Goal: Task Accomplishment & Management: Manage account settings

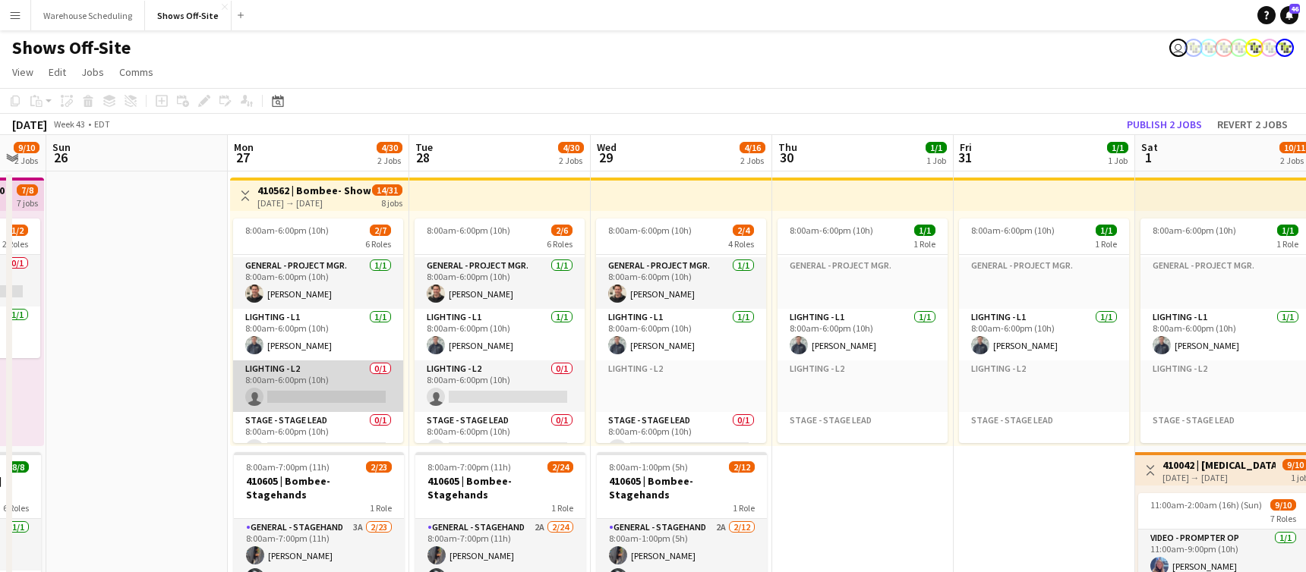
click at [298, 389] on app-card-role "Lighting - L2 0/1 8:00am-6:00pm (10h) single-neutral-actions" at bounding box center [318, 387] width 170 height 52
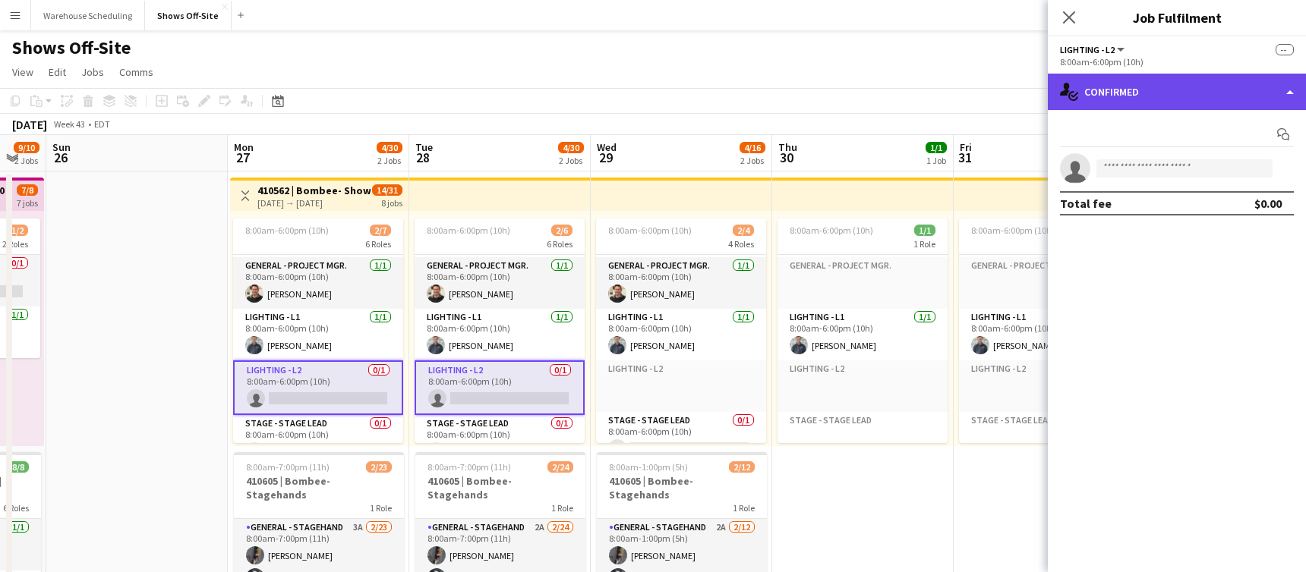
click at [1158, 84] on div "single-neutral-actions-check-2 Confirmed" at bounding box center [1177, 92] width 258 height 36
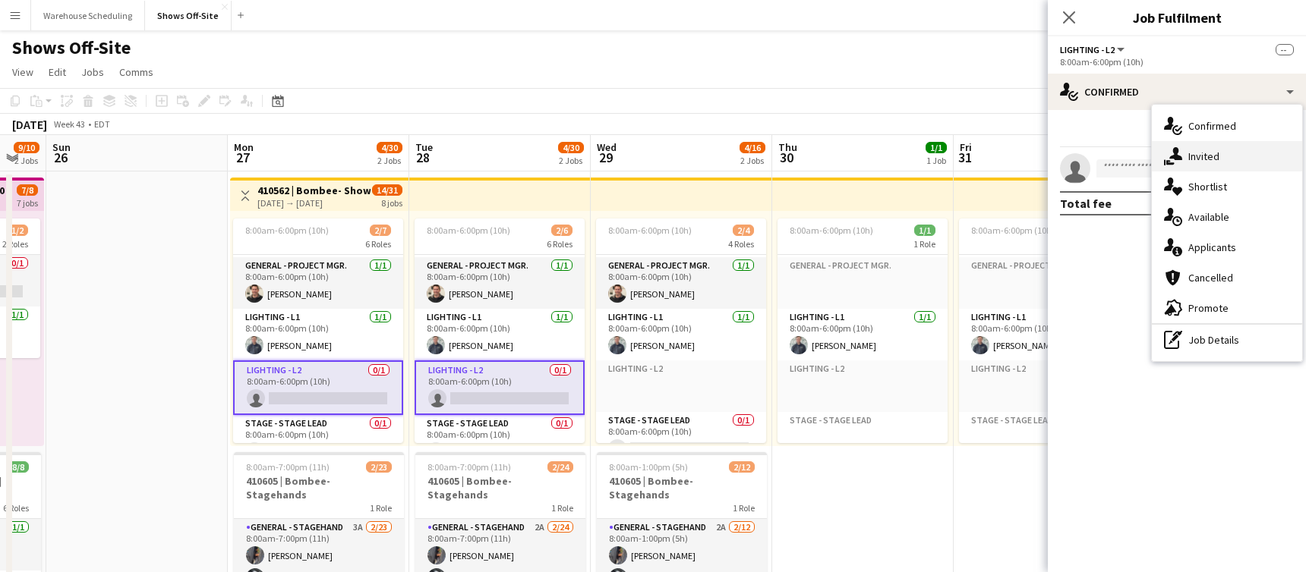
click at [1195, 153] on span "Invited" at bounding box center [1203, 157] width 31 height 14
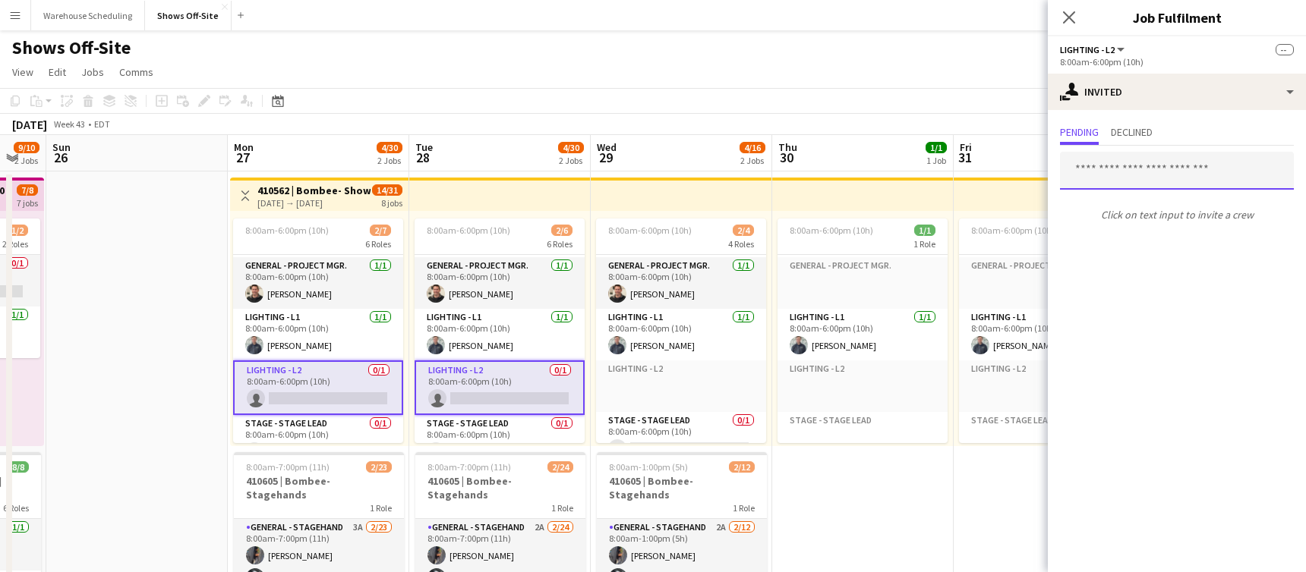
click at [1142, 179] on input "text" at bounding box center [1177, 171] width 234 height 38
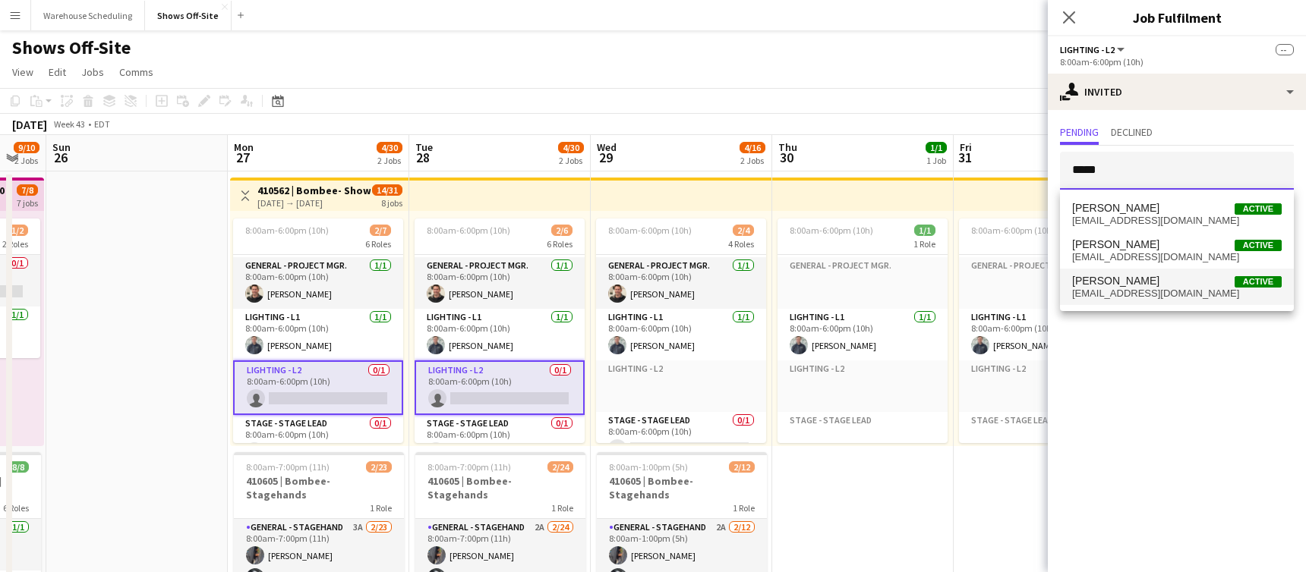
type input "*****"
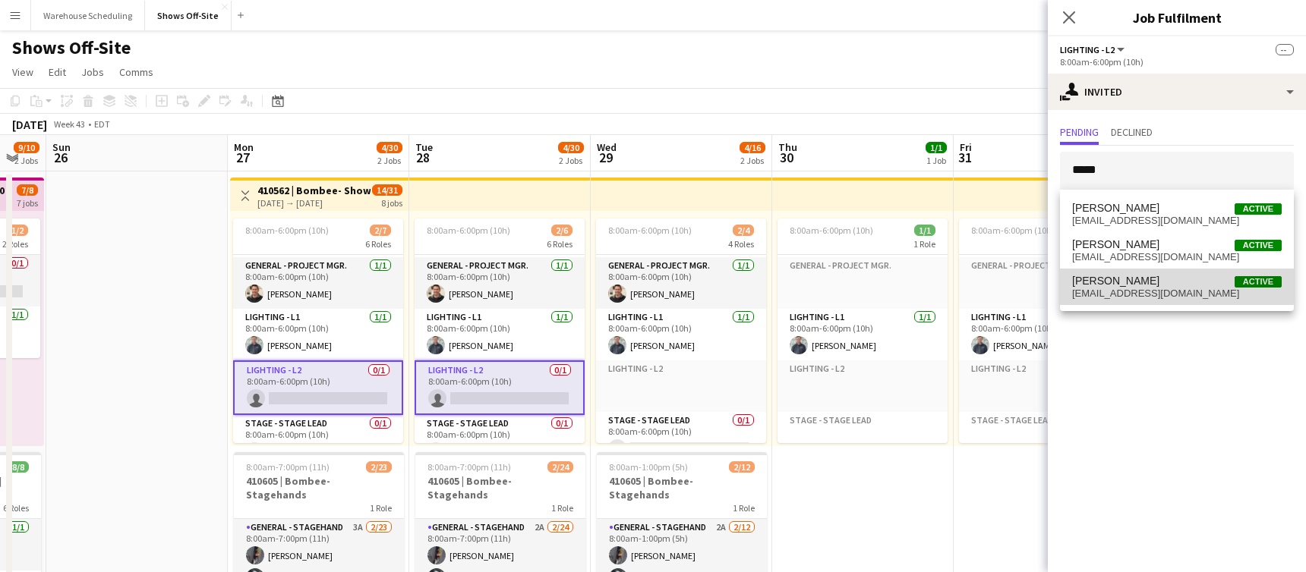
click at [1142, 277] on span "[PERSON_NAME] Active" at bounding box center [1177, 281] width 210 height 13
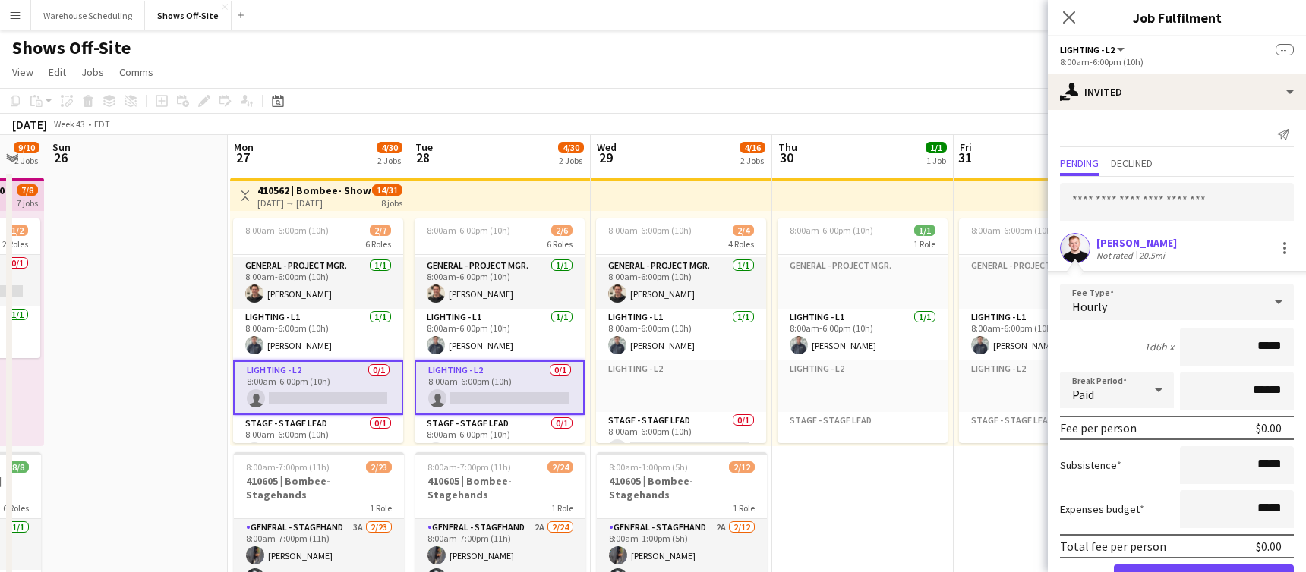
scroll to position [51, 0]
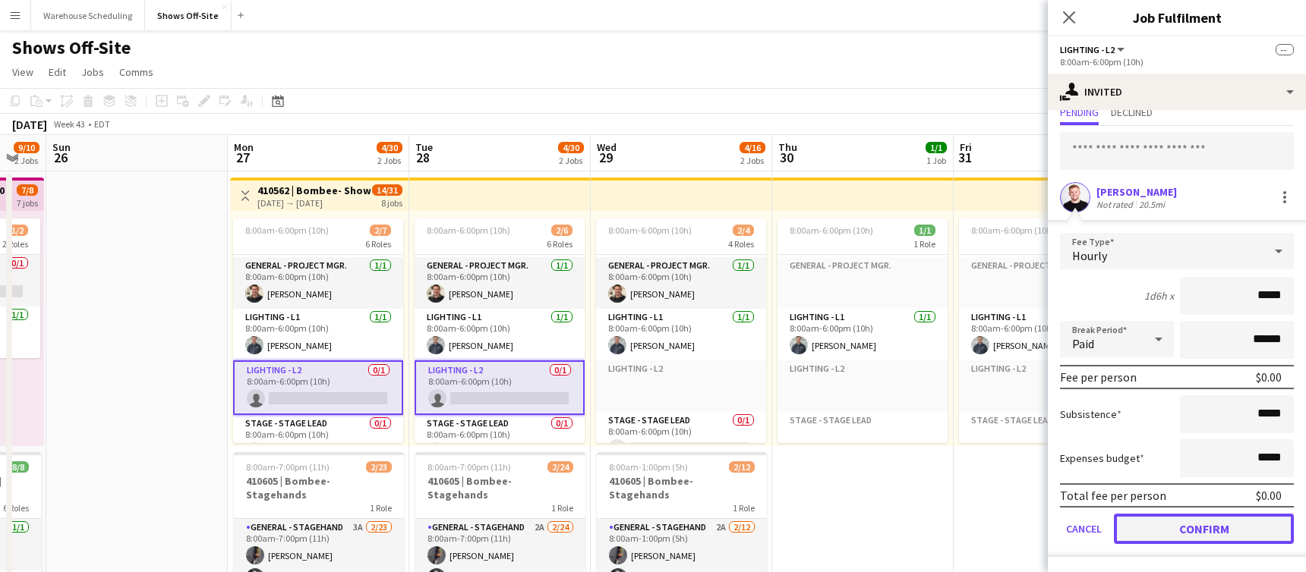
click at [1180, 525] on button "Confirm" at bounding box center [1204, 529] width 180 height 30
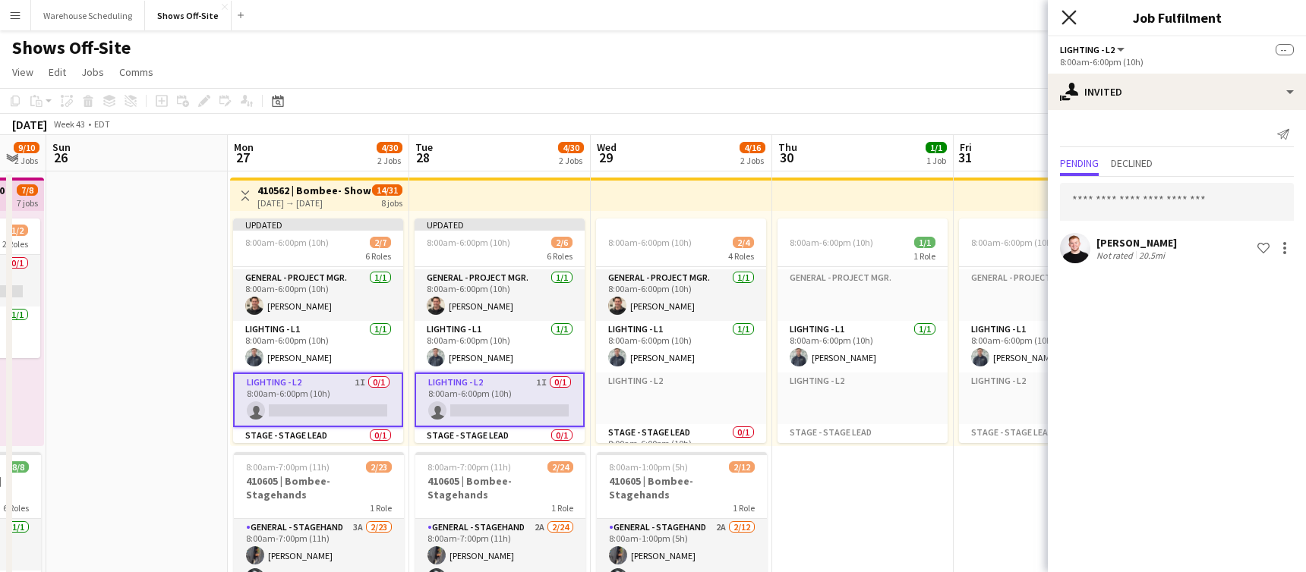
click at [1067, 21] on icon "Close pop-in" at bounding box center [1068, 17] width 14 height 14
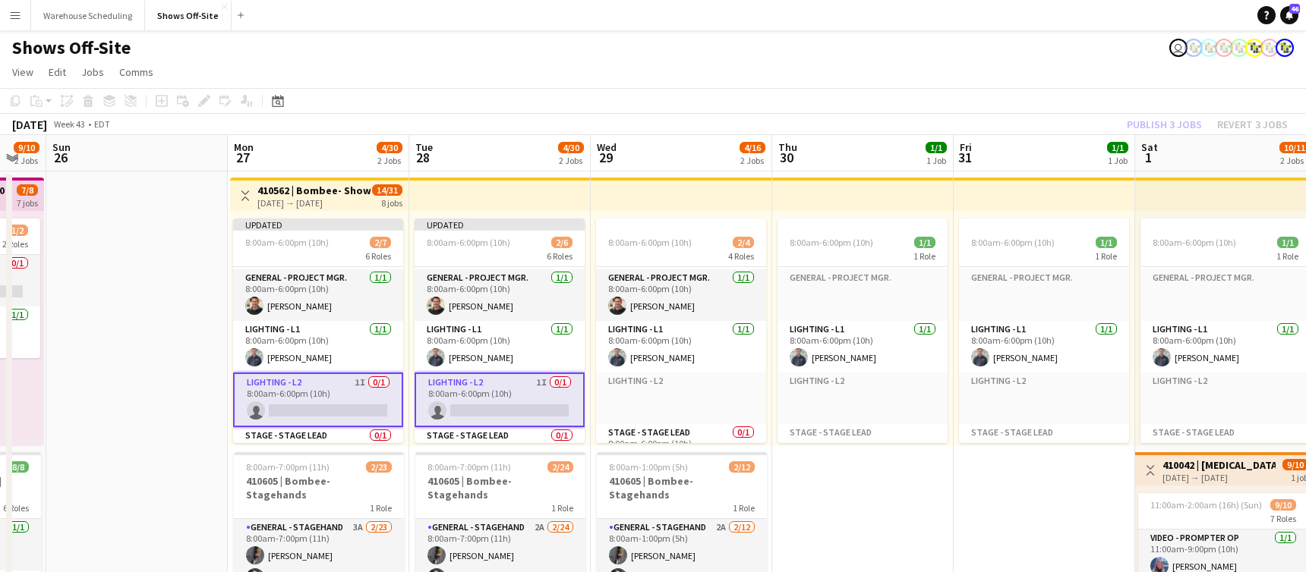
click at [1158, 112] on app-toolbar "Copy Paste Paste Command V Paste with crew Command Shift V Paste linked Job [GE…" at bounding box center [653, 101] width 1306 height 26
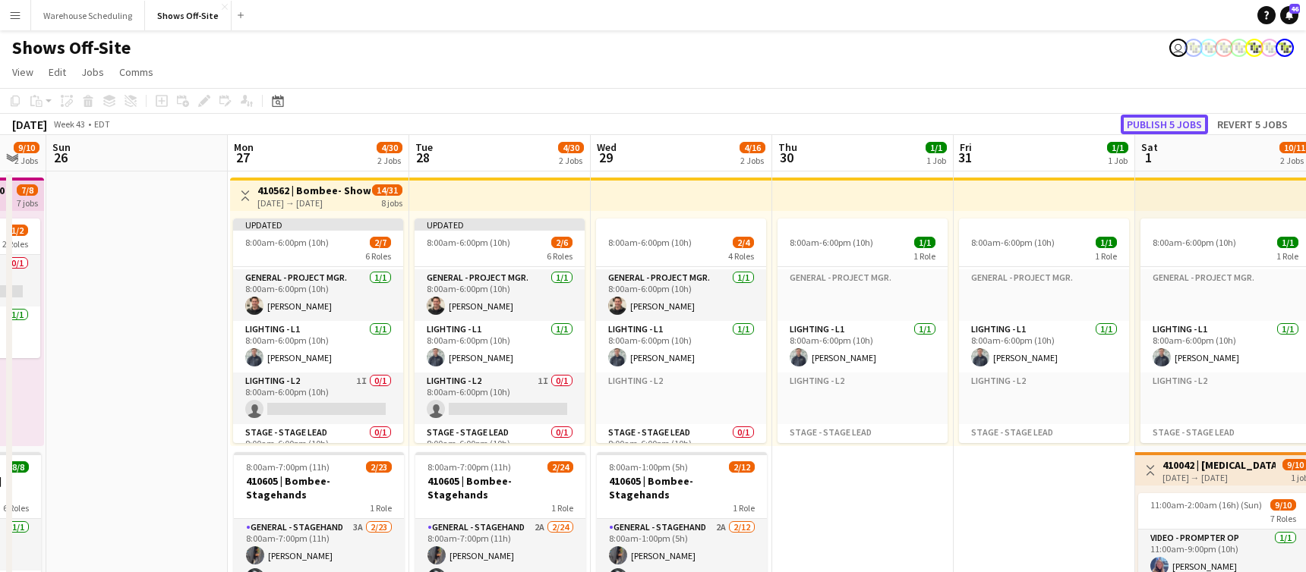
click at [1158, 120] on button "Publish 5 jobs" at bounding box center [1163, 125] width 87 height 20
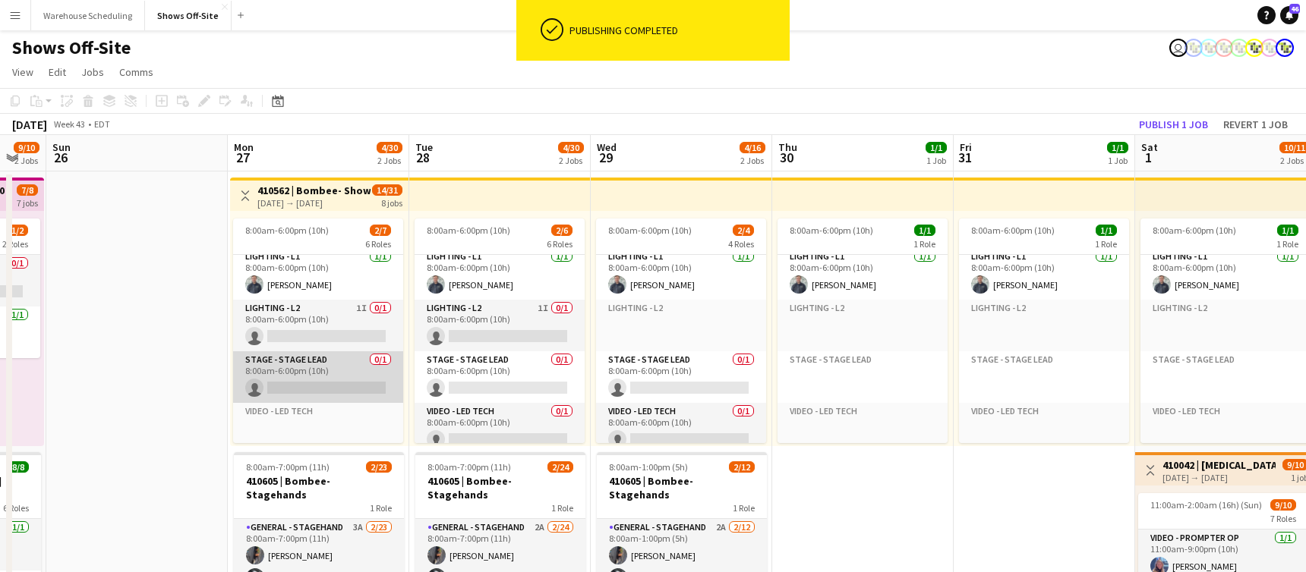
click at [320, 377] on app-card-role "Stage - Stage Lead 0/1 8:00am-6:00pm (10h) single-neutral-actions" at bounding box center [318, 377] width 170 height 52
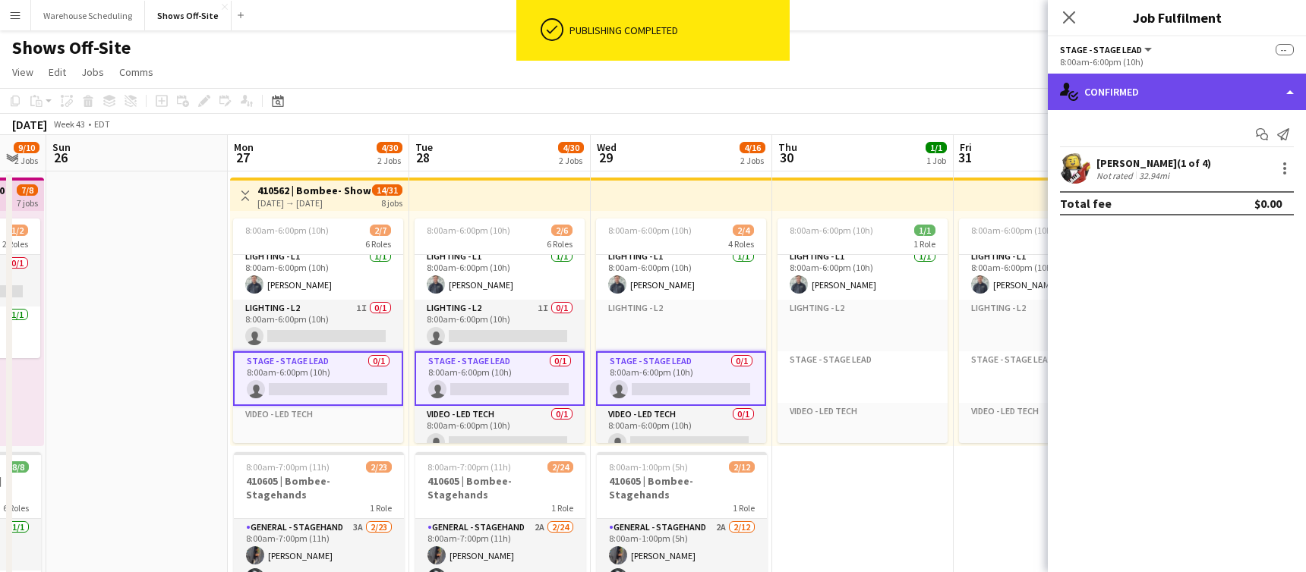
click at [1146, 87] on div "single-neutral-actions-check-2 Confirmed" at bounding box center [1177, 92] width 258 height 36
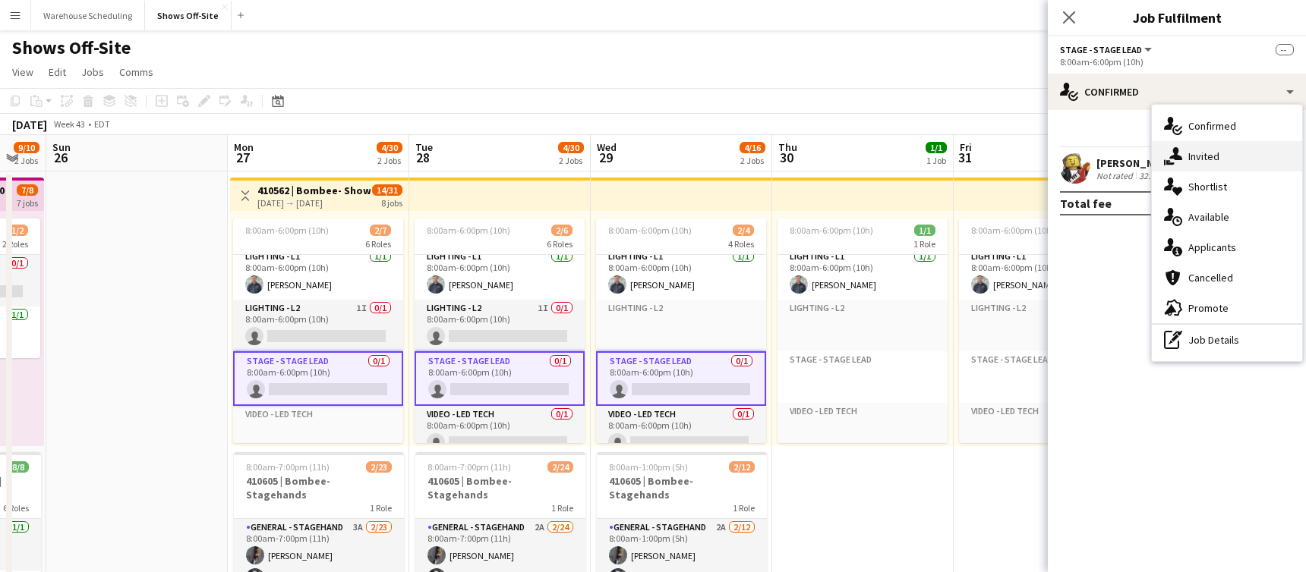
click at [1179, 149] on icon "single-neutral-actions-share-1" at bounding box center [1173, 156] width 18 height 18
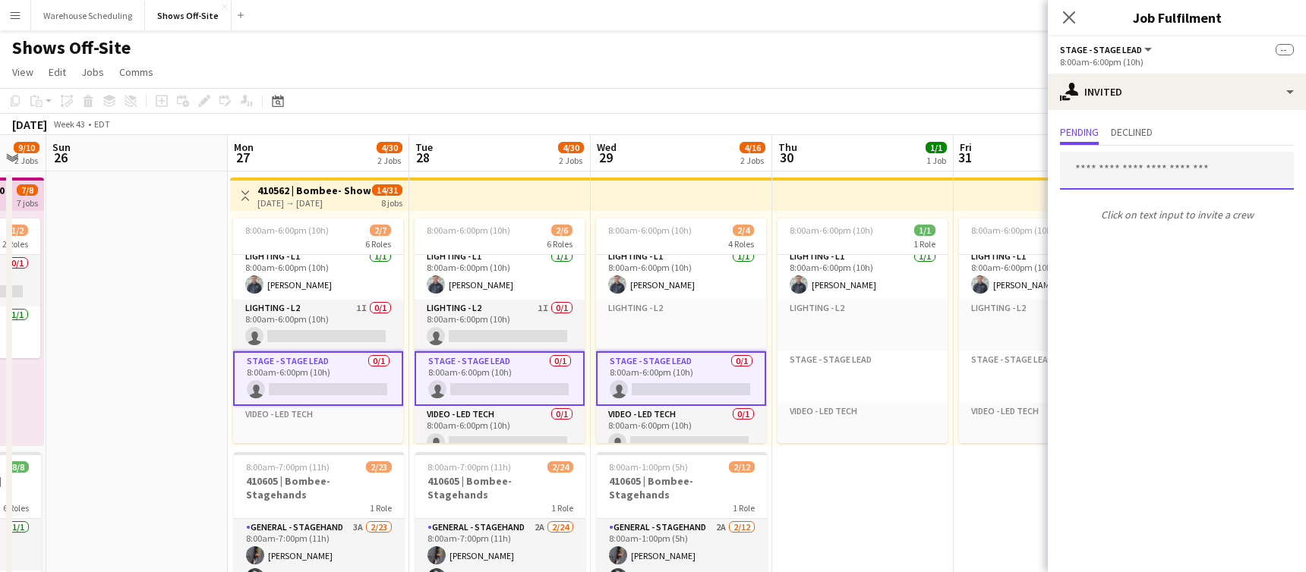
click at [1128, 170] on input "text" at bounding box center [1177, 171] width 234 height 38
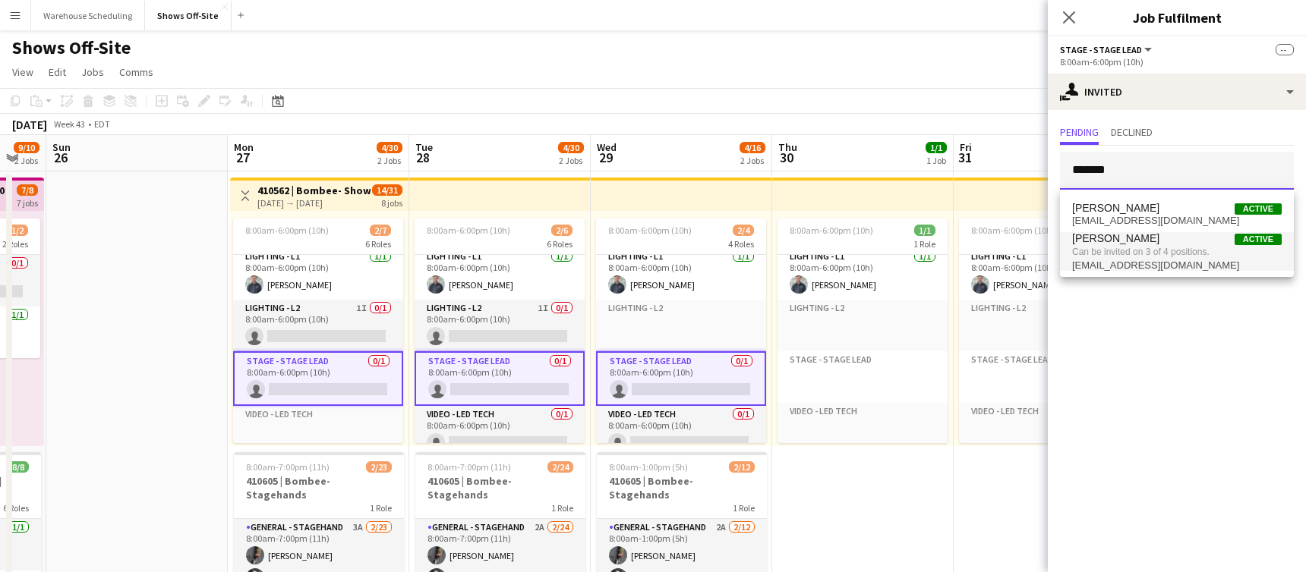
type input "*******"
click at [1134, 244] on span "[PERSON_NAME] Active" at bounding box center [1177, 238] width 210 height 13
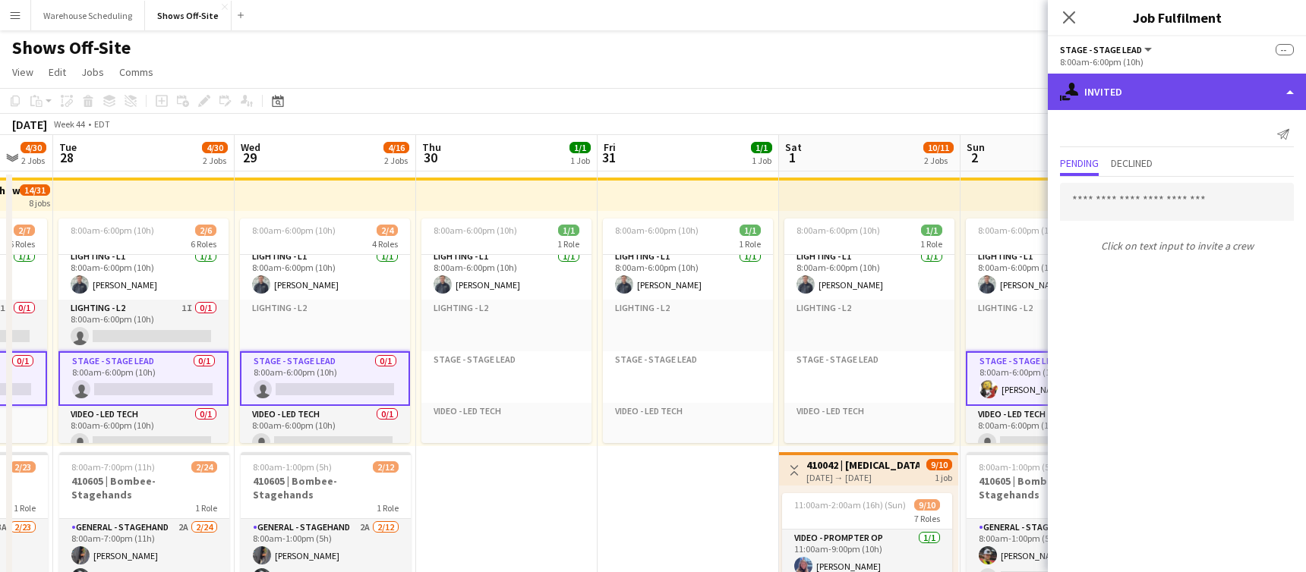
click at [1233, 77] on div "single-neutral-actions-share-1 Invited" at bounding box center [1177, 92] width 258 height 36
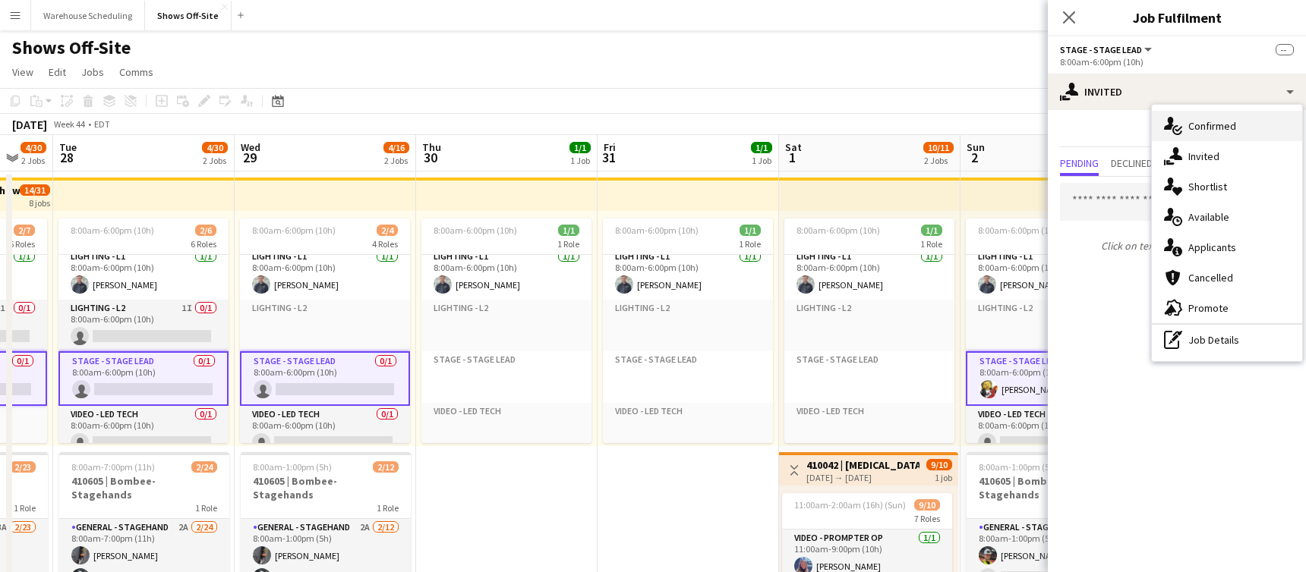
click at [1229, 127] on span "Confirmed" at bounding box center [1212, 126] width 48 height 14
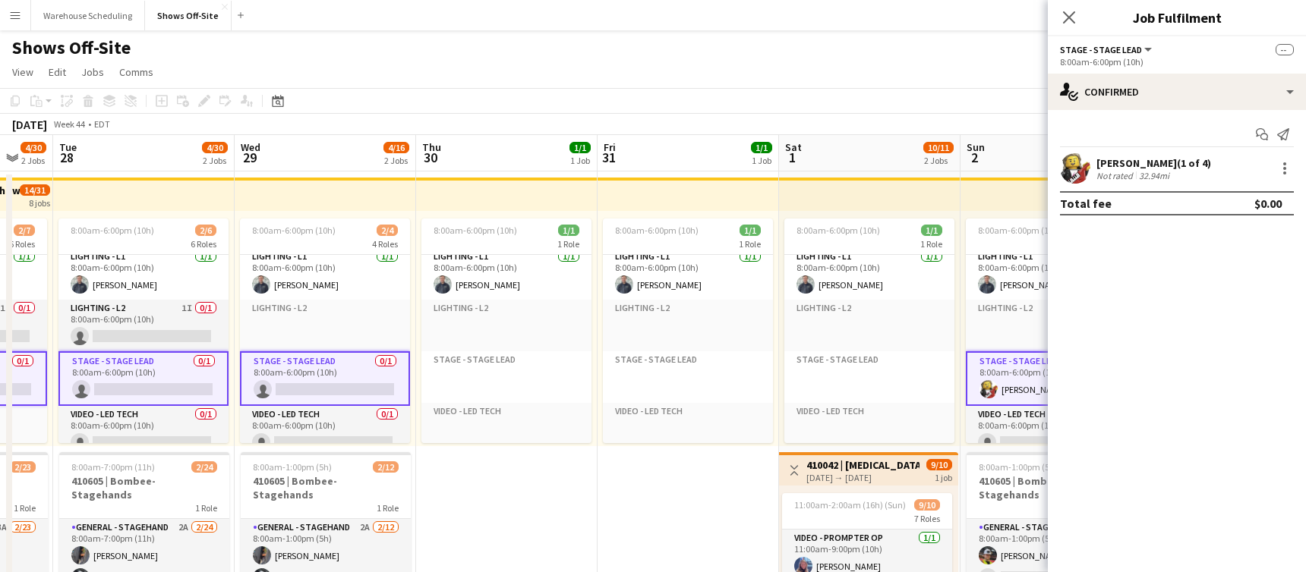
click at [300, 363] on app-card-role "Stage - Stage Lead 0/1 8:00am-6:00pm (10h) single-neutral-actions" at bounding box center [325, 378] width 170 height 55
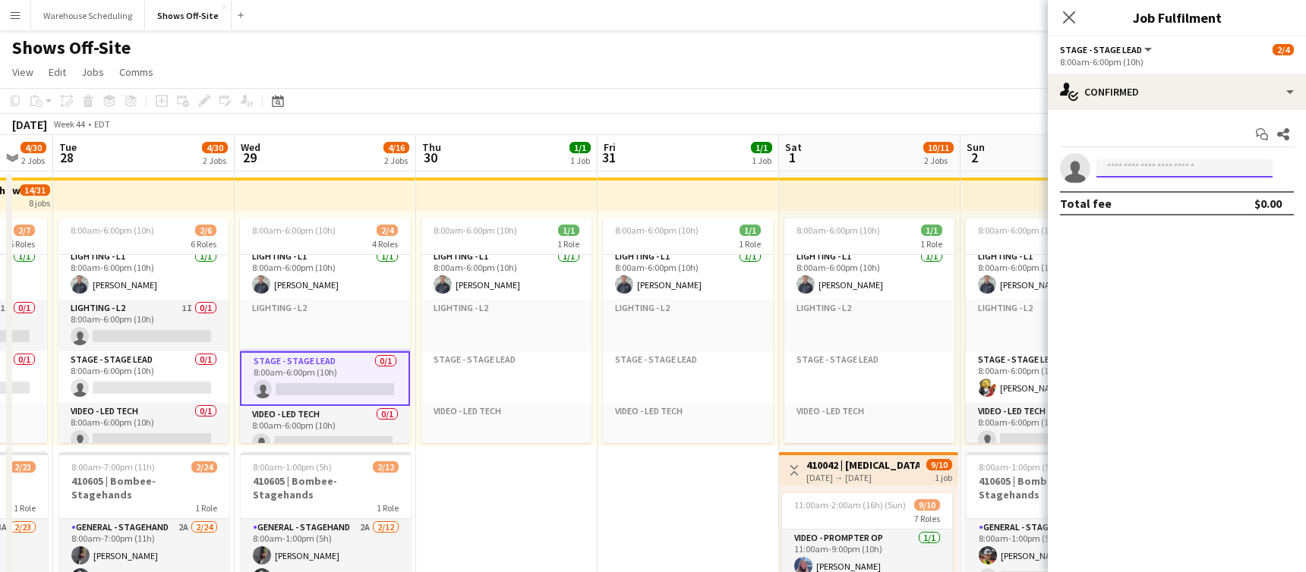
click at [1160, 162] on input at bounding box center [1184, 168] width 176 height 18
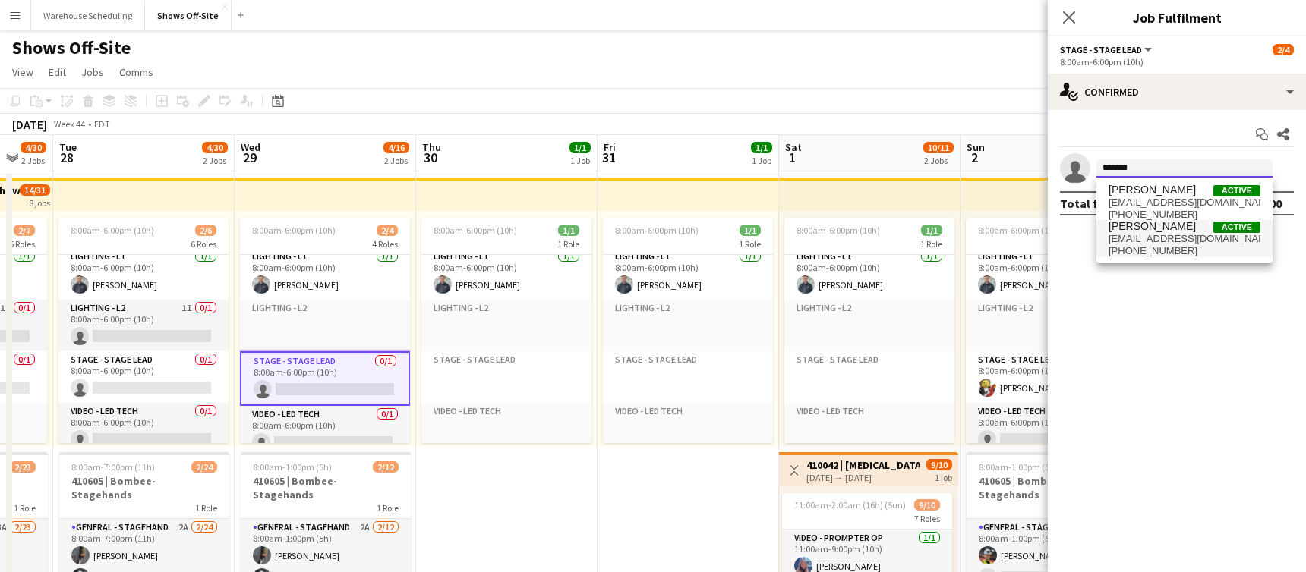
type input "*******"
click at [1165, 236] on span "[EMAIL_ADDRESS][DOMAIN_NAME]" at bounding box center [1184, 239] width 152 height 12
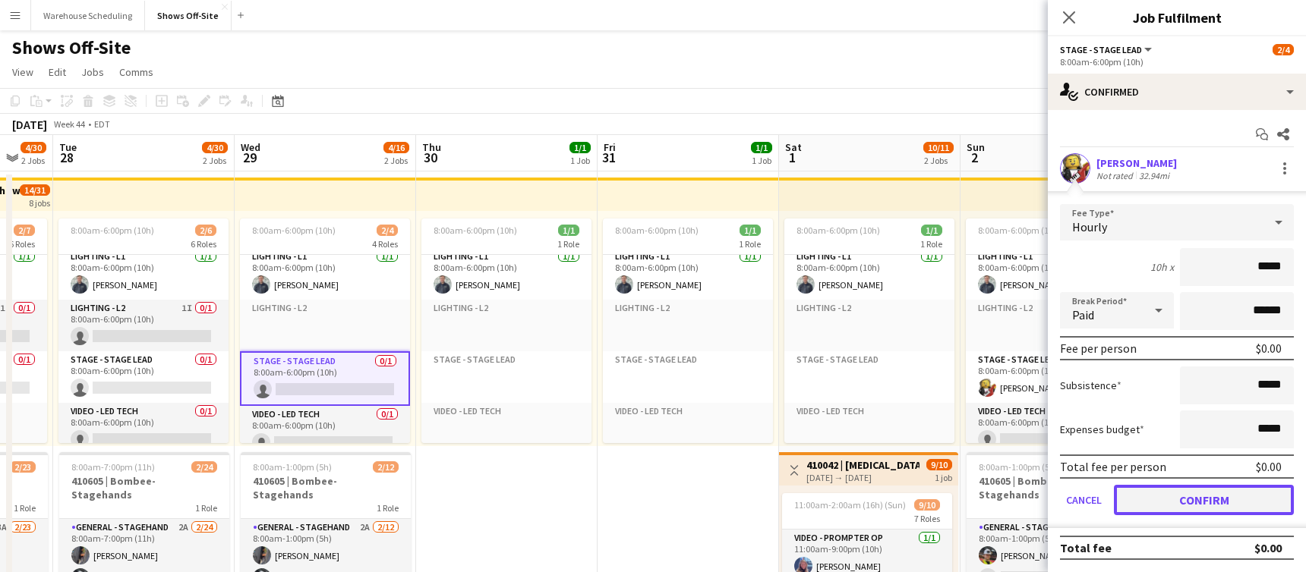
click at [1168, 491] on button "Confirm" at bounding box center [1204, 500] width 180 height 30
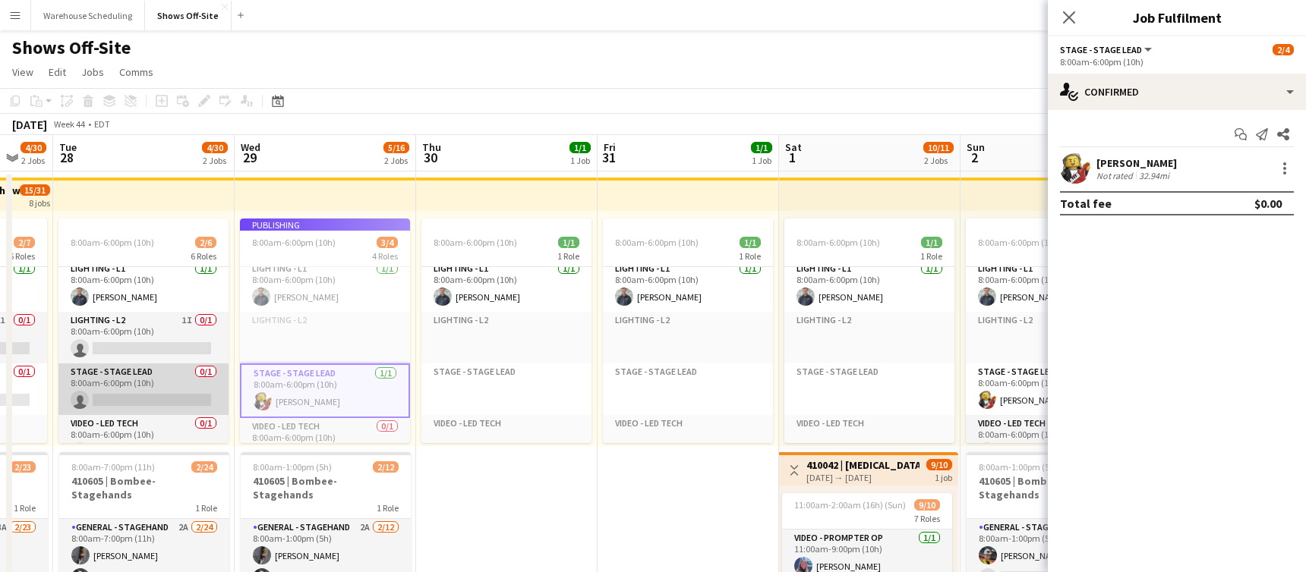
click at [181, 403] on app-card-role "Stage - Stage Lead 0/1 8:00am-6:00pm (10h) single-neutral-actions" at bounding box center [143, 390] width 170 height 52
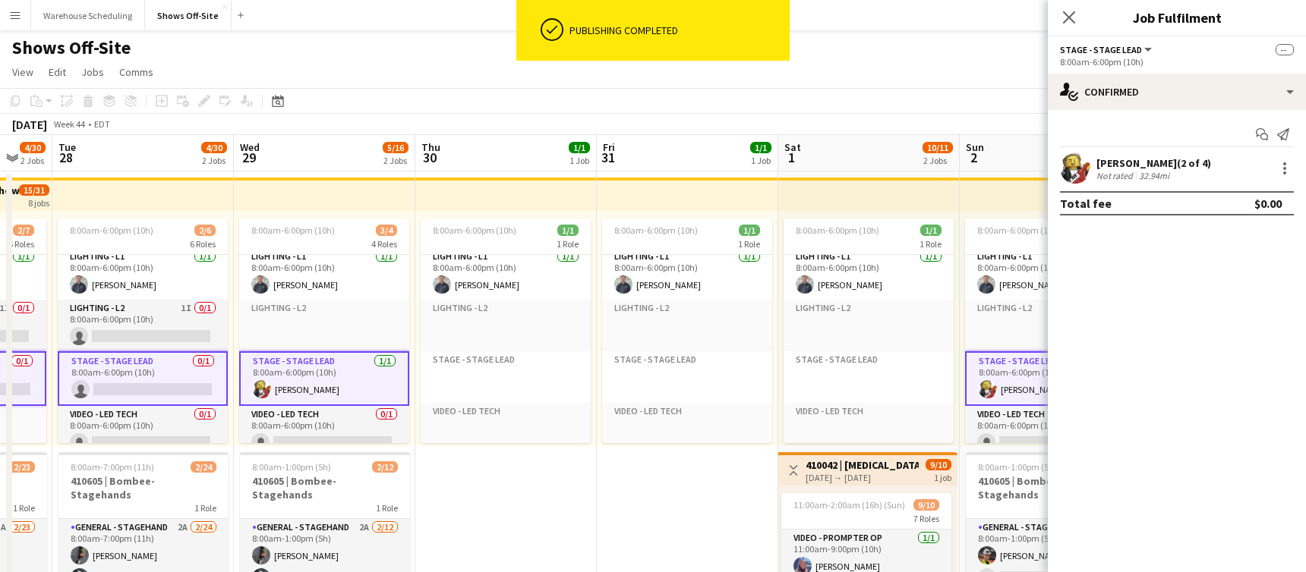
click at [143, 392] on app-card-role "Stage - Stage Lead 0/1 8:00am-6:00pm (10h) single-neutral-actions" at bounding box center [143, 378] width 170 height 55
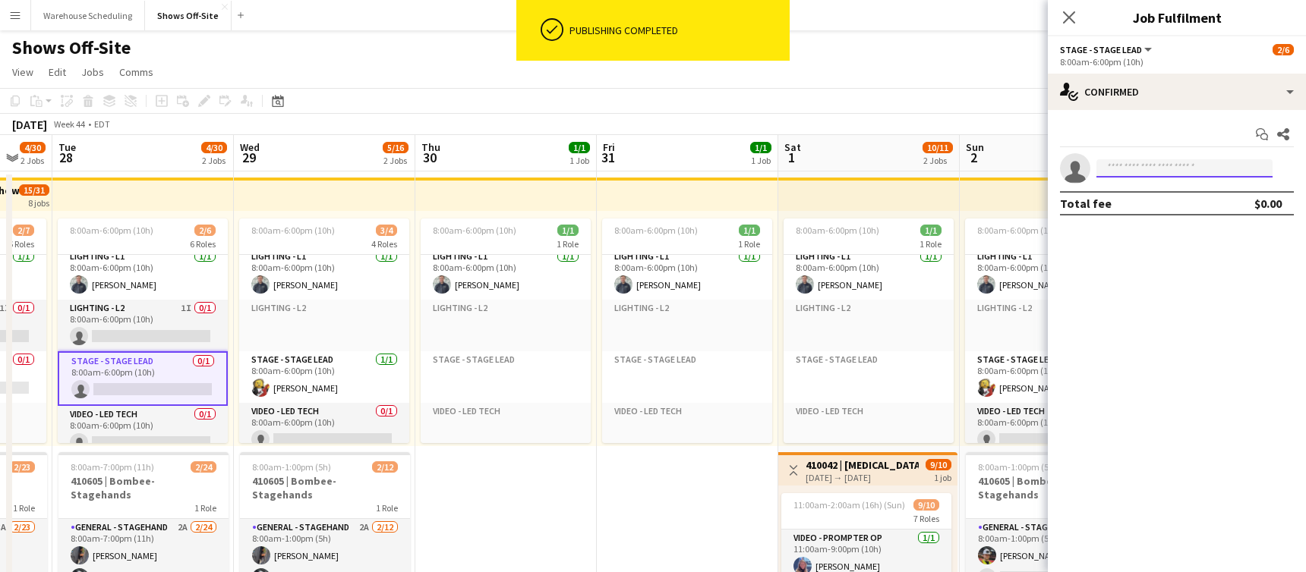
click at [1174, 161] on input at bounding box center [1184, 168] width 176 height 18
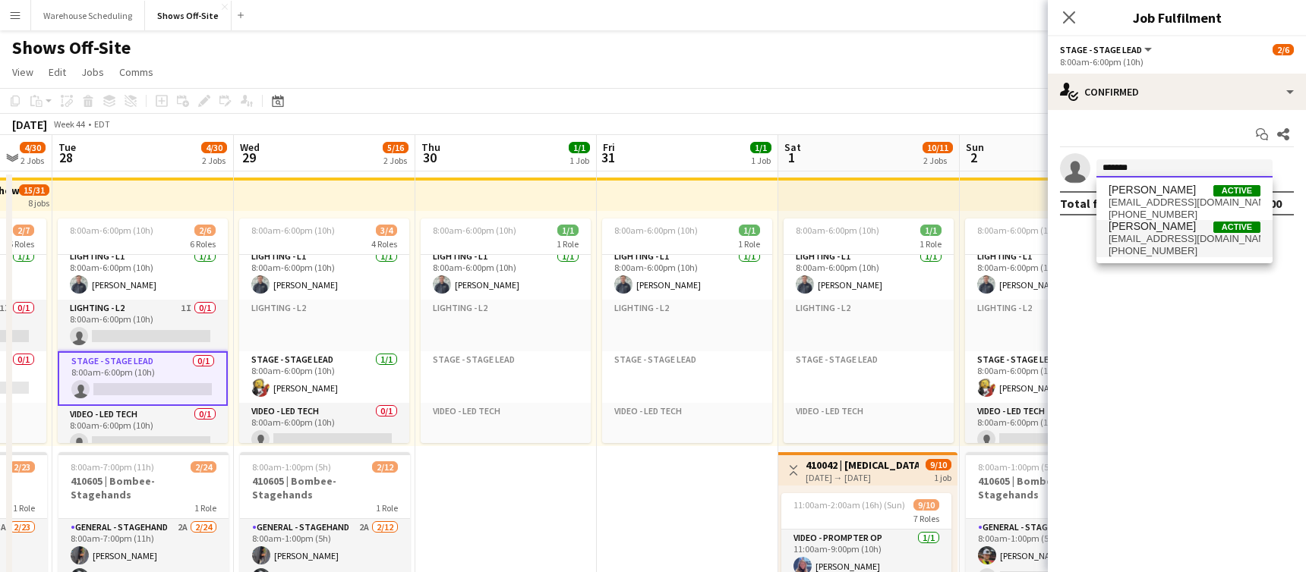
type input "*******"
click at [1164, 233] on span "[EMAIL_ADDRESS][DOMAIN_NAME]" at bounding box center [1184, 239] width 152 height 12
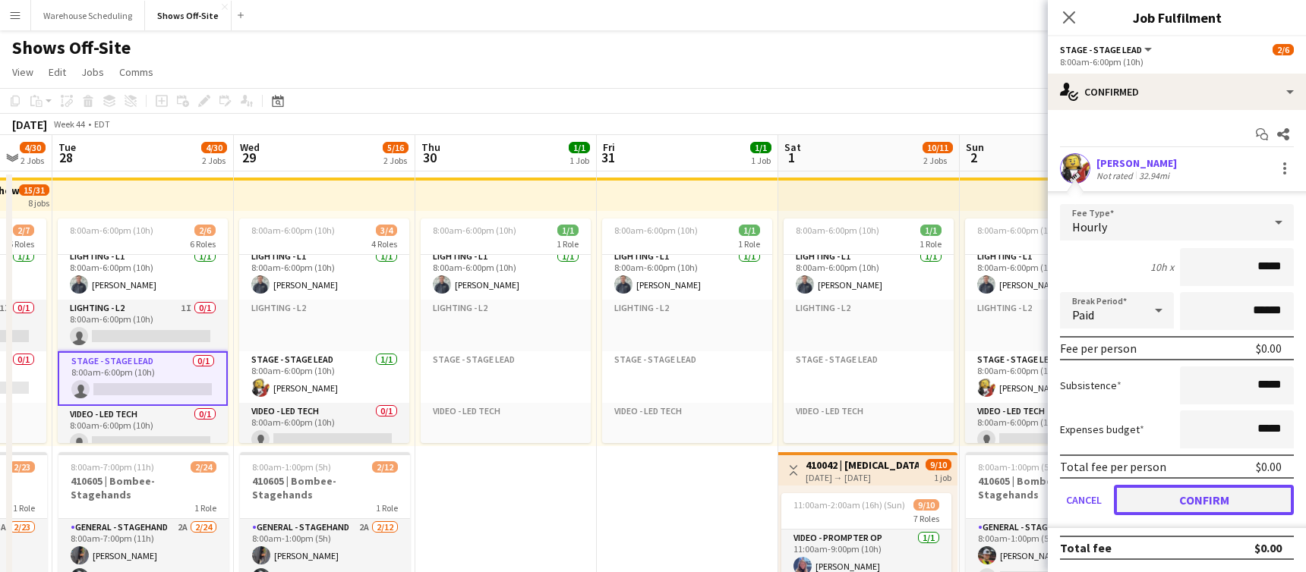
click at [1183, 508] on button "Confirm" at bounding box center [1204, 500] width 180 height 30
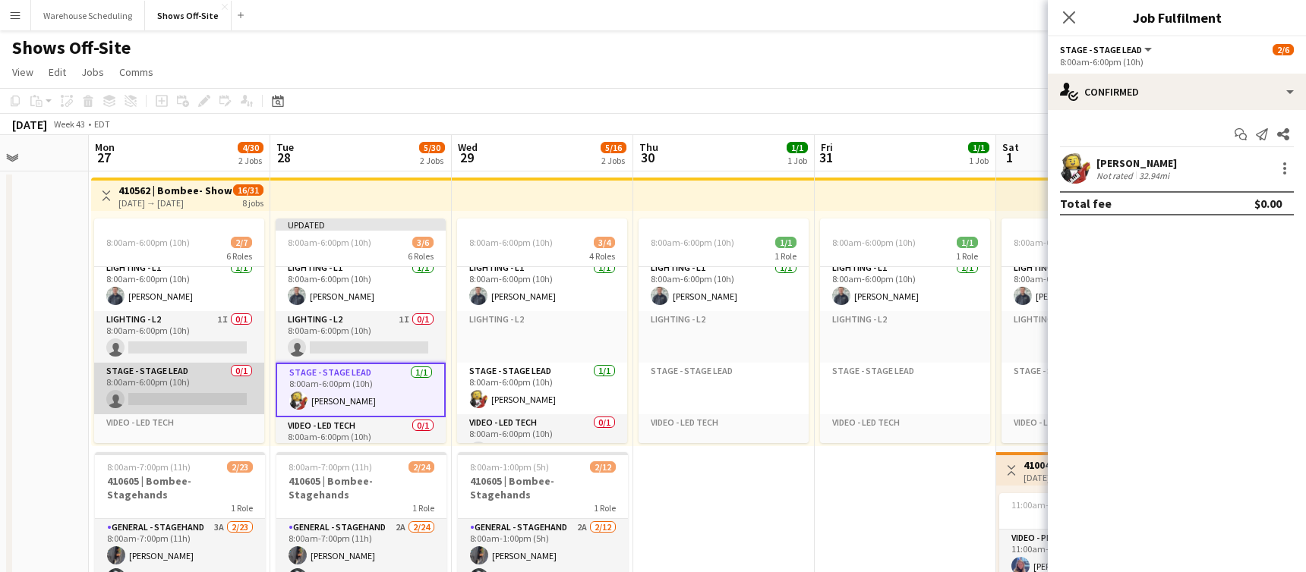
click at [169, 381] on app-card-role "Stage - Stage Lead 0/1 8:00am-6:00pm (10h) single-neutral-actions" at bounding box center [179, 389] width 170 height 52
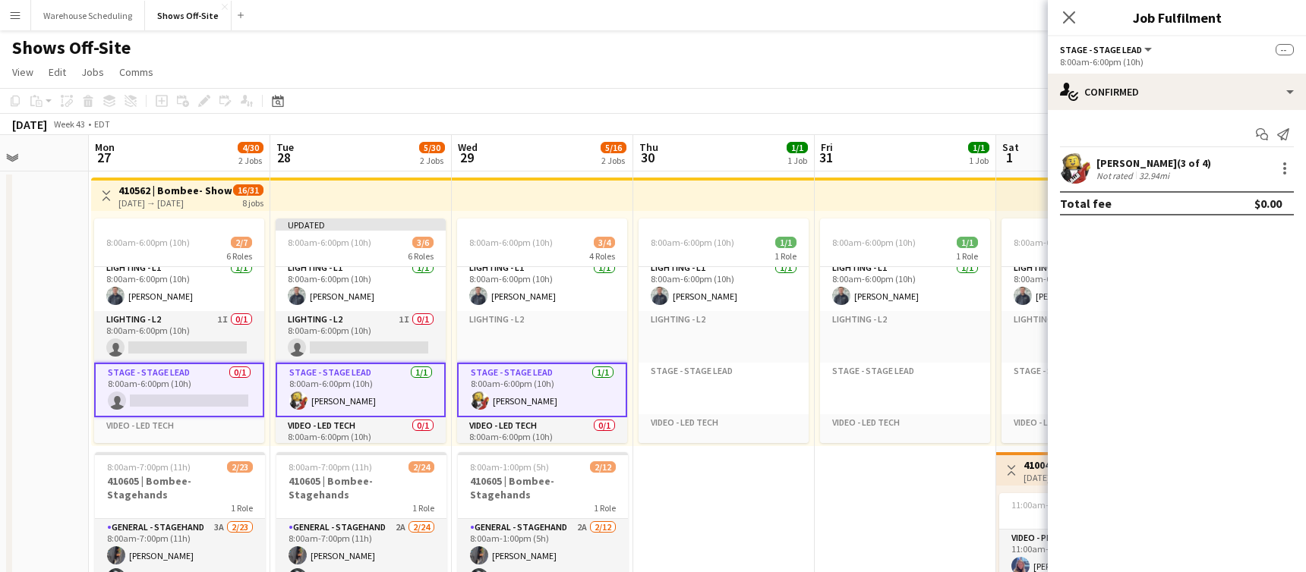
click at [169, 381] on app-card-role "Stage - Stage Lead 0/1 8:00am-6:00pm (10h) single-neutral-actions" at bounding box center [179, 390] width 170 height 55
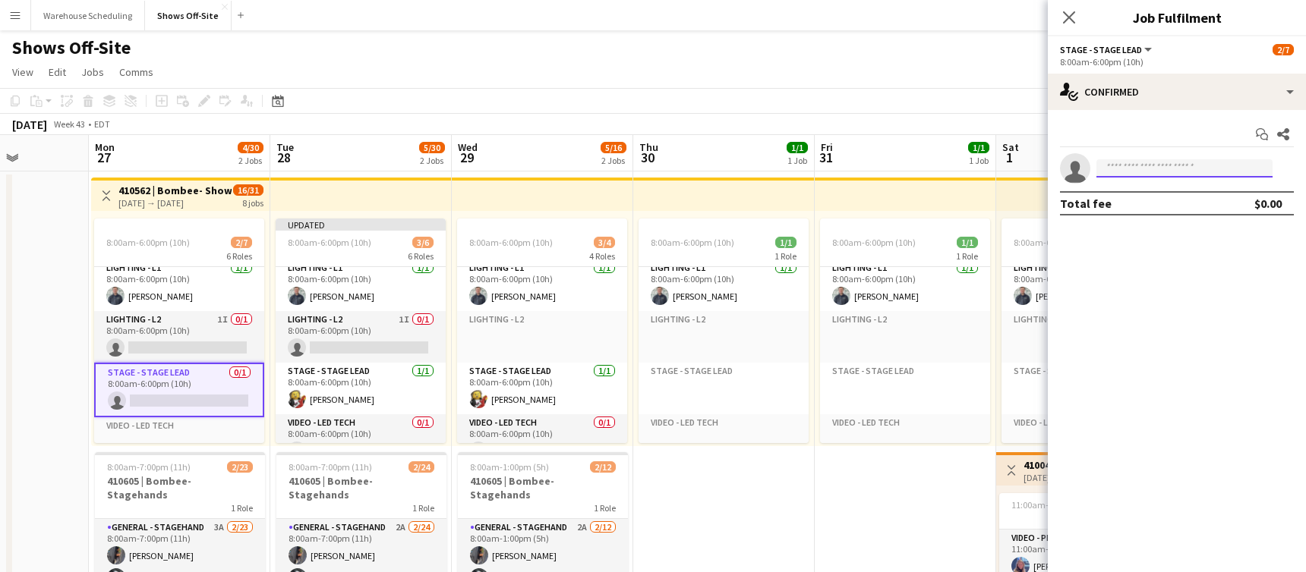
click at [1158, 165] on input at bounding box center [1184, 168] width 176 height 18
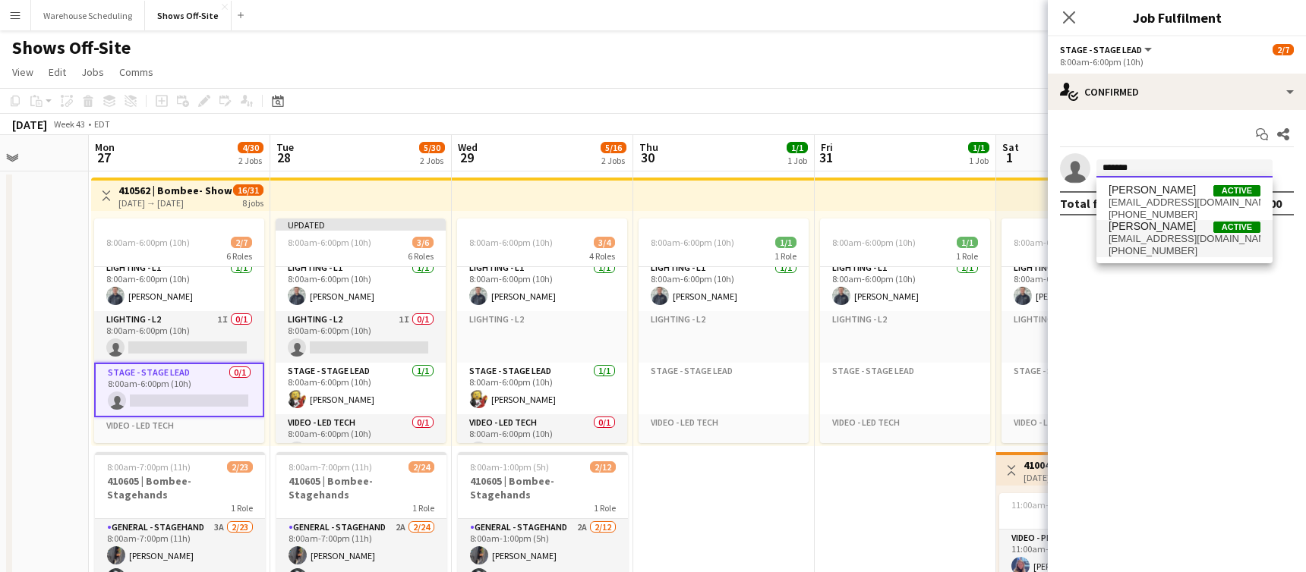
type input "*******"
click at [1170, 231] on span "[PERSON_NAME]" at bounding box center [1151, 226] width 87 height 13
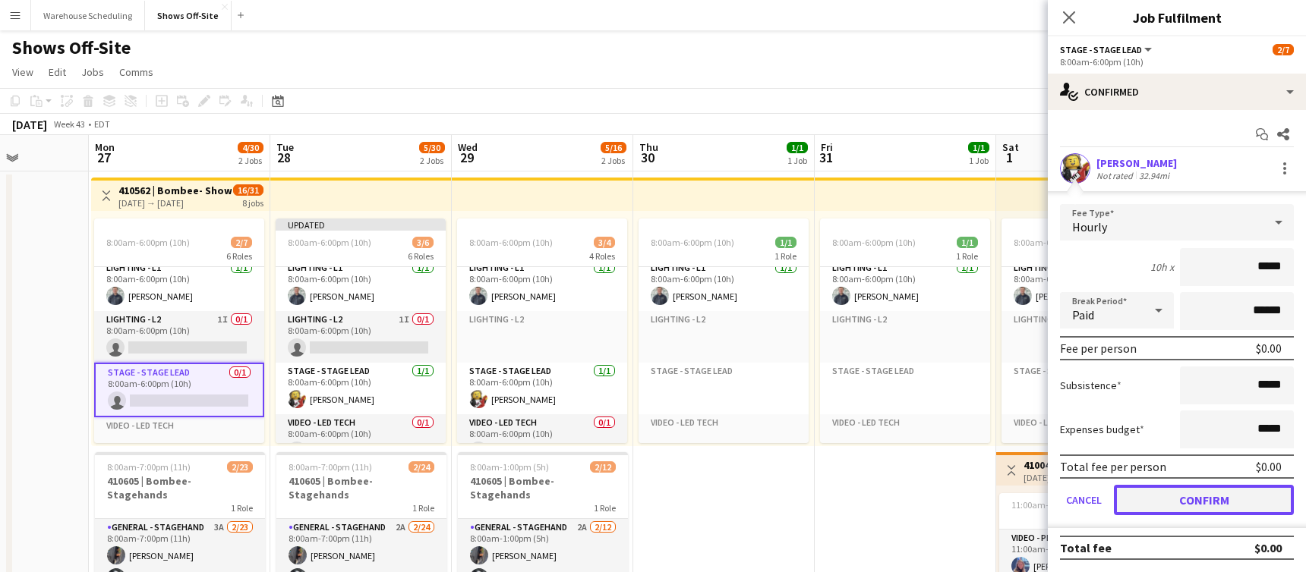
click at [1190, 509] on button "Confirm" at bounding box center [1204, 500] width 180 height 30
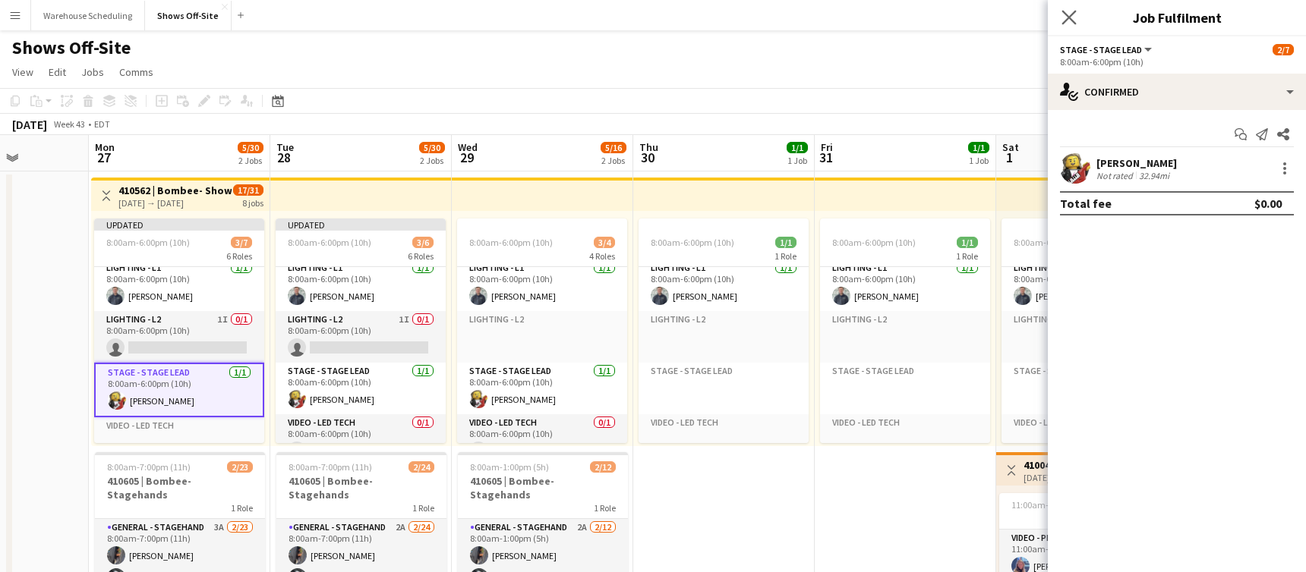
click at [1061, 14] on app-icon "Close pop-in" at bounding box center [1069, 18] width 22 height 22
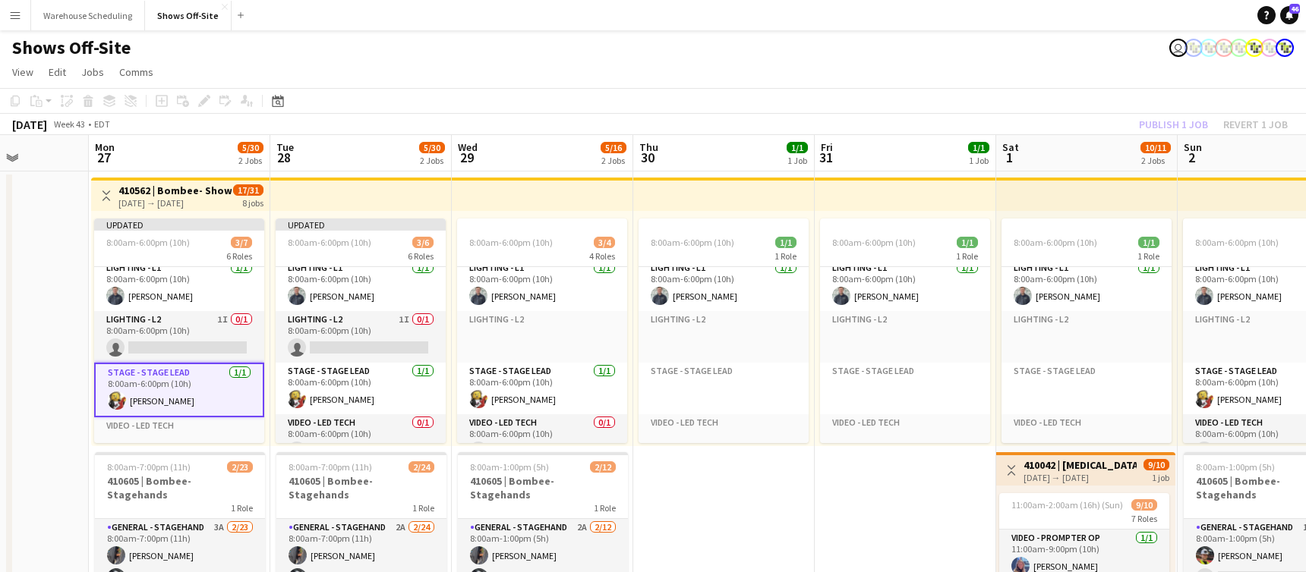
click at [1062, 44] on div "Shows Off-Site user" at bounding box center [653, 44] width 1306 height 29
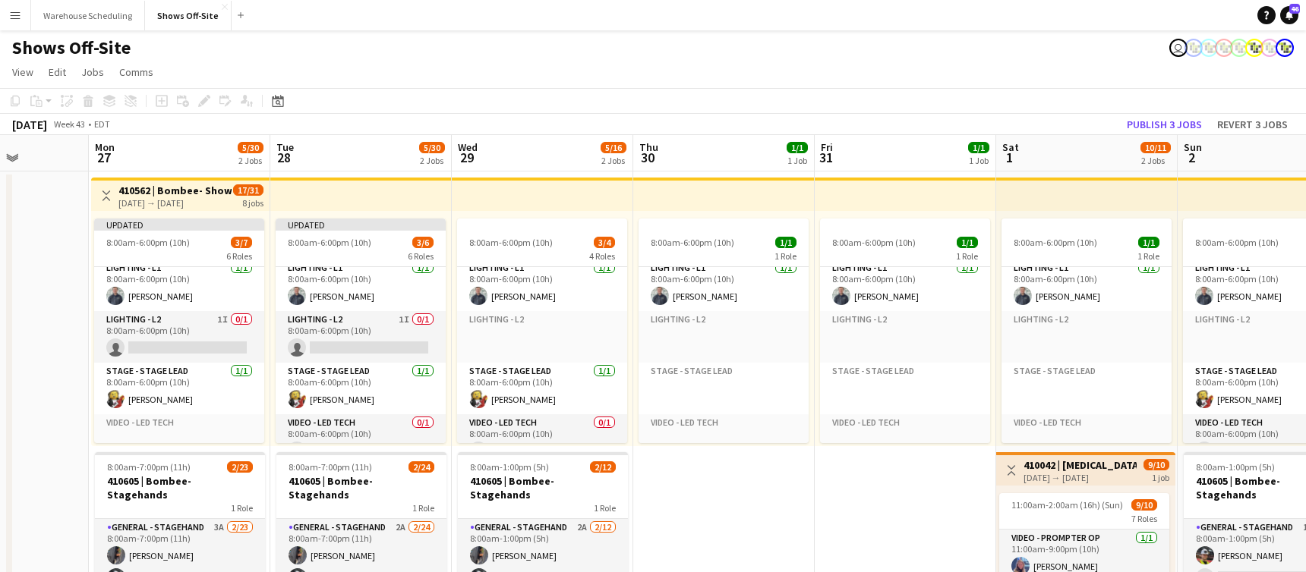
click at [1128, 84] on app-page-menu "View Day view expanded Day view collapsed Month view Date picker Jump to [DATE]…" at bounding box center [653, 73] width 1306 height 29
click at [1148, 125] on button "Publish 3 jobs" at bounding box center [1163, 125] width 87 height 20
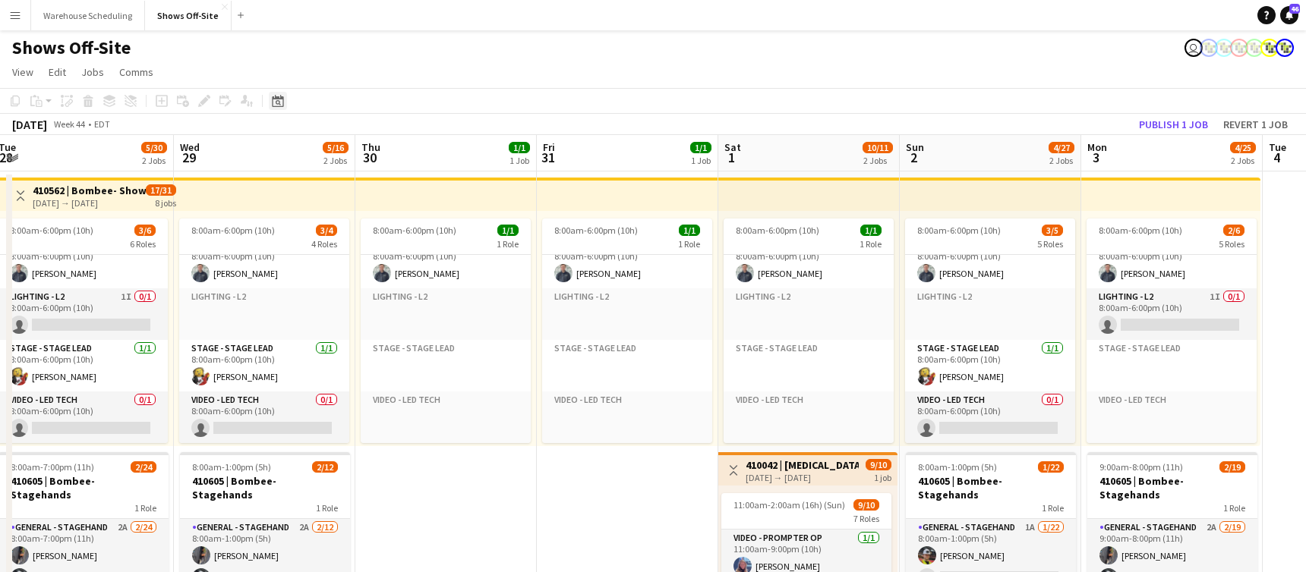
click at [280, 101] on icon "Date picker" at bounding box center [278, 101] width 12 height 12
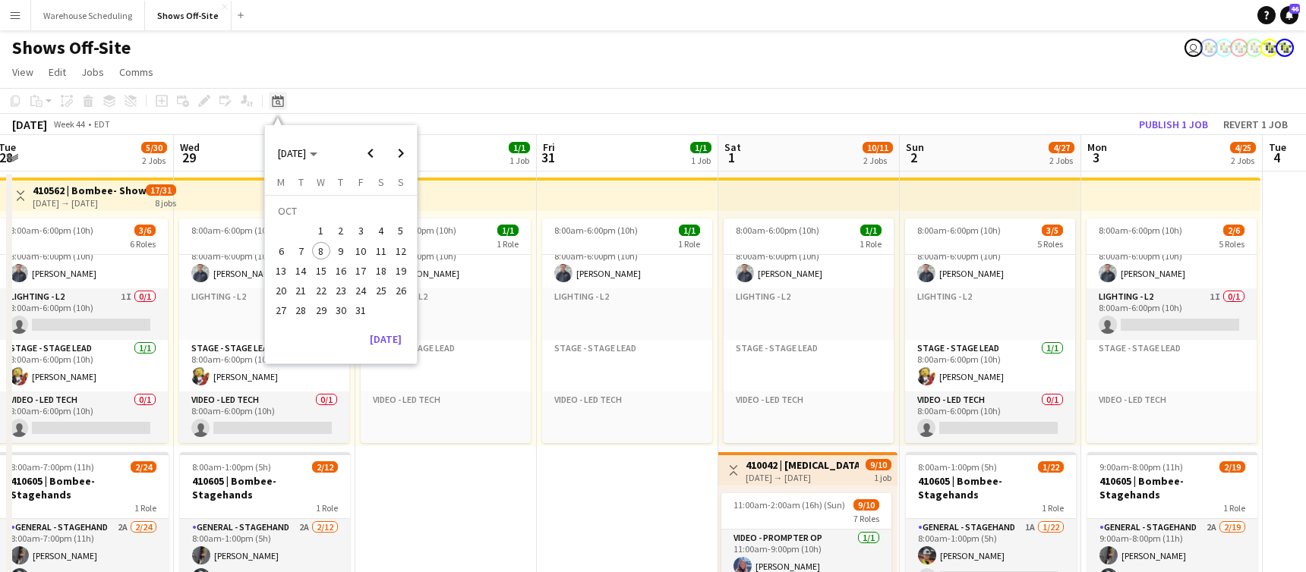
click at [280, 101] on icon "Date picker" at bounding box center [278, 101] width 12 height 12
click at [380, 337] on button "[DATE]" at bounding box center [386, 339] width 44 height 24
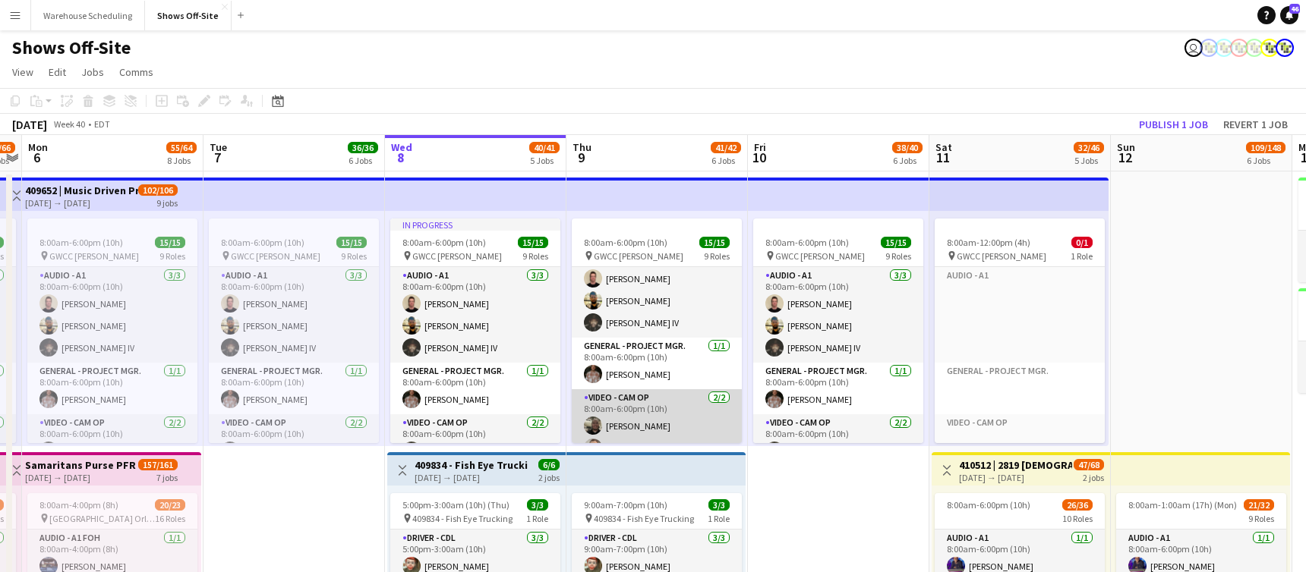
scroll to position [76, 0]
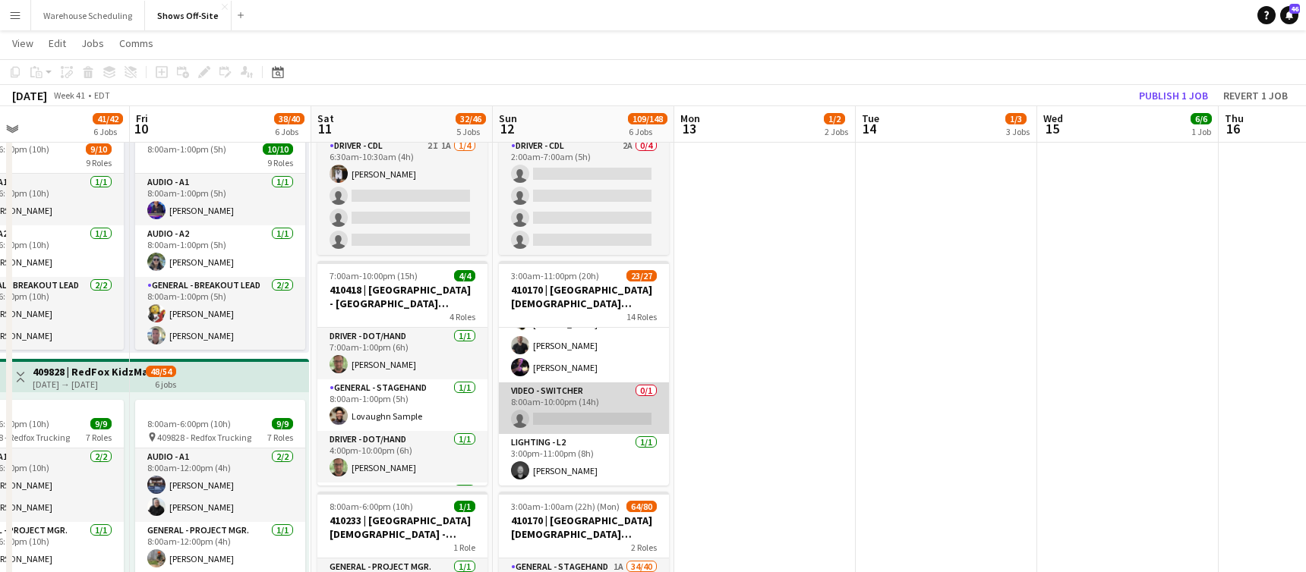
click at [617, 396] on app-card-role "Video - Switcher 0/1 8:00am-10:00pm (14h) single-neutral-actions" at bounding box center [584, 409] width 170 height 52
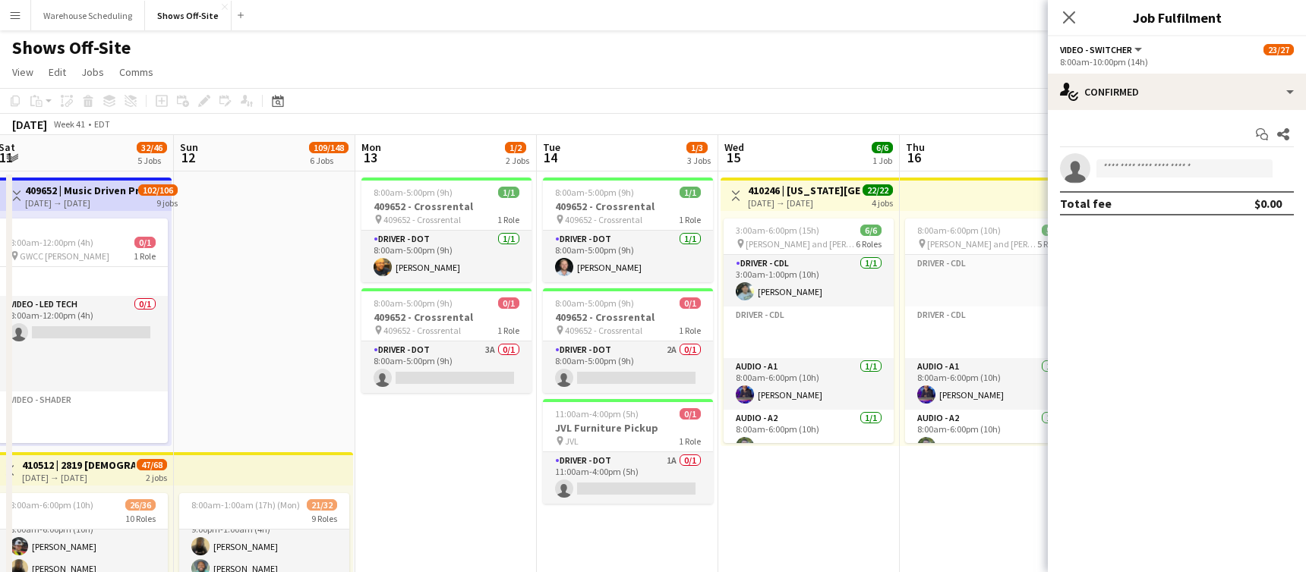
scroll to position [0, 561]
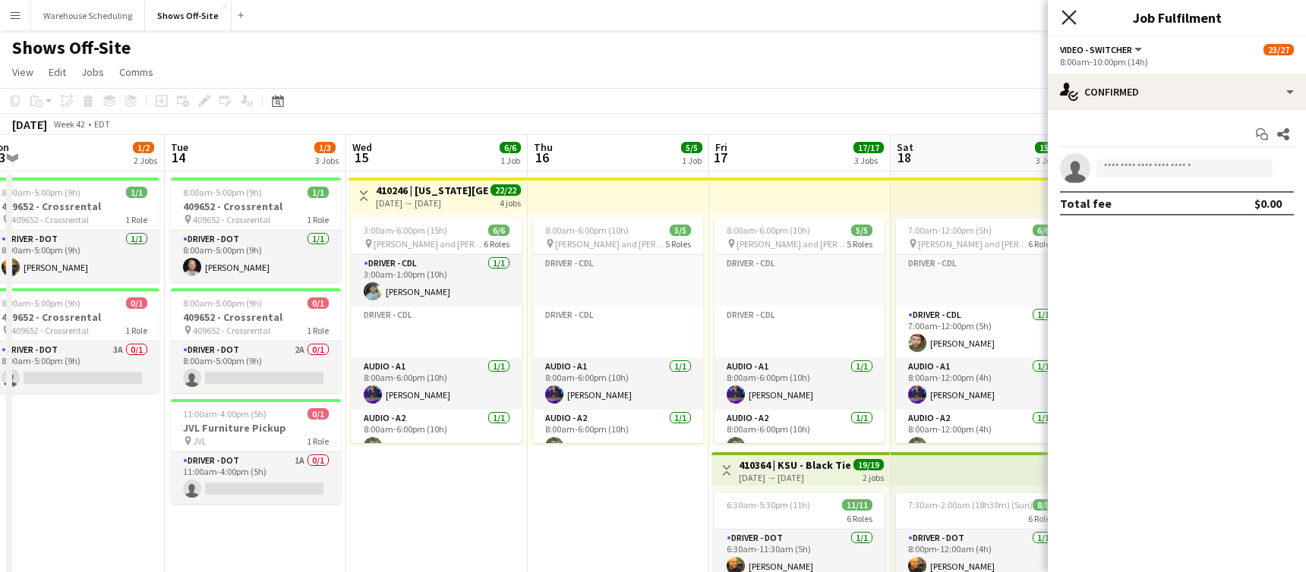
click at [1061, 18] on icon "Close pop-in" at bounding box center [1068, 17] width 14 height 14
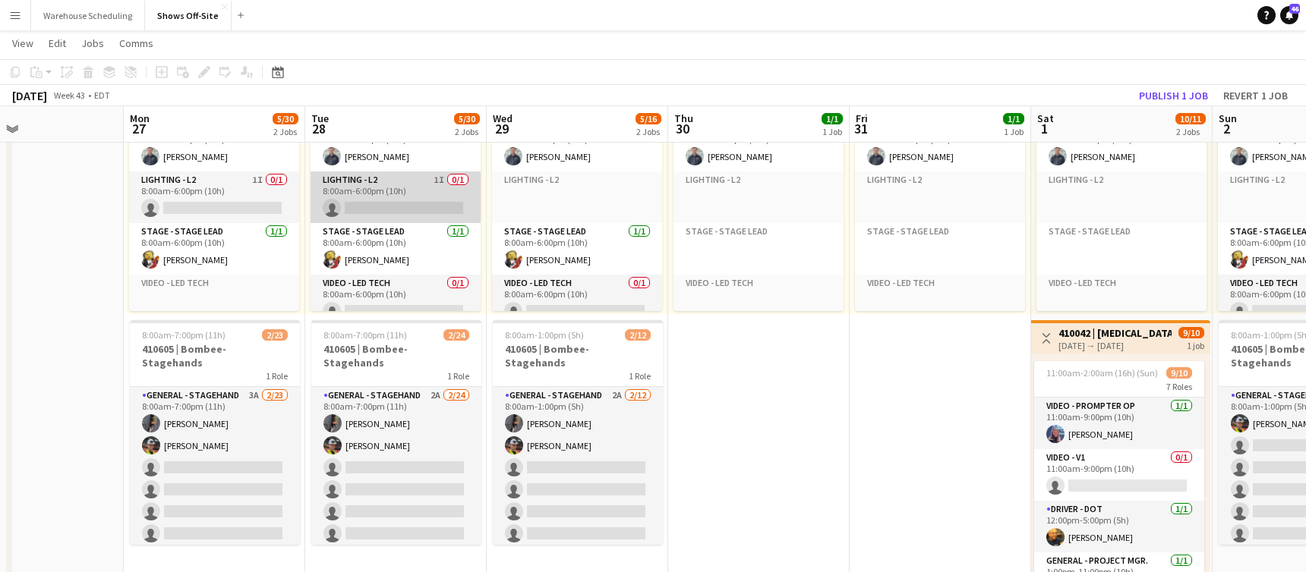
scroll to position [162, 0]
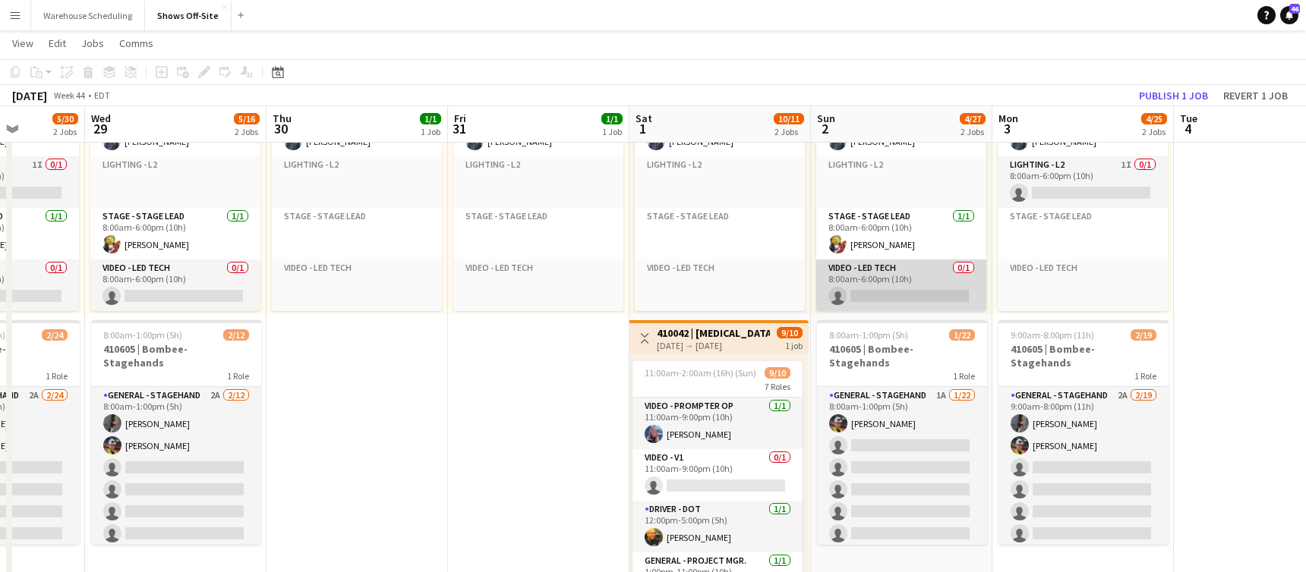
click at [871, 292] on app-card-role "Video - LED Tech 0/1 8:00am-6:00pm (10h) single-neutral-actions" at bounding box center [901, 286] width 170 height 52
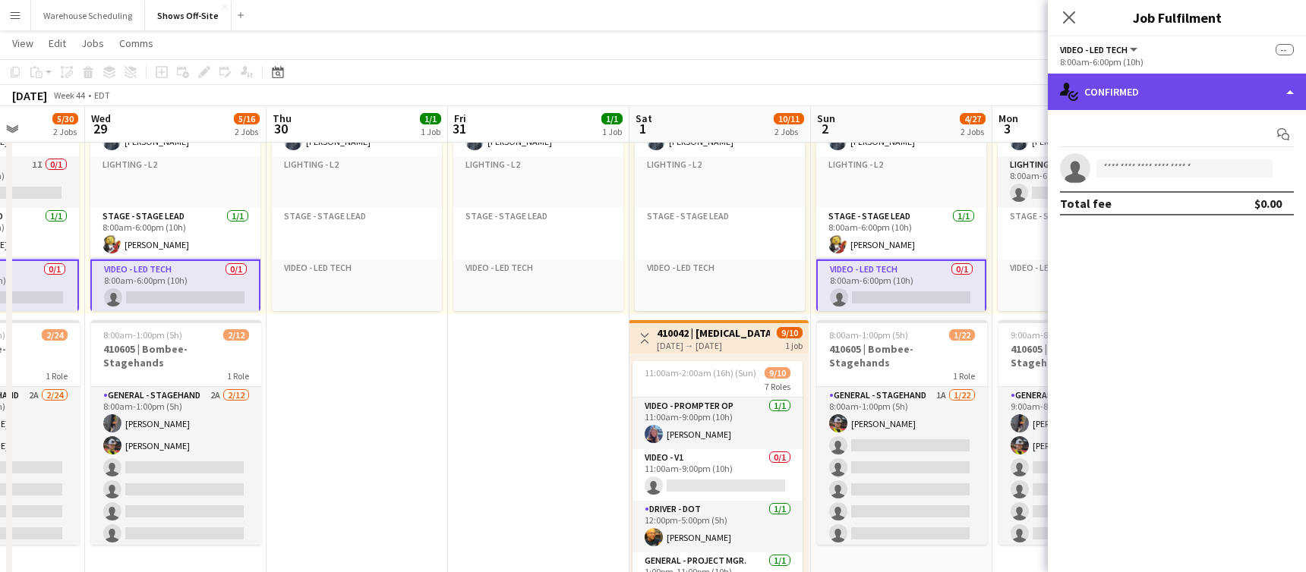
click at [1215, 80] on div "single-neutral-actions-check-2 Confirmed" at bounding box center [1177, 92] width 258 height 36
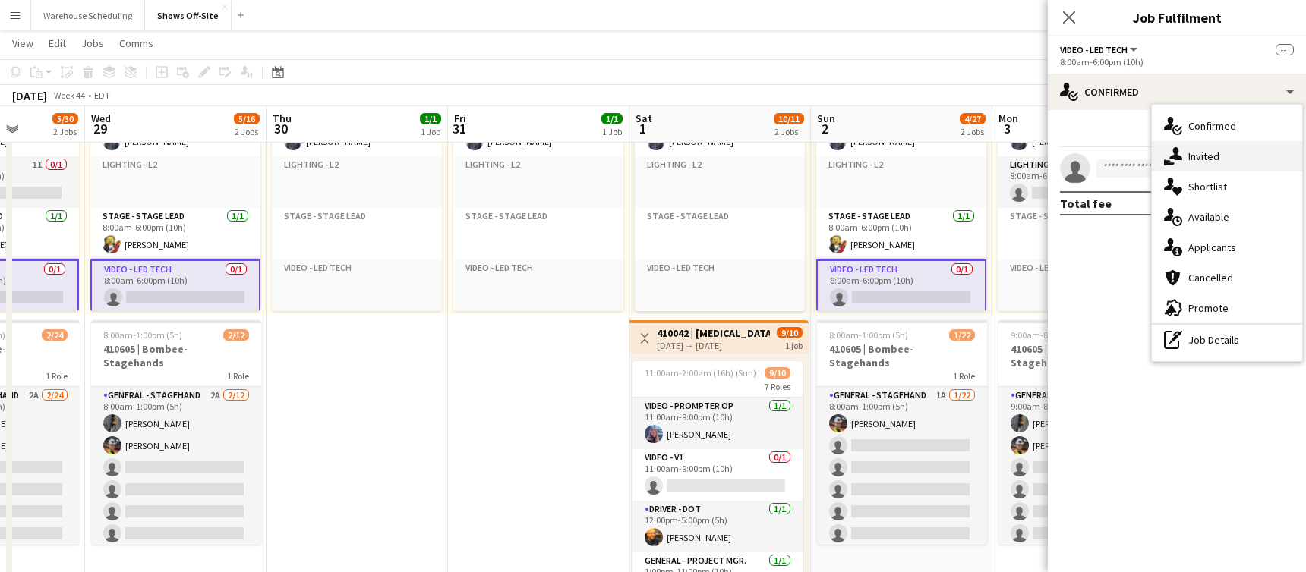
click at [1201, 150] on span "Invited" at bounding box center [1203, 157] width 31 height 14
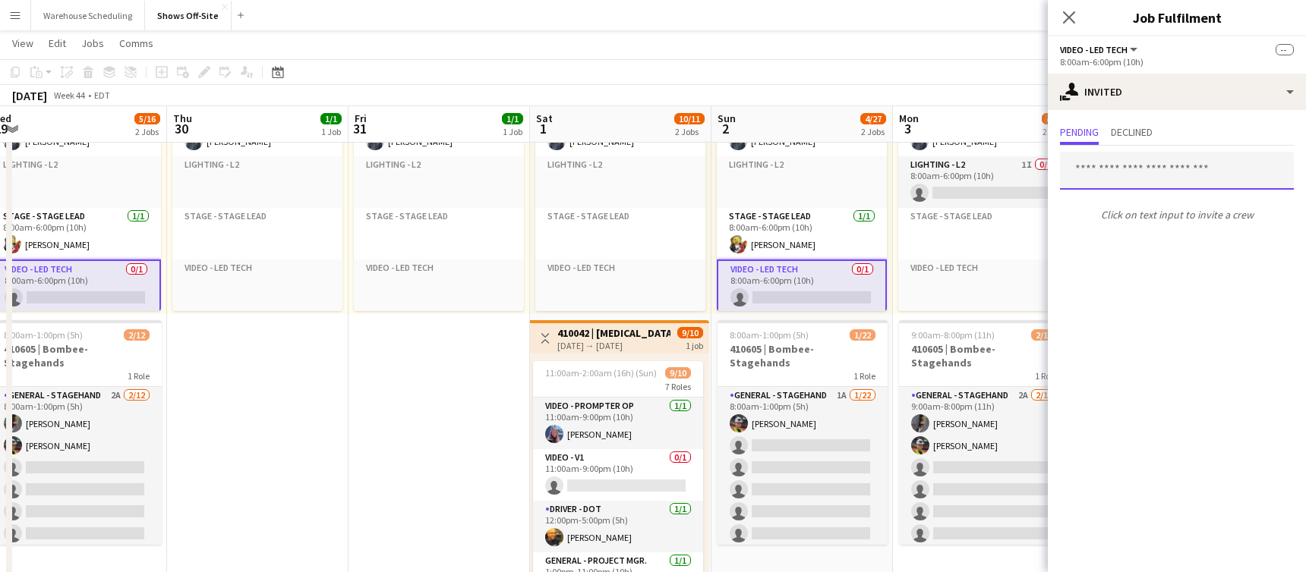
click at [1159, 169] on input "text" at bounding box center [1177, 171] width 234 height 38
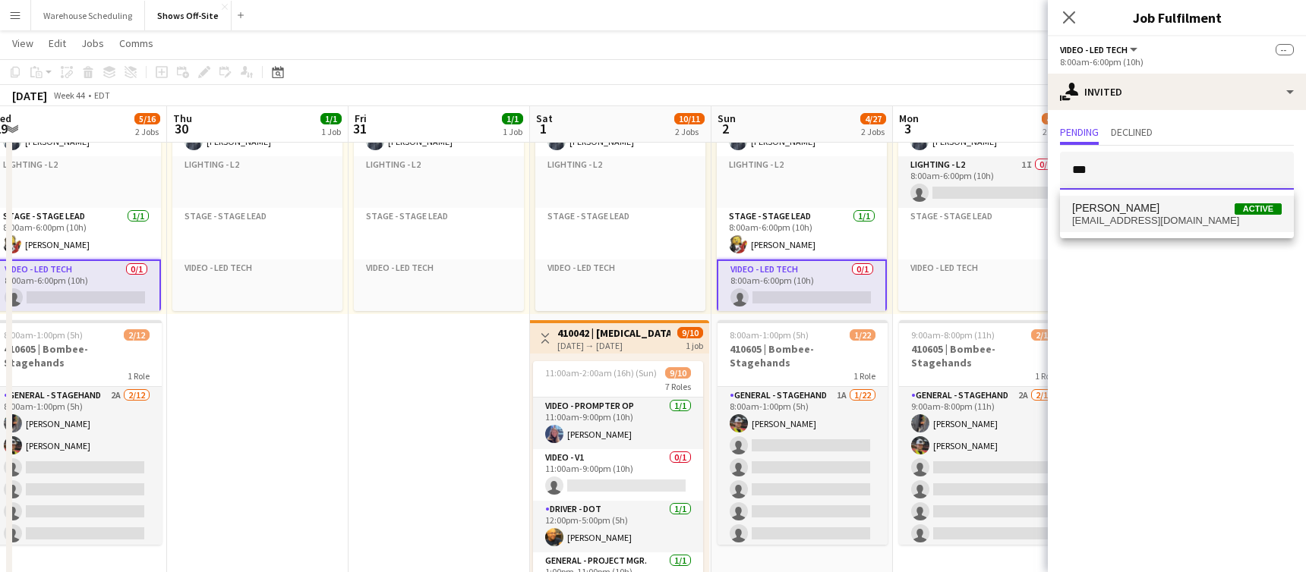
type input "***"
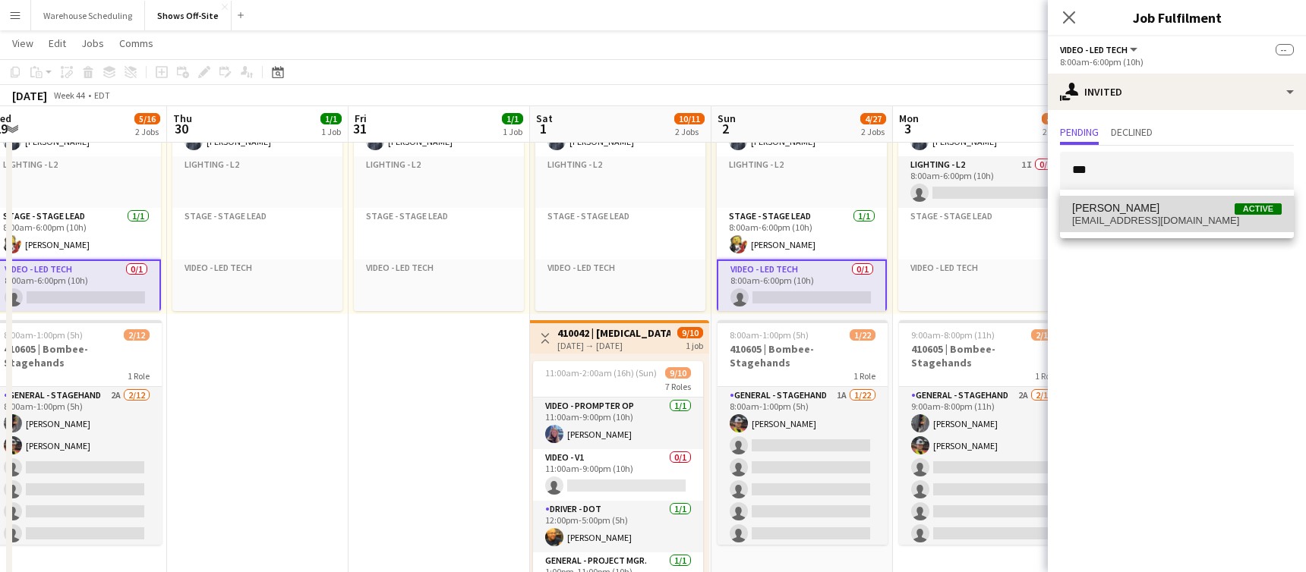
click at [1149, 213] on span "[PERSON_NAME] Active" at bounding box center [1177, 208] width 210 height 13
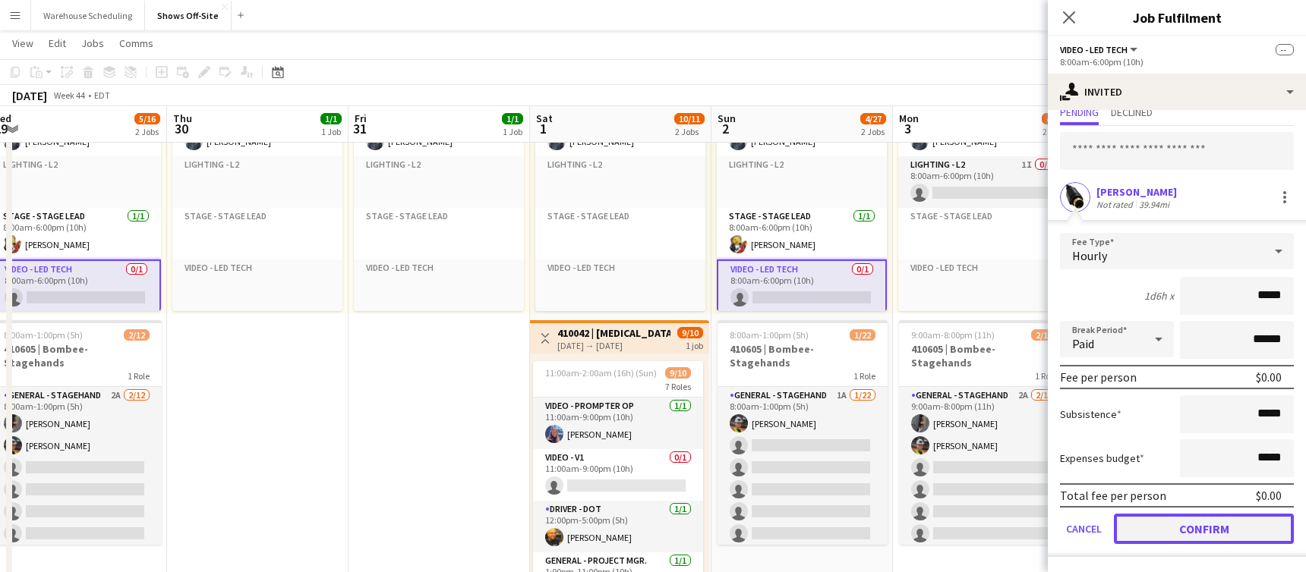
click at [1179, 527] on button "Confirm" at bounding box center [1204, 529] width 180 height 30
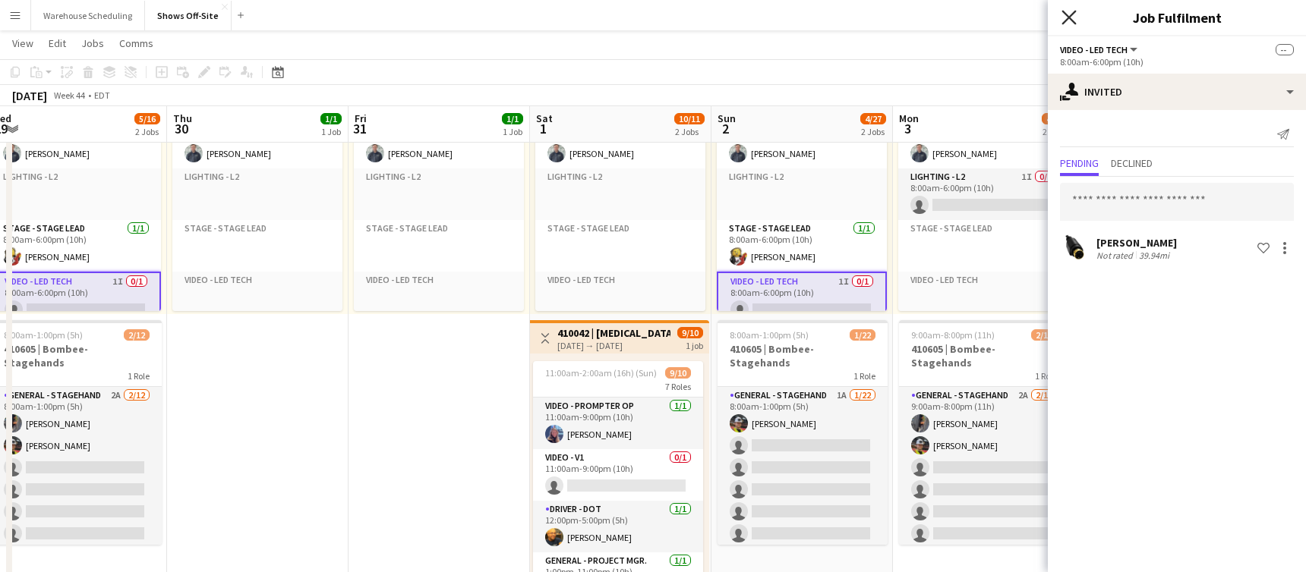
click at [1064, 16] on icon "Close pop-in" at bounding box center [1068, 17] width 14 height 14
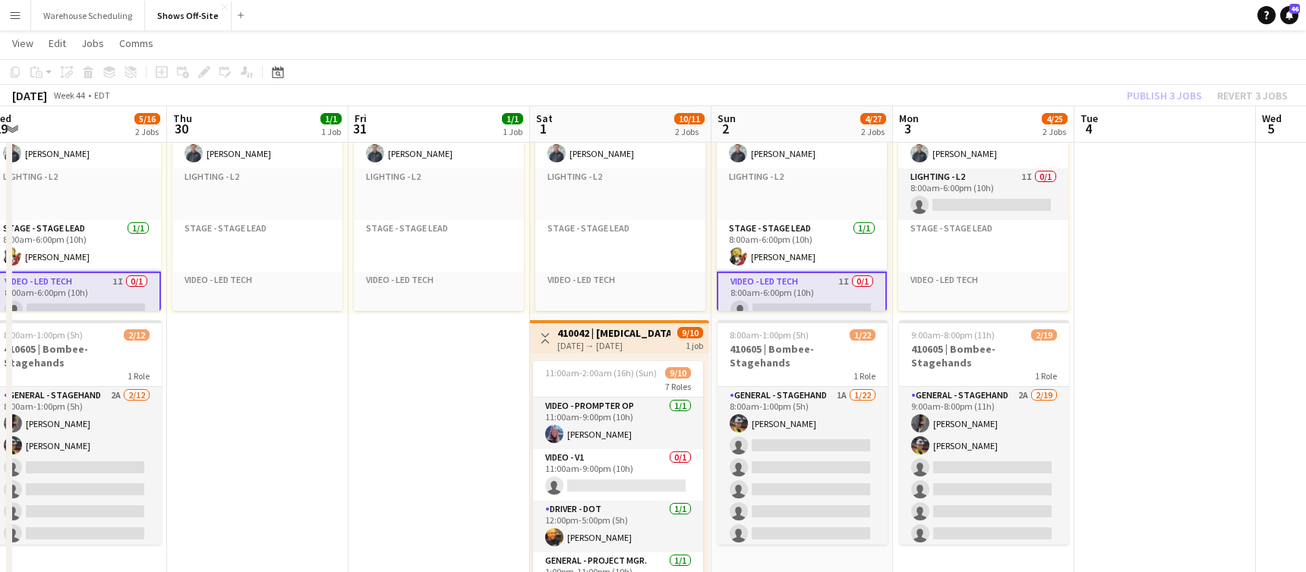
click at [1152, 80] on app-toolbar "Copy Paste Paste Command V Paste with crew Command Shift V Paste linked Job [GE…" at bounding box center [653, 72] width 1306 height 26
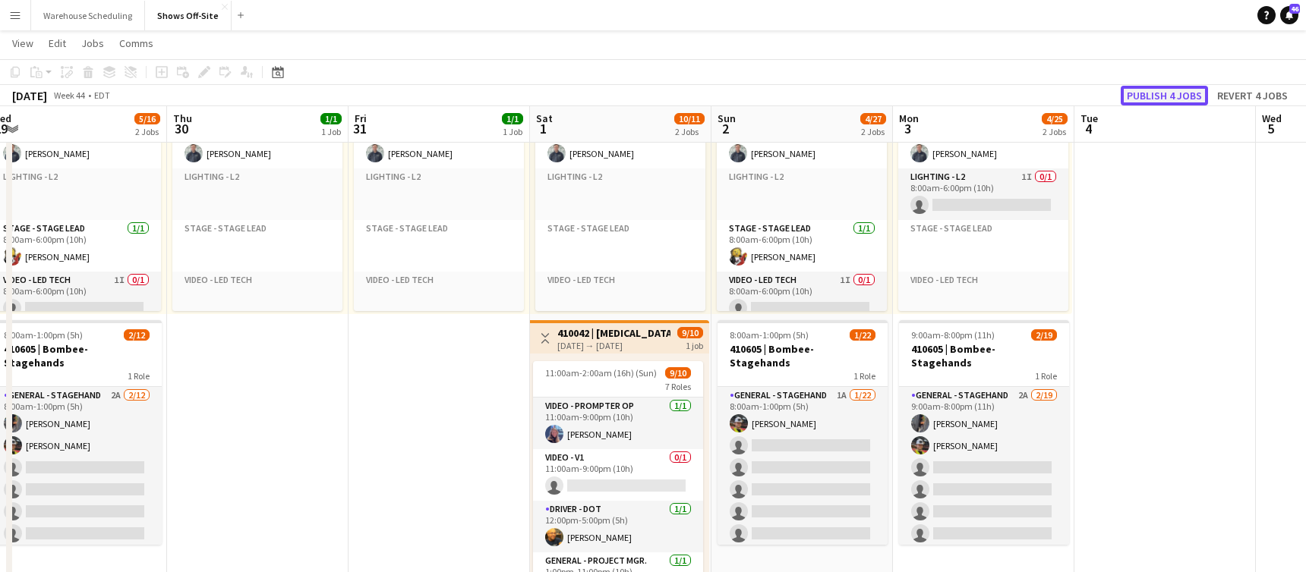
click at [1152, 91] on button "Publish 4 jobs" at bounding box center [1163, 96] width 87 height 20
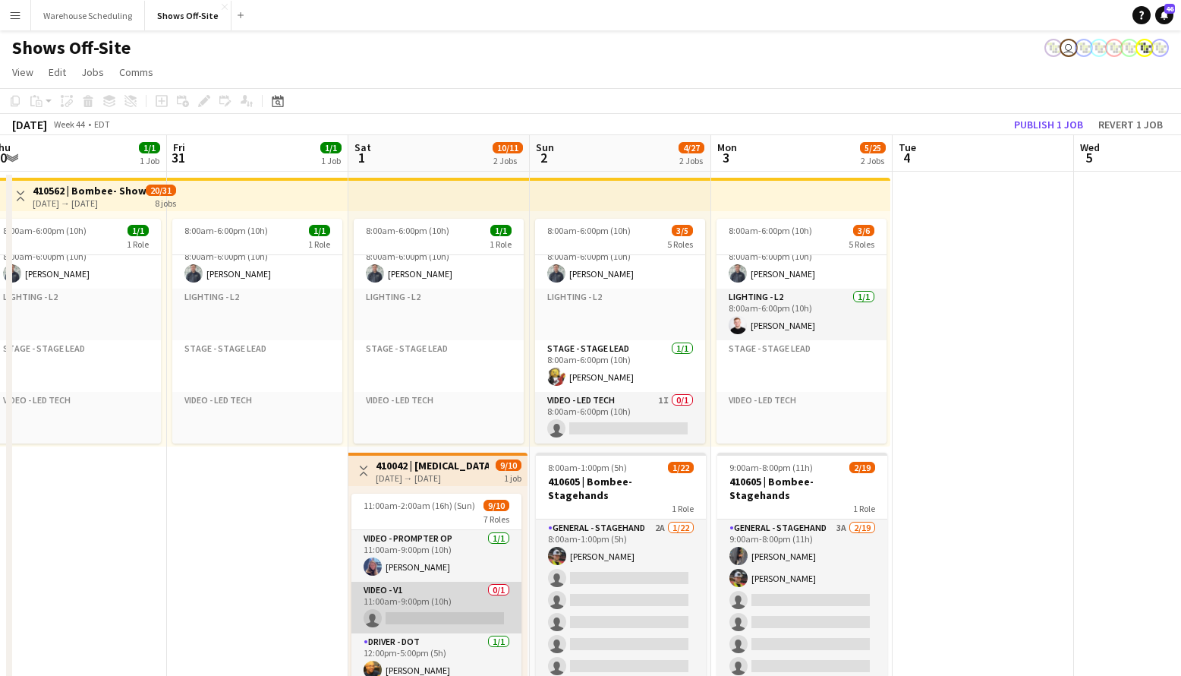
scroll to position [14, 0]
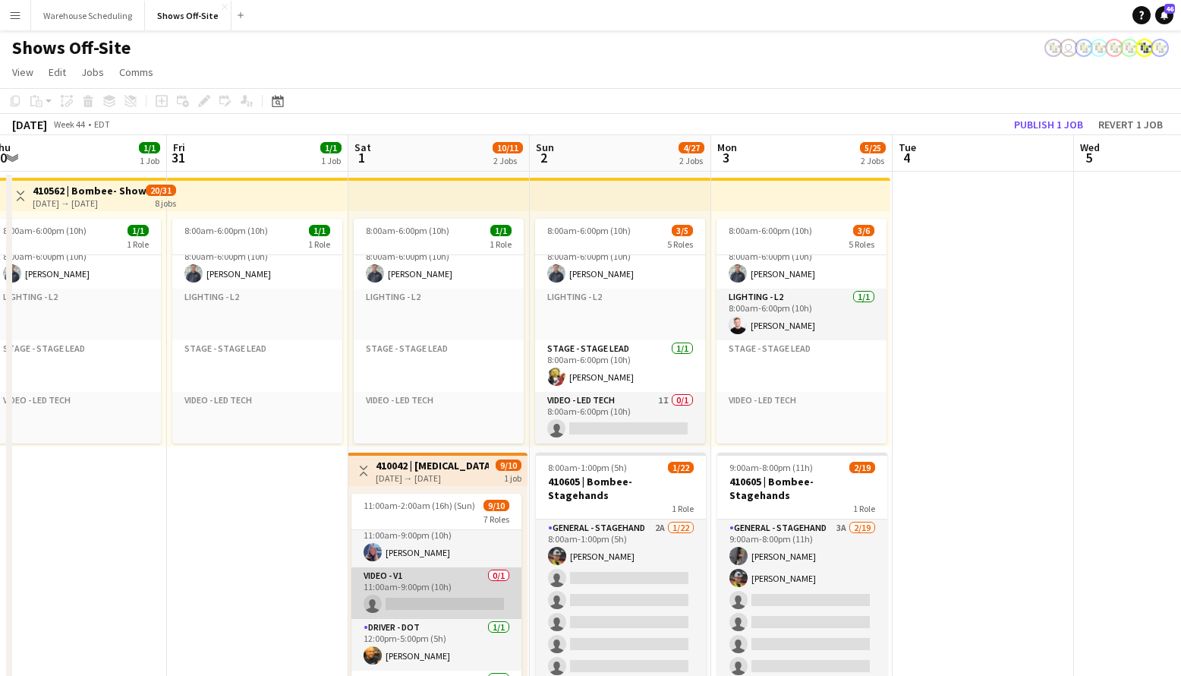
click at [447, 572] on app-card-role "Video - V1 0/1 11:00am-9:00pm (10h) single-neutral-actions" at bounding box center [436, 593] width 170 height 52
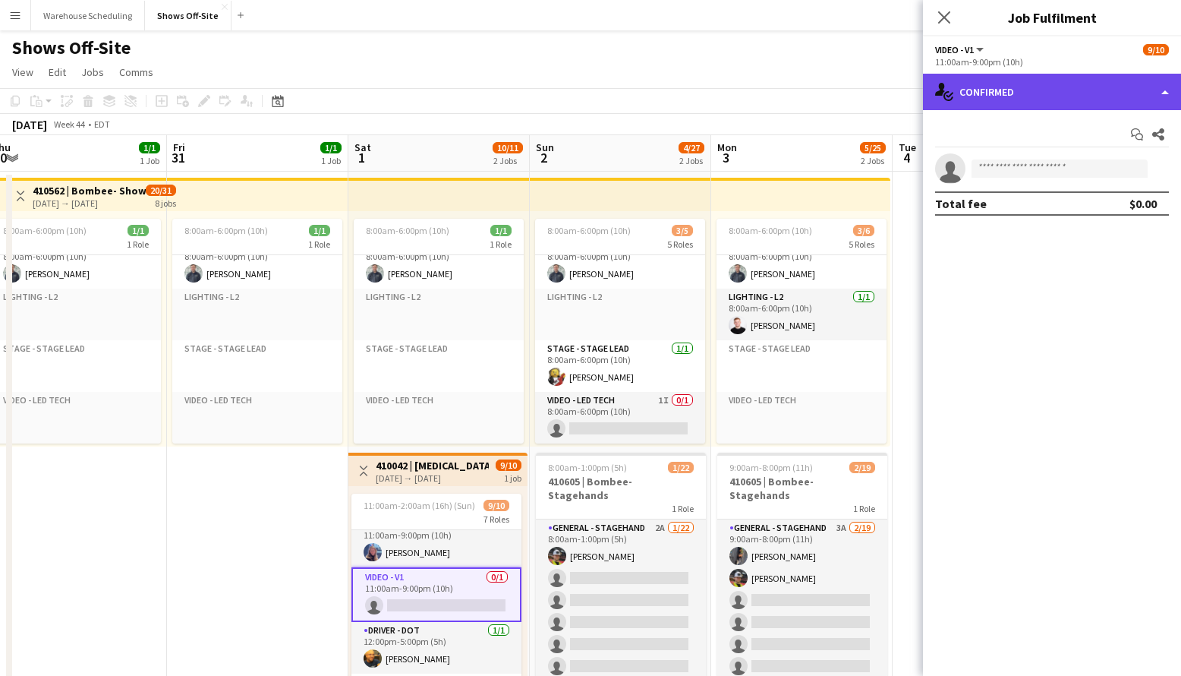
click at [1043, 89] on div "single-neutral-actions-check-2 Confirmed" at bounding box center [1052, 92] width 258 height 36
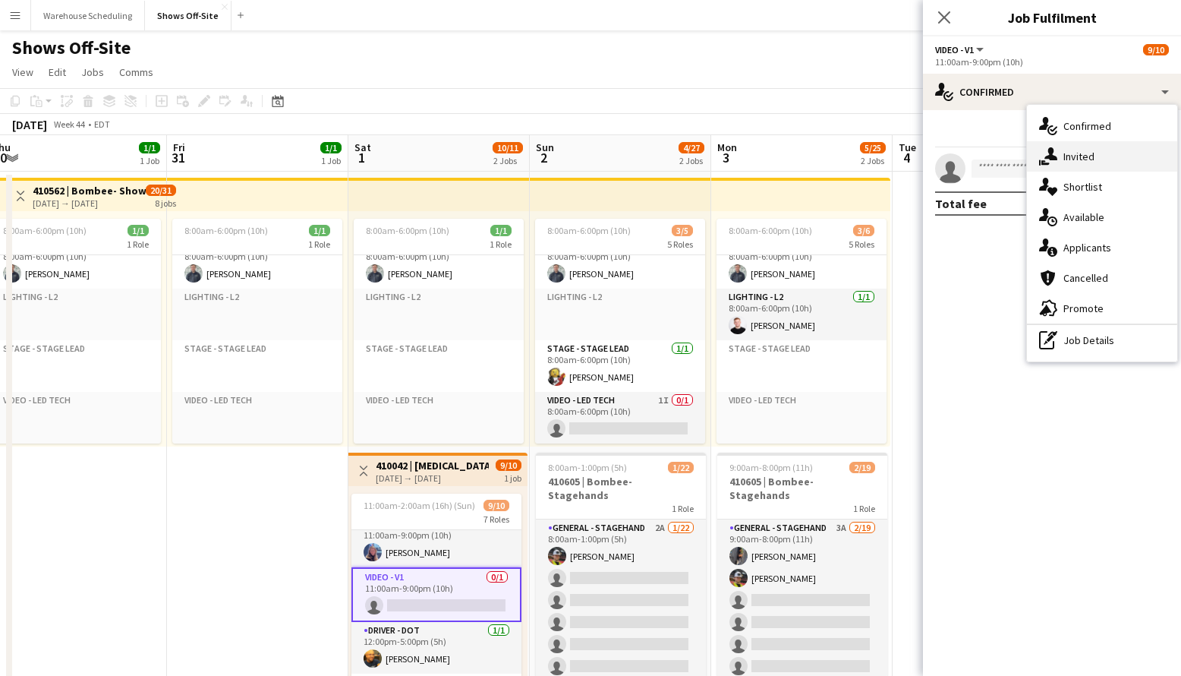
click at [1086, 150] on span "Invited" at bounding box center [1079, 157] width 31 height 14
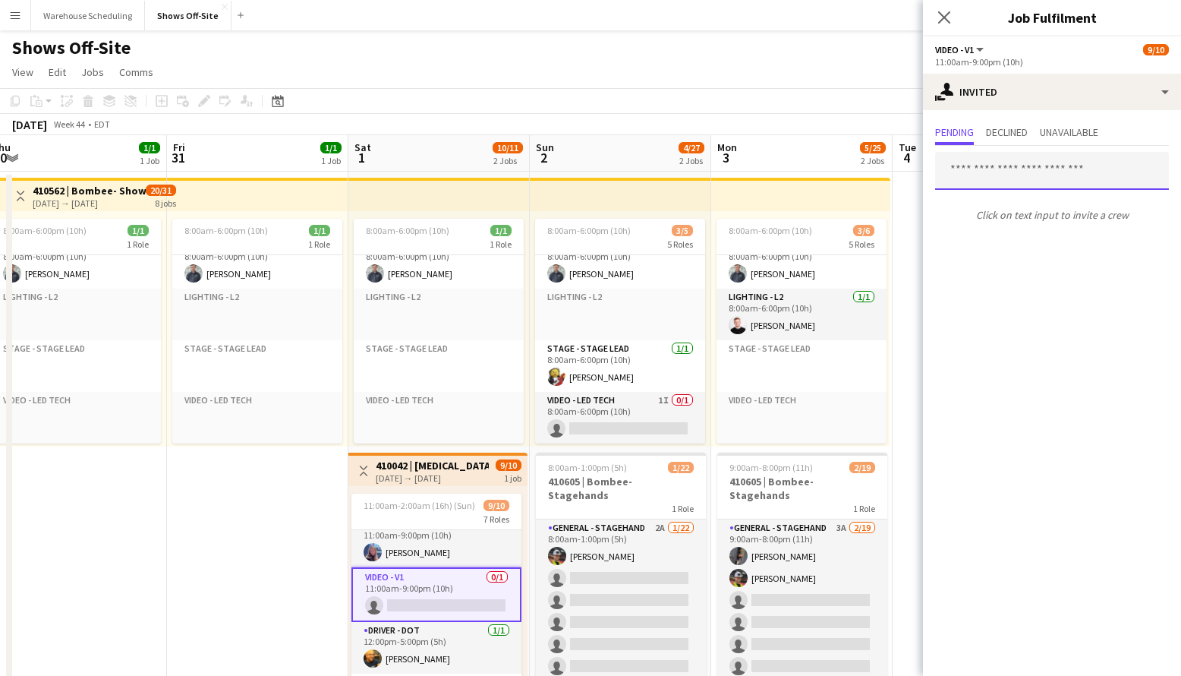
click at [988, 165] on input "text" at bounding box center [1052, 171] width 234 height 38
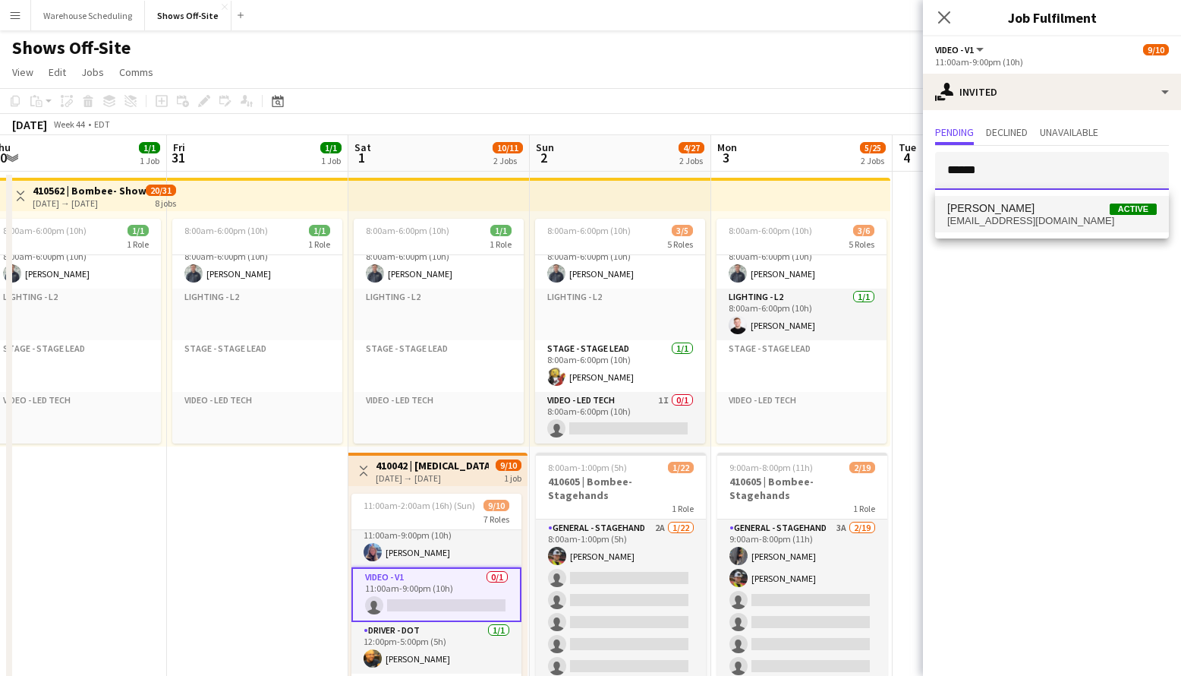
type input "******"
click at [1010, 220] on span "[EMAIL_ADDRESS][DOMAIN_NAME]" at bounding box center [1052, 221] width 210 height 12
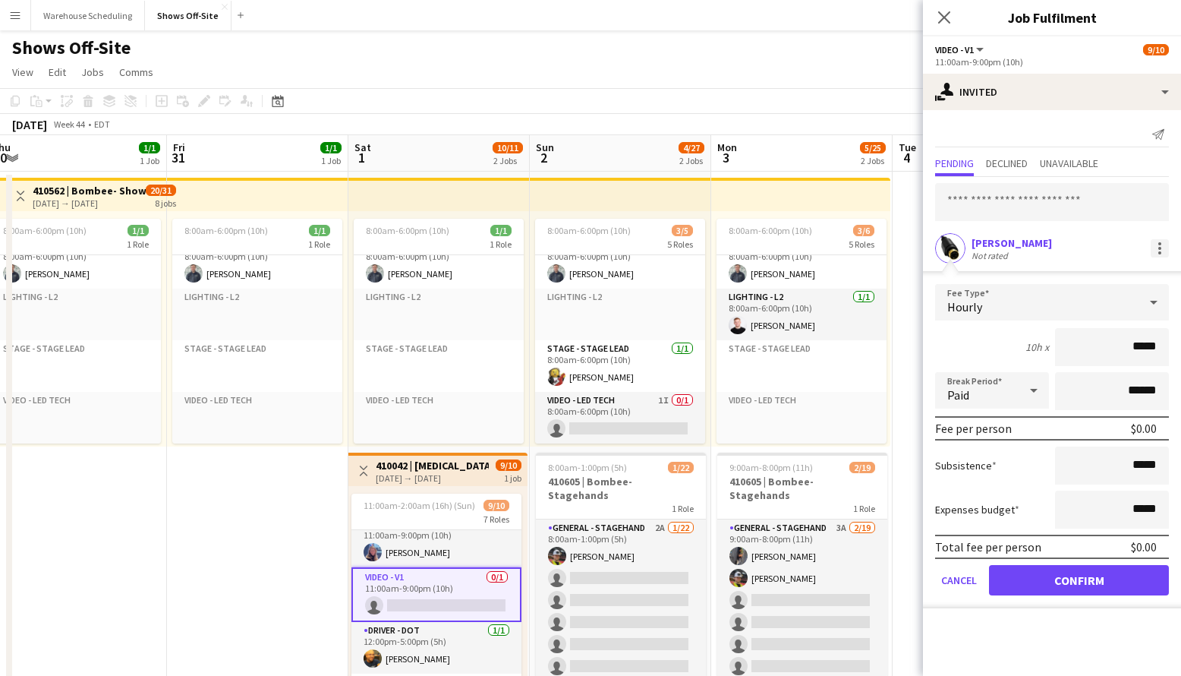
click at [1154, 248] on div at bounding box center [1160, 248] width 18 height 18
click at [1105, 380] on span "Cancel invitation" at bounding box center [1111, 385] width 89 height 13
click at [1159, 253] on div at bounding box center [1159, 252] width 3 height 3
click at [1110, 373] on button "Cancel invitation" at bounding box center [1112, 385] width 114 height 36
click at [1061, 202] on input "text" at bounding box center [1052, 202] width 234 height 38
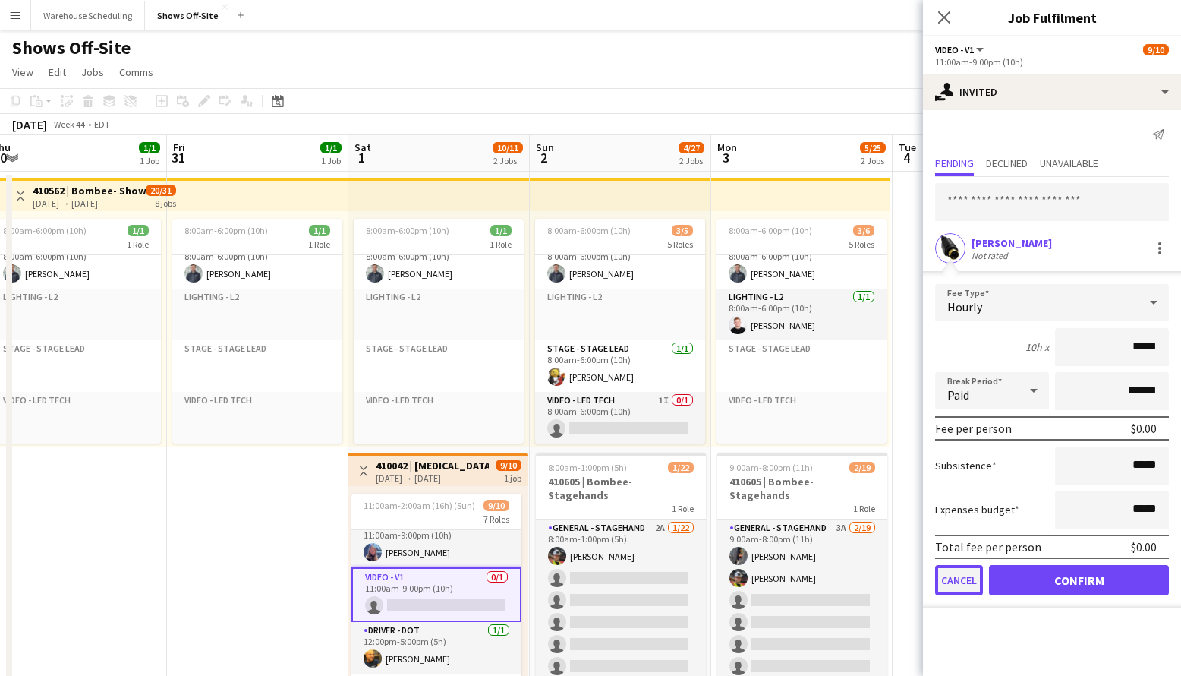
click at [966, 572] on button "Cancel" at bounding box center [959, 580] width 48 height 30
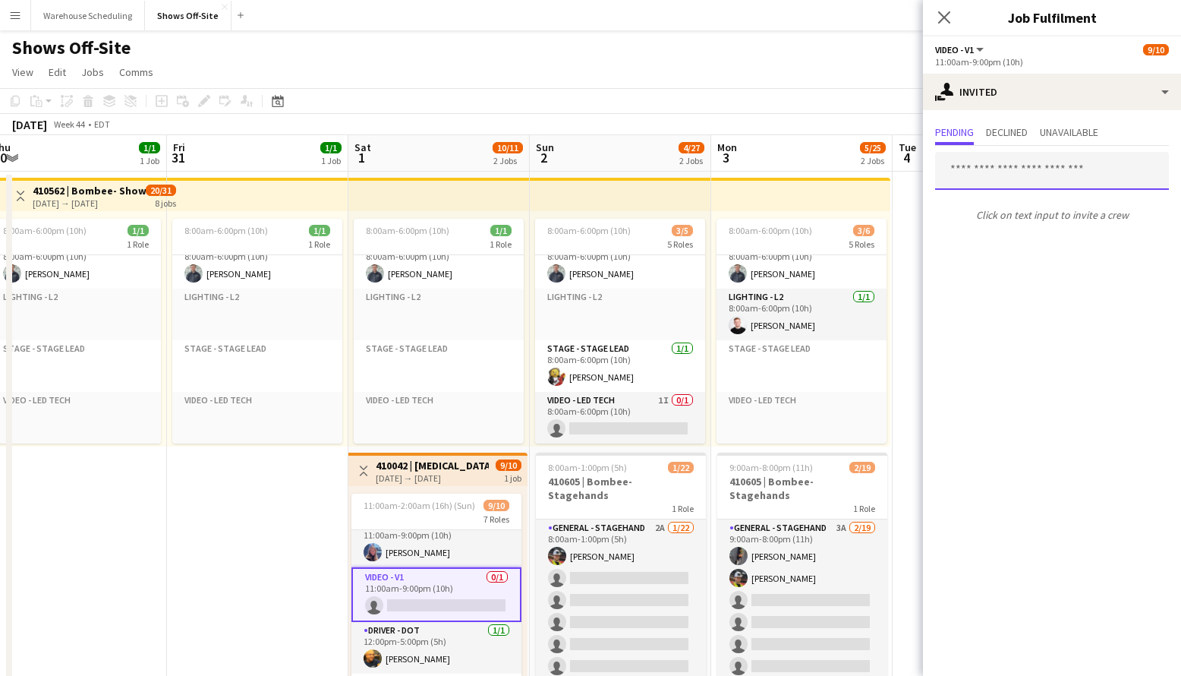
click at [1014, 184] on input "text" at bounding box center [1052, 171] width 234 height 38
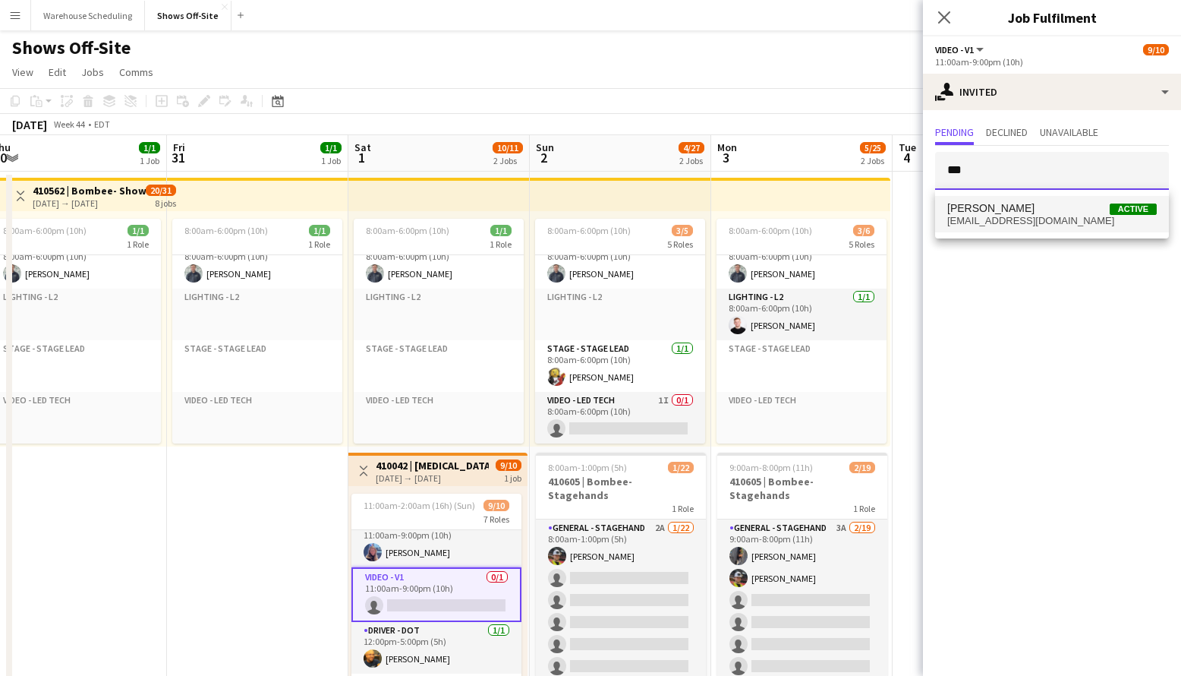
type input "***"
click at [1004, 213] on span "[PERSON_NAME]" at bounding box center [990, 208] width 87 height 13
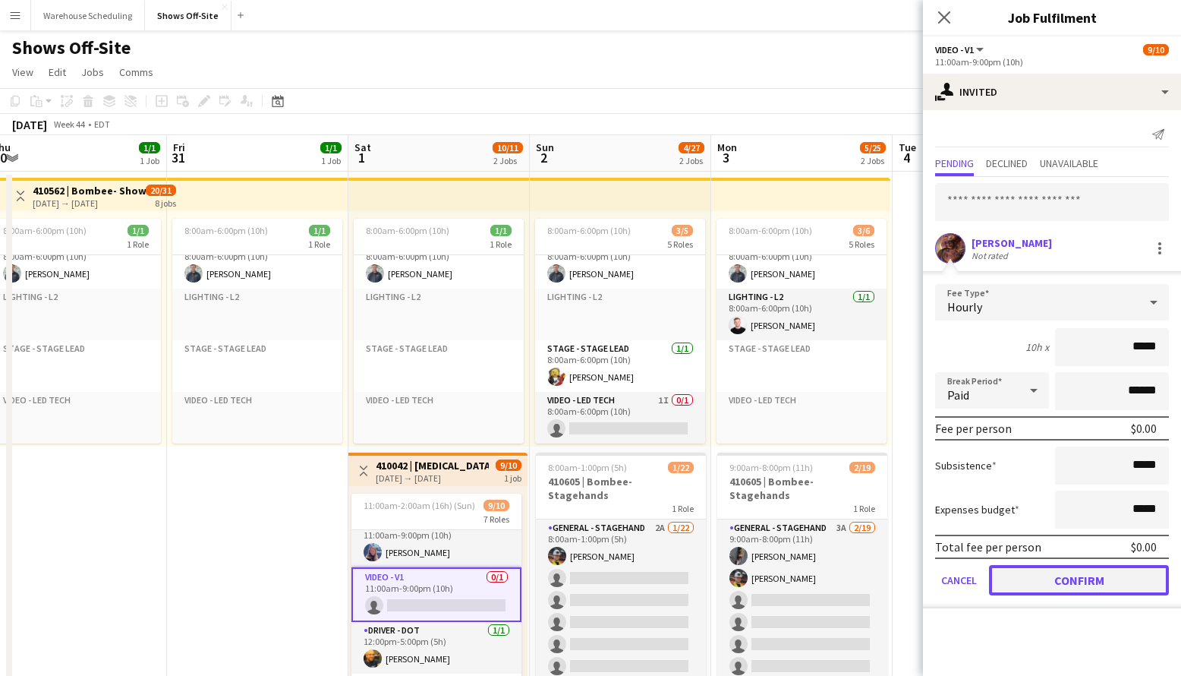
click at [1032, 569] on button "Confirm" at bounding box center [1079, 580] width 180 height 30
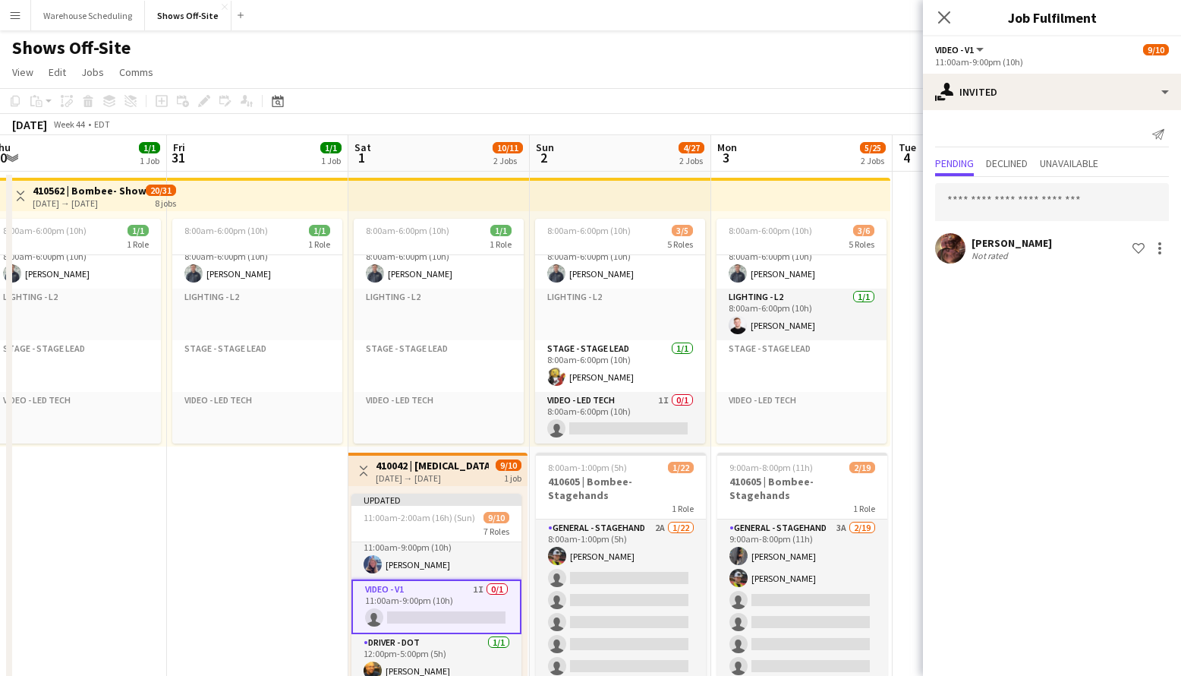
click at [940, 29] on div "Close pop-in" at bounding box center [944, 17] width 43 height 35
click at [943, 18] on icon at bounding box center [944, 17] width 14 height 14
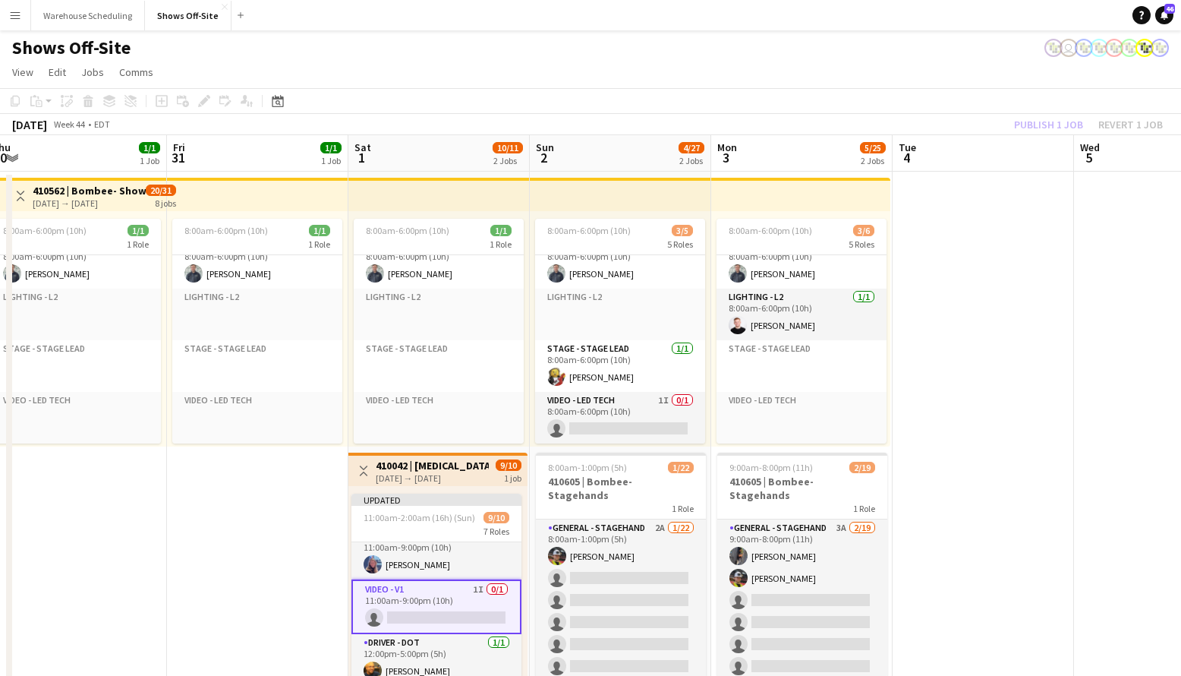
click at [972, 51] on div "Shows Off-Site user" at bounding box center [590, 44] width 1181 height 29
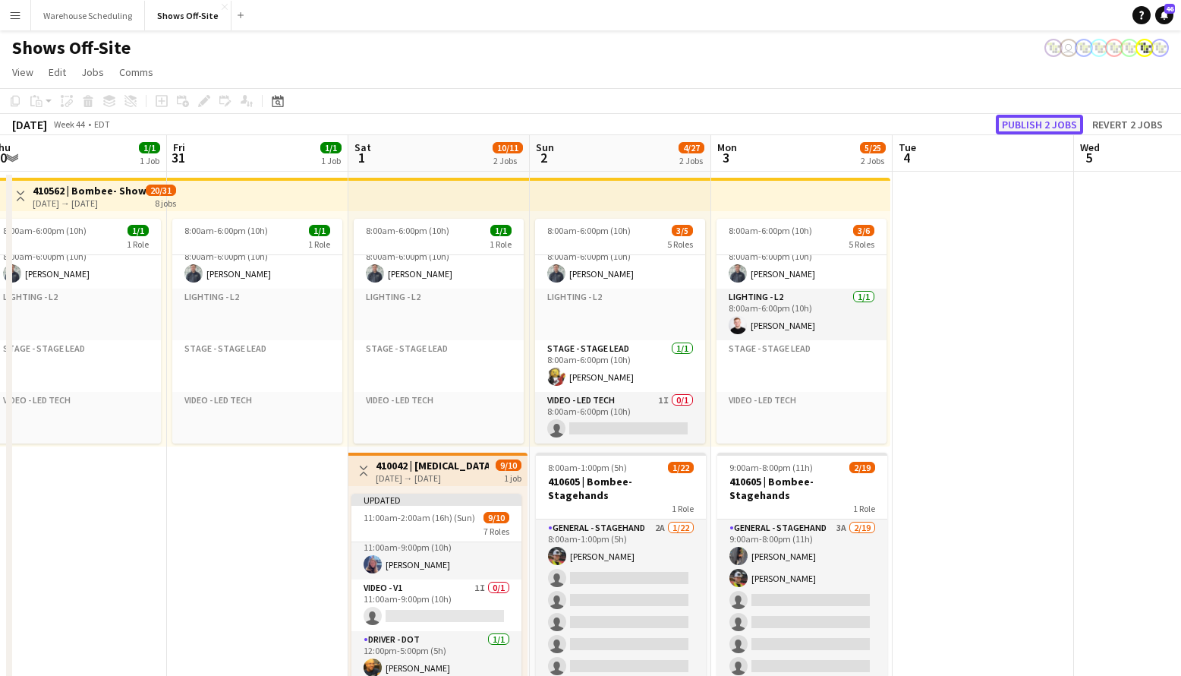
click at [1021, 126] on button "Publish 2 jobs" at bounding box center [1039, 125] width 87 height 20
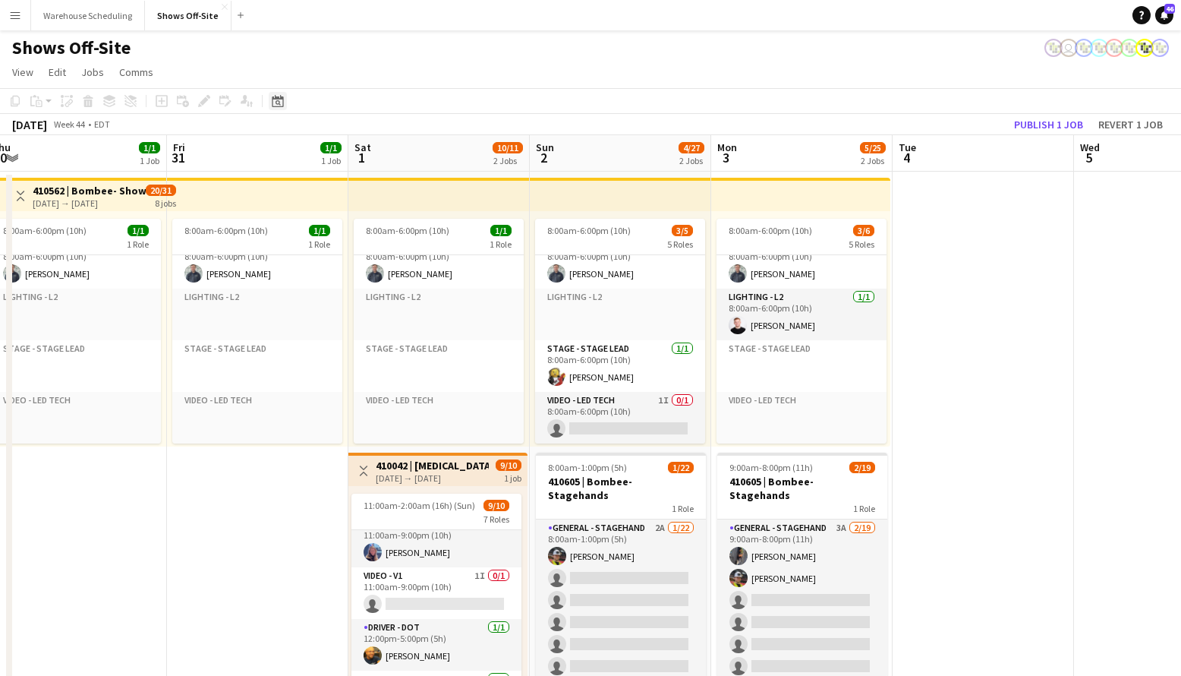
click at [280, 101] on icon "Date picker" at bounding box center [278, 101] width 12 height 12
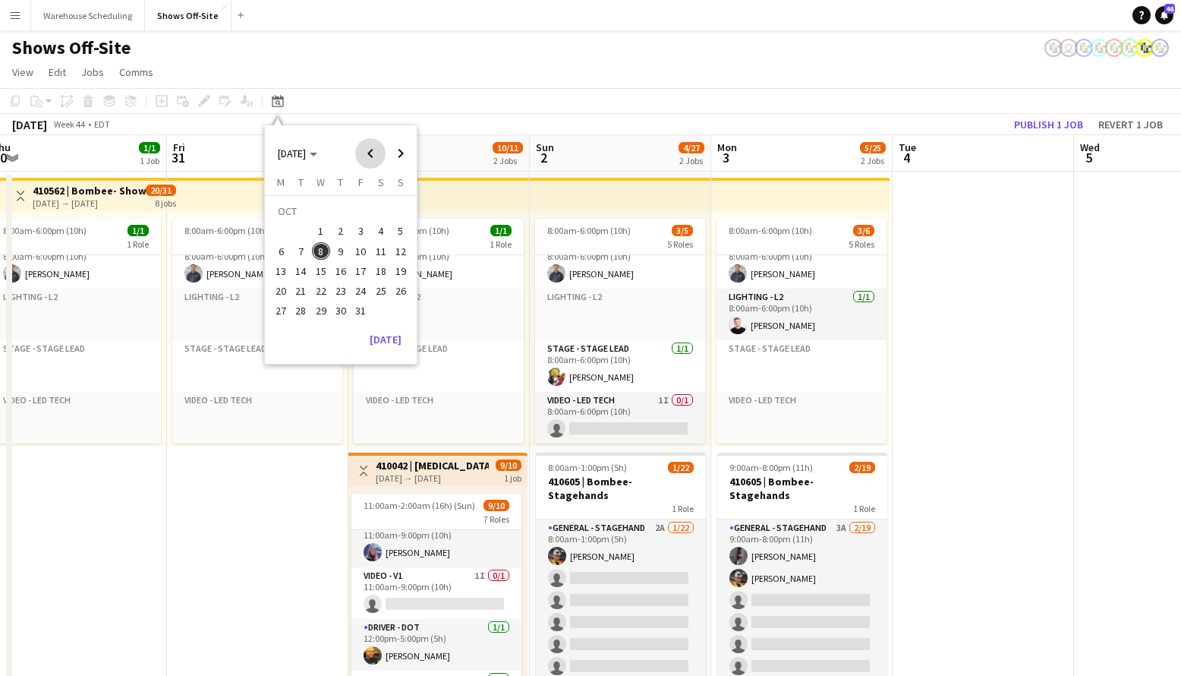
click at [370, 151] on span "Previous month" at bounding box center [370, 153] width 30 height 30
click at [364, 255] on span "12" at bounding box center [360, 251] width 18 height 18
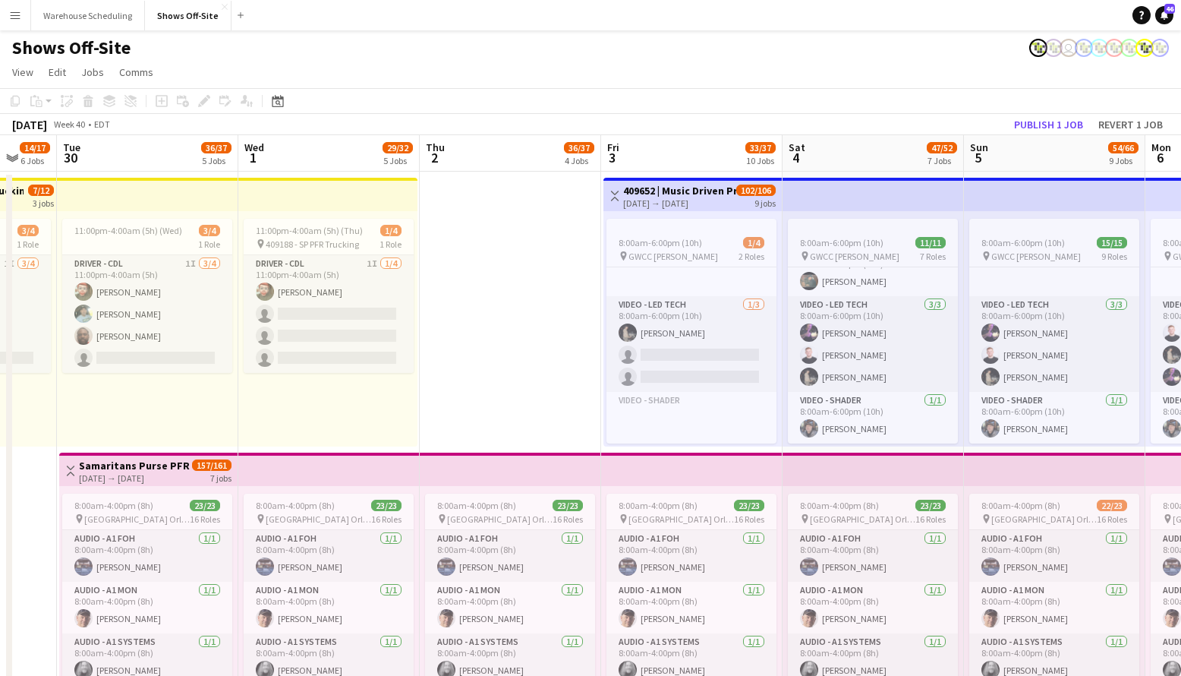
scroll to position [0, 676]
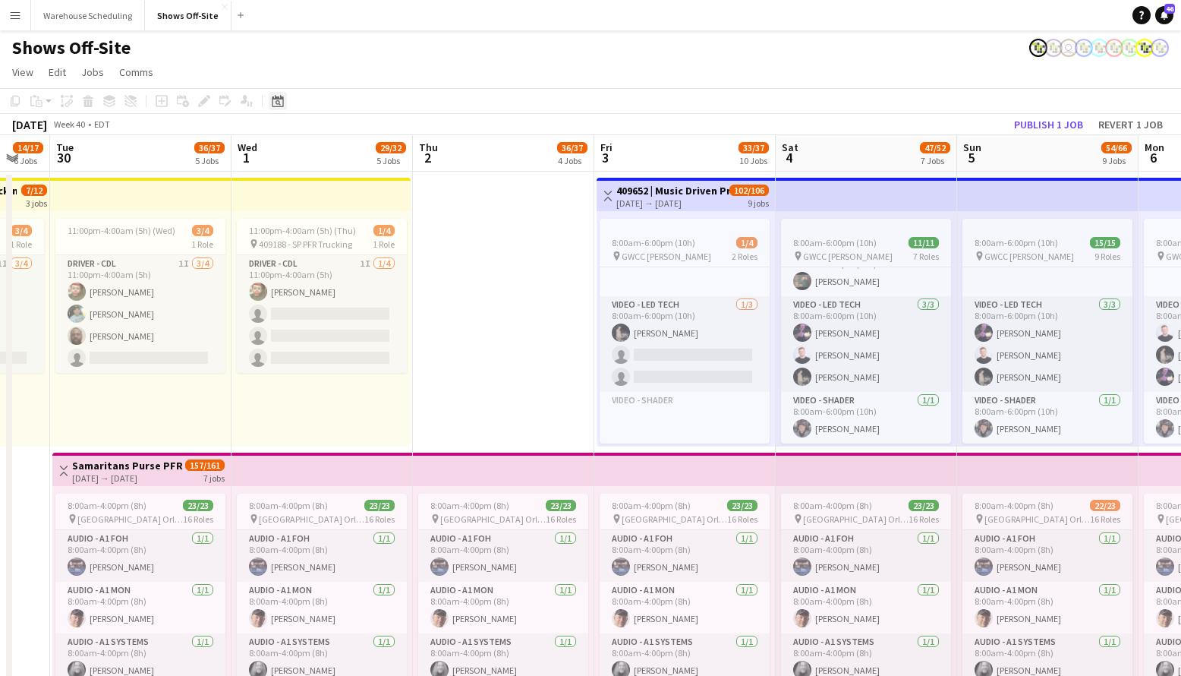
click at [283, 105] on icon at bounding box center [277, 101] width 11 height 12
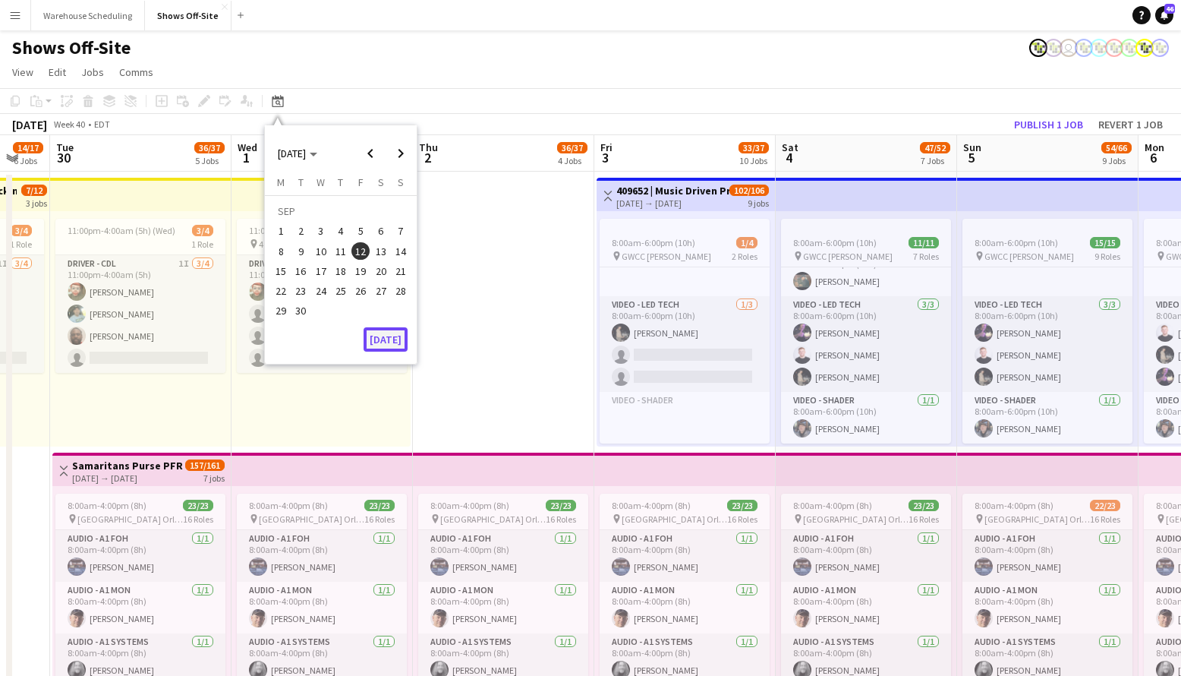
click at [389, 335] on button "[DATE]" at bounding box center [386, 339] width 44 height 24
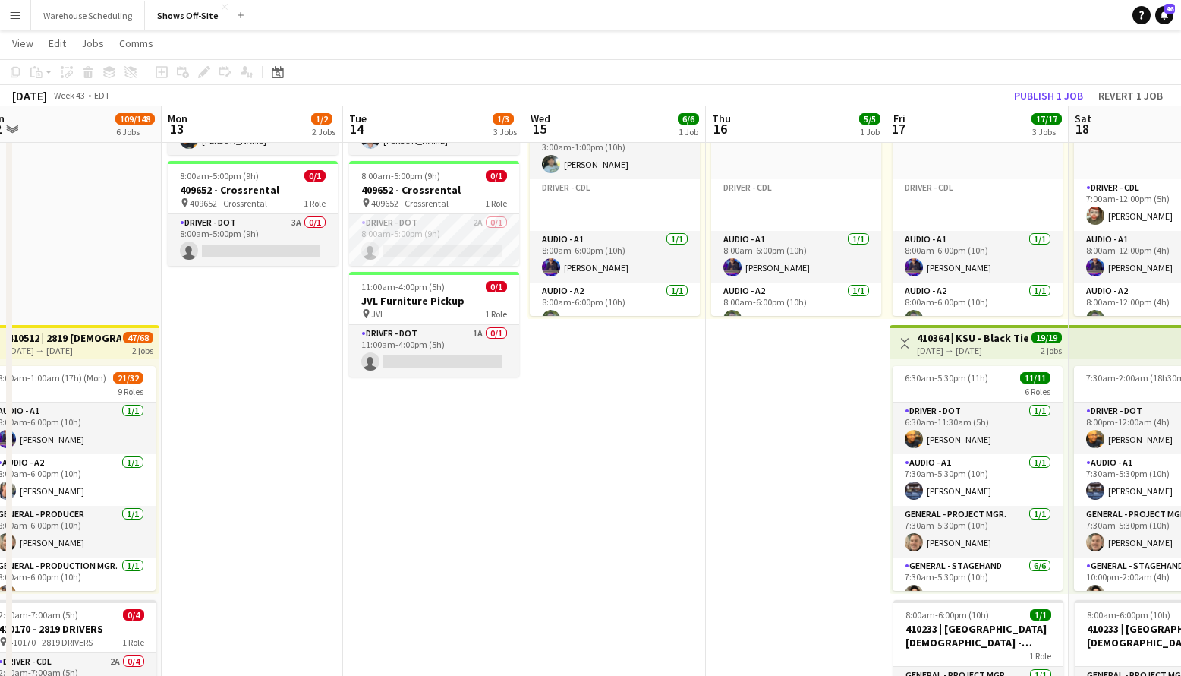
scroll to position [472, 0]
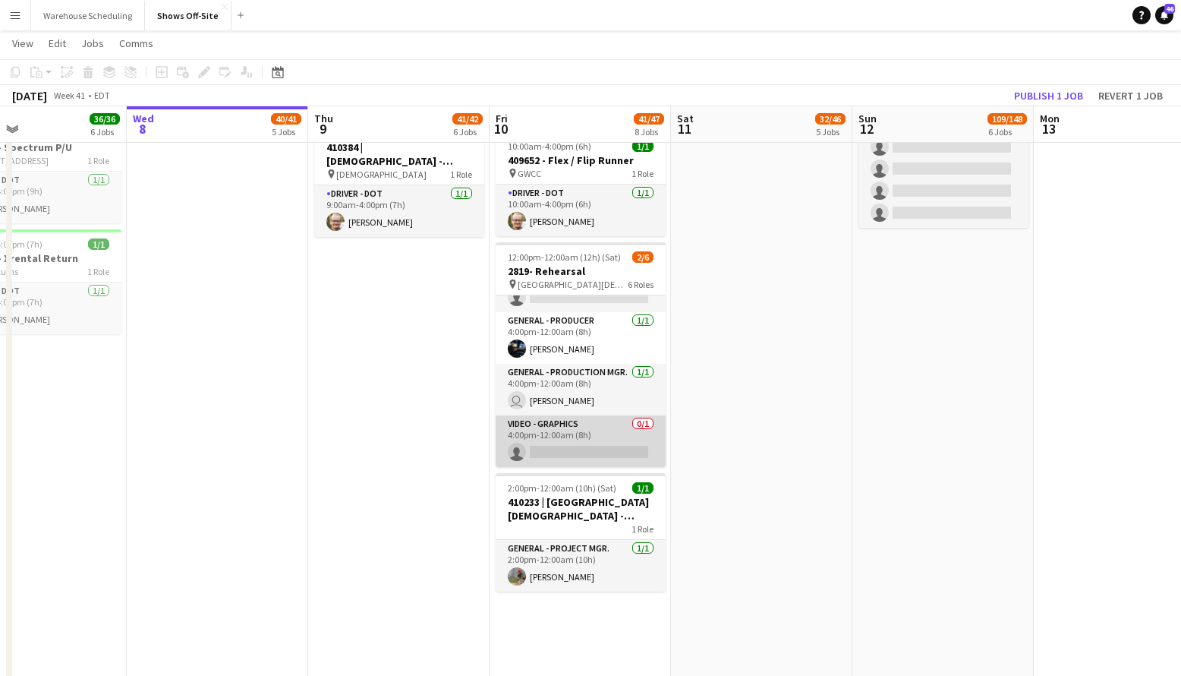
click at [576, 446] on app-card-role "Video - Graphics 0/1 4:00pm-12:00am (8h) single-neutral-actions" at bounding box center [581, 441] width 170 height 52
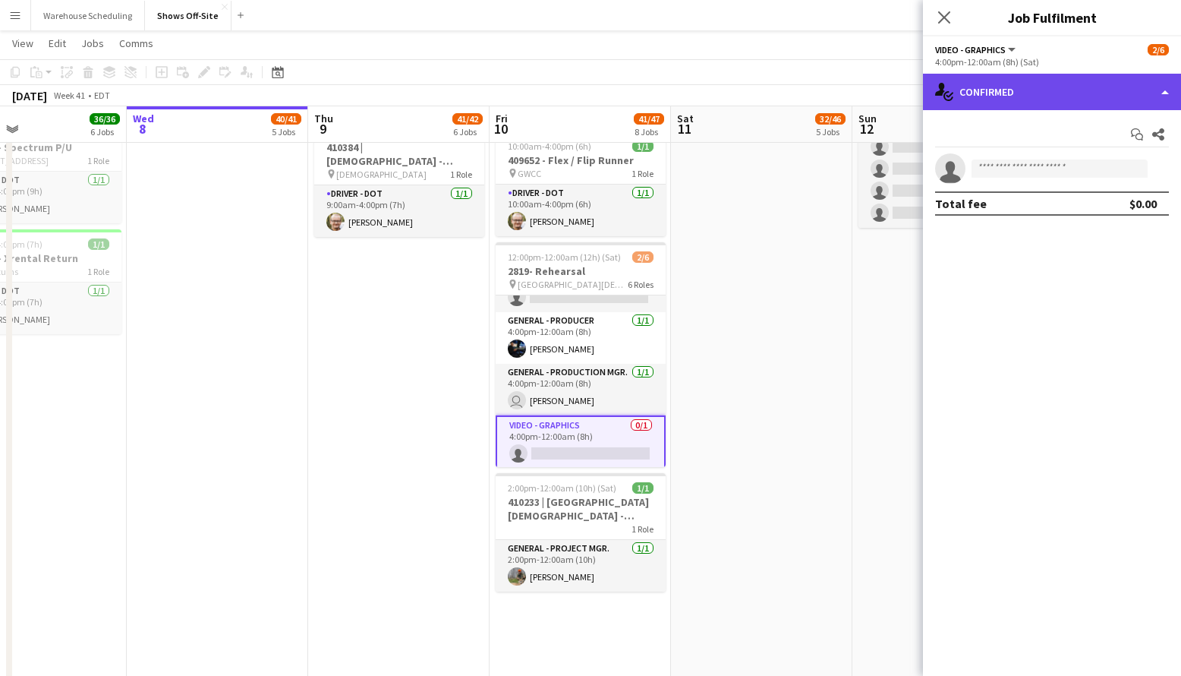
click at [1055, 99] on div "single-neutral-actions-check-2 Confirmed" at bounding box center [1052, 92] width 258 height 36
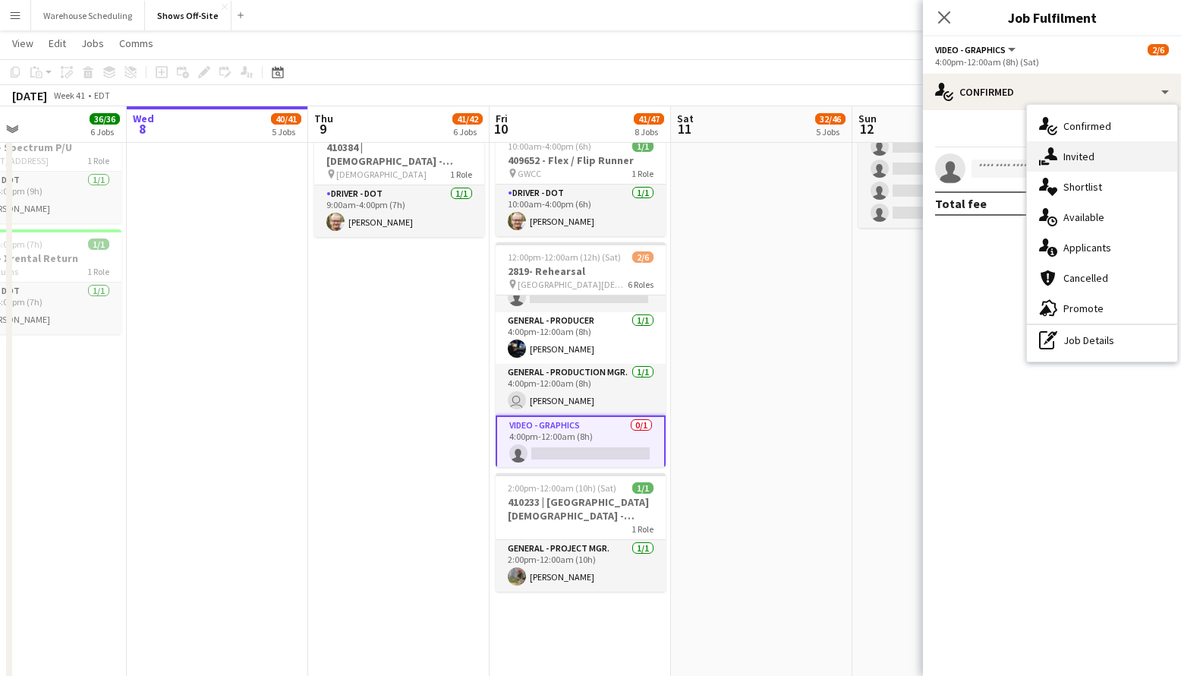
click at [1071, 154] on span "Invited" at bounding box center [1079, 157] width 31 height 14
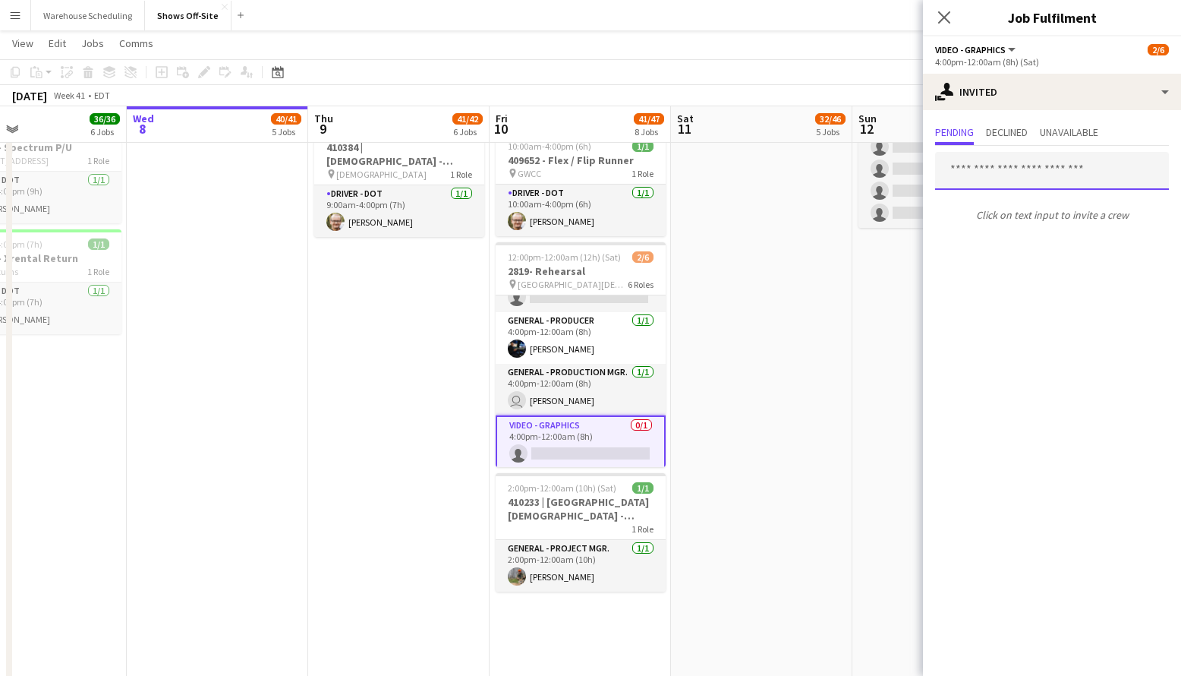
click at [996, 169] on input "text" at bounding box center [1052, 171] width 234 height 38
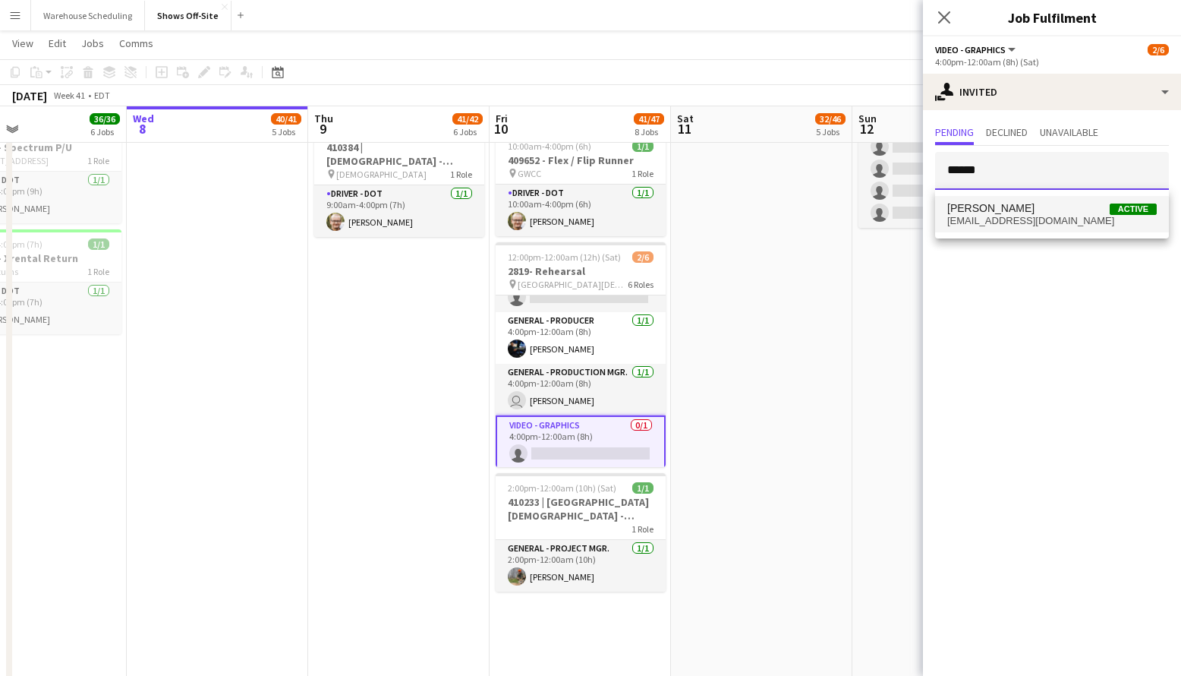
type input "******"
click at [1004, 222] on span "[EMAIL_ADDRESS][DOMAIN_NAME]" at bounding box center [1052, 221] width 210 height 12
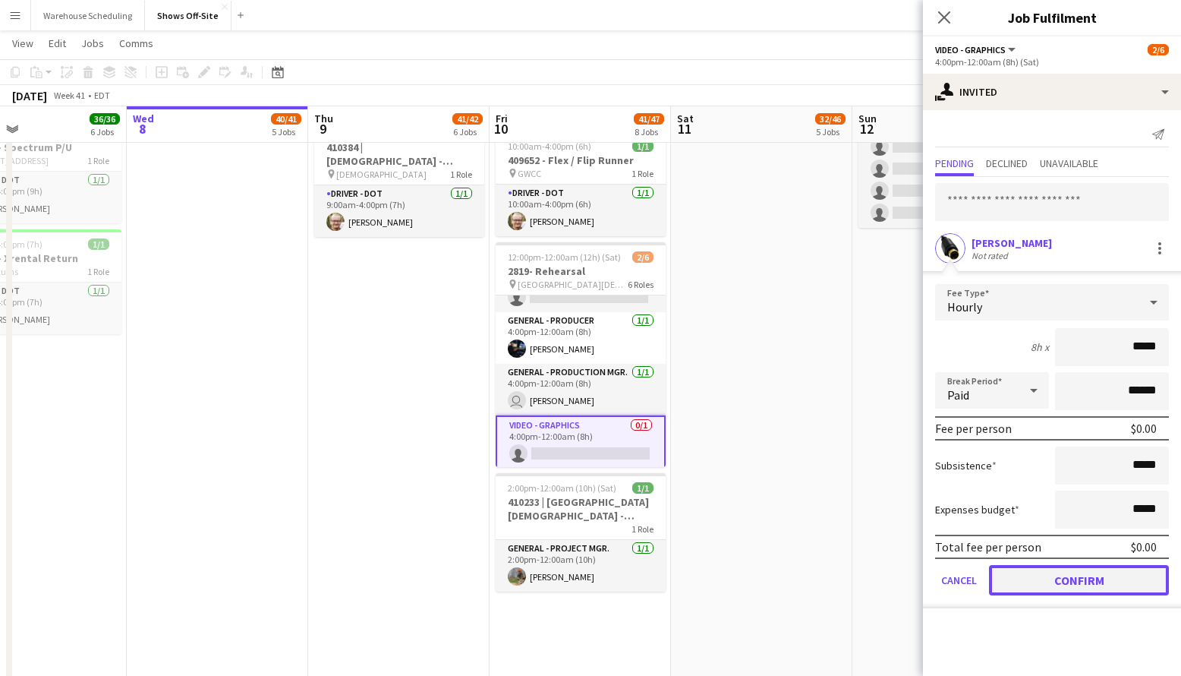
click at [1089, 572] on button "Confirm" at bounding box center [1079, 580] width 180 height 30
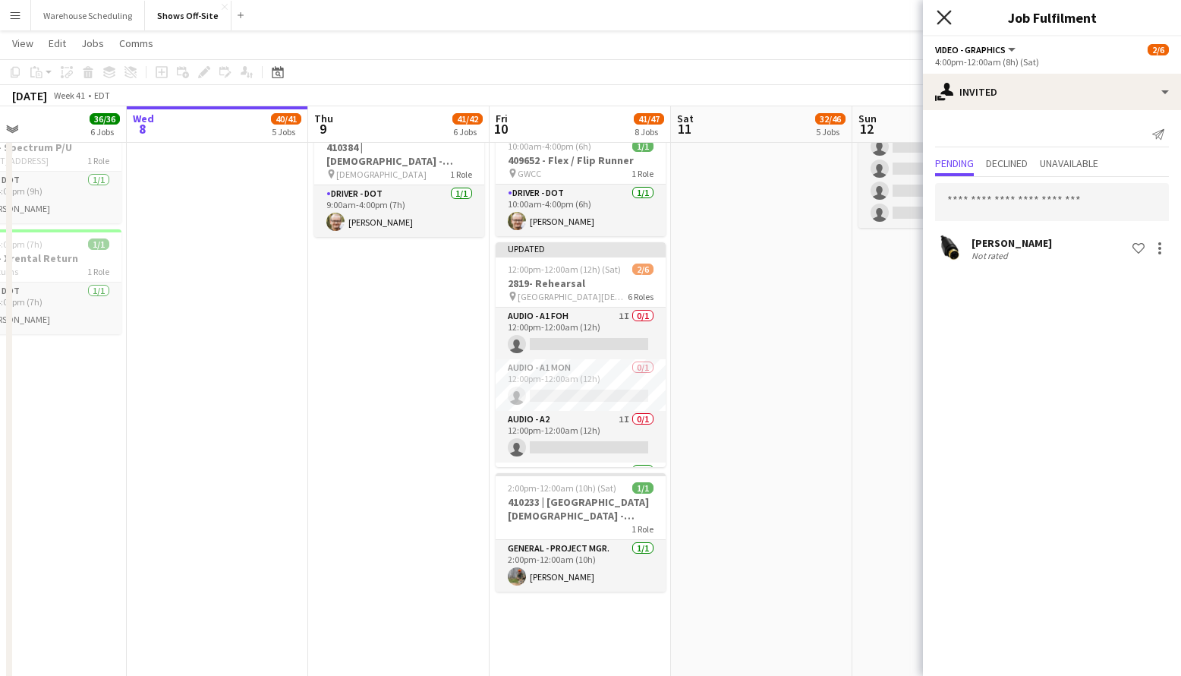
click at [947, 17] on icon "Close pop-in" at bounding box center [944, 17] width 14 height 14
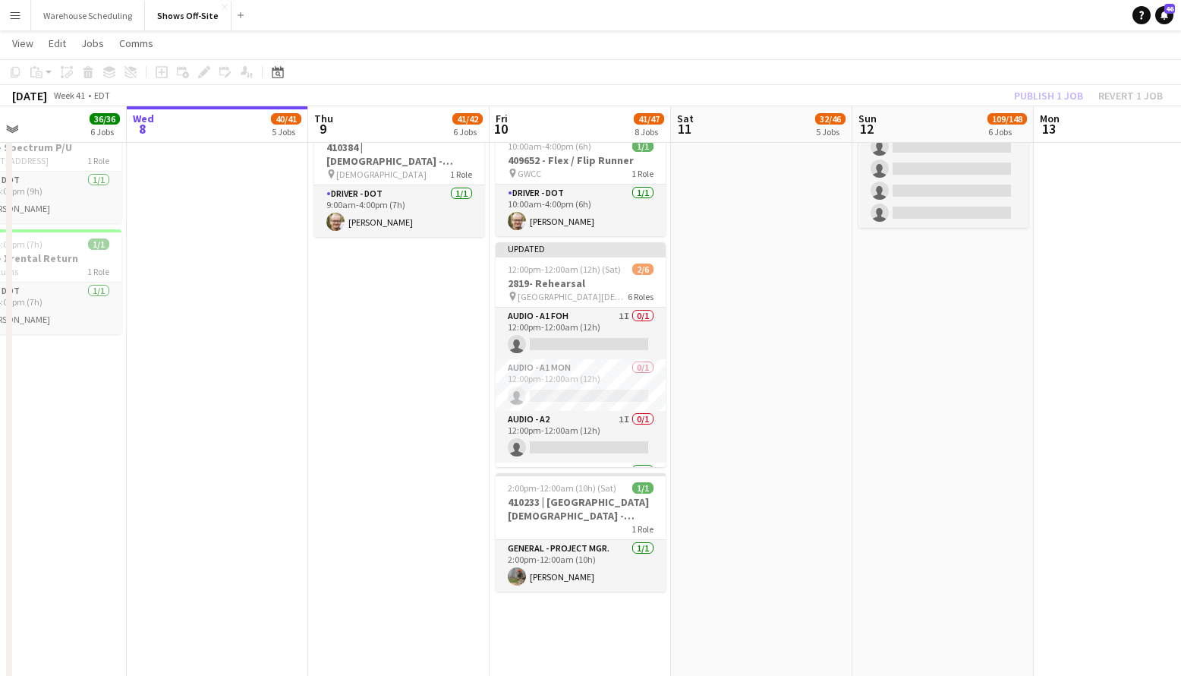
click at [994, 78] on app-toolbar "Copy Paste Paste Command V Paste with crew Command Shift V Paste linked Job [GE…" at bounding box center [590, 72] width 1181 height 26
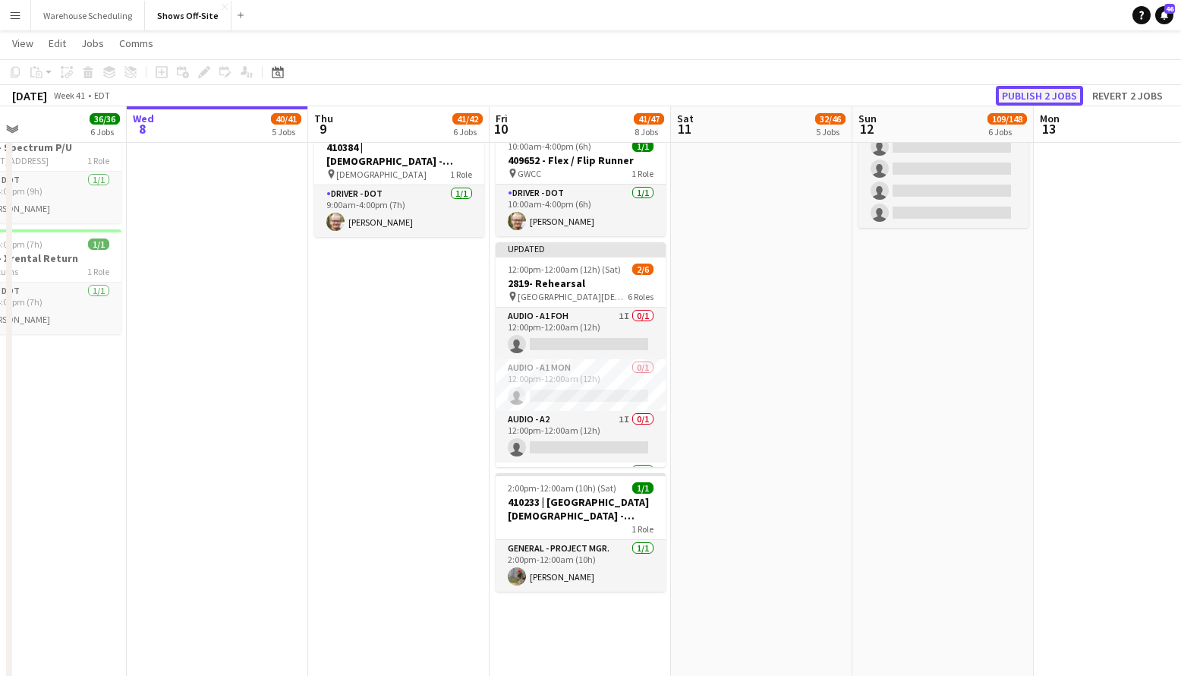
click at [1035, 91] on button "Publish 2 jobs" at bounding box center [1039, 96] width 87 height 20
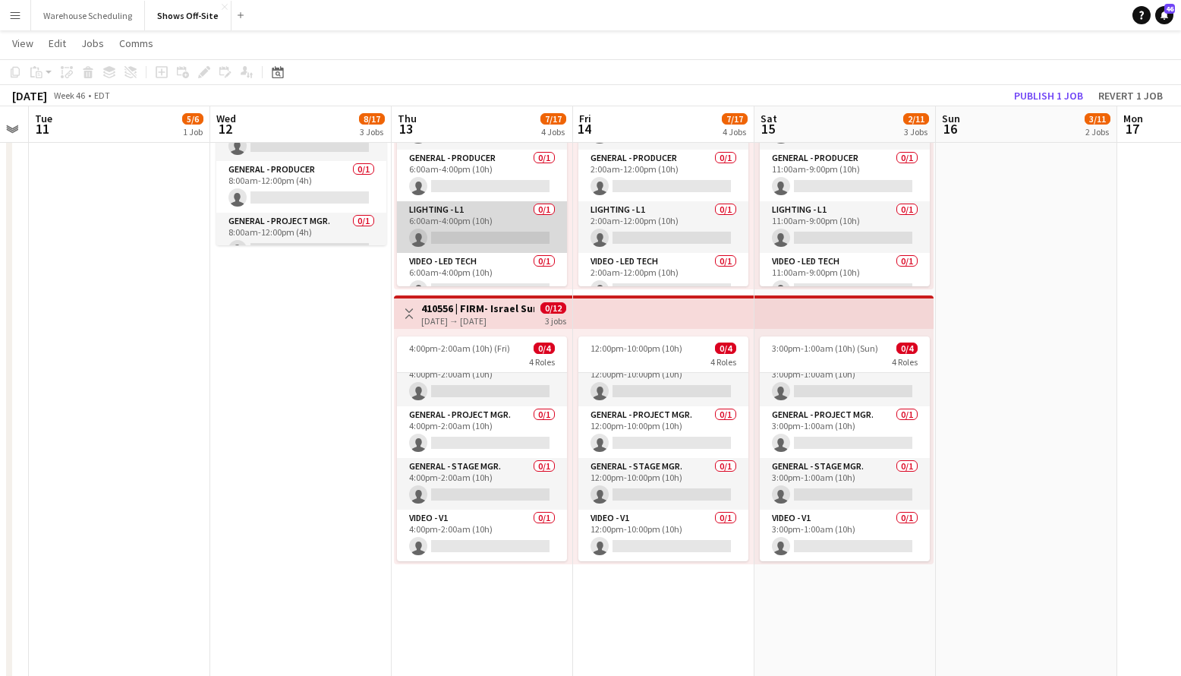
click at [462, 228] on app-card-role "Lighting - L1 0/1 6:00am-4:00pm (10h) single-neutral-actions" at bounding box center [482, 227] width 170 height 52
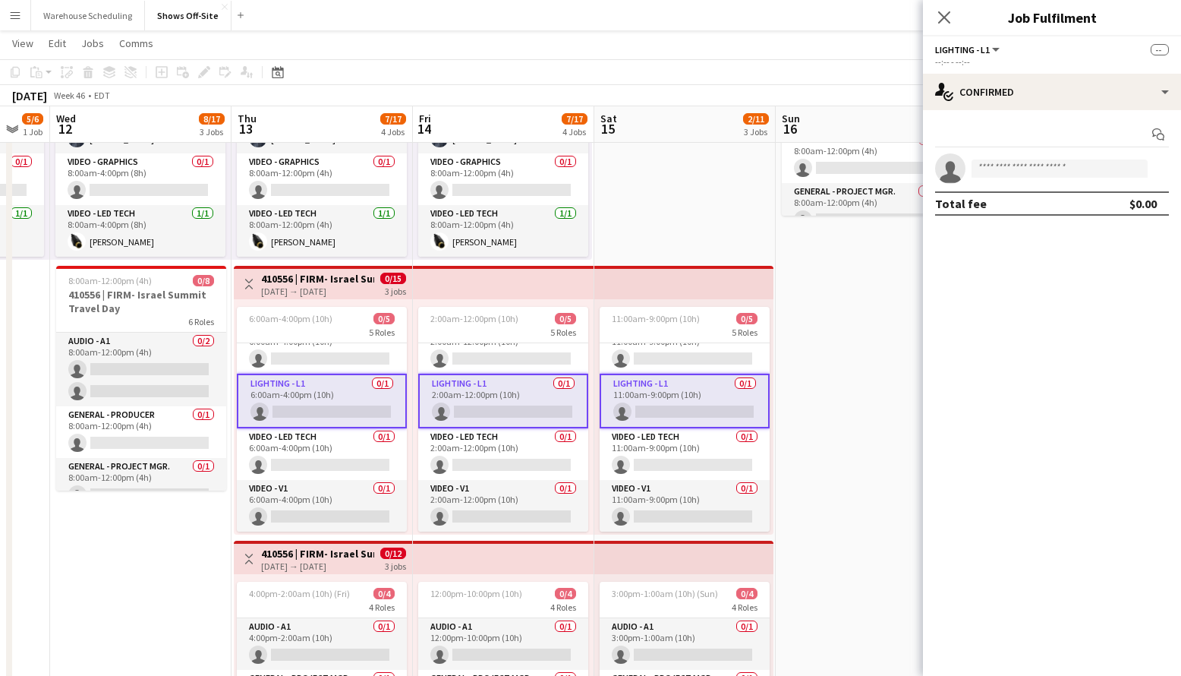
scroll to position [462, 0]
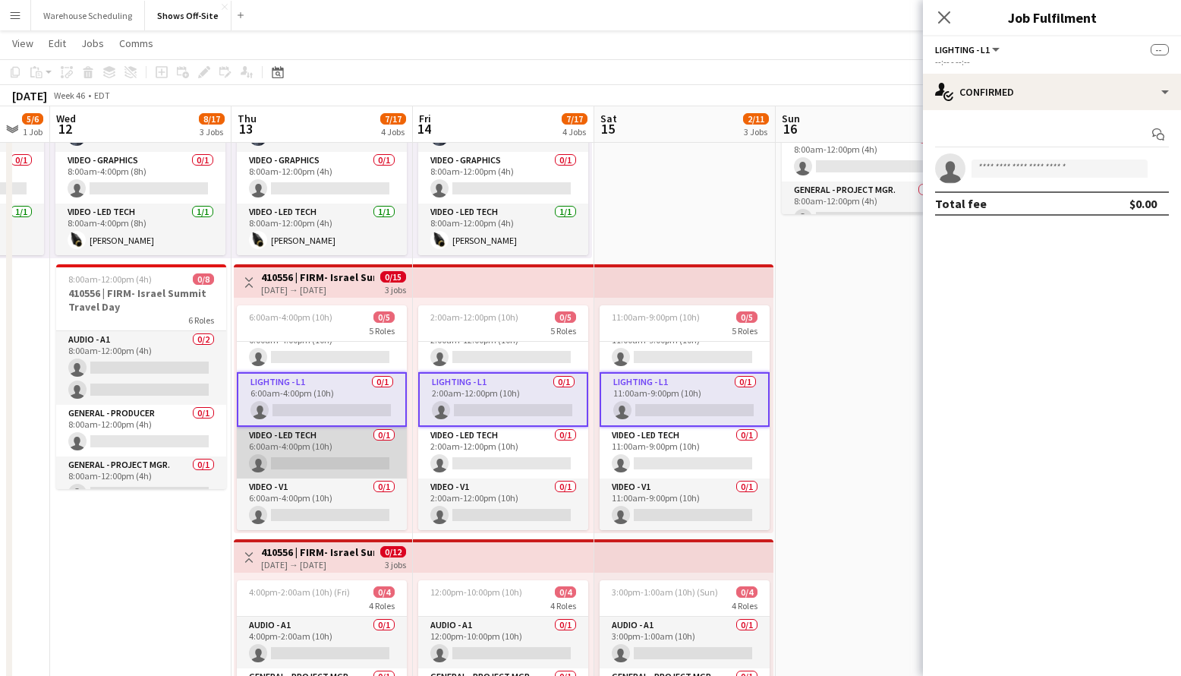
click at [323, 440] on app-card-role "Video - LED Tech 0/1 6:00am-4:00pm (10h) single-neutral-actions" at bounding box center [322, 453] width 170 height 52
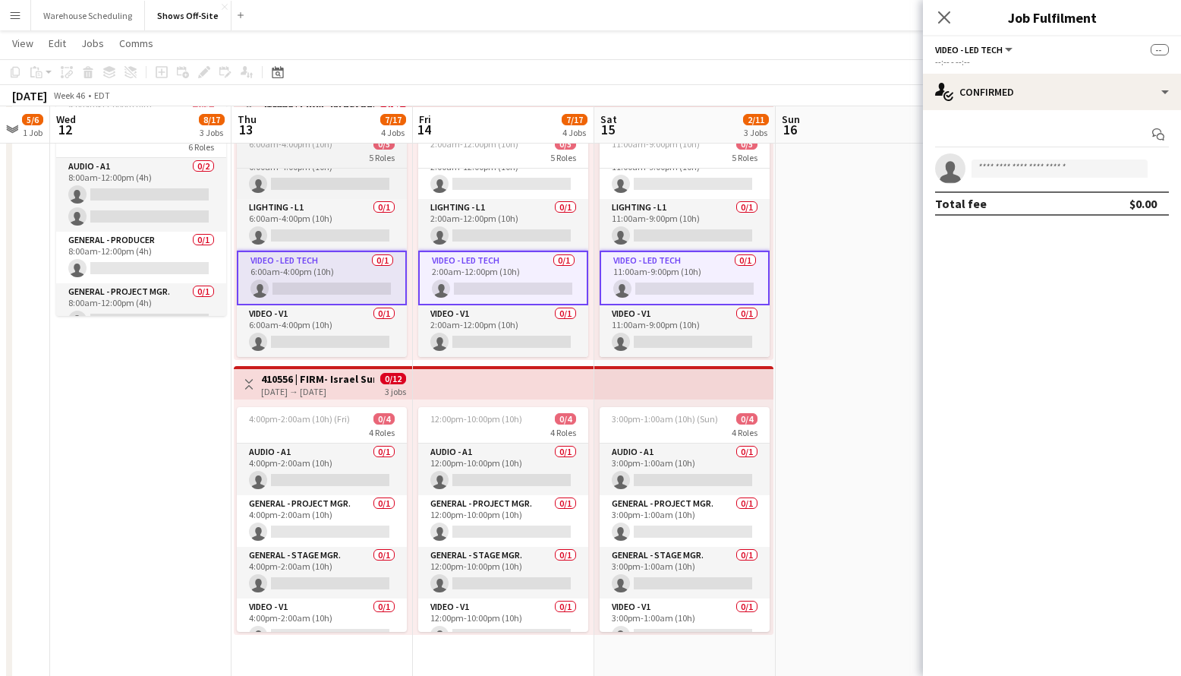
scroll to position [635, 0]
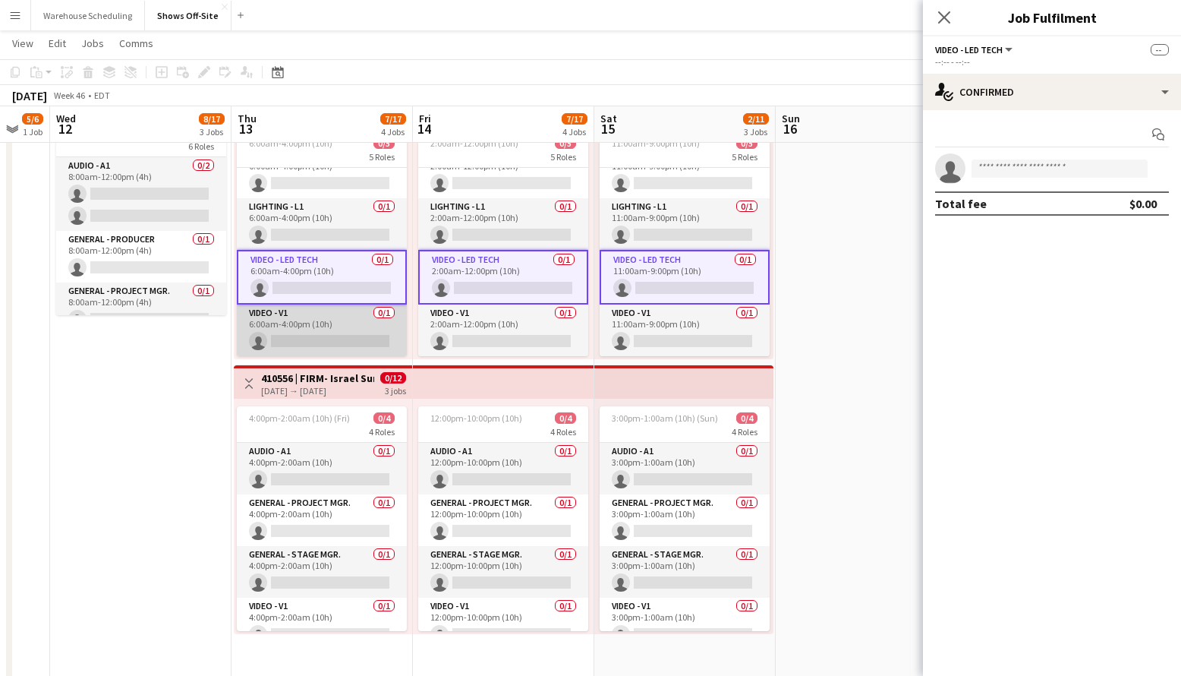
click at [301, 333] on app-card-role "Video - V1 0/1 6:00am-4:00pm (10h) single-neutral-actions" at bounding box center [322, 330] width 170 height 52
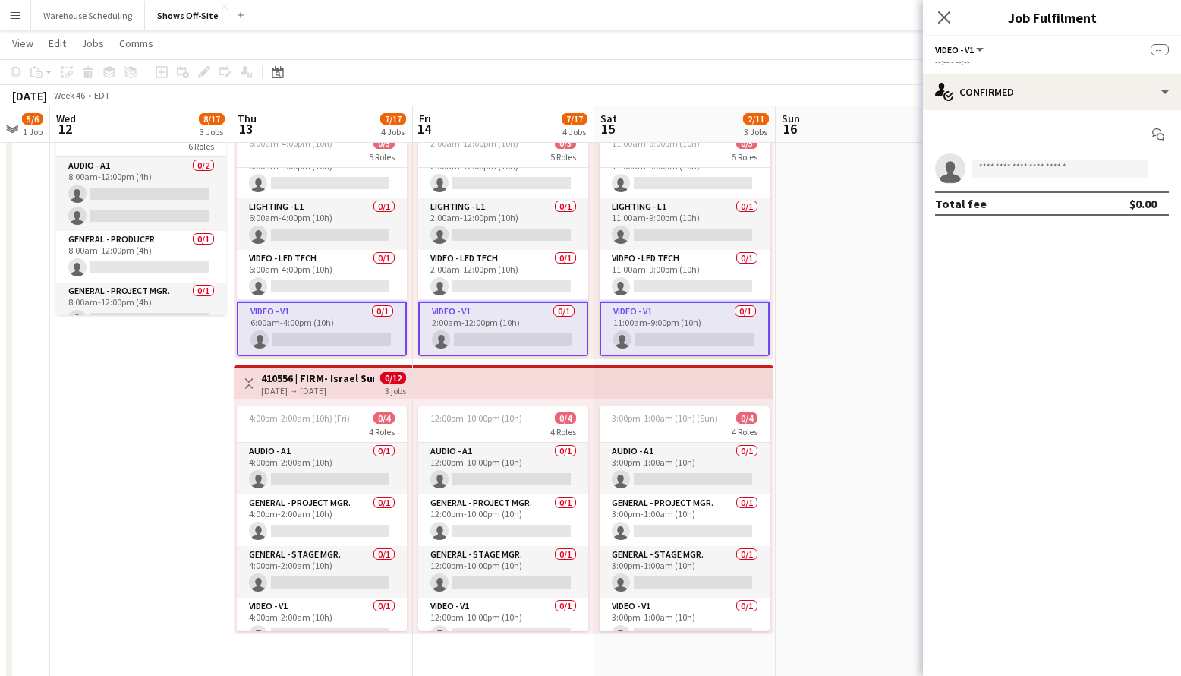
scroll to position [0, 0]
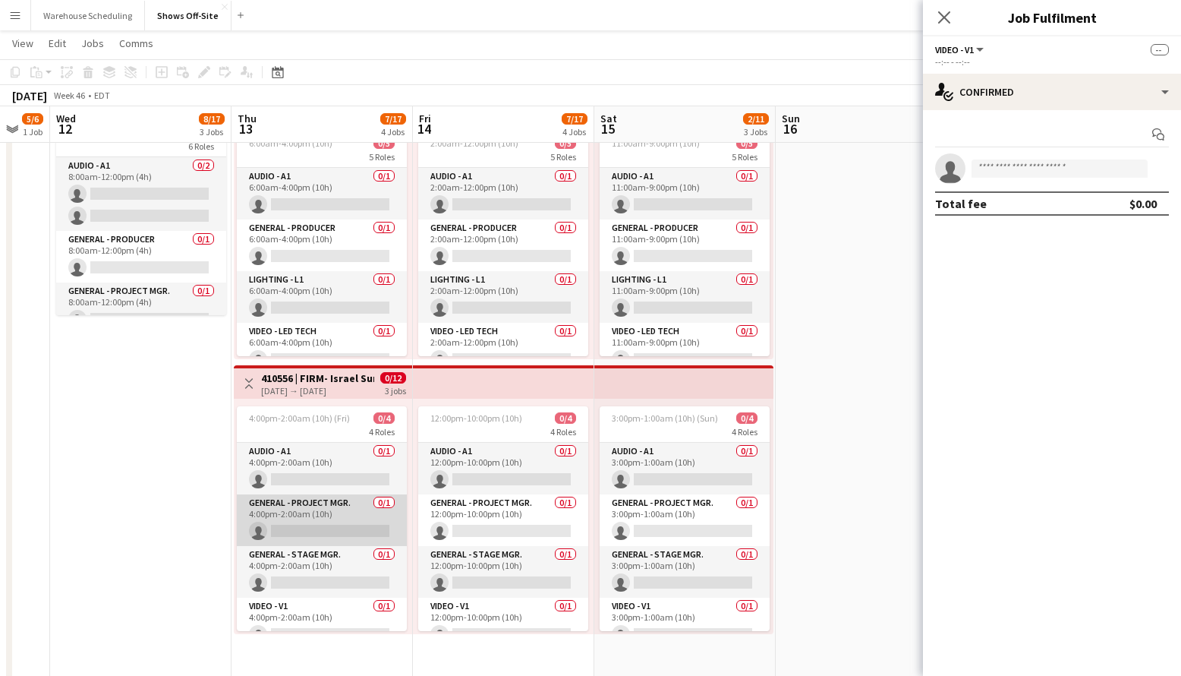
click at [310, 530] on app-card-role "General - Project Mgr. 0/1 4:00pm-2:00am (10h) single-neutral-actions" at bounding box center [322, 520] width 170 height 52
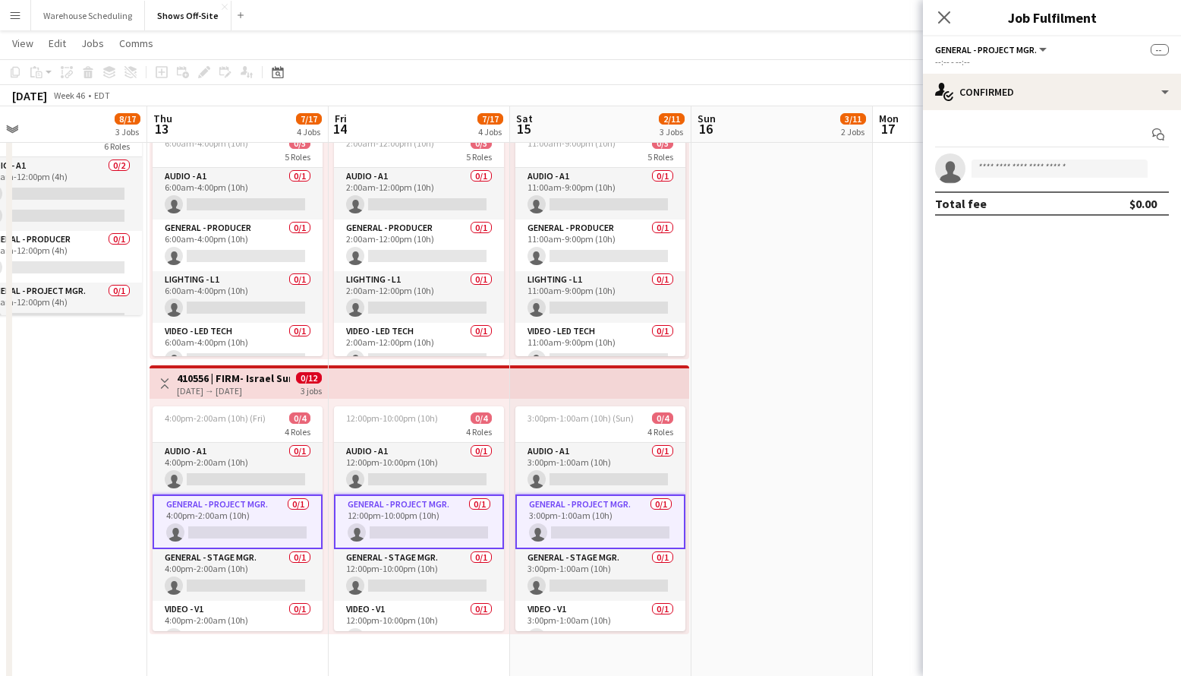
scroll to position [0, 583]
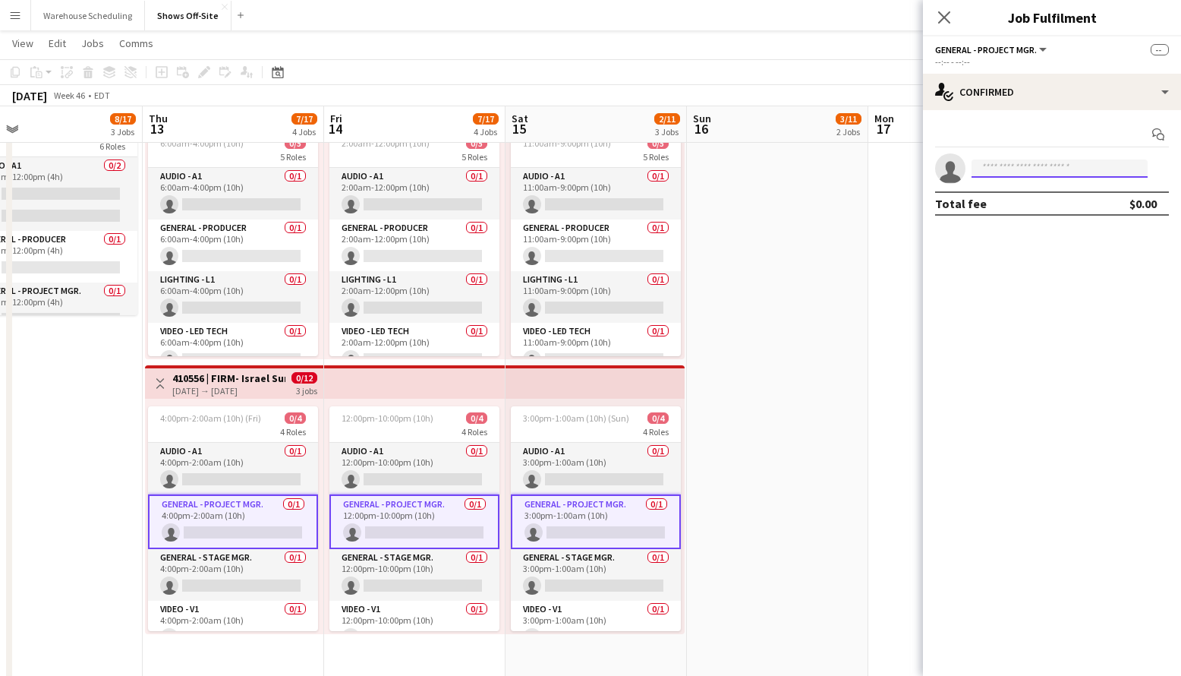
click at [1036, 169] on input at bounding box center [1060, 168] width 176 height 18
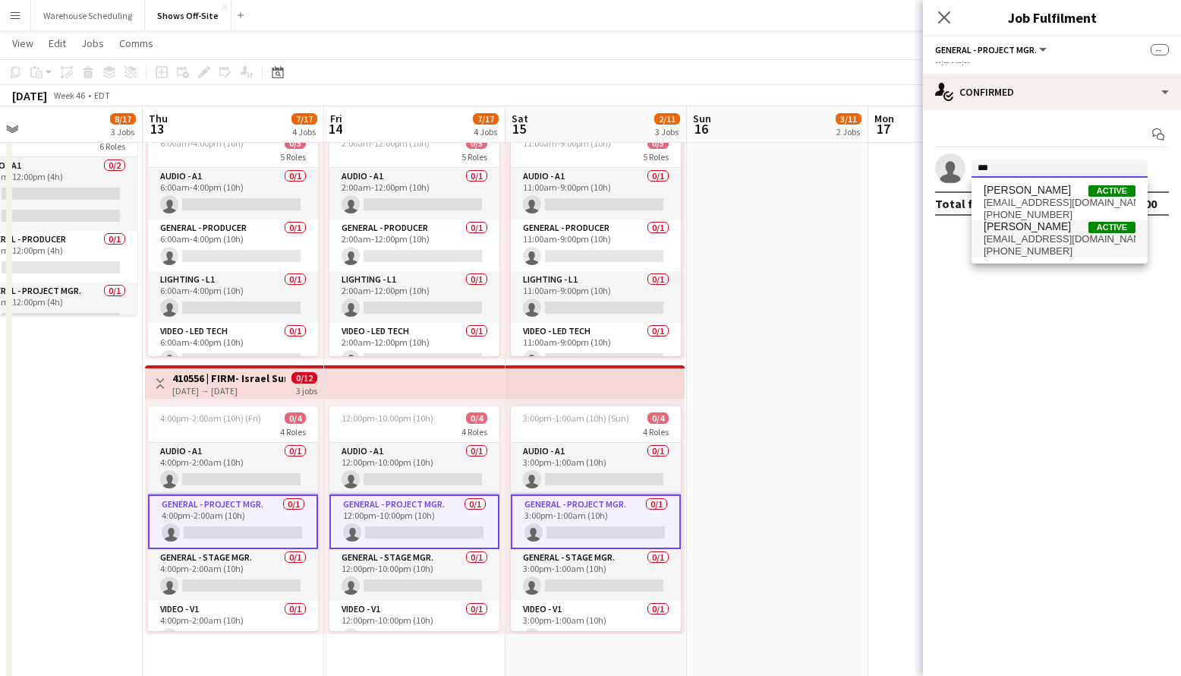
type input "***"
click at [1045, 252] on span "[PHONE_NUMBER]" at bounding box center [1060, 251] width 152 height 12
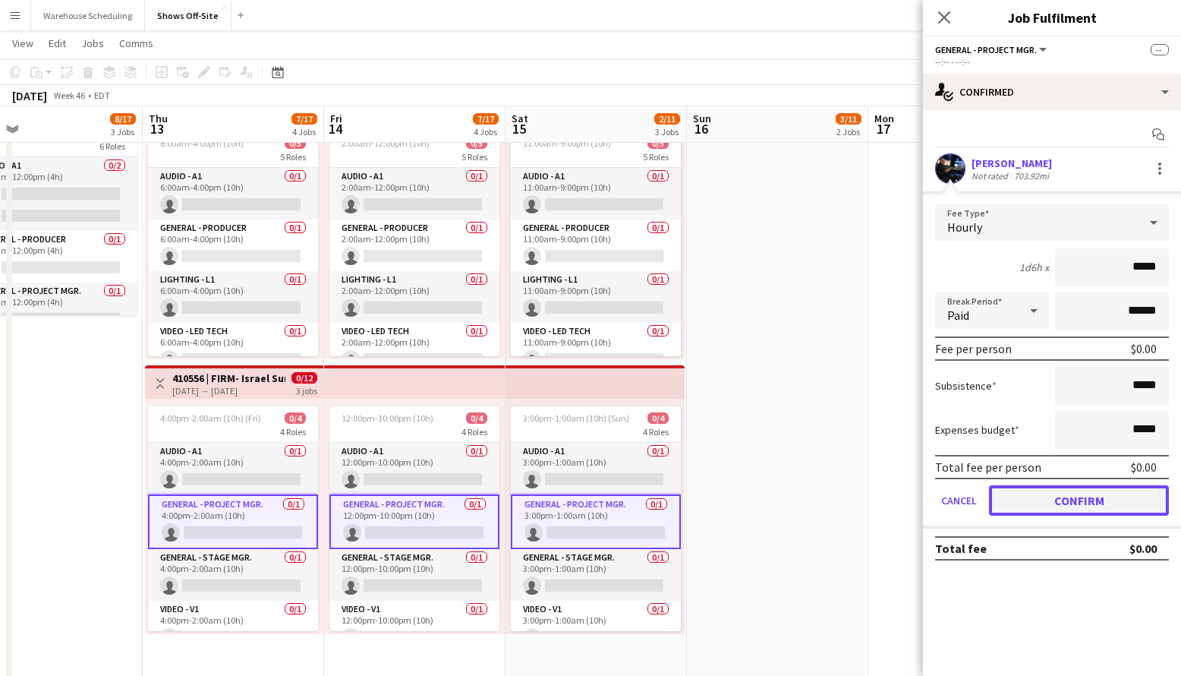
click at [1064, 496] on button "Confirm" at bounding box center [1079, 500] width 180 height 30
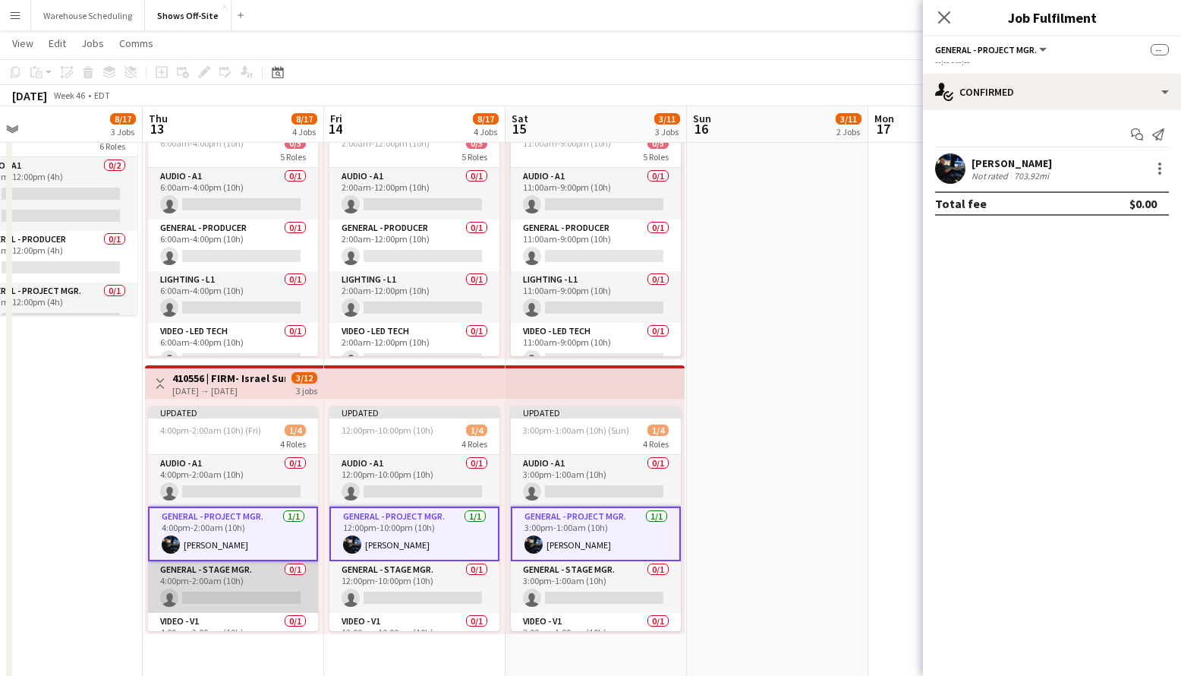
click at [232, 572] on app-card-role "General - Stage Mgr. 0/1 4:00pm-2:00am (10h) single-neutral-actions" at bounding box center [233, 587] width 170 height 52
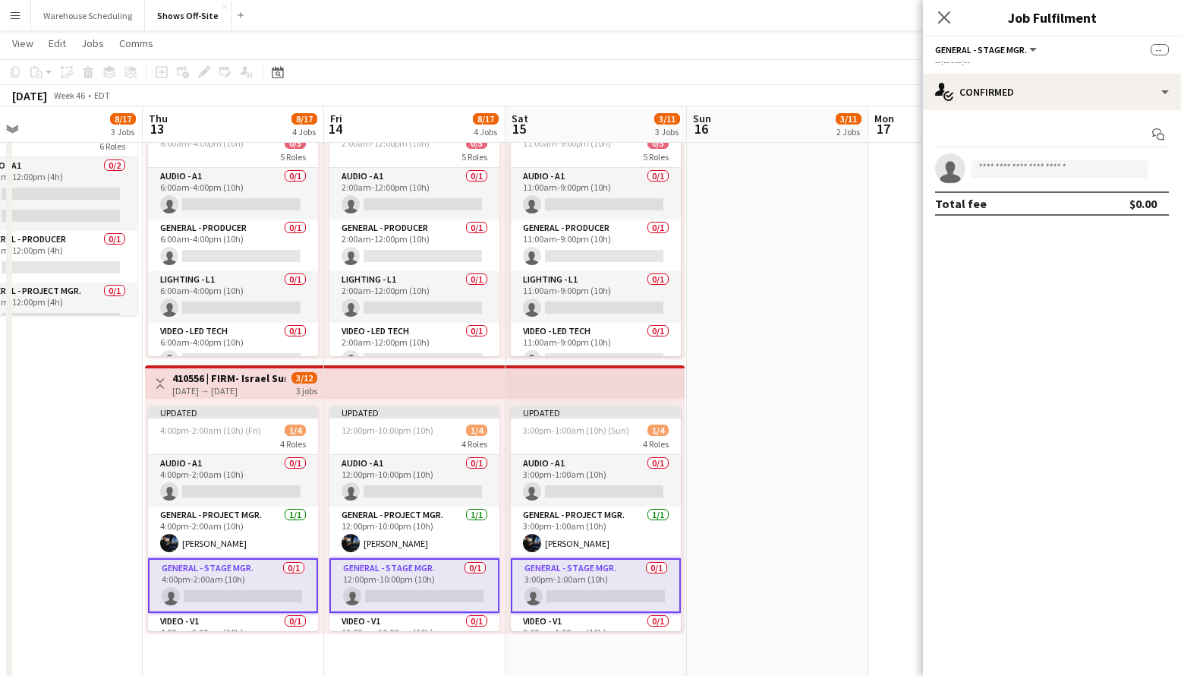
click at [1026, 153] on app-invite-slot "single-neutral-actions" at bounding box center [1052, 168] width 258 height 30
click at [1026, 162] on input at bounding box center [1060, 168] width 176 height 18
type input "****"
click at [1041, 191] on span "[PERSON_NAME] Active" at bounding box center [1060, 190] width 152 height 13
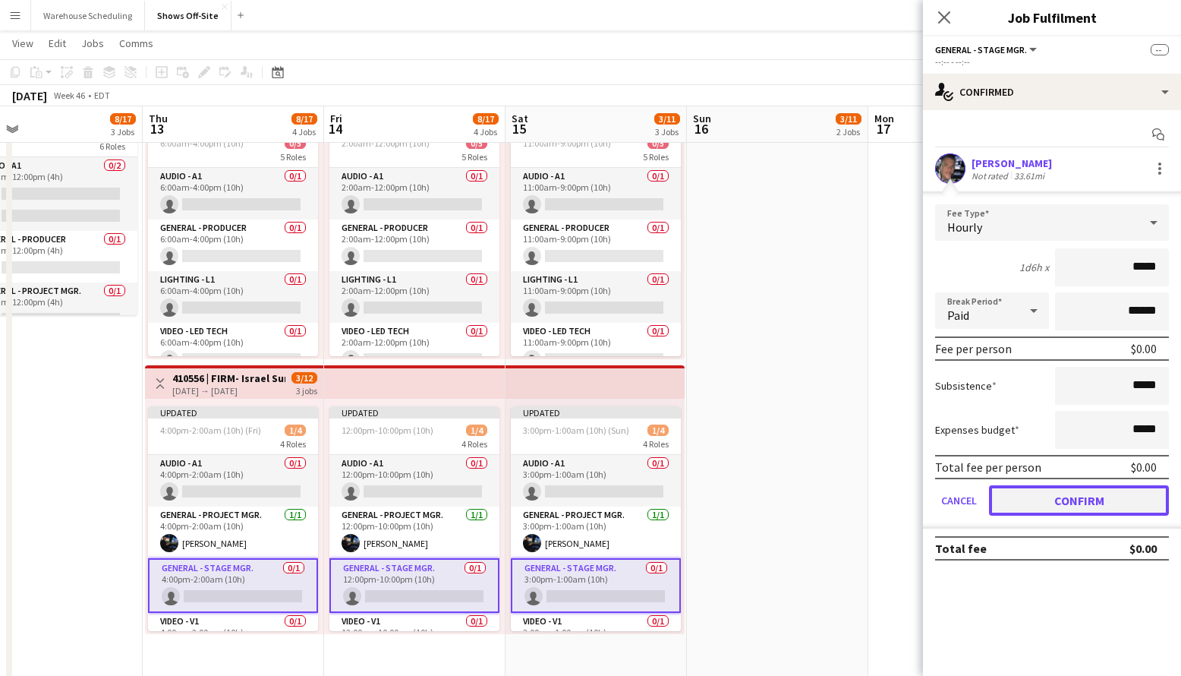
click at [1085, 496] on button "Confirm" at bounding box center [1079, 500] width 180 height 30
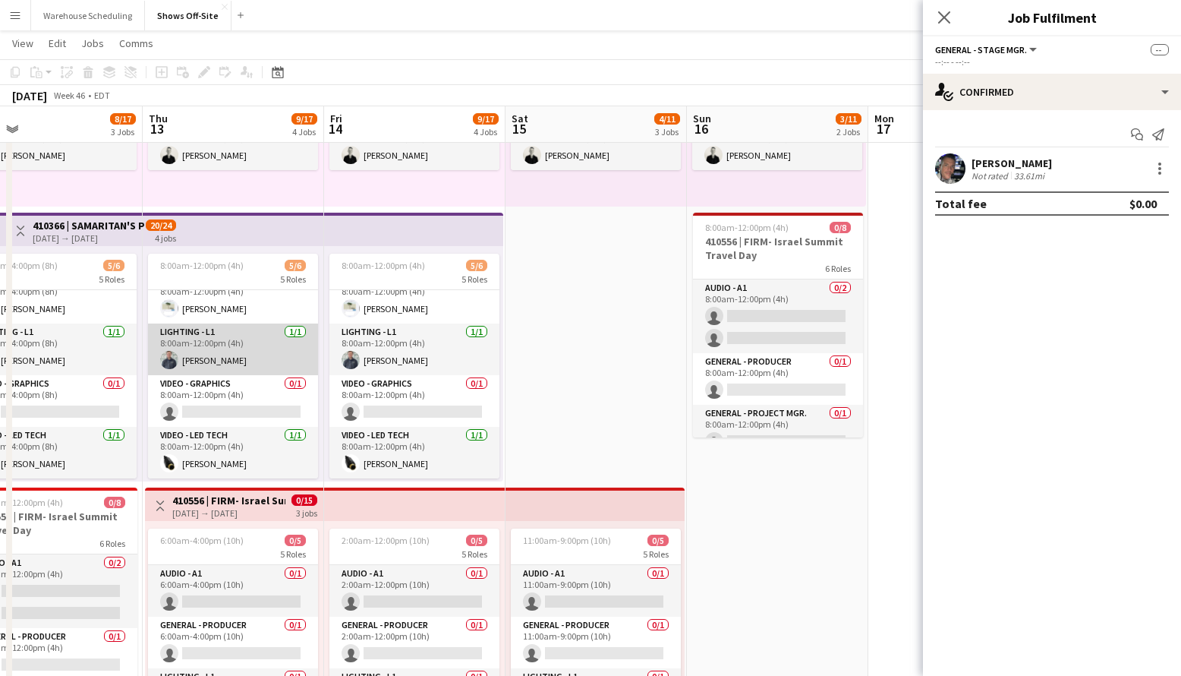
scroll to position [0, 0]
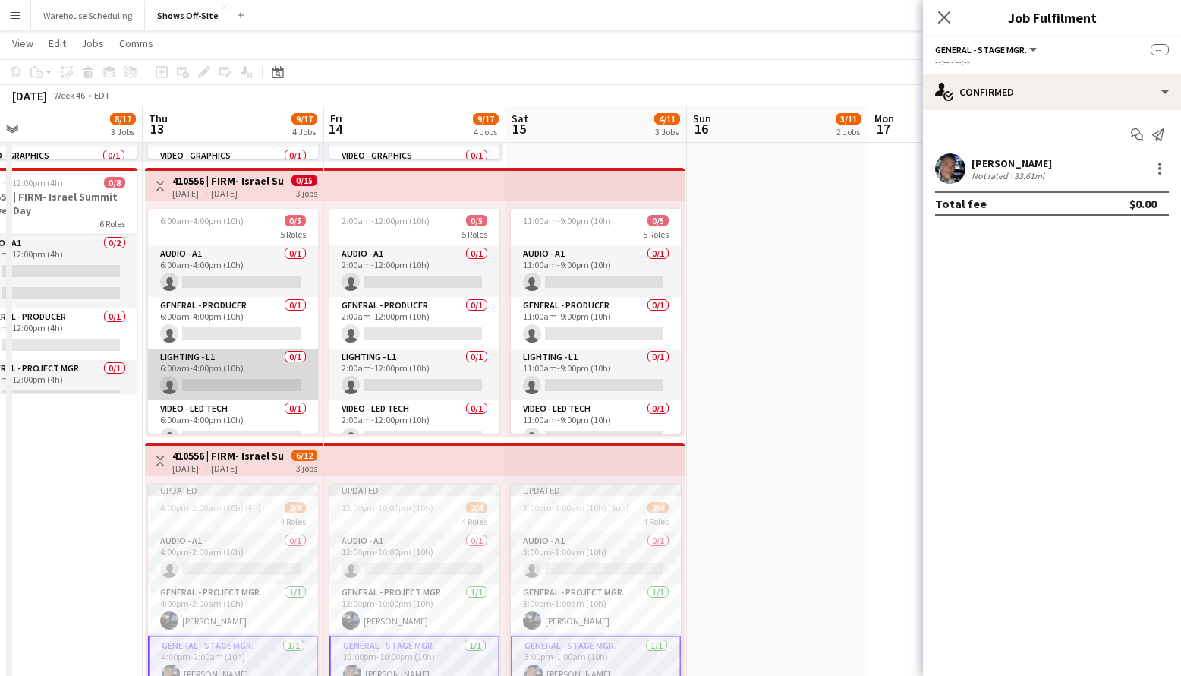
click at [219, 359] on app-card-role "Lighting - L1 0/1 6:00am-4:00pm (10h) single-neutral-actions" at bounding box center [233, 374] width 170 height 52
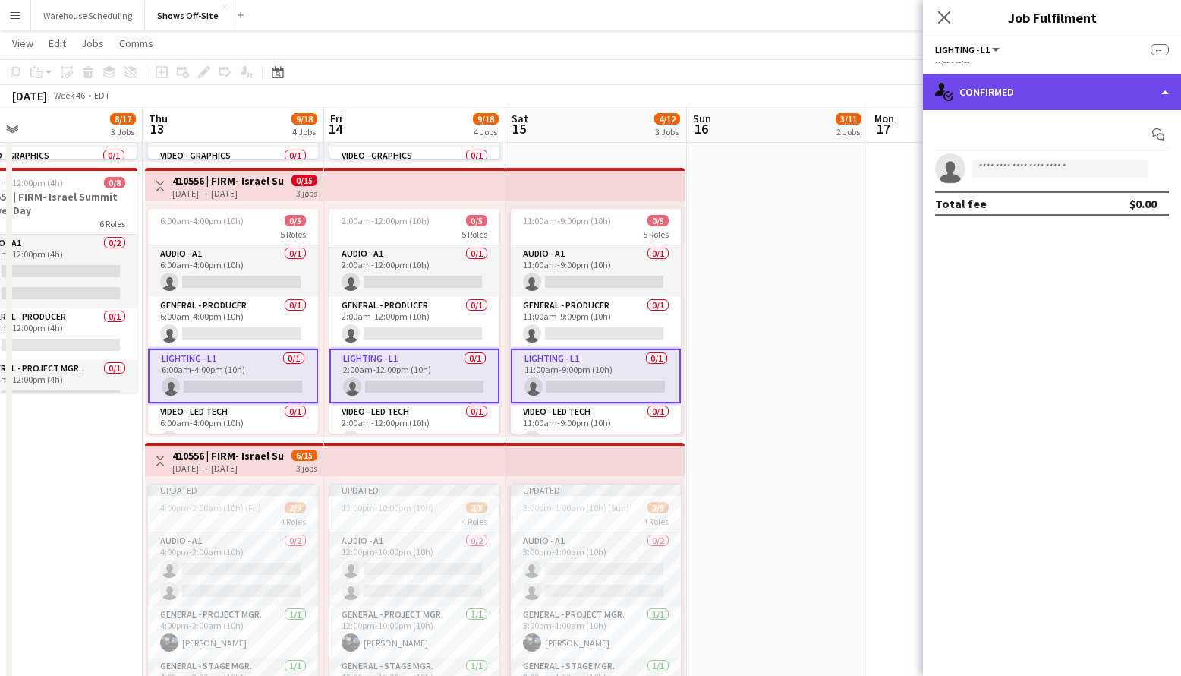
click at [1032, 101] on div "single-neutral-actions-check-2 Confirmed" at bounding box center [1052, 92] width 258 height 36
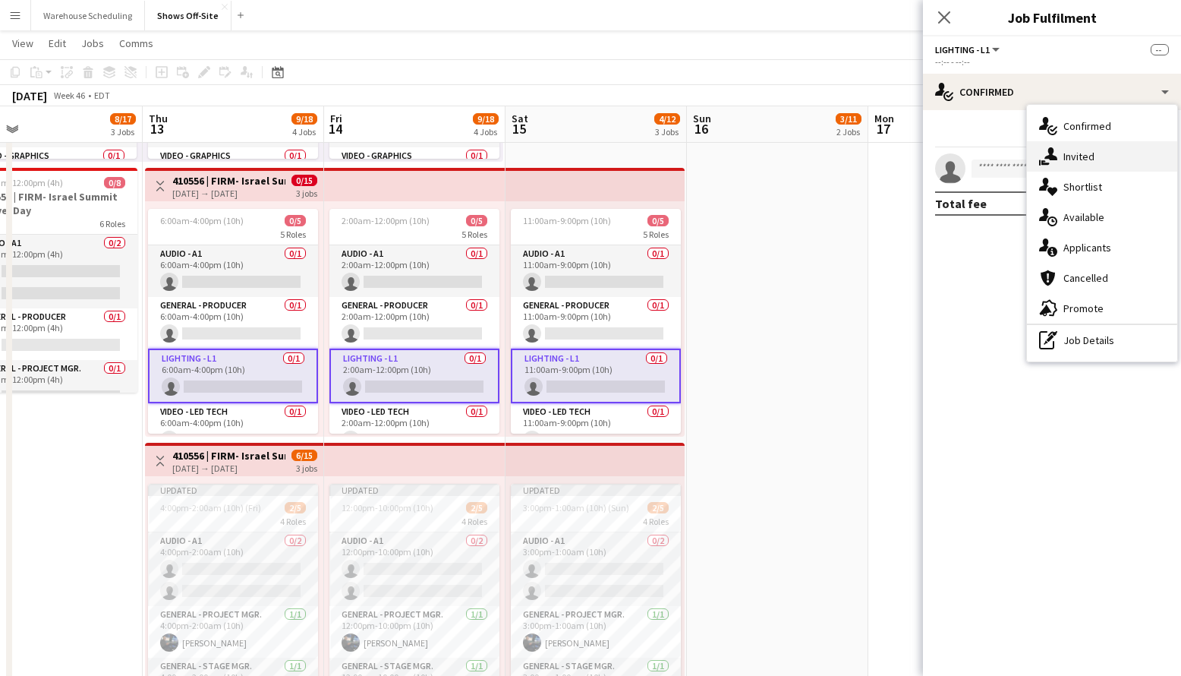
click at [1082, 157] on span "Invited" at bounding box center [1079, 157] width 31 height 14
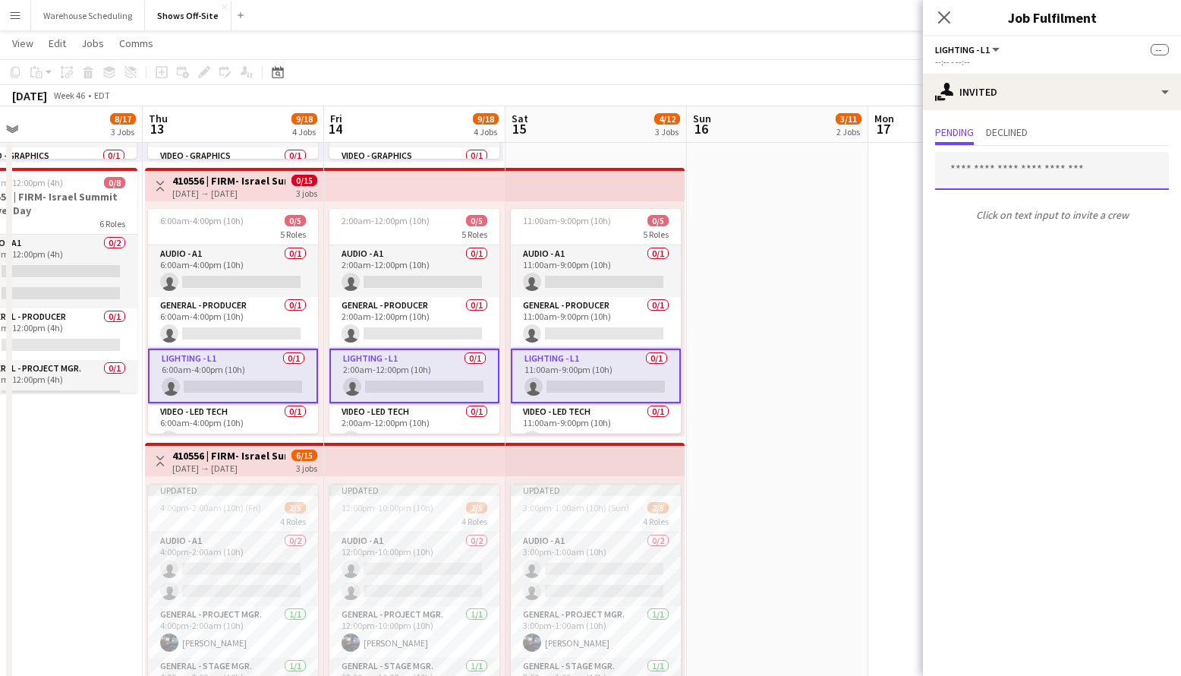
click at [995, 178] on input "text" at bounding box center [1052, 171] width 234 height 38
type input "*******"
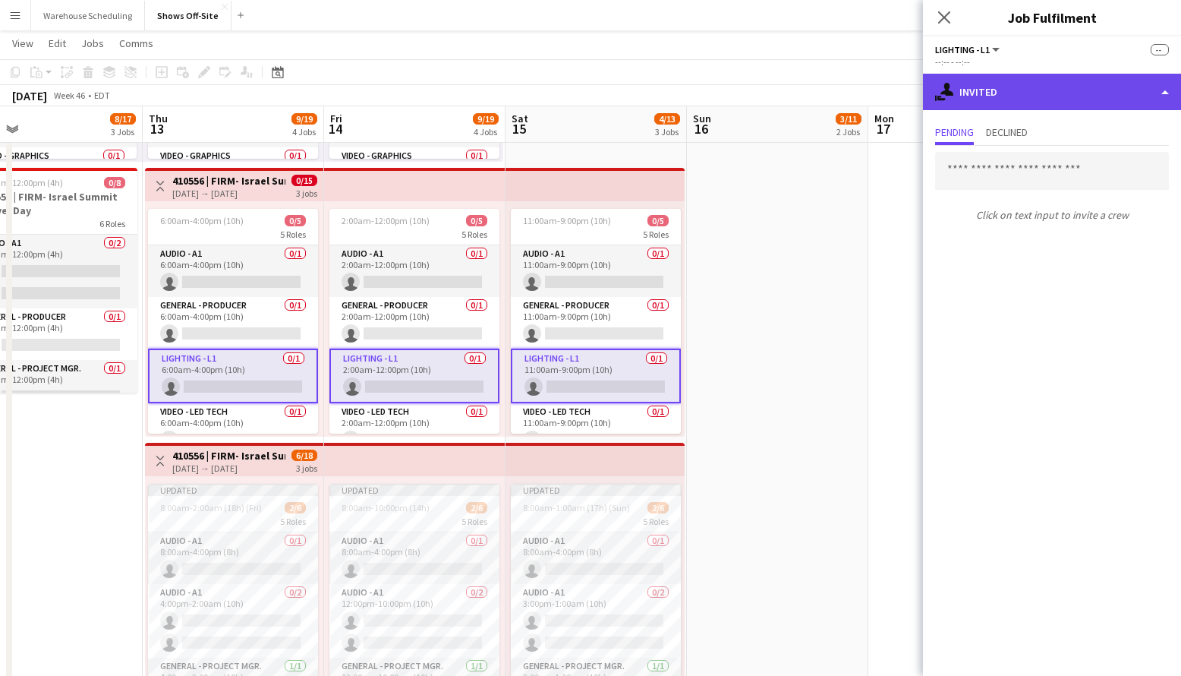
click at [1029, 103] on div "single-neutral-actions-share-1 Invited" at bounding box center [1052, 92] width 258 height 36
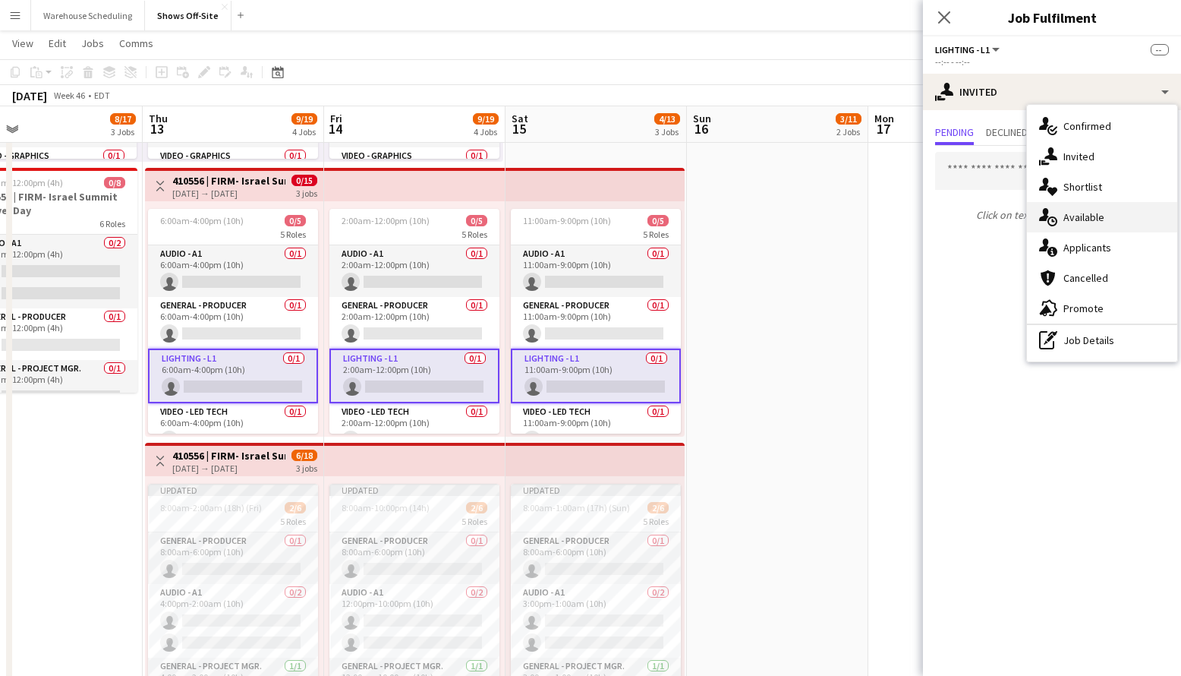
click at [1098, 222] on span "Available" at bounding box center [1084, 217] width 41 height 14
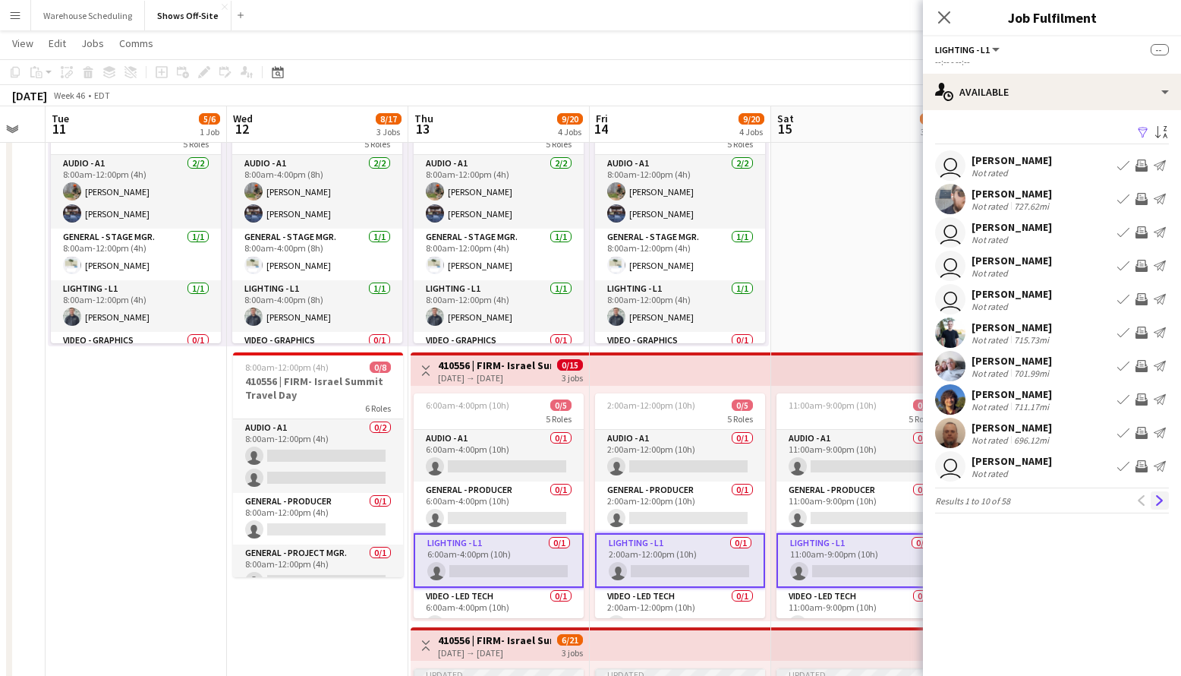
click at [1161, 498] on app-icon "Next" at bounding box center [1160, 500] width 11 height 11
click at [1158, 499] on app-icon "Next" at bounding box center [1160, 500] width 11 height 11
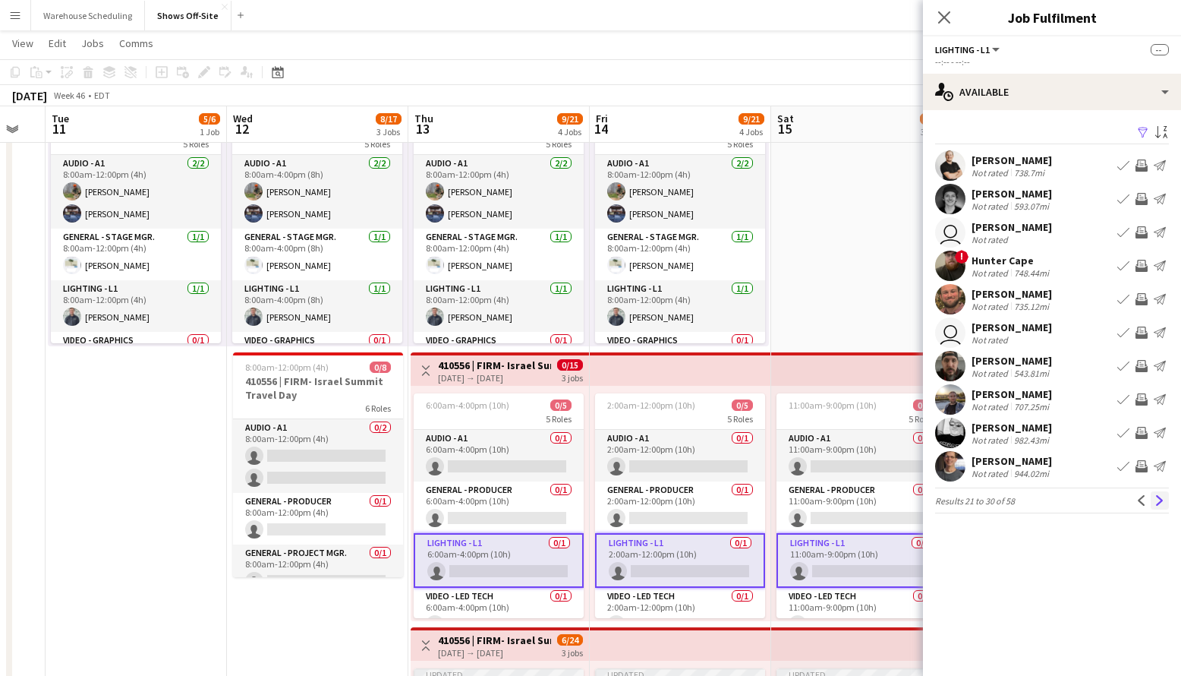
click at [1158, 498] on app-icon "Next" at bounding box center [1160, 500] width 11 height 11
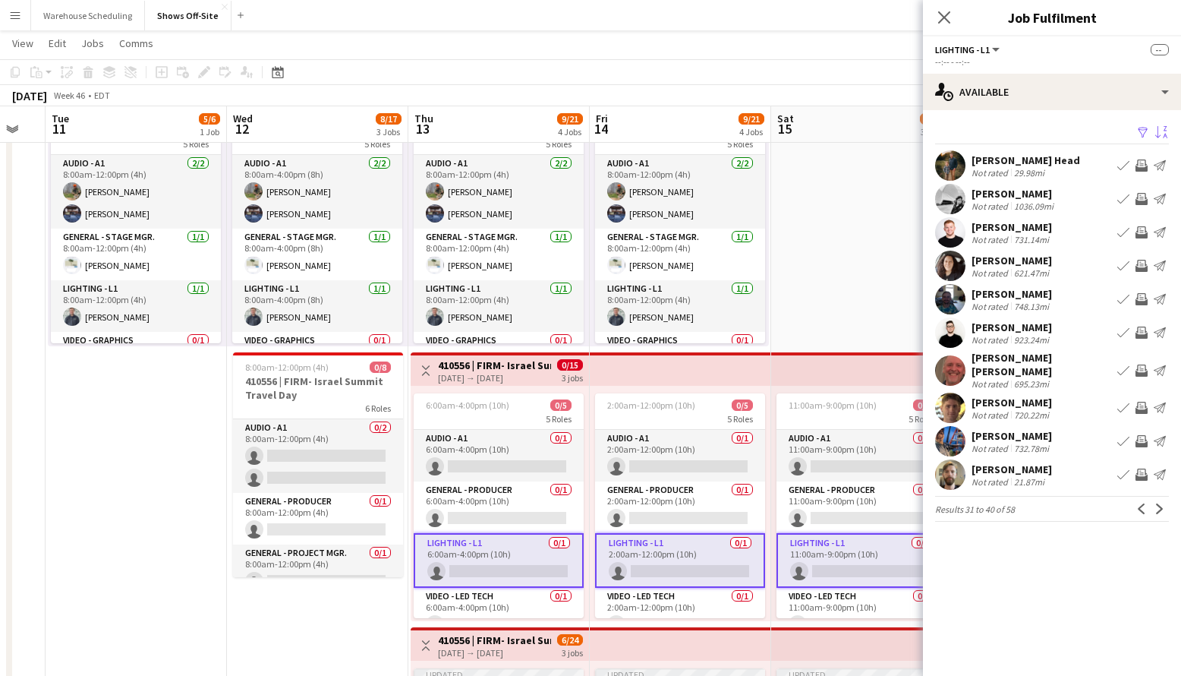
click at [1159, 126] on app-icon "Sort asc" at bounding box center [1161, 133] width 12 height 14
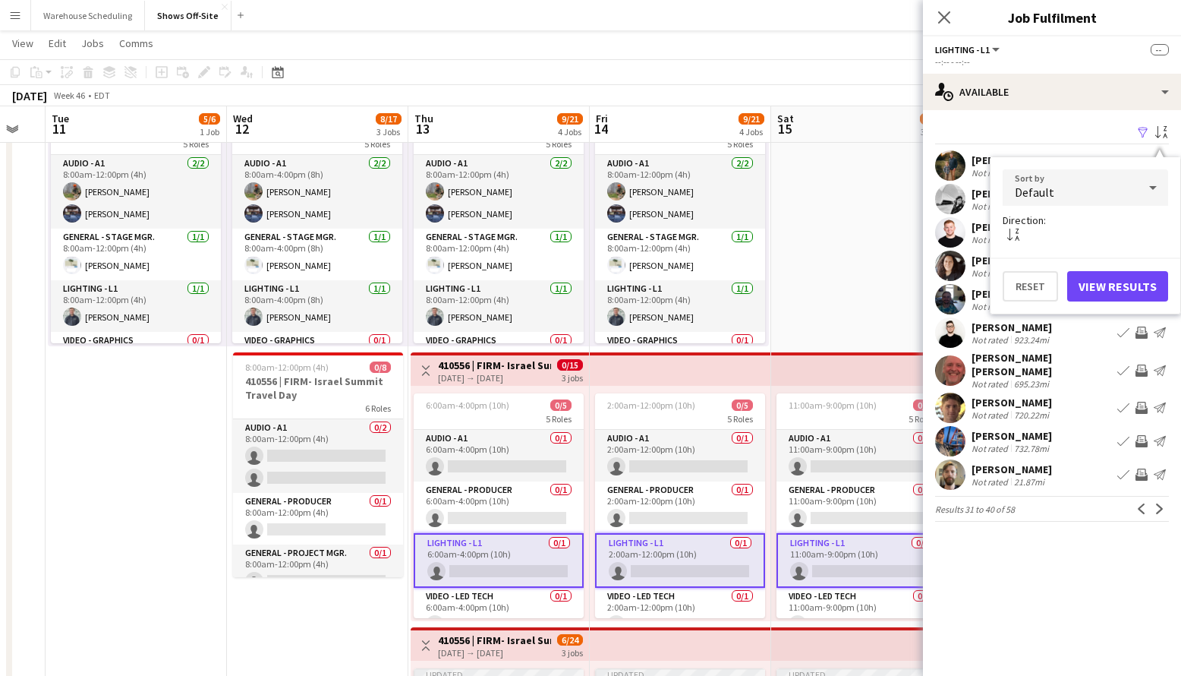
click at [1116, 178] on div "Default" at bounding box center [1070, 187] width 135 height 36
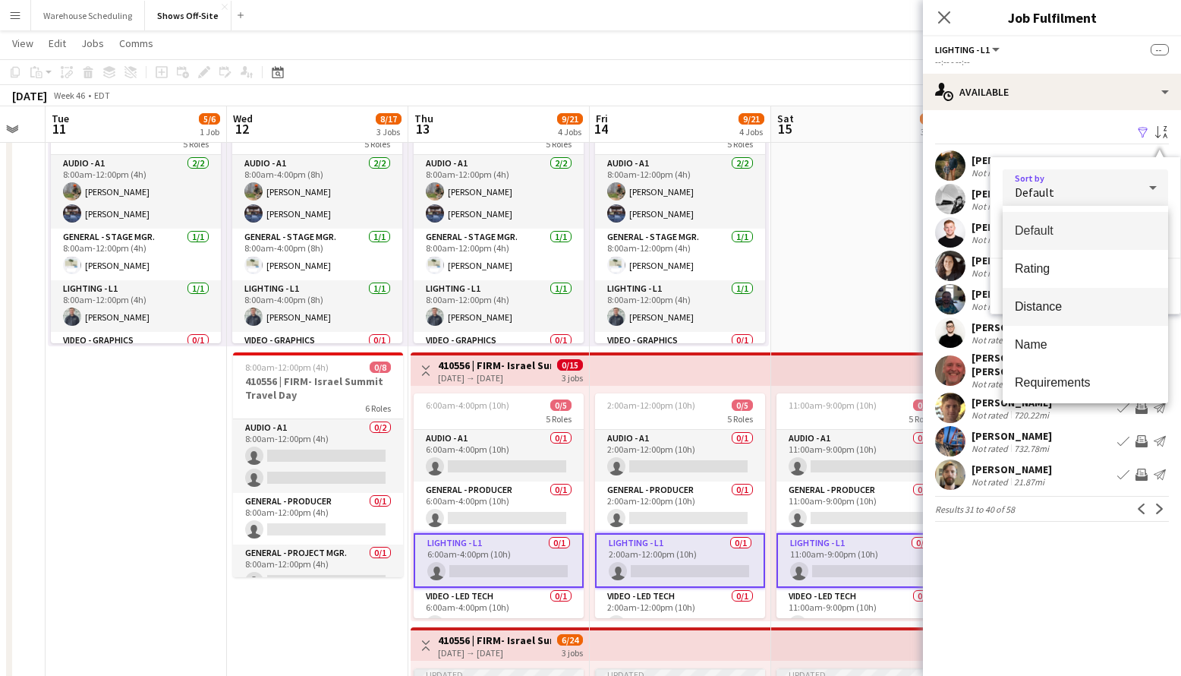
click at [1079, 309] on span "Distance" at bounding box center [1085, 306] width 141 height 14
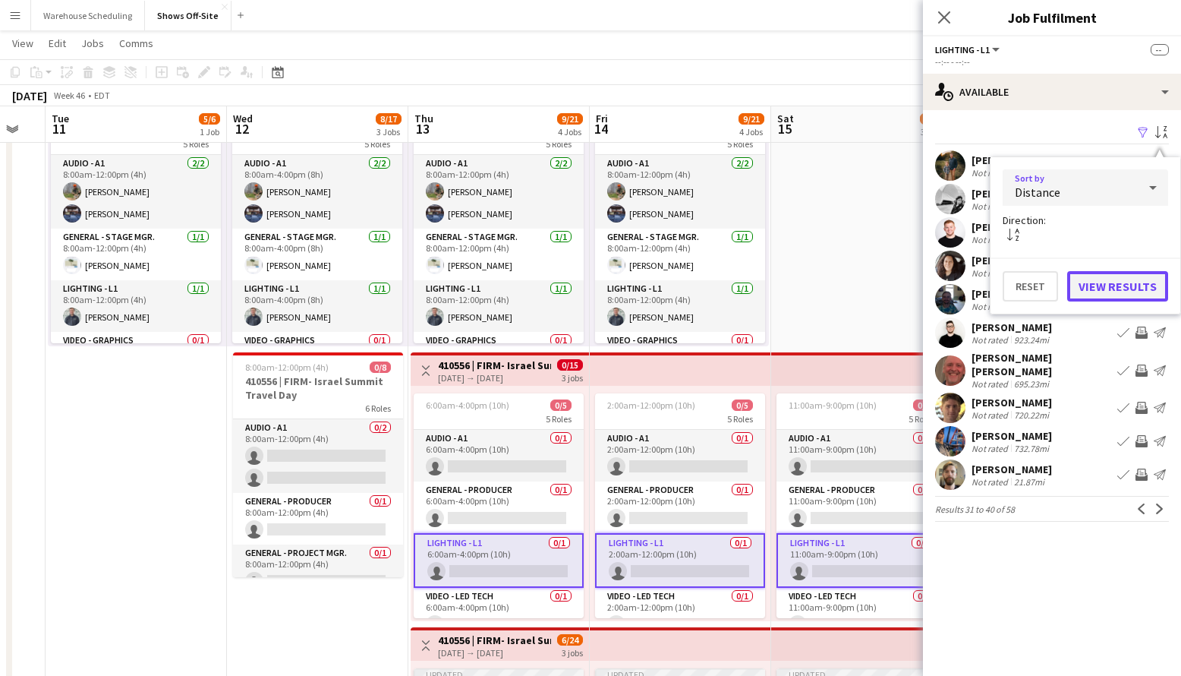
click at [1115, 294] on button "View Results" at bounding box center [1117, 286] width 101 height 30
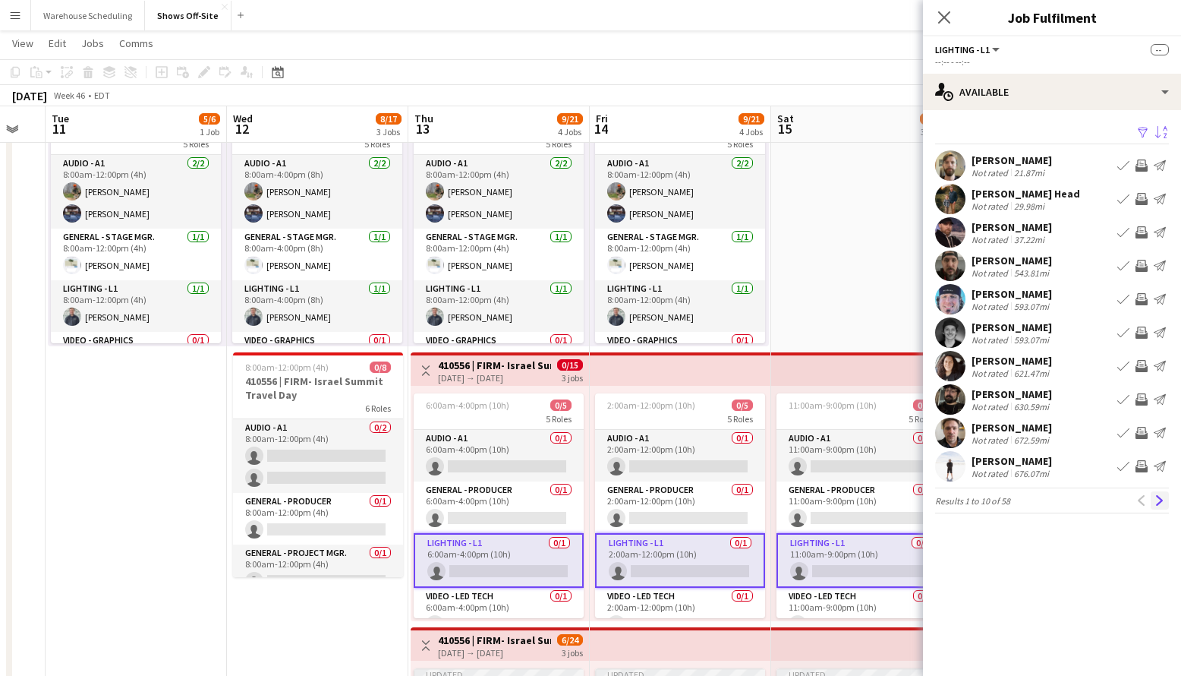
click at [1164, 500] on app-icon "Next" at bounding box center [1160, 500] width 11 height 11
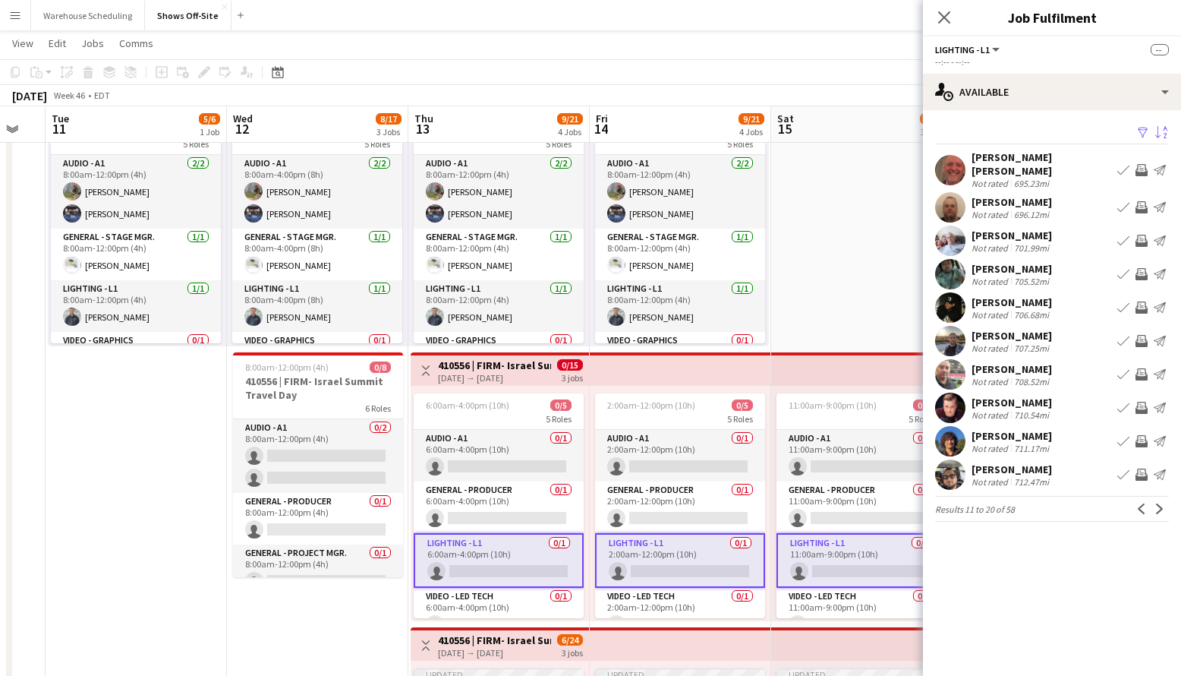
click at [1164, 503] on app-icon "Next" at bounding box center [1160, 508] width 11 height 11
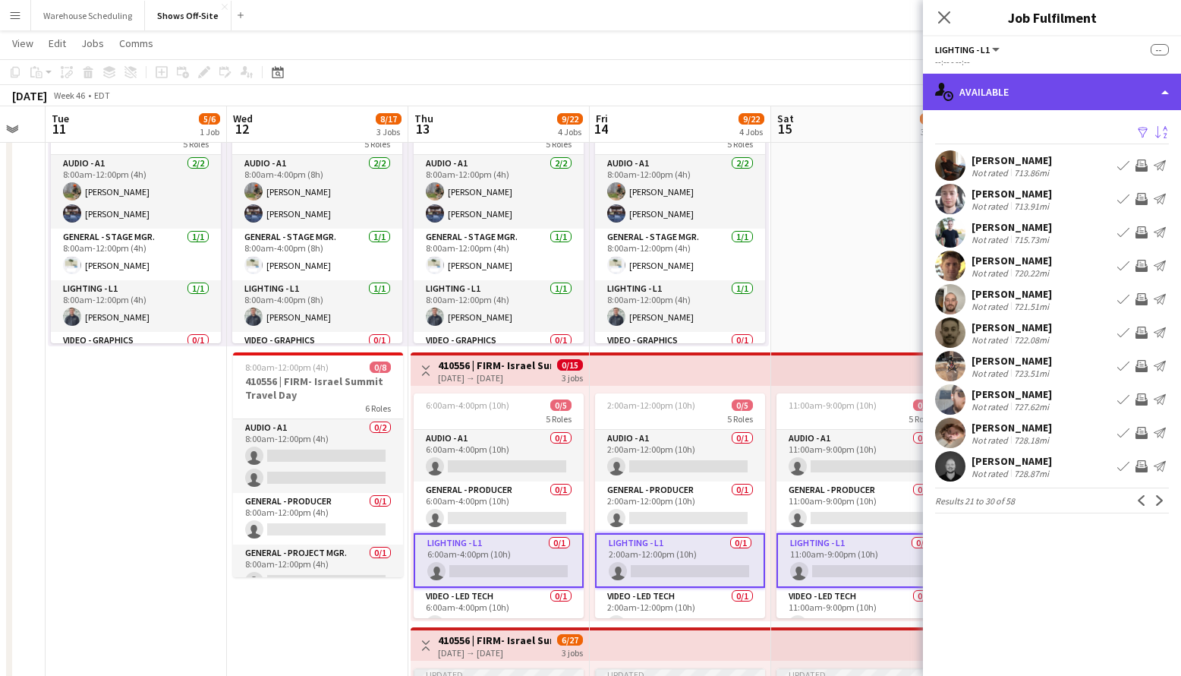
click at [1095, 101] on div "single-neutral-actions-upload Available" at bounding box center [1052, 92] width 258 height 36
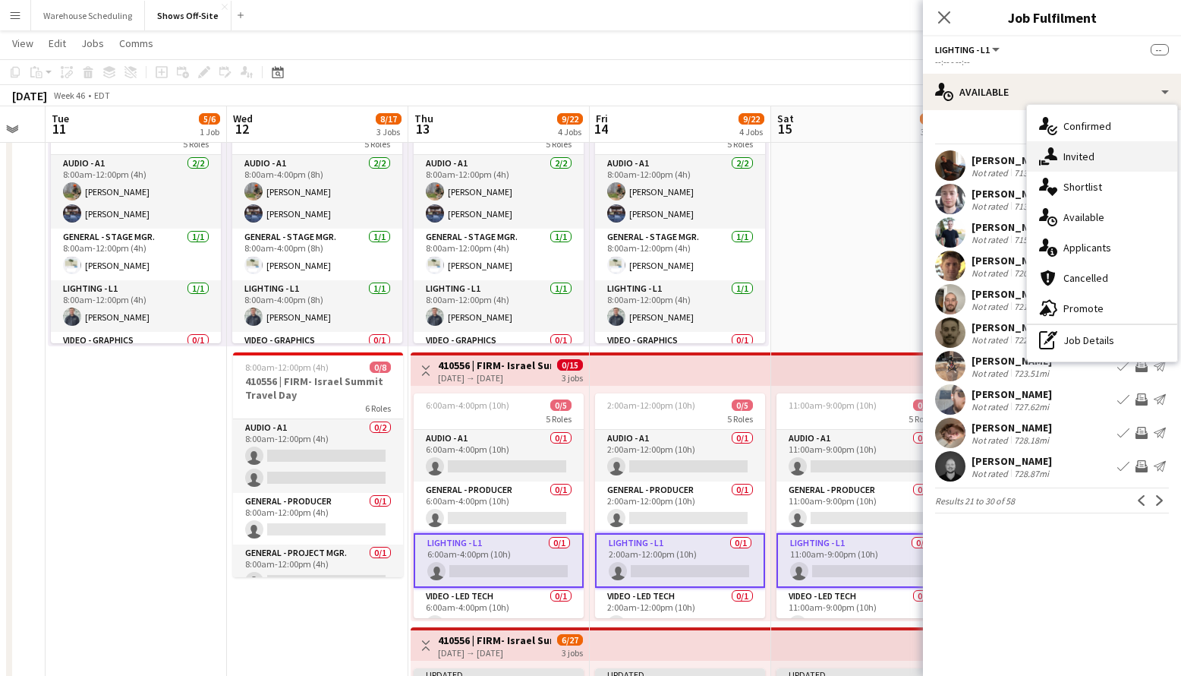
click at [1086, 162] on span "Invited" at bounding box center [1079, 157] width 31 height 14
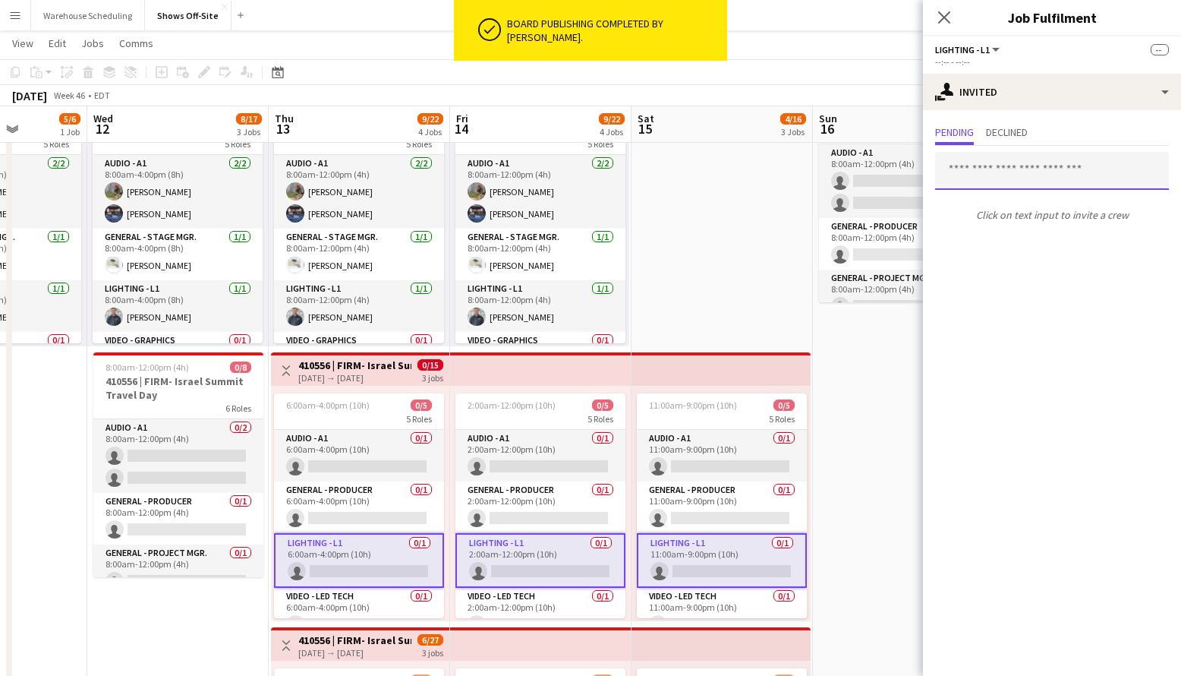
click at [990, 169] on input "text" at bounding box center [1052, 171] width 234 height 38
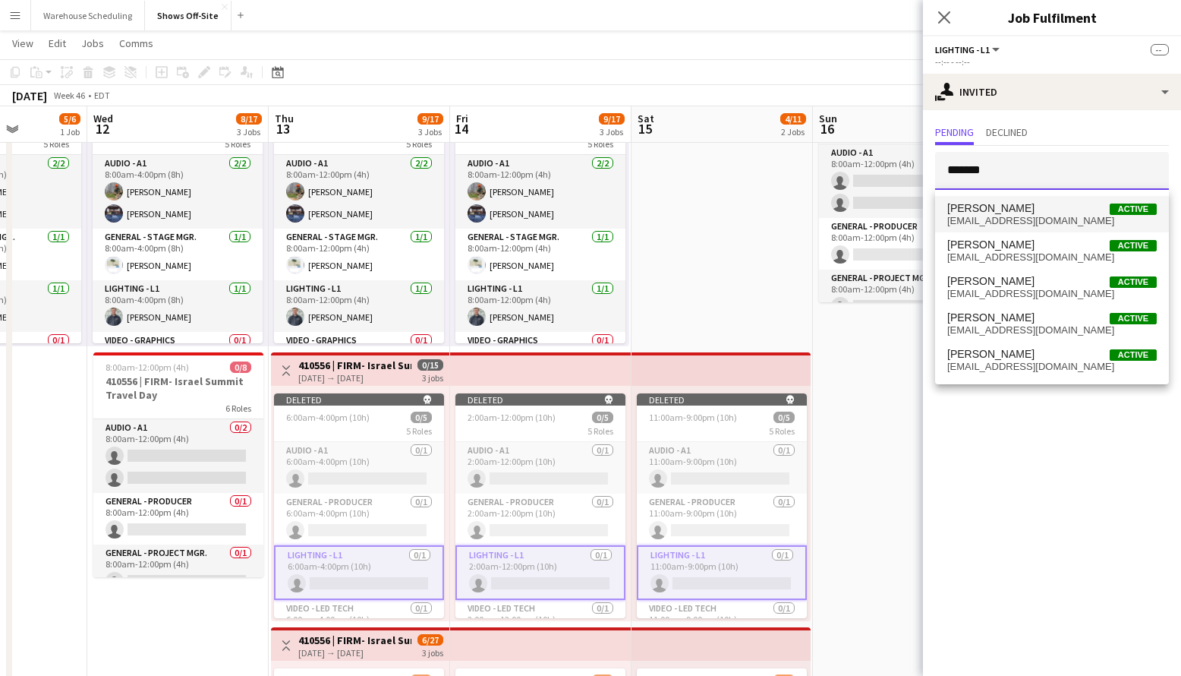
type input "*******"
click at [1011, 216] on span "[EMAIL_ADDRESS][DOMAIN_NAME]" at bounding box center [1052, 221] width 210 height 12
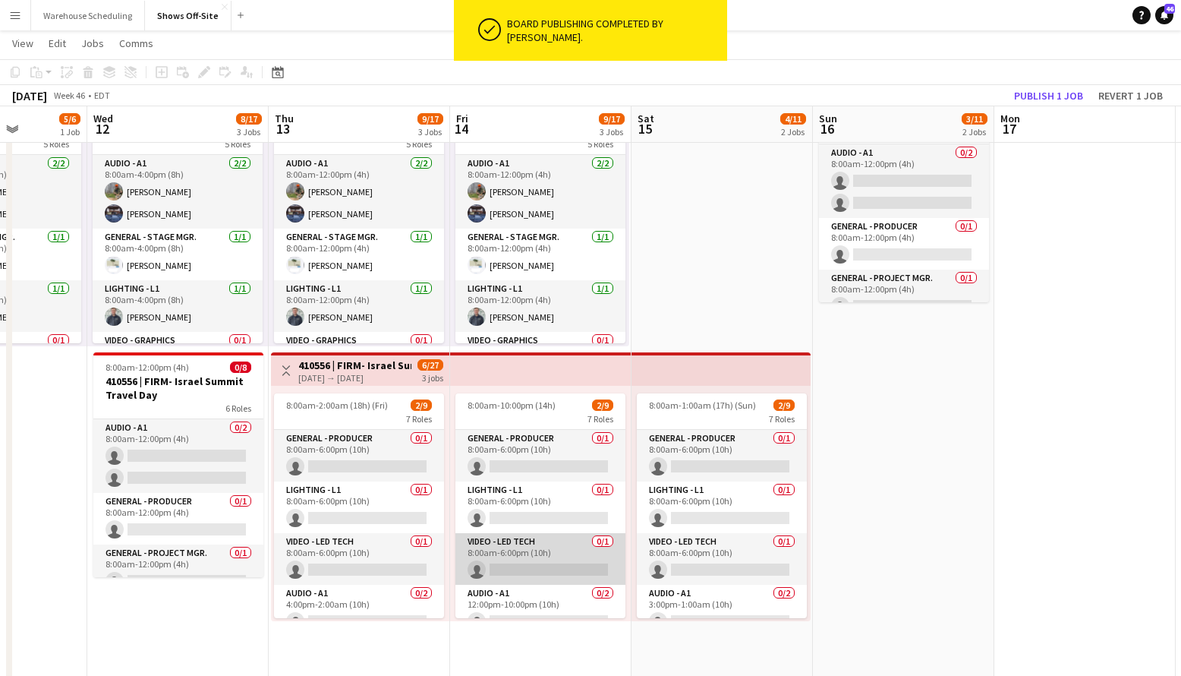
click at [496, 551] on app-card-role "Video - LED Tech 0/1 8:00am-6:00pm (10h) single-neutral-actions" at bounding box center [540, 559] width 170 height 52
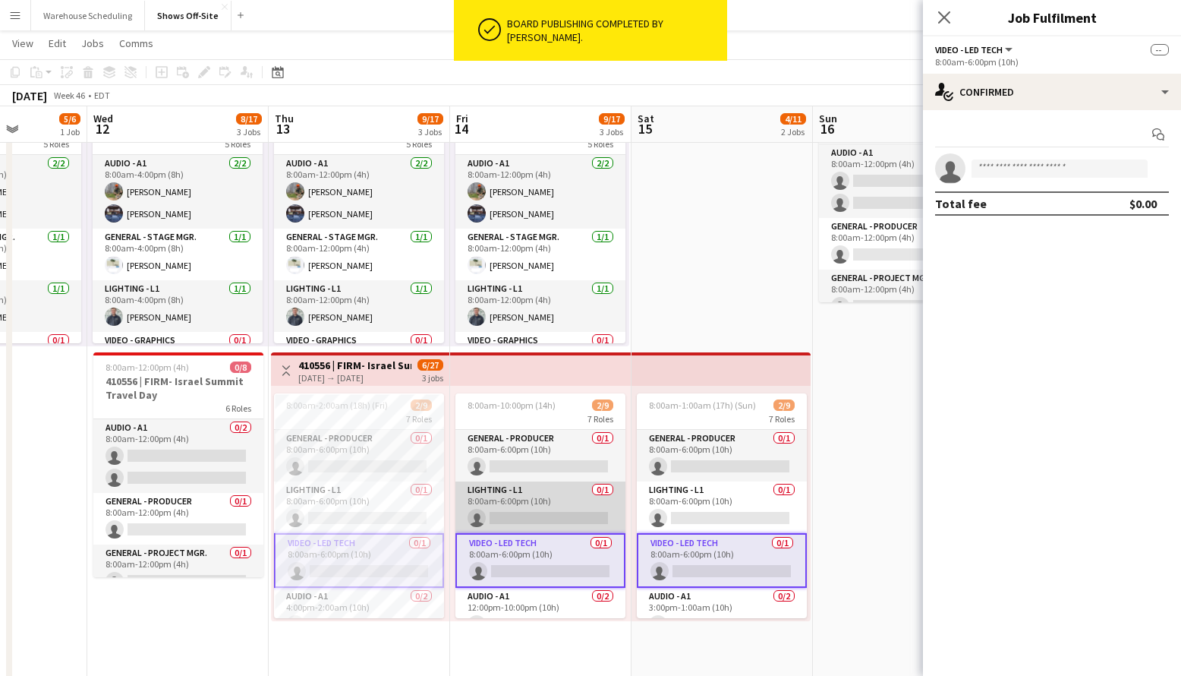
click at [525, 490] on app-card-role "Lighting - L1 0/1 8:00am-6:00pm (10h) single-neutral-actions" at bounding box center [540, 507] width 170 height 52
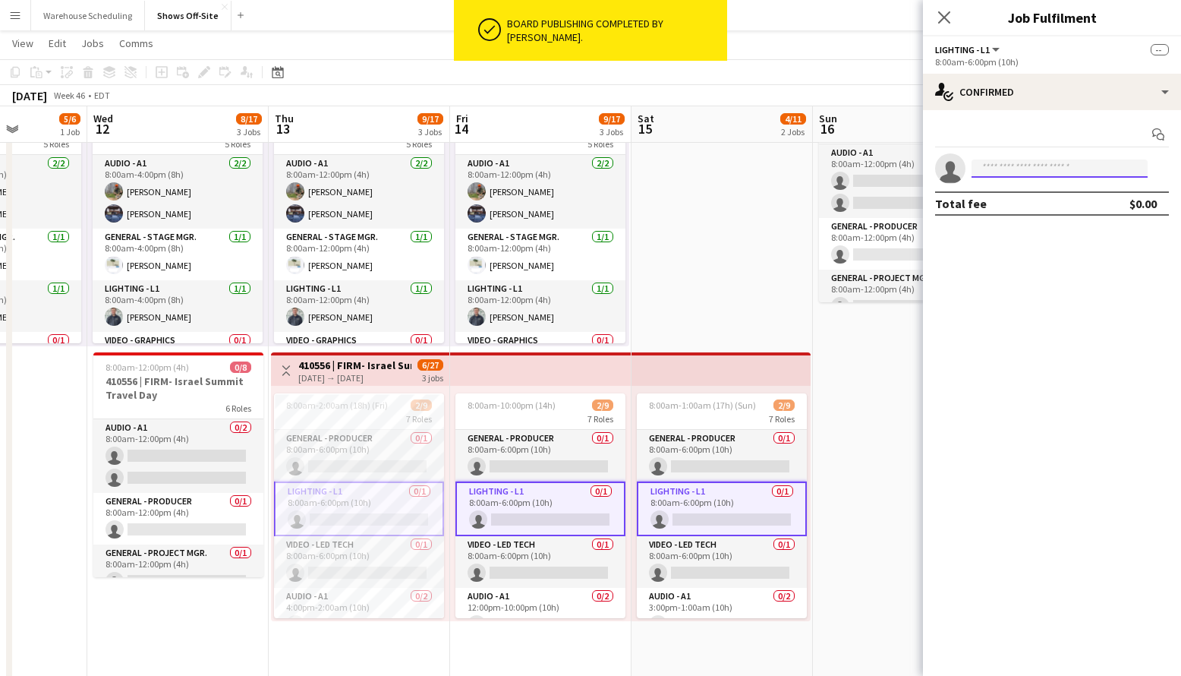
click at [1024, 164] on input at bounding box center [1060, 168] width 176 height 18
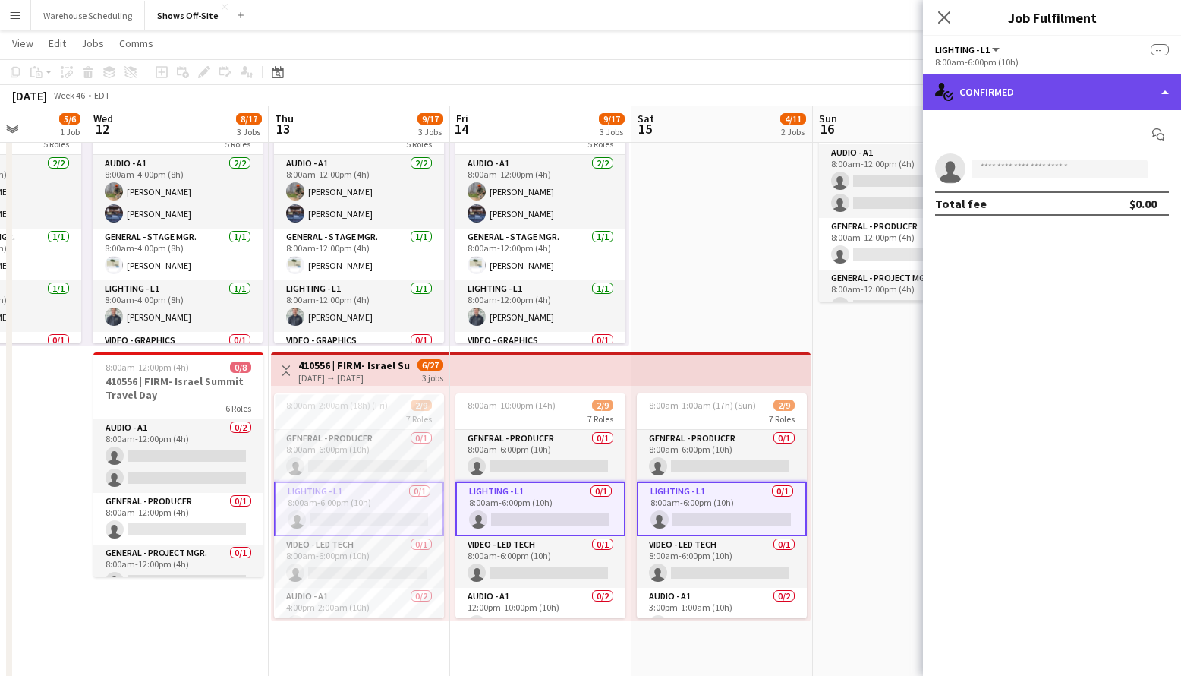
click at [1029, 88] on div "single-neutral-actions-check-2 Confirmed" at bounding box center [1052, 92] width 258 height 36
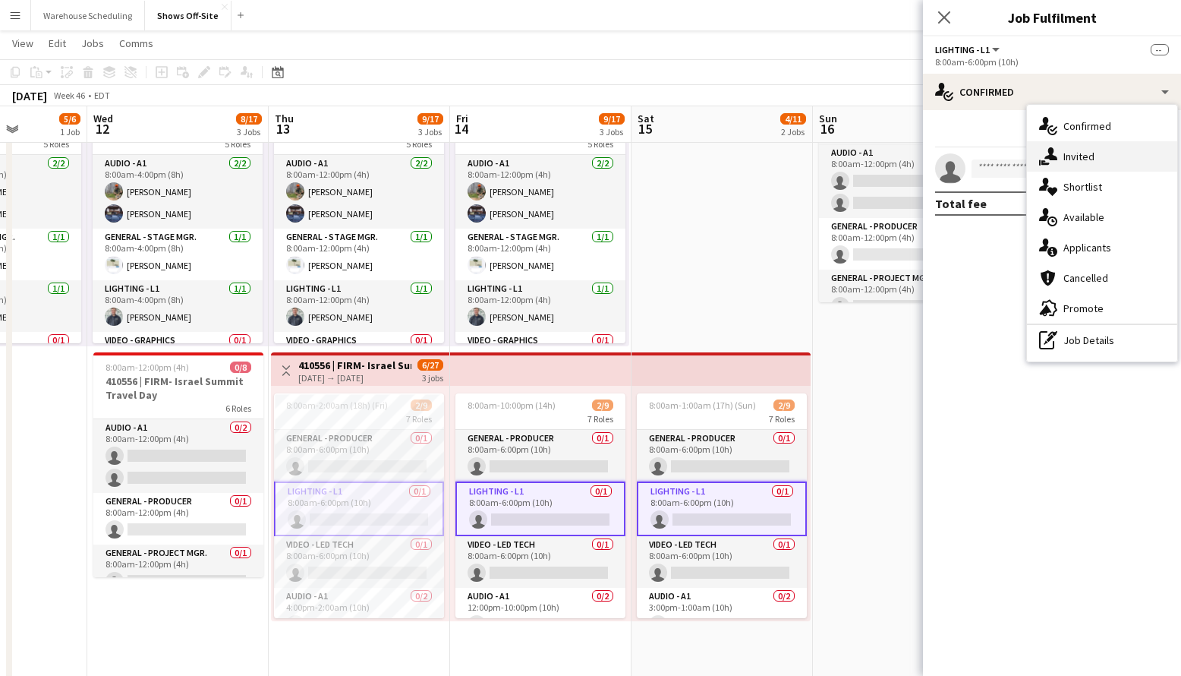
click at [1053, 157] on icon at bounding box center [1051, 153] width 13 height 13
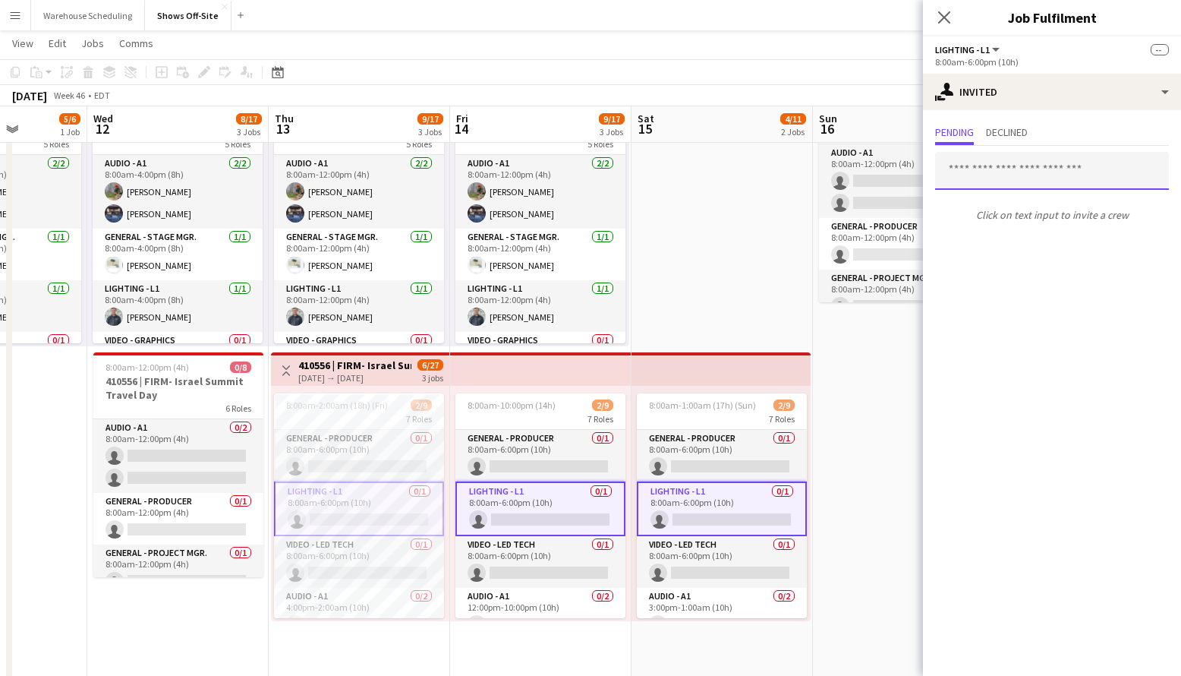
click at [985, 160] on input "text" at bounding box center [1052, 171] width 234 height 38
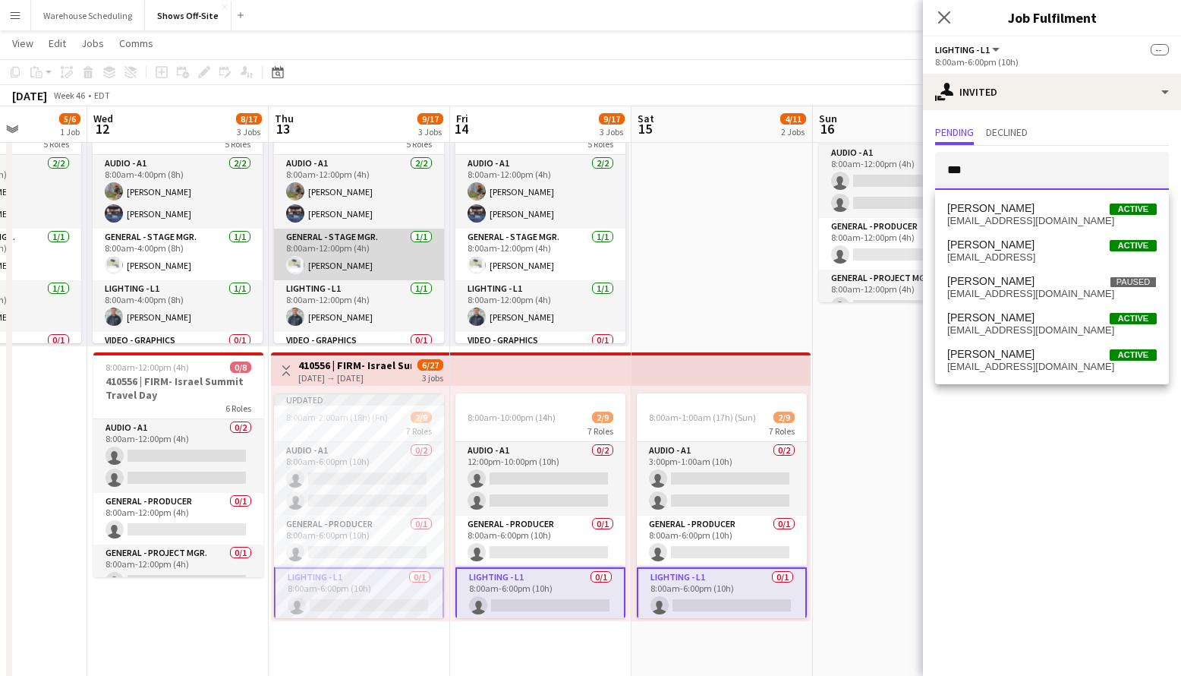
type input "***"
click at [338, 239] on app-card-role "General - Stage Mgr. [DATE] 8:00am-12:00pm (4h) [PERSON_NAME]" at bounding box center [359, 255] width 170 height 52
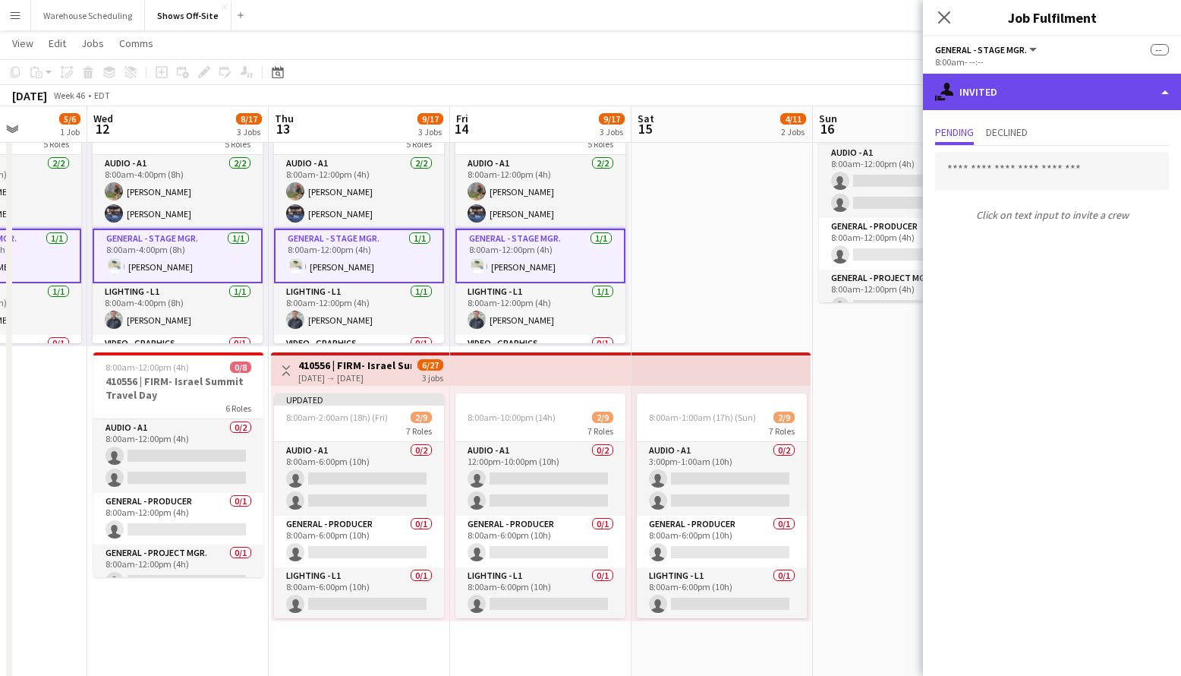
click at [1017, 93] on div "single-neutral-actions-share-1 Invited" at bounding box center [1052, 92] width 258 height 36
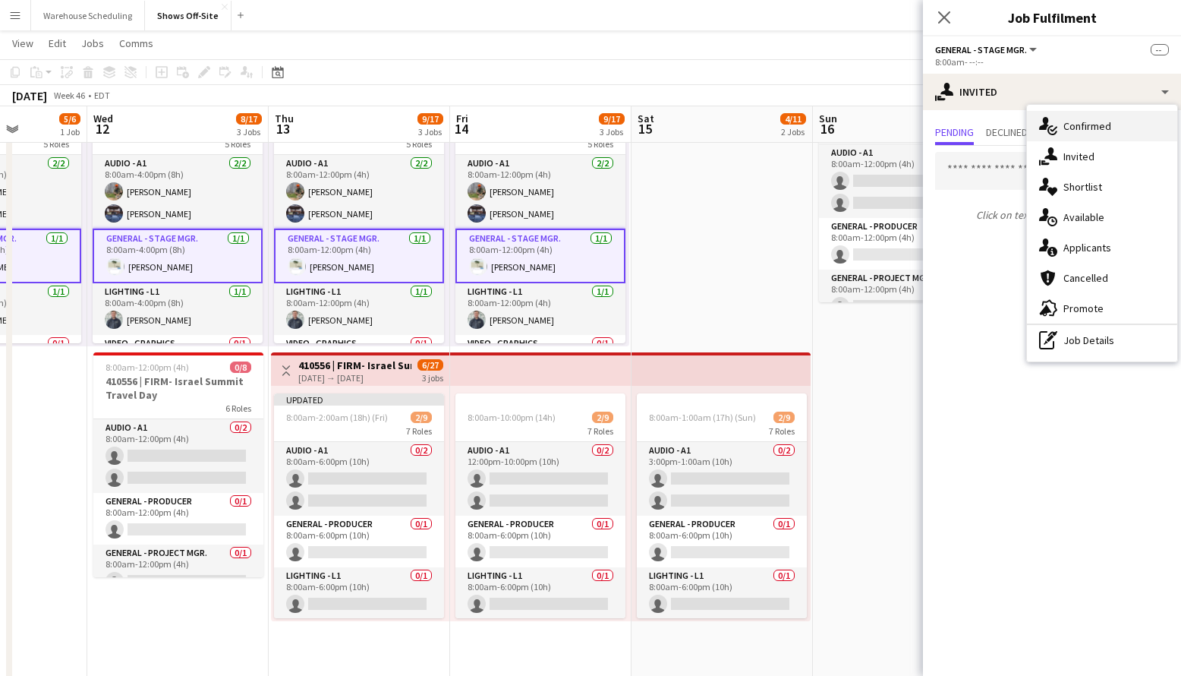
click at [1070, 127] on span "Confirmed" at bounding box center [1088, 126] width 48 height 14
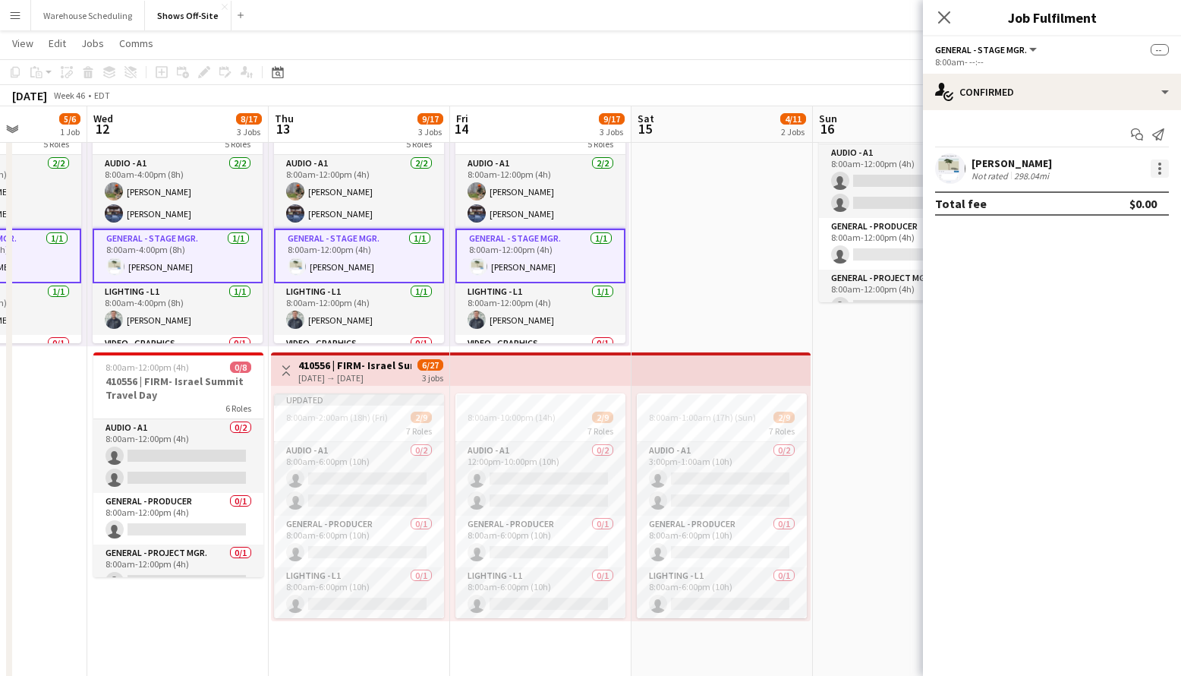
click at [1160, 165] on div at bounding box center [1159, 163] width 3 height 3
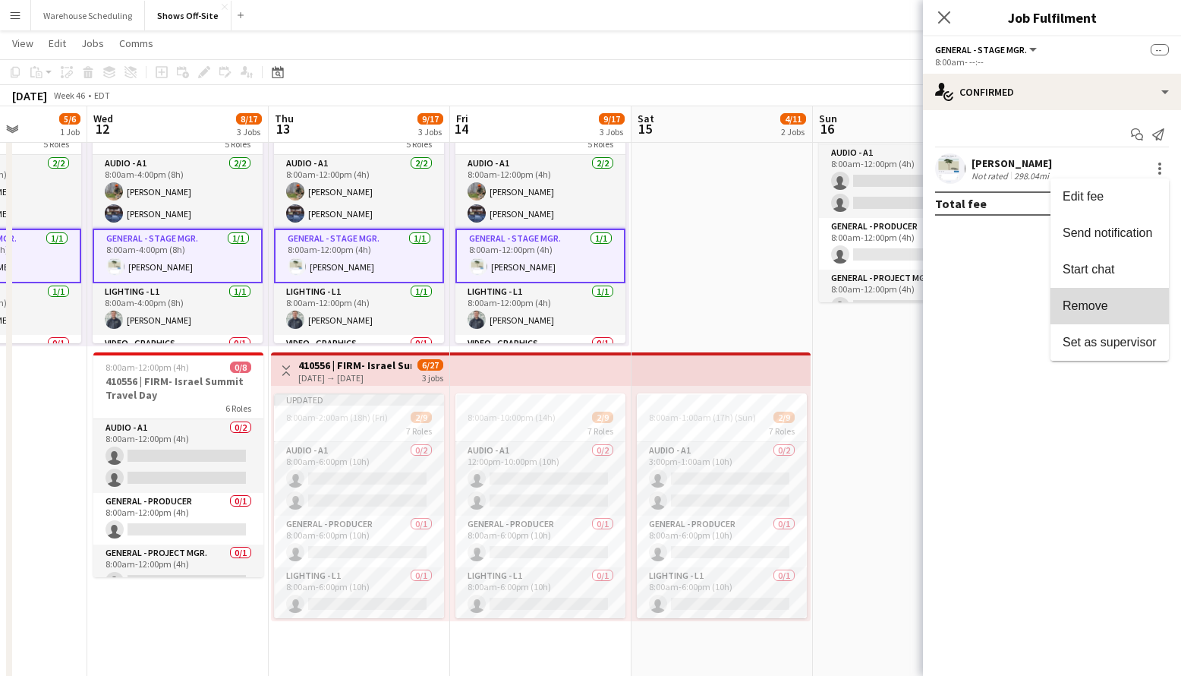
click at [1111, 306] on span "Remove" at bounding box center [1110, 306] width 94 height 14
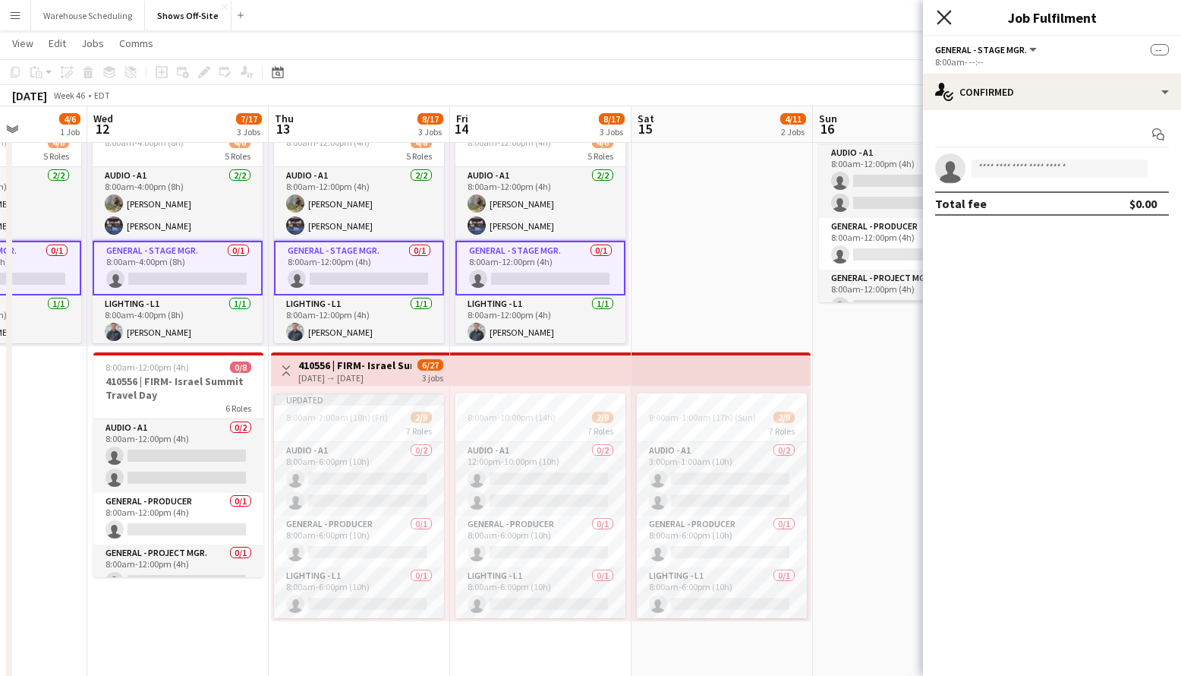
click at [945, 11] on icon "Close pop-in" at bounding box center [944, 17] width 14 height 14
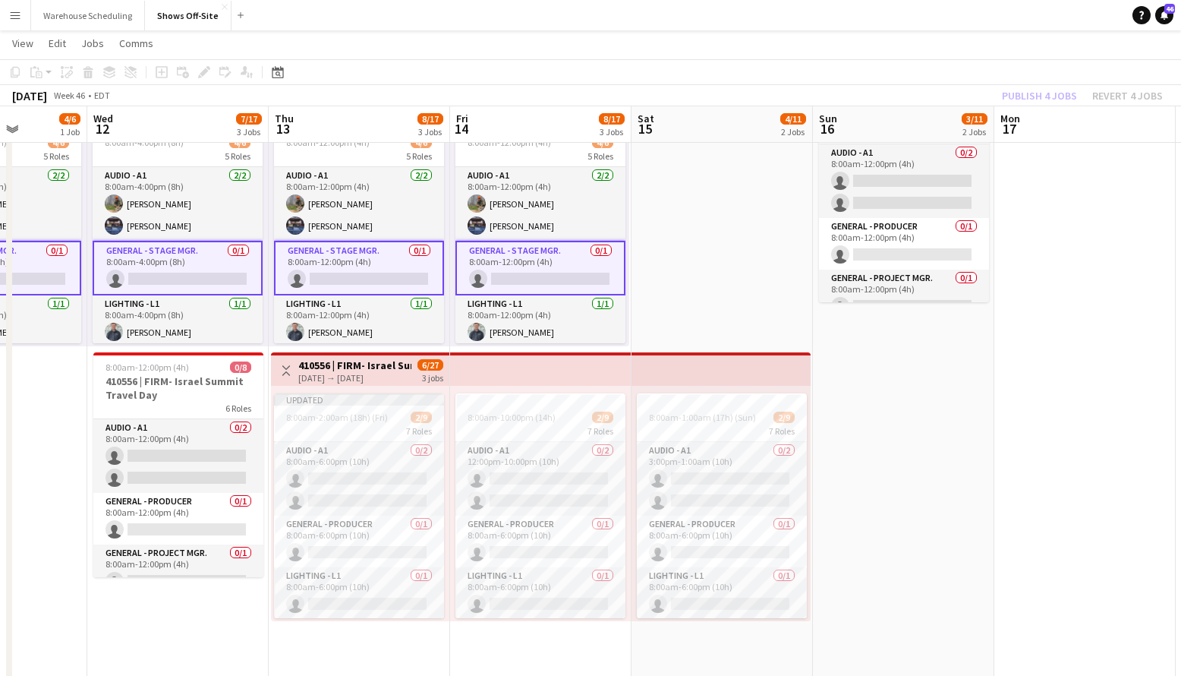
click at [1016, 47] on app-page-menu "View Day view expanded Day view collapsed Month view Date picker Jump to [DATE]…" at bounding box center [590, 44] width 1181 height 29
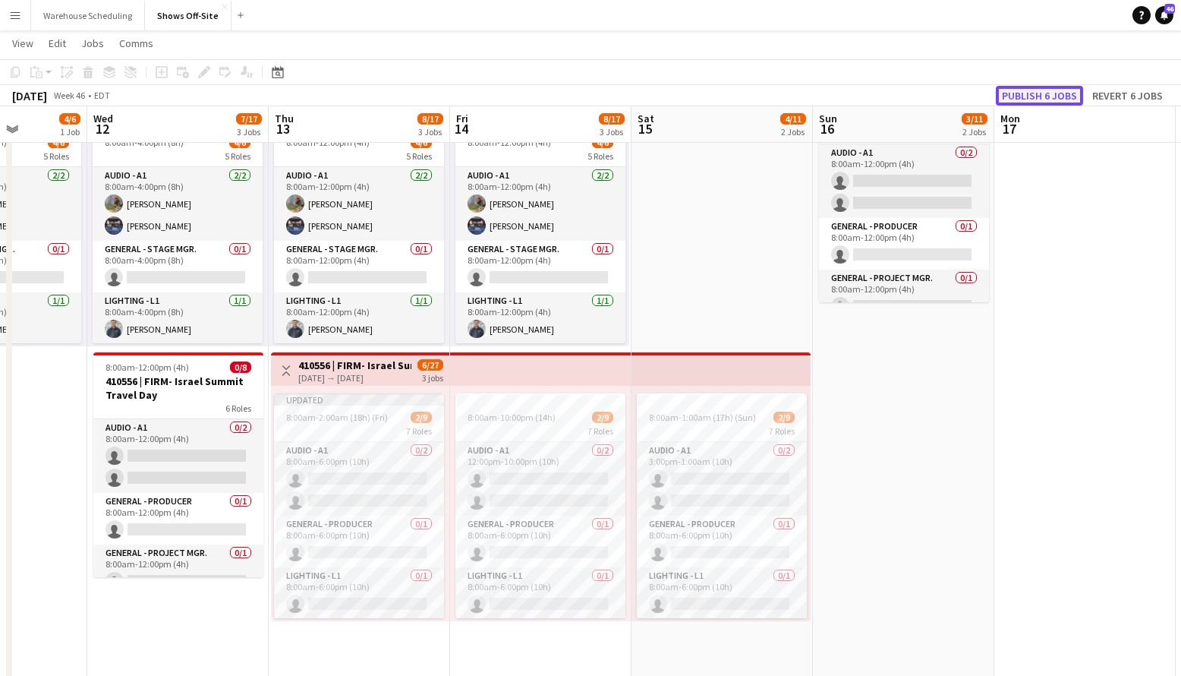
click at [1022, 93] on button "Publish 6 jobs" at bounding box center [1039, 96] width 87 height 20
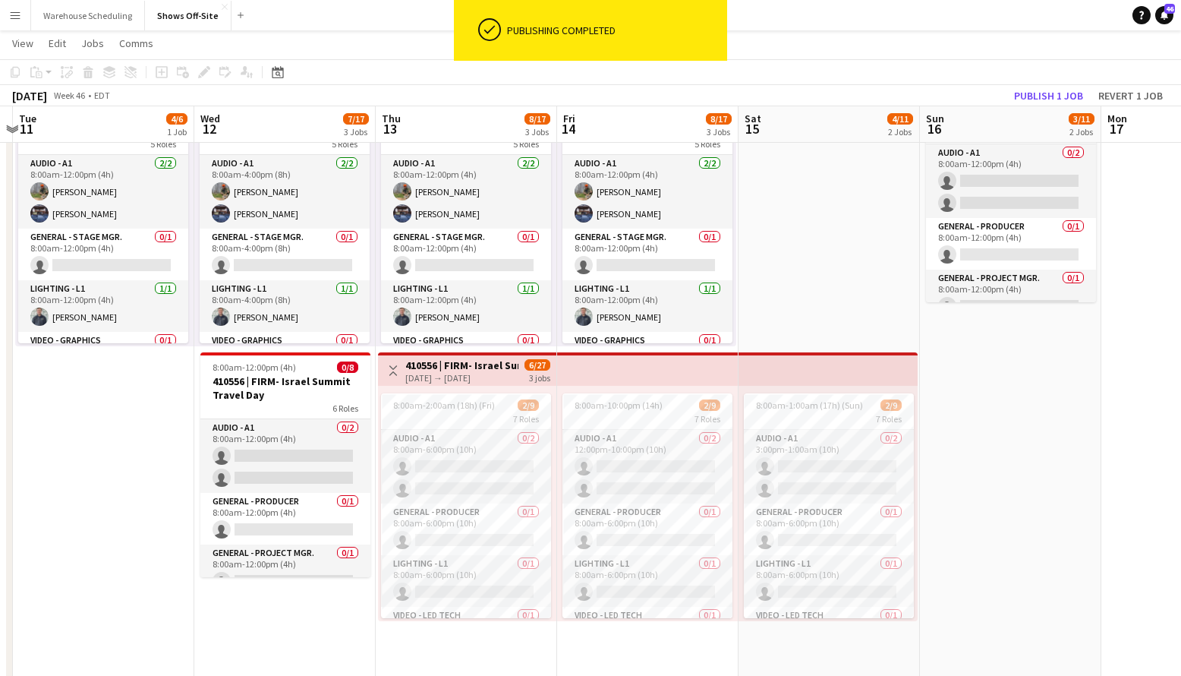
scroll to position [0, 526]
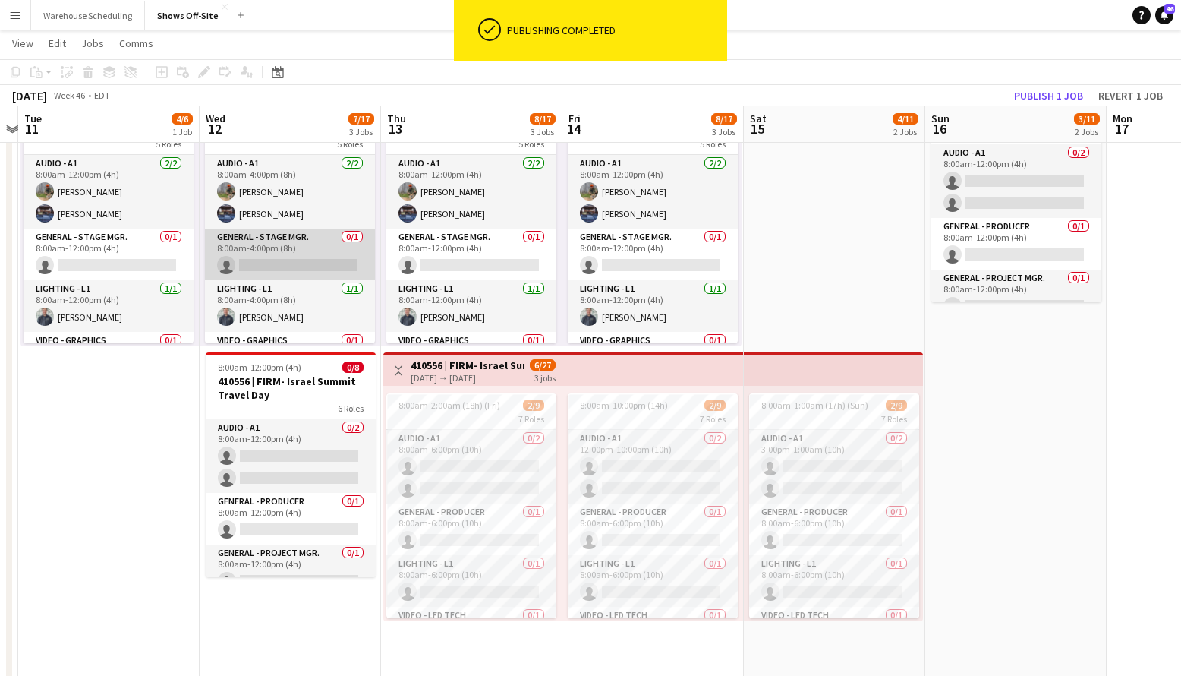
click at [289, 256] on app-card-role "General - Stage Mgr. 0/1 8:00am-4:00pm (8h) single-neutral-actions" at bounding box center [290, 255] width 170 height 52
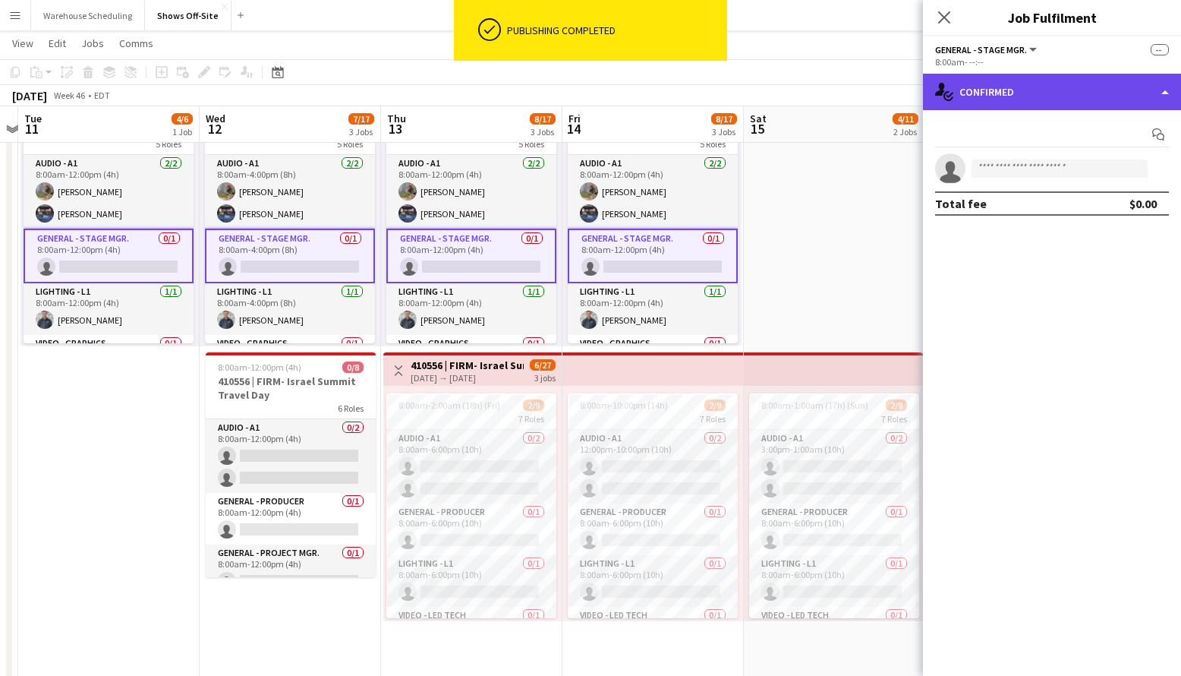
click at [1058, 91] on div "single-neutral-actions-check-2 Confirmed" at bounding box center [1052, 92] width 258 height 36
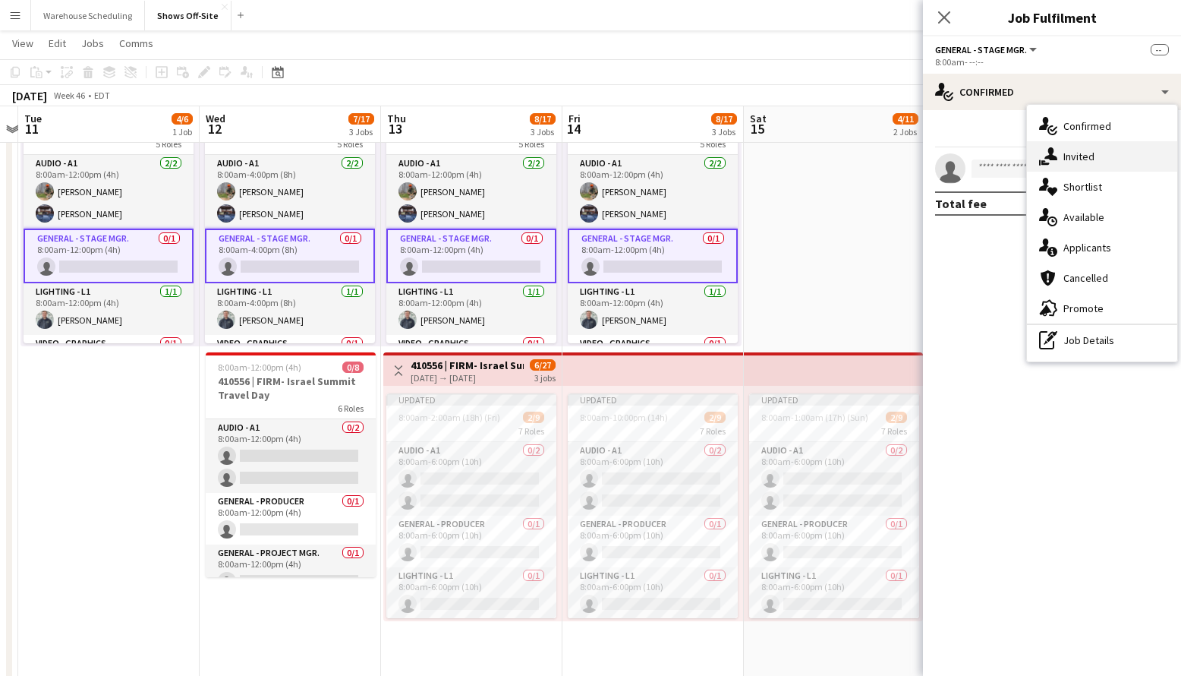
click at [1077, 154] on span "Invited" at bounding box center [1079, 157] width 31 height 14
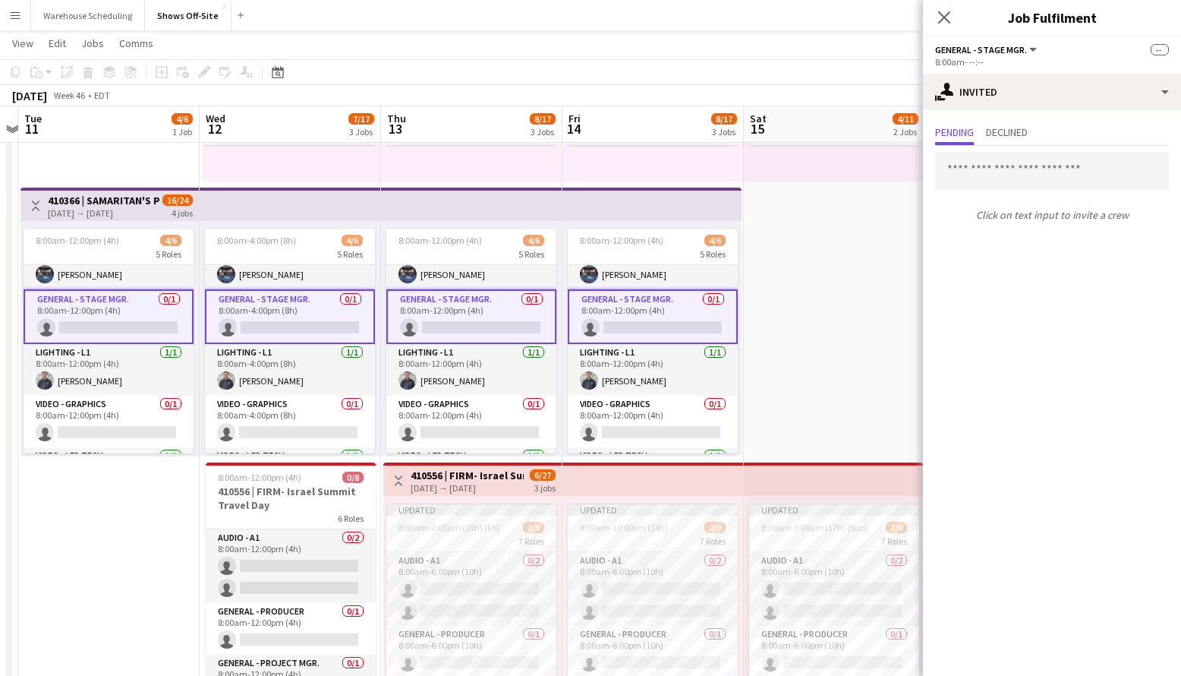
scroll to position [95, 0]
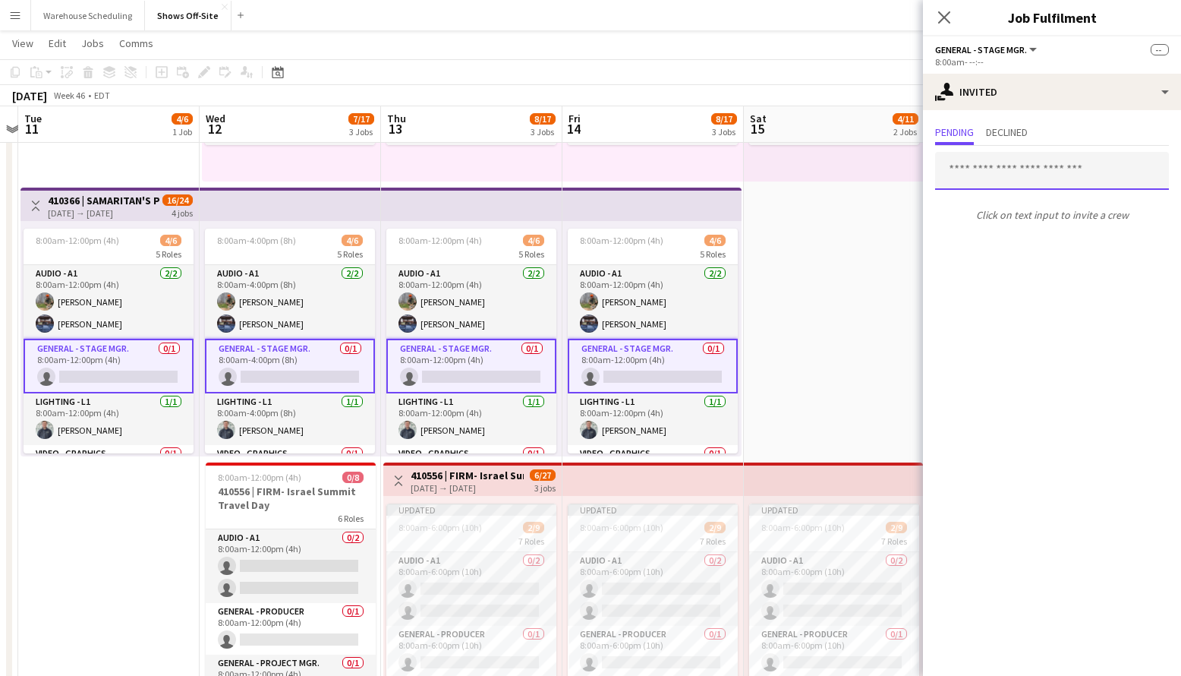
click at [993, 170] on input "text" at bounding box center [1052, 171] width 234 height 38
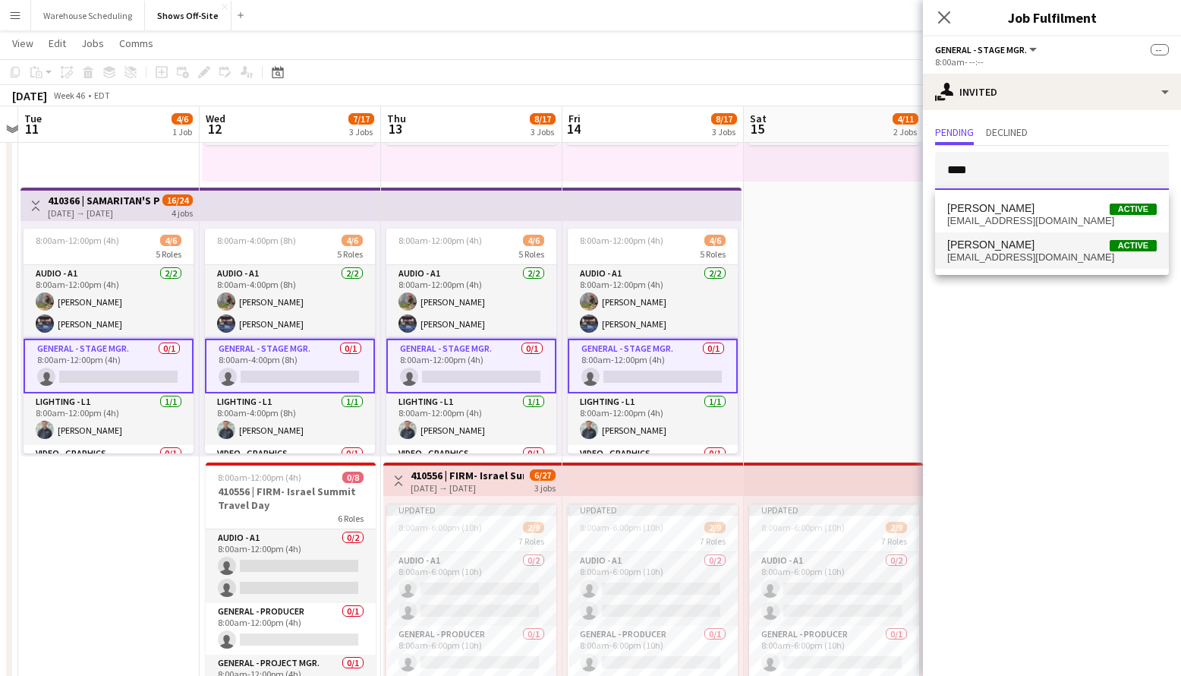
type input "****"
click at [1019, 252] on span "[EMAIL_ADDRESS][DOMAIN_NAME]" at bounding box center [1052, 257] width 210 height 12
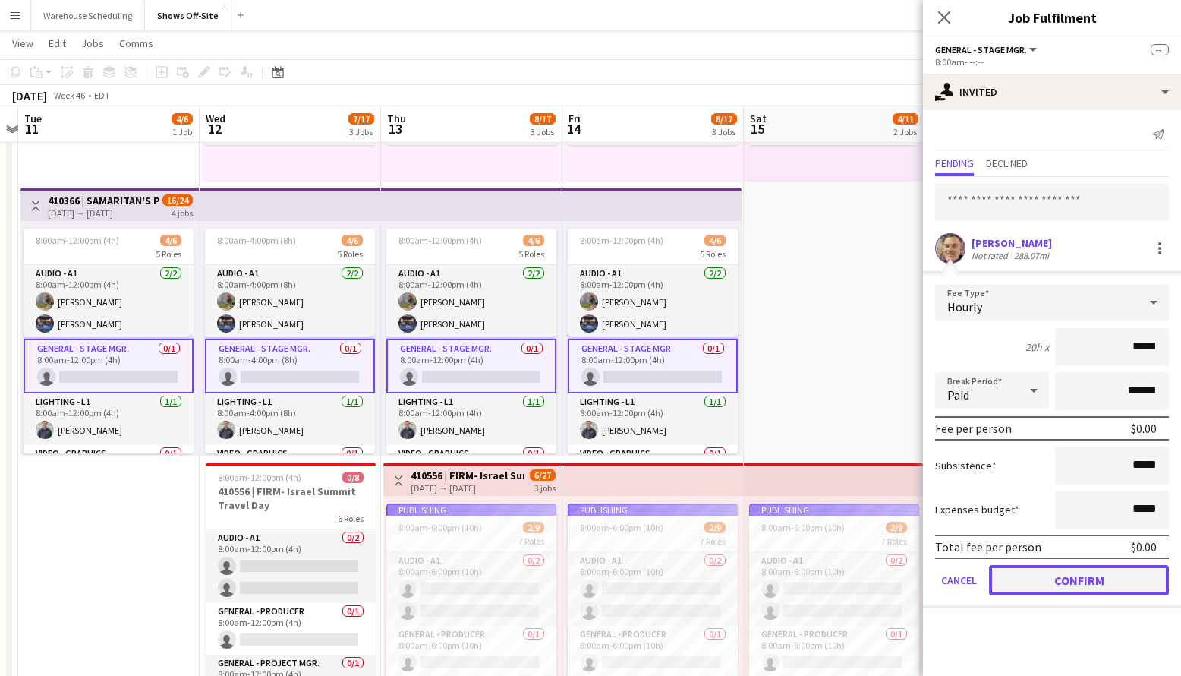
click at [1085, 572] on button "Confirm" at bounding box center [1079, 580] width 180 height 30
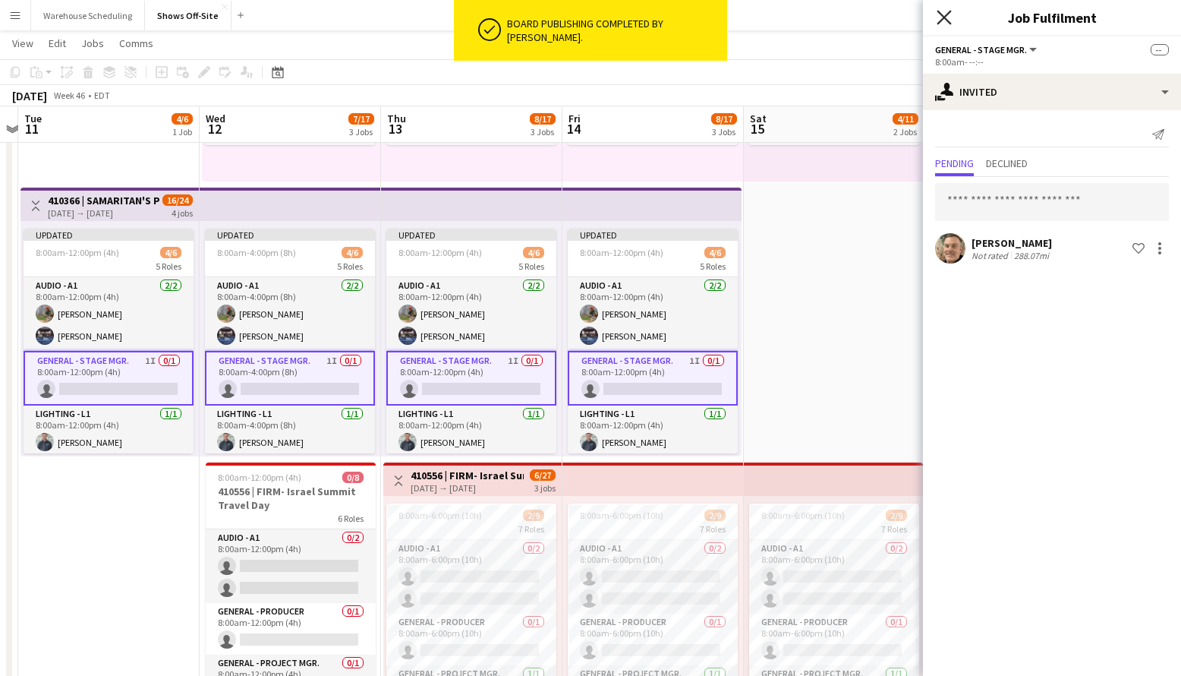
click at [946, 17] on icon "Close pop-in" at bounding box center [944, 17] width 14 height 14
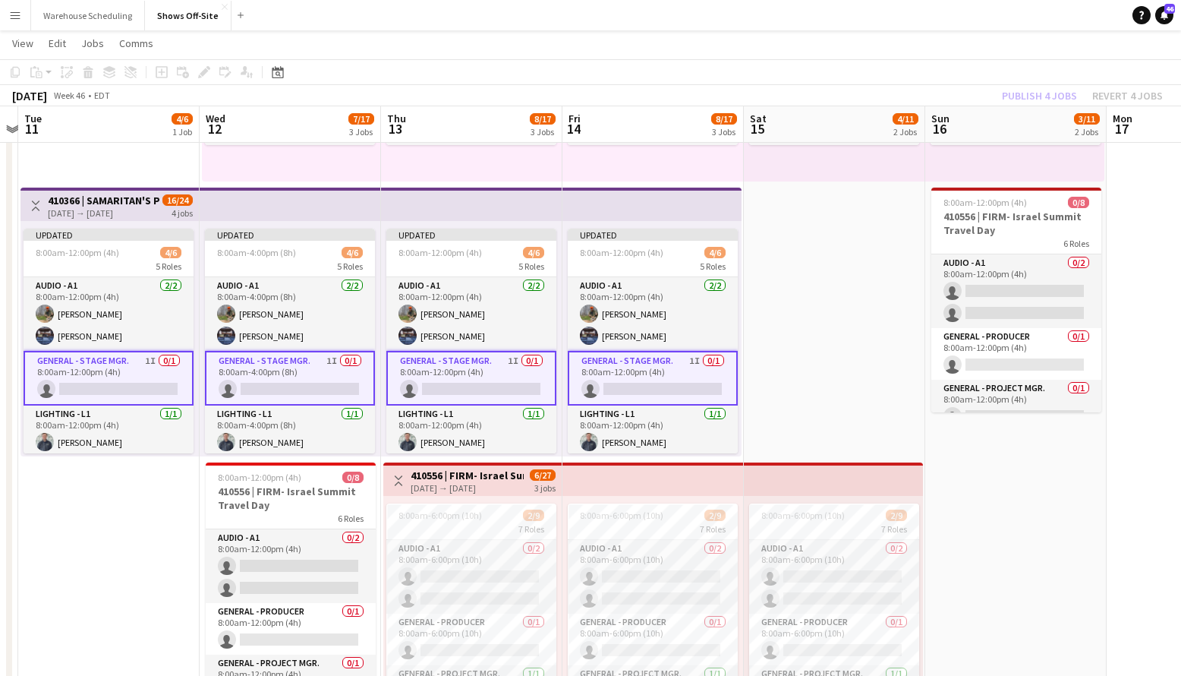
click at [1017, 91] on div "Publish 4 jobs Revert 4 jobs" at bounding box center [1082, 96] width 197 height 20
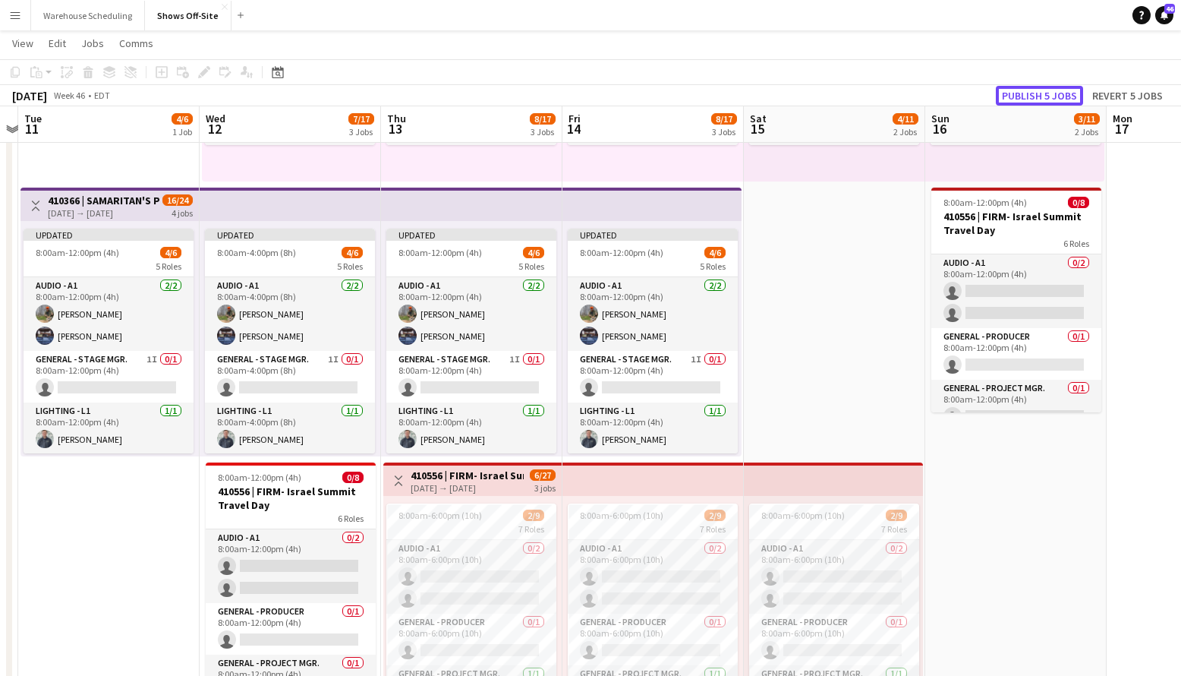
click at [1017, 91] on button "Publish 5 jobs" at bounding box center [1039, 96] width 87 height 20
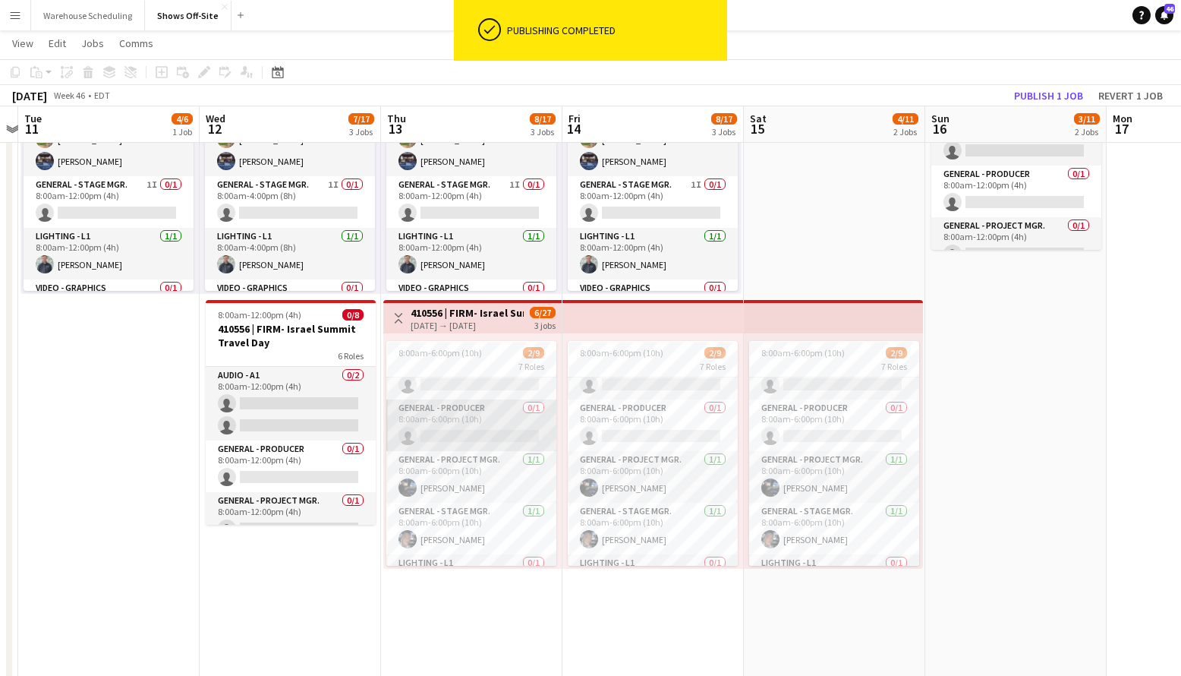
scroll to position [68, 0]
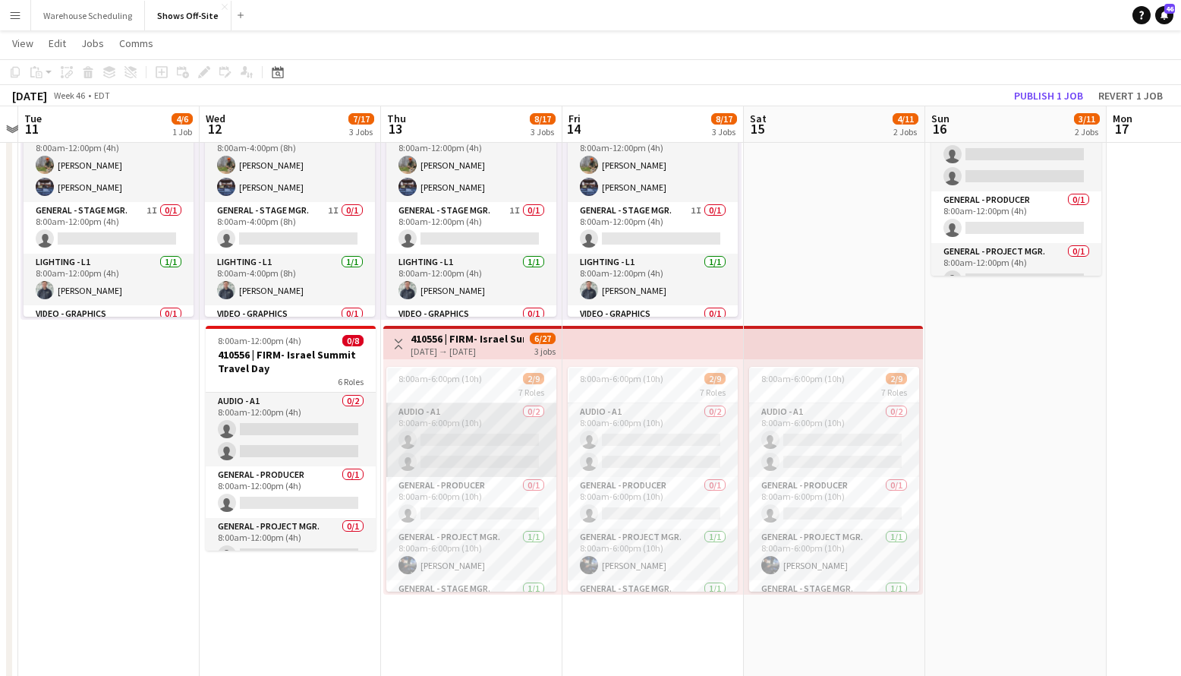
click at [495, 444] on app-card-role "Audio - A1 0/2 8:00am-6:00pm (10h) single-neutral-actions single-neutral-actions" at bounding box center [471, 440] width 170 height 74
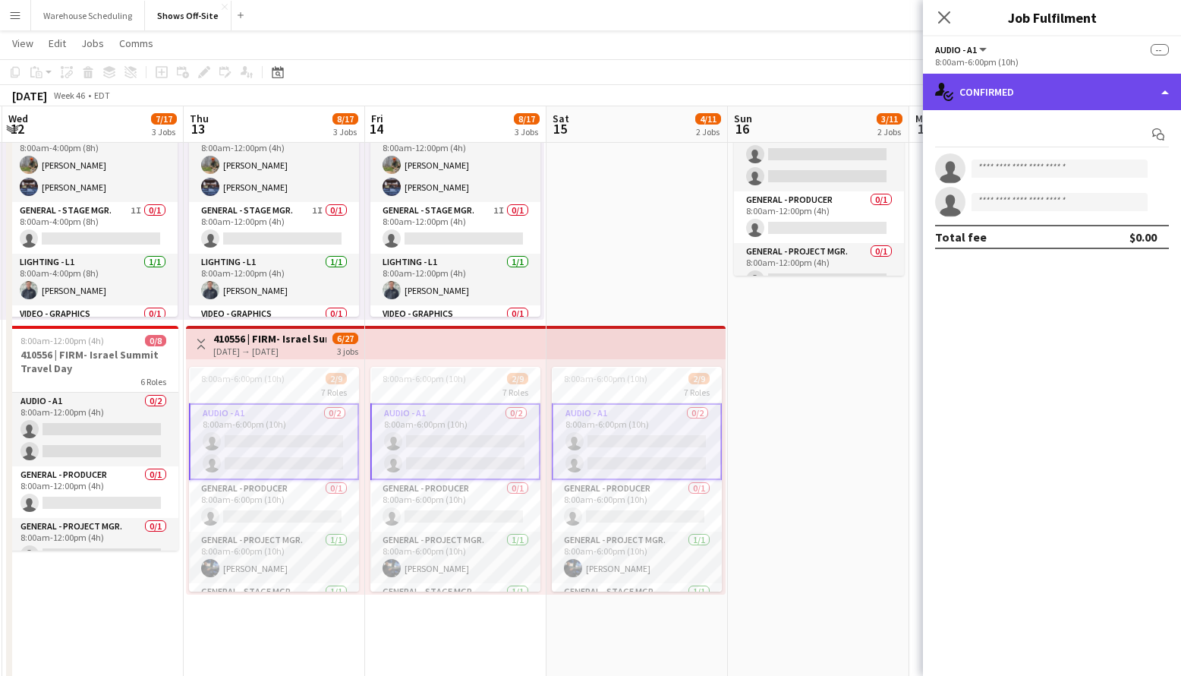
click at [1019, 93] on div "single-neutral-actions-check-2 Confirmed" at bounding box center [1052, 92] width 258 height 36
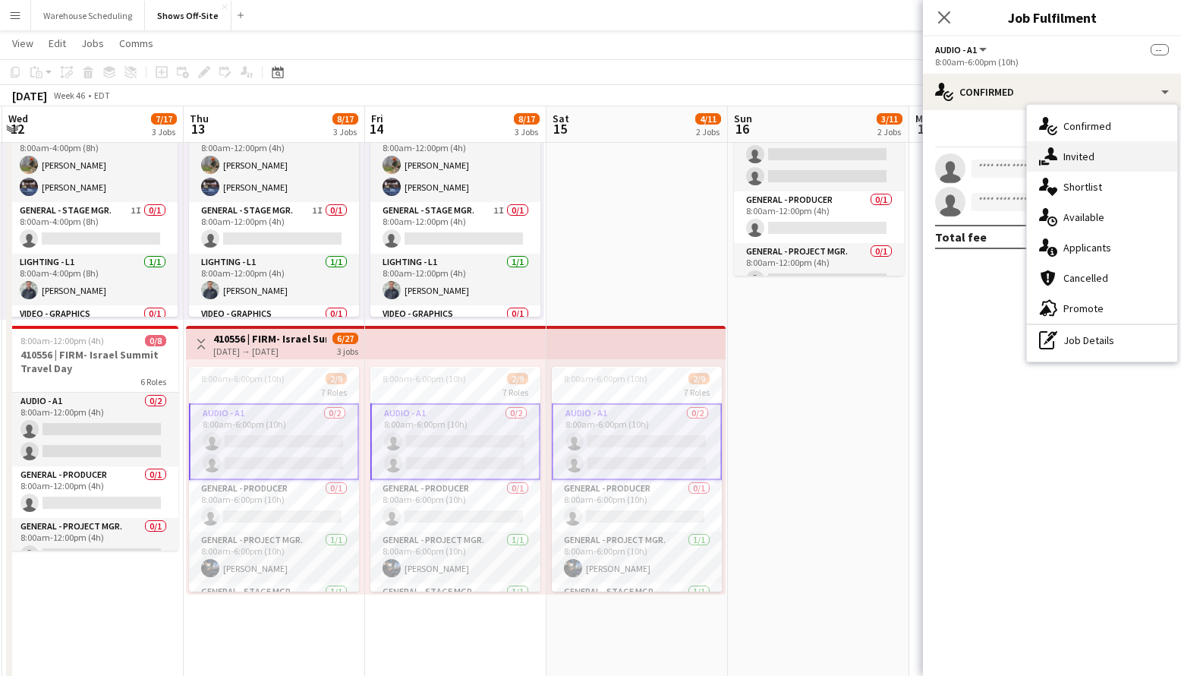
click at [1075, 151] on span "Invited" at bounding box center [1079, 157] width 31 height 14
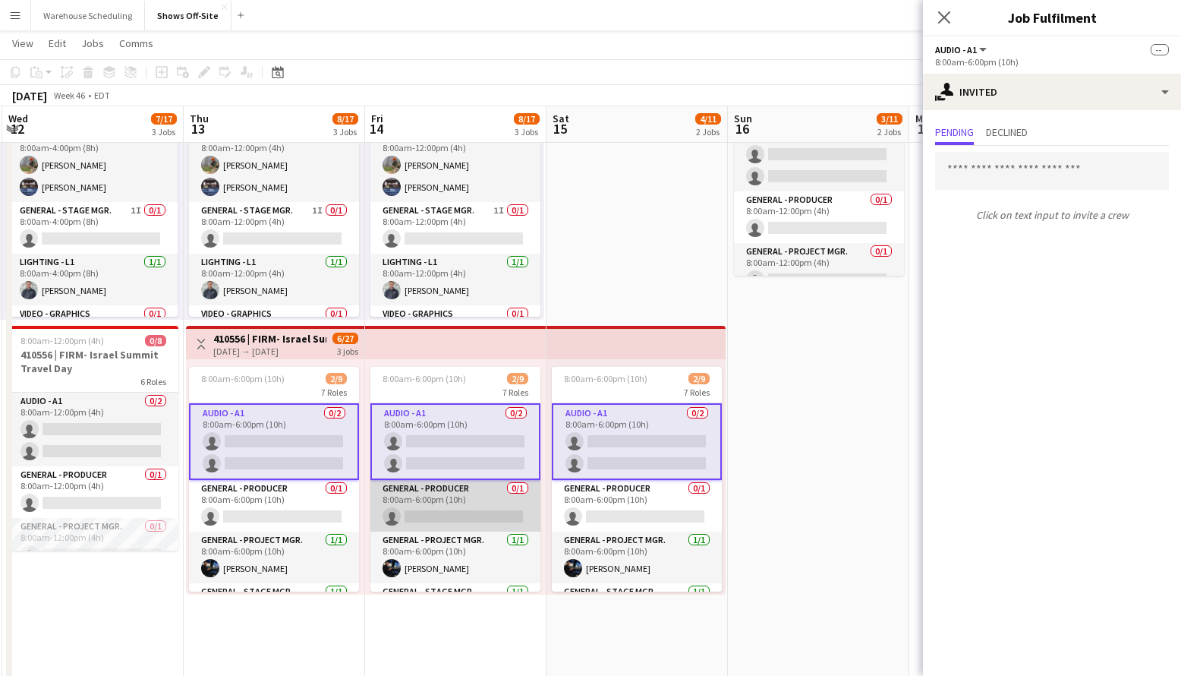
click at [449, 509] on app-card-role "General - Producer 0/1 8:00am-6:00pm (10h) single-neutral-actions" at bounding box center [455, 506] width 170 height 52
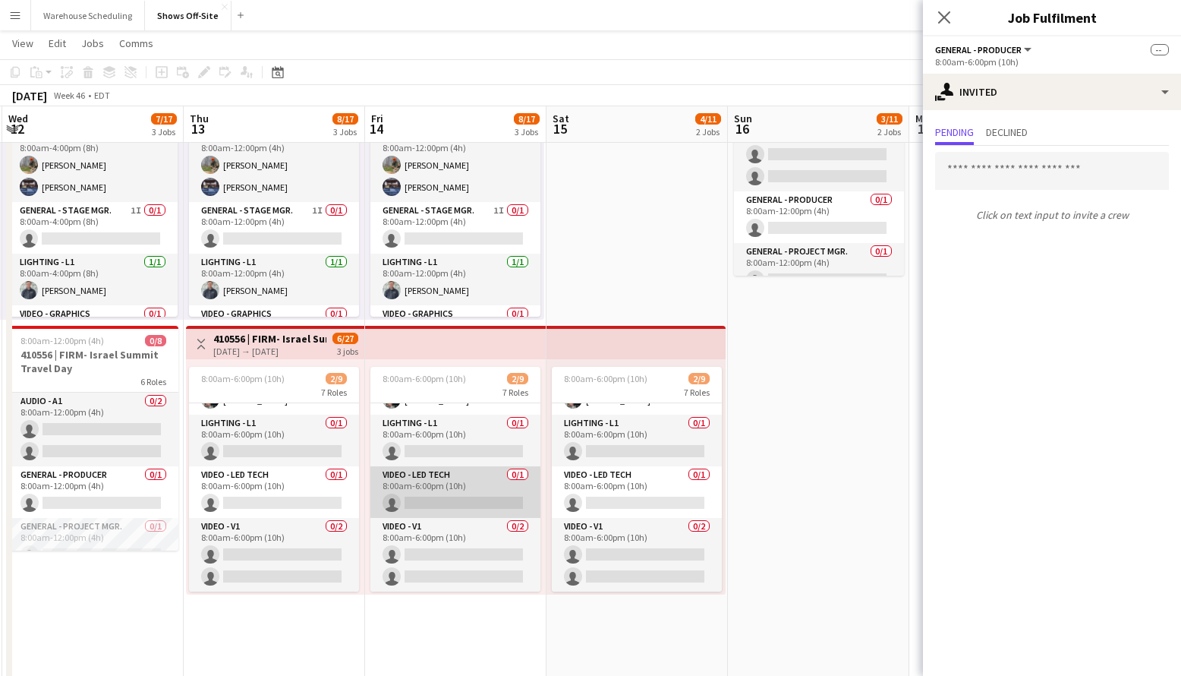
click at [443, 499] on app-card-role "Video - LED Tech 0/1 8:00am-6:00pm (10h) single-neutral-actions" at bounding box center [455, 492] width 170 height 52
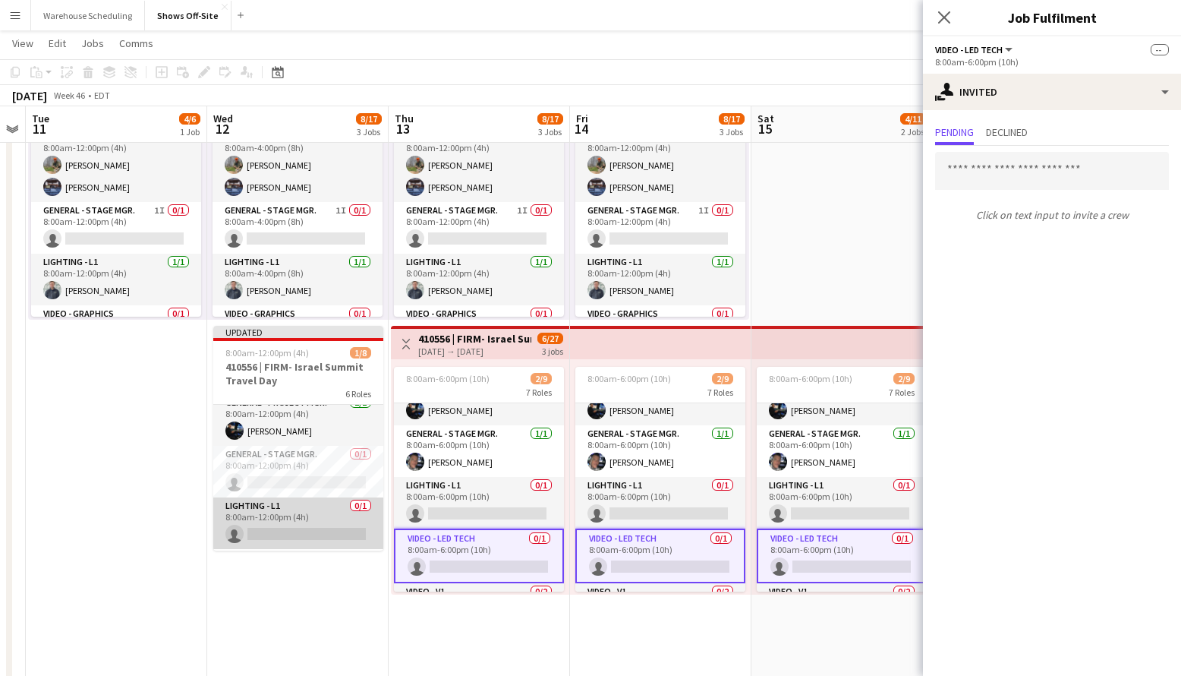
click at [314, 511] on app-card-role "Lighting - L1 0/1 8:00am-12:00pm (4h) single-neutral-actions" at bounding box center [298, 523] width 170 height 52
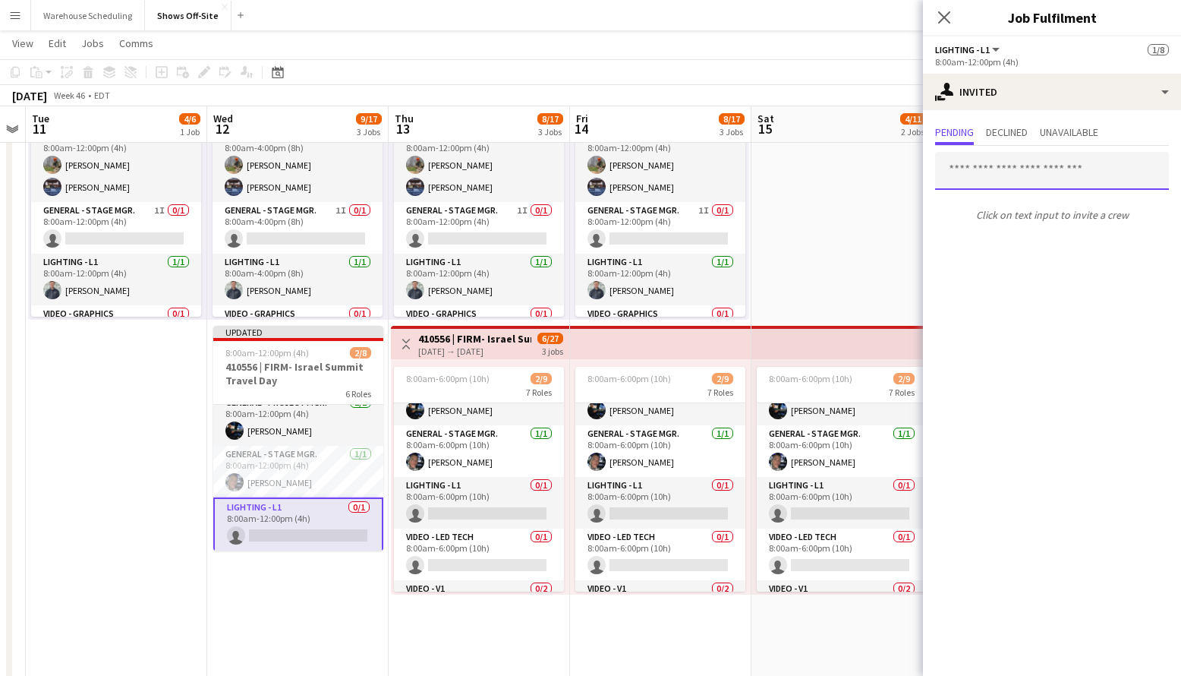
click at [1017, 170] on input "text" at bounding box center [1052, 171] width 234 height 38
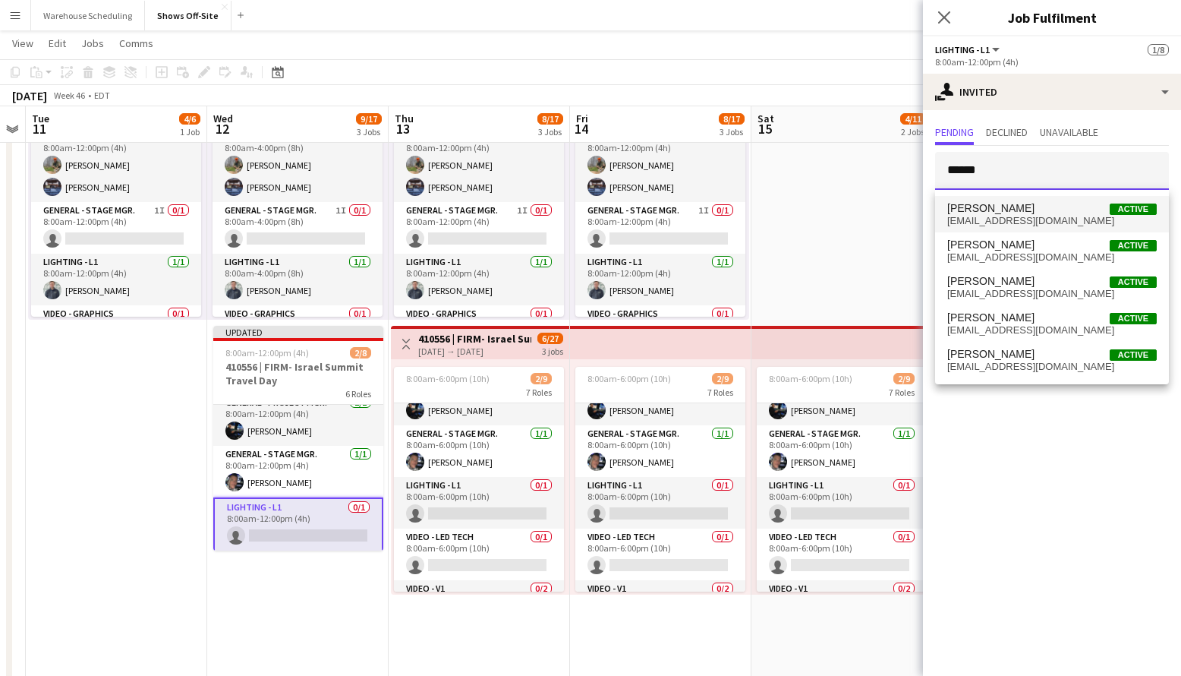
type input "******"
click at [1016, 217] on span "[EMAIL_ADDRESS][DOMAIN_NAME]" at bounding box center [1052, 221] width 210 height 12
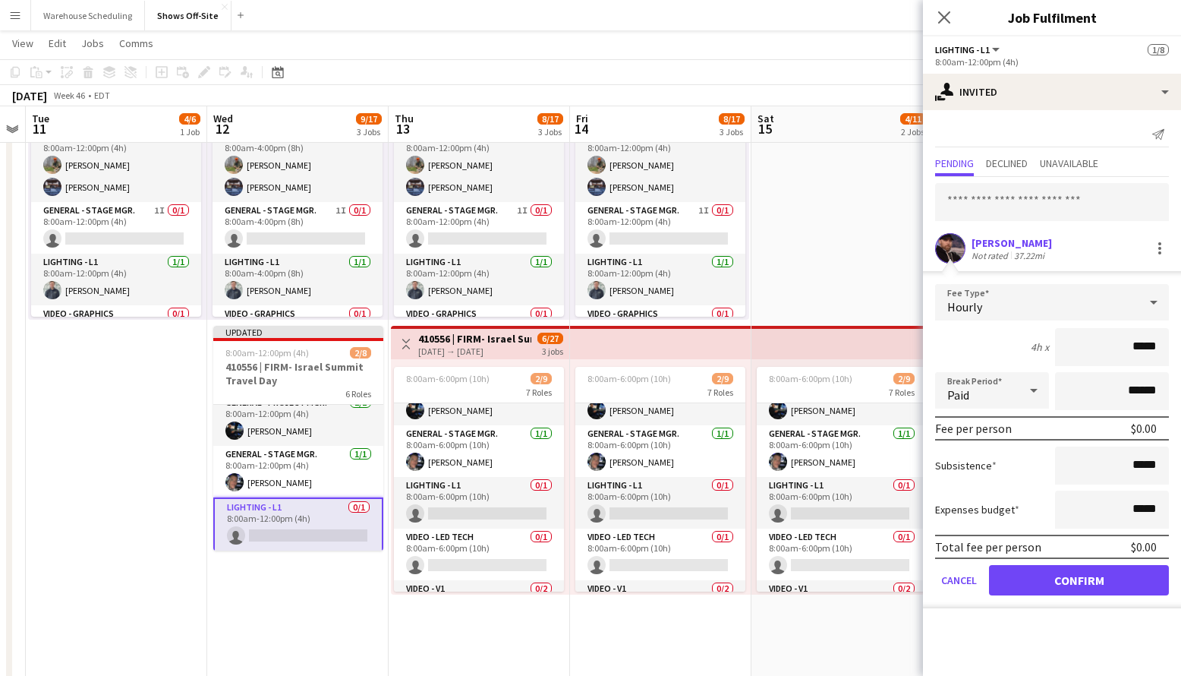
drag, startPoint x: 1069, startPoint y: 240, endPoint x: 973, endPoint y: 238, distance: 95.7
click at [973, 238] on div "[PERSON_NAME] Not rated 37.22mi" at bounding box center [1052, 248] width 258 height 30
copy div "[PERSON_NAME]"
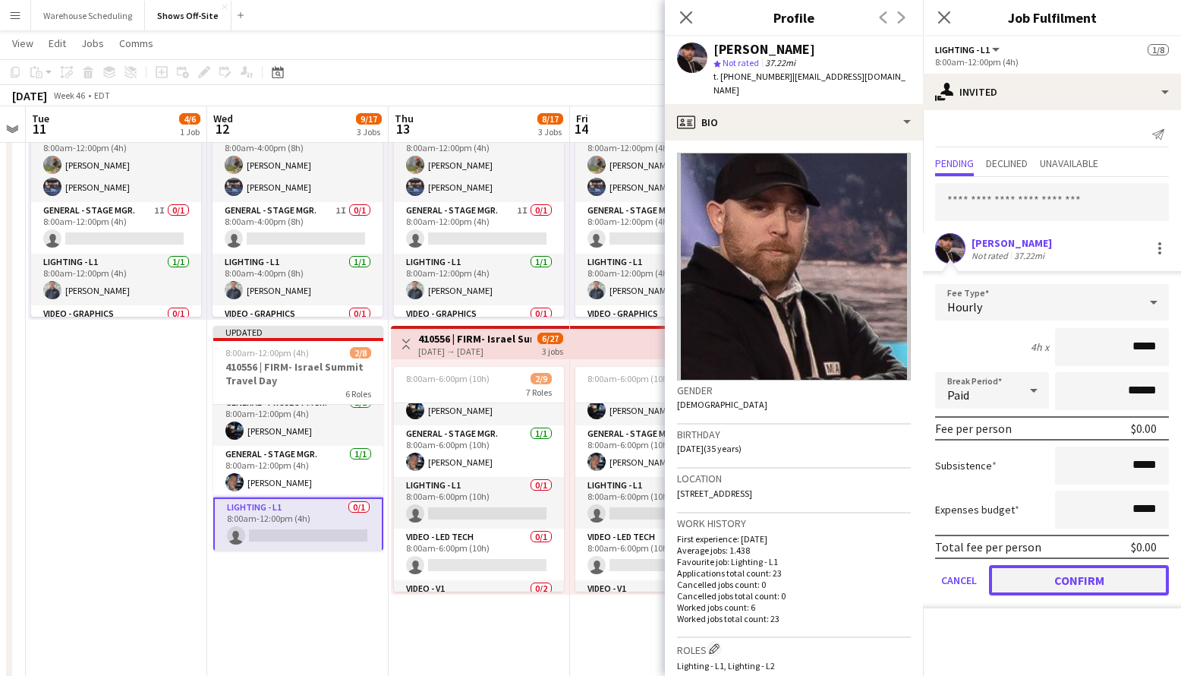
click at [1058, 572] on button "Confirm" at bounding box center [1079, 580] width 180 height 30
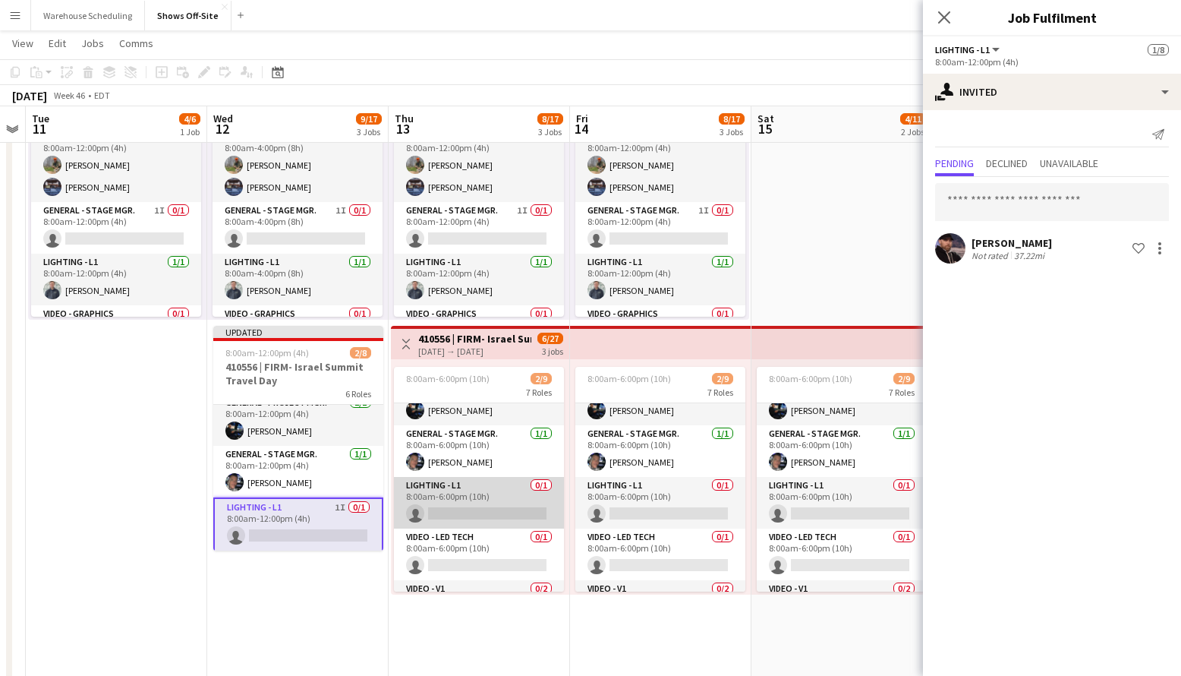
click at [474, 496] on app-card-role "Lighting - L1 0/1 8:00am-6:00pm (10h) single-neutral-actions" at bounding box center [479, 503] width 170 height 52
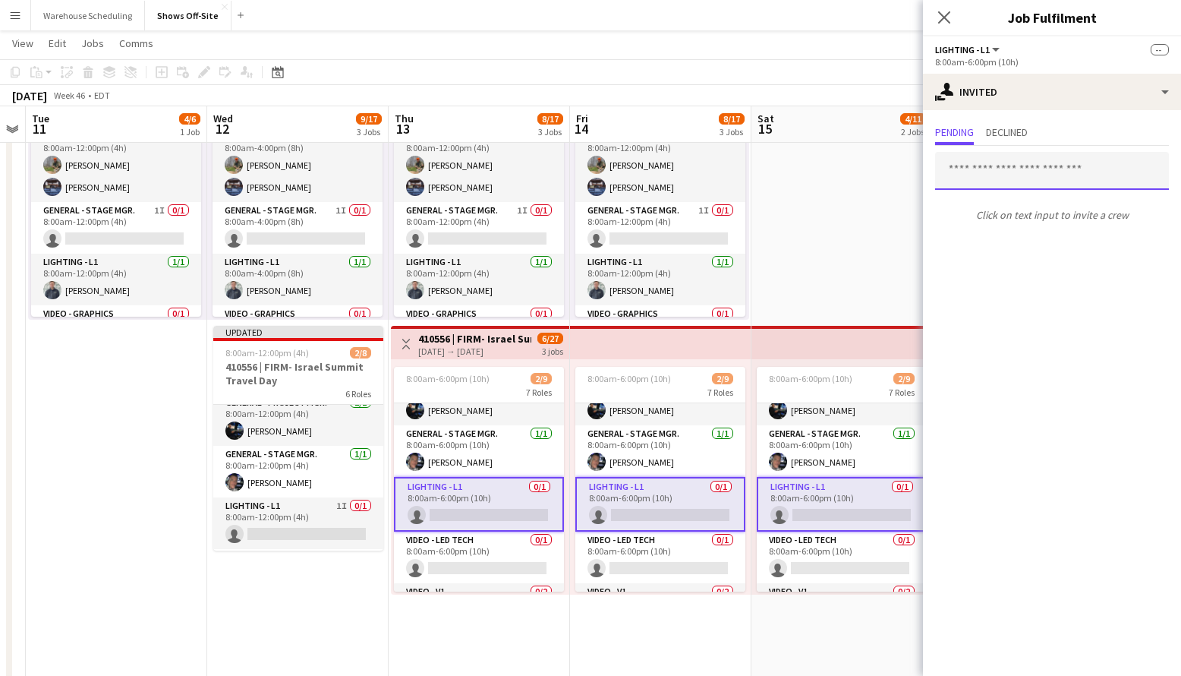
click at [996, 179] on input "text" at bounding box center [1052, 171] width 234 height 38
paste input "**********"
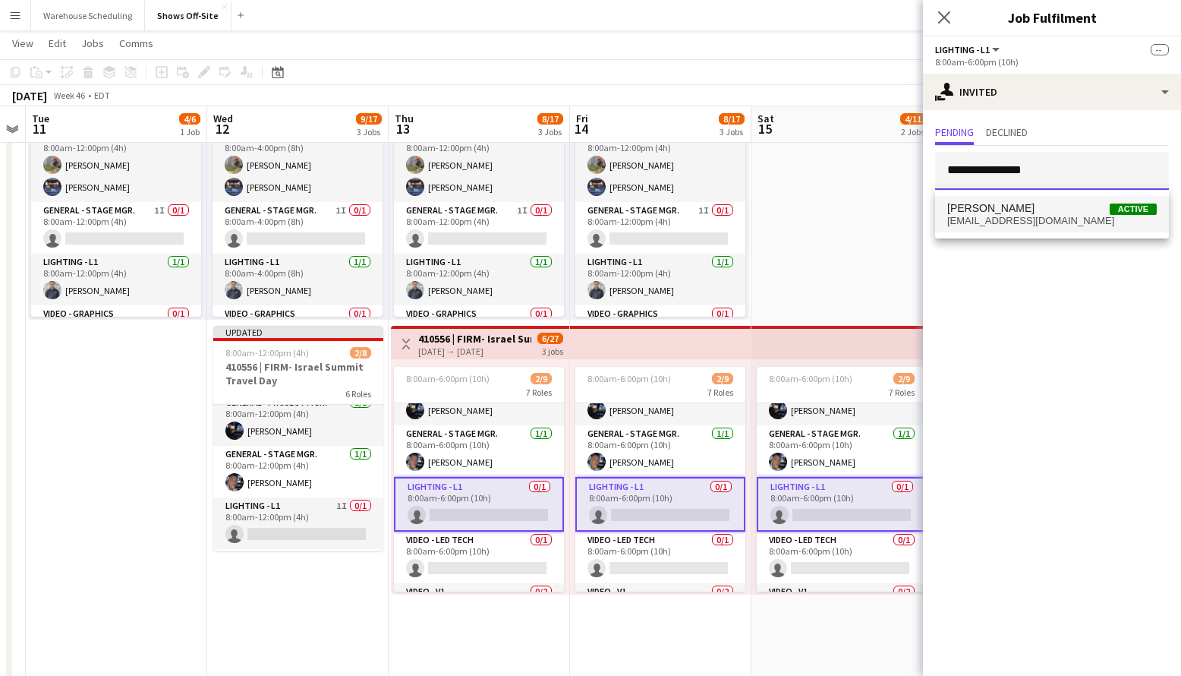
type input "**********"
click at [1010, 213] on span "[PERSON_NAME]" at bounding box center [990, 208] width 87 height 13
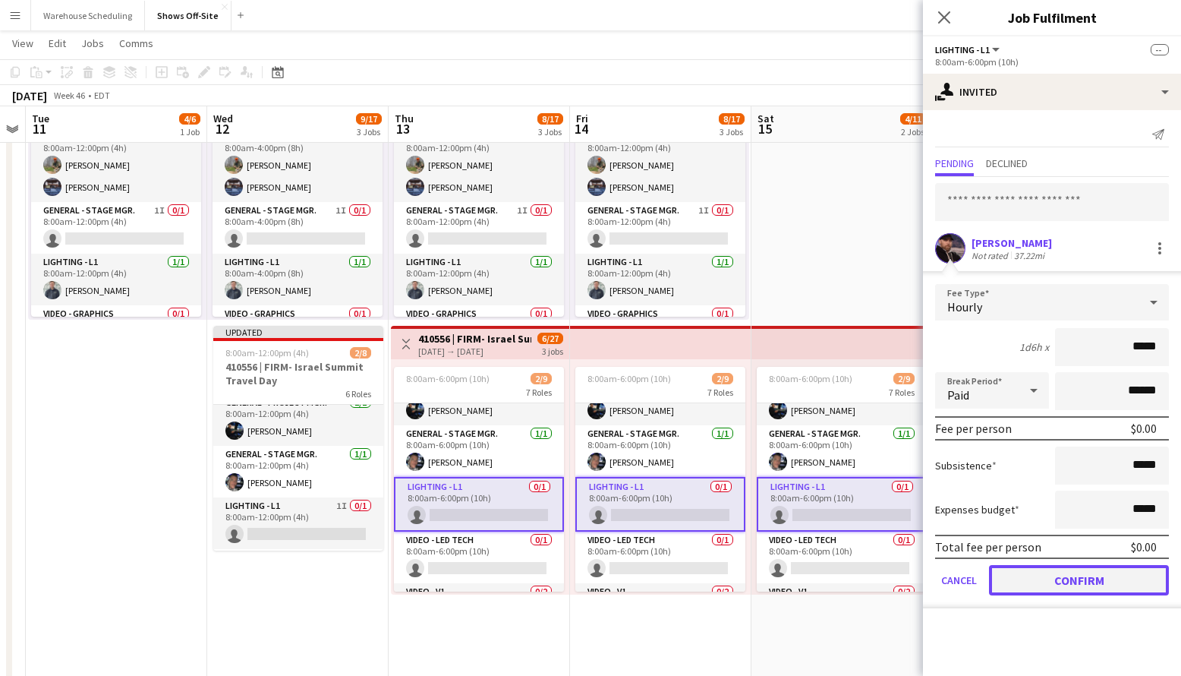
click at [1070, 572] on button "Confirm" at bounding box center [1079, 580] width 180 height 30
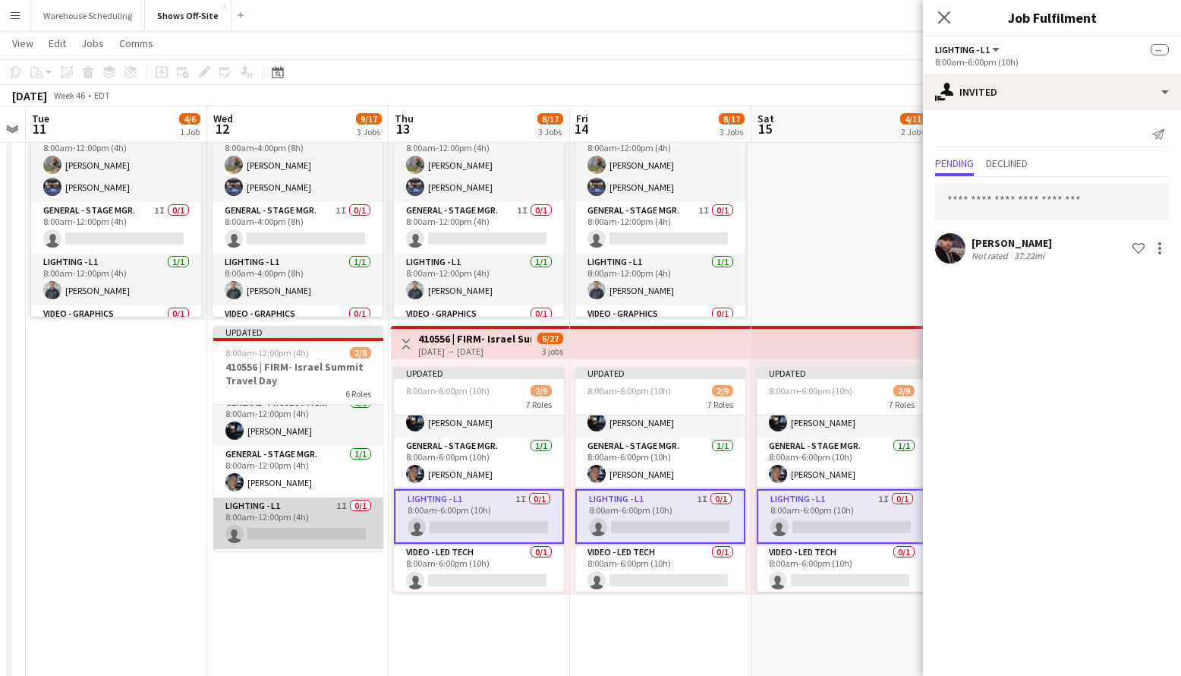
click at [314, 521] on app-card-role "Lighting - L1 1I 0/1 8:00am-12:00pm (4h) single-neutral-actions" at bounding box center [298, 523] width 170 height 52
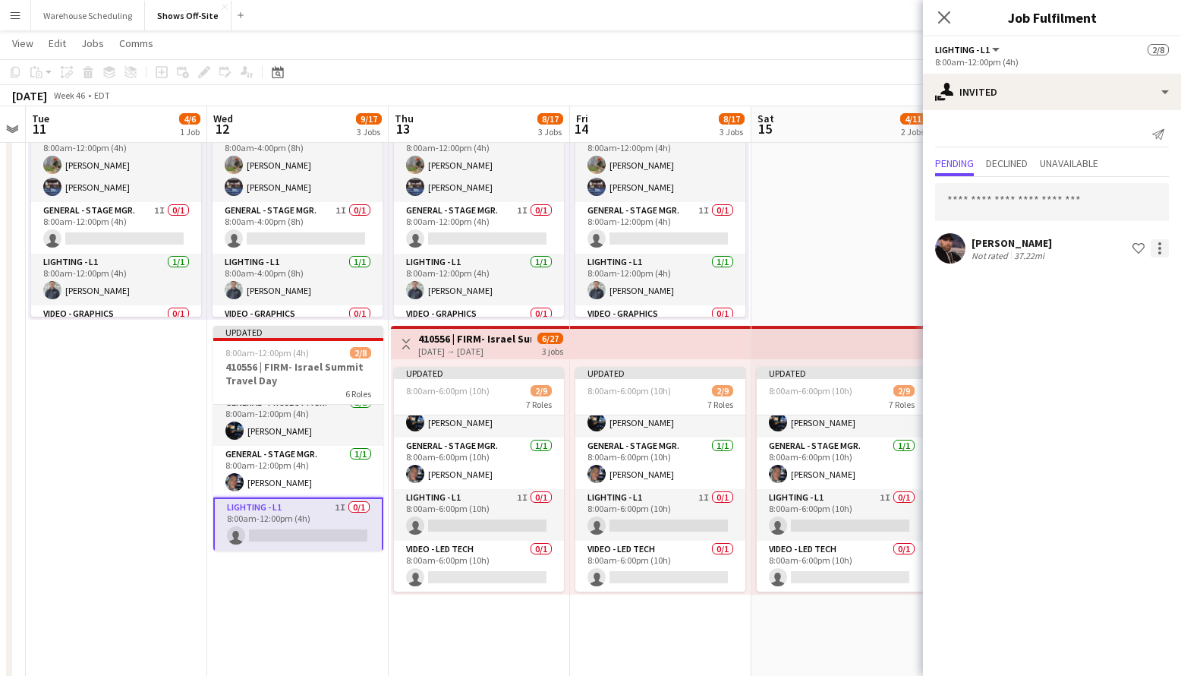
click at [1157, 248] on div at bounding box center [1160, 248] width 18 height 18
click at [1115, 386] on span "Cancel invitation" at bounding box center [1111, 385] width 89 height 13
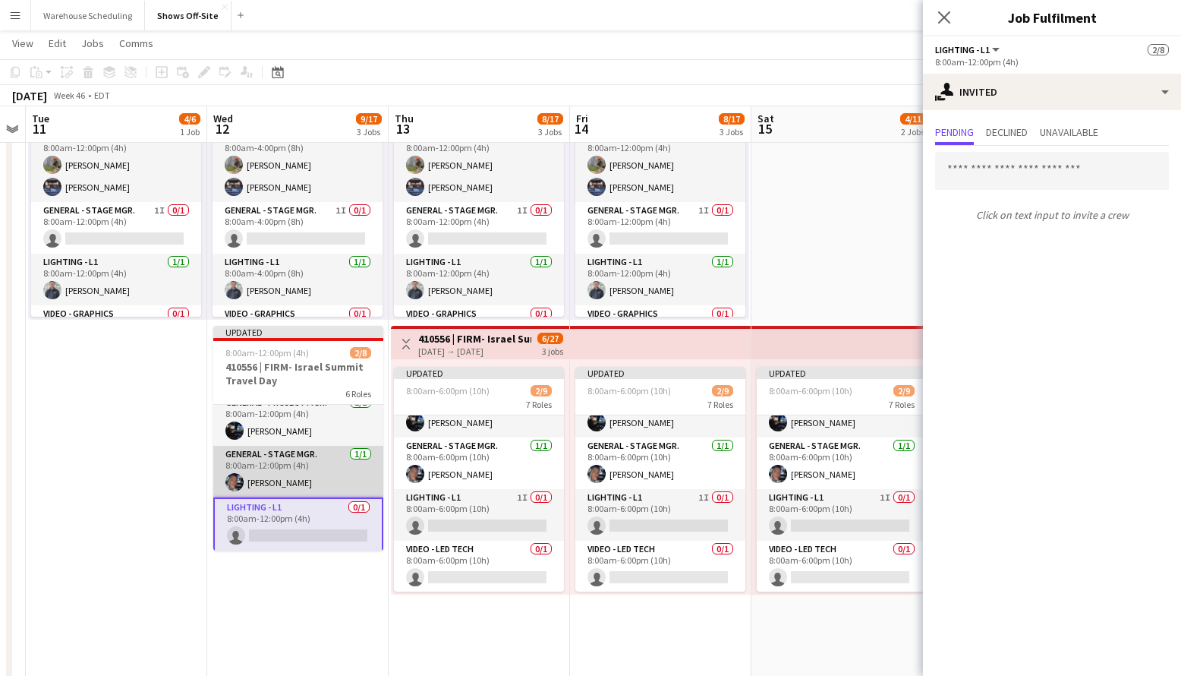
click at [322, 461] on app-card-role "General - Stage Mgr. [DATE] 8:00am-12:00pm (4h) [PERSON_NAME]" at bounding box center [298, 472] width 170 height 52
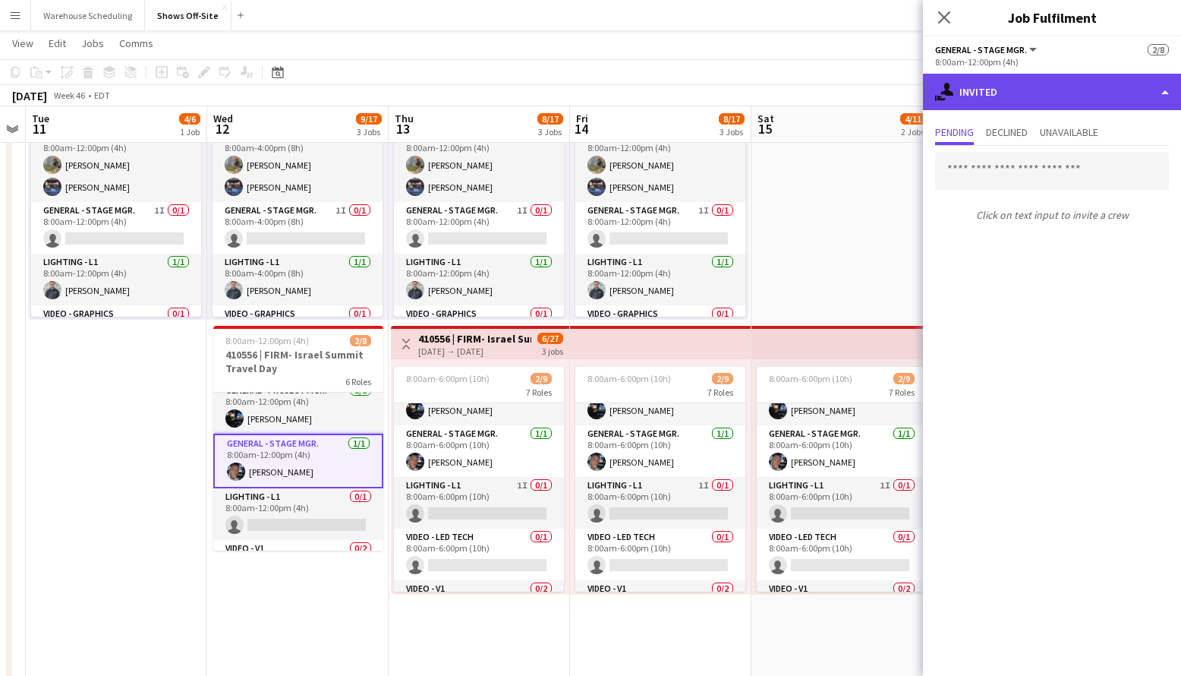
click at [981, 92] on div "single-neutral-actions-share-1 Invited" at bounding box center [1052, 92] width 258 height 36
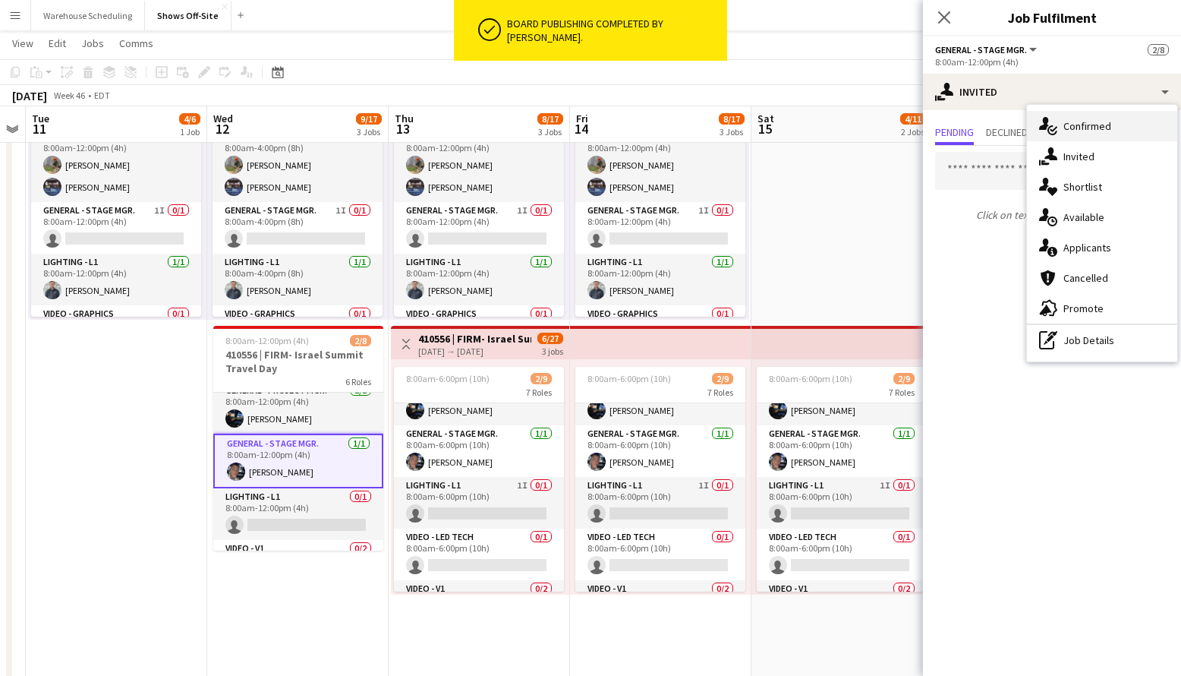
click at [1039, 128] on icon at bounding box center [1044, 123] width 10 height 13
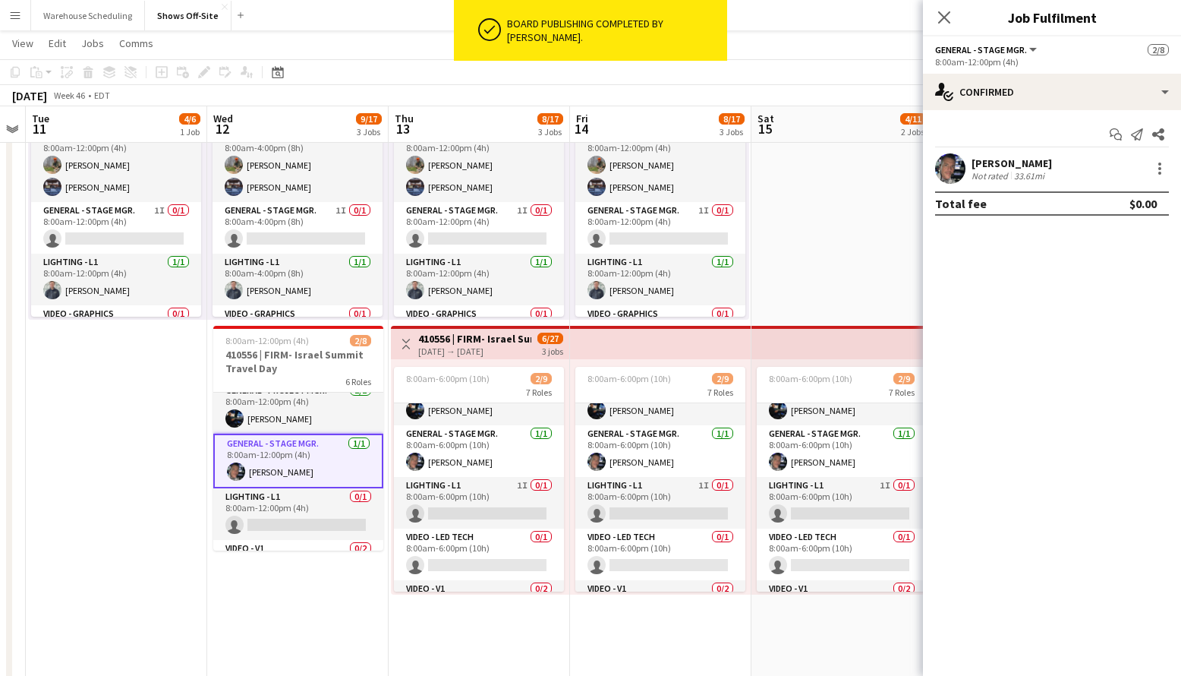
click at [1152, 159] on div at bounding box center [1158, 168] width 21 height 18
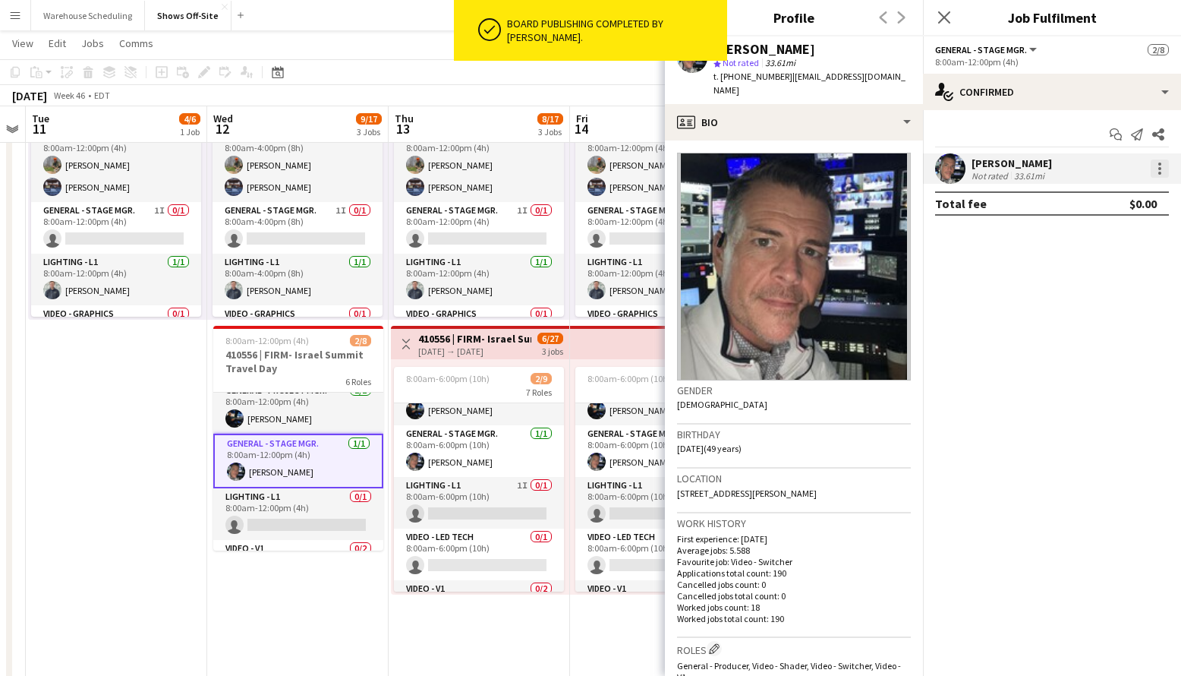
click at [1157, 163] on div at bounding box center [1160, 168] width 18 height 18
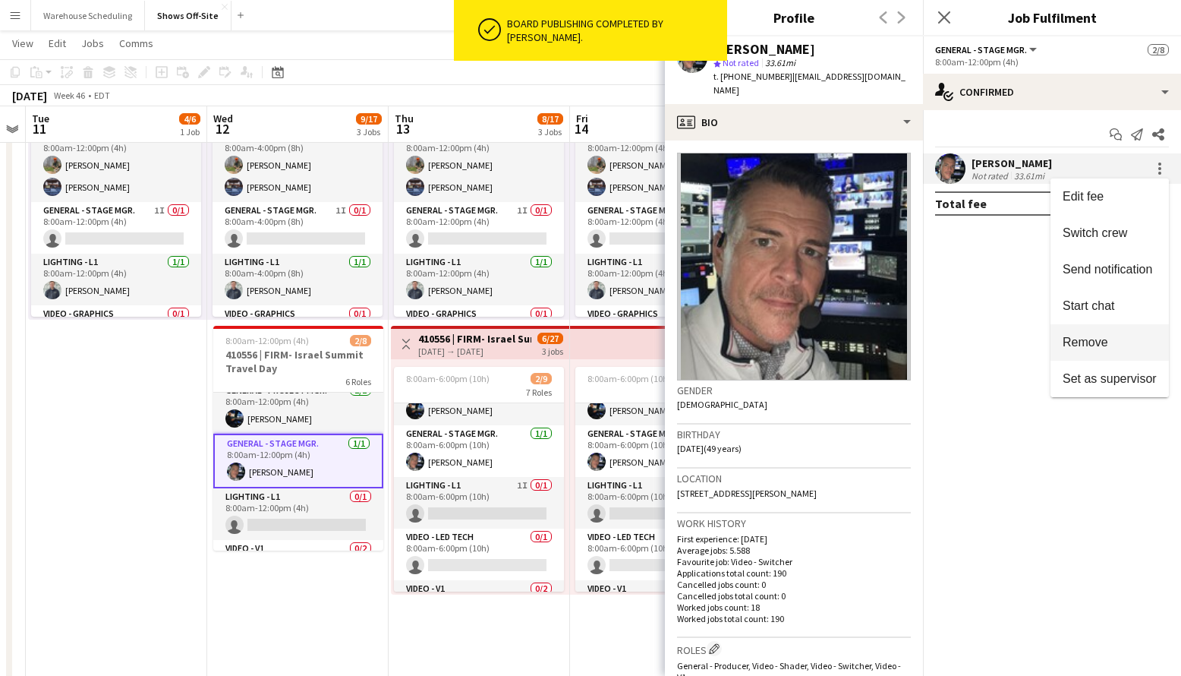
click at [1097, 337] on span "Remove" at bounding box center [1086, 342] width 46 height 13
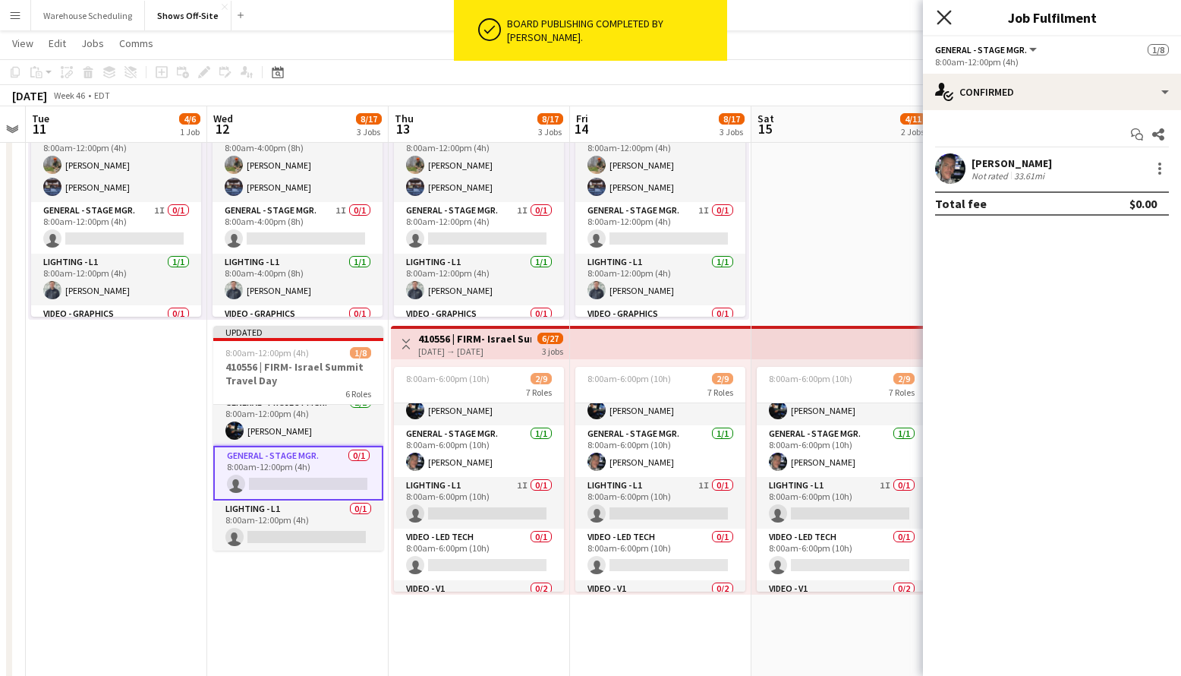
click at [944, 19] on icon "Close pop-in" at bounding box center [944, 17] width 14 height 14
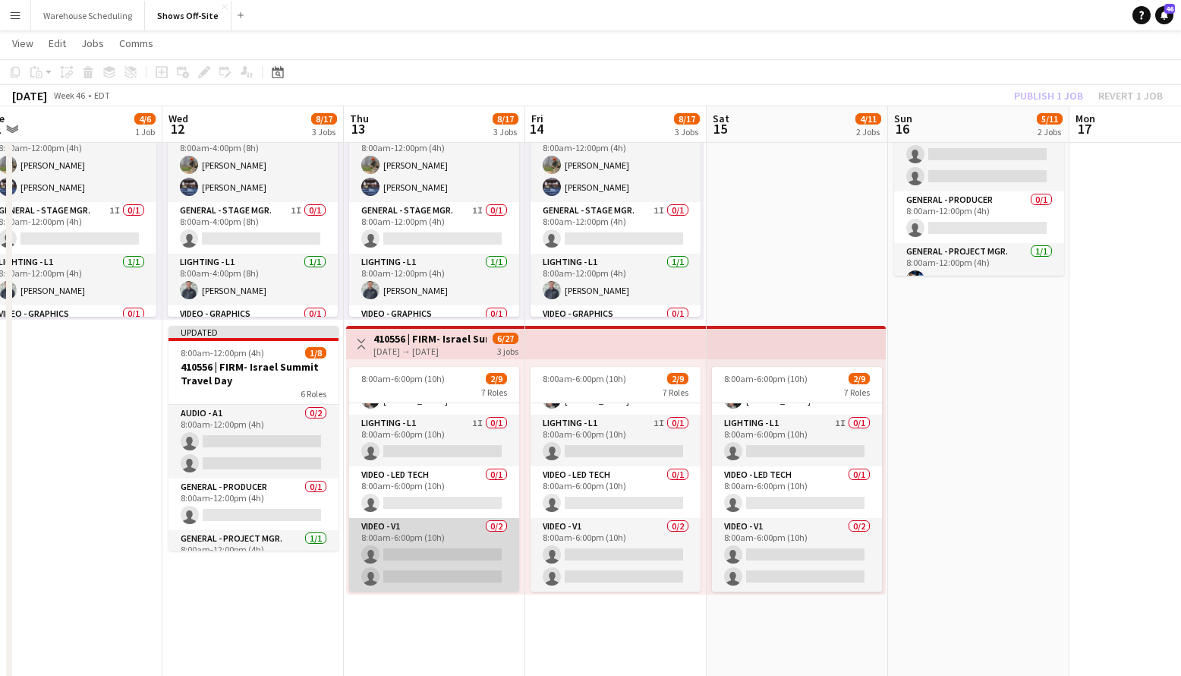
click at [431, 544] on app-card-role "Video - V1 0/2 8:00am-6:00pm (10h) single-neutral-actions single-neutral-actions" at bounding box center [434, 555] width 170 height 74
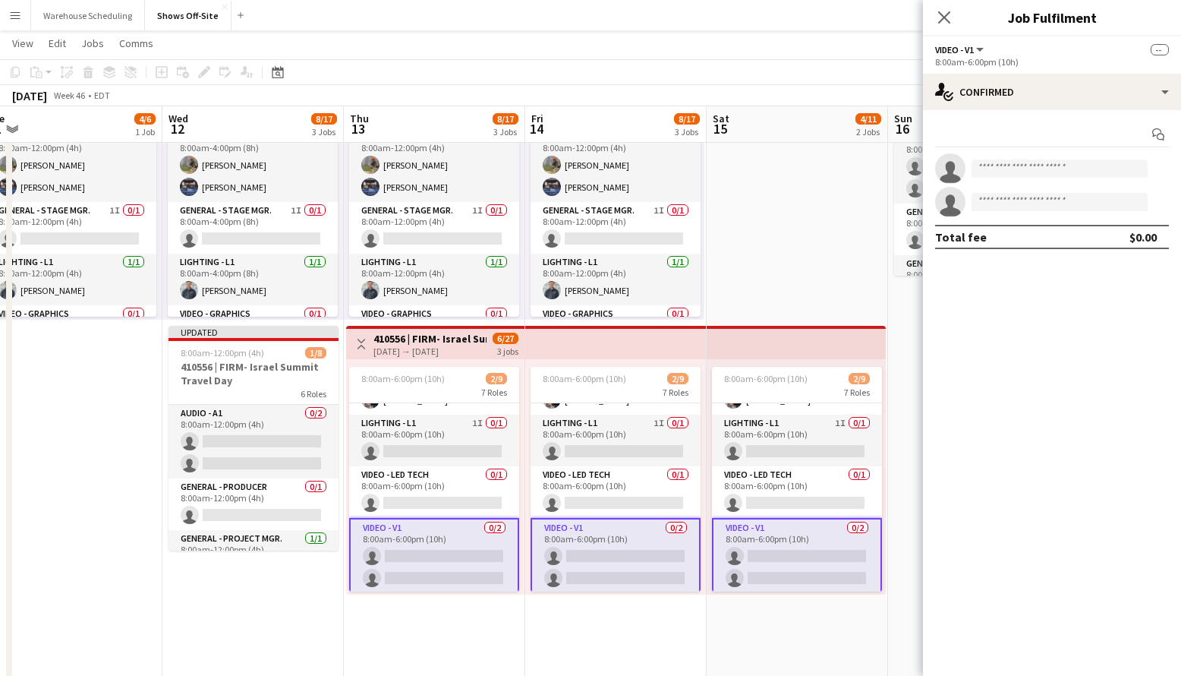
click at [1026, 115] on div "Start chat single-neutral-actions single-neutral-actions Total fee $0.00" at bounding box center [1052, 185] width 258 height 151
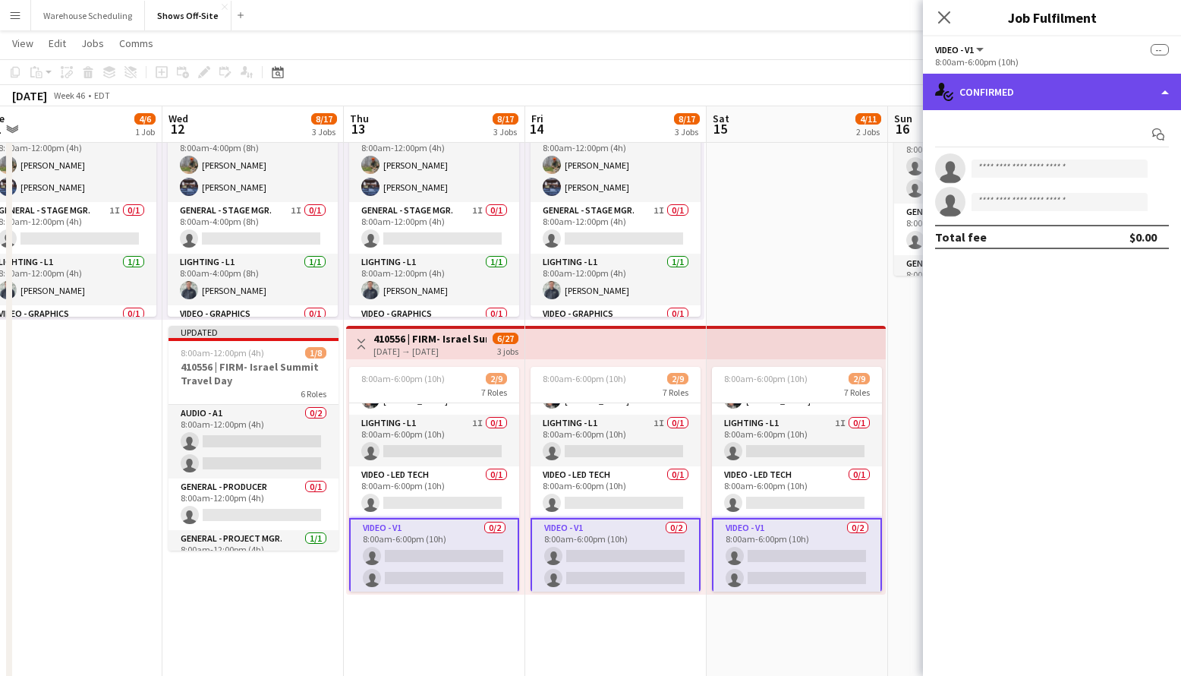
click at [1050, 90] on div "single-neutral-actions-check-2 Confirmed" at bounding box center [1052, 92] width 258 height 36
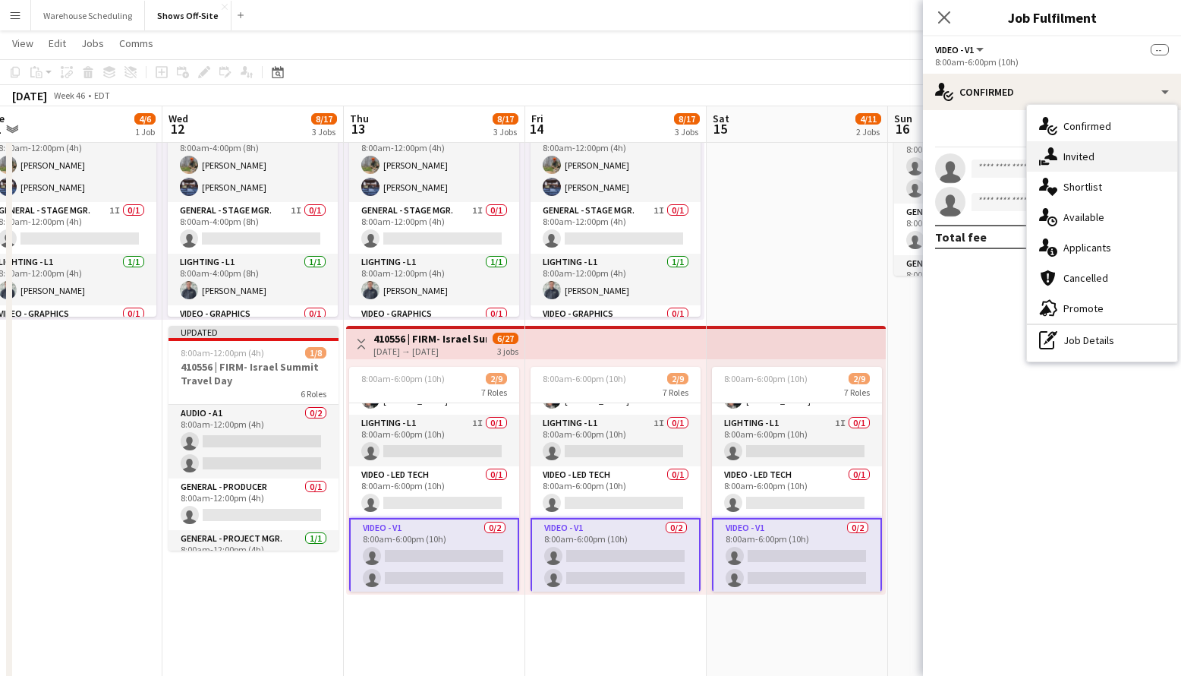
click at [1064, 145] on div "single-neutral-actions-share-1 Invited" at bounding box center [1102, 156] width 150 height 30
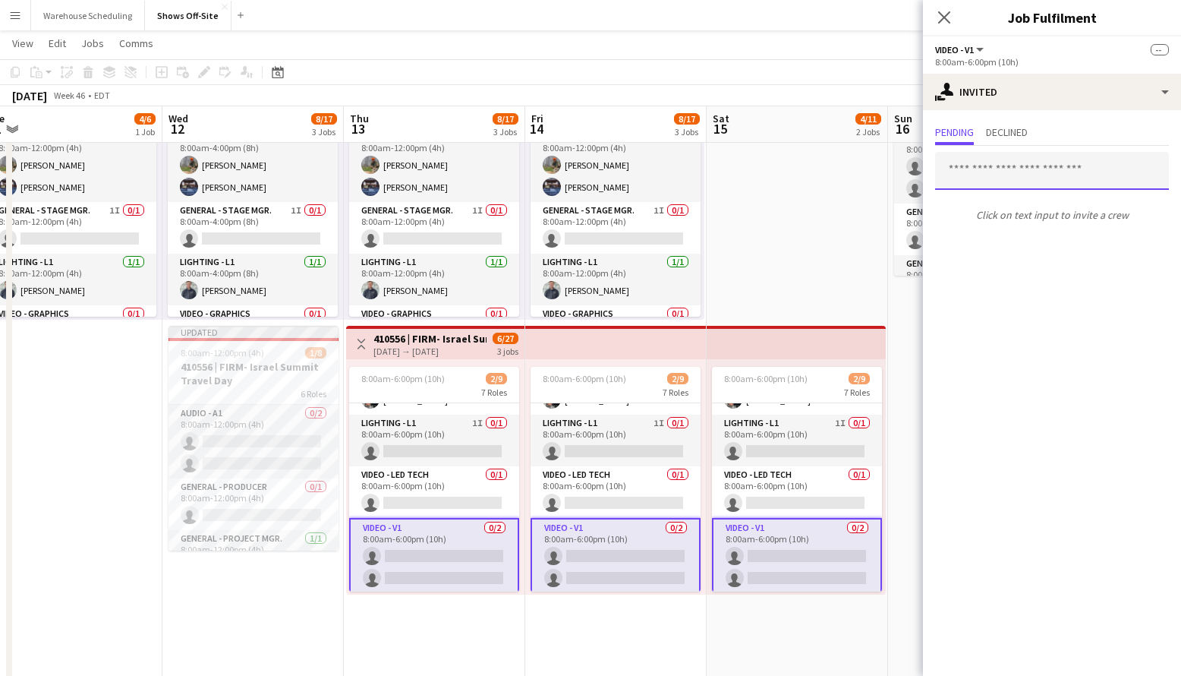
click at [1003, 167] on input "text" at bounding box center [1052, 171] width 234 height 38
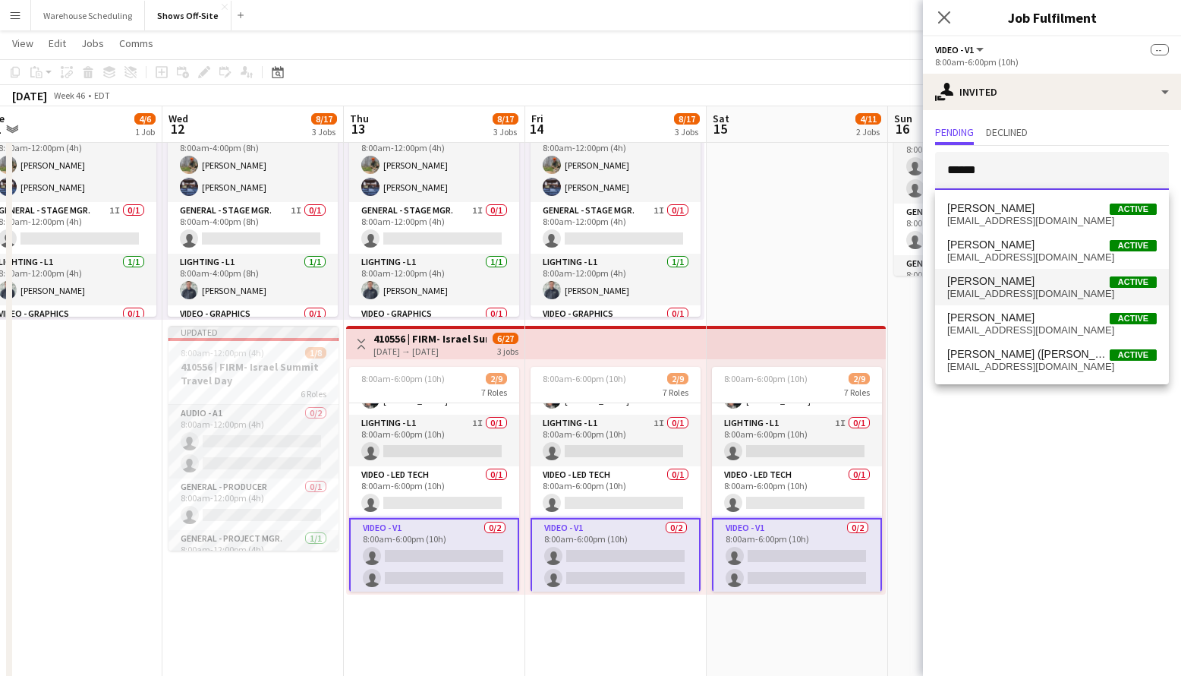
type input "******"
click at [1017, 275] on span "[PERSON_NAME] Active" at bounding box center [1052, 281] width 210 height 13
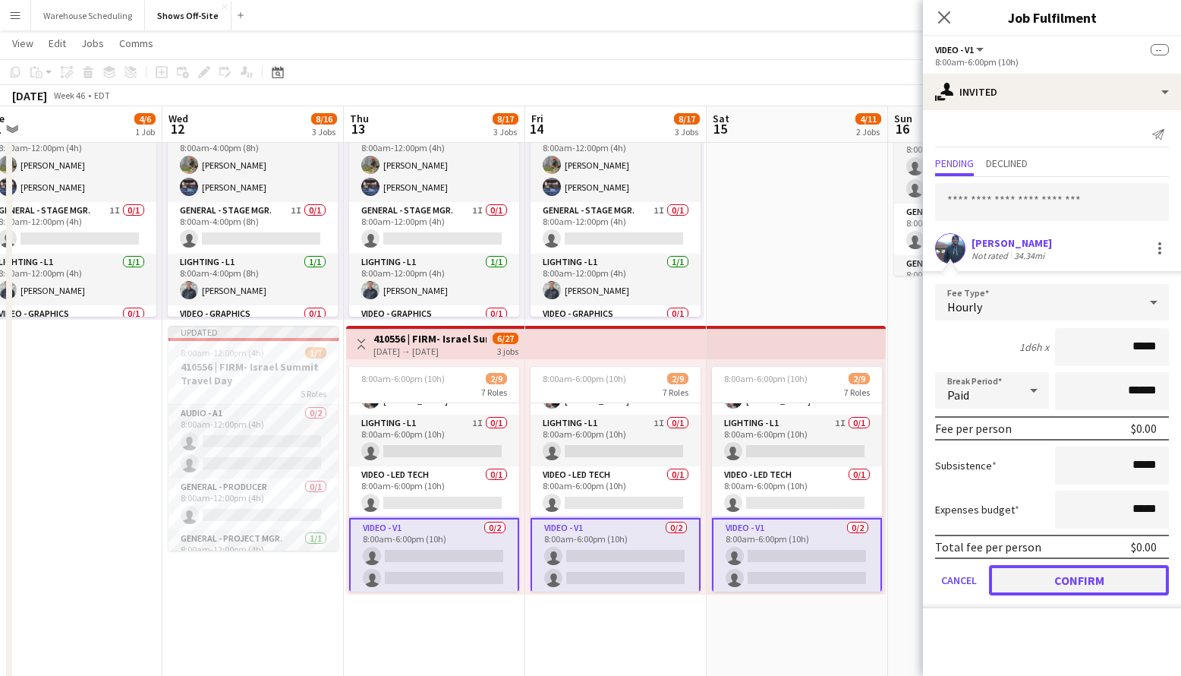
click at [1065, 571] on button "Confirm" at bounding box center [1079, 580] width 180 height 30
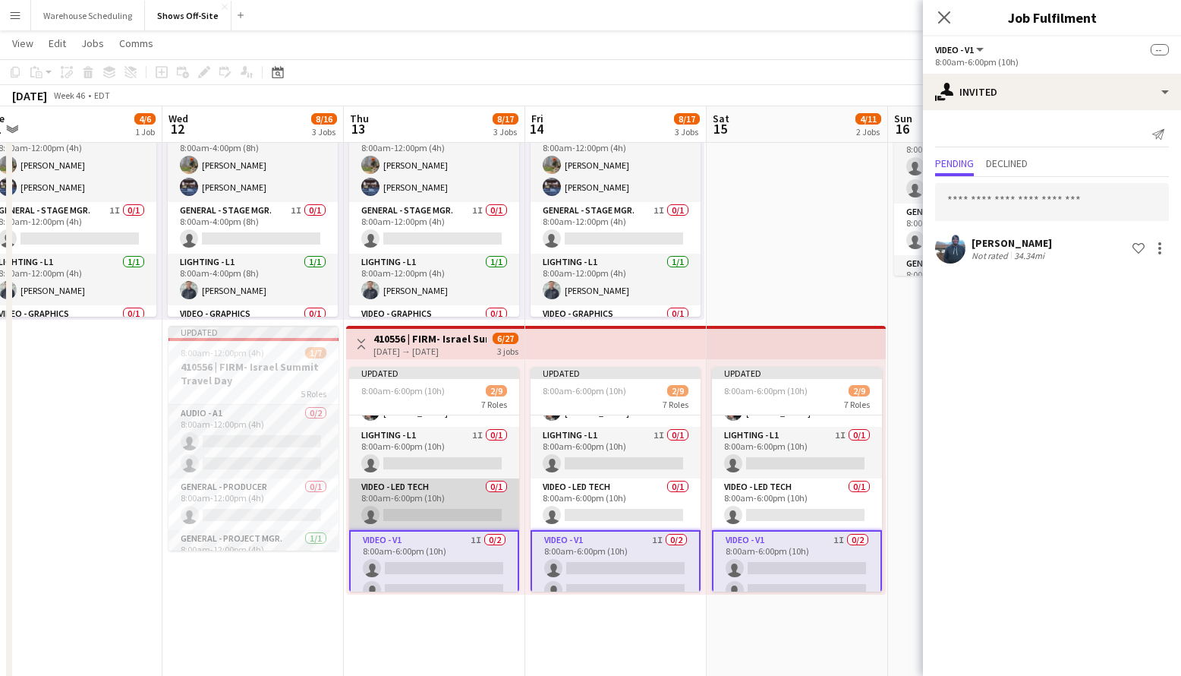
click at [448, 494] on app-card-role "Video - LED Tech 0/1 8:00am-6:00pm (10h) single-neutral-actions" at bounding box center [434, 504] width 170 height 52
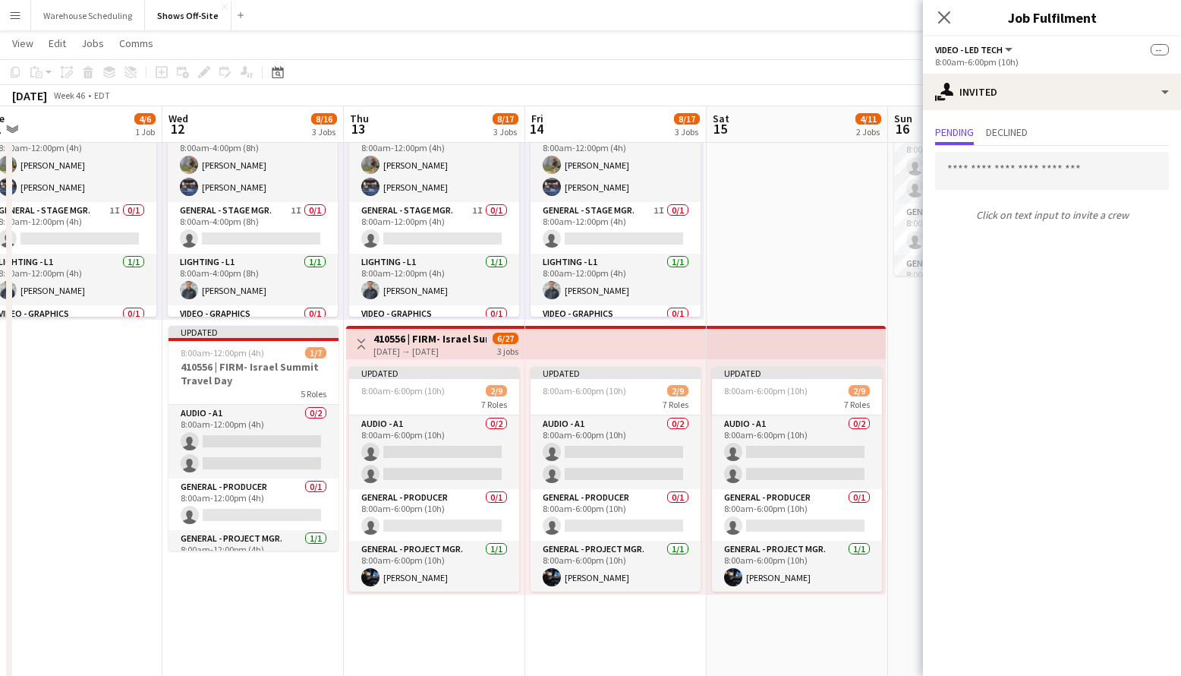
click at [448, 494] on app-card-role "General - Producer 0/1 8:00am-6:00pm (10h) single-neutral-actions" at bounding box center [434, 515] width 170 height 52
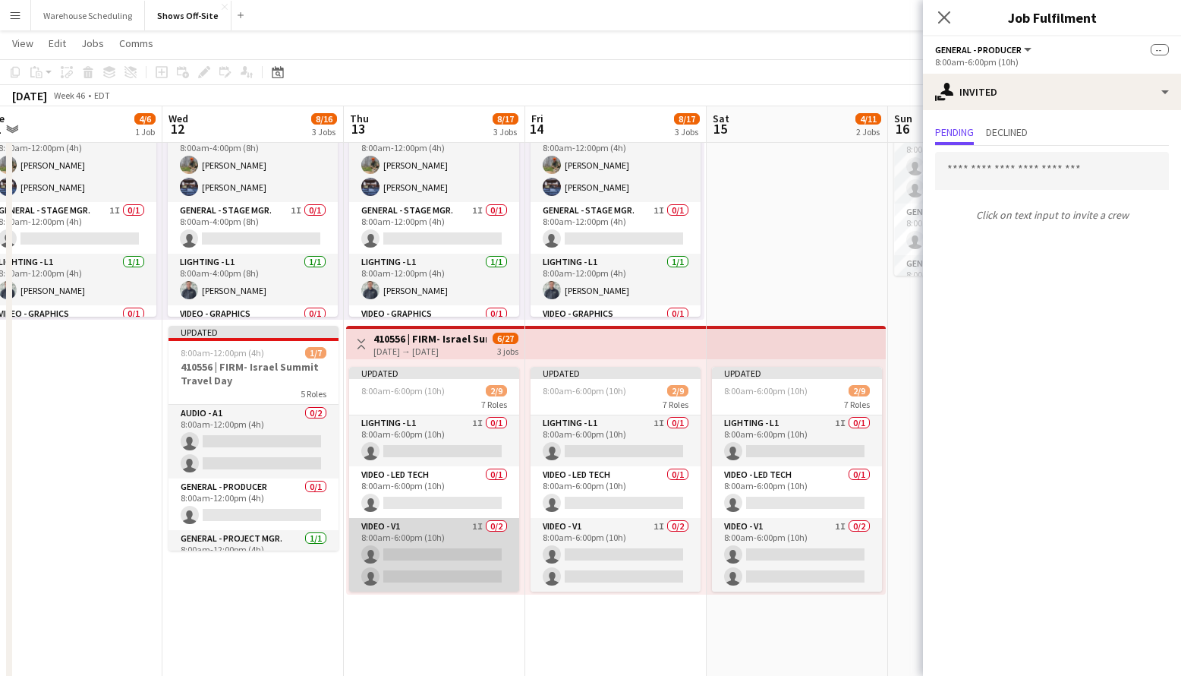
click at [452, 547] on app-card-role "Video - V1 1I 0/2 8:00am-6:00pm (10h) single-neutral-actions single-neutral-act…" at bounding box center [434, 555] width 170 height 74
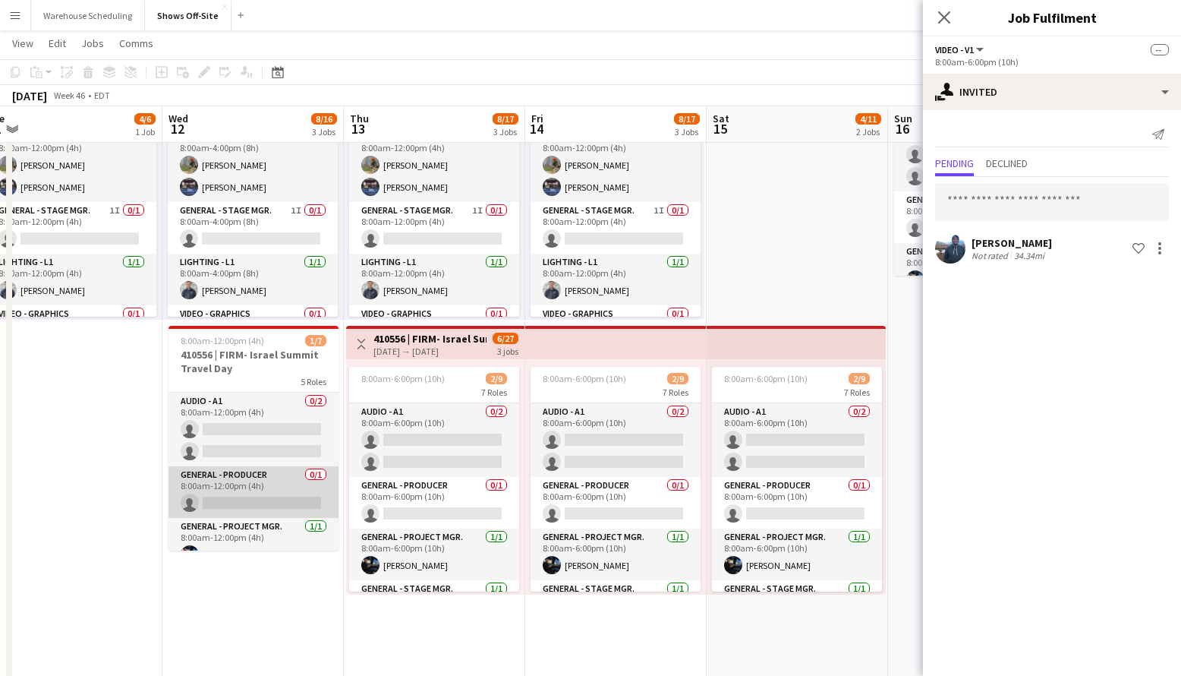
click at [257, 498] on app-card-role "General - Producer 0/1 8:00am-12:00pm (4h) single-neutral-actions" at bounding box center [254, 492] width 170 height 52
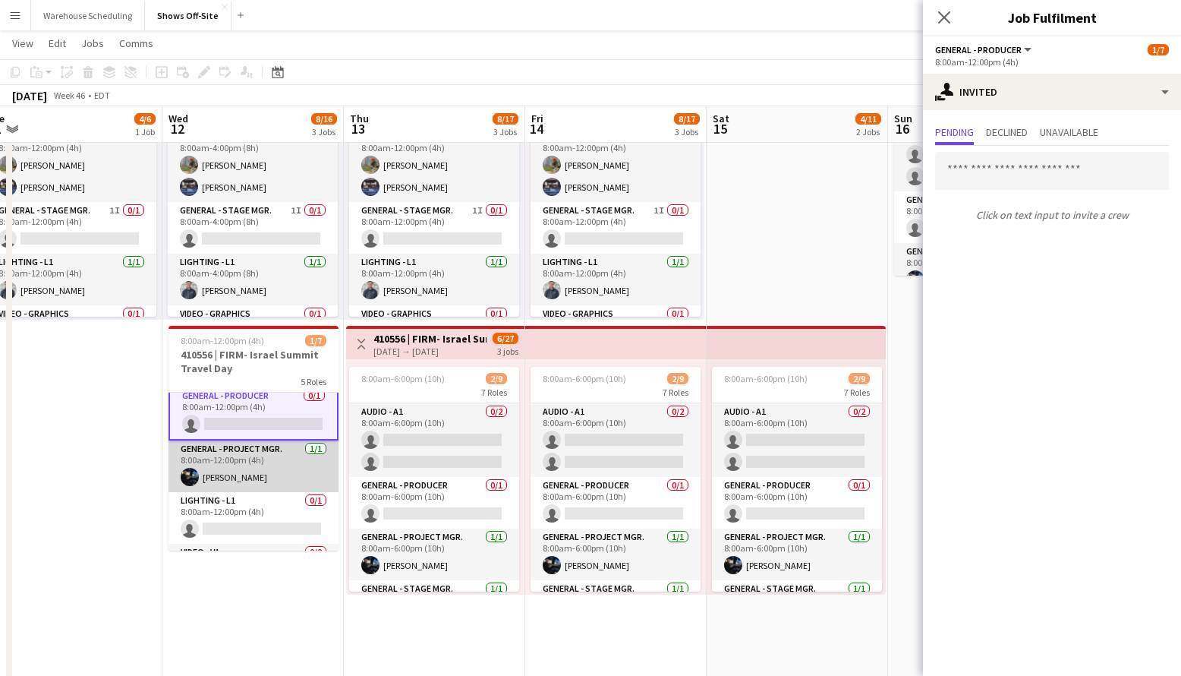
click at [273, 465] on app-card-role "General - Project Mgr. [DATE] 8:00am-12:00pm (4h) [PERSON_NAME]" at bounding box center [254, 466] width 170 height 52
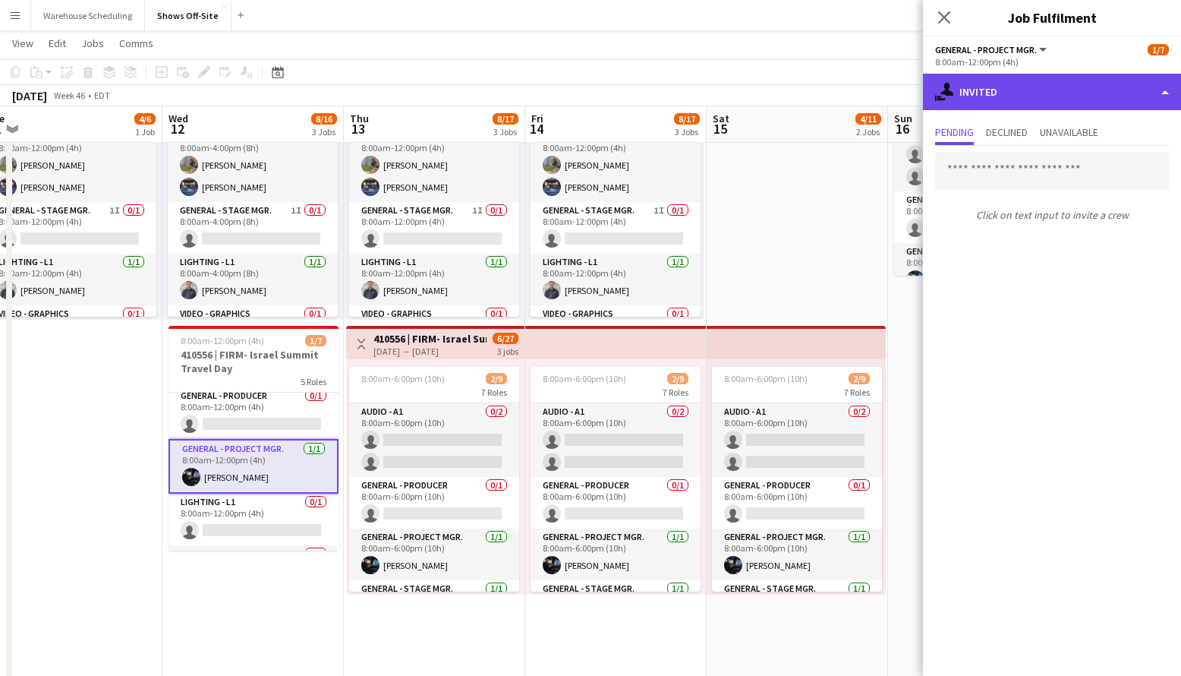
click at [1040, 98] on div "single-neutral-actions-share-1 Invited" at bounding box center [1052, 92] width 258 height 36
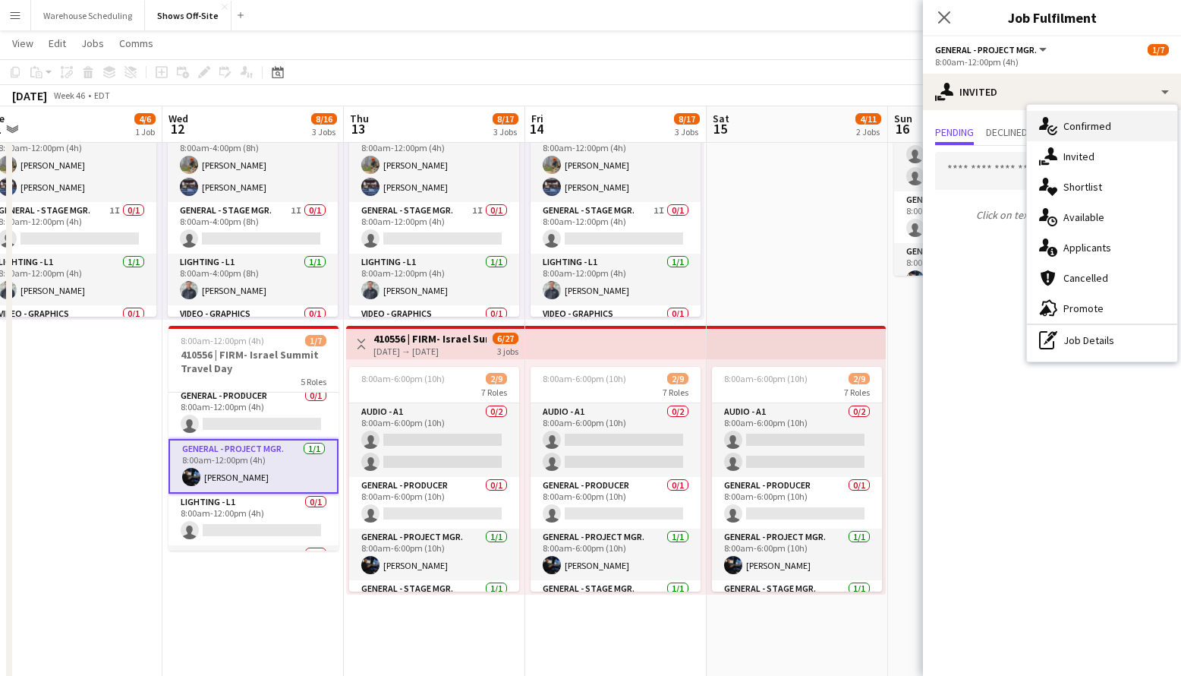
click at [1080, 129] on span "Confirmed" at bounding box center [1088, 126] width 48 height 14
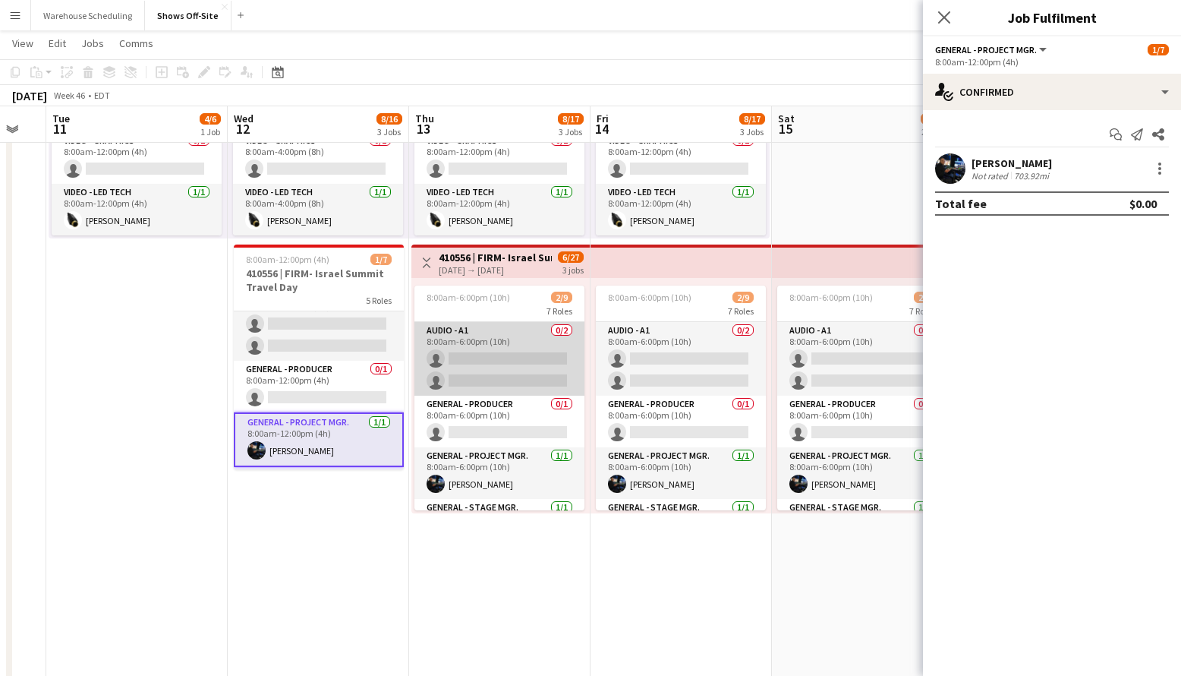
click at [494, 367] on app-card-role "Audio - A1 0/2 8:00am-6:00pm (10h) single-neutral-actions single-neutral-actions" at bounding box center [499, 359] width 170 height 74
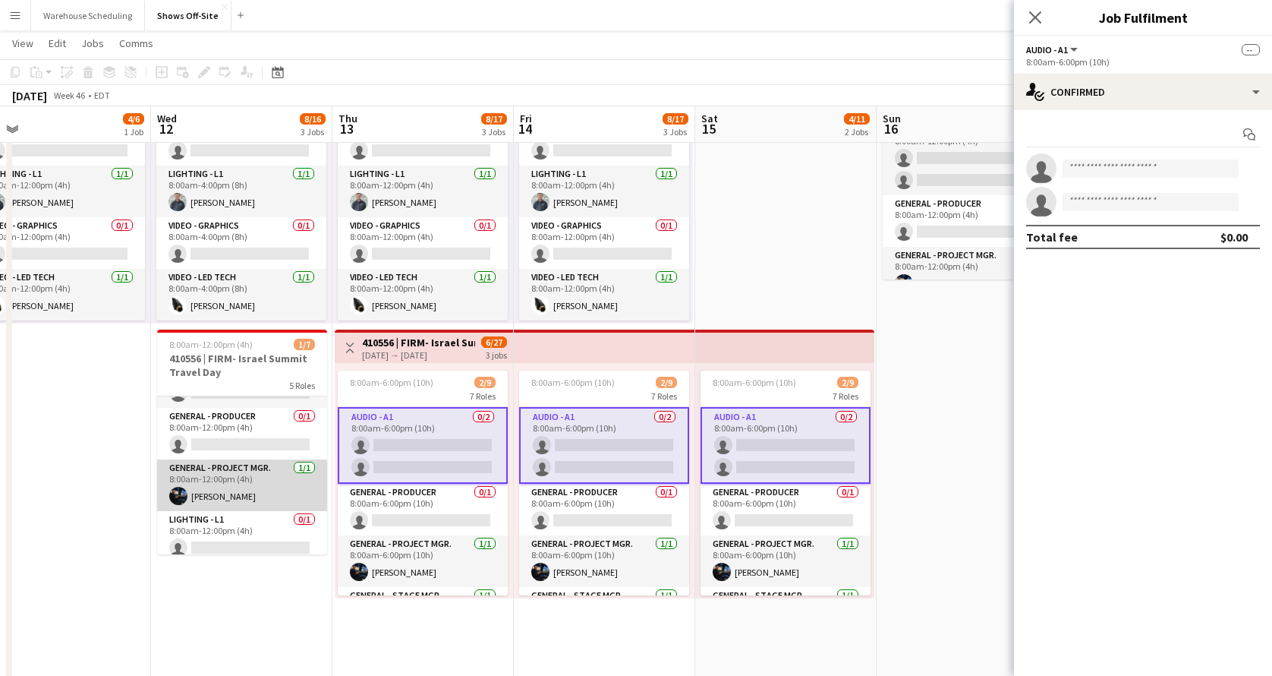
click at [255, 486] on app-card-role "General - Project Mgr. [DATE] 8:00am-12:00pm (4h) [PERSON_NAME]" at bounding box center [242, 485] width 170 height 52
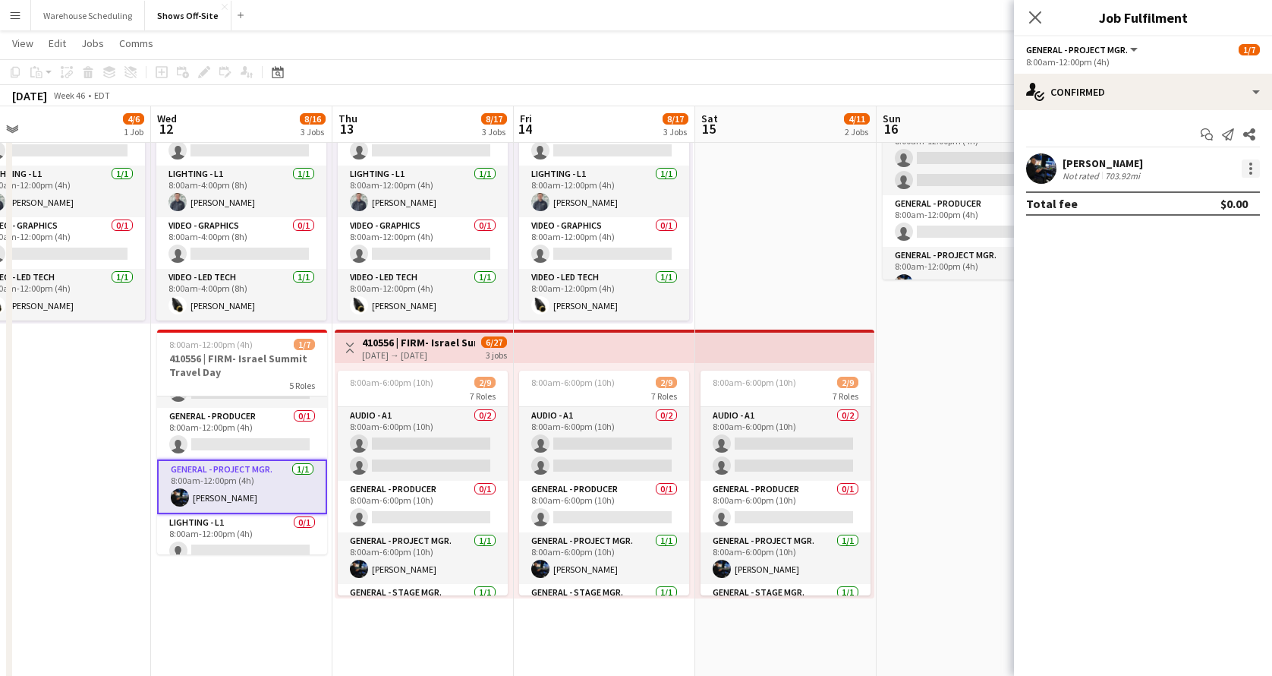
click at [1247, 171] on div at bounding box center [1251, 168] width 18 height 18
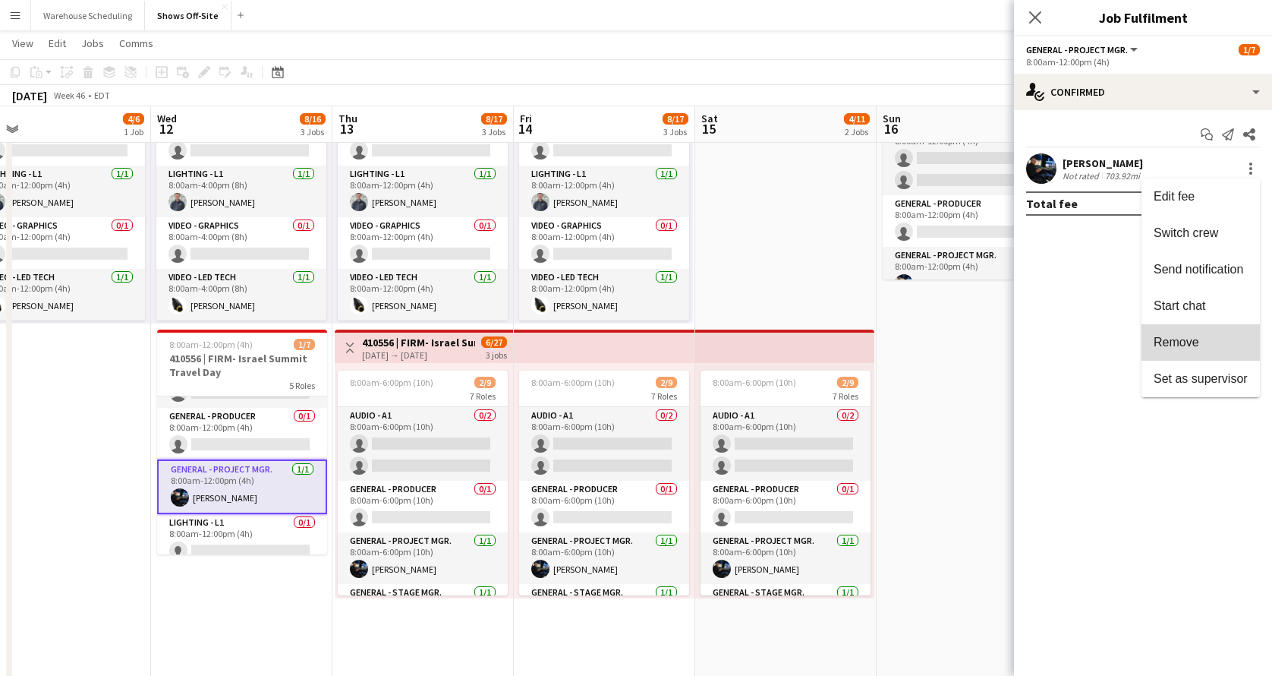
click at [1205, 348] on span "Remove" at bounding box center [1201, 343] width 94 height 14
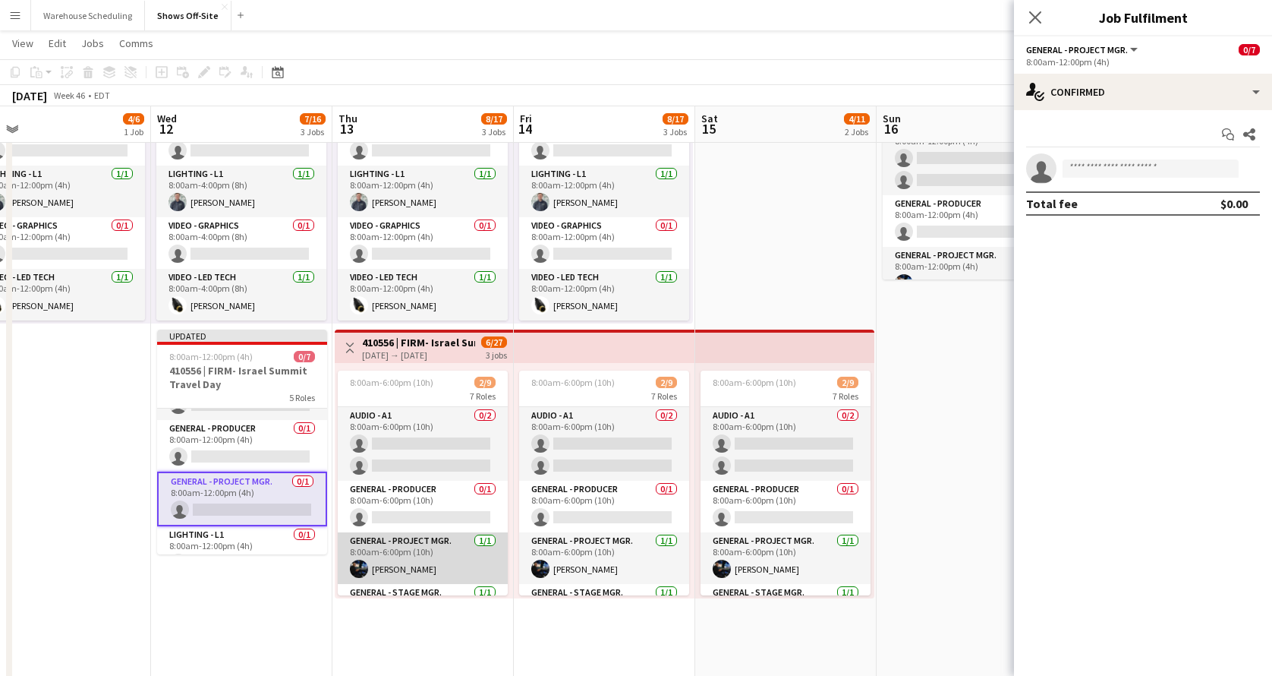
click at [417, 560] on app-card-role "General - Project Mgr. [DATE] 8:00am-6:00pm (10h) [PERSON_NAME]" at bounding box center [423, 558] width 170 height 52
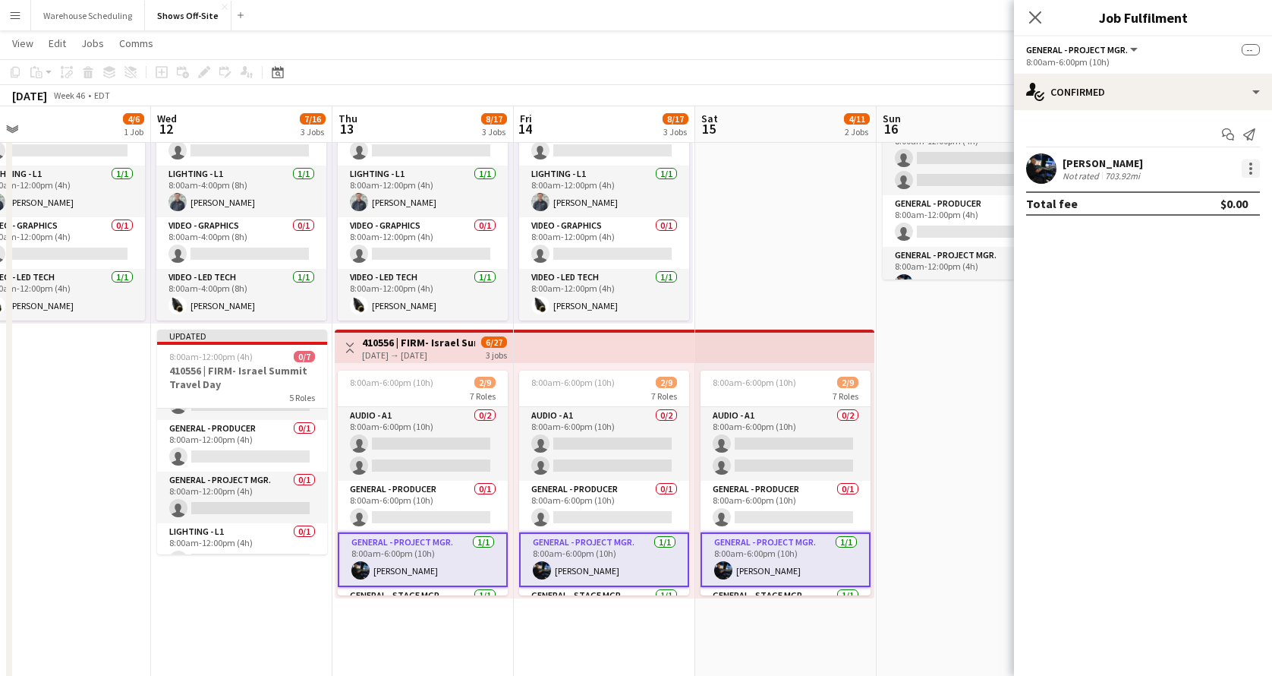
click at [1250, 163] on div at bounding box center [1251, 163] width 3 height 3
click at [1202, 316] on button "Remove" at bounding box center [1201, 306] width 118 height 36
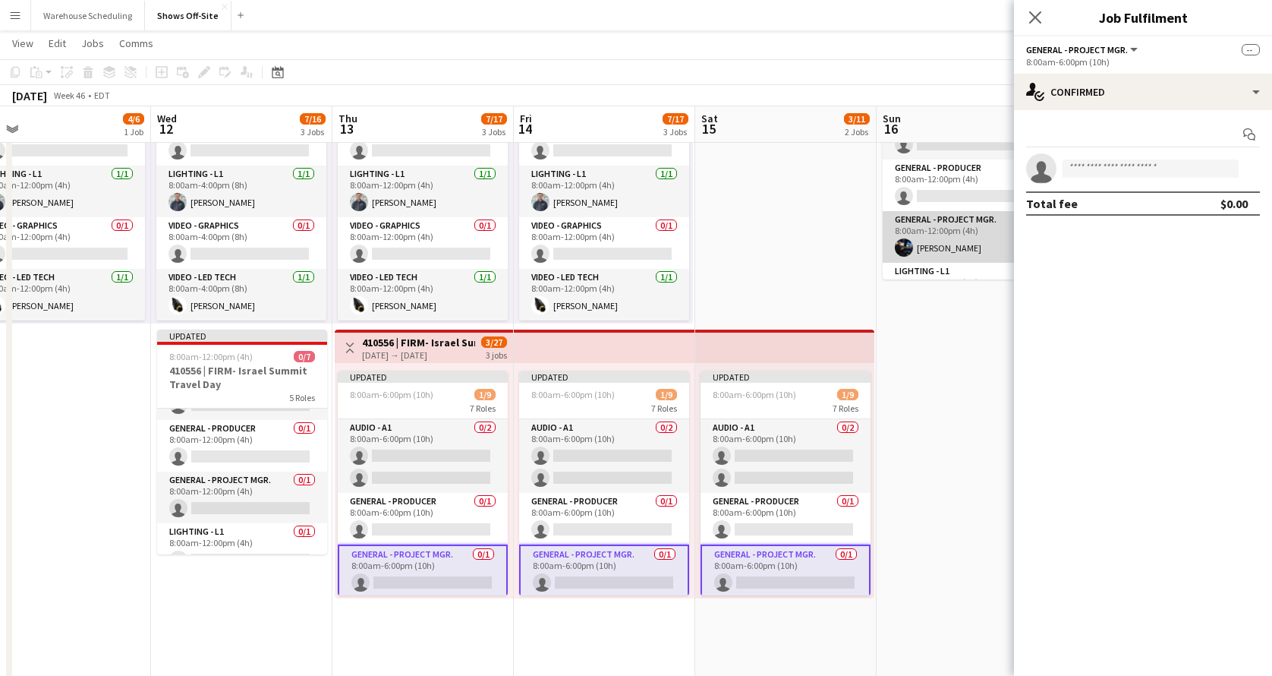
click at [958, 242] on app-card-role "General - Project Mgr. [DATE] 8:00am-12:00pm (4h) [PERSON_NAME]" at bounding box center [968, 237] width 170 height 52
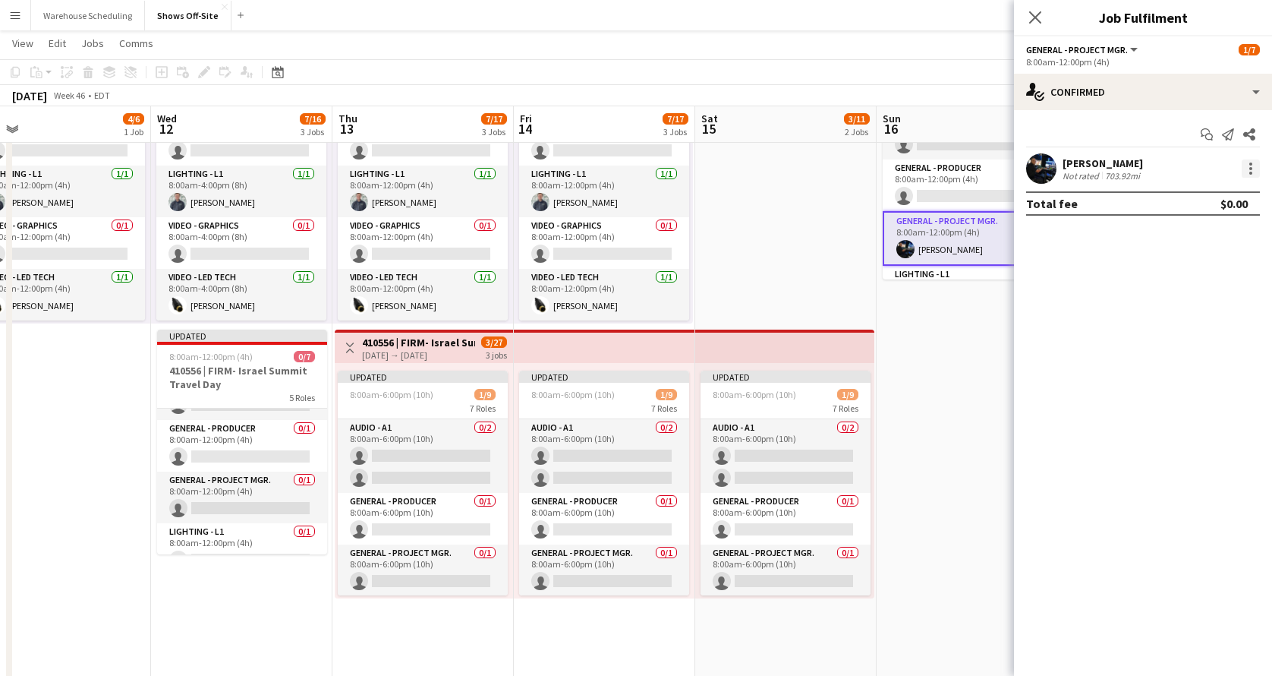
click at [1254, 169] on div at bounding box center [1251, 168] width 18 height 18
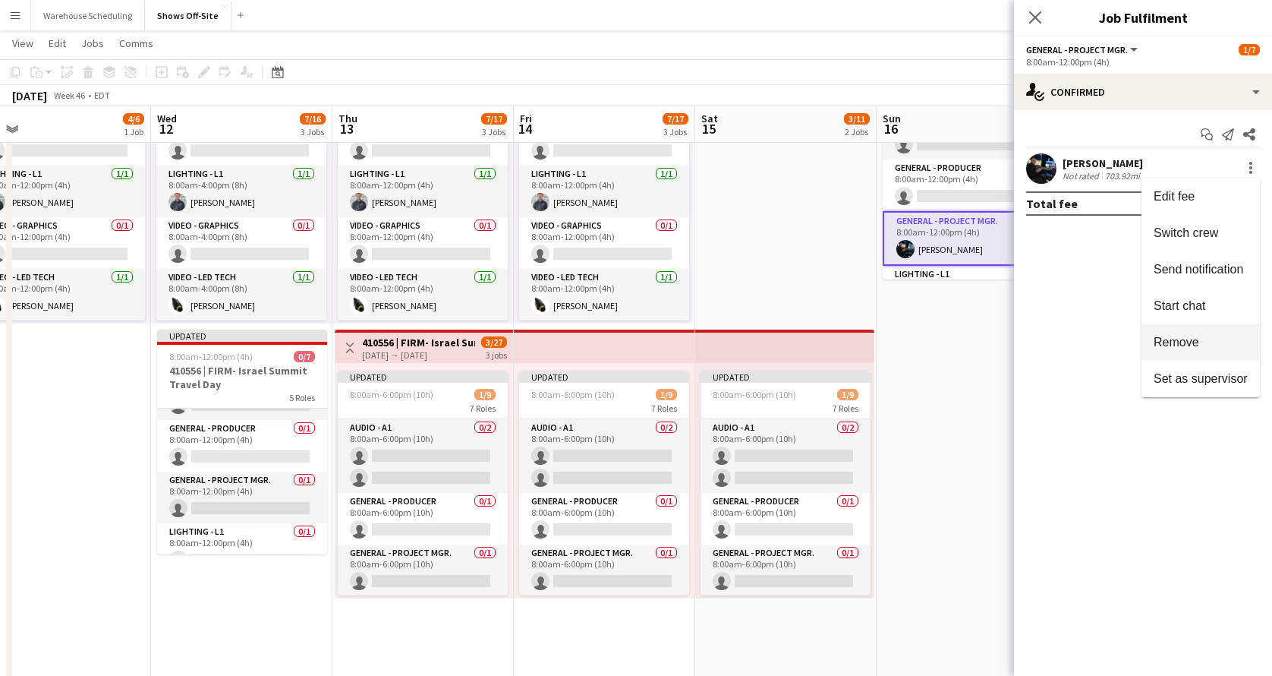
click at [1201, 348] on span "Remove" at bounding box center [1201, 343] width 94 height 14
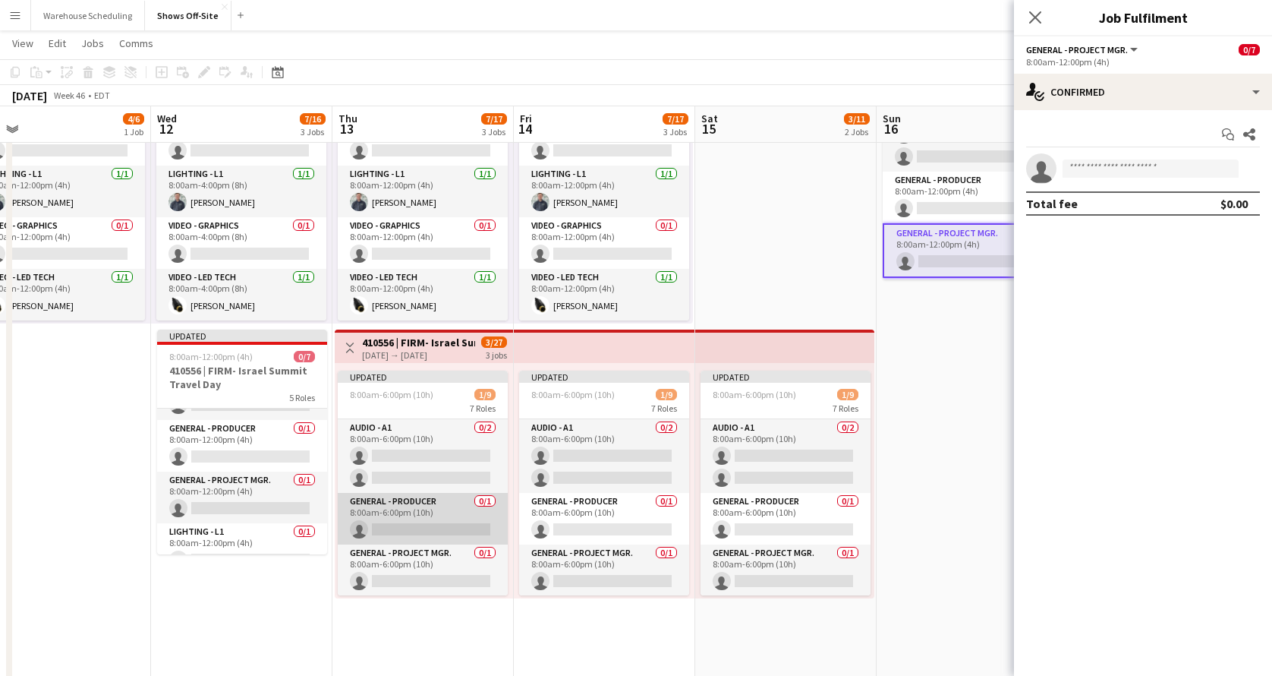
click at [428, 529] on app-card-role "General - Producer 0/1 8:00am-6:00pm (10h) single-neutral-actions" at bounding box center [423, 519] width 170 height 52
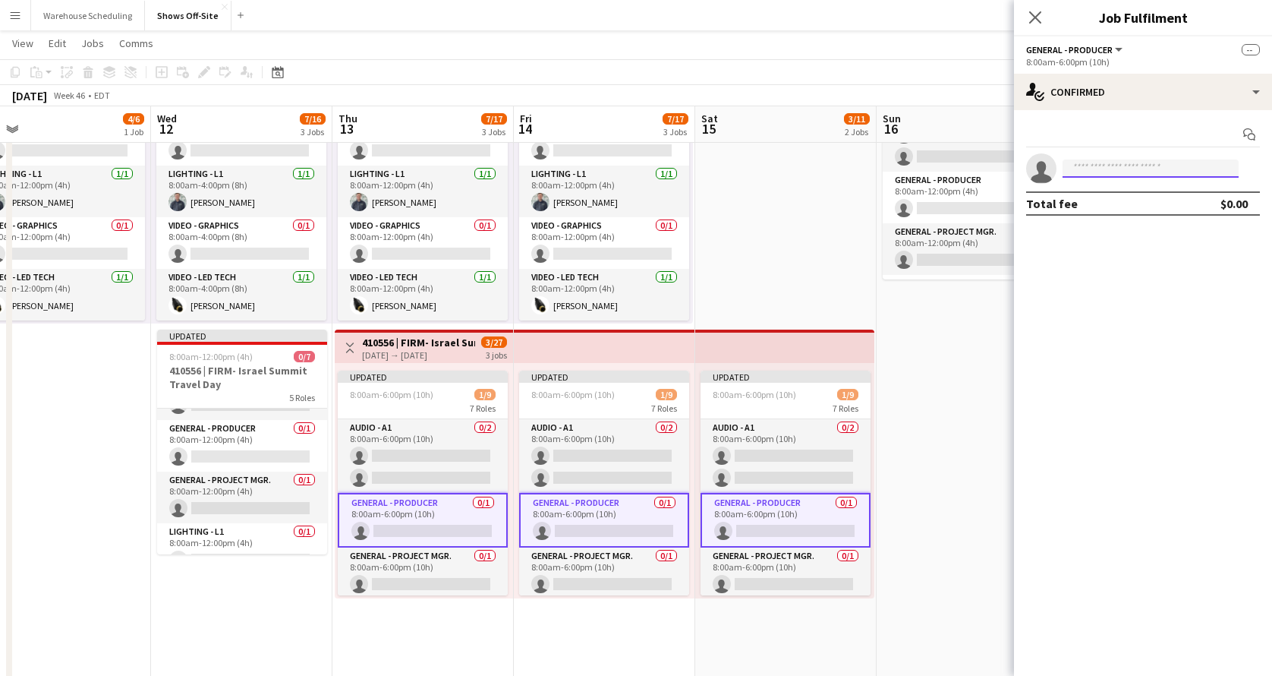
click at [1151, 169] on input at bounding box center [1151, 168] width 176 height 18
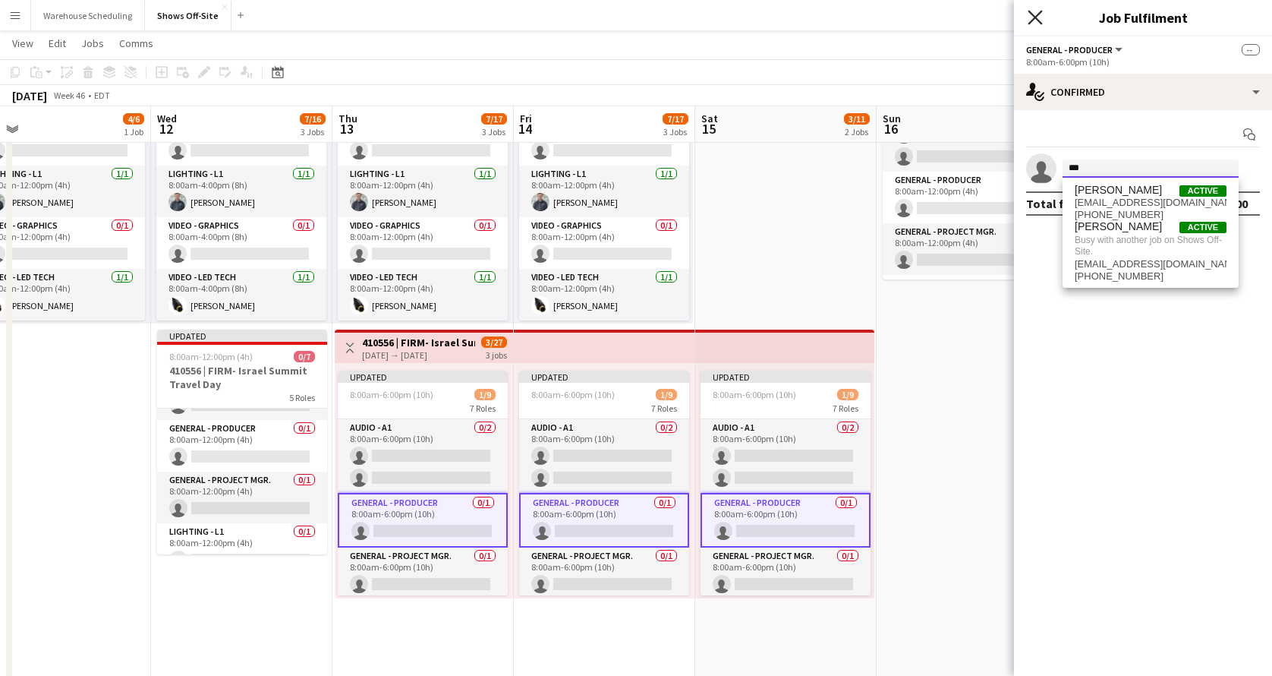
type input "***"
click at [1035, 17] on icon at bounding box center [1035, 17] width 14 height 14
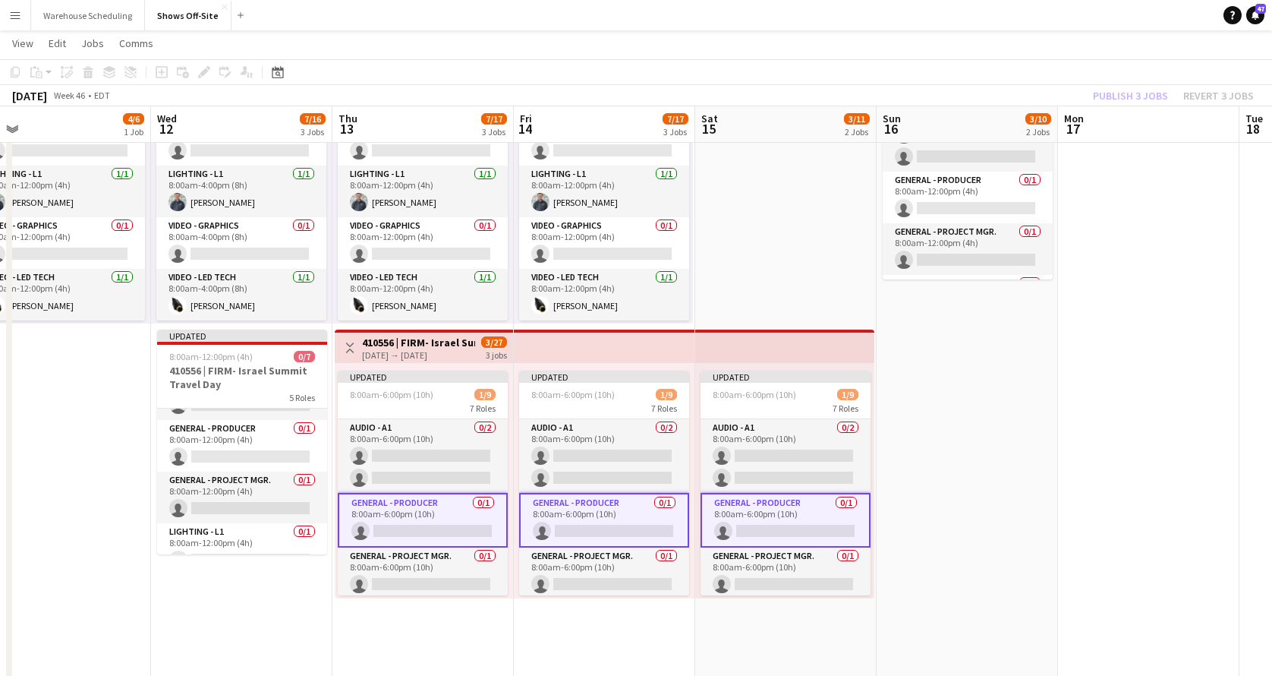
click at [1153, 72] on app-toolbar "Copy Paste Paste Command V Paste with crew Command Shift V Paste linked Job [GE…" at bounding box center [636, 72] width 1272 height 26
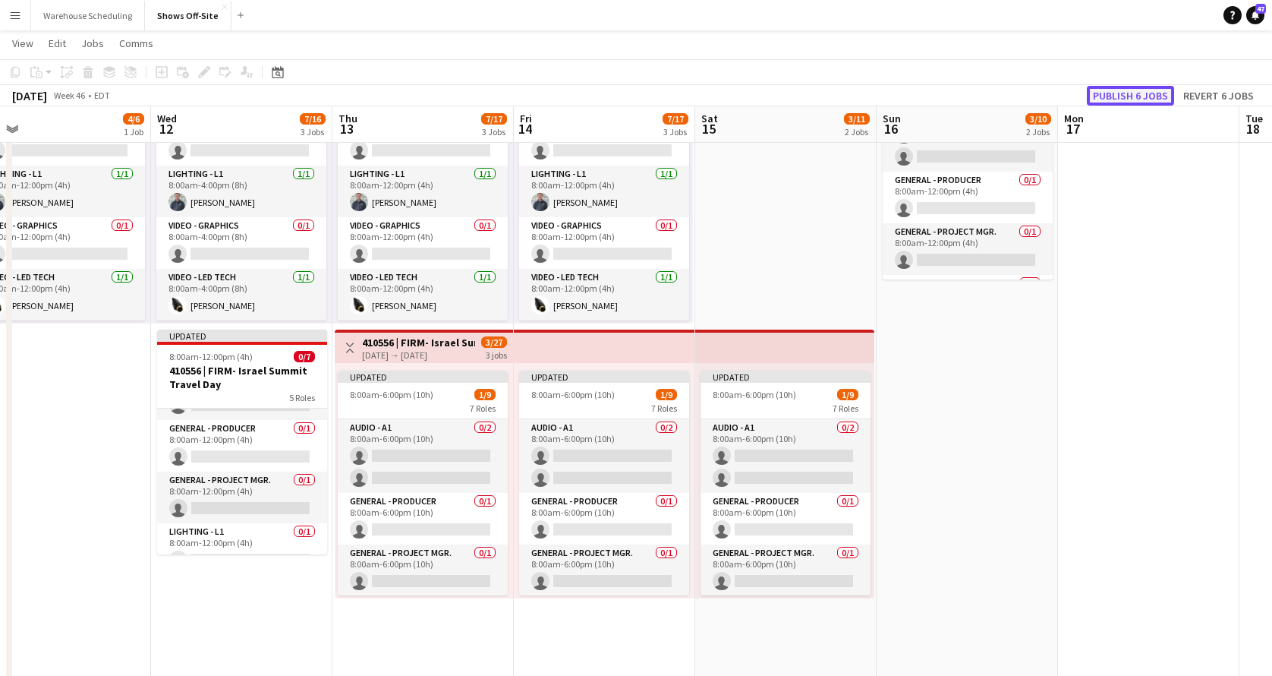
click at [1135, 92] on button "Publish 6 jobs" at bounding box center [1130, 96] width 87 height 20
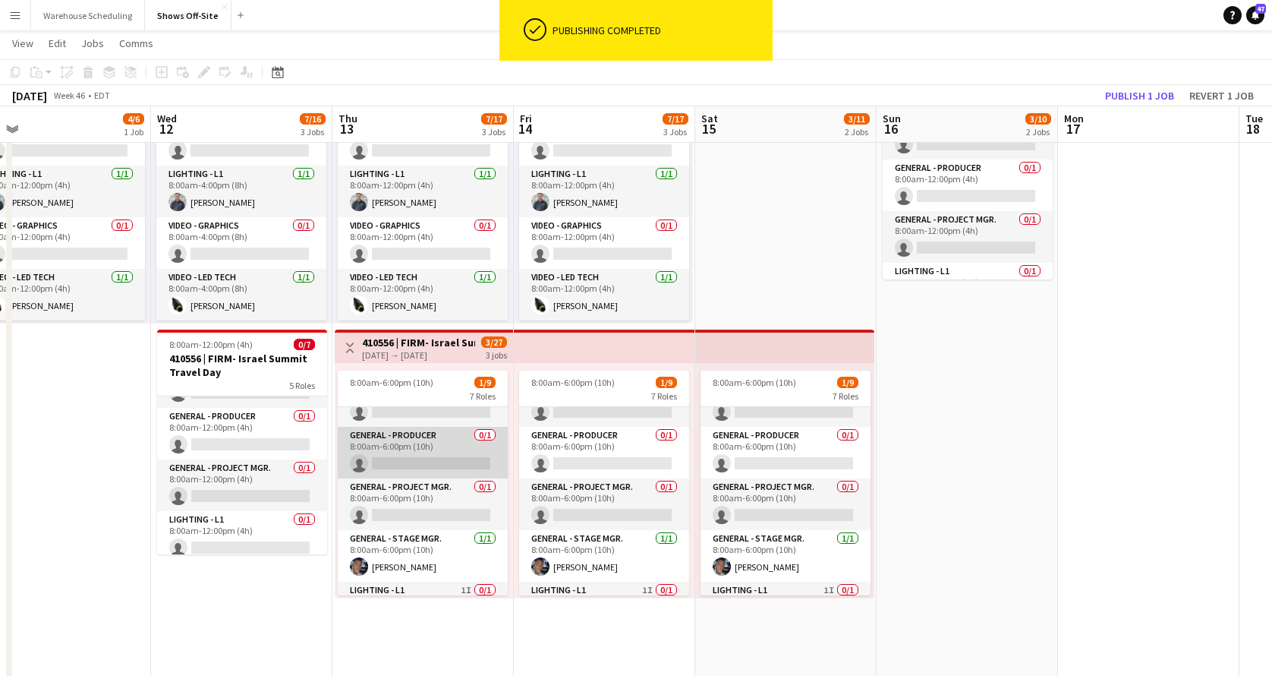
click at [427, 495] on app-card-role "General - Project Mgr. 0/1 8:00am-6:00pm (10h) single-neutral-actions" at bounding box center [423, 504] width 170 height 52
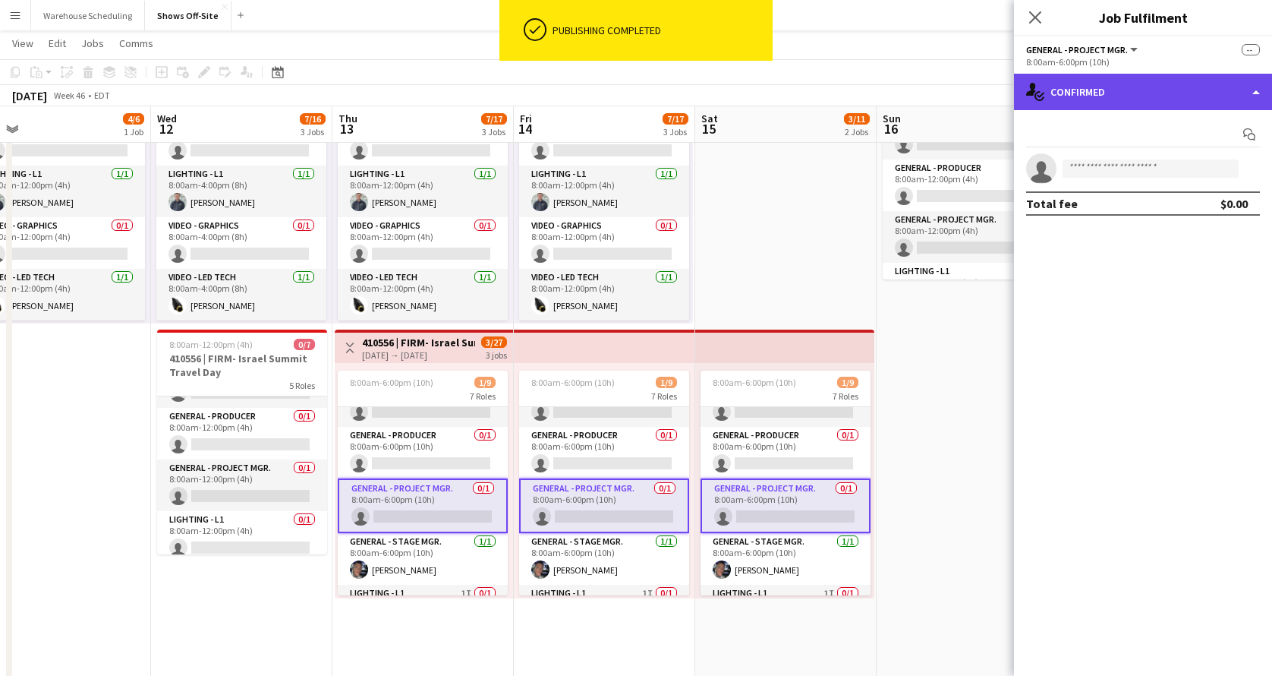
click at [1130, 95] on div "single-neutral-actions-check-2 Confirmed" at bounding box center [1143, 92] width 258 height 36
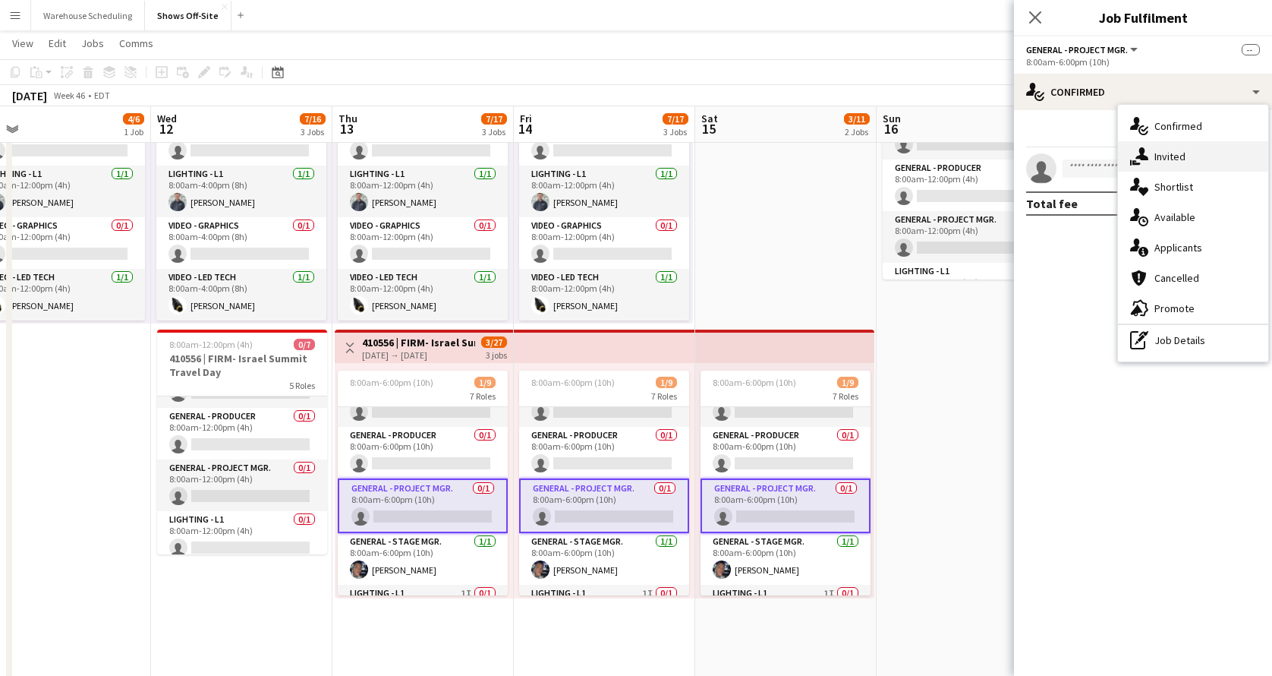
click at [1177, 159] on span "Invited" at bounding box center [1170, 157] width 31 height 14
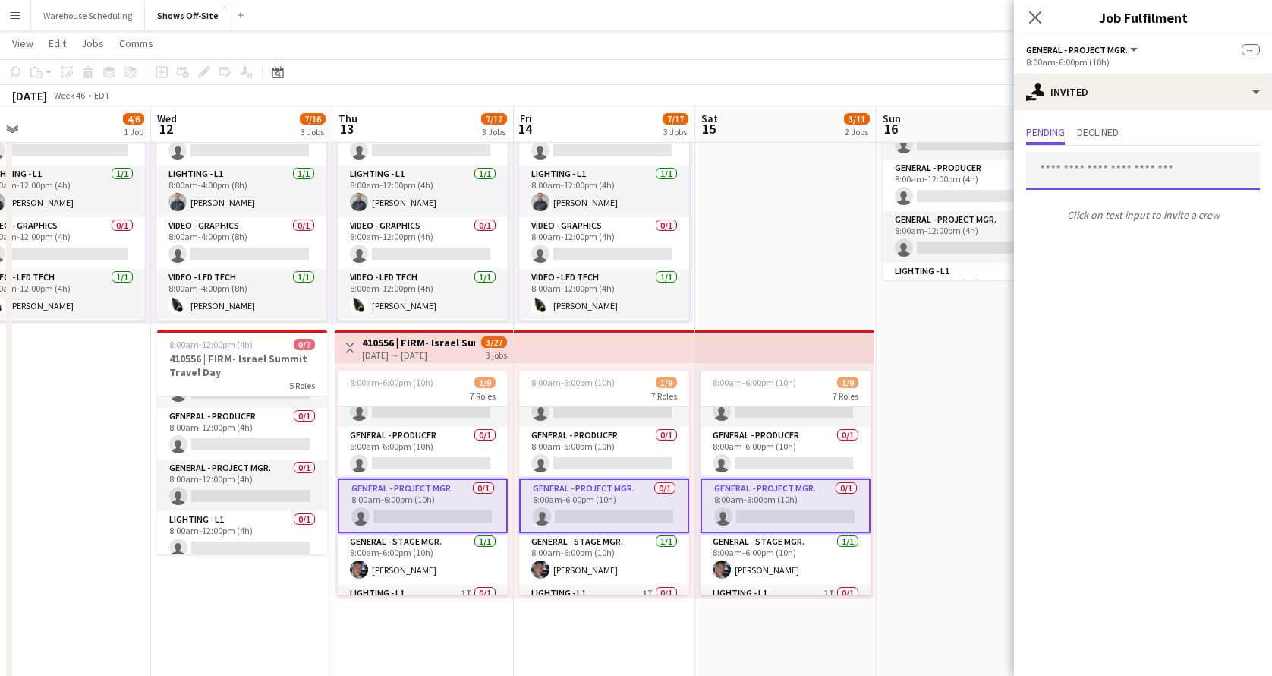
click at [1107, 173] on input "text" at bounding box center [1143, 171] width 234 height 38
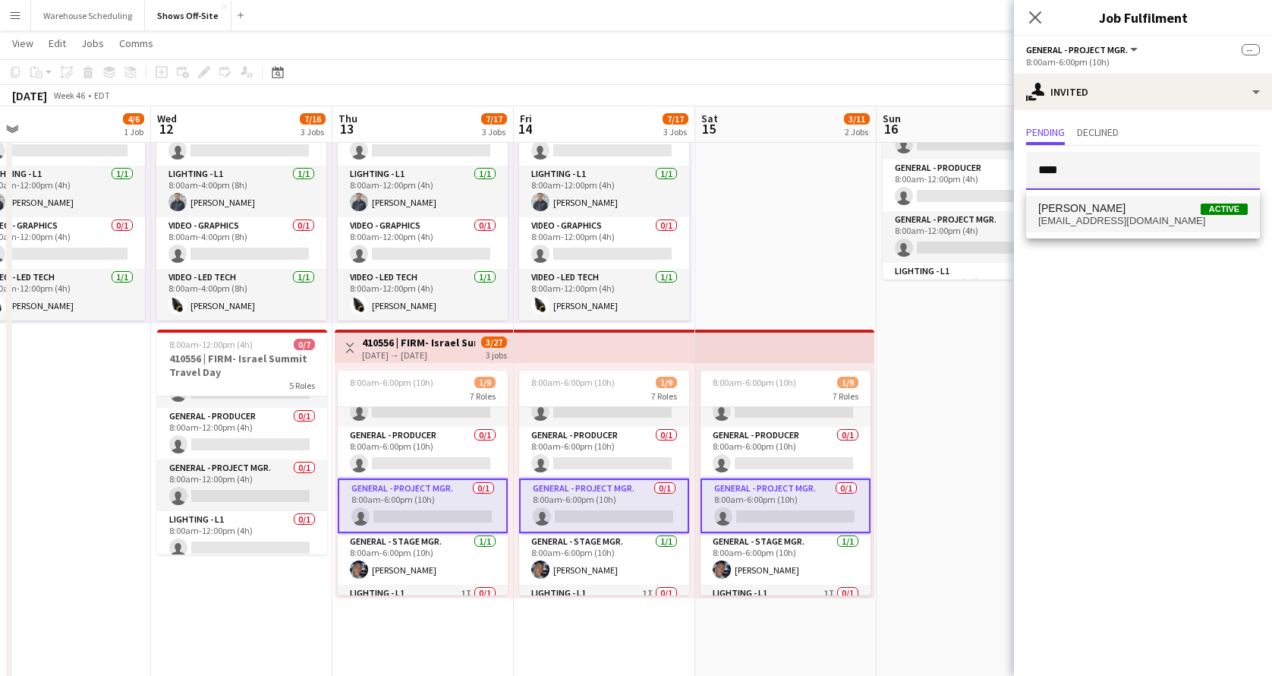
type input "****"
click at [1105, 217] on span "[EMAIL_ADDRESS][DOMAIN_NAME]" at bounding box center [1144, 221] width 210 height 12
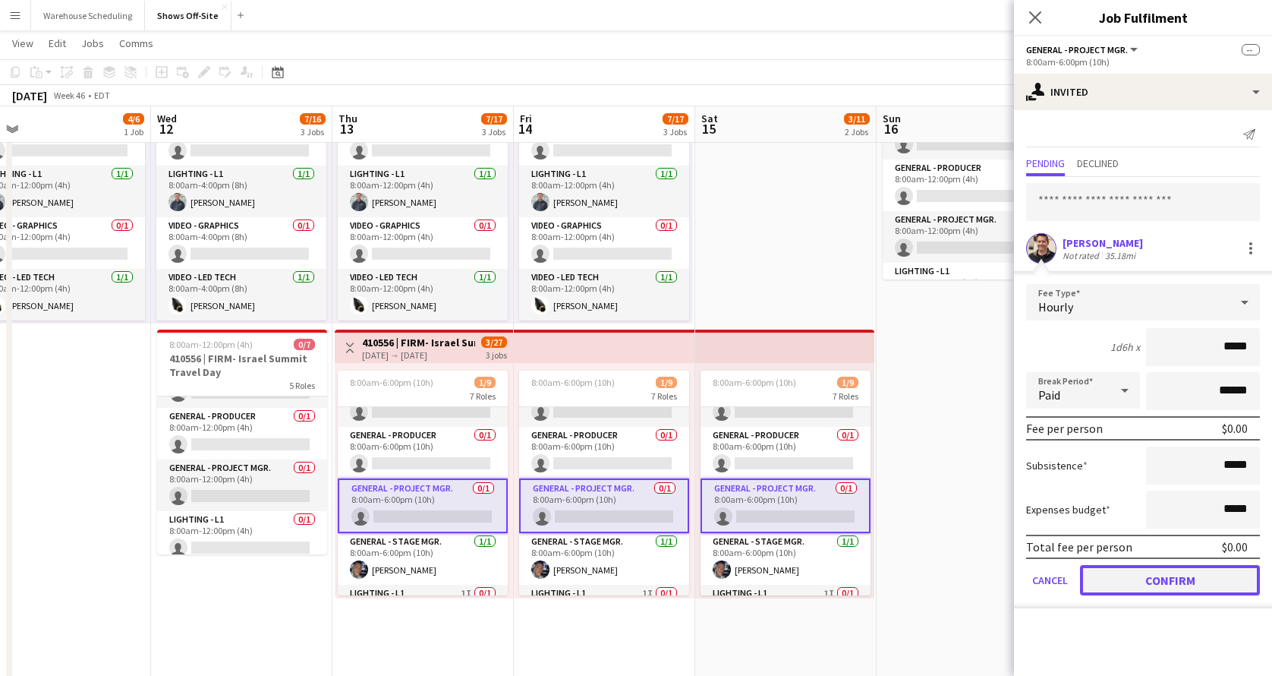
click at [1136, 572] on button "Confirm" at bounding box center [1170, 580] width 180 height 30
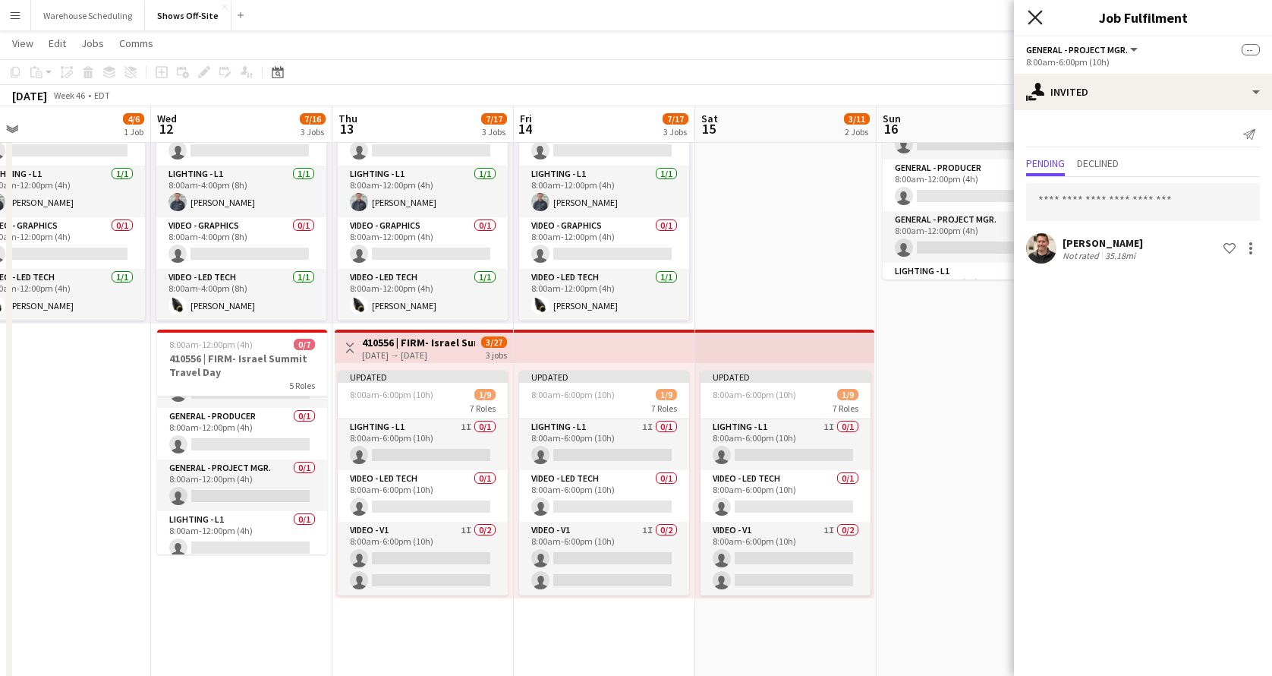
click at [1035, 18] on icon at bounding box center [1035, 17] width 14 height 14
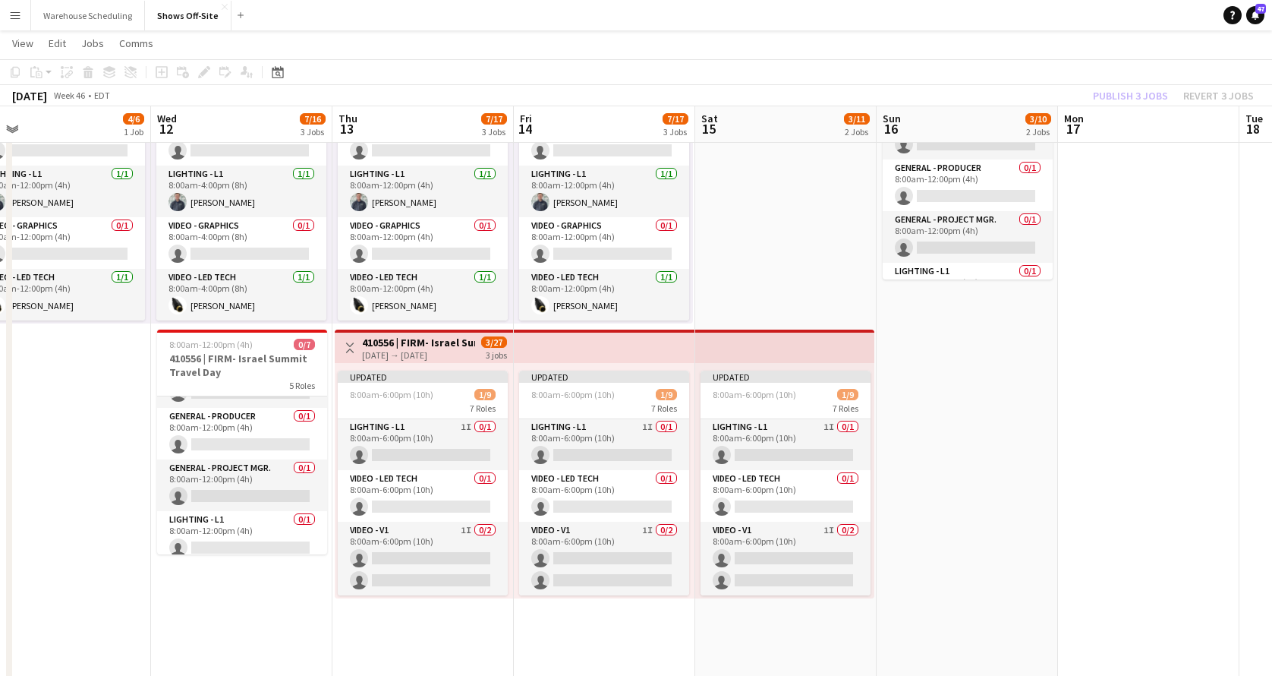
click at [1101, 56] on app-page-menu "View Day view expanded Day view collapsed Month view Date picker Jump to [DATE]…" at bounding box center [636, 44] width 1272 height 29
click at [1120, 93] on button "Publish 4 jobs" at bounding box center [1130, 96] width 87 height 20
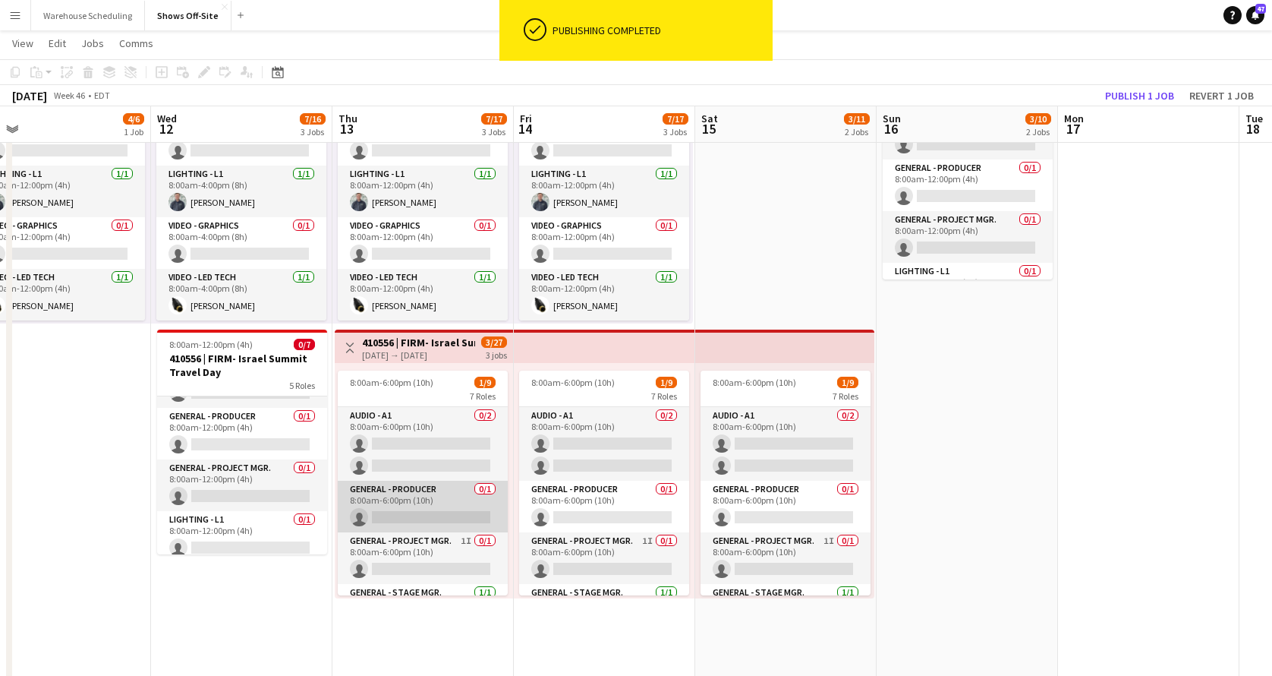
click at [405, 498] on app-card-role "General - Producer 0/1 8:00am-6:00pm (10h) single-neutral-actions" at bounding box center [423, 507] width 170 height 52
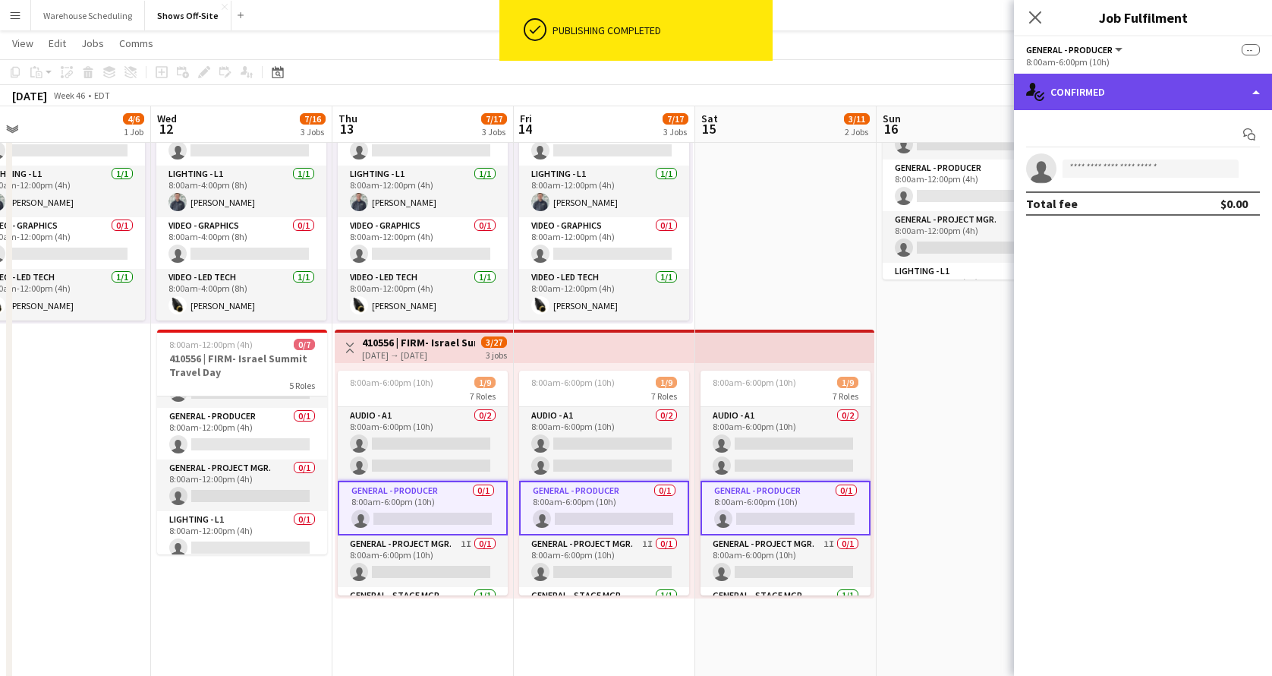
click at [1136, 92] on div "single-neutral-actions-check-2 Confirmed" at bounding box center [1143, 92] width 258 height 36
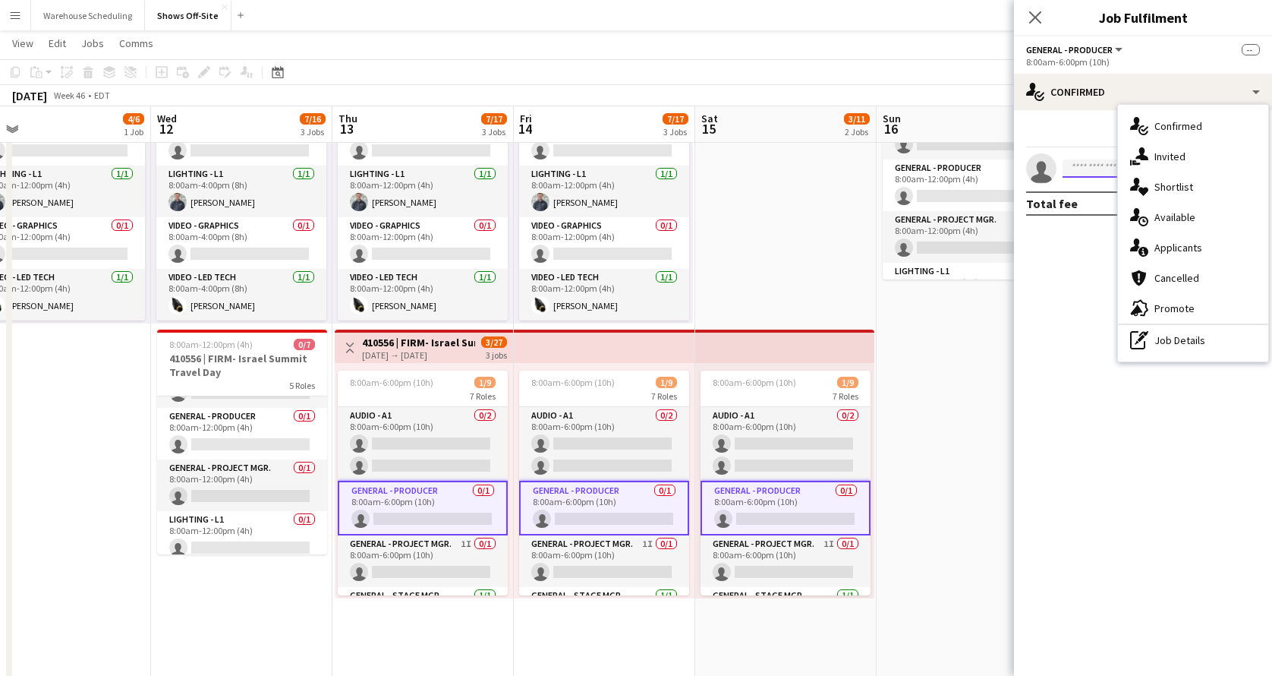
click at [1070, 171] on input at bounding box center [1151, 168] width 176 height 18
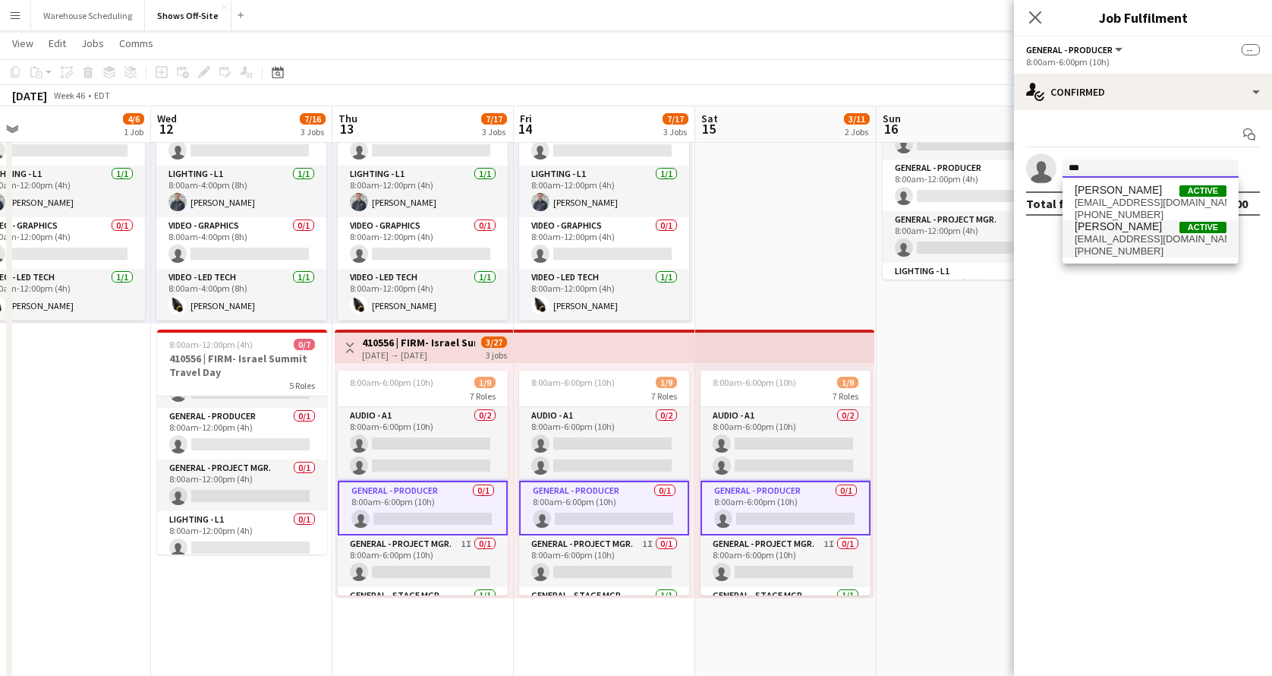
type input "***"
click at [1129, 244] on span "[EMAIL_ADDRESS][DOMAIN_NAME]" at bounding box center [1151, 239] width 152 height 12
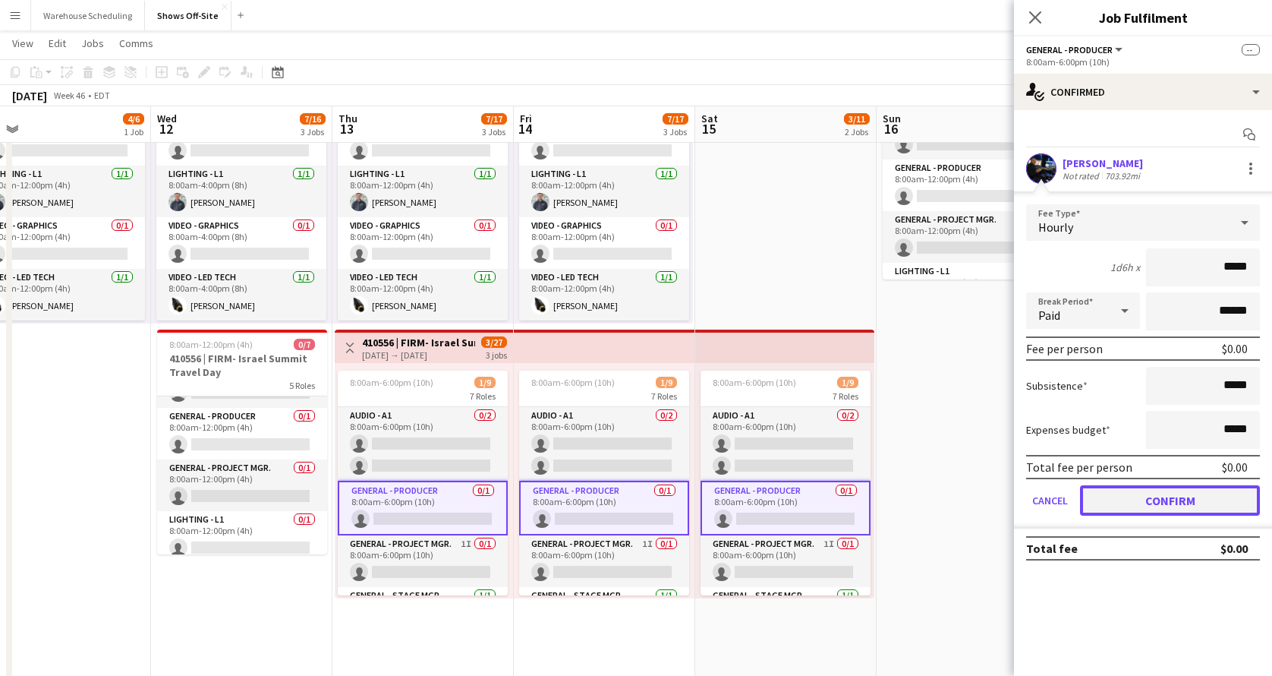
click at [1121, 507] on button "Confirm" at bounding box center [1170, 500] width 180 height 30
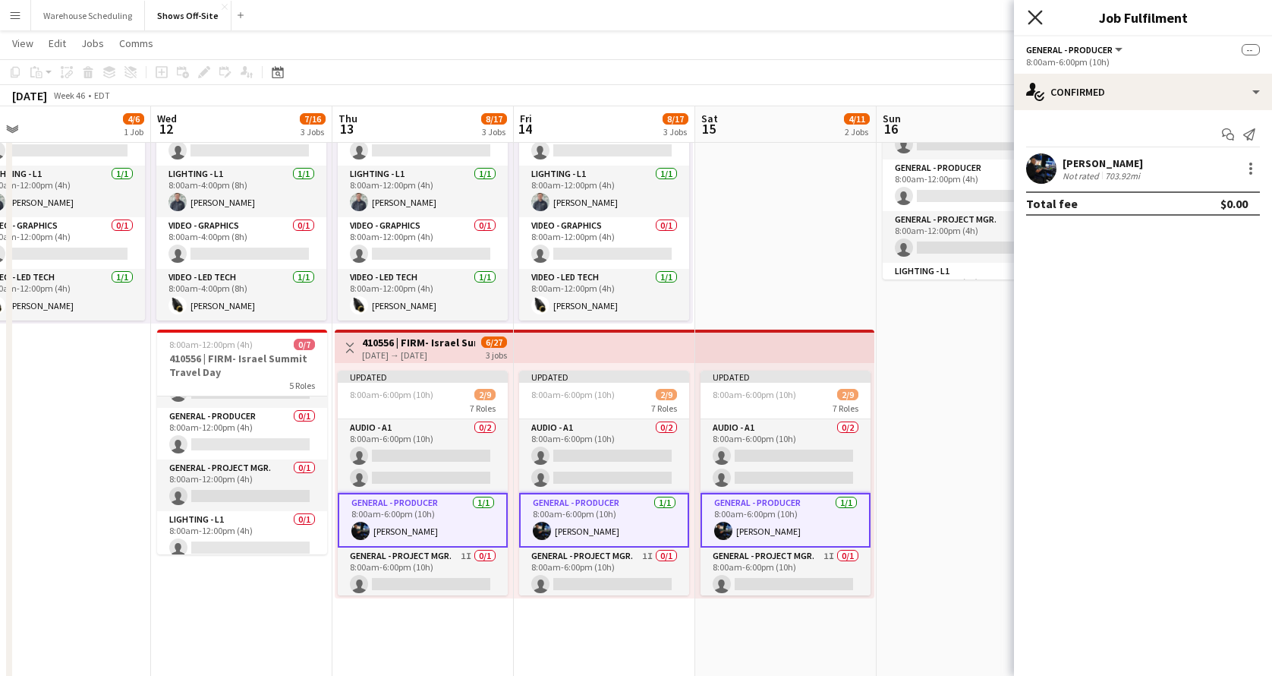
click at [1033, 16] on icon at bounding box center [1035, 17] width 14 height 14
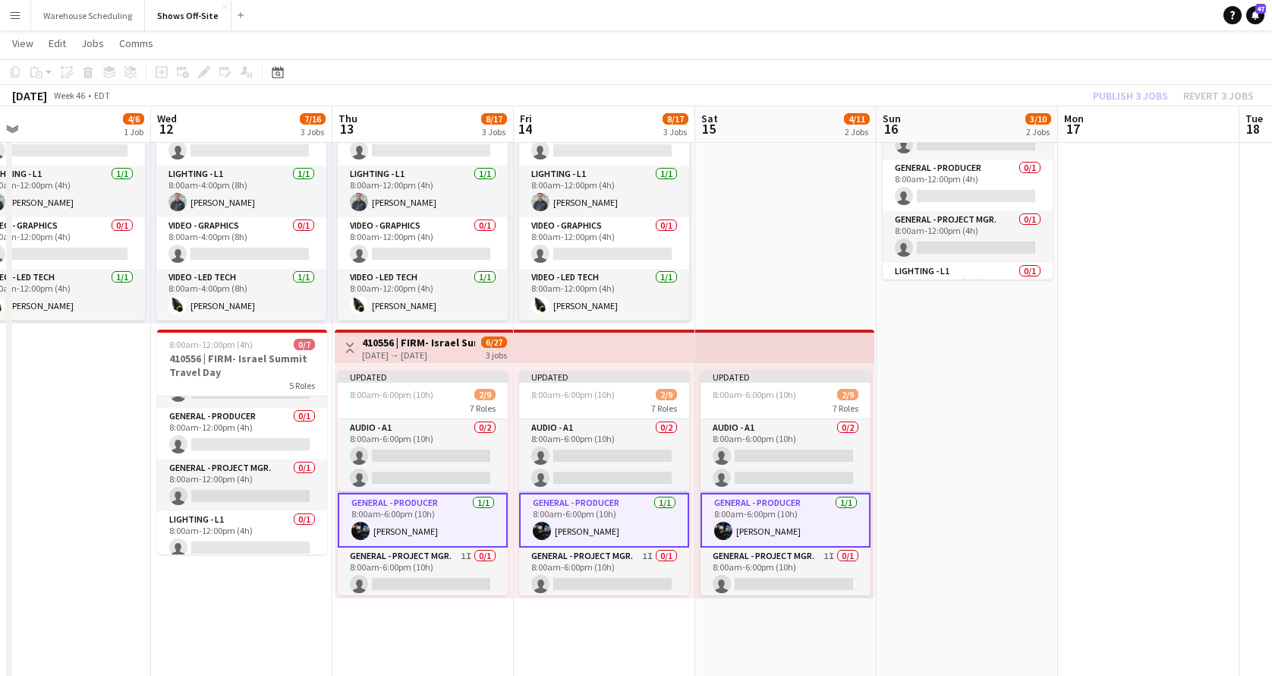
click at [1108, 67] on app-toolbar "Copy Paste Paste Command V Paste with crew Command Shift V Paste linked Job [GE…" at bounding box center [636, 72] width 1272 height 26
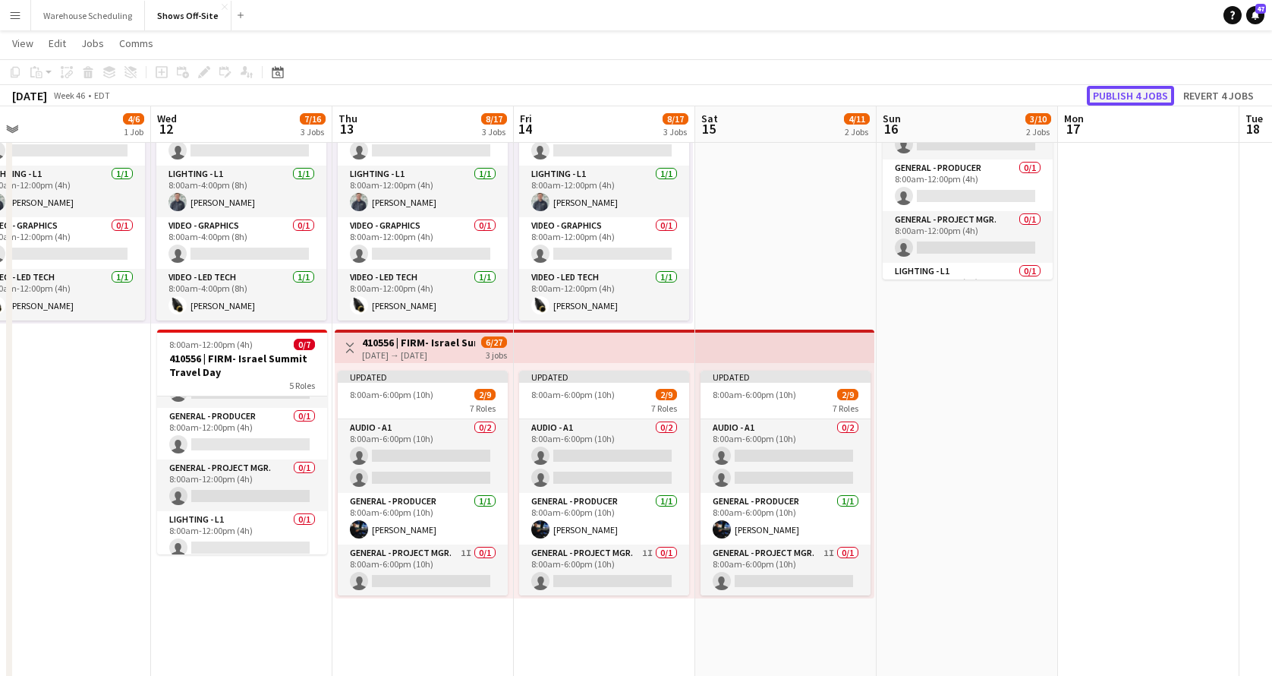
click at [1114, 96] on button "Publish 4 jobs" at bounding box center [1130, 96] width 87 height 20
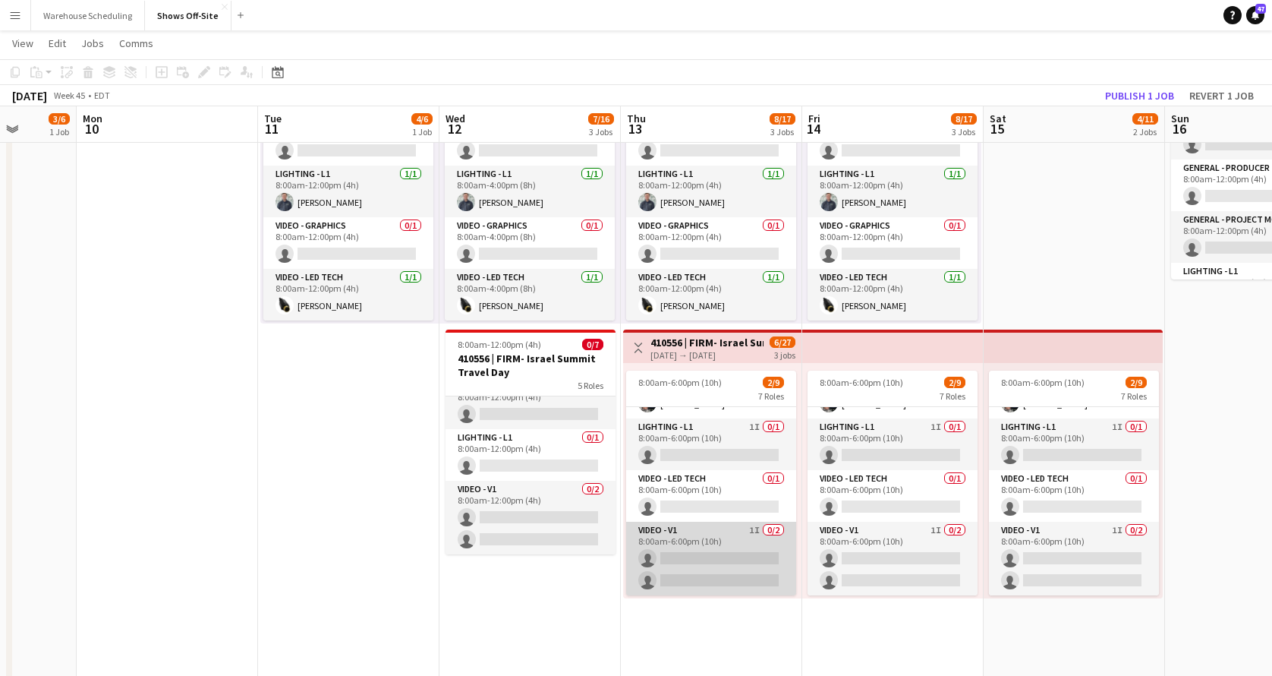
click at [698, 570] on app-card-role "Video - V1 1I 0/2 8:00am-6:00pm (10h) single-neutral-actions single-neutral-act…" at bounding box center [711, 559] width 170 height 74
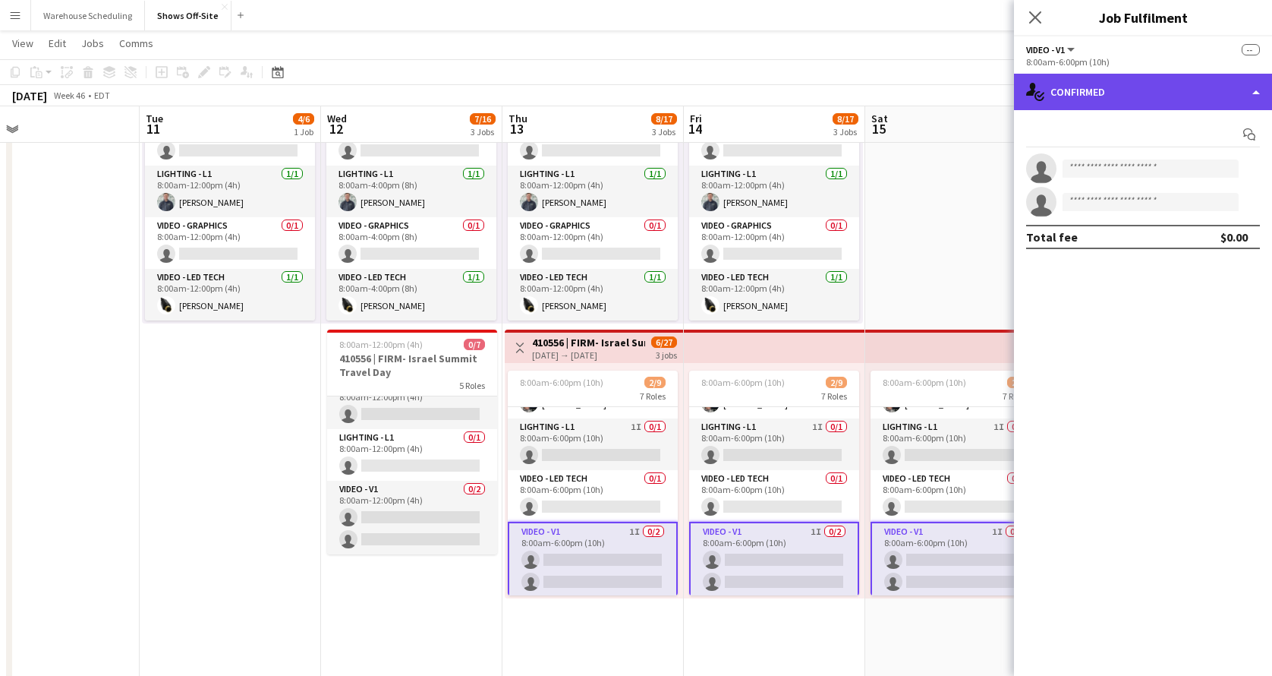
click at [1140, 102] on div "single-neutral-actions-check-2 Confirmed" at bounding box center [1143, 92] width 258 height 36
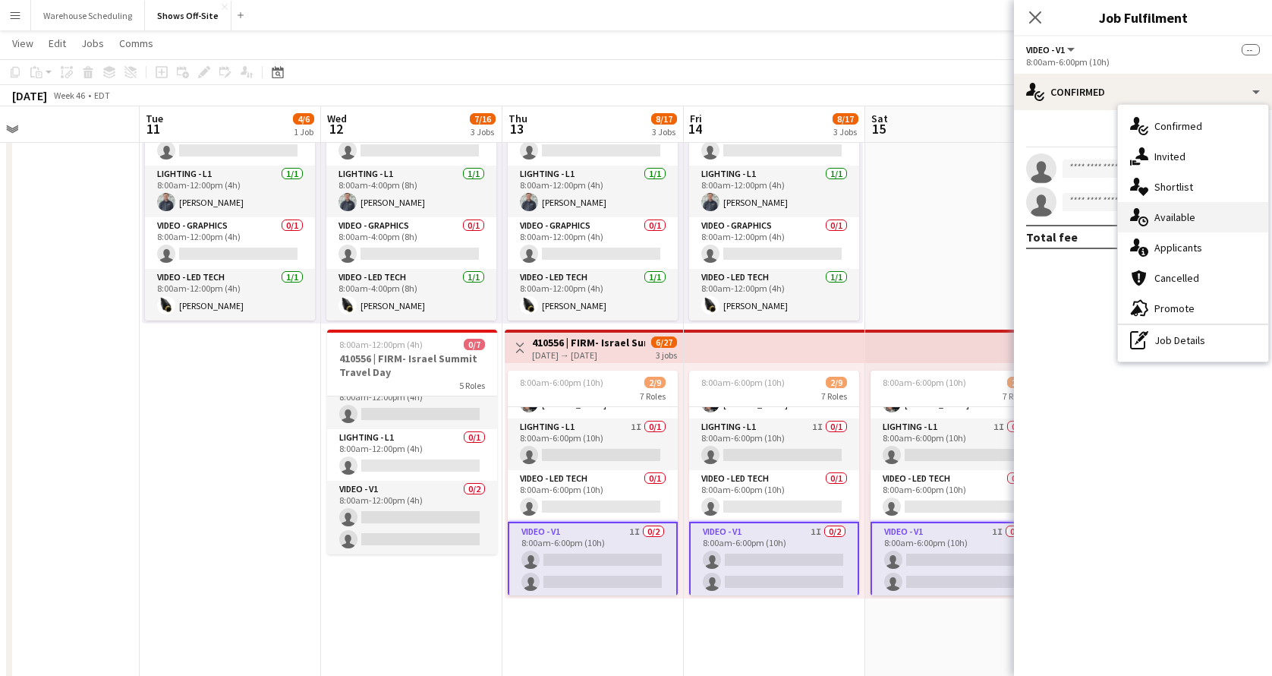
click at [1176, 215] on span "Available" at bounding box center [1175, 217] width 41 height 14
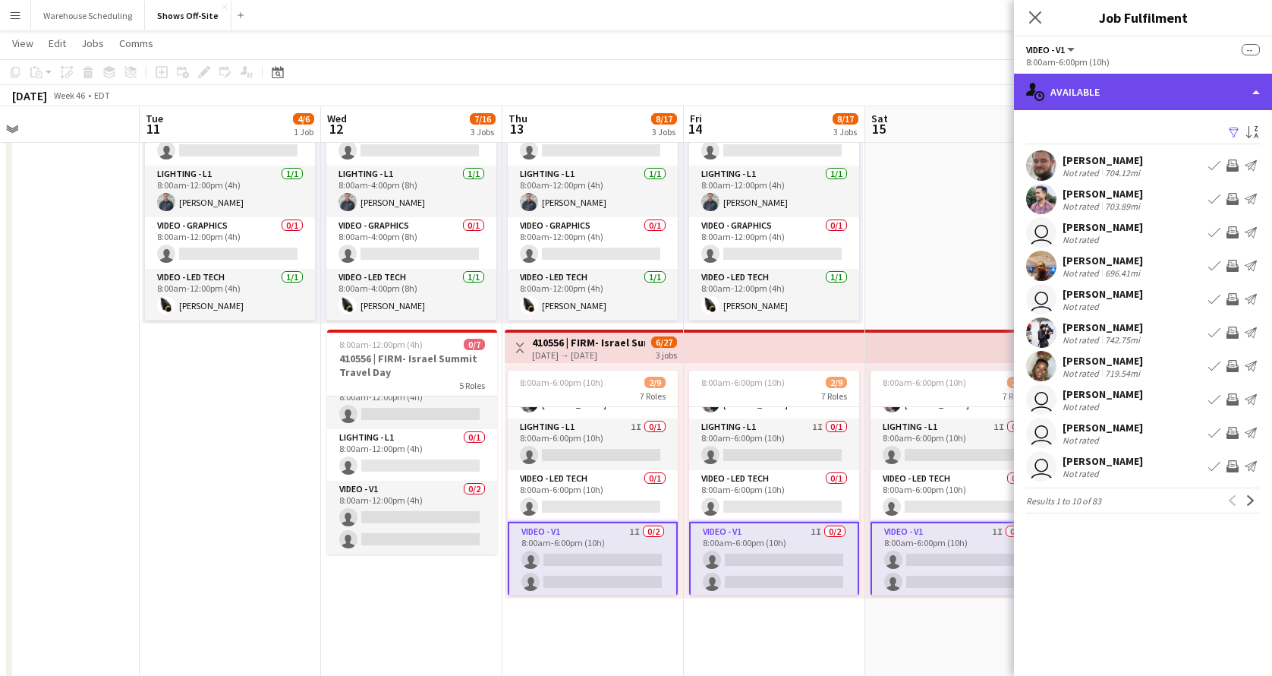
click at [1183, 85] on div "single-neutral-actions-upload Available" at bounding box center [1143, 92] width 258 height 36
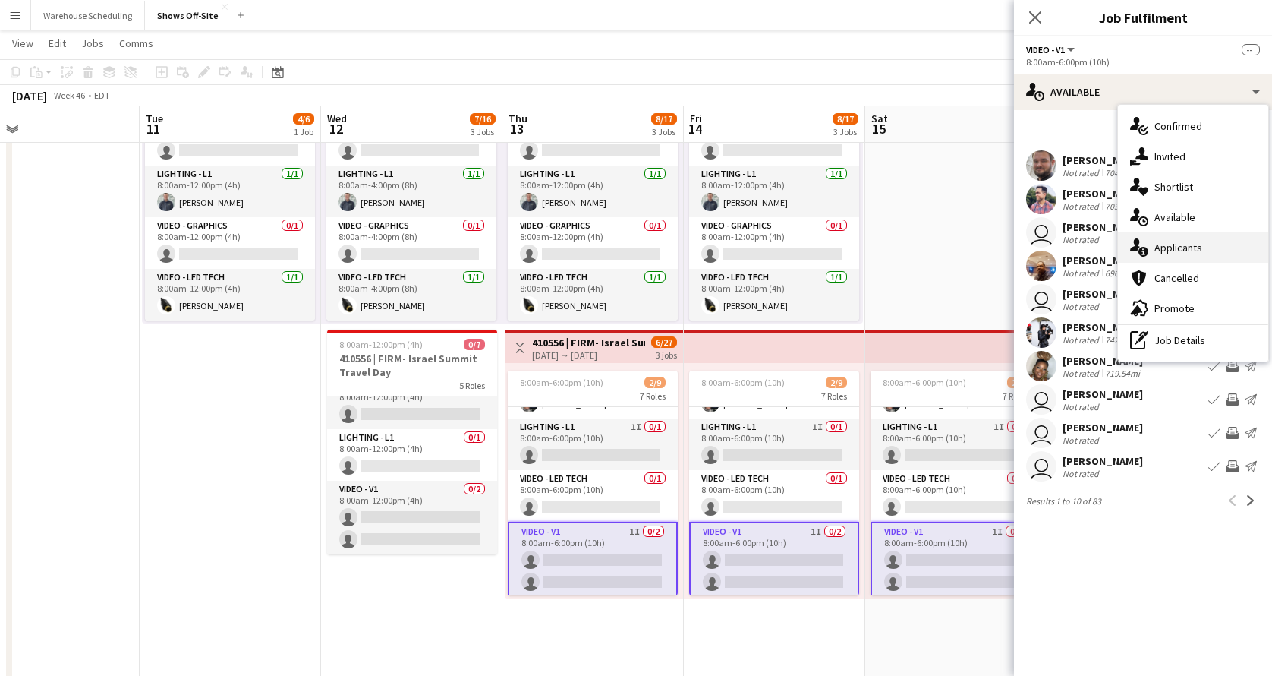
click at [1203, 247] on div "single-neutral-actions-information Applicants" at bounding box center [1193, 247] width 150 height 30
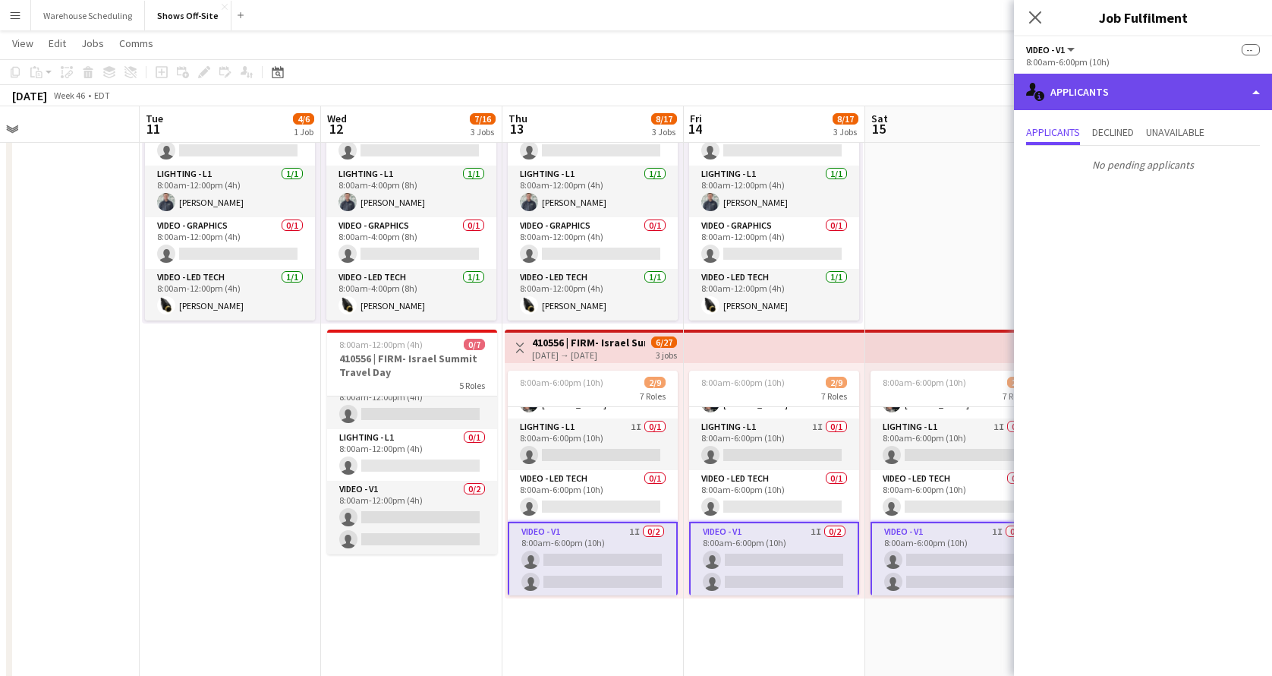
click at [1186, 96] on div "single-neutral-actions-information Applicants" at bounding box center [1143, 92] width 258 height 36
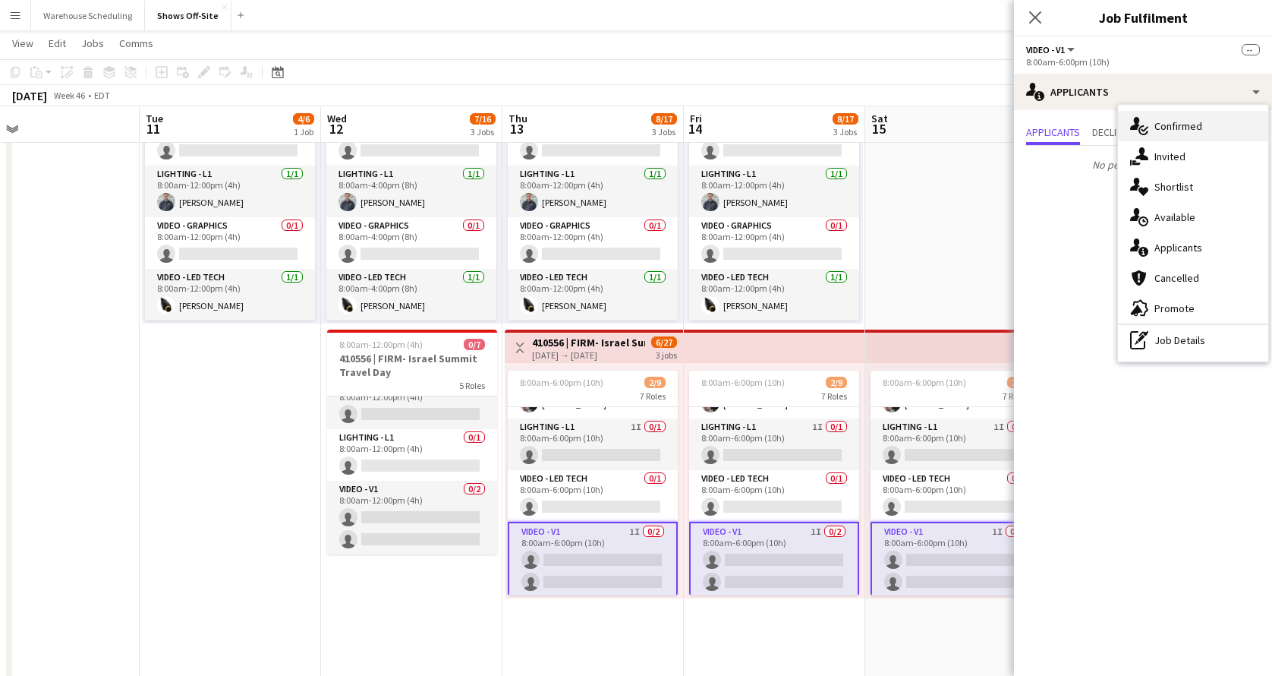
click at [1200, 131] on span "Confirmed" at bounding box center [1179, 126] width 48 height 14
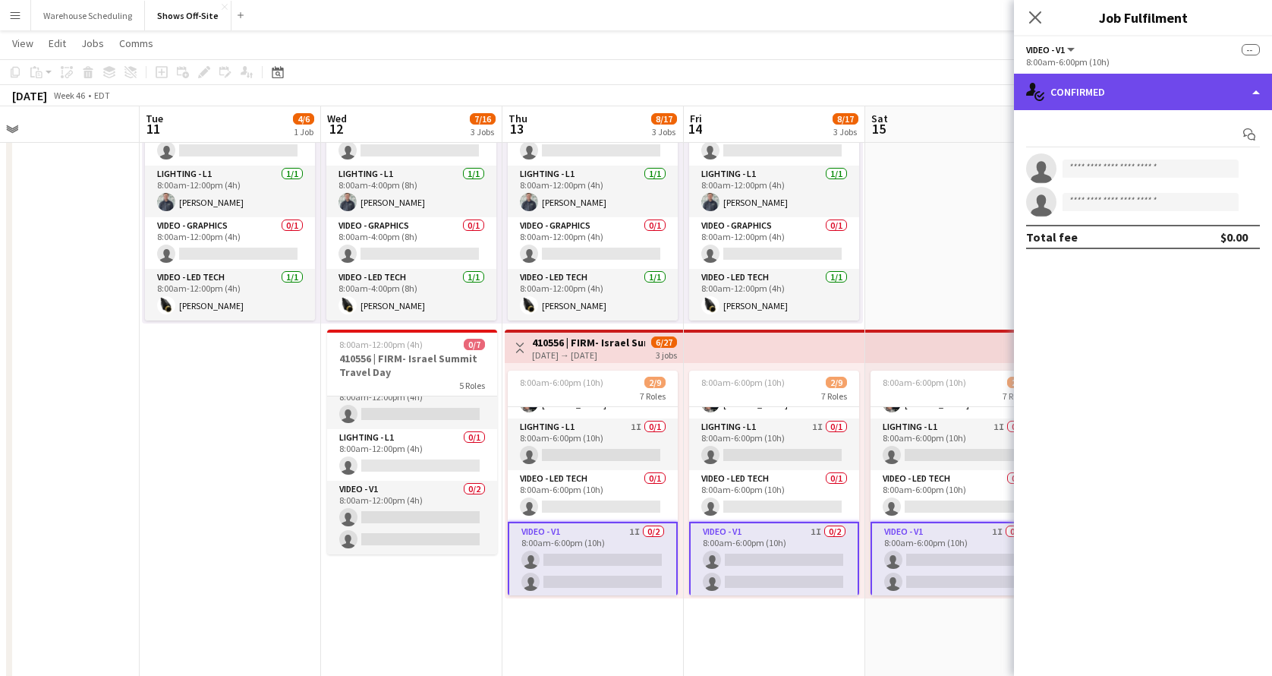
click at [1165, 104] on div "single-neutral-actions-check-2 Confirmed" at bounding box center [1143, 92] width 258 height 36
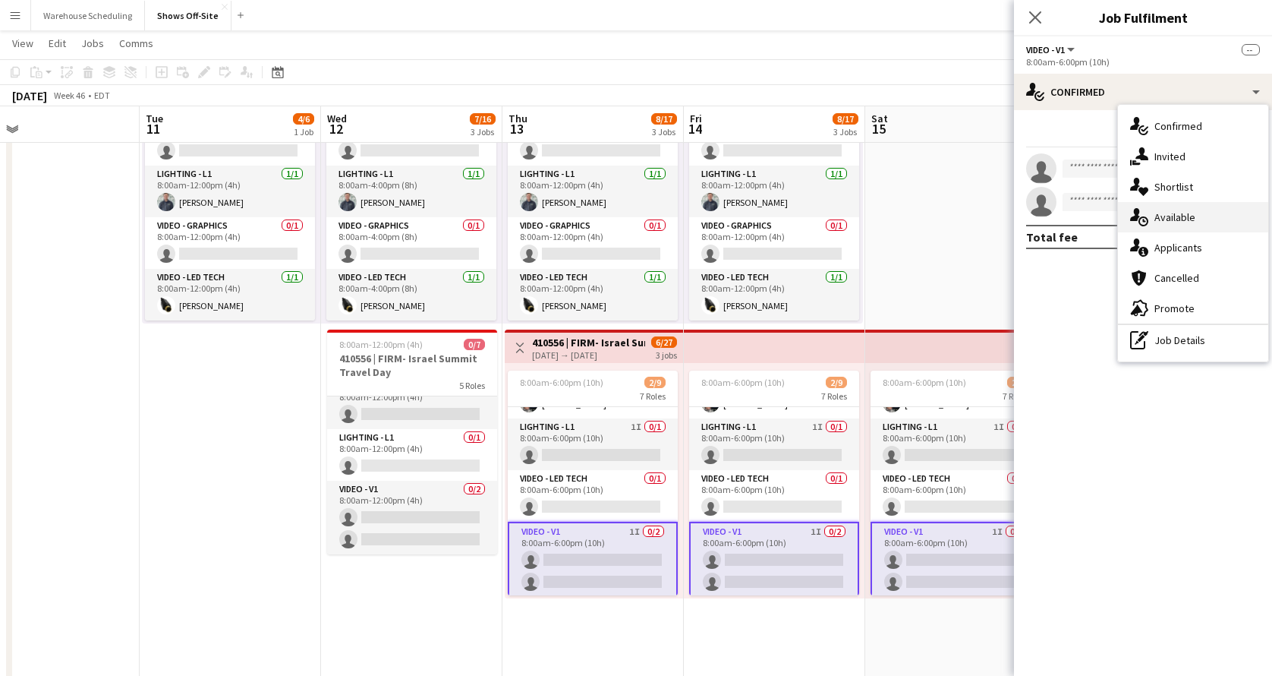
click at [1177, 205] on div "single-neutral-actions-upload Available" at bounding box center [1193, 217] width 150 height 30
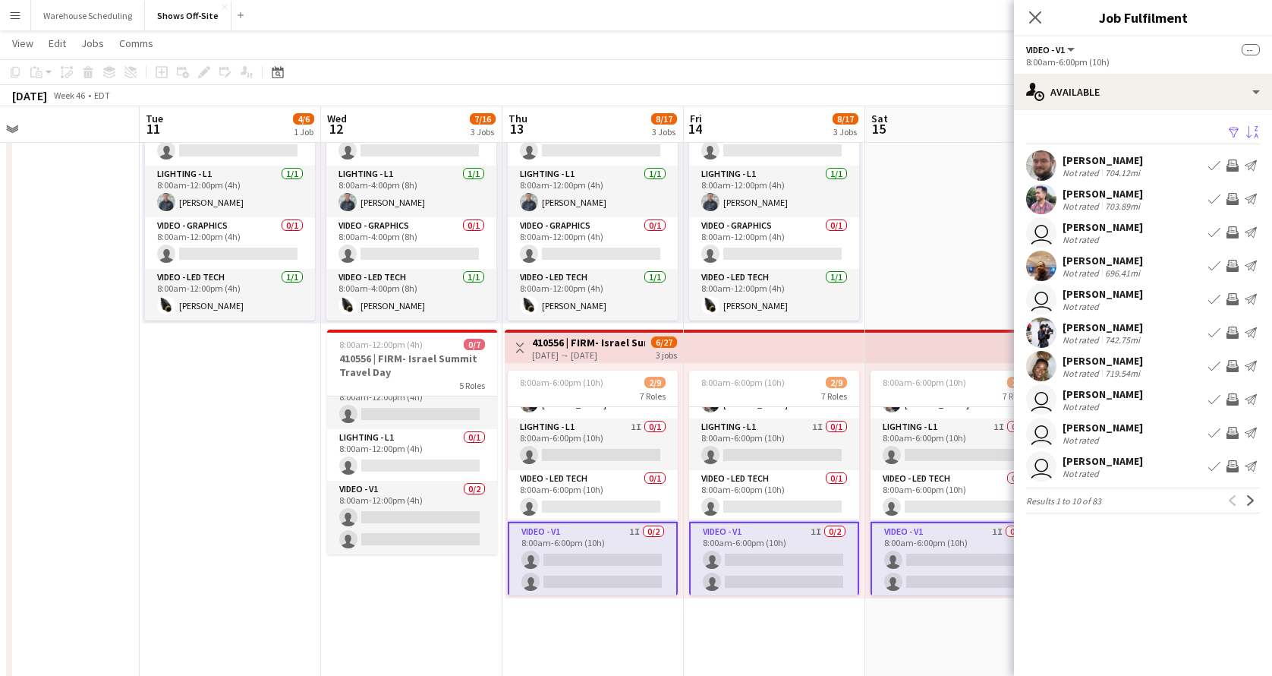
click at [1252, 128] on app-icon "Sort asc" at bounding box center [1253, 133] width 12 height 14
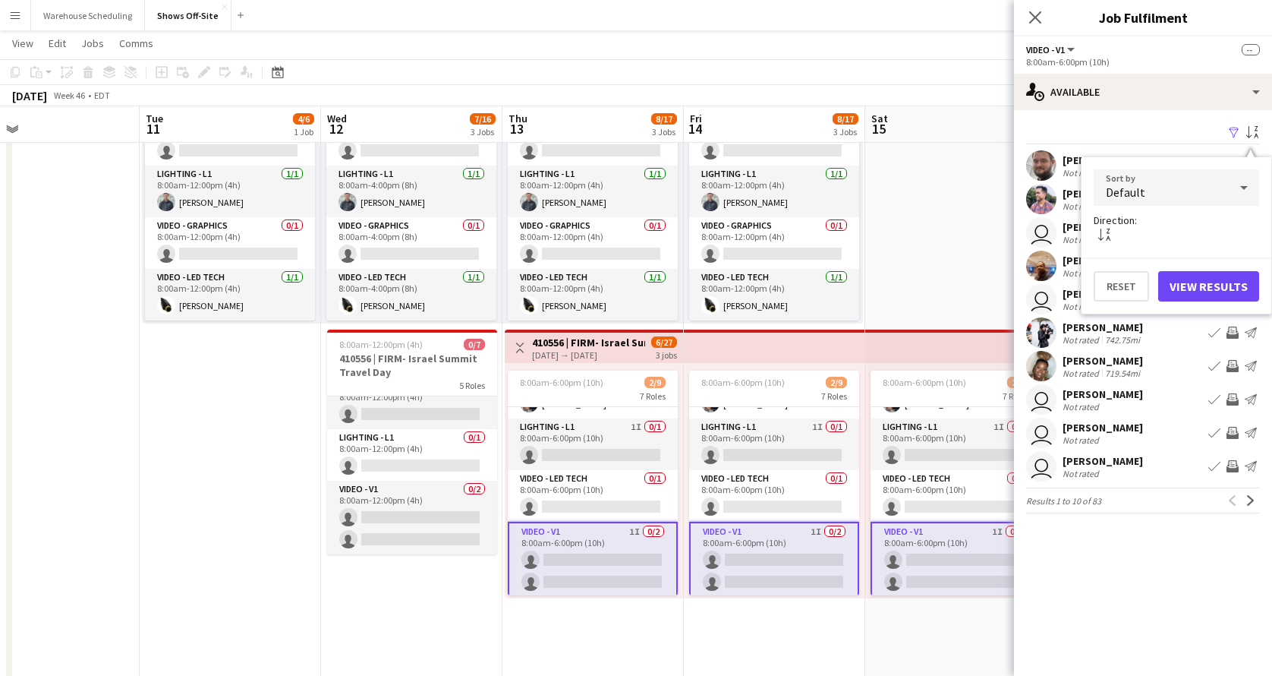
click at [1212, 206] on mat-select "Default" at bounding box center [1176, 188] width 165 height 38
click at [1213, 197] on div "Default" at bounding box center [1161, 187] width 135 height 36
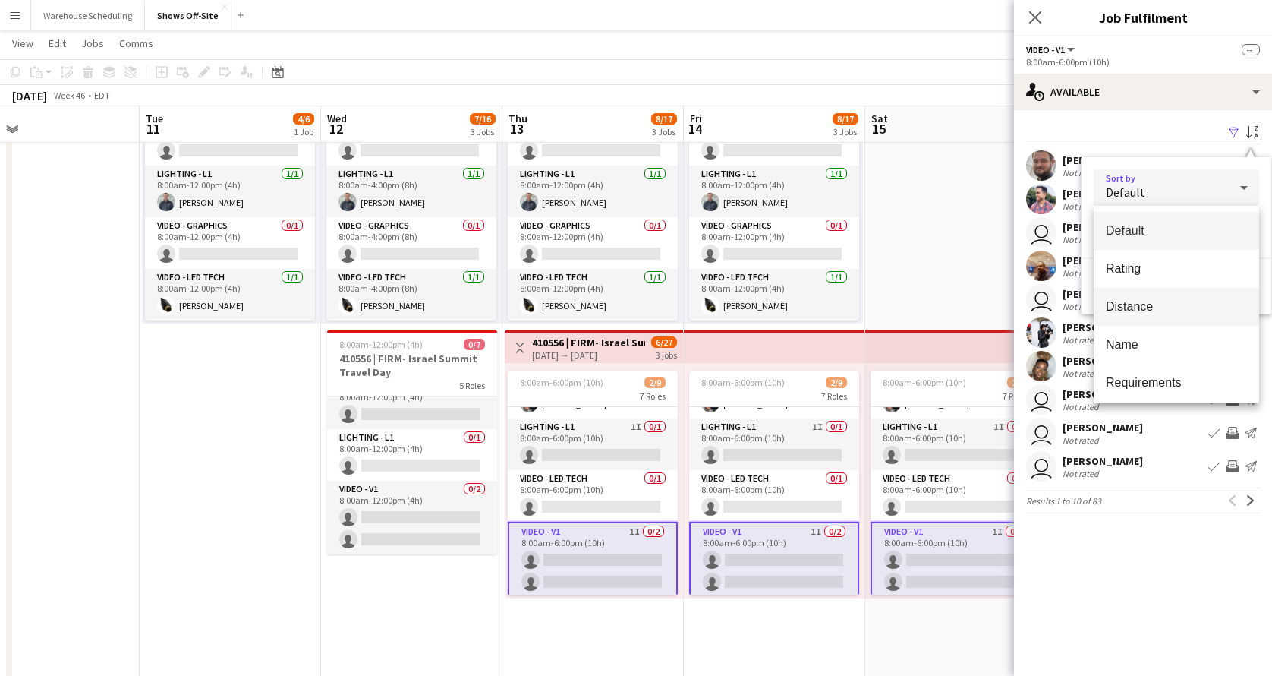
click at [1185, 299] on span "Distance" at bounding box center [1176, 306] width 141 height 14
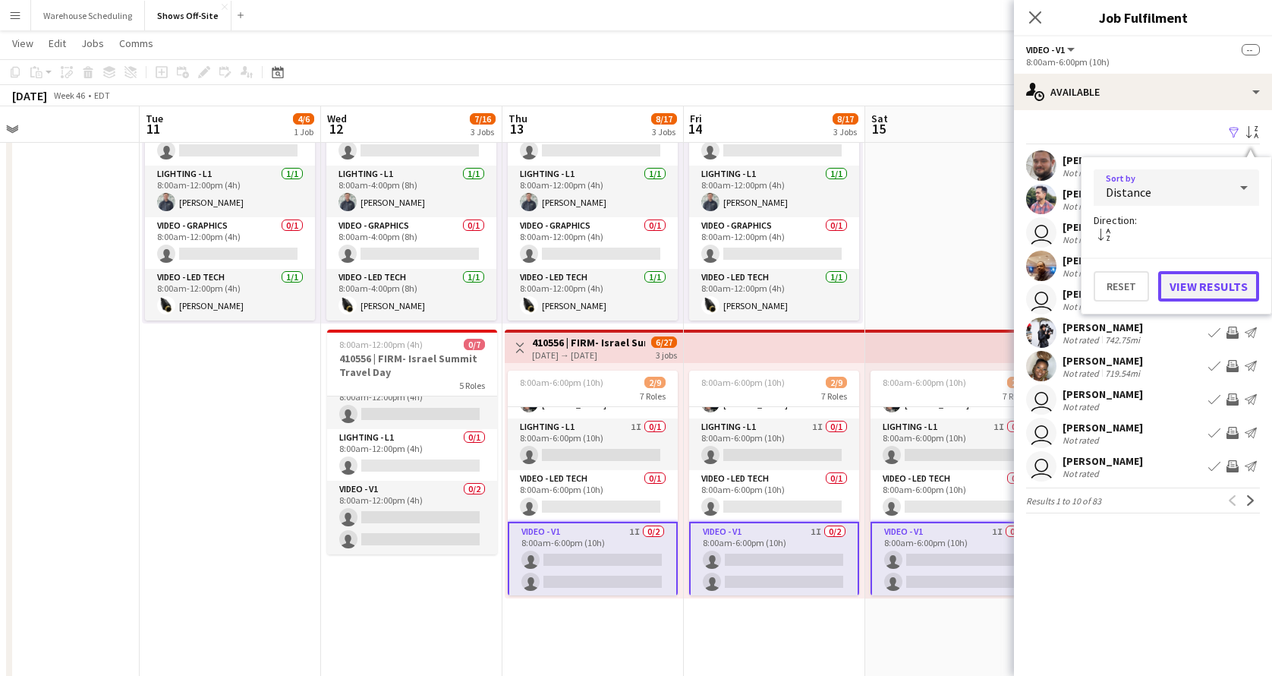
click at [1204, 286] on button "View Results" at bounding box center [1208, 286] width 101 height 30
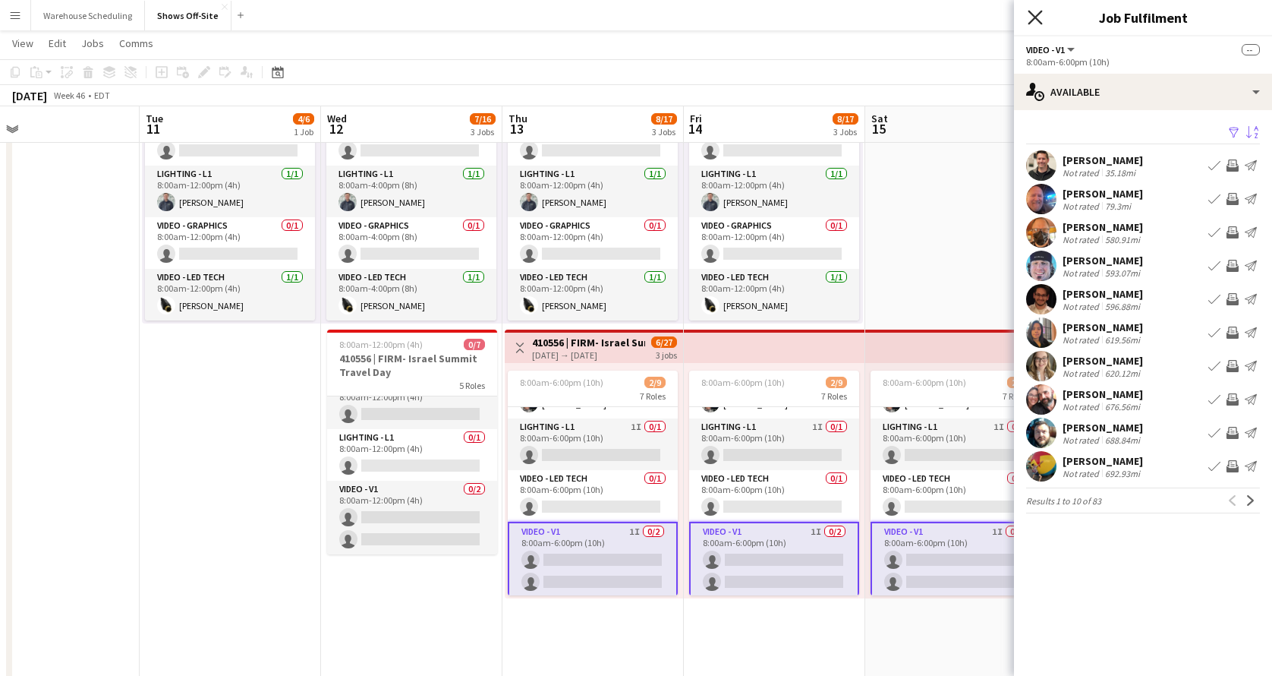
click at [1037, 14] on icon "Close pop-in" at bounding box center [1035, 17] width 14 height 14
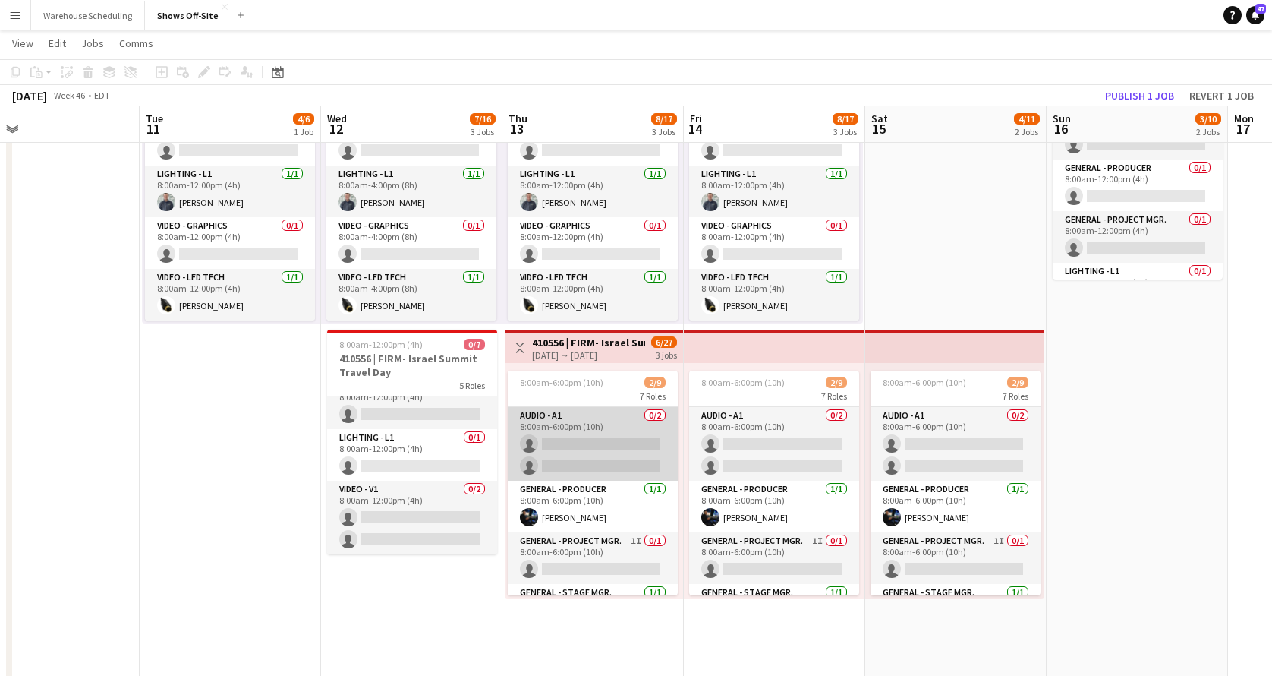
click at [592, 461] on app-card-role "Audio - A1 0/2 8:00am-6:00pm (10h) single-neutral-actions single-neutral-actions" at bounding box center [593, 444] width 170 height 74
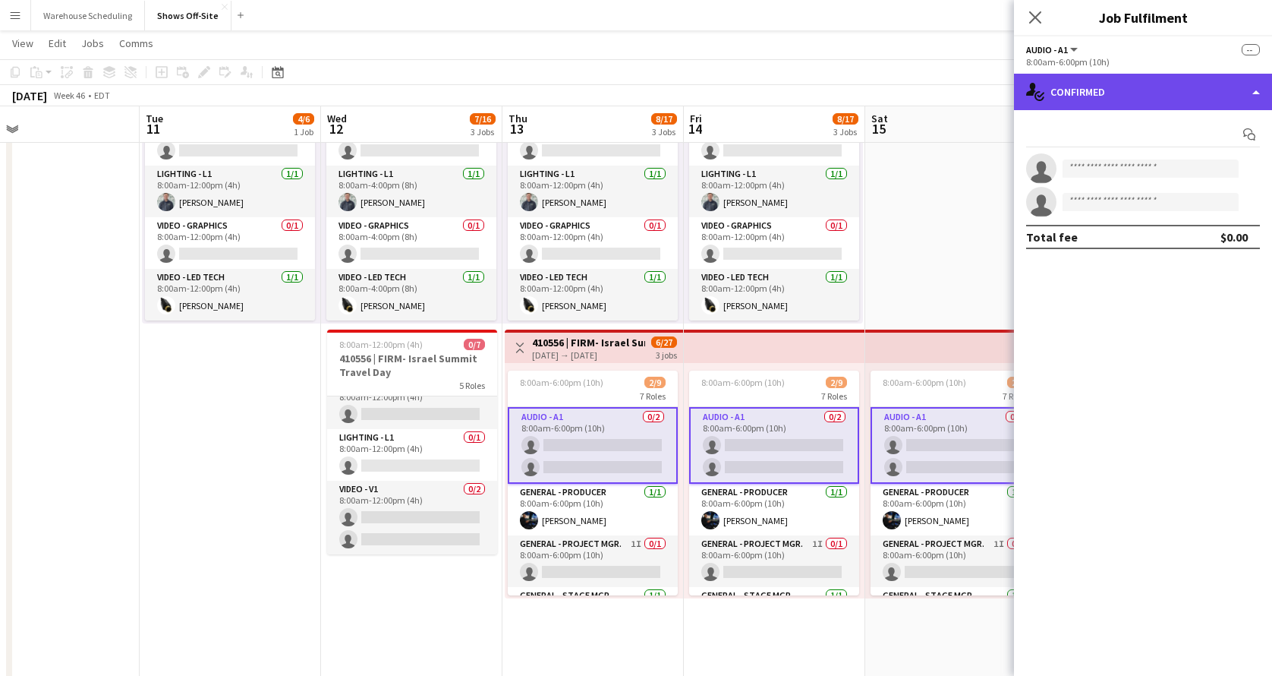
click at [1133, 97] on div "single-neutral-actions-check-2 Confirmed" at bounding box center [1143, 92] width 258 height 36
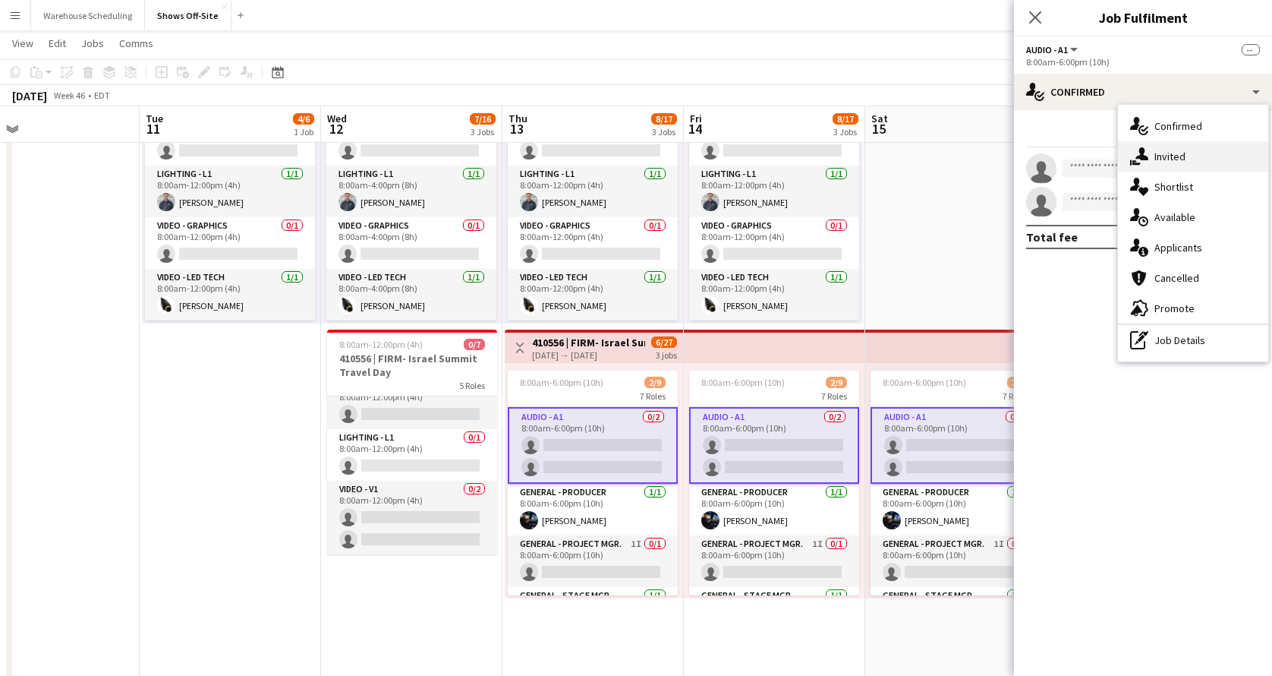
click at [1152, 156] on div "single-neutral-actions-share-1 Invited" at bounding box center [1193, 156] width 150 height 30
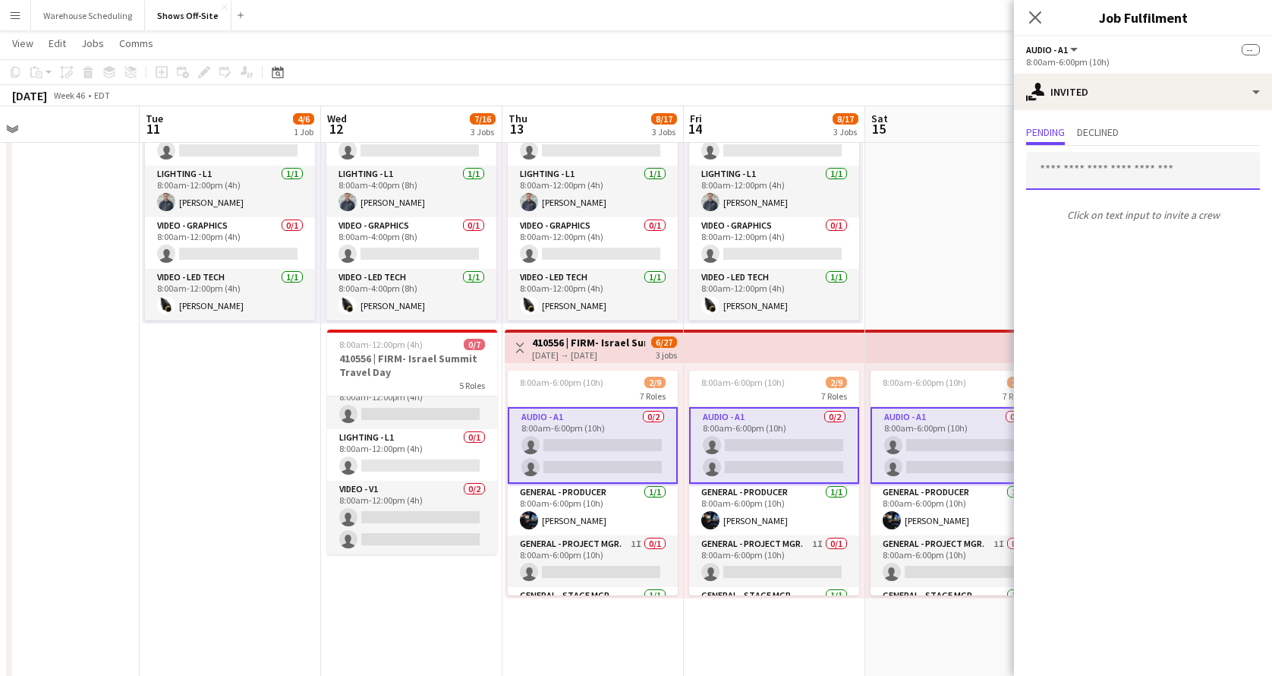
click at [1096, 171] on input "text" at bounding box center [1143, 171] width 234 height 38
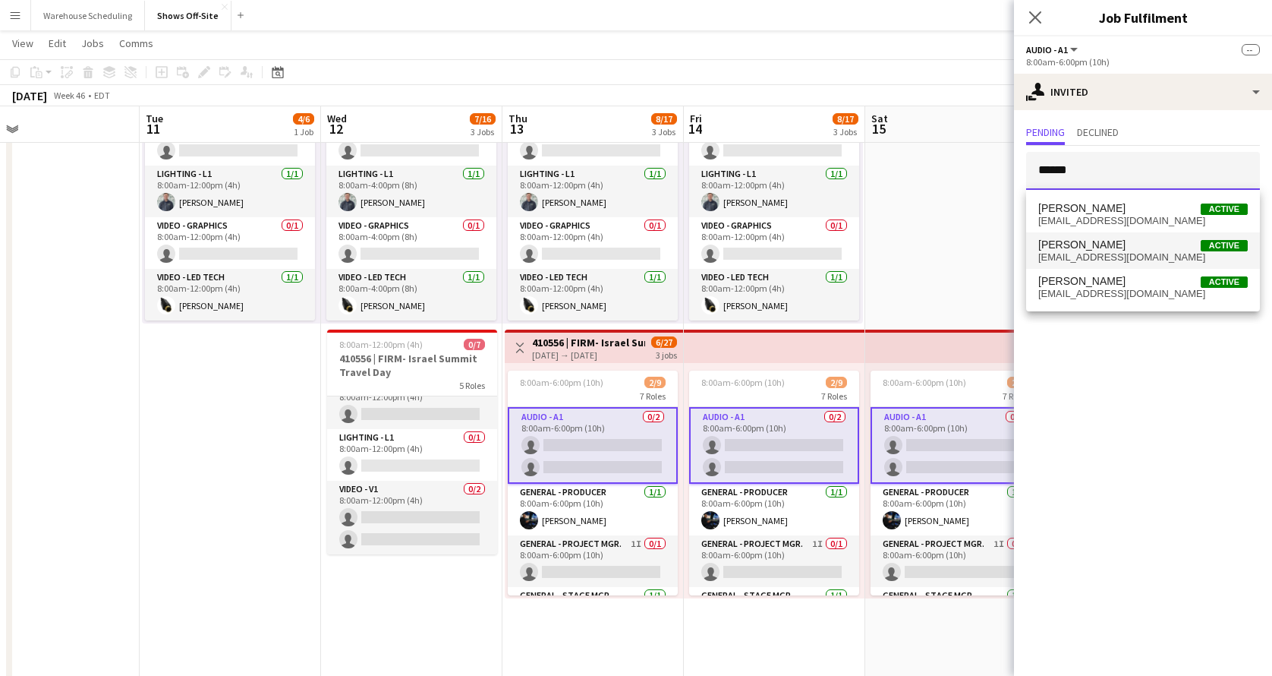
type input "******"
click at [1097, 245] on span "[PERSON_NAME]" at bounding box center [1082, 244] width 87 height 13
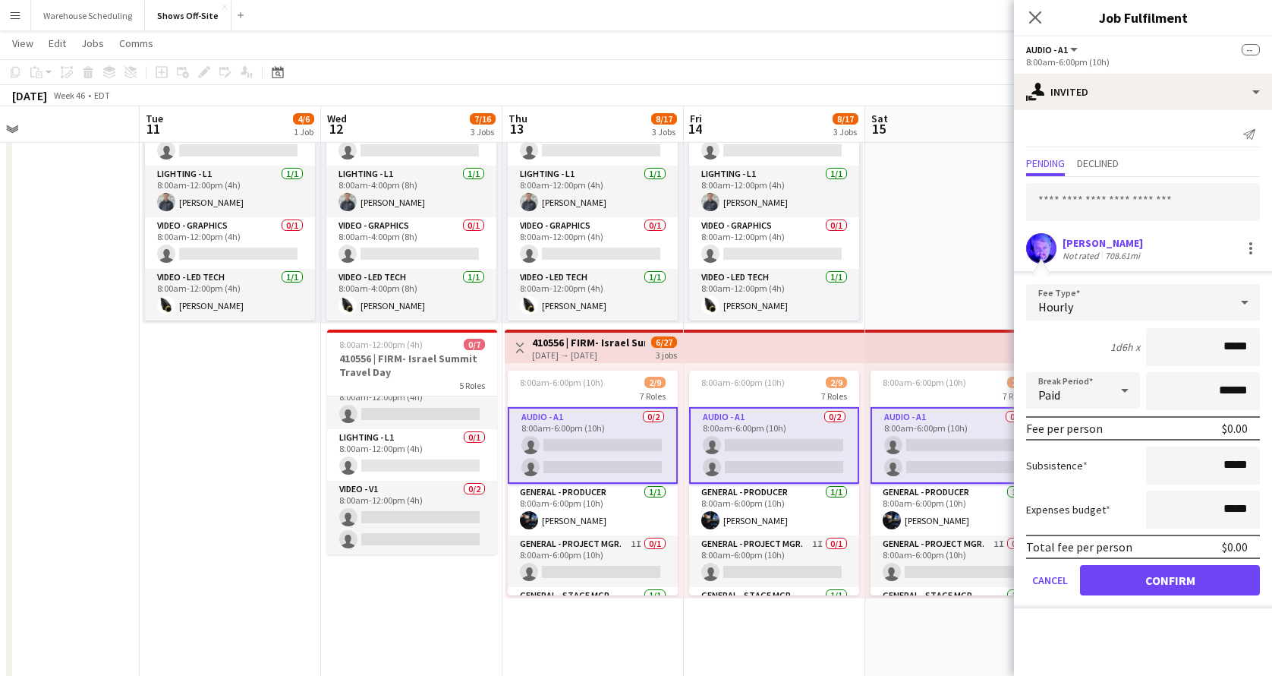
drag, startPoint x: 1170, startPoint y: 243, endPoint x: 1057, endPoint y: 243, distance: 112.4
click at [1057, 243] on div "[PERSON_NAME] Not rated 708.61mi" at bounding box center [1143, 248] width 258 height 30
copy div "[PERSON_NAME]"
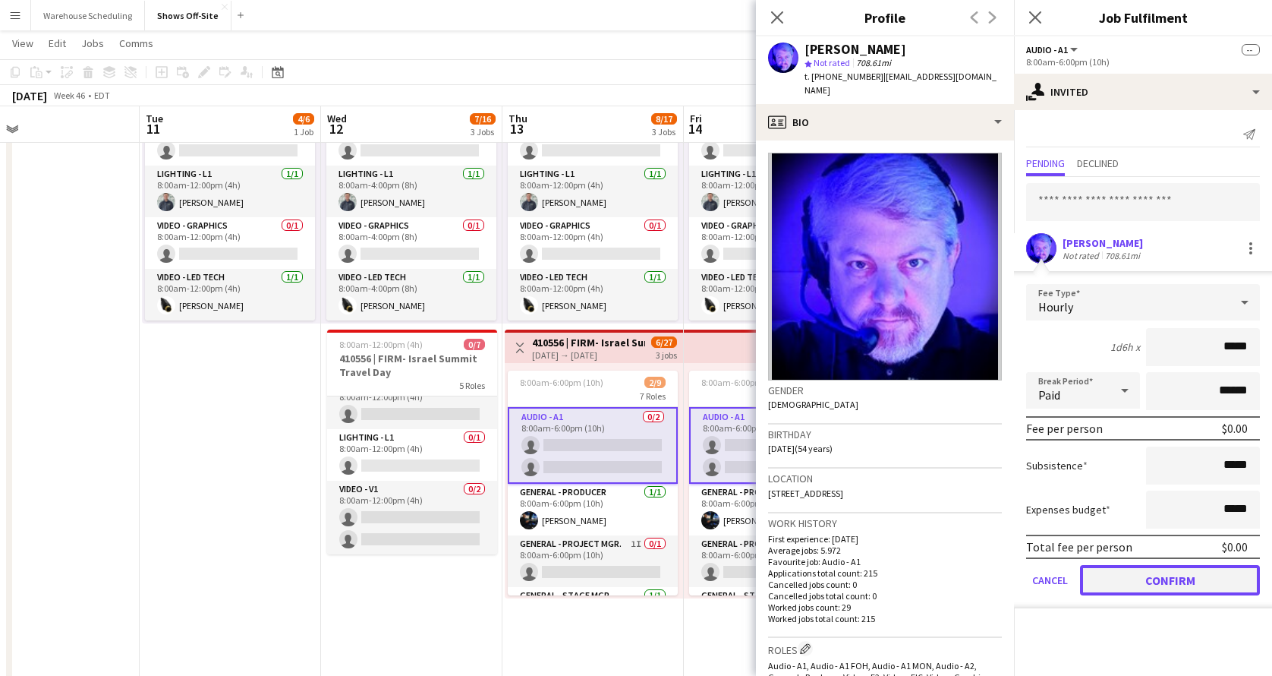
click at [1148, 572] on button "Confirm" at bounding box center [1170, 580] width 180 height 30
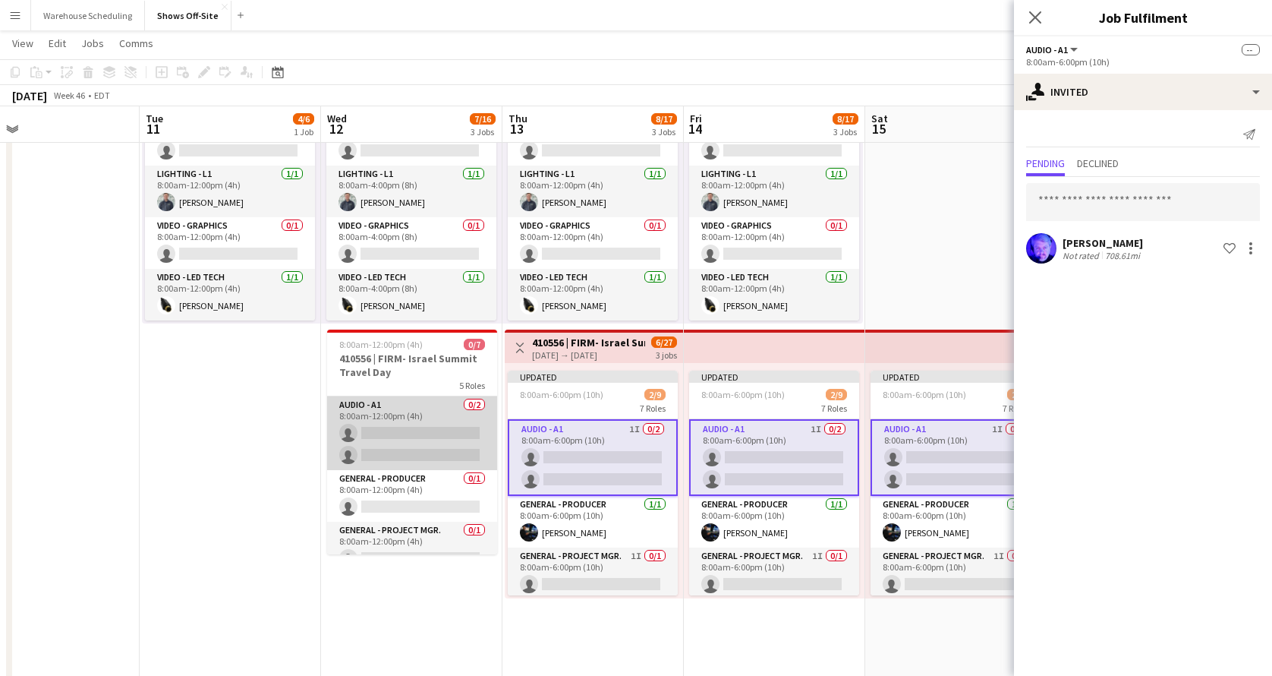
click at [418, 440] on app-card-role "Audio - A1 0/2 8:00am-12:00pm (4h) single-neutral-actions single-neutral-actions" at bounding box center [412, 433] width 170 height 74
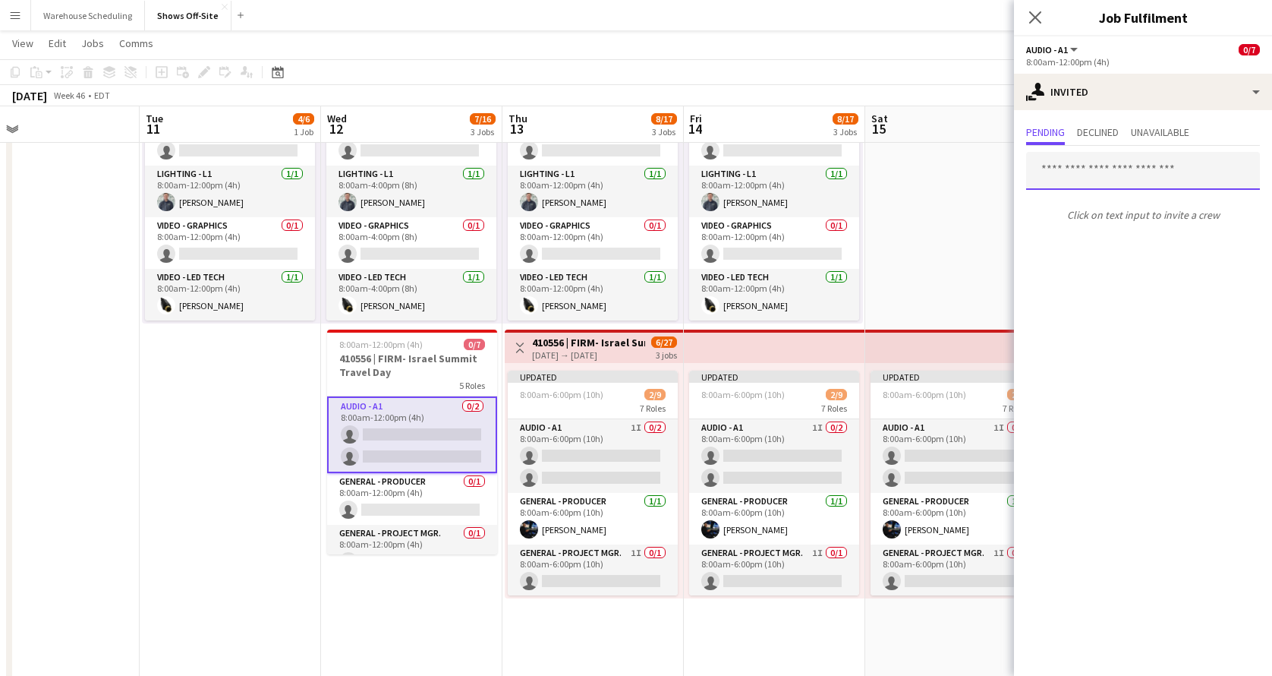
click at [1098, 167] on input "text" at bounding box center [1143, 171] width 234 height 38
paste input "**********"
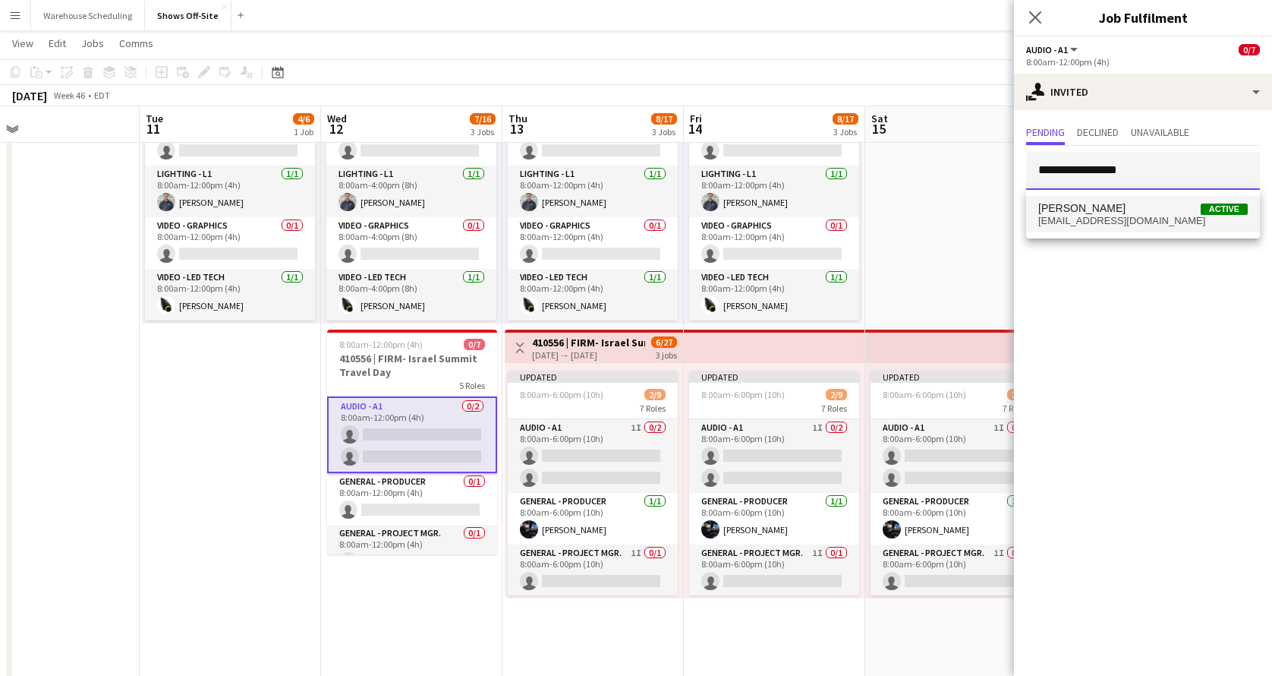
type input "**********"
click at [1112, 219] on span "[EMAIL_ADDRESS][DOMAIN_NAME]" at bounding box center [1144, 221] width 210 height 12
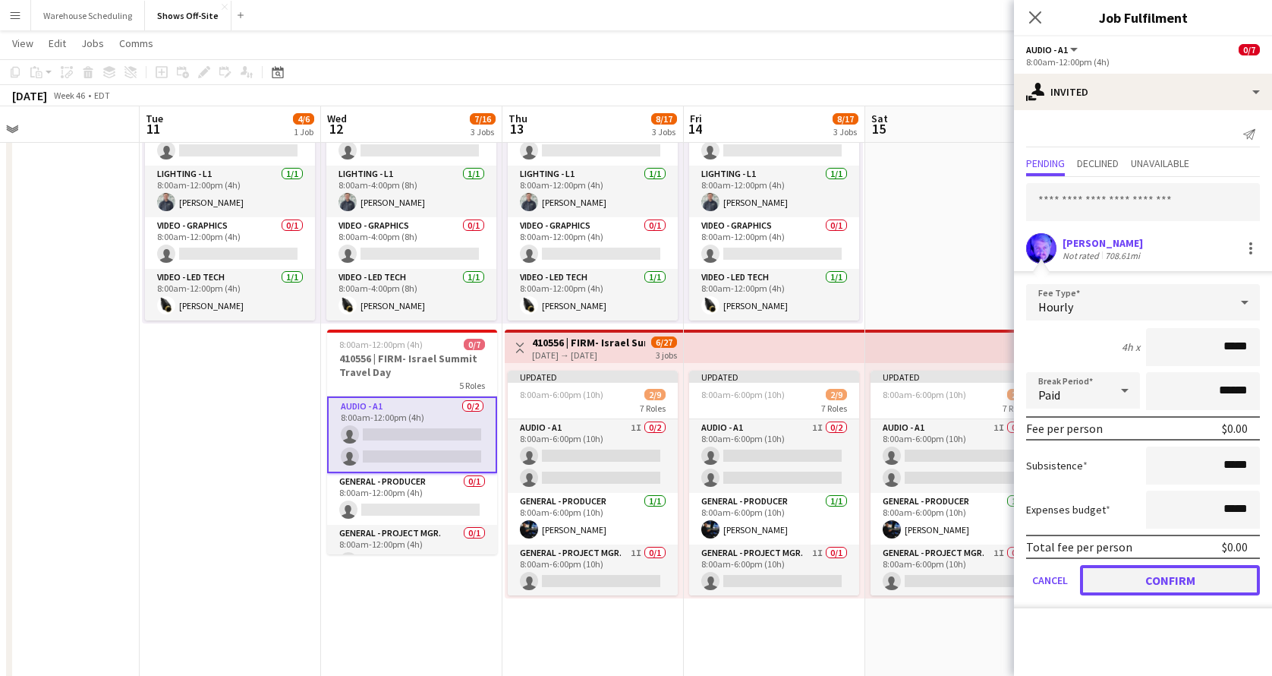
click at [1184, 572] on button "Confirm" at bounding box center [1170, 580] width 180 height 30
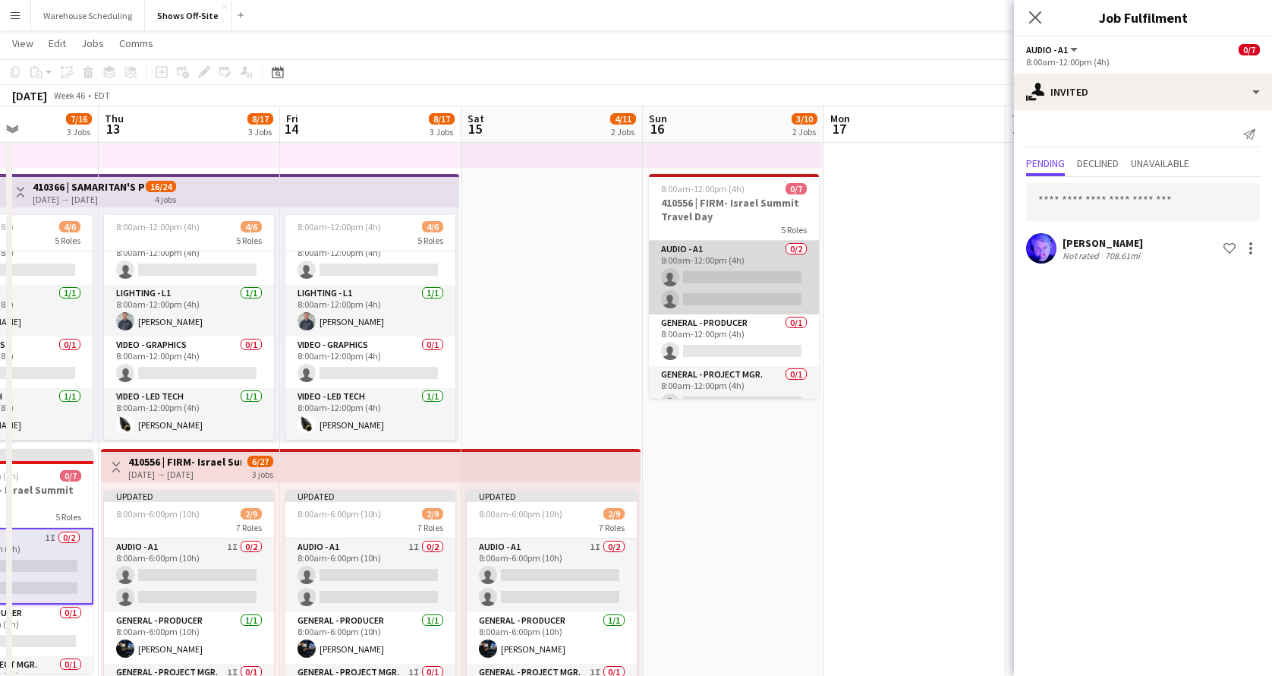
click at [739, 298] on app-card-role "Audio - A1 0/2 8:00am-12:00pm (4h) single-neutral-actions single-neutral-actions" at bounding box center [734, 278] width 170 height 74
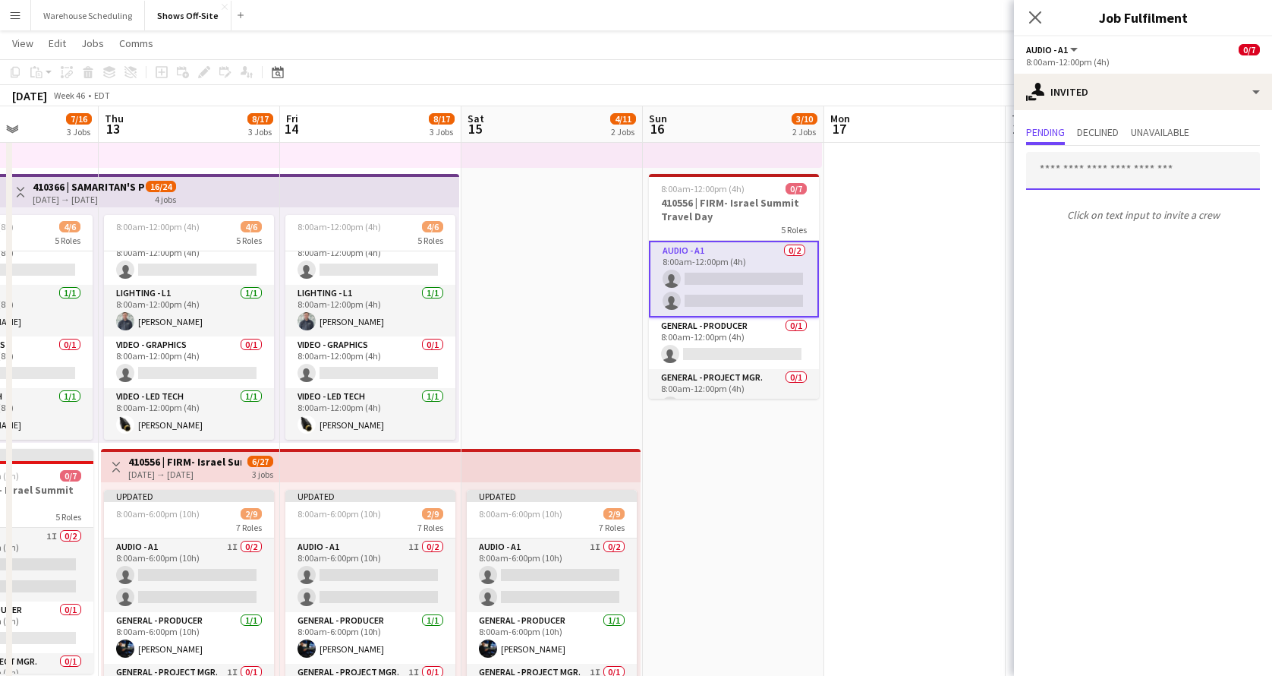
click at [1124, 162] on input "text" at bounding box center [1143, 171] width 234 height 38
paste input "**********"
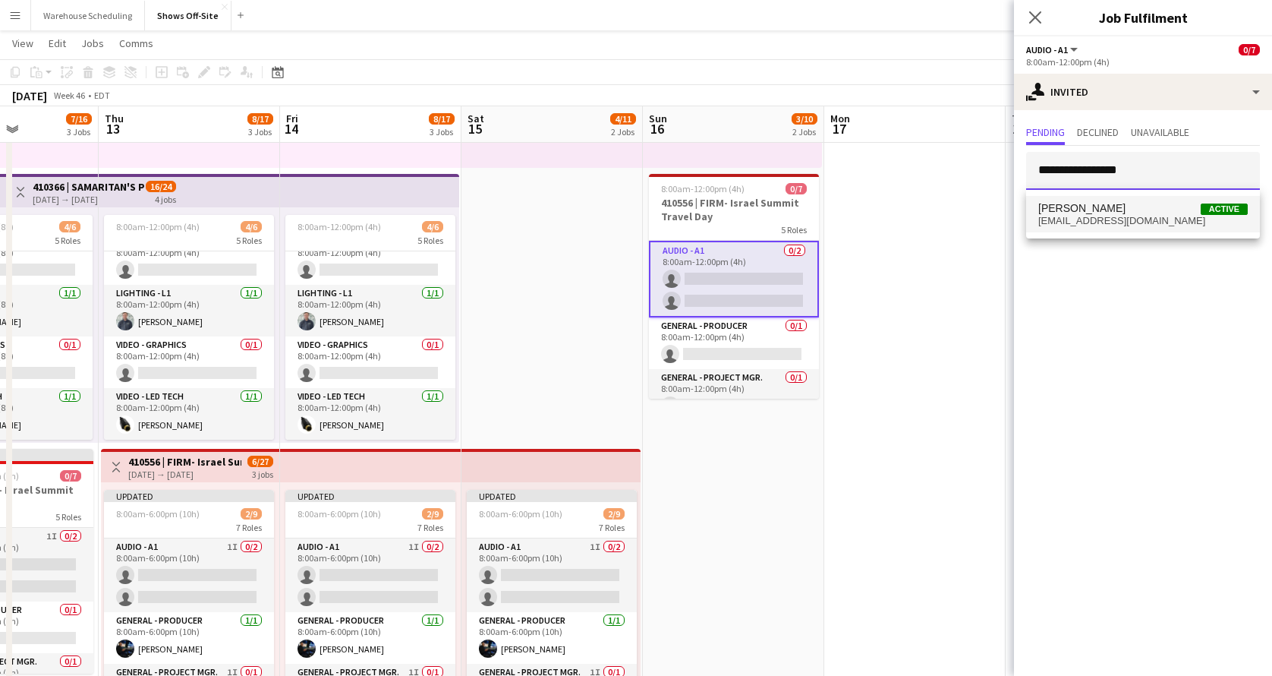
type input "**********"
click at [1136, 206] on span "[PERSON_NAME] Active" at bounding box center [1144, 208] width 210 height 13
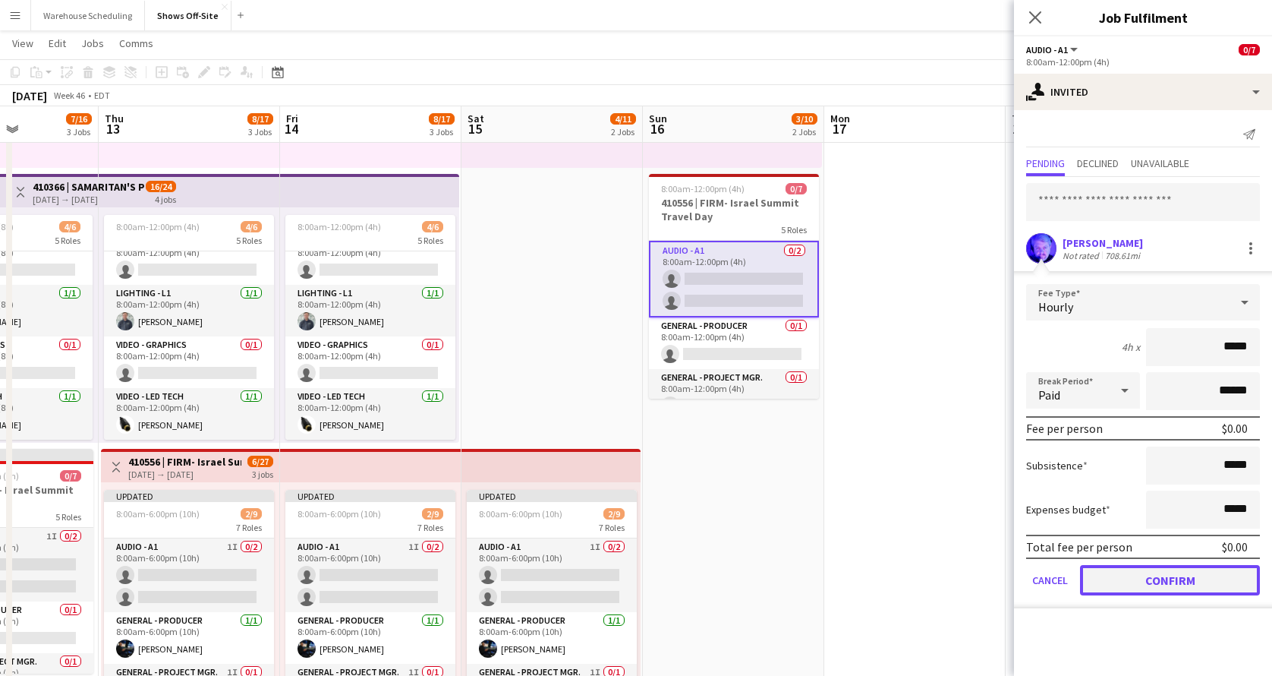
click at [1139, 572] on button "Confirm" at bounding box center [1170, 580] width 180 height 30
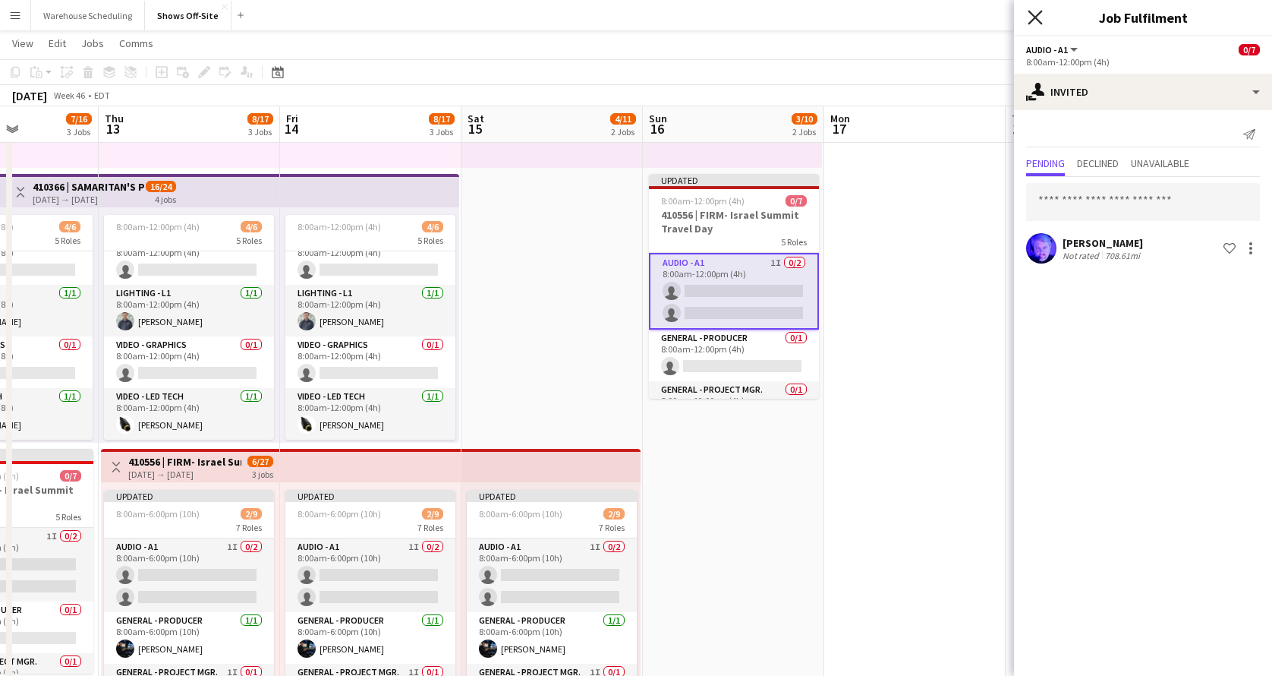
click at [1039, 18] on icon "Close pop-in" at bounding box center [1035, 17] width 14 height 14
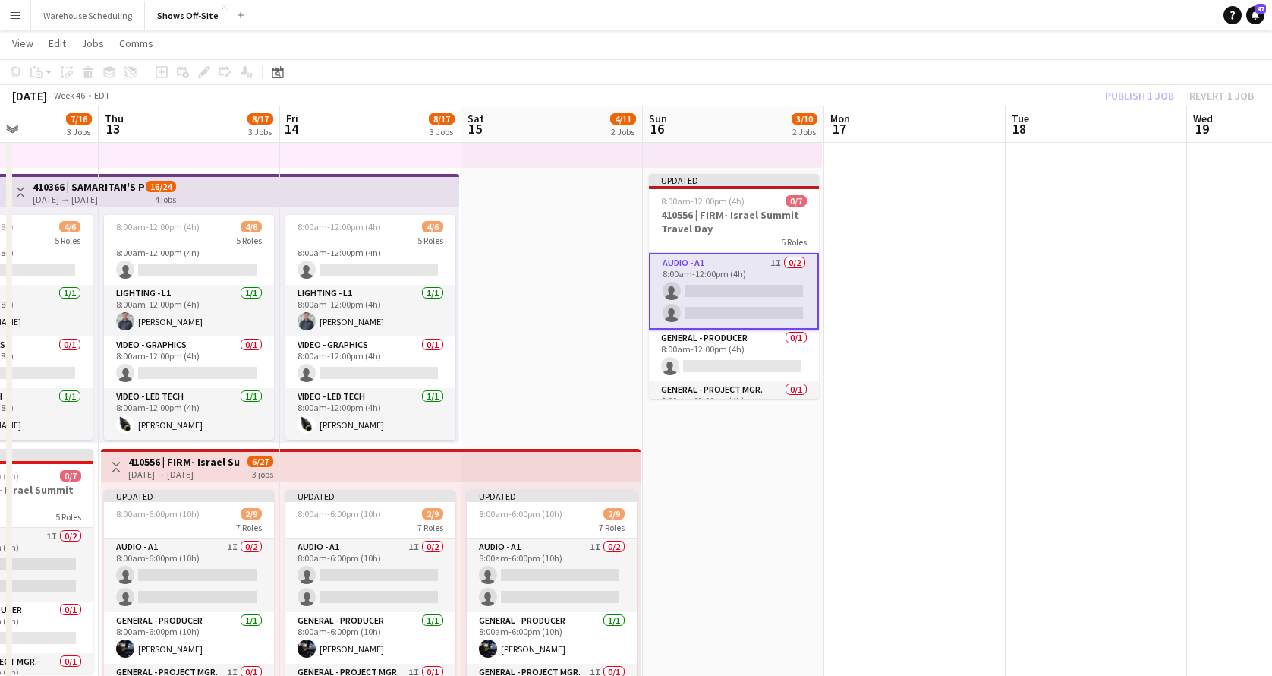
click at [1092, 60] on app-toolbar "Copy Paste Paste Command V Paste with crew Command Shift V Paste linked Job [GE…" at bounding box center [636, 72] width 1272 height 26
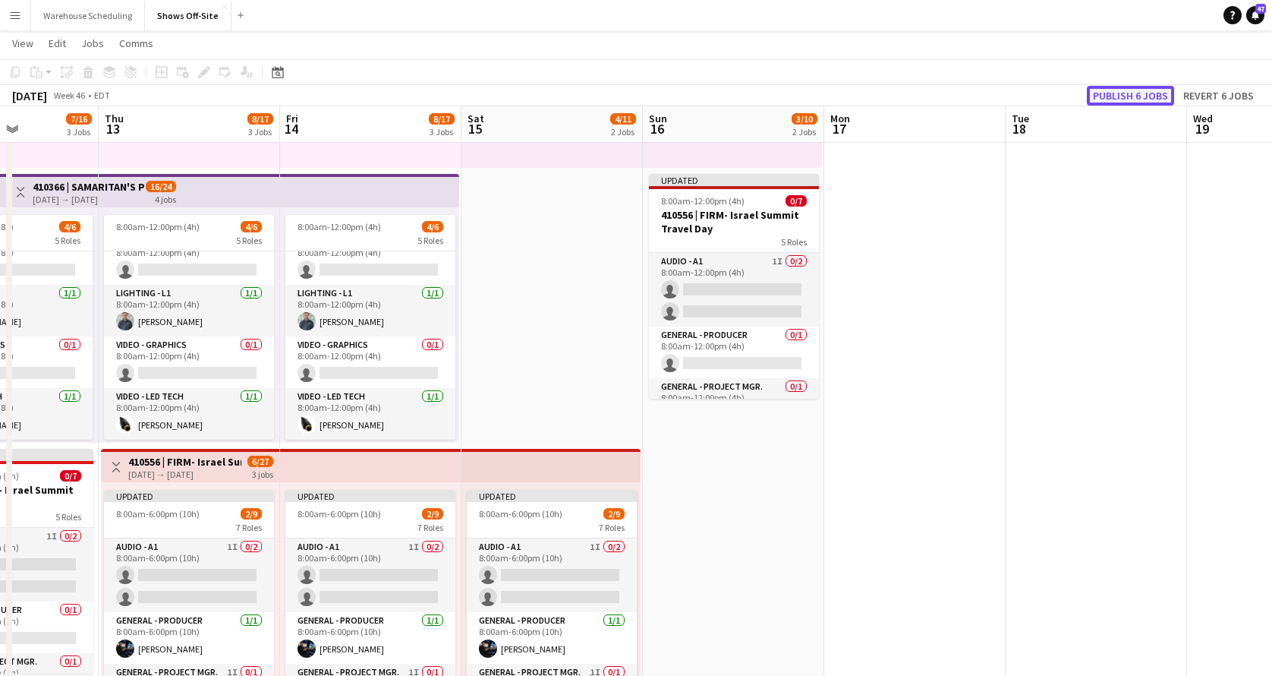
click at [1122, 95] on button "Publish 6 jobs" at bounding box center [1130, 96] width 87 height 20
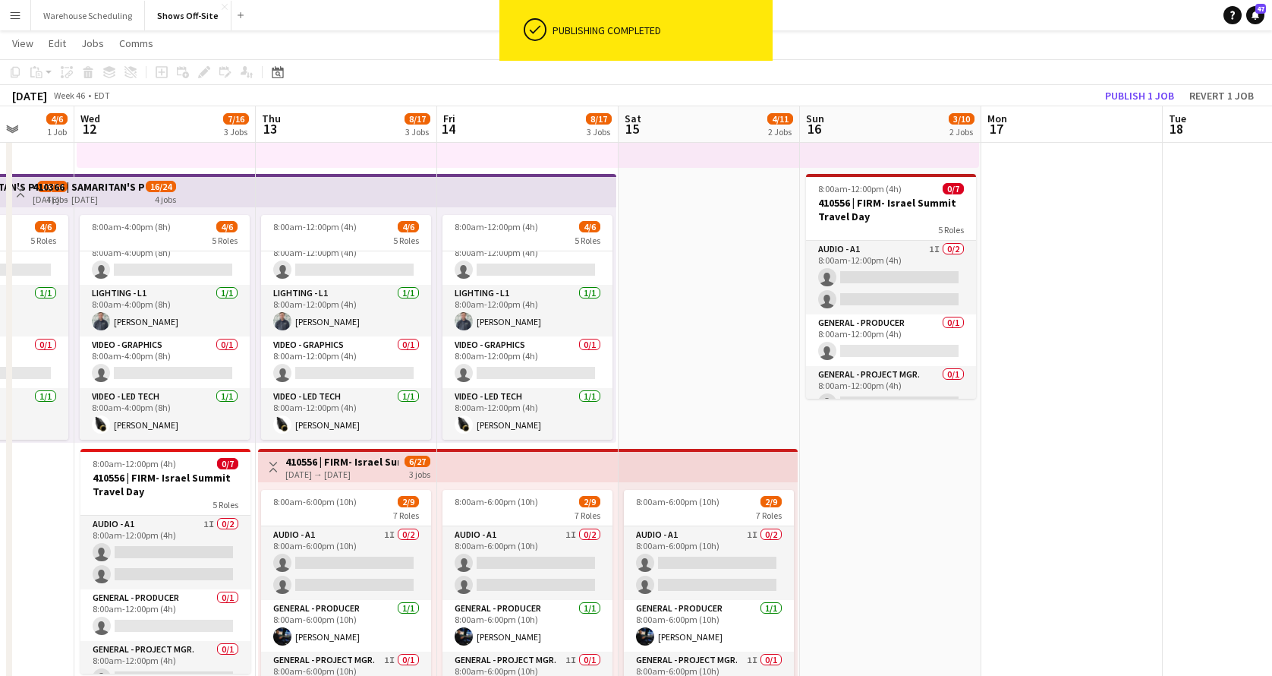
scroll to position [0, 407]
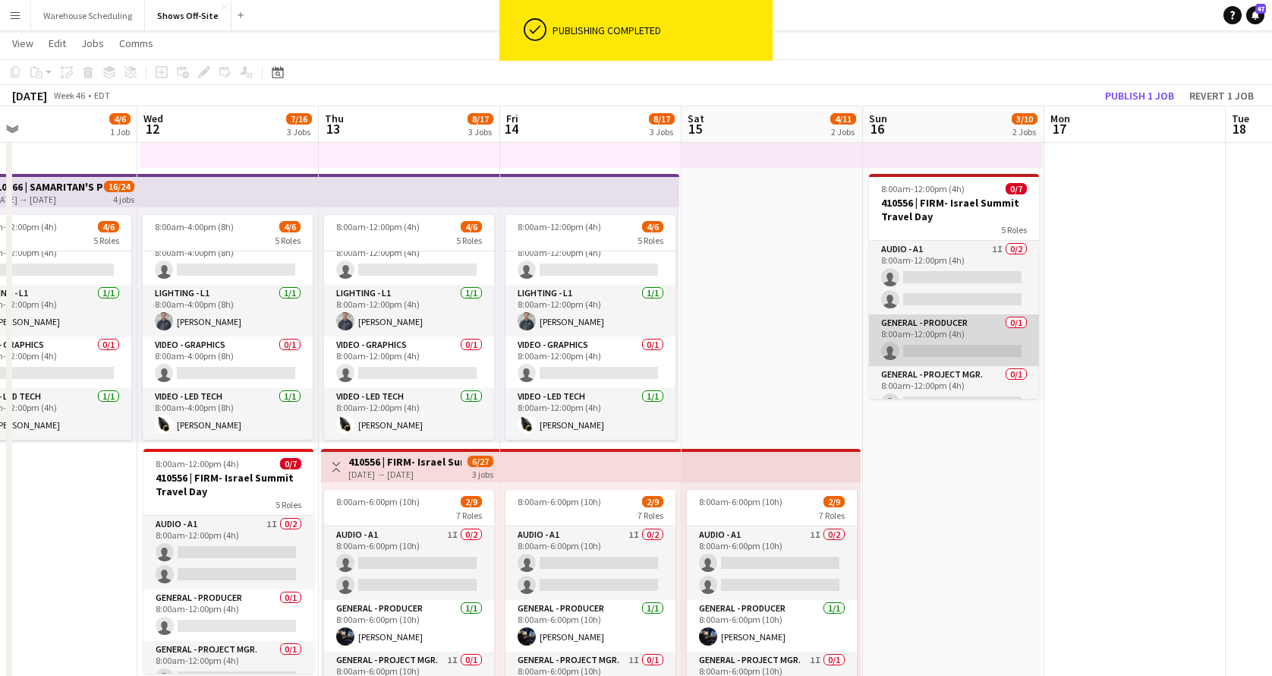
click at [955, 358] on app-card-role "General - Producer 0/1 8:00am-12:00pm (4h) single-neutral-actions" at bounding box center [954, 340] width 170 height 52
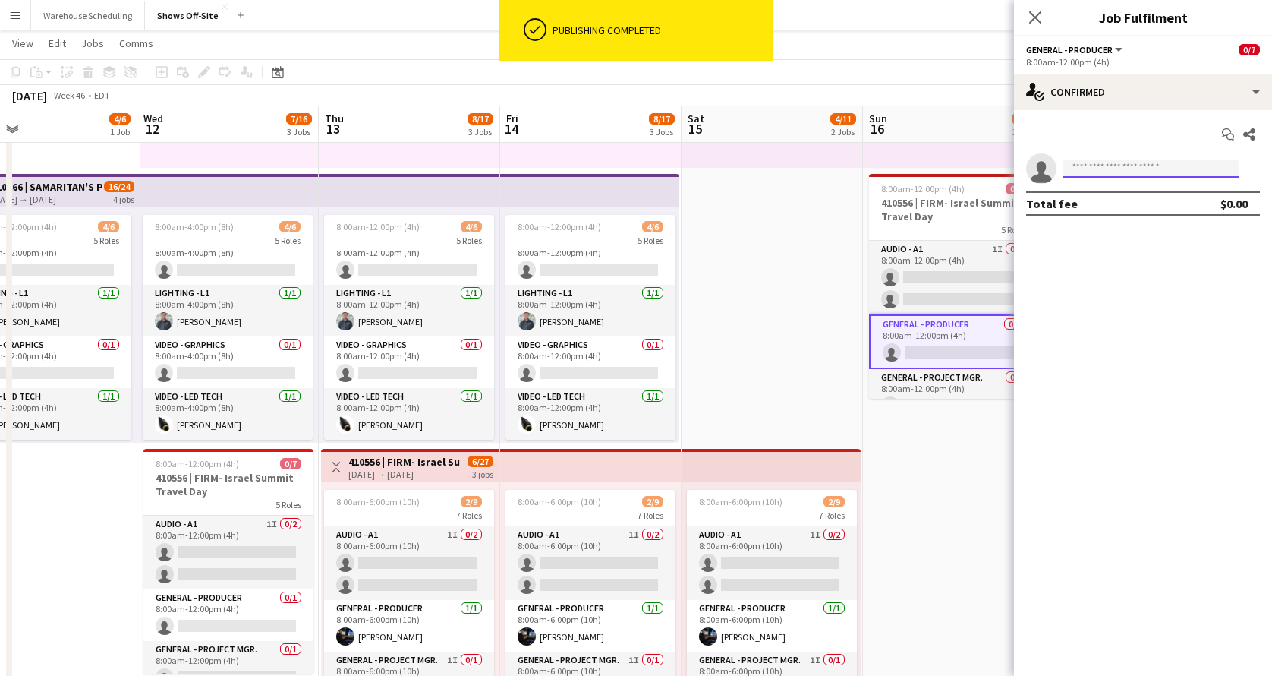
click at [1143, 165] on input at bounding box center [1151, 168] width 176 height 18
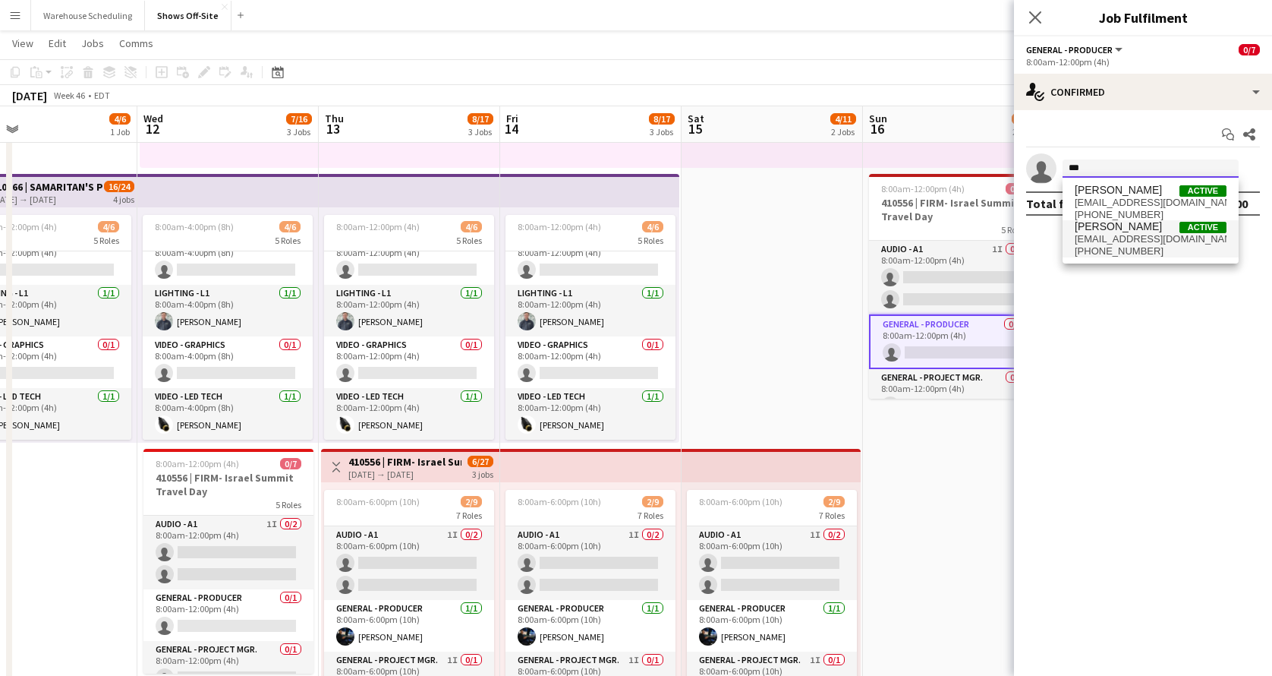
type input "***"
click at [1127, 237] on span "[EMAIL_ADDRESS][DOMAIN_NAME]" at bounding box center [1151, 239] width 152 height 12
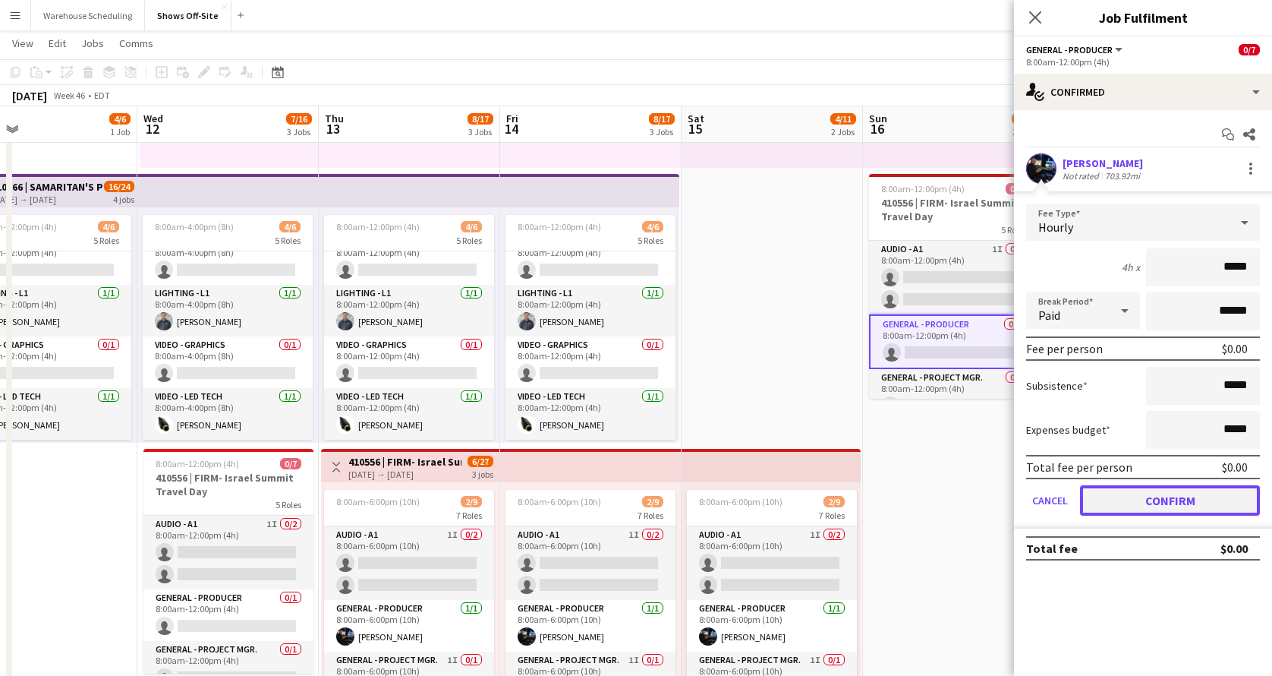
click at [1143, 493] on button "Confirm" at bounding box center [1170, 500] width 180 height 30
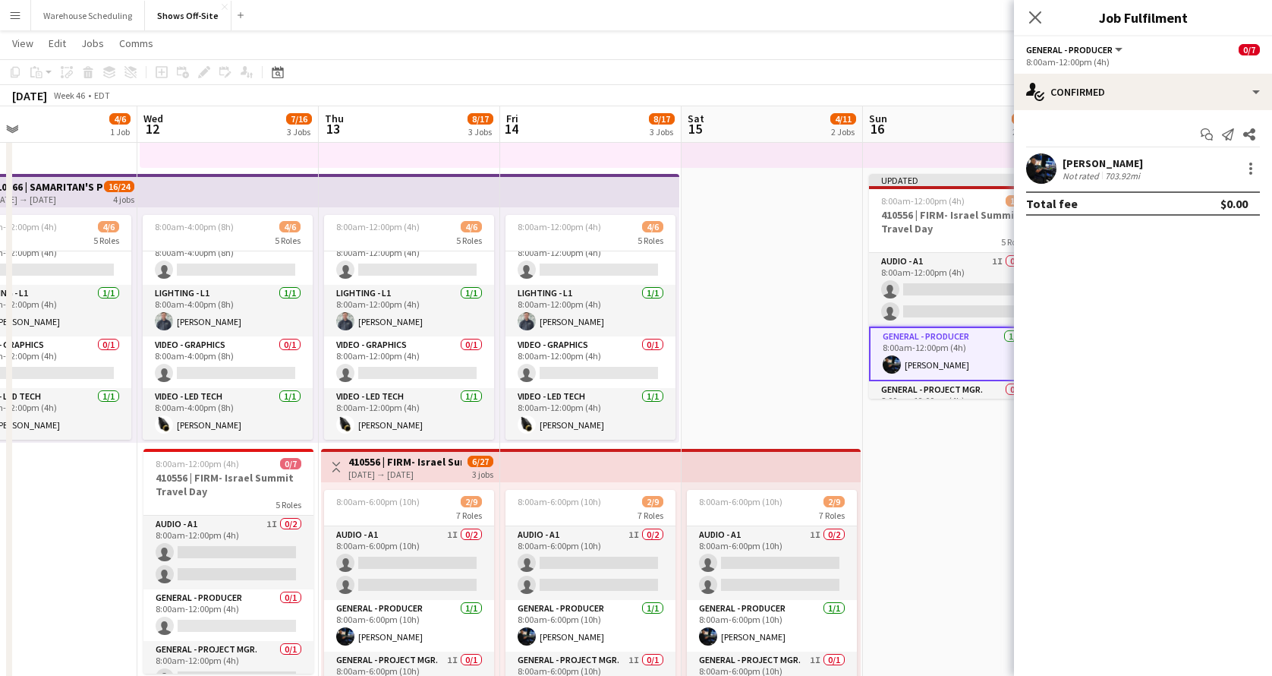
click at [1032, 27] on div "Close pop-in" at bounding box center [1035, 17] width 43 height 35
click at [1035, 20] on icon "Close pop-in" at bounding box center [1035, 17] width 14 height 14
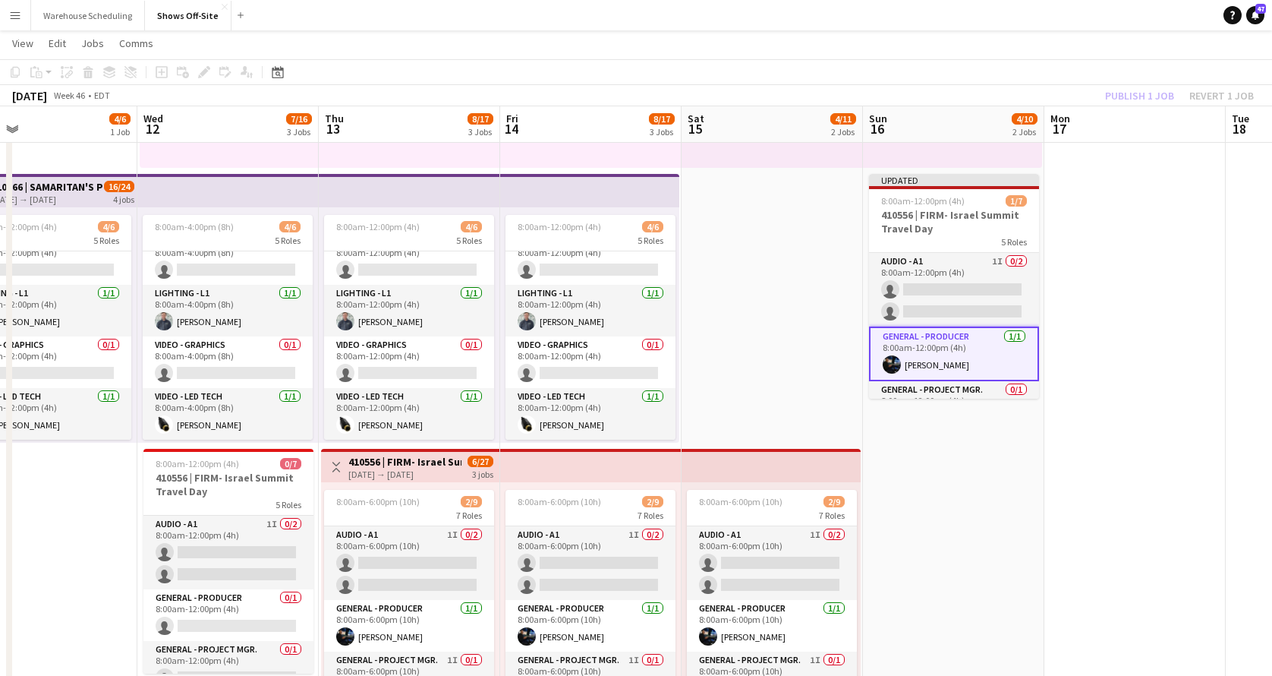
click at [1092, 65] on app-toolbar "Copy Paste Paste Command V Paste with crew Command Shift V Paste linked Job [GE…" at bounding box center [636, 72] width 1272 height 26
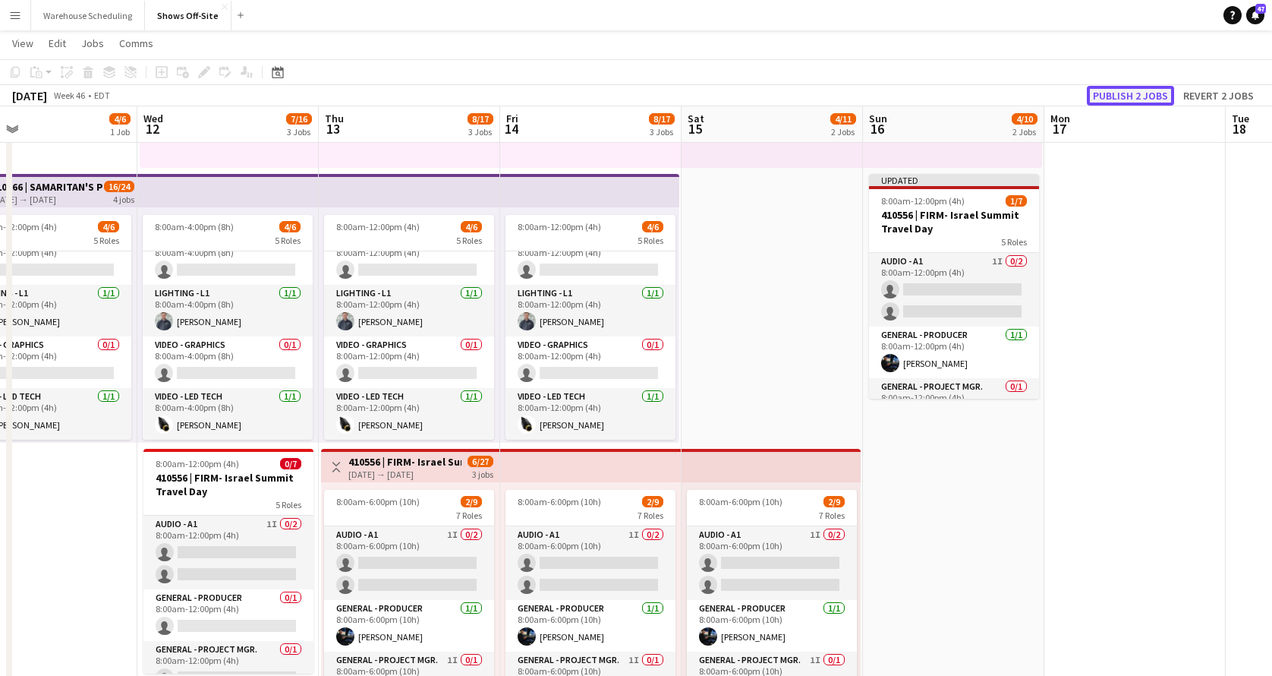
click at [1133, 95] on button "Publish 2 jobs" at bounding box center [1130, 96] width 87 height 20
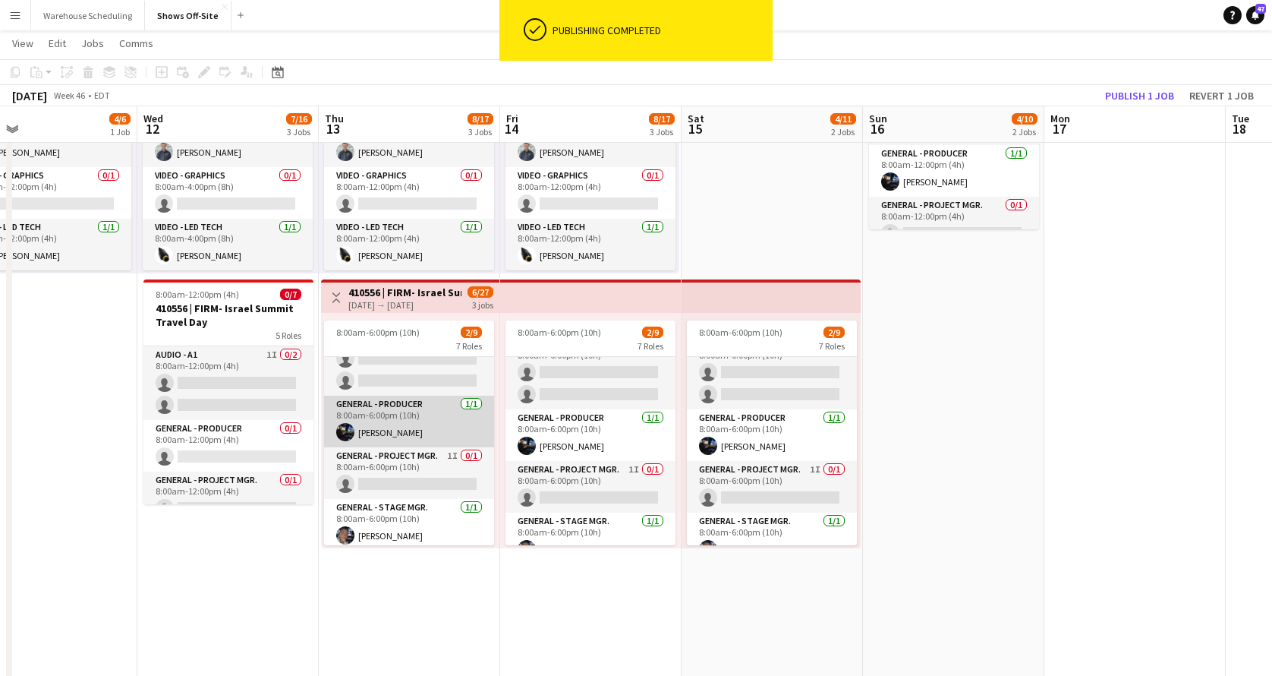
scroll to position [43, 0]
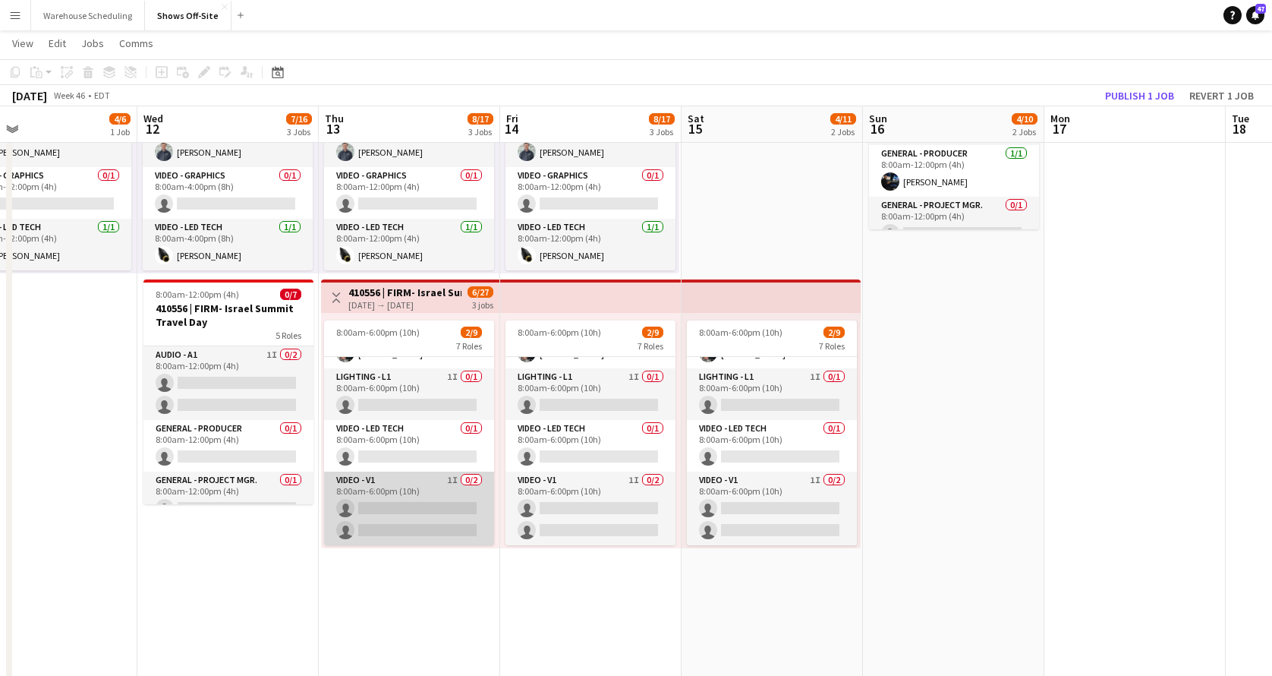
click at [415, 509] on app-card-role "Video - V1 1I 0/2 8:00am-6:00pm (10h) single-neutral-actions single-neutral-act…" at bounding box center [409, 508] width 170 height 74
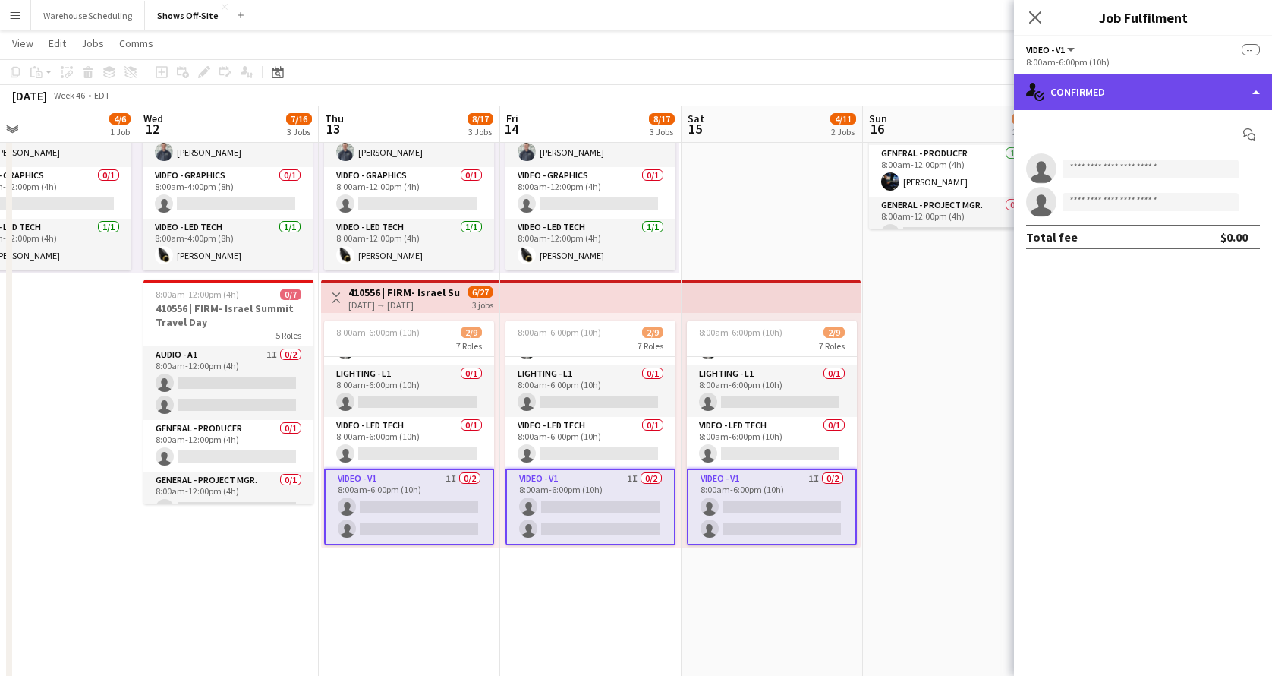
click at [1121, 99] on div "single-neutral-actions-check-2 Confirmed" at bounding box center [1143, 92] width 258 height 36
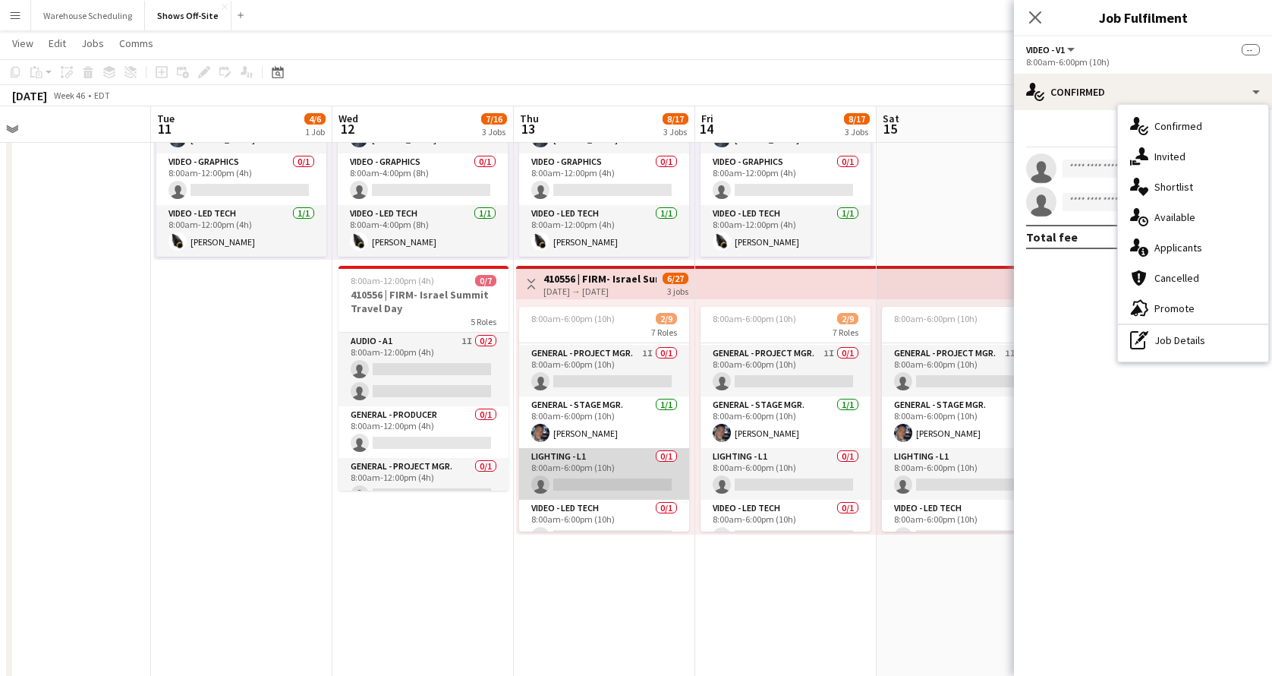
click at [605, 459] on app-card-role "Lighting - L1 0/1 8:00am-6:00pm (10h) single-neutral-actions" at bounding box center [604, 474] width 170 height 52
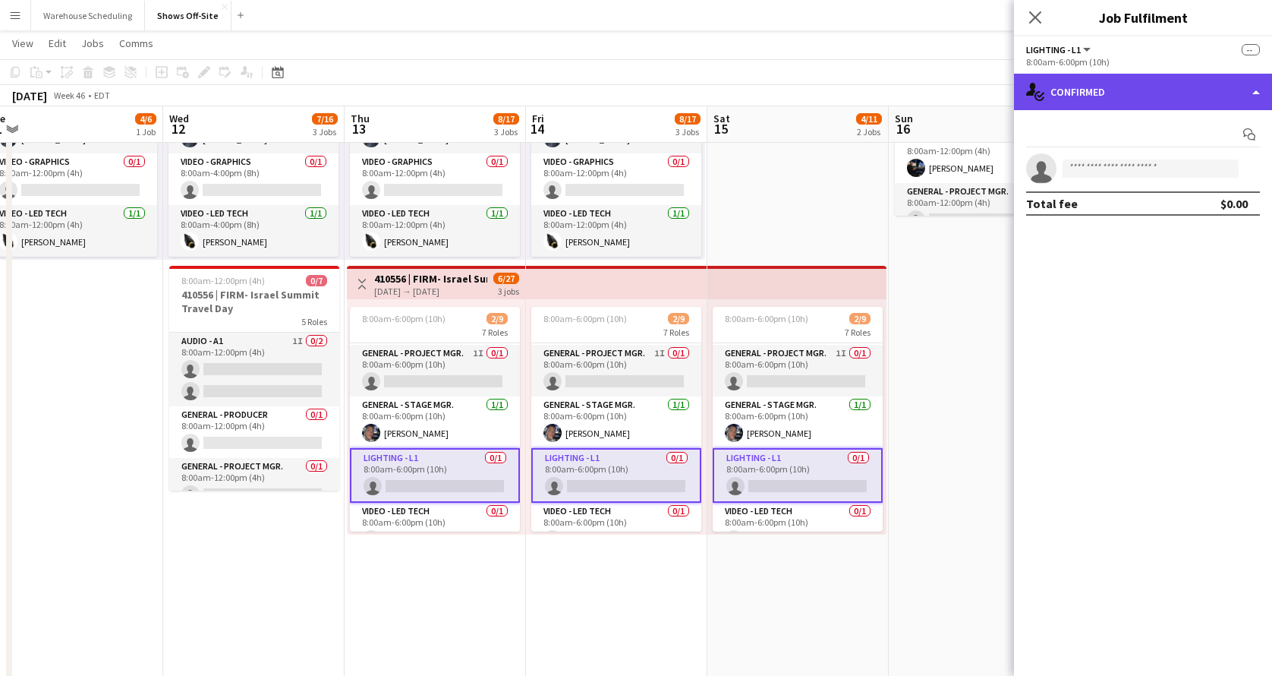
click at [1184, 101] on div "single-neutral-actions-check-2 Confirmed" at bounding box center [1143, 92] width 258 height 36
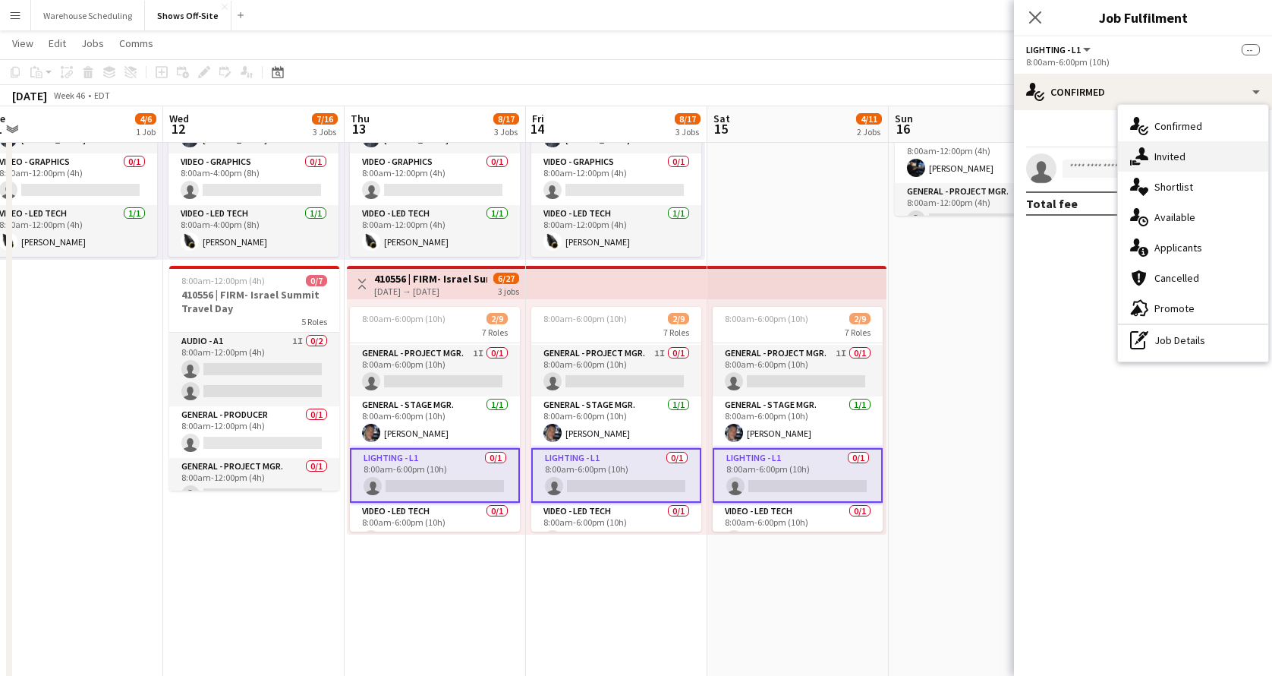
click at [1184, 149] on div "single-neutral-actions-share-1 Invited" at bounding box center [1193, 156] width 150 height 30
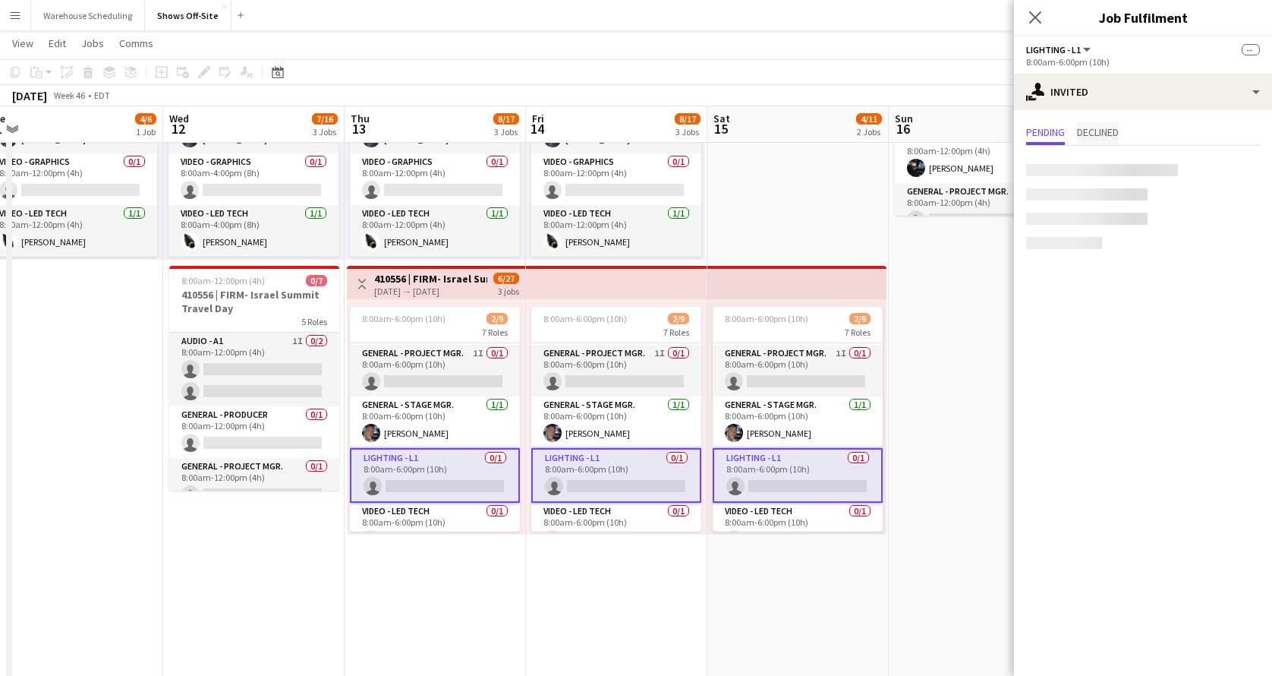
click at [1106, 133] on span "Declined" at bounding box center [1098, 132] width 42 height 11
click at [1054, 130] on span "Pending" at bounding box center [1045, 132] width 39 height 11
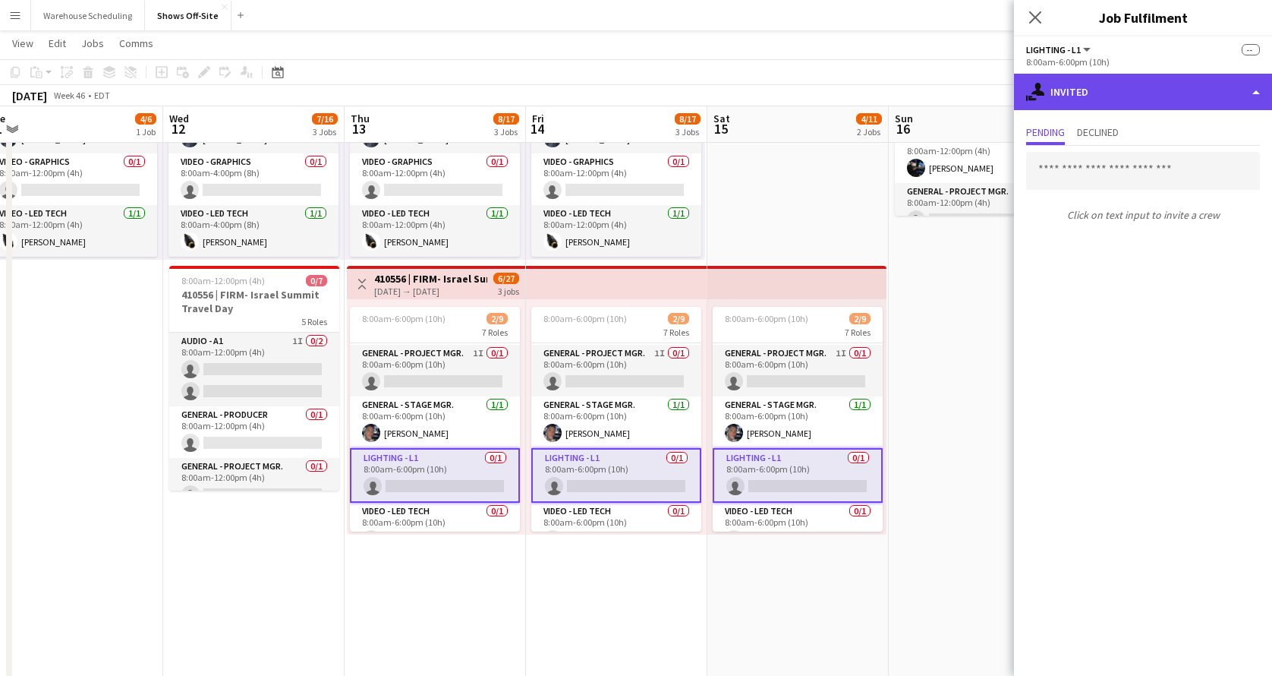
click at [1098, 90] on div "single-neutral-actions-share-1 Invited" at bounding box center [1143, 92] width 258 height 36
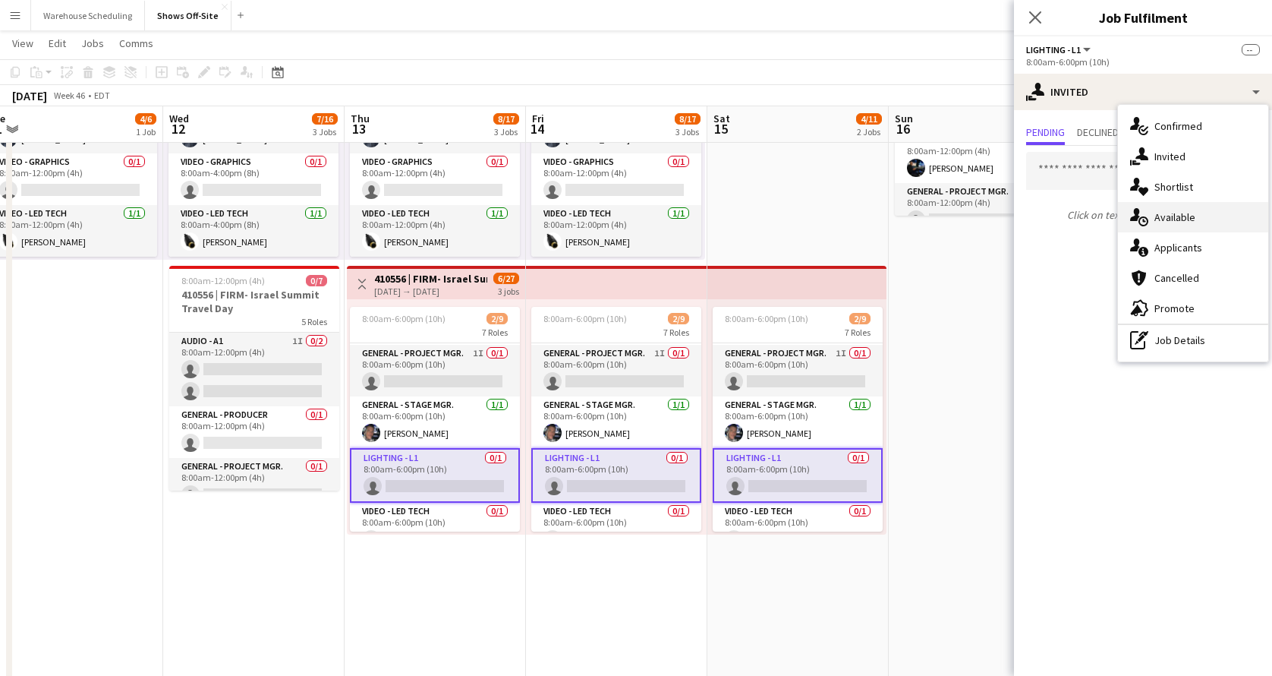
click at [1180, 224] on div "single-neutral-actions-upload Available" at bounding box center [1193, 217] width 150 height 30
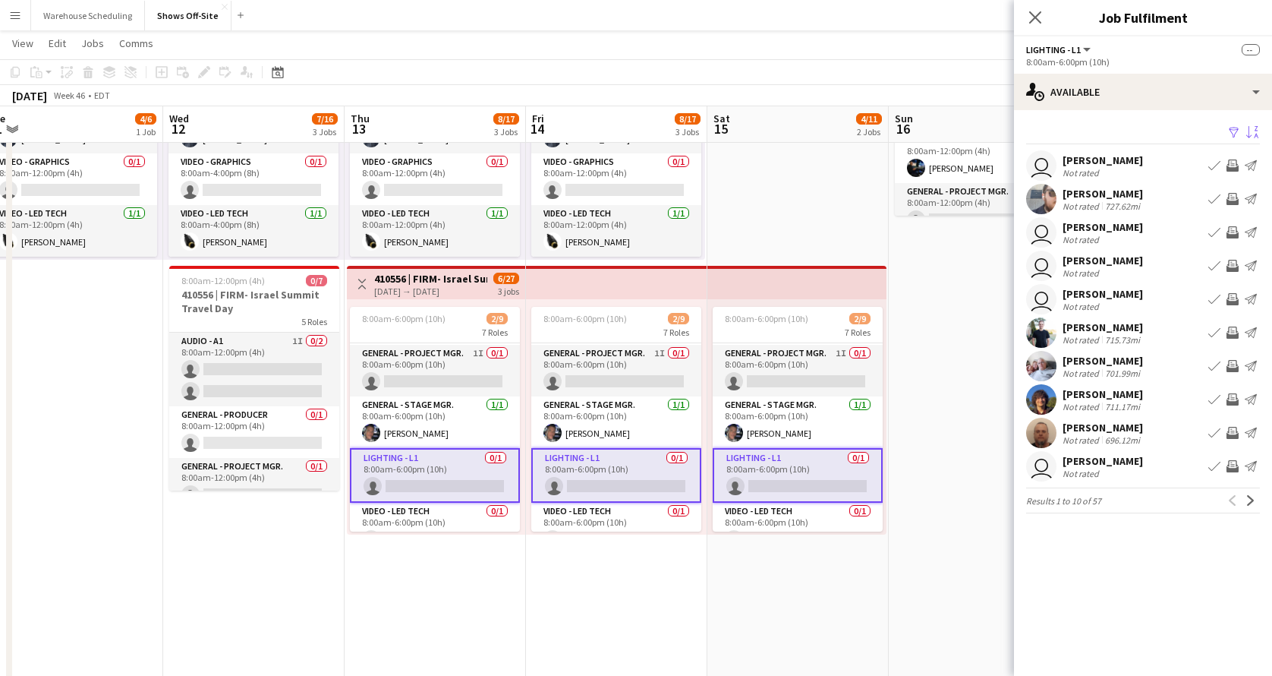
click at [1252, 127] on app-icon "Sort asc" at bounding box center [1253, 133] width 12 height 14
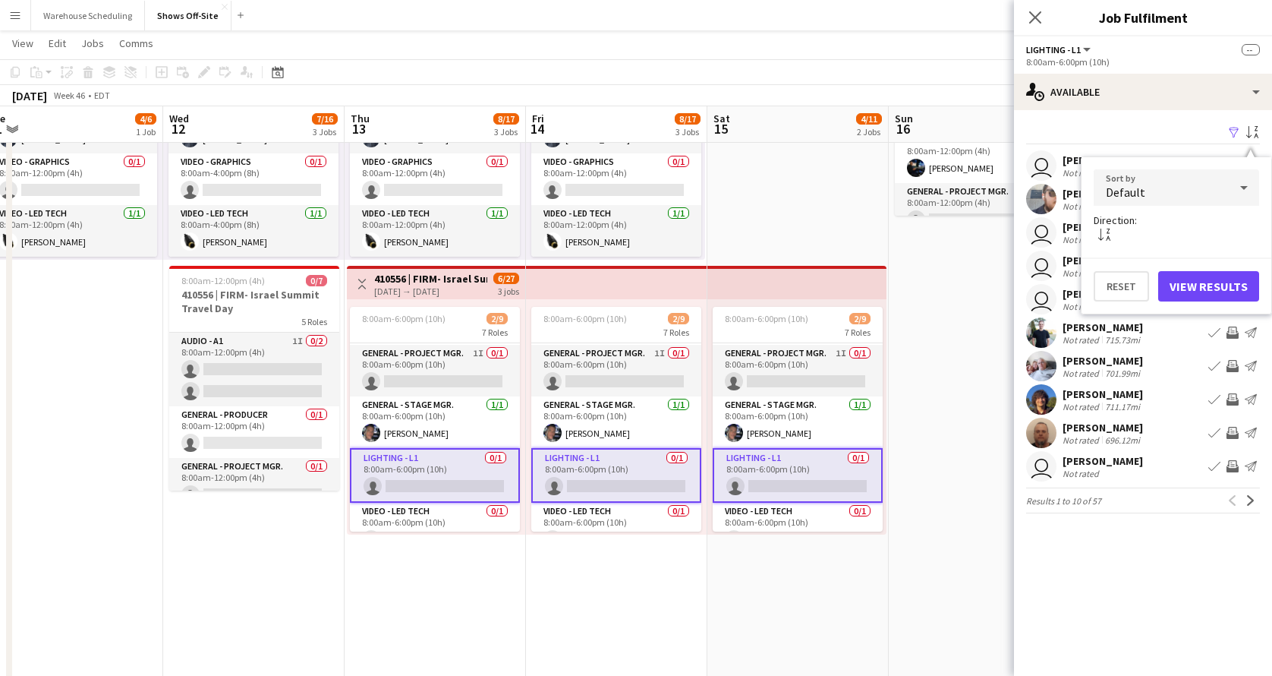
click at [1227, 184] on div "Default" at bounding box center [1161, 187] width 135 height 36
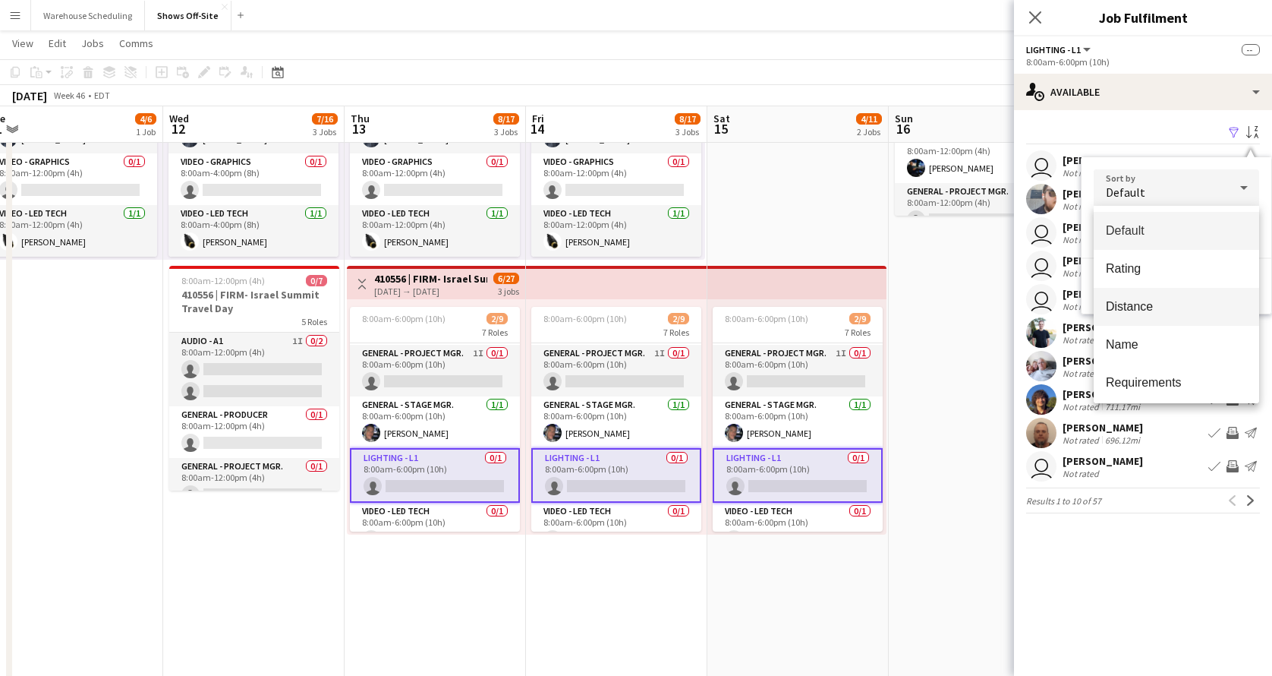
drag, startPoint x: 1183, startPoint y: 275, endPoint x: 1176, endPoint y: 305, distance: 31.3
click at [1176, 305] on div "Default Rating Distance Name Requirements" at bounding box center [1176, 304] width 165 height 197
click at [1176, 305] on span "Distance" at bounding box center [1176, 306] width 141 height 14
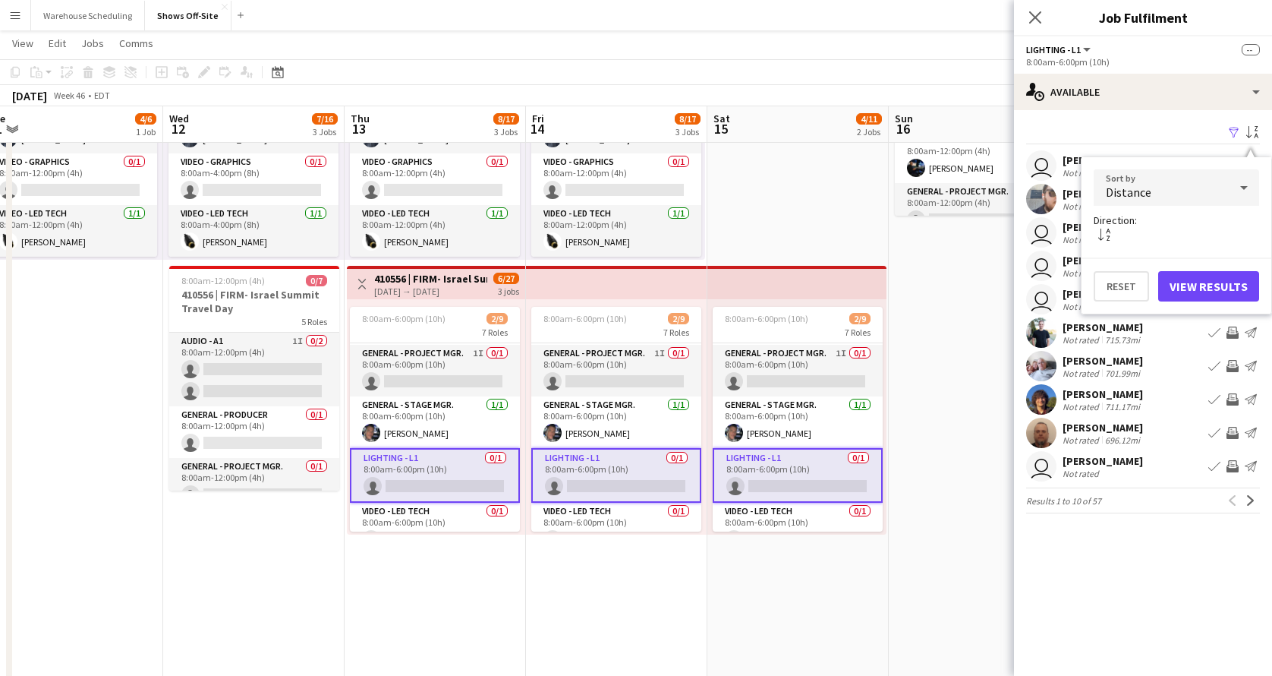
click at [1213, 268] on div "Reset View Results" at bounding box center [1177, 279] width 190 height 44
click at [1213, 279] on button "View Results" at bounding box center [1208, 286] width 101 height 30
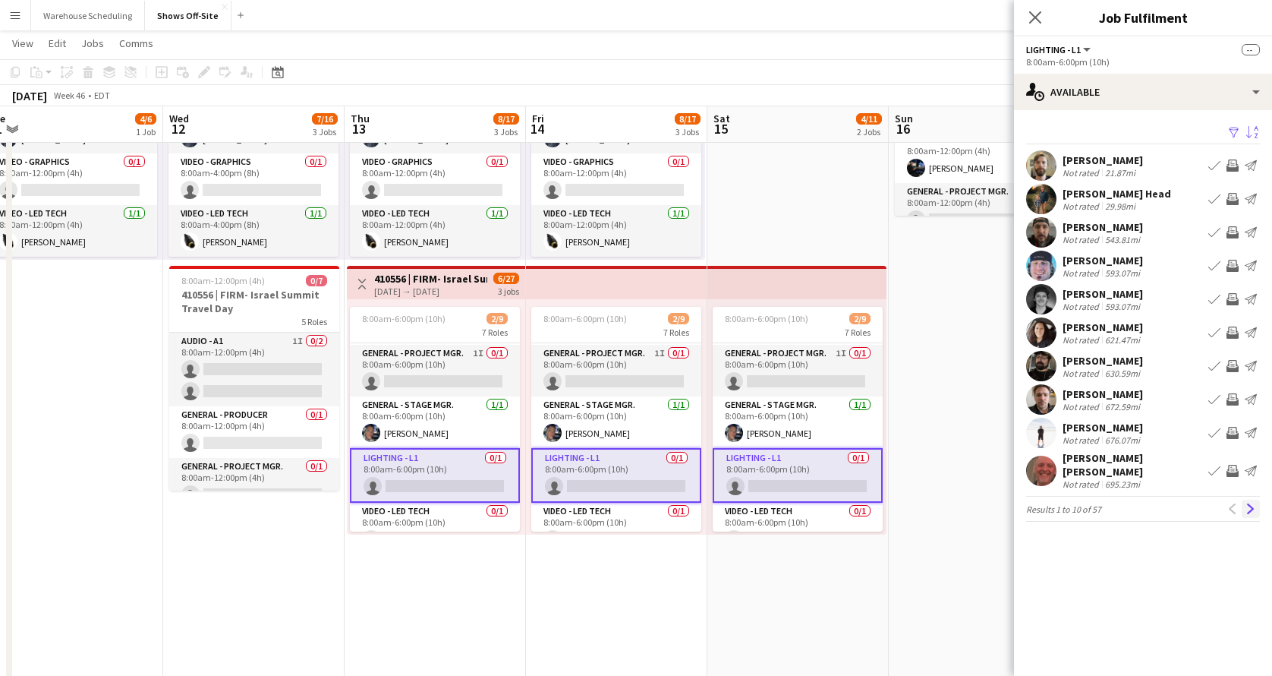
click at [1249, 503] on app-icon "Next" at bounding box center [1251, 508] width 11 height 11
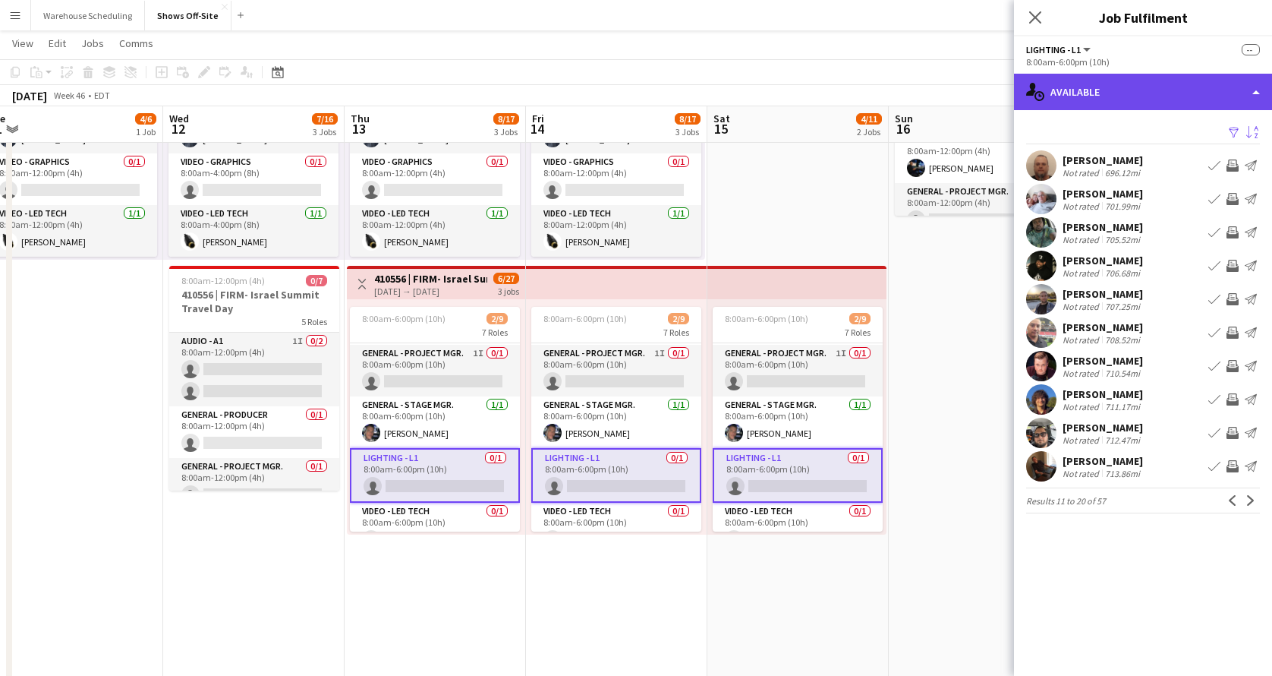
click at [1119, 105] on div "single-neutral-actions-upload Available" at bounding box center [1143, 92] width 258 height 36
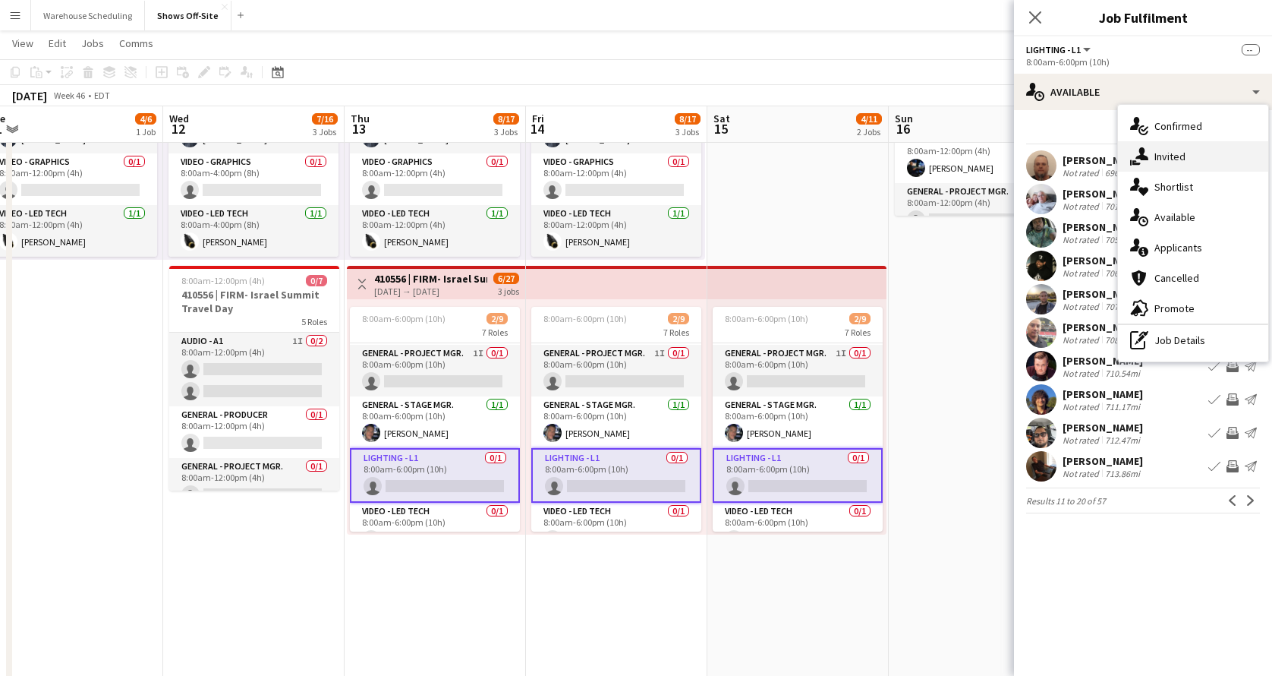
click at [1146, 153] on icon "single-neutral-actions-share-1" at bounding box center [1139, 156] width 18 height 18
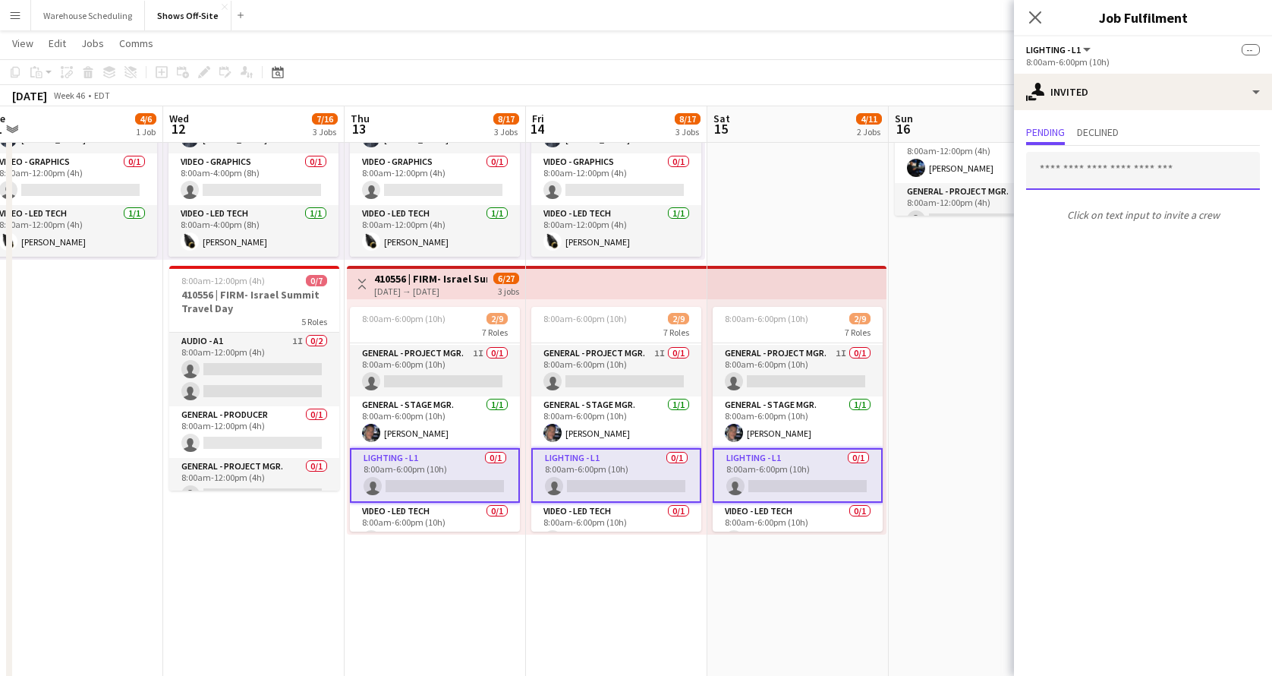
click at [1076, 171] on input "text" at bounding box center [1143, 171] width 234 height 38
type input "*"
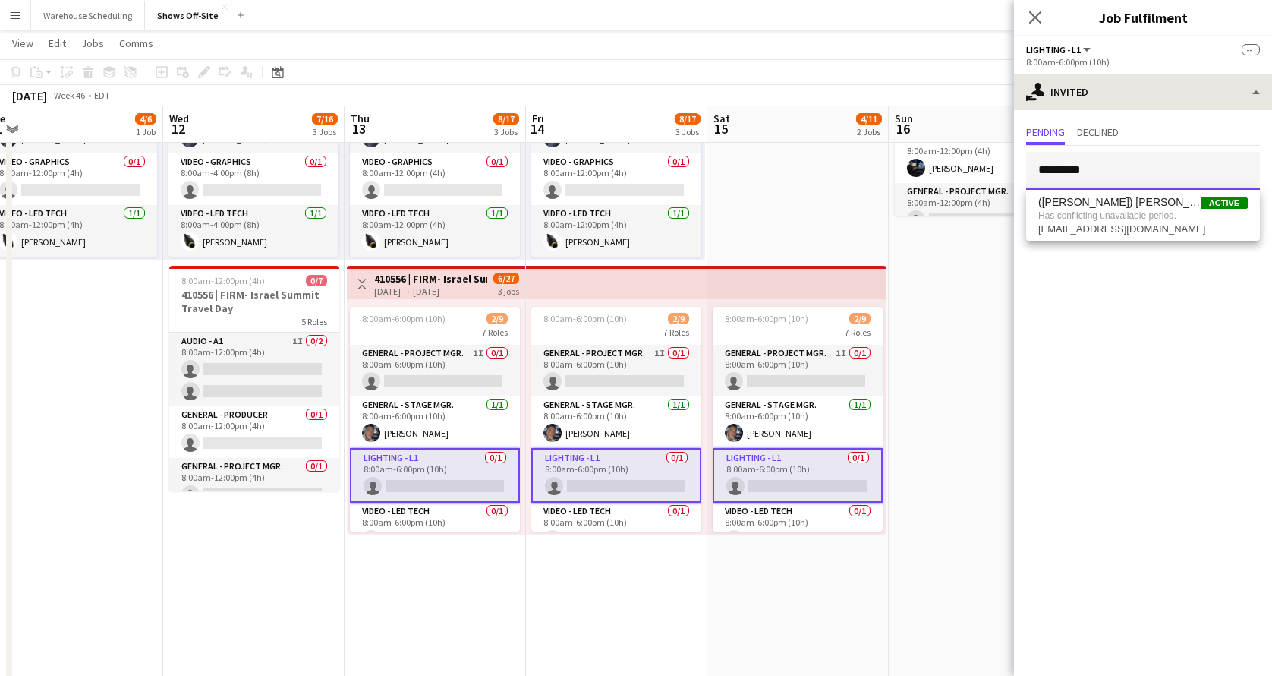
type input "*********"
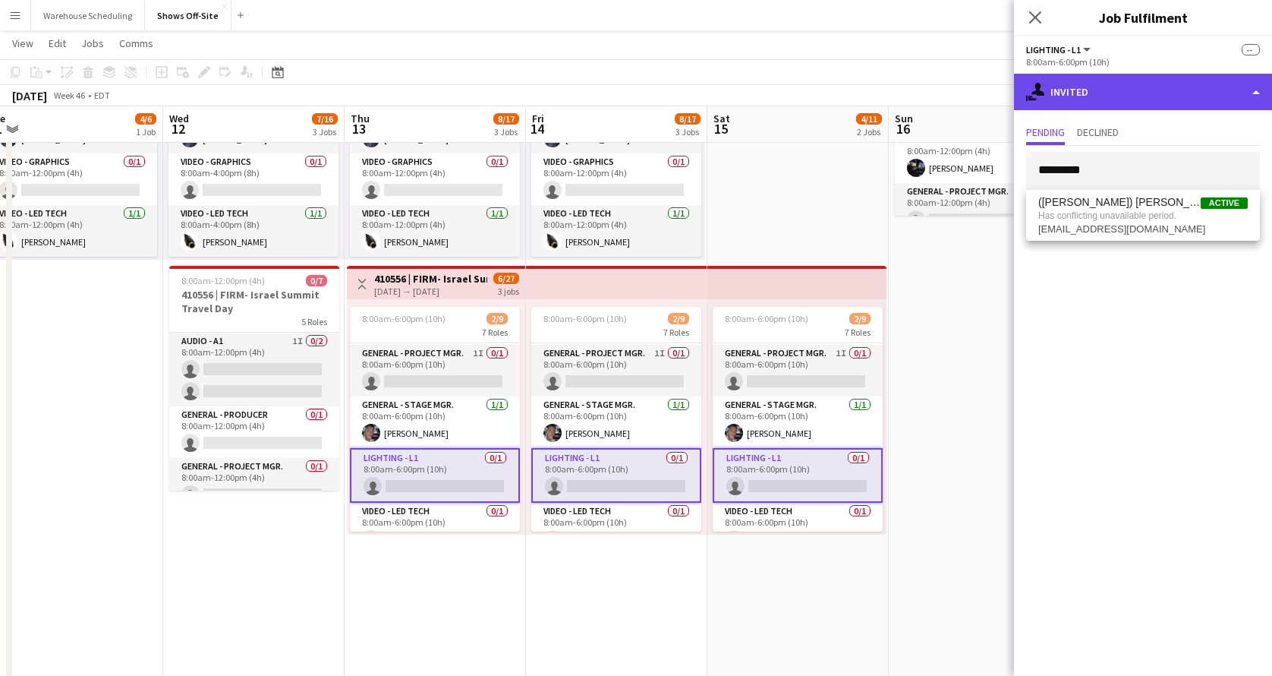
click at [1091, 88] on div "single-neutral-actions-share-1 Invited" at bounding box center [1143, 92] width 258 height 36
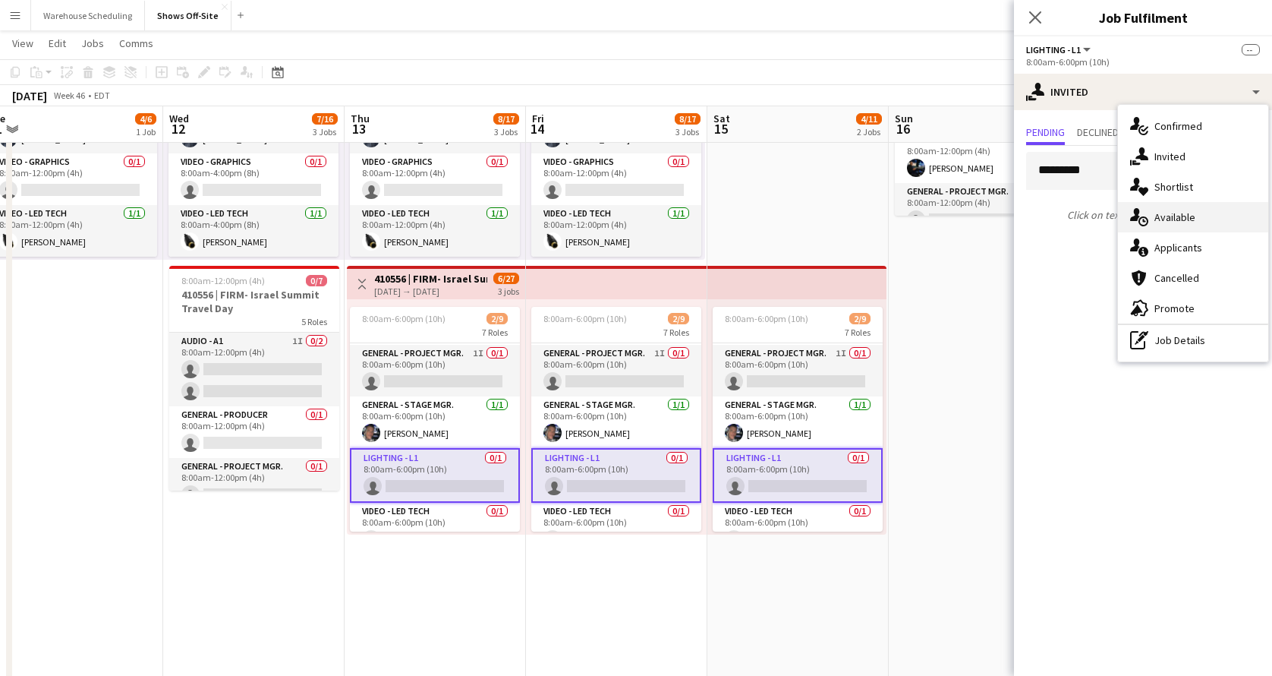
click at [1179, 213] on span "Available" at bounding box center [1175, 217] width 41 height 14
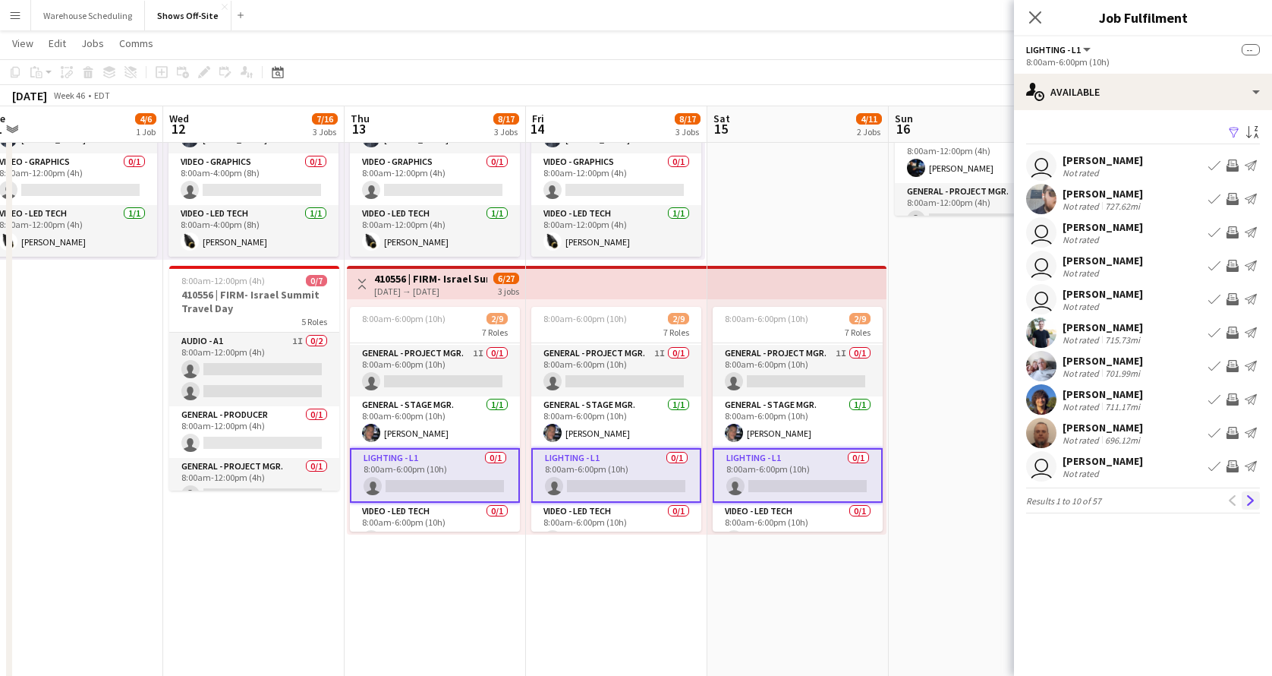
click at [1249, 498] on app-icon "Next" at bounding box center [1251, 500] width 11 height 11
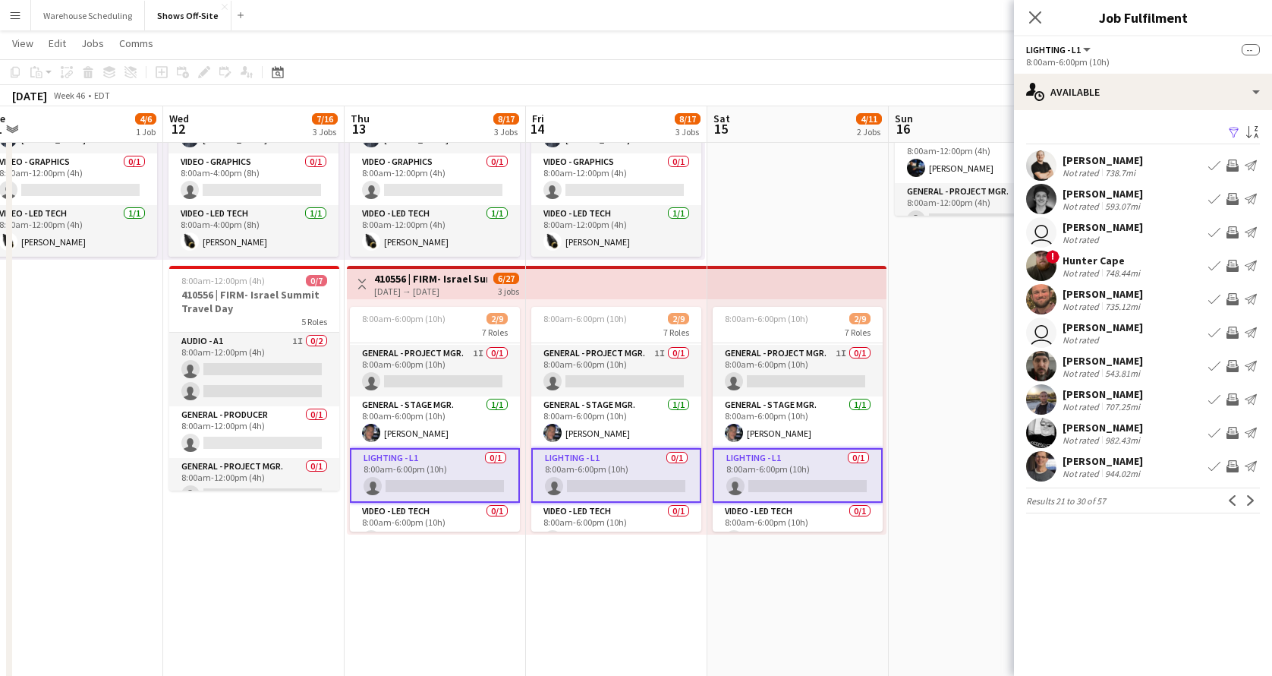
click at [1249, 498] on app-icon "Next" at bounding box center [1251, 500] width 11 height 11
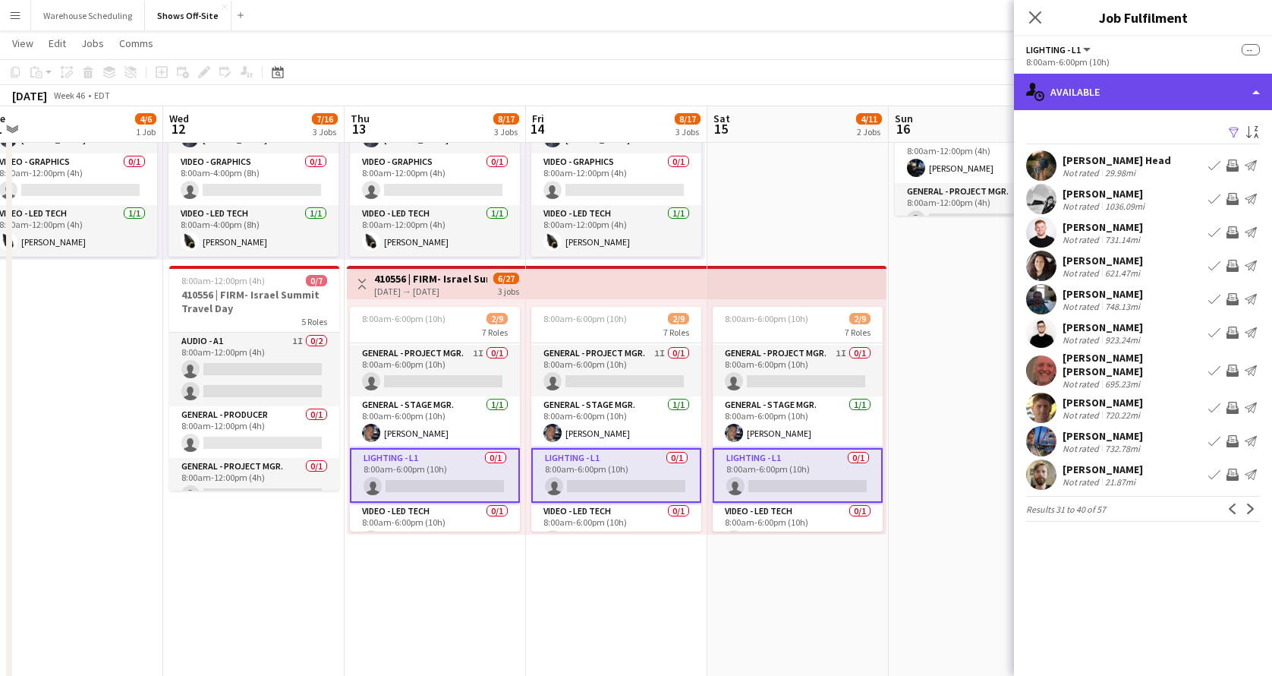
click at [1180, 93] on div "single-neutral-actions-upload Available" at bounding box center [1143, 92] width 258 height 36
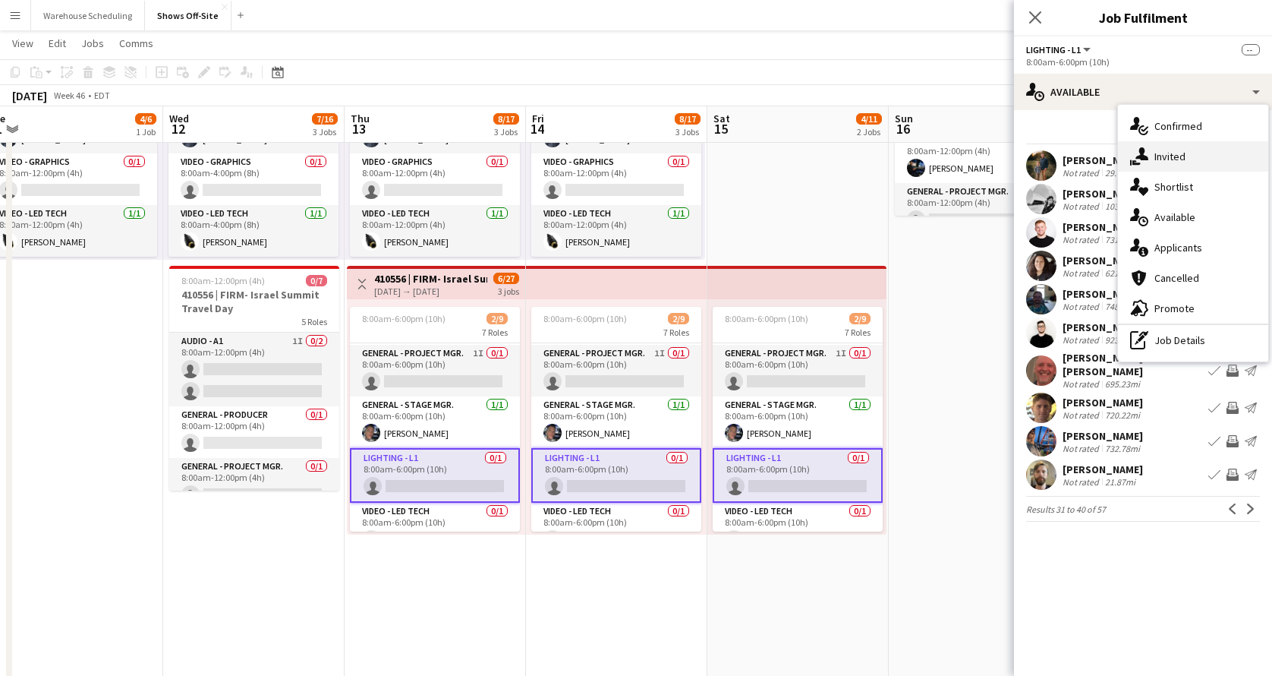
click at [1167, 159] on span "Invited" at bounding box center [1170, 157] width 31 height 14
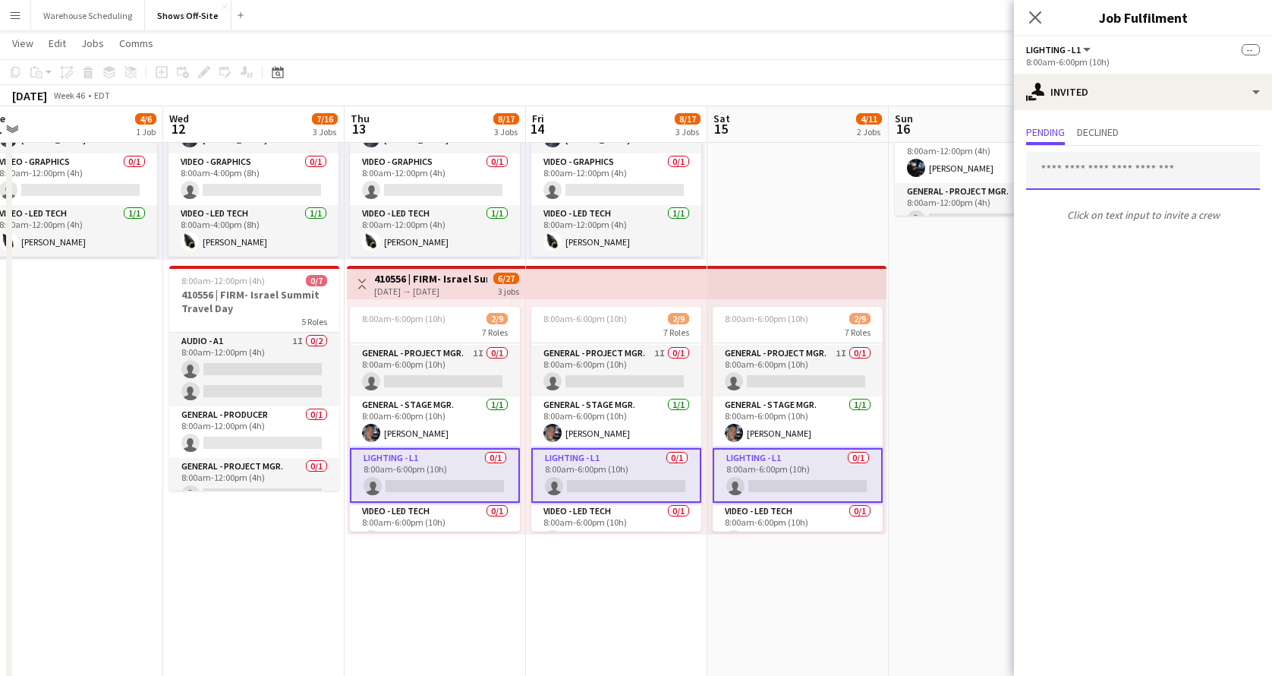
click at [1098, 175] on input "text" at bounding box center [1143, 171] width 234 height 38
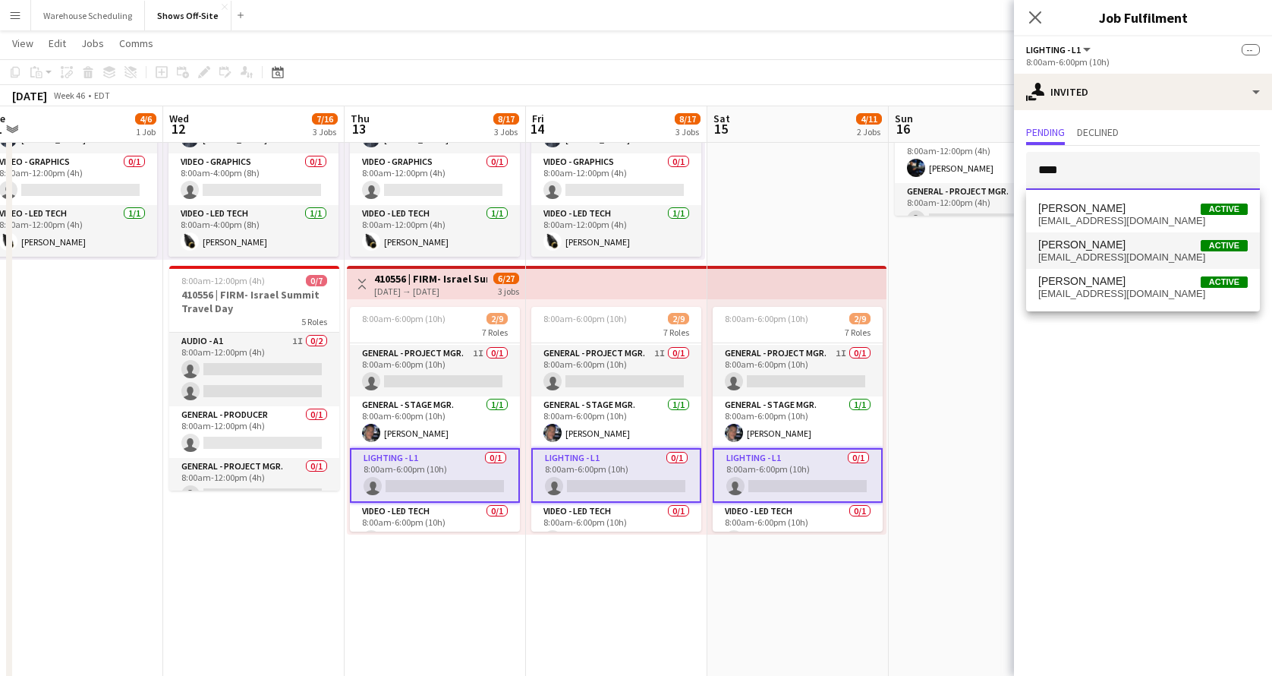
type input "****"
click at [1112, 251] on span "[EMAIL_ADDRESS][DOMAIN_NAME]" at bounding box center [1144, 257] width 210 height 12
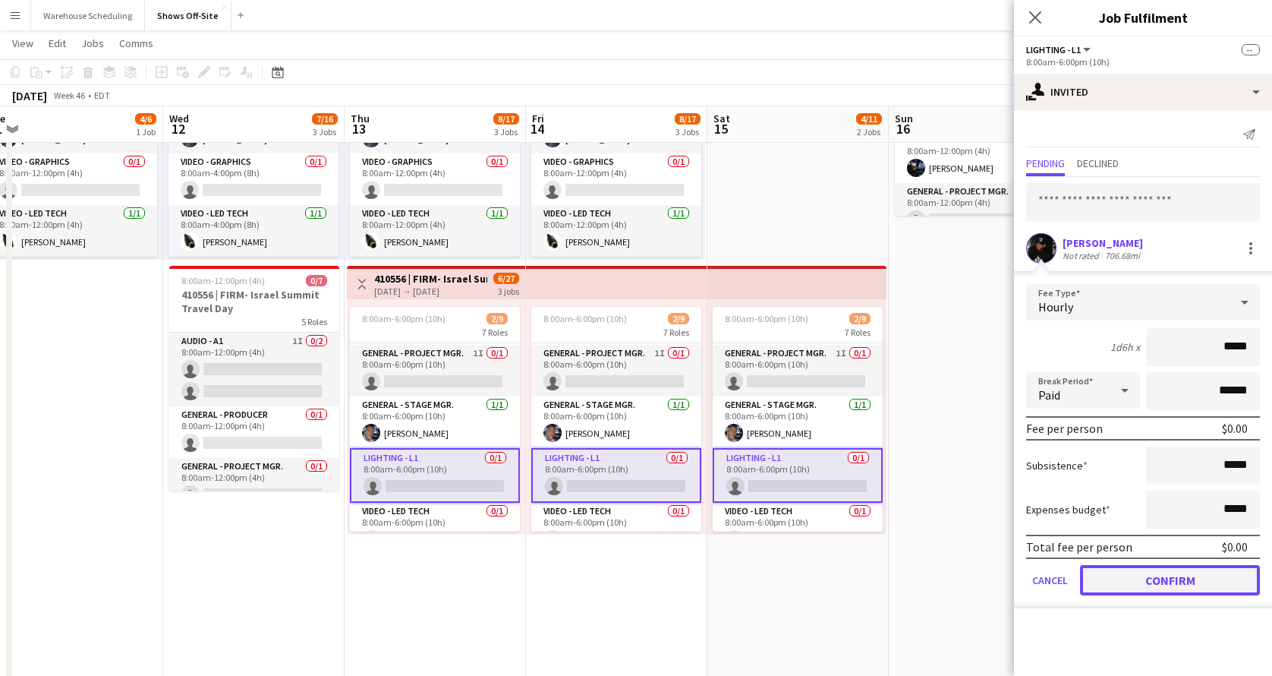
click at [1161, 572] on button "Confirm" at bounding box center [1170, 580] width 180 height 30
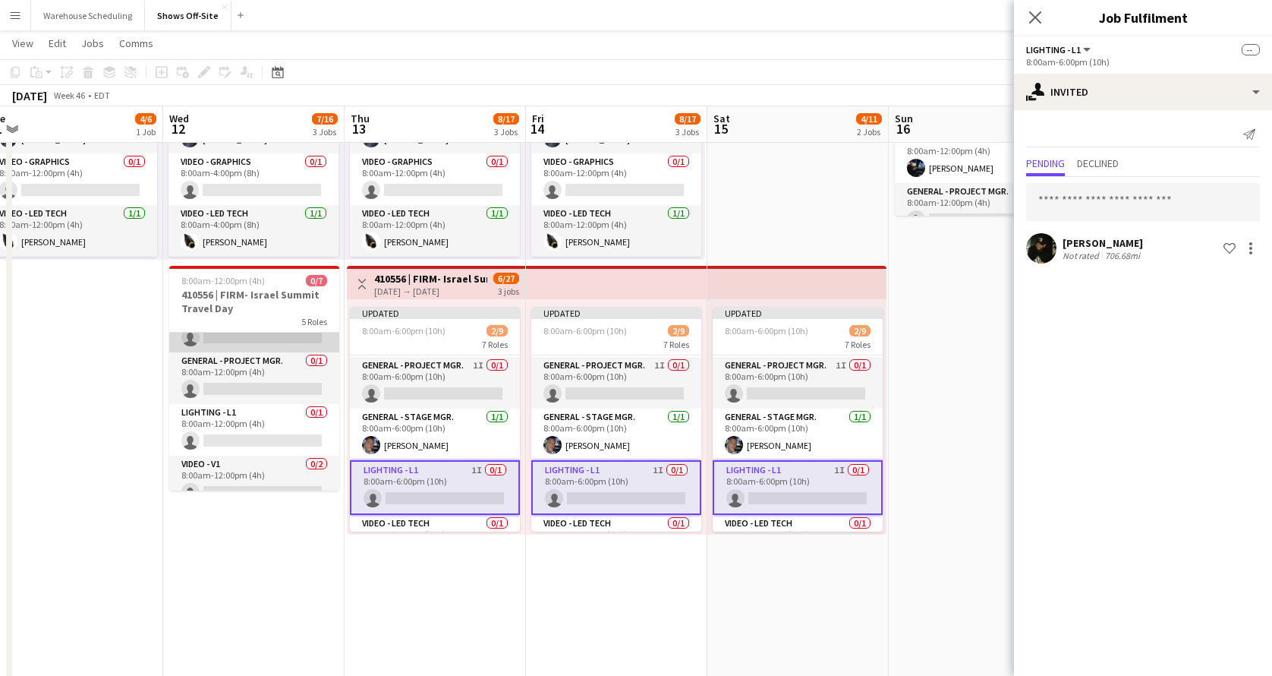
scroll to position [118, 0]
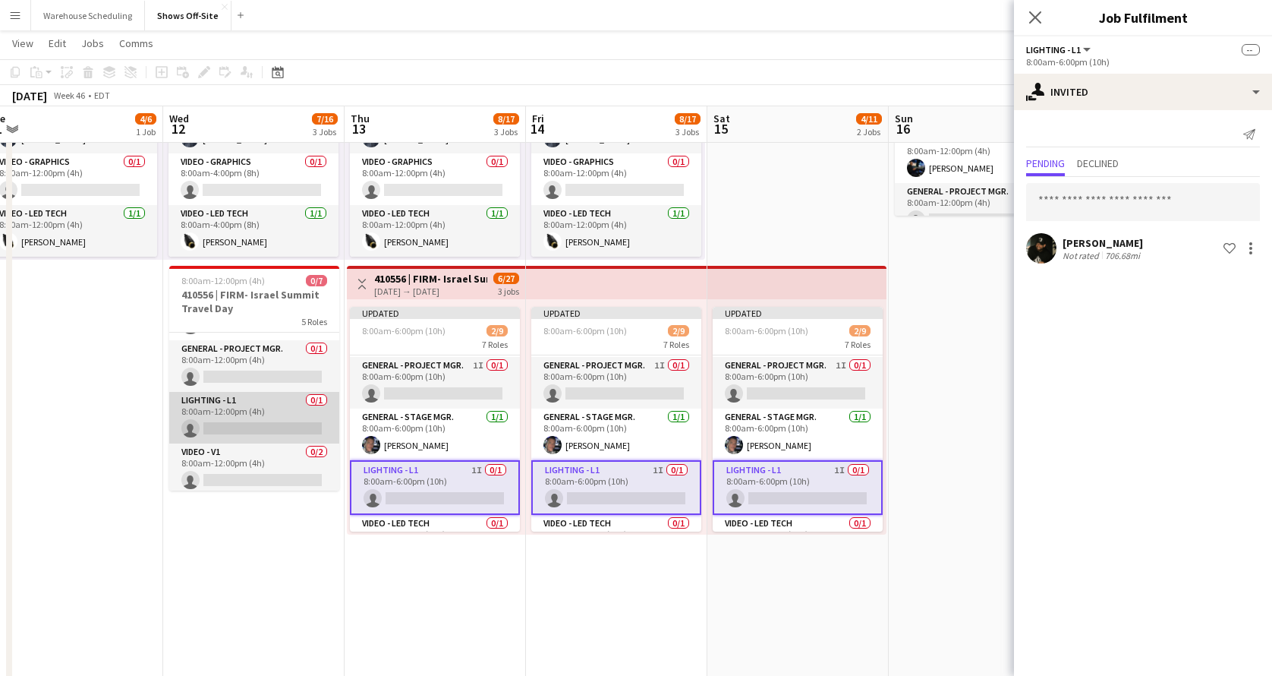
click at [223, 426] on app-card-role "Lighting - L1 0/1 8:00am-12:00pm (4h) single-neutral-actions" at bounding box center [254, 418] width 170 height 52
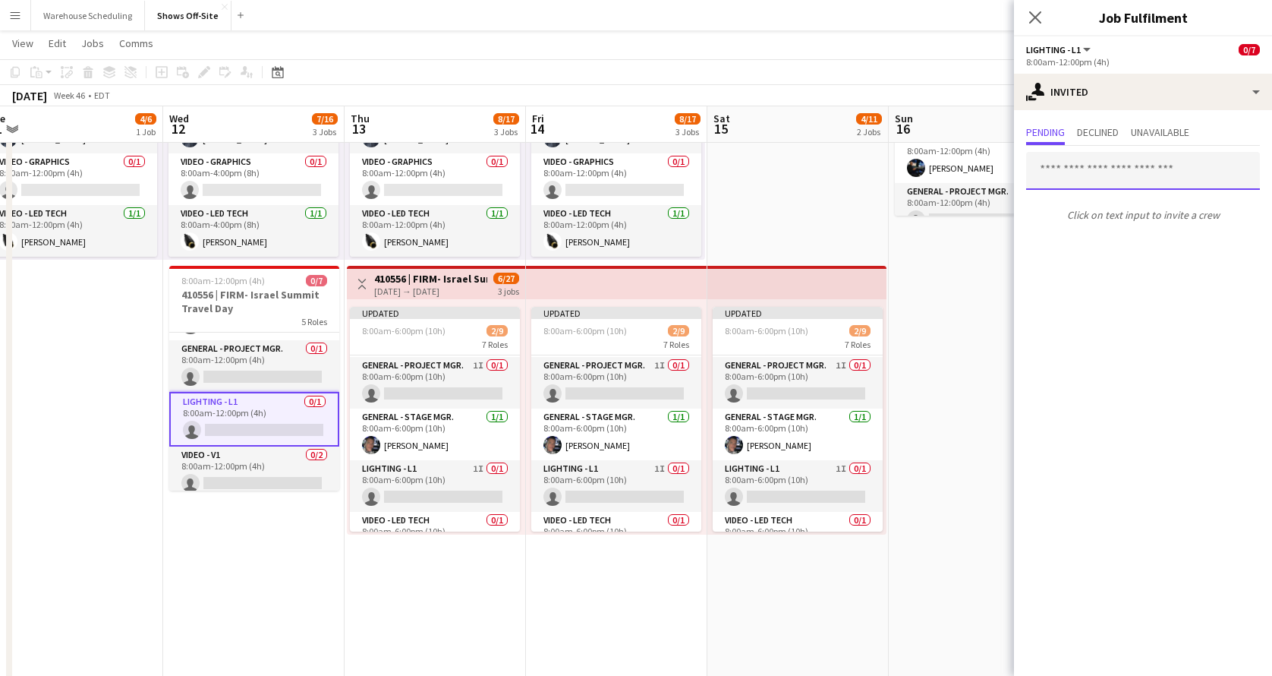
click at [1098, 178] on input "text" at bounding box center [1143, 171] width 234 height 38
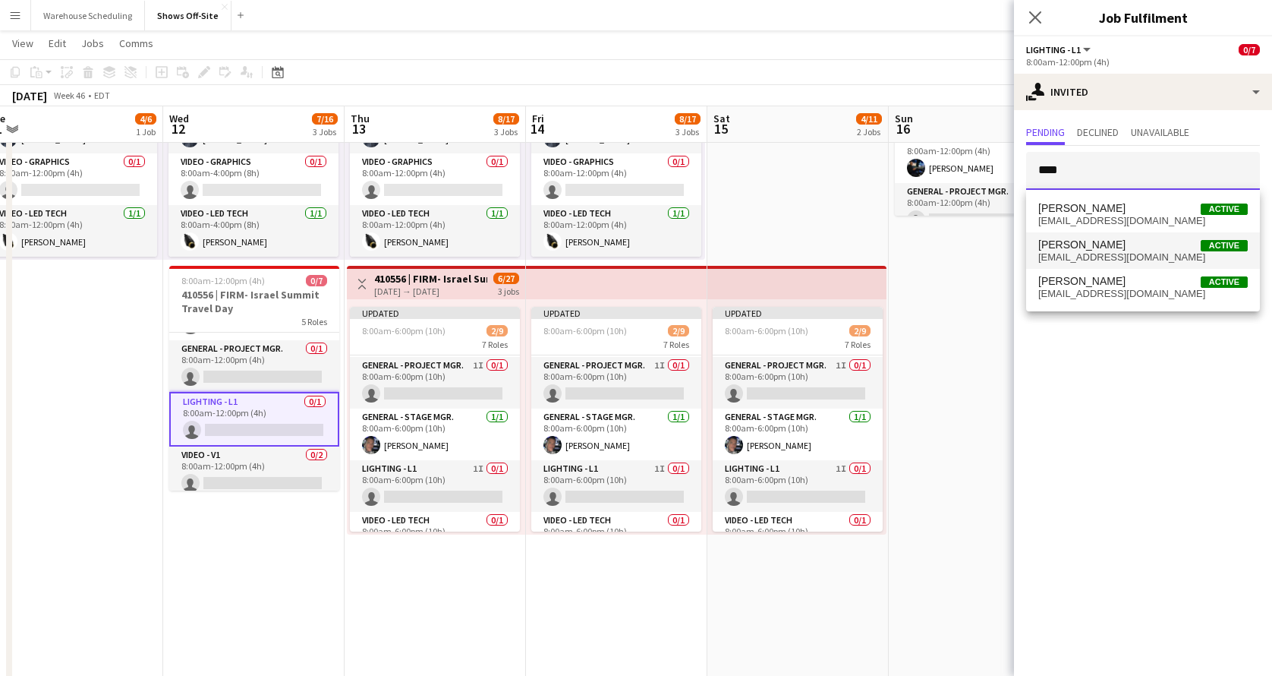
type input "****"
click at [1120, 247] on span "[PERSON_NAME] Active" at bounding box center [1144, 244] width 210 height 13
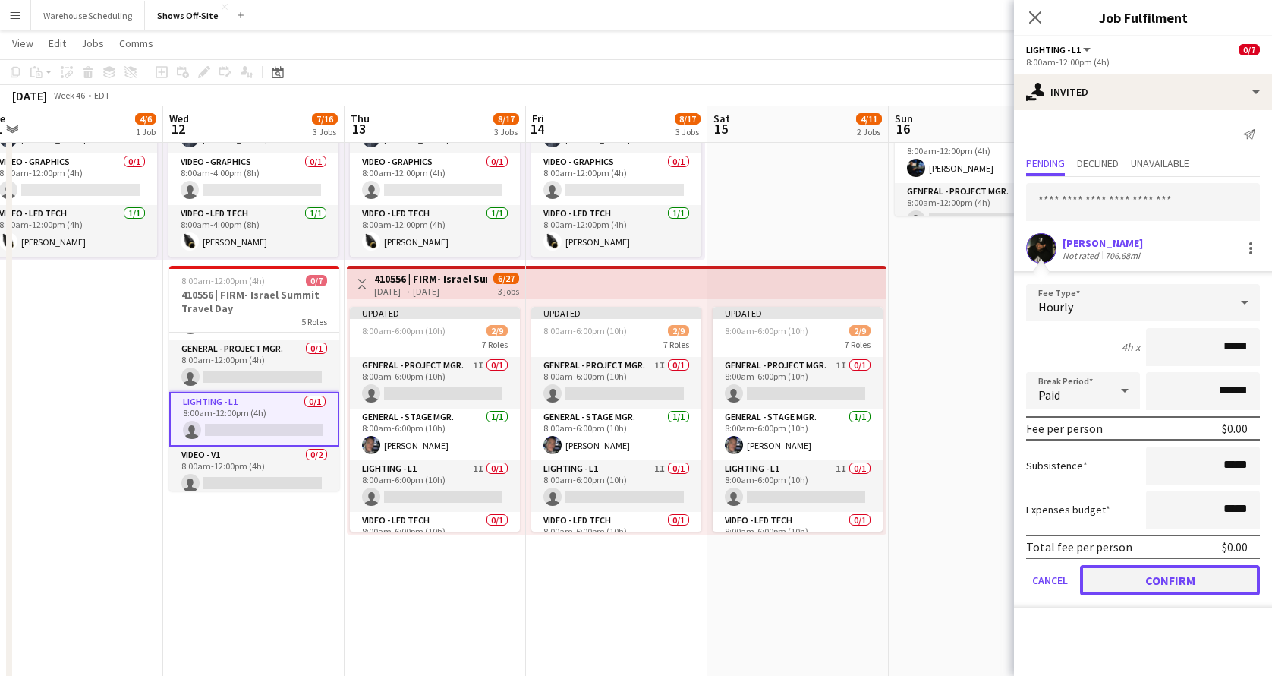
click at [1152, 572] on button "Confirm" at bounding box center [1170, 580] width 180 height 30
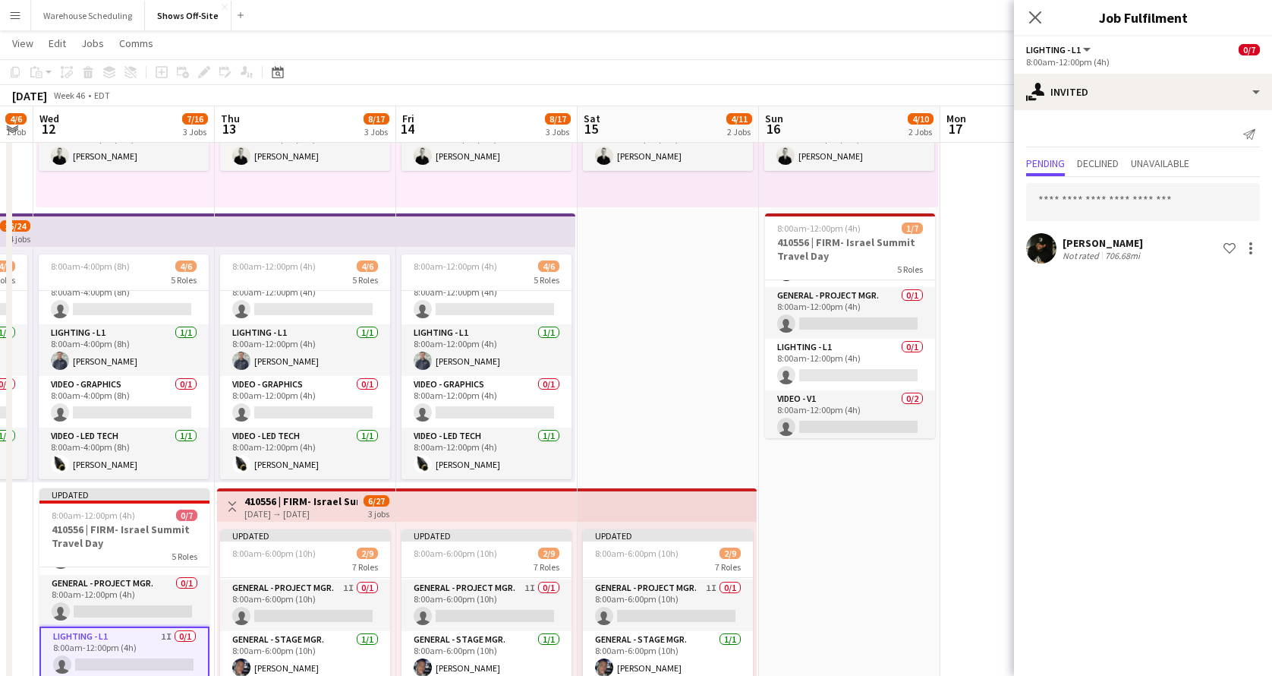
scroll to position [144, 0]
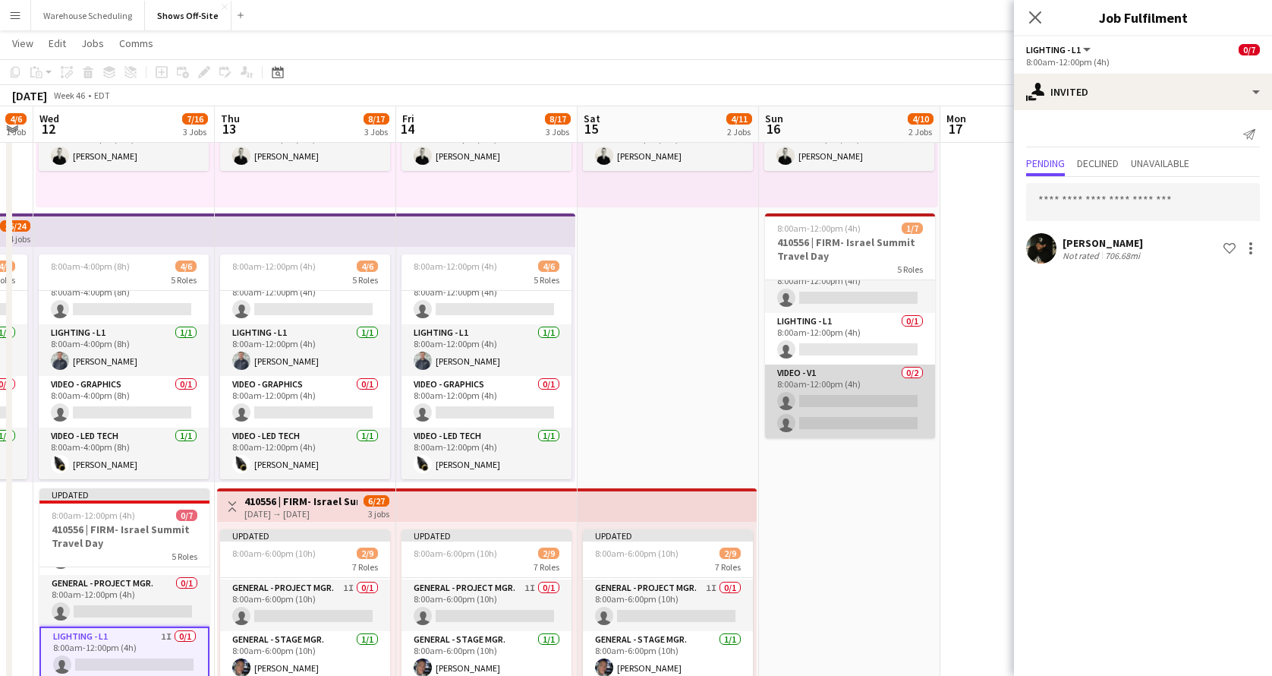
click at [856, 388] on app-card-role "Video - V1 0/2 8:00am-12:00pm (4h) single-neutral-actions single-neutral-actions" at bounding box center [850, 401] width 170 height 74
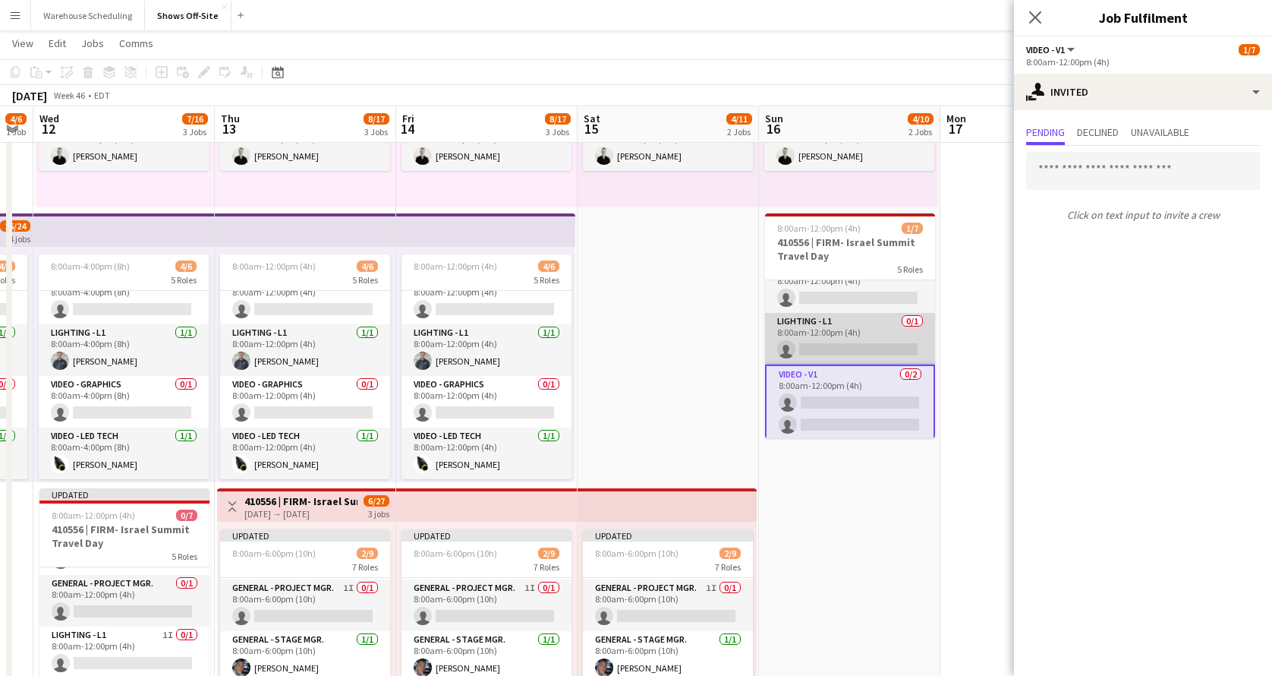
click at [873, 315] on app-card-role "Lighting - L1 0/1 8:00am-12:00pm (4h) single-neutral-actions" at bounding box center [850, 339] width 170 height 52
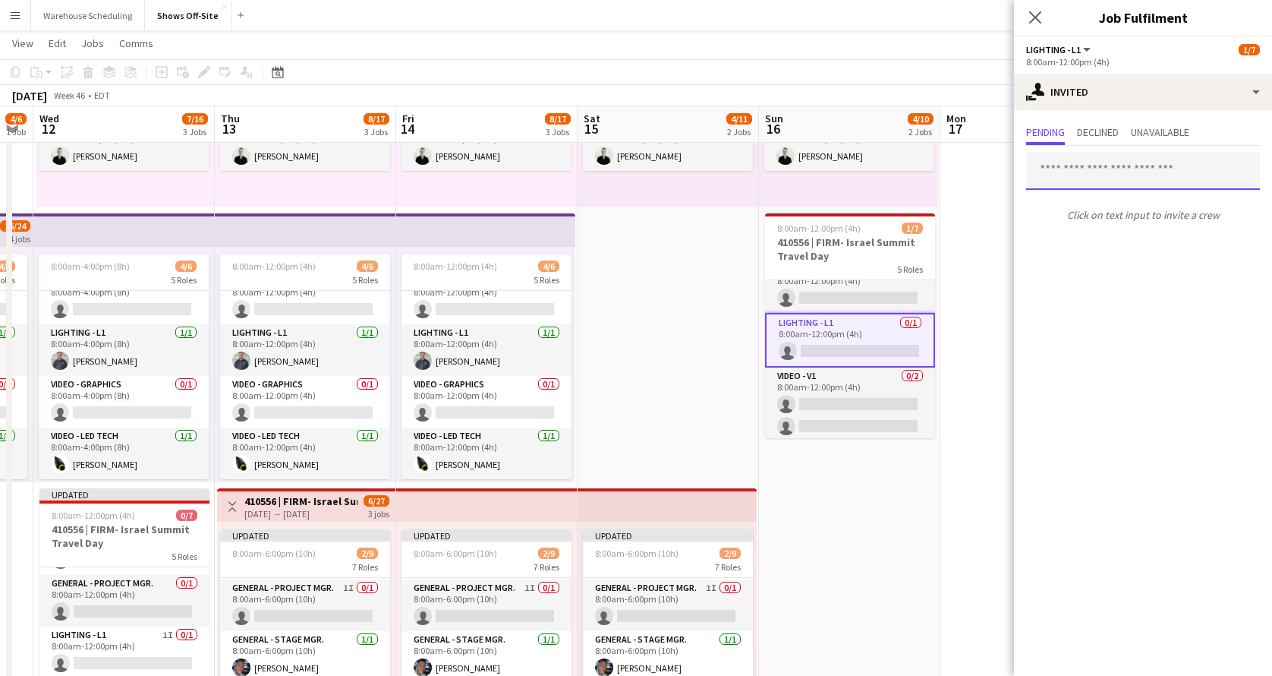
click at [1115, 165] on input "text" at bounding box center [1143, 171] width 234 height 38
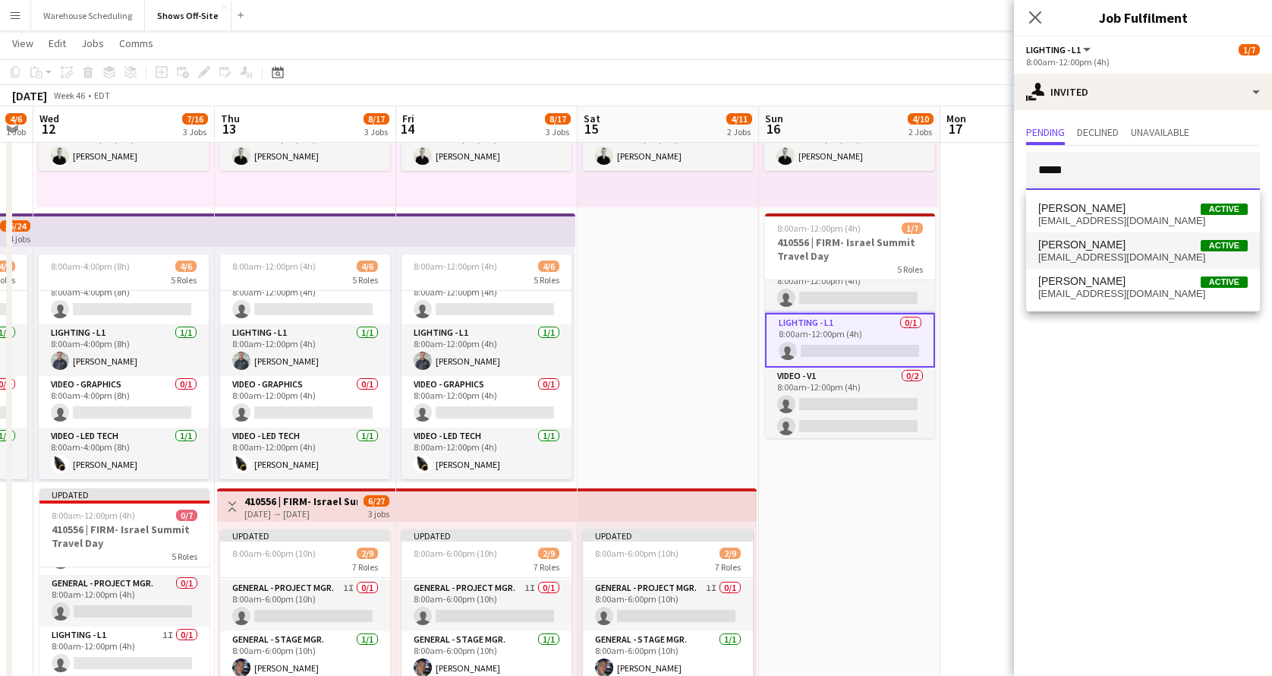
type input "*****"
click at [1105, 262] on span "[EMAIL_ADDRESS][DOMAIN_NAME]" at bounding box center [1144, 257] width 210 height 12
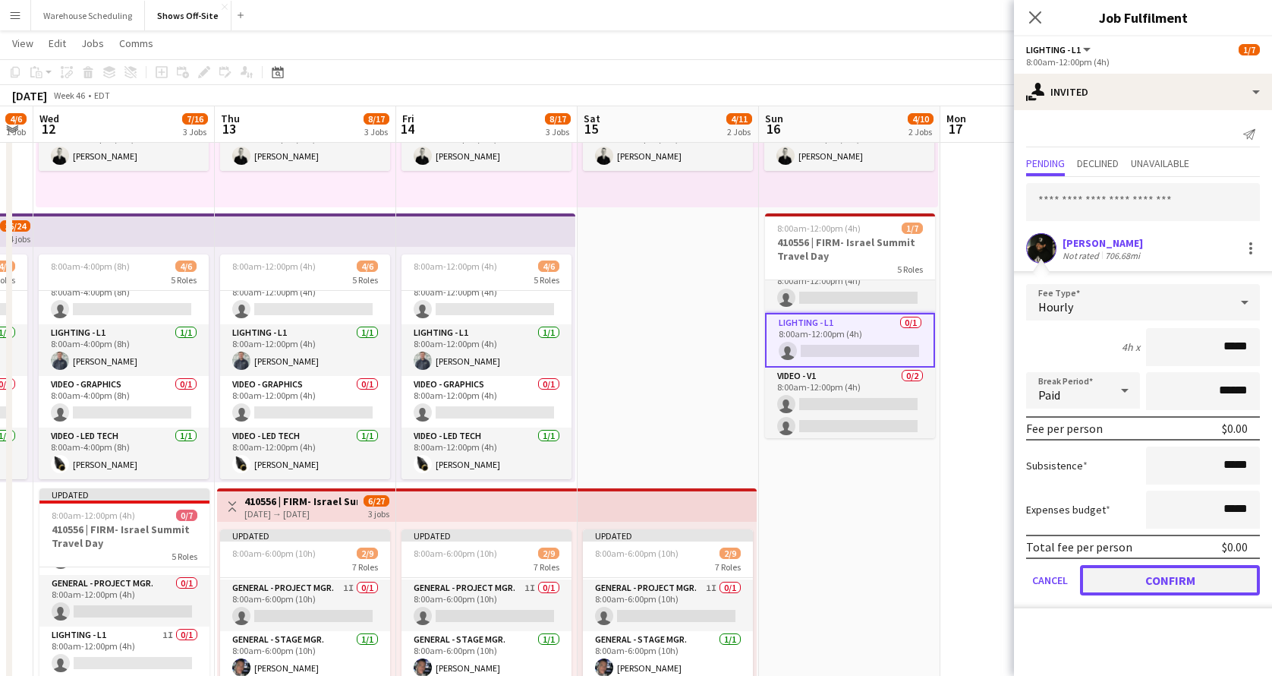
click at [1120, 572] on button "Confirm" at bounding box center [1170, 580] width 180 height 30
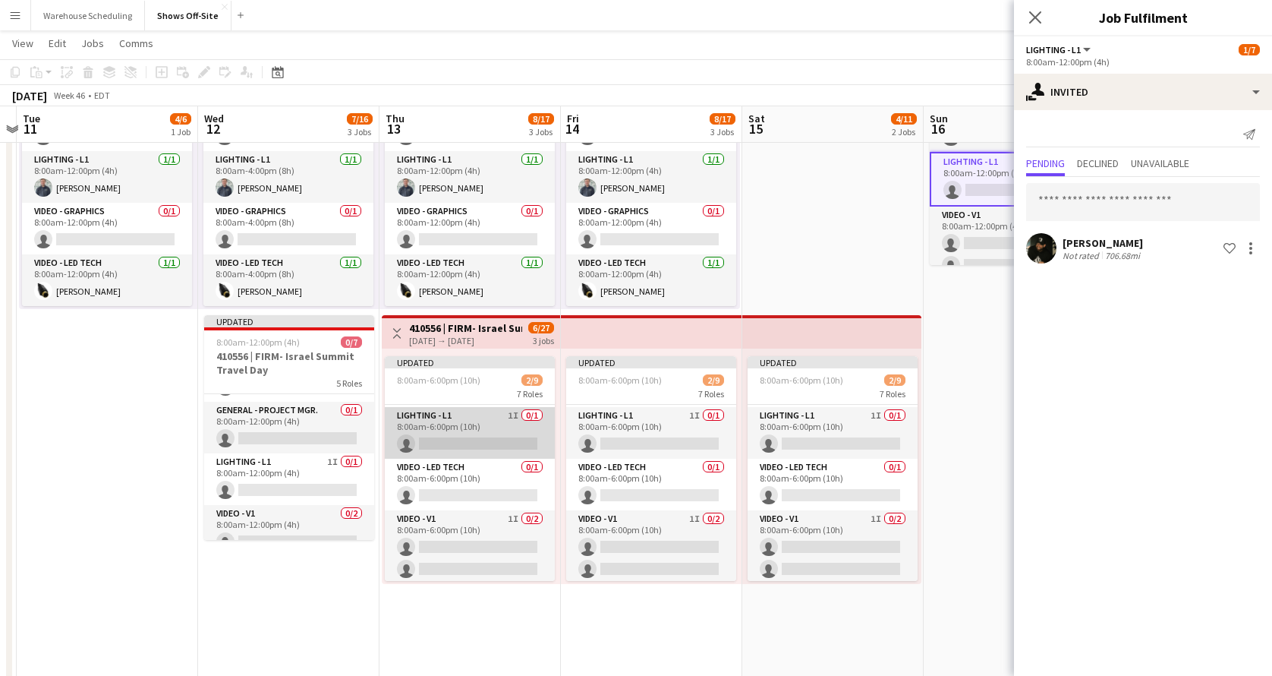
scroll to position [229, 0]
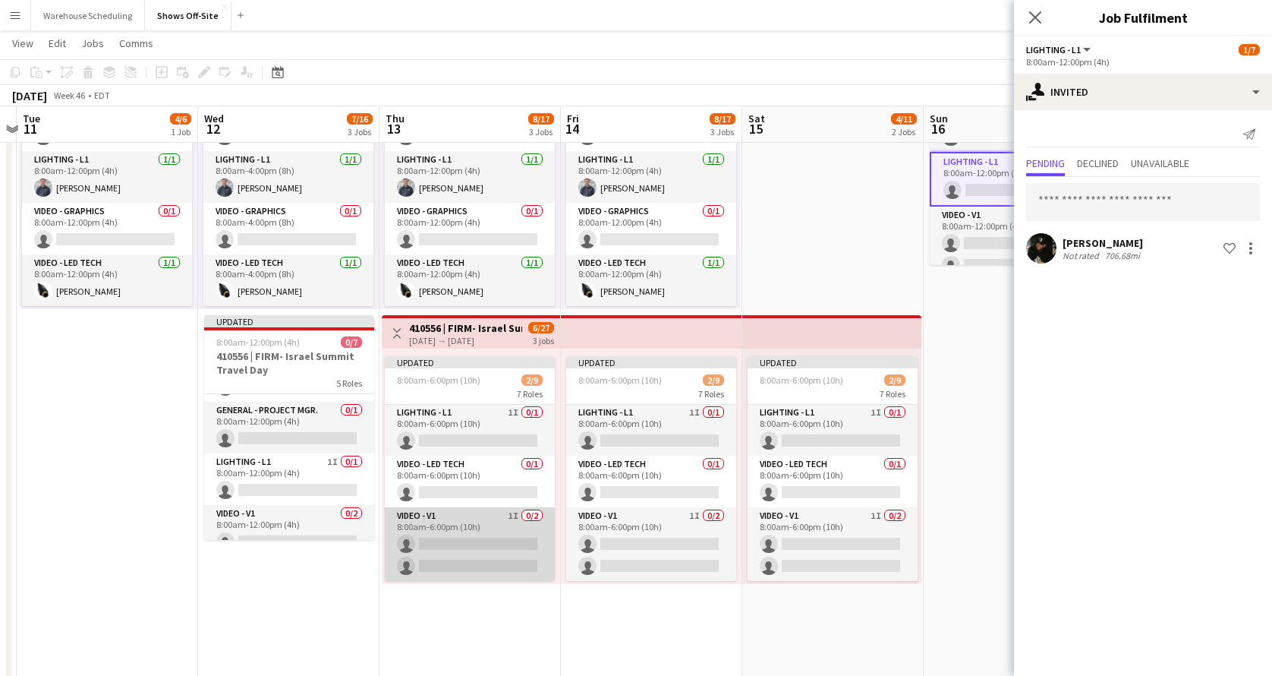
click at [458, 544] on app-card-role "Video - V1 1I 0/2 8:00am-6:00pm (10h) single-neutral-actions single-neutral-act…" at bounding box center [470, 544] width 170 height 74
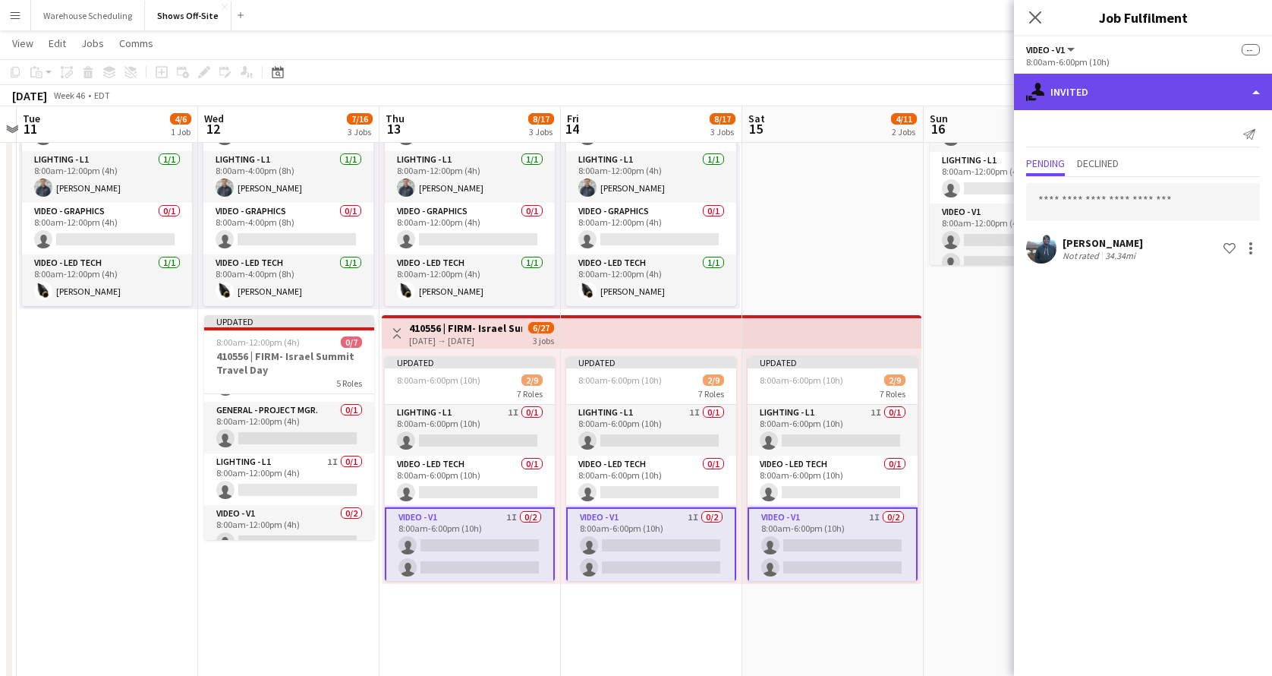
click at [1151, 88] on div "single-neutral-actions-share-1 Invited" at bounding box center [1143, 92] width 258 height 36
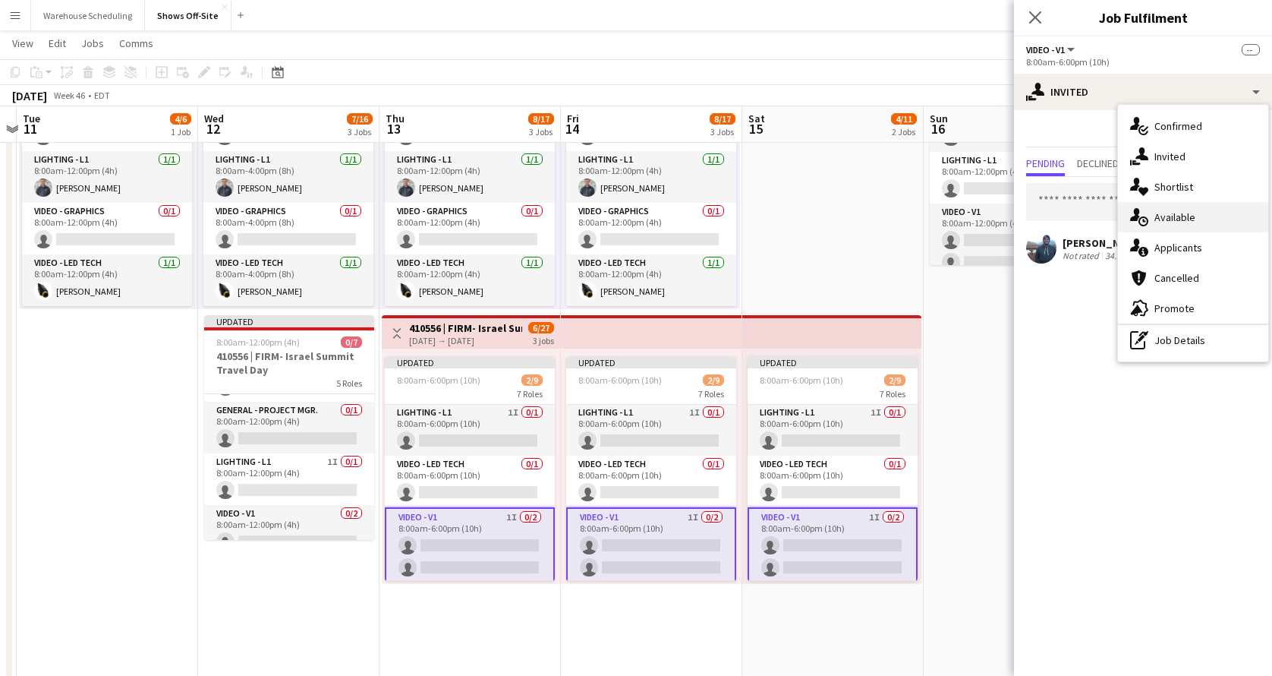
click at [1200, 216] on div "single-neutral-actions-upload Available" at bounding box center [1193, 217] width 150 height 30
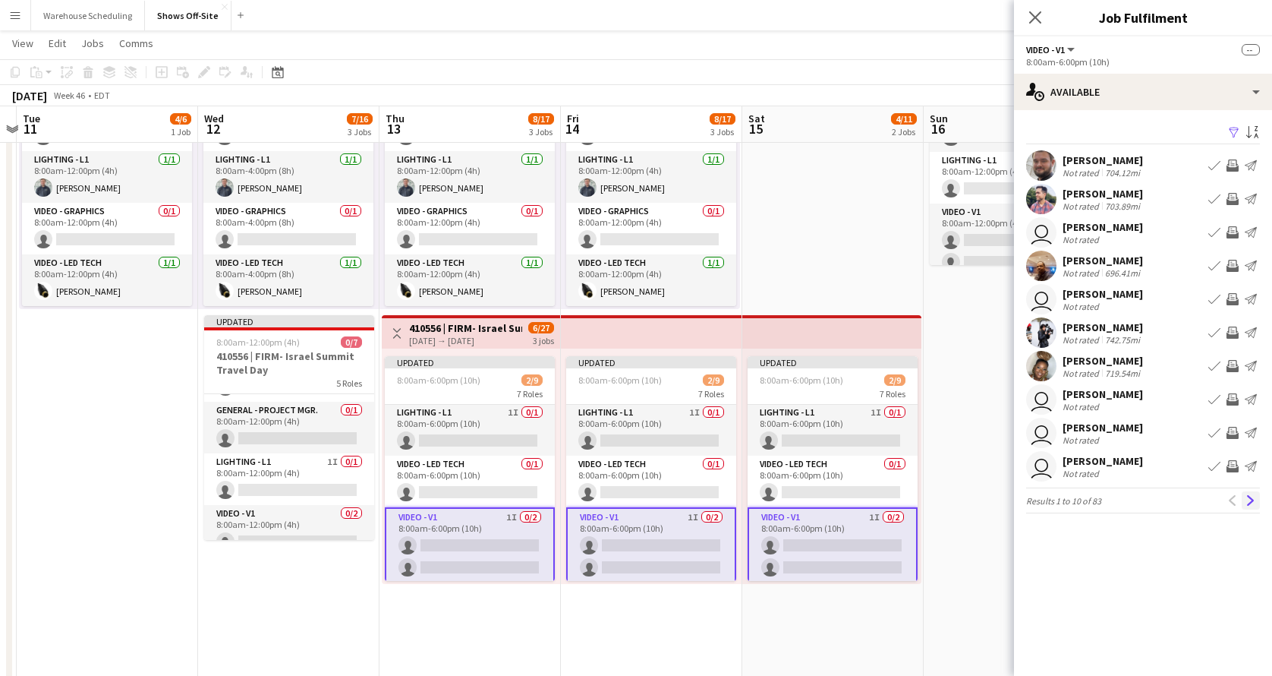
click at [1250, 503] on app-icon "Next" at bounding box center [1251, 500] width 11 height 11
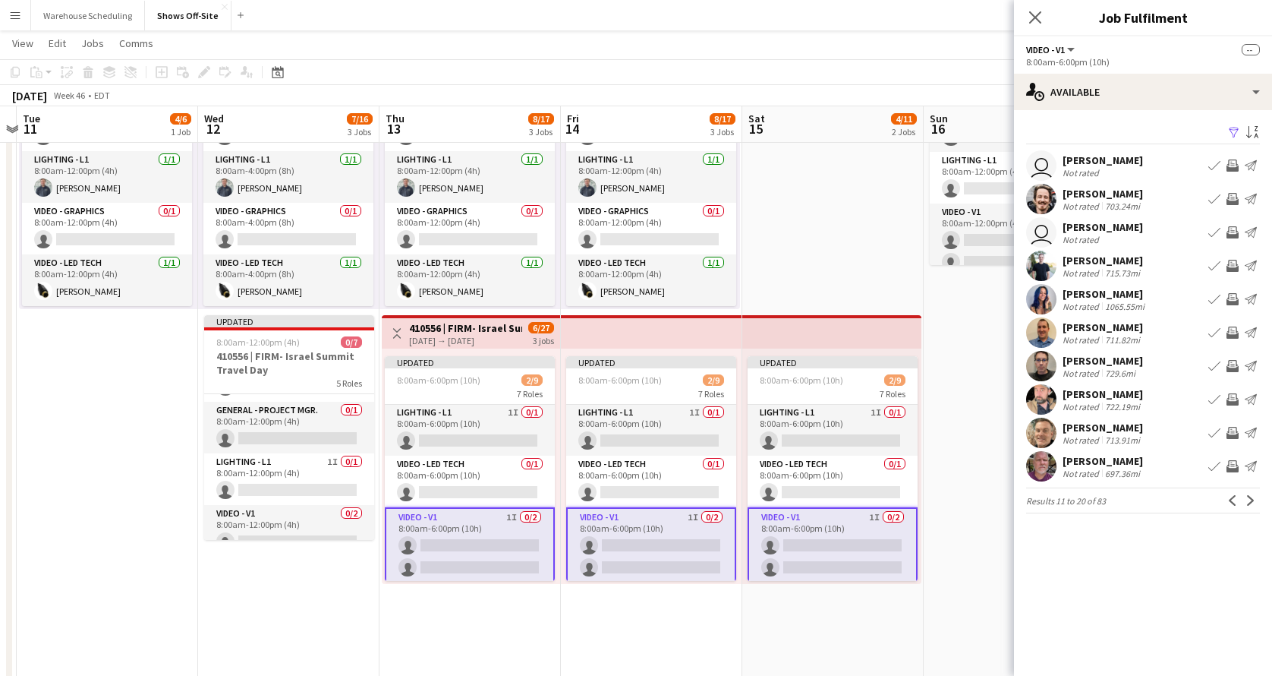
click at [1250, 503] on app-icon "Next" at bounding box center [1251, 500] width 11 height 11
click at [1256, 503] on app-icon "Next" at bounding box center [1251, 500] width 11 height 11
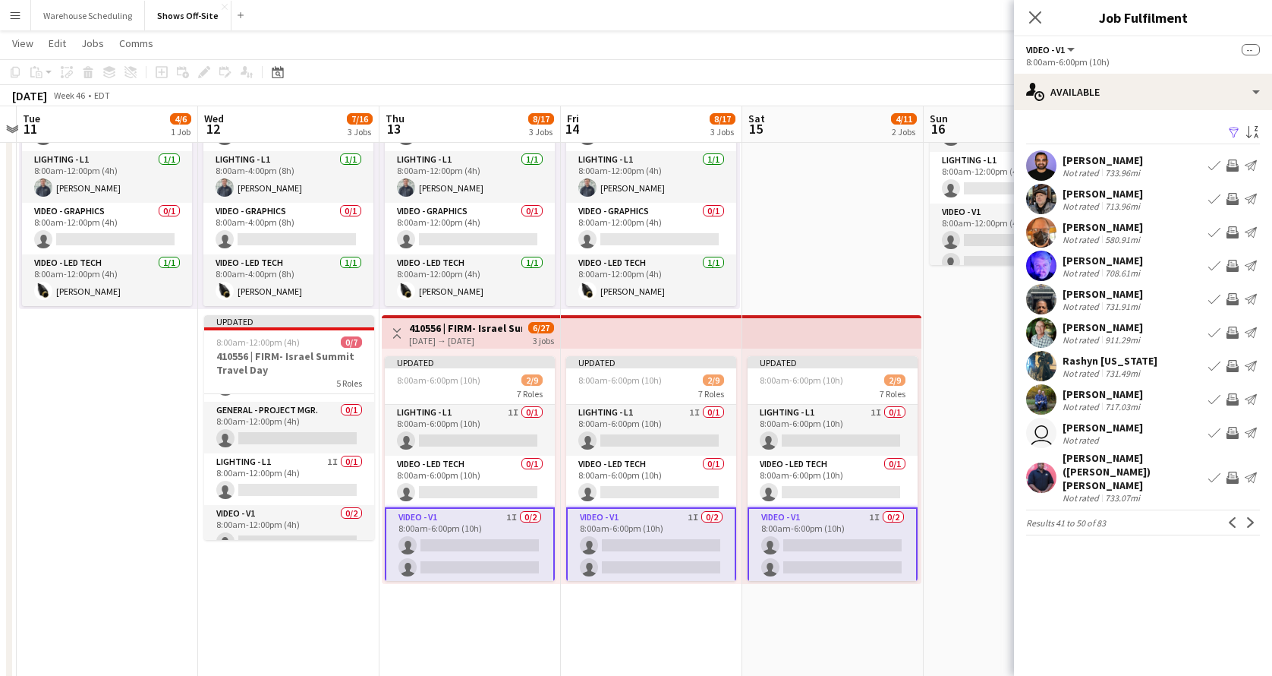
click at [1256, 517] on app-icon "Next" at bounding box center [1251, 522] width 11 height 11
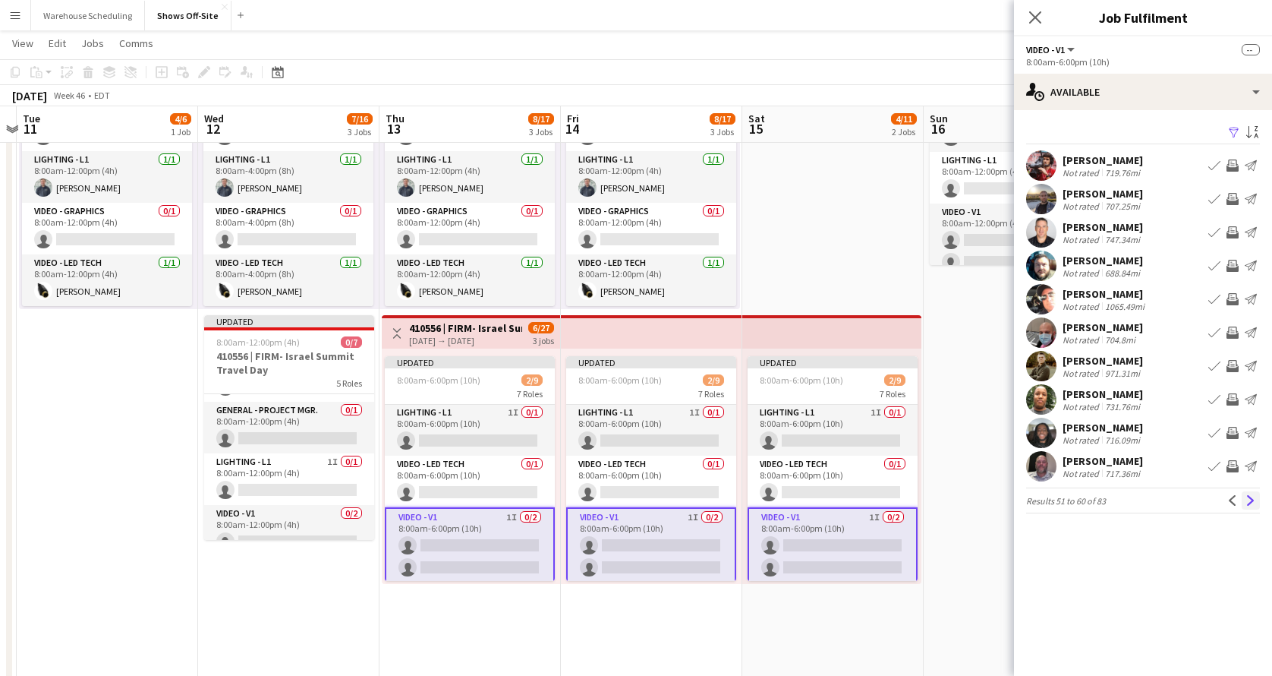
click at [1256, 500] on app-icon "Next" at bounding box center [1251, 500] width 11 height 11
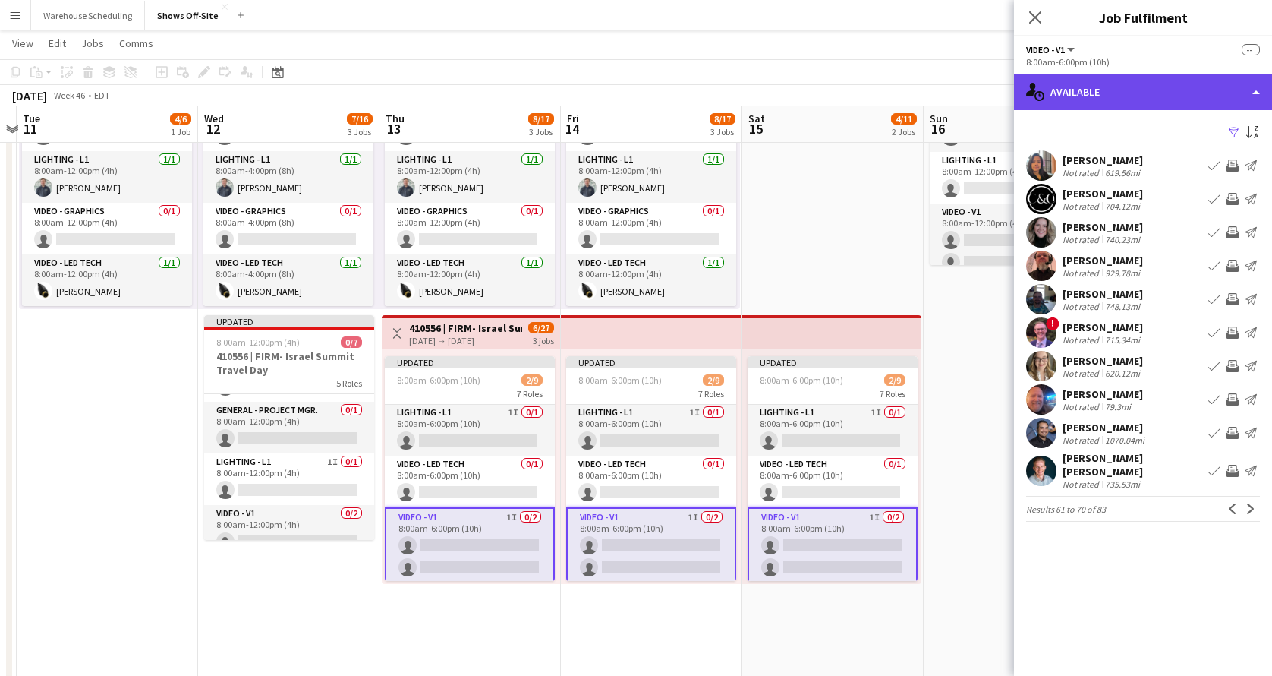
click at [1116, 101] on div "single-neutral-actions-upload Available" at bounding box center [1143, 92] width 258 height 36
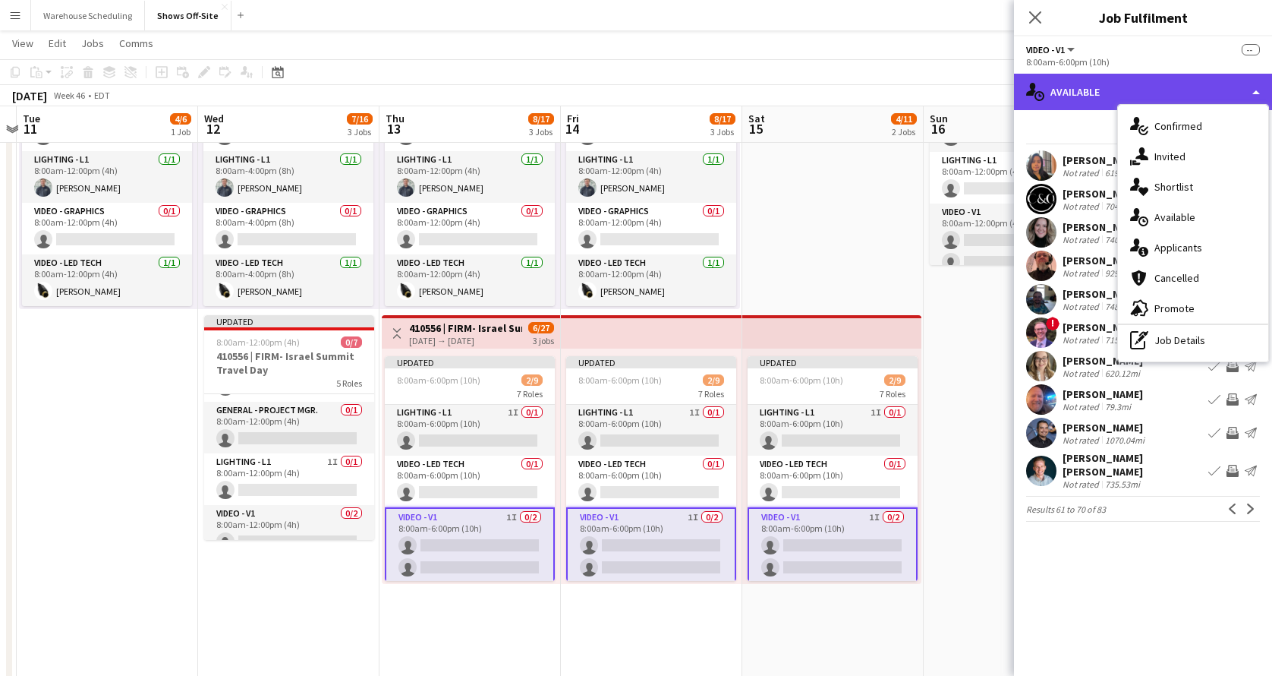
click at [1110, 102] on div "single-neutral-actions-upload Available" at bounding box center [1143, 92] width 258 height 36
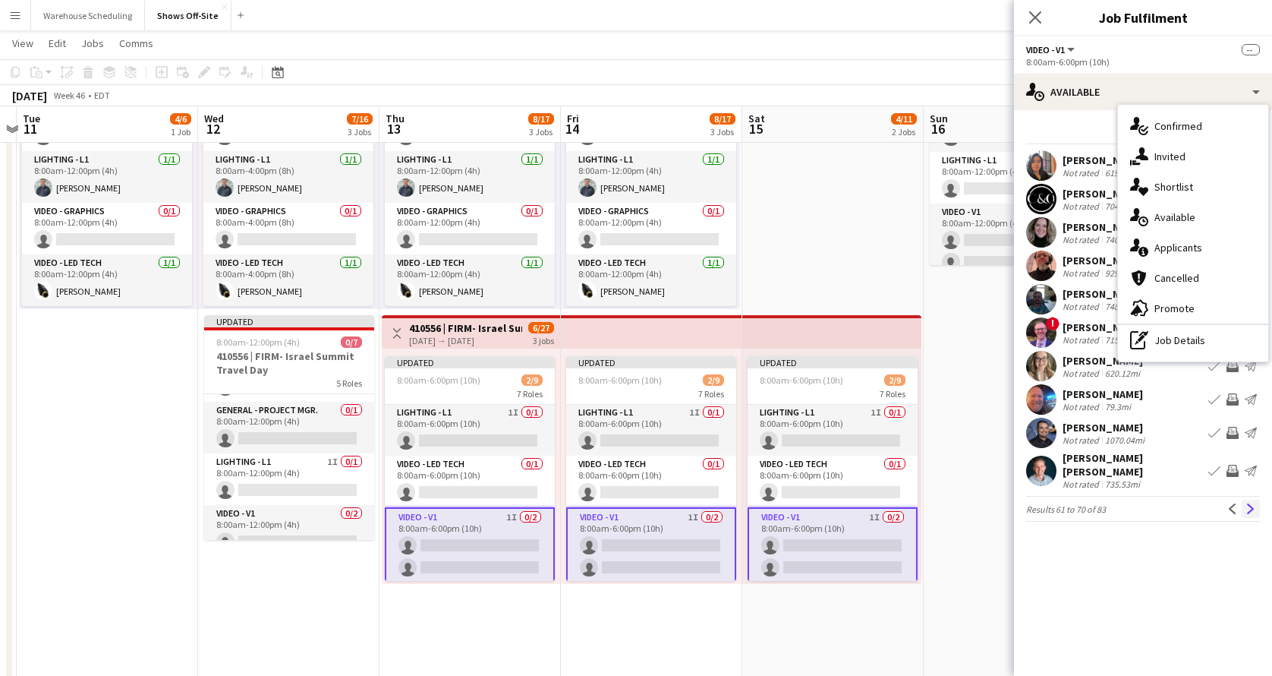
click at [1251, 503] on app-icon "Next" at bounding box center [1251, 508] width 11 height 11
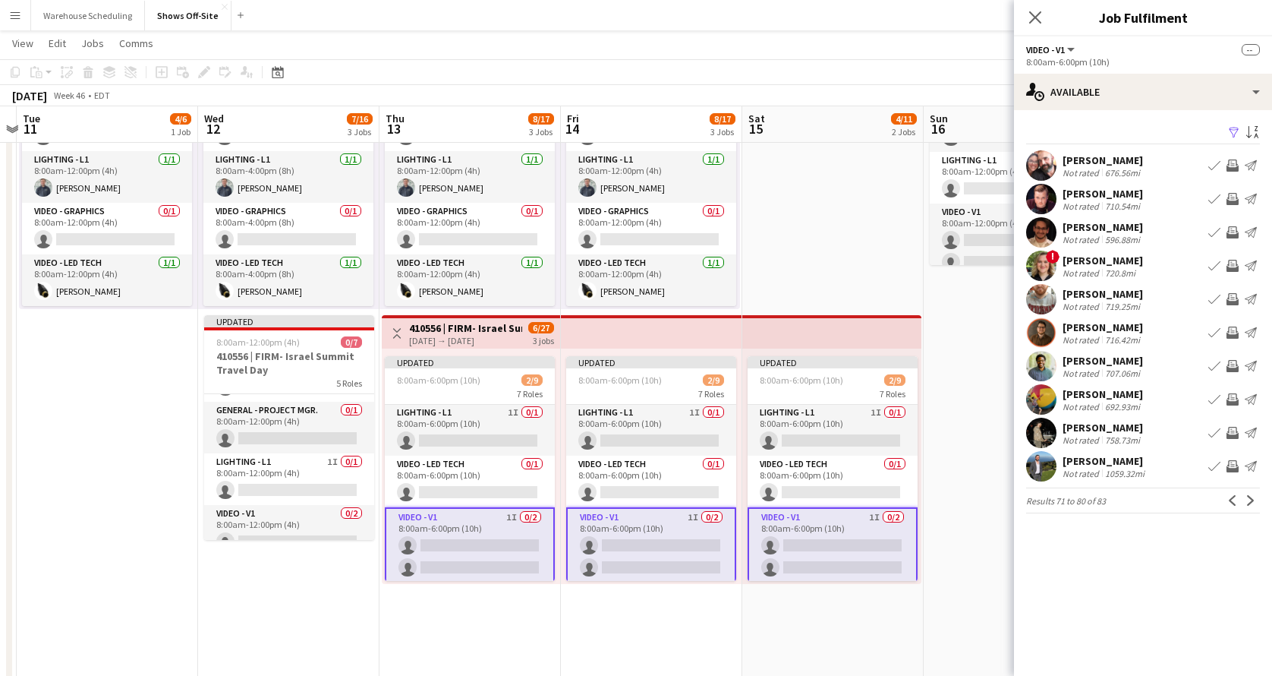
click at [1251, 500] on app-icon "Next" at bounding box center [1251, 500] width 11 height 11
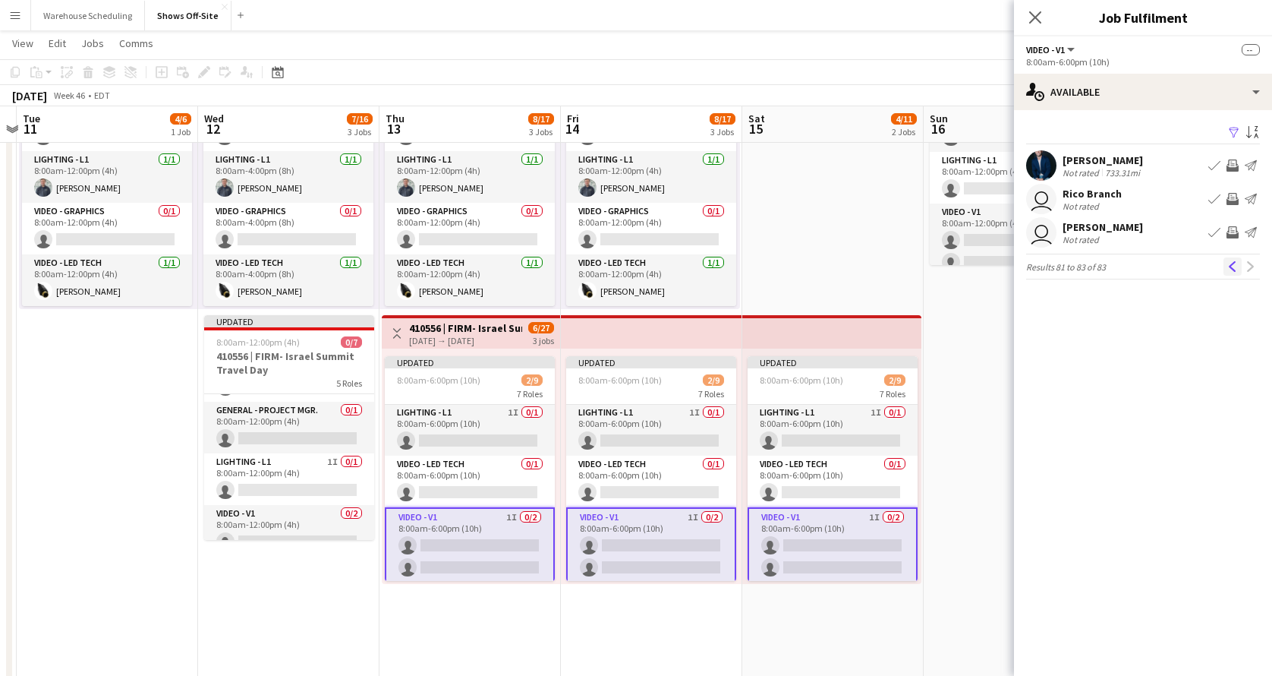
click at [1236, 270] on app-icon "Previous" at bounding box center [1233, 266] width 11 height 11
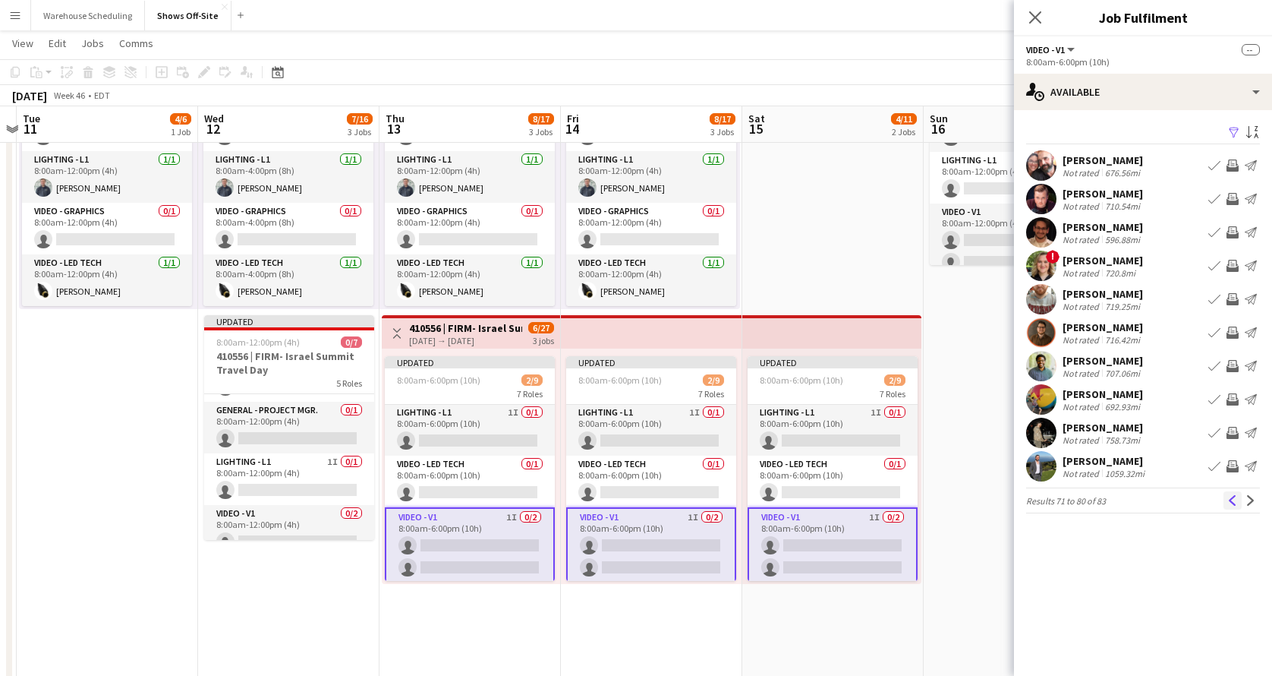
click at [1228, 496] on app-icon "Previous" at bounding box center [1233, 500] width 11 height 11
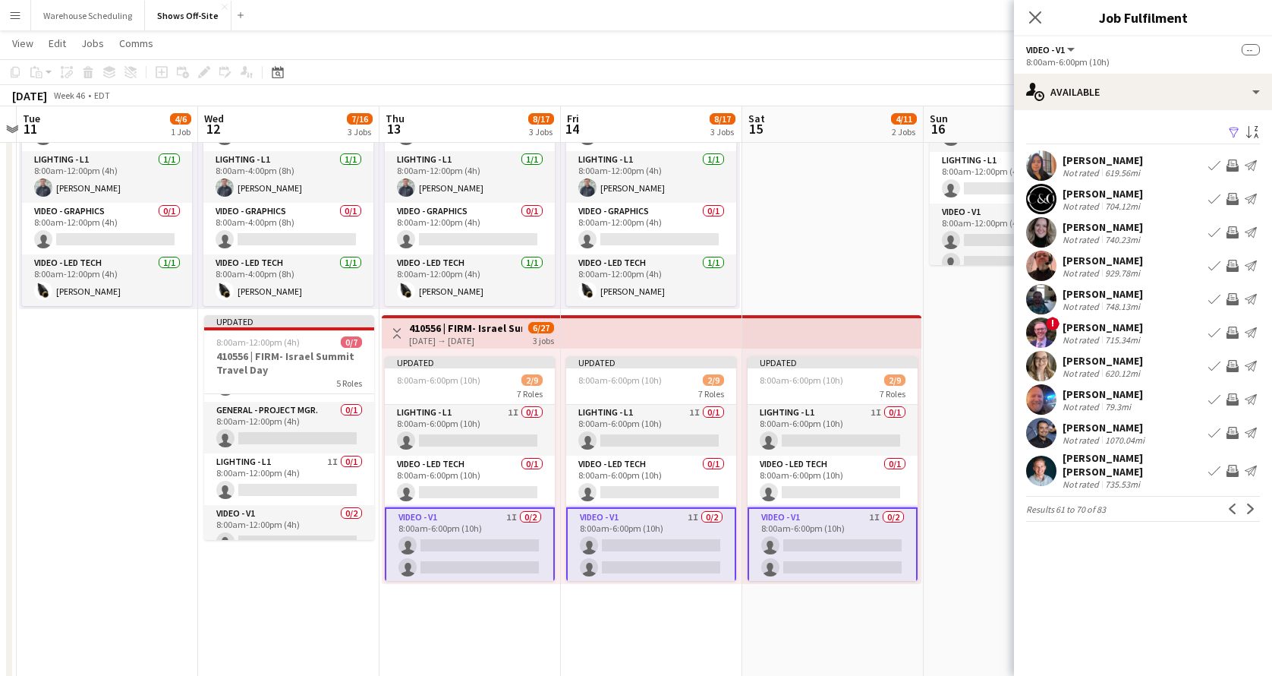
click at [1228, 503] on app-icon "Previous" at bounding box center [1233, 508] width 11 height 11
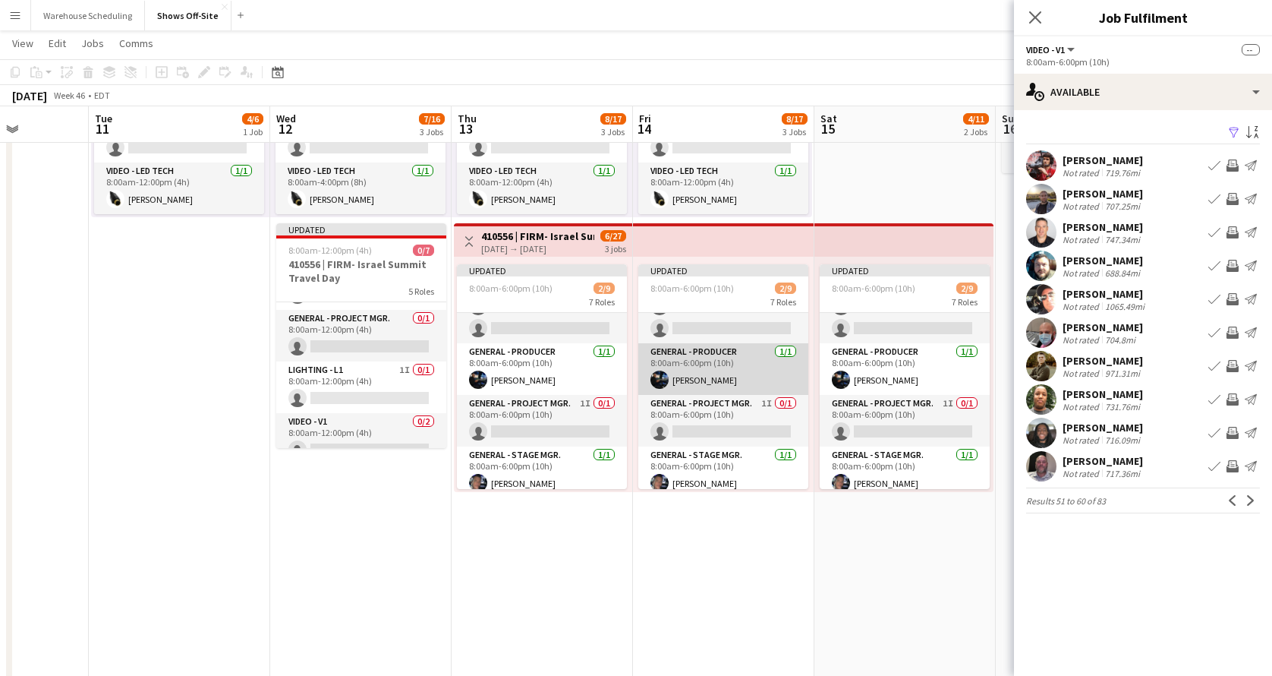
scroll to position [57, 0]
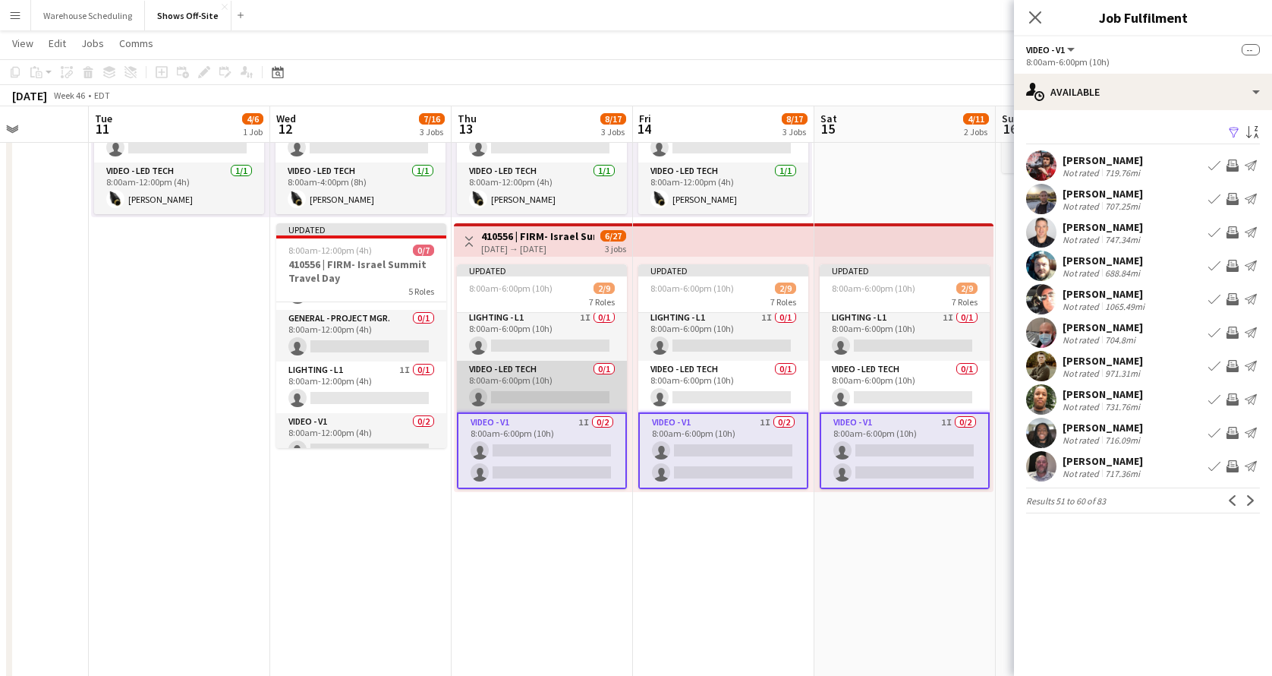
click at [574, 389] on app-card-role "Video - LED Tech 0/1 8:00am-6:00pm (10h) single-neutral-actions" at bounding box center [542, 387] width 170 height 52
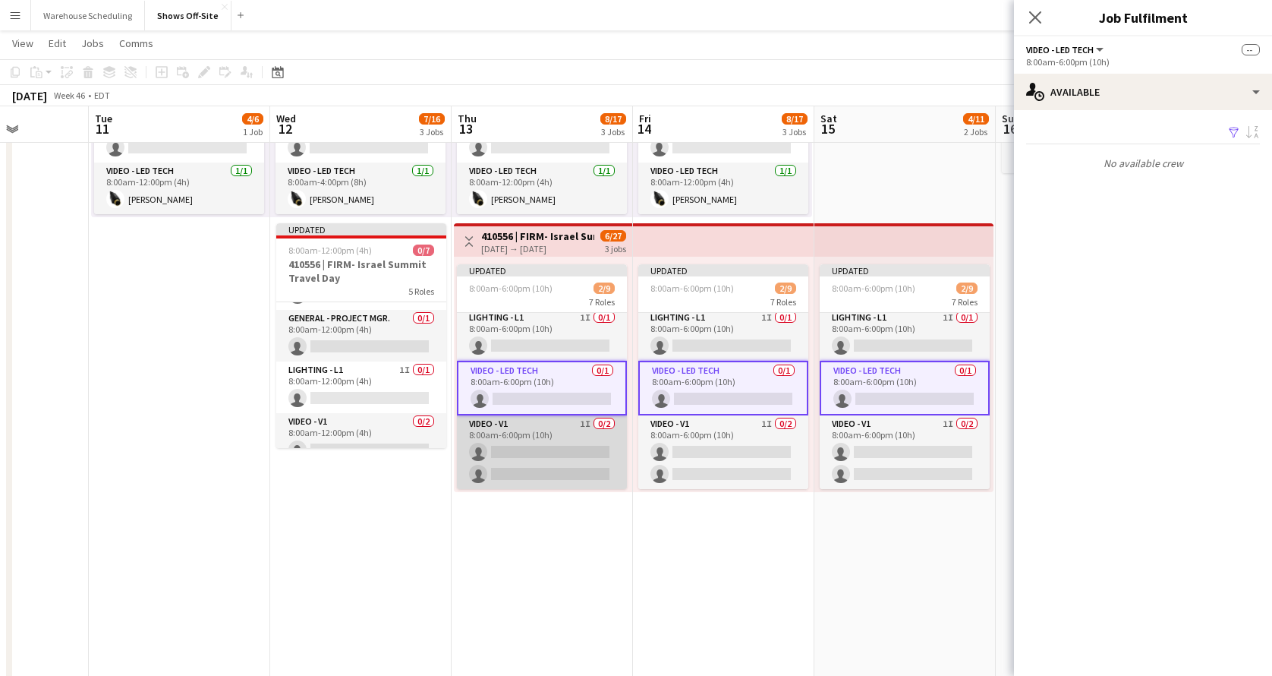
click at [557, 437] on app-card-role "Video - V1 1I 0/2 8:00am-6:00pm (10h) single-neutral-actions single-neutral-act…" at bounding box center [542, 452] width 170 height 74
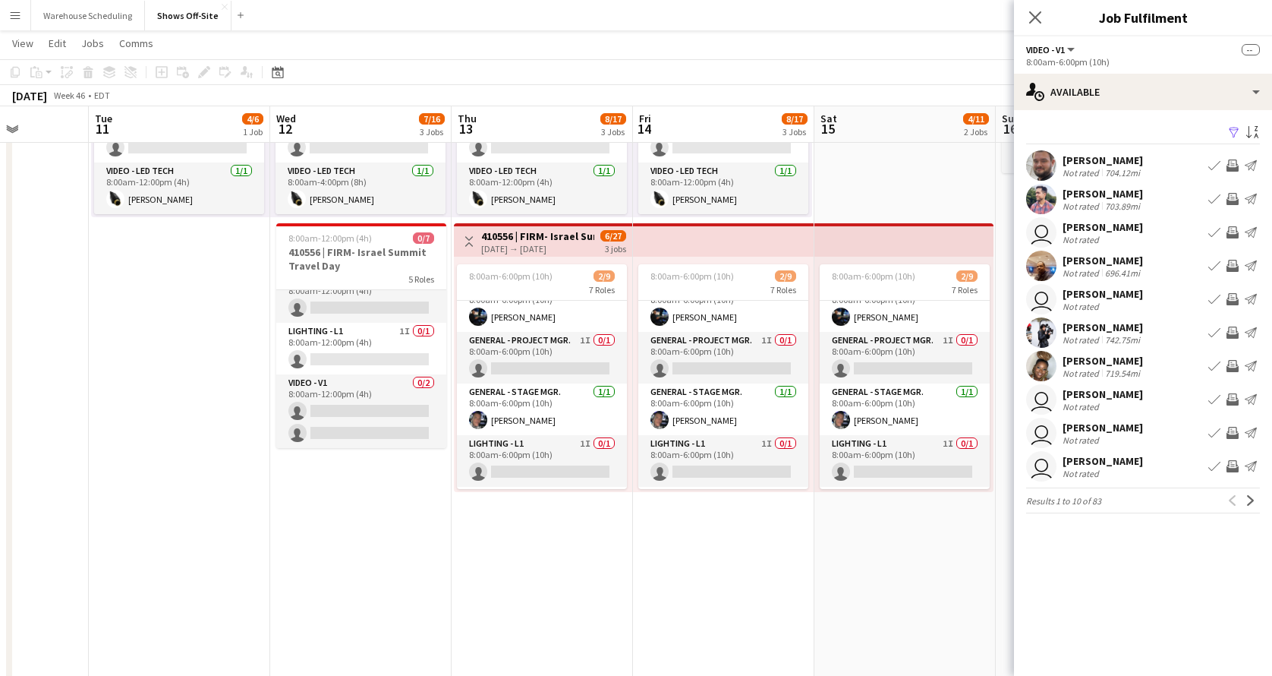
scroll to position [0, 0]
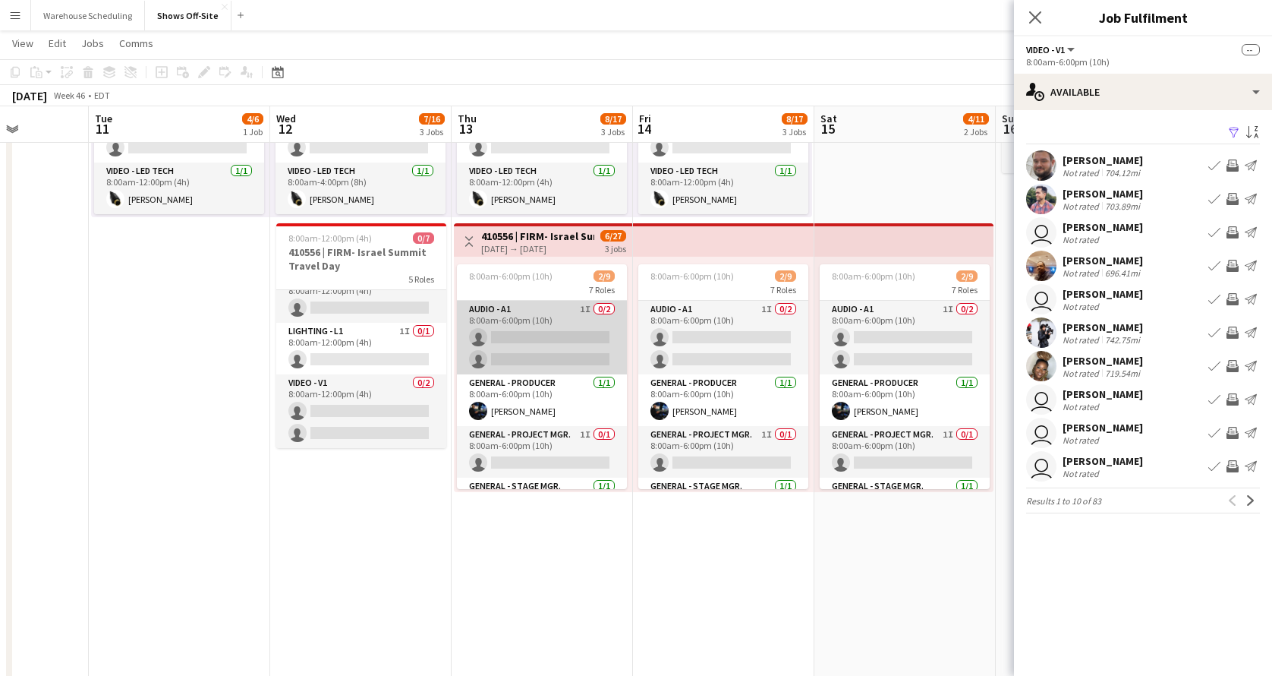
click at [540, 365] on app-card-role "Audio - A1 1I 0/2 8:00am-6:00pm (10h) single-neutral-actions single-neutral-act…" at bounding box center [542, 338] width 170 height 74
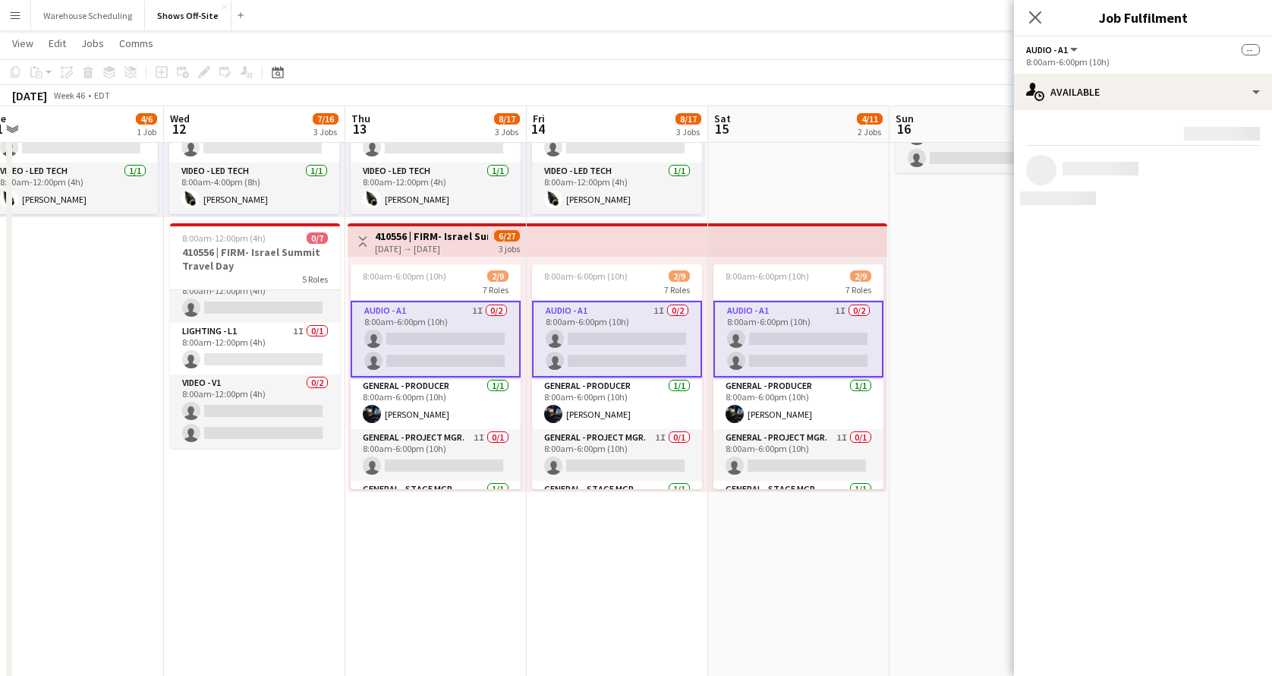
scroll to position [0, 487]
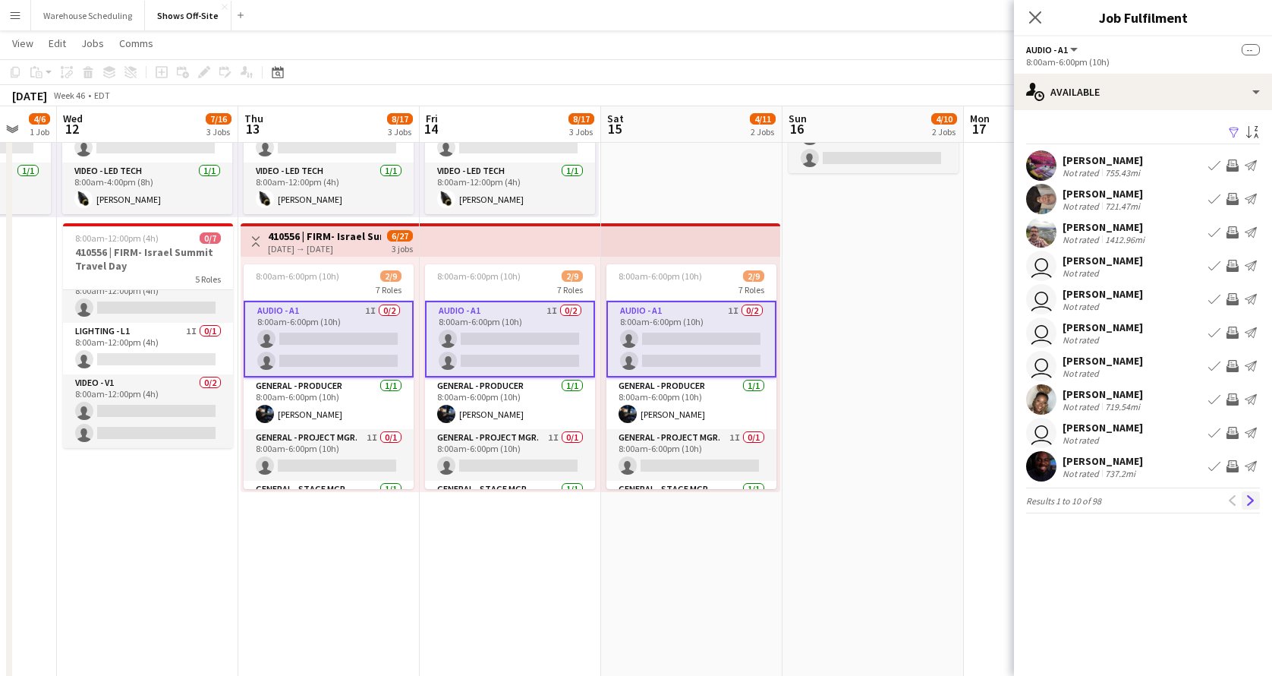
click at [1248, 500] on app-icon "Next" at bounding box center [1251, 500] width 11 height 11
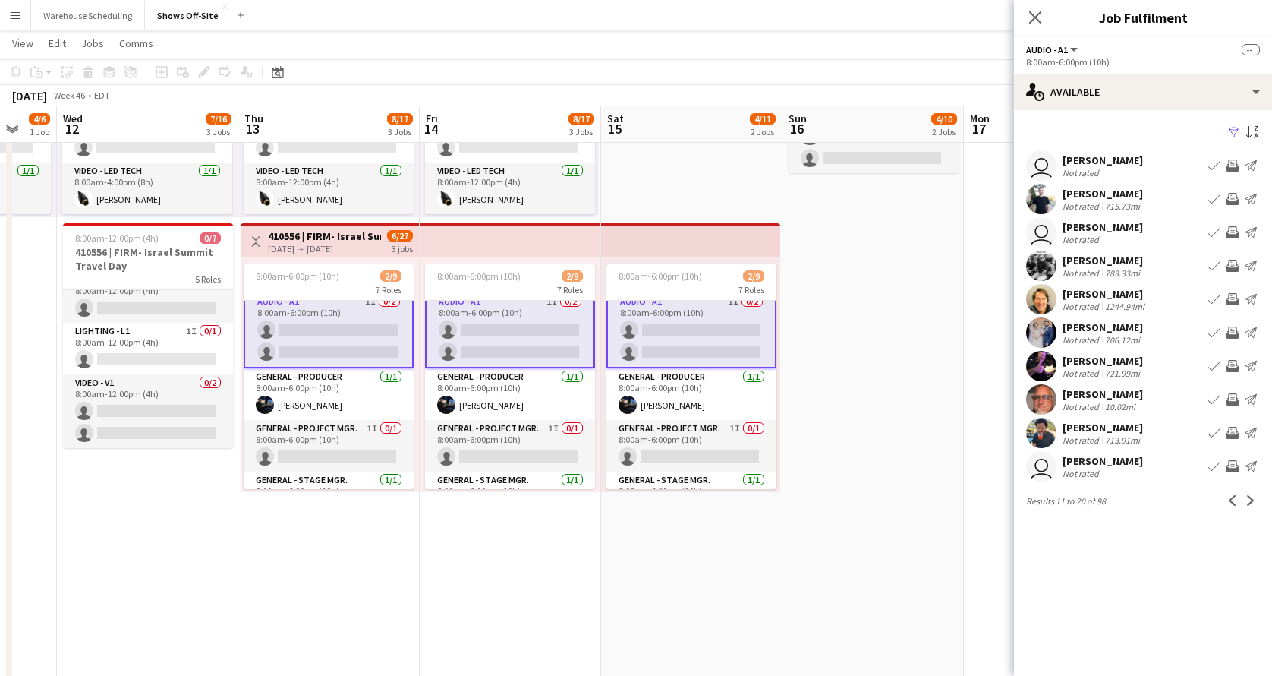
scroll to position [0, 0]
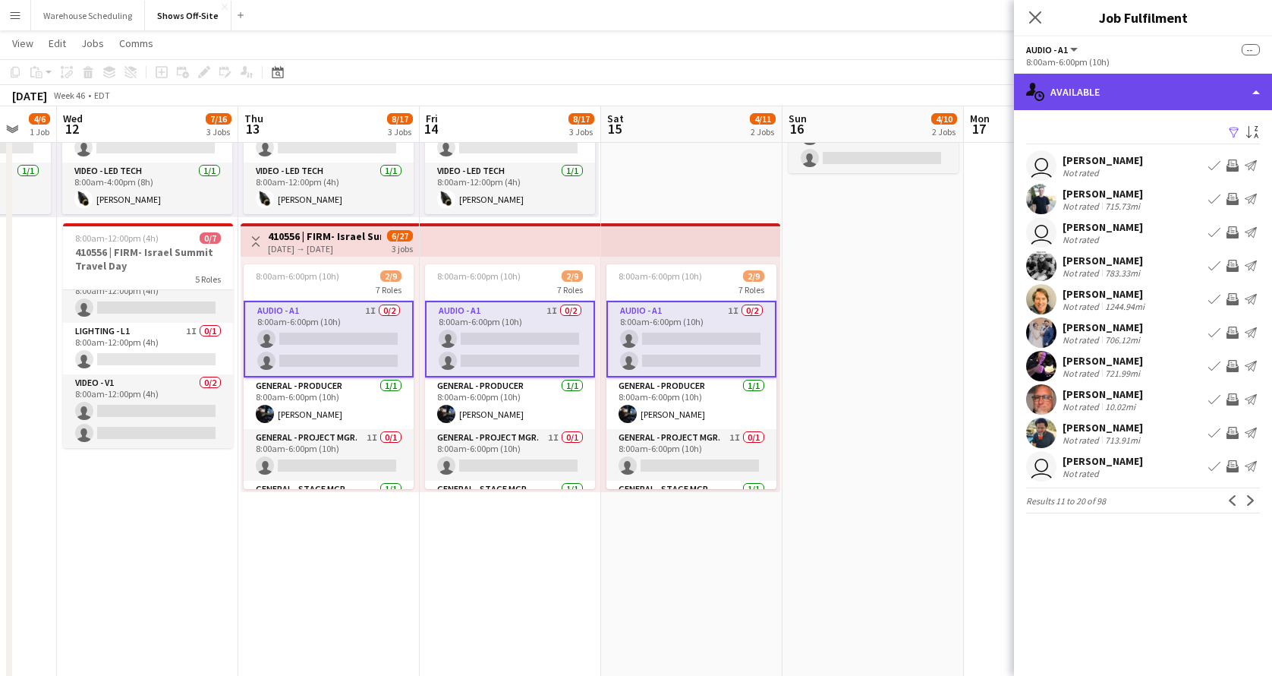
click at [1115, 81] on div "single-neutral-actions-upload Available" at bounding box center [1143, 92] width 258 height 36
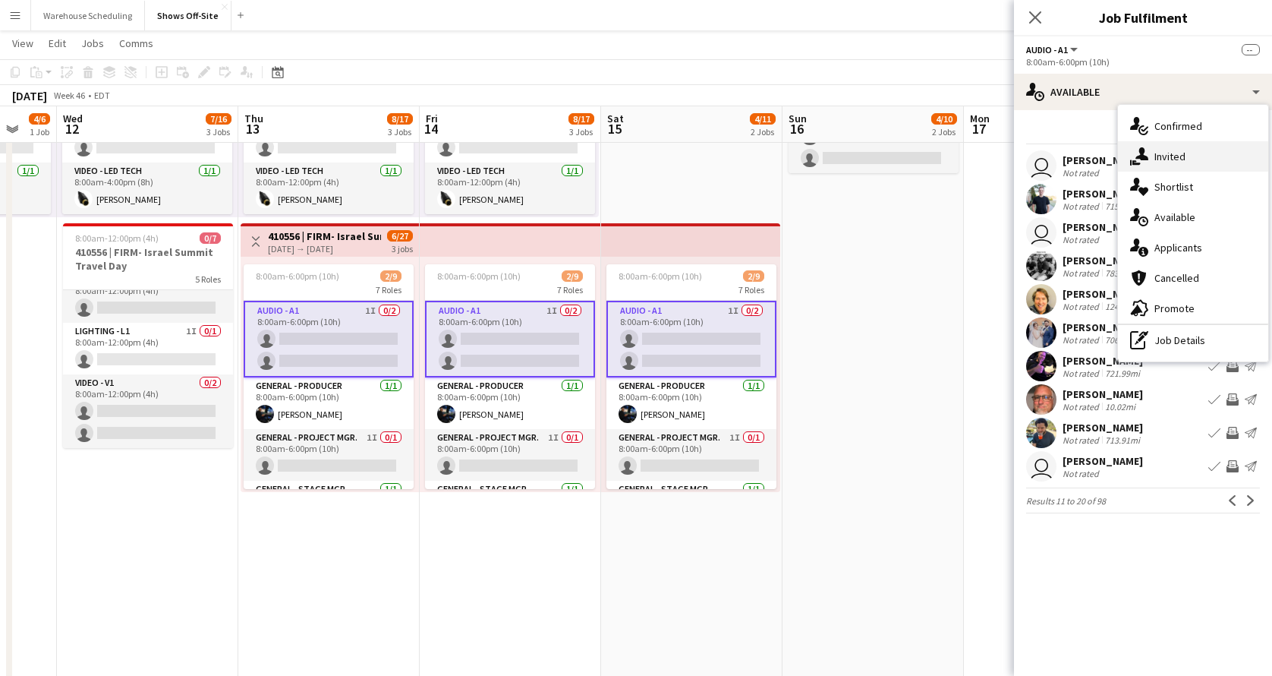
click at [1157, 155] on span "Invited" at bounding box center [1170, 157] width 31 height 14
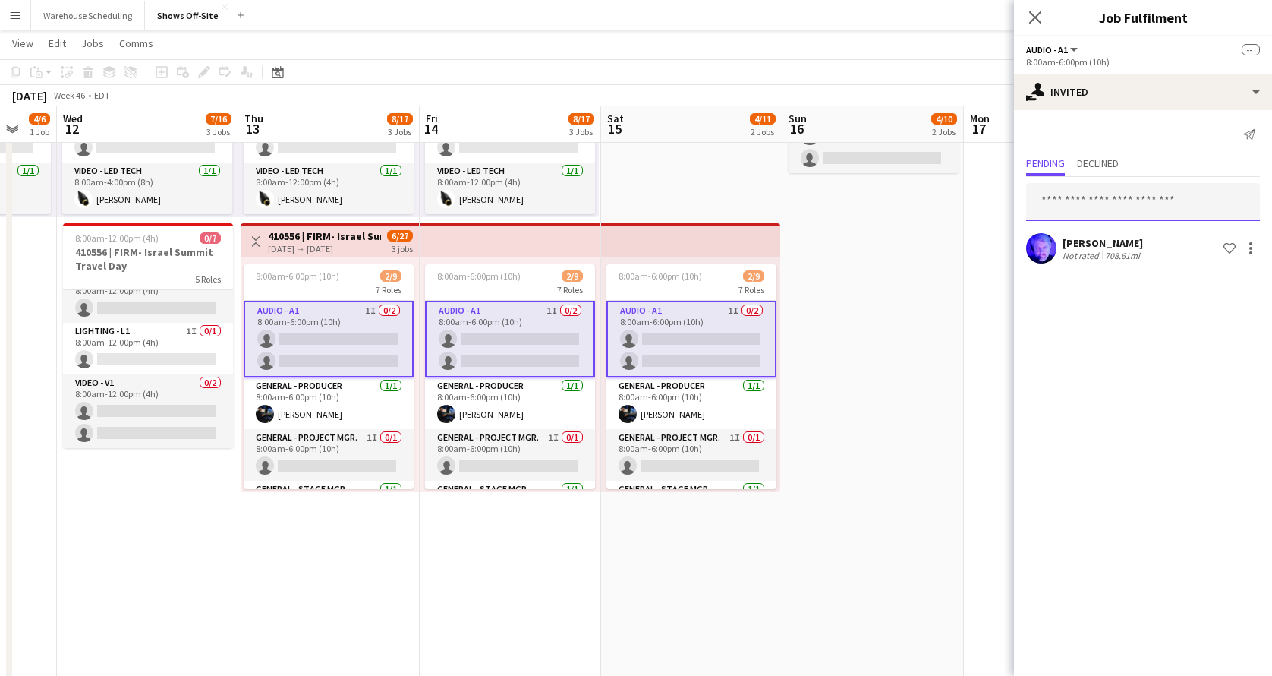
click at [1082, 189] on input "text" at bounding box center [1143, 202] width 234 height 38
type input "****"
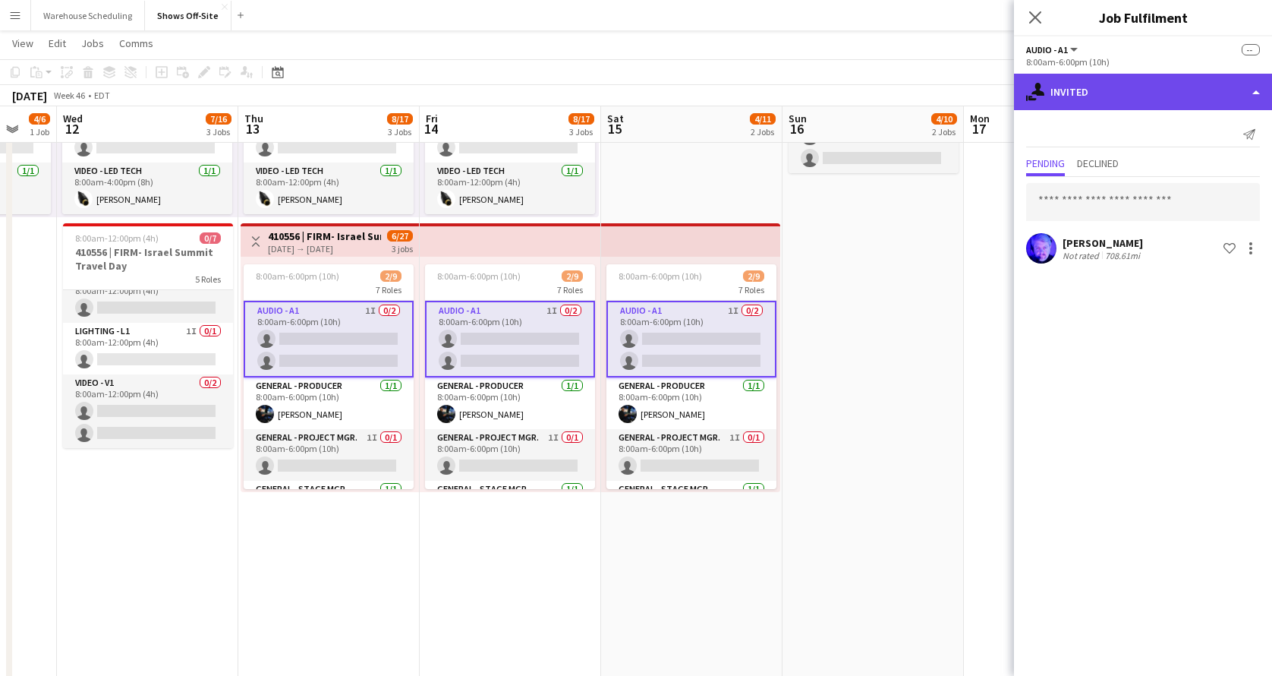
click at [1106, 81] on div "single-neutral-actions-share-1 Invited" at bounding box center [1143, 92] width 258 height 36
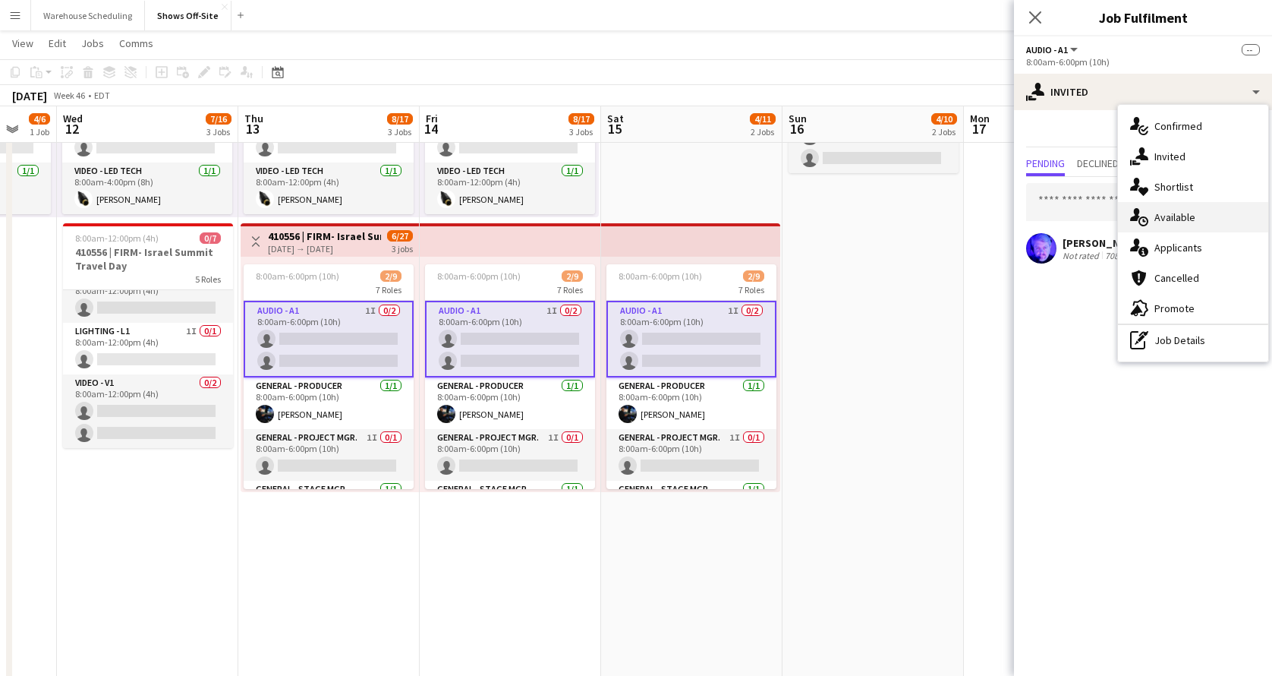
click at [1162, 216] on span "Available" at bounding box center [1175, 217] width 41 height 14
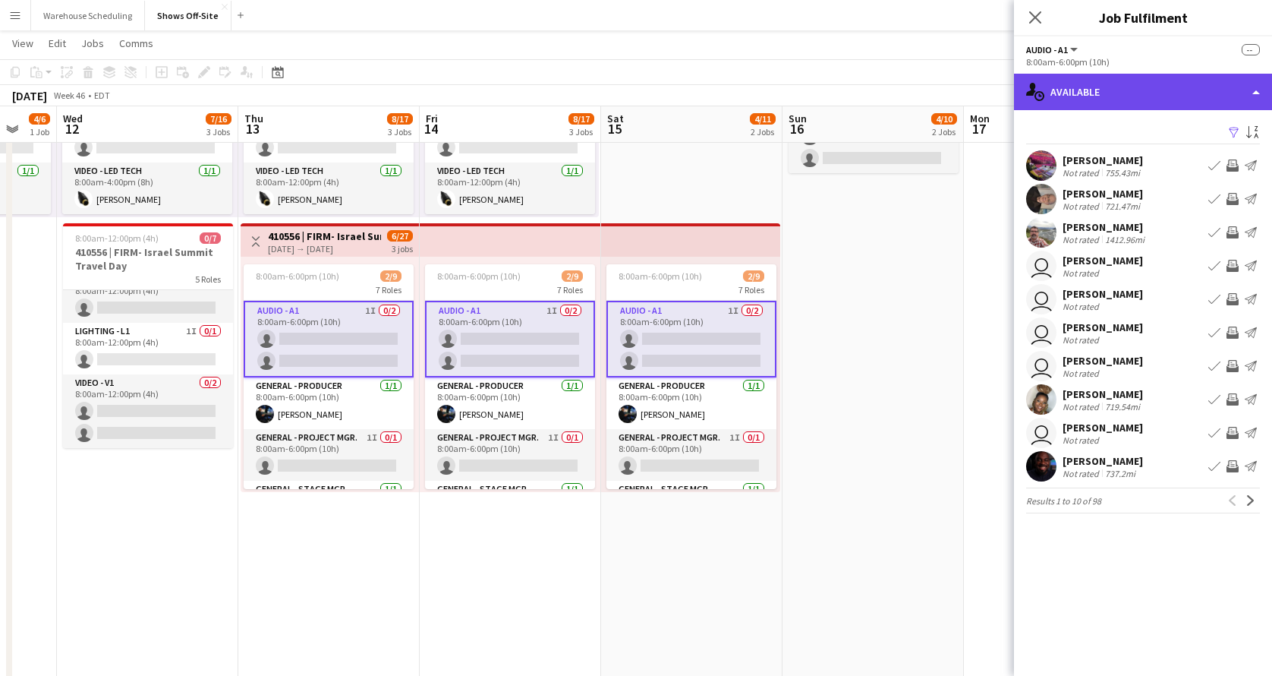
click at [1124, 105] on div "single-neutral-actions-upload Available" at bounding box center [1143, 92] width 258 height 36
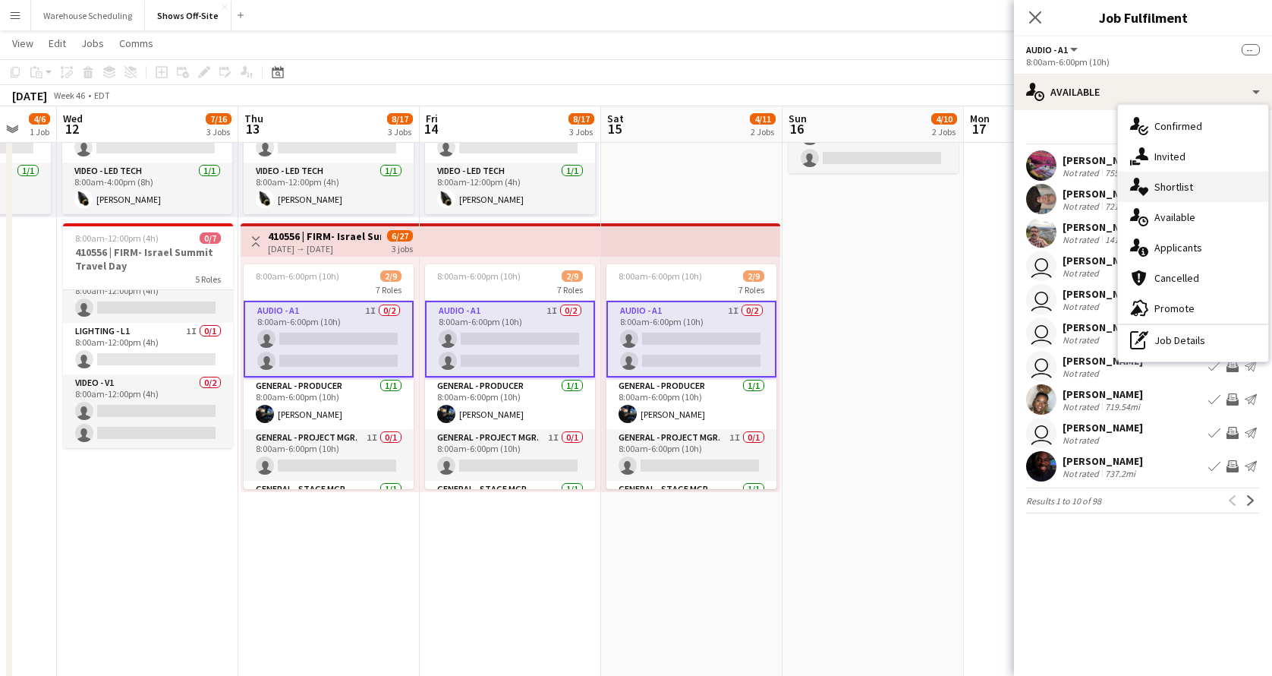
click at [1152, 174] on div "single-neutral-actions-heart Shortlist" at bounding box center [1193, 187] width 150 height 30
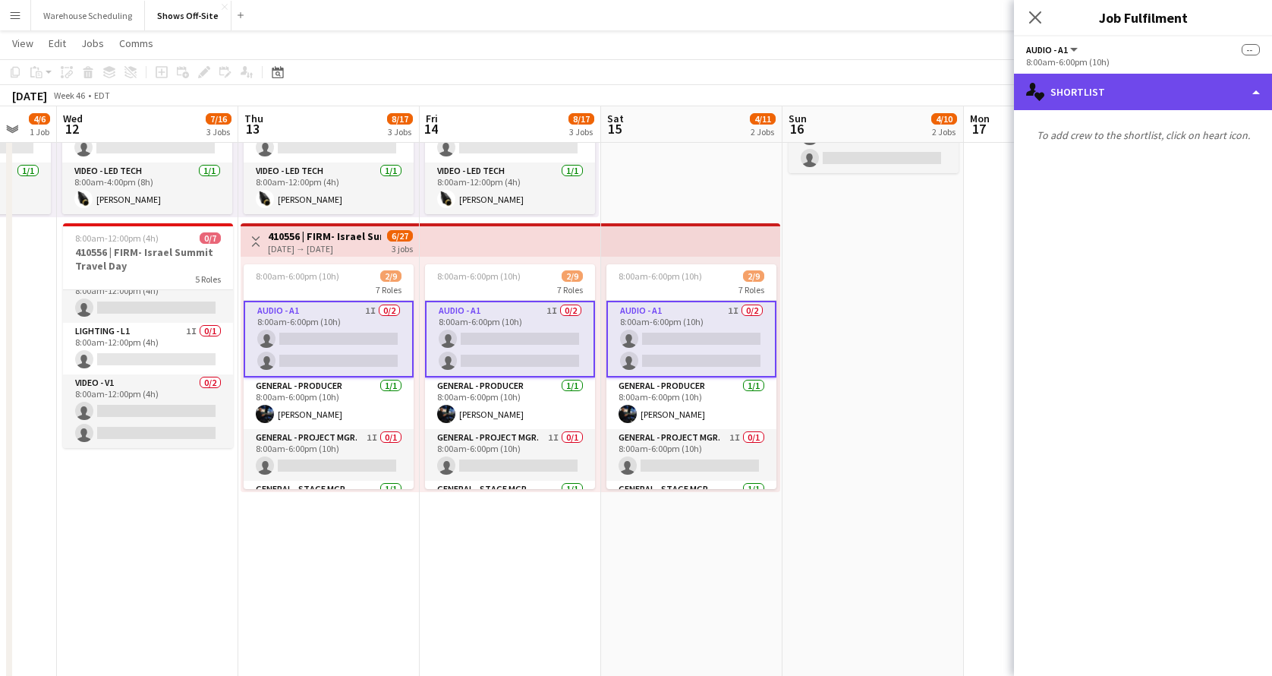
click at [1139, 92] on div "single-neutral-actions-heart Shortlist" at bounding box center [1143, 92] width 258 height 36
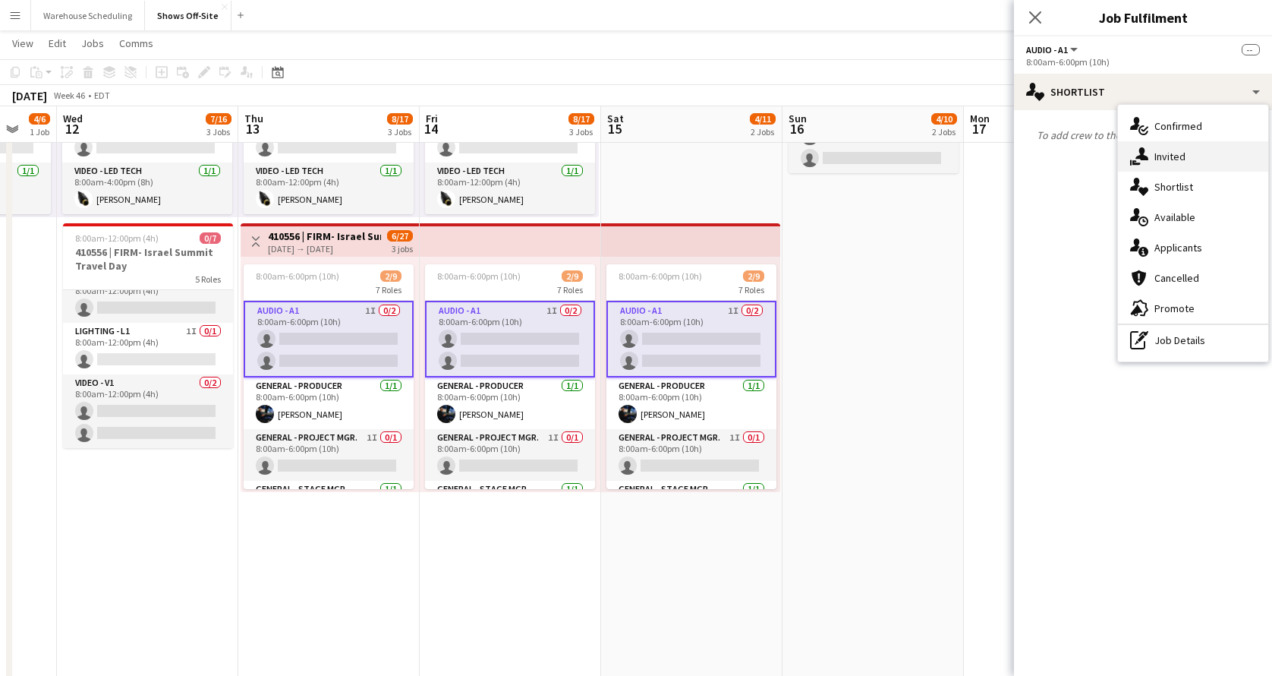
click at [1158, 148] on div "single-neutral-actions-share-1 Invited" at bounding box center [1193, 156] width 150 height 30
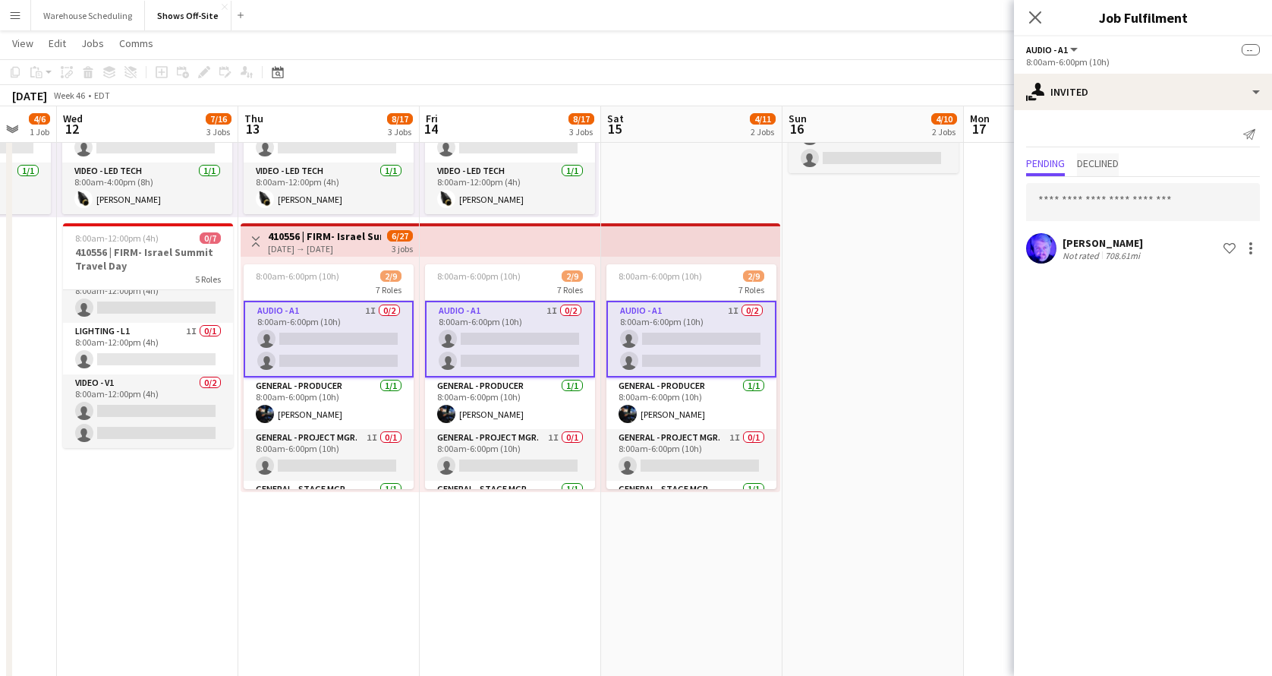
click at [1108, 172] on span "Declined" at bounding box center [1098, 164] width 42 height 23
click at [1042, 158] on span "Pending" at bounding box center [1045, 163] width 39 height 11
click at [1077, 223] on div "[PERSON_NAME] Not rated 708.61mi Shortlist crew" at bounding box center [1143, 222] width 258 height 90
click at [1086, 210] on input "text" at bounding box center [1143, 202] width 234 height 38
type input "***"
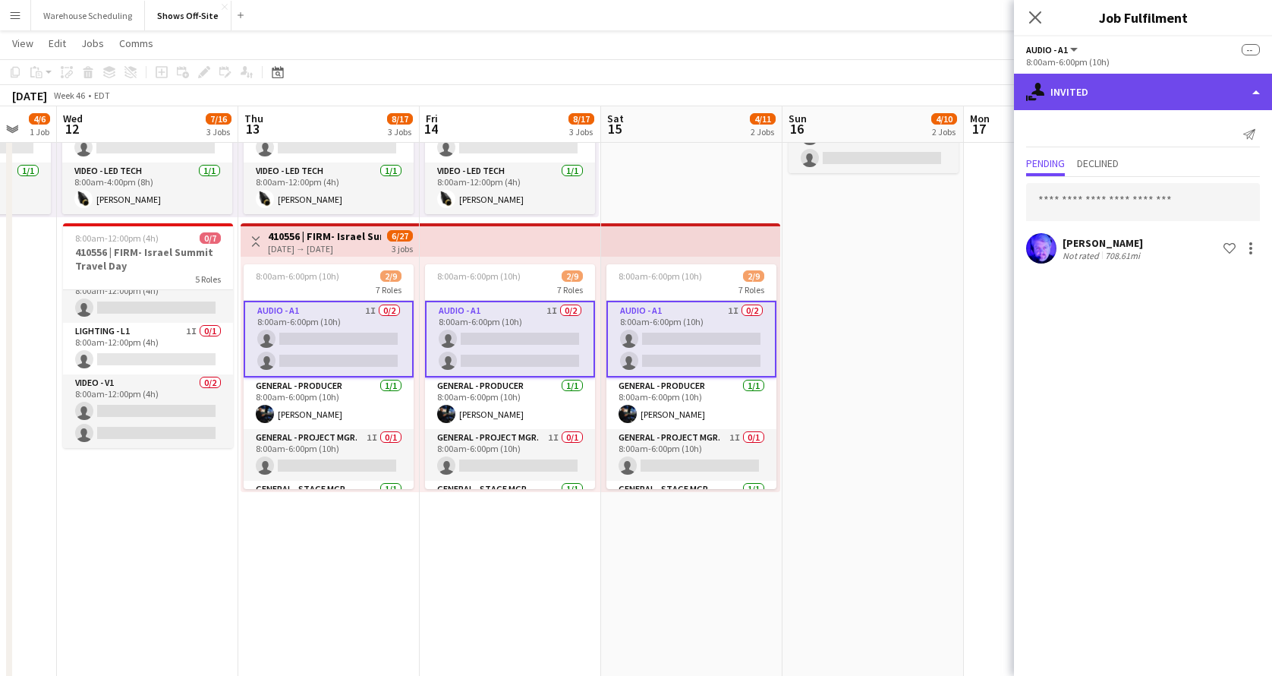
click at [1110, 98] on div "single-neutral-actions-share-1 Invited" at bounding box center [1143, 92] width 258 height 36
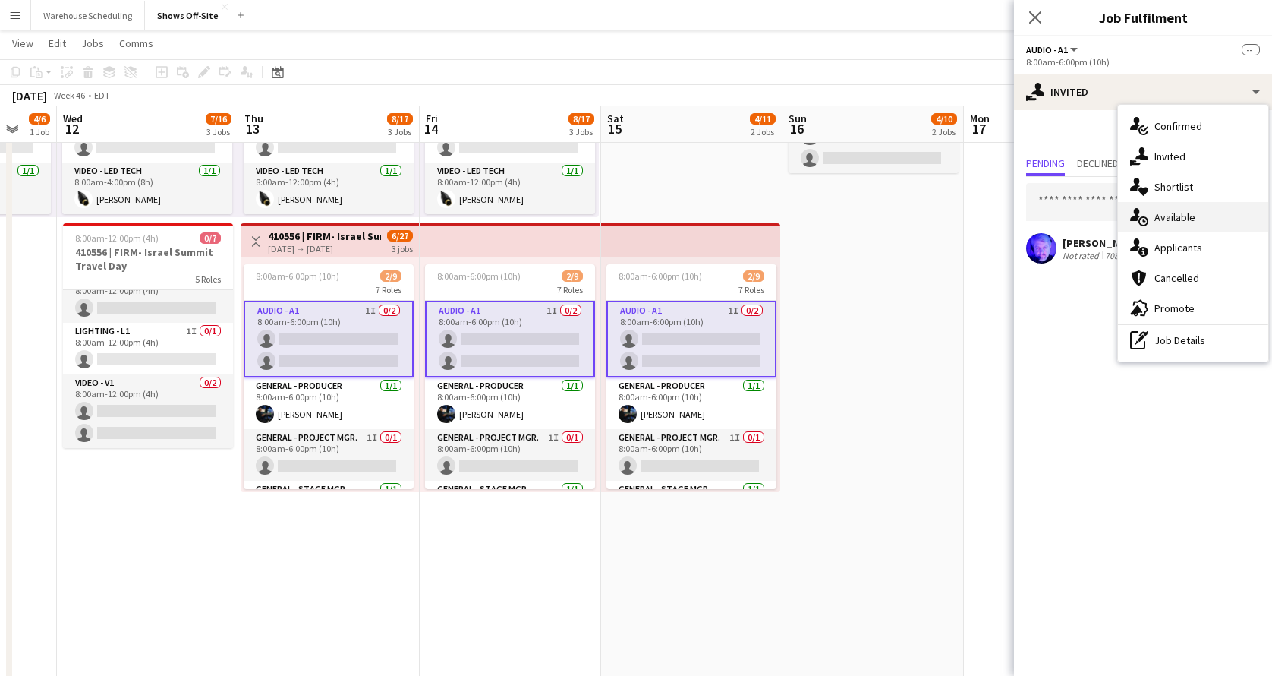
click at [1169, 216] on span "Available" at bounding box center [1175, 217] width 41 height 14
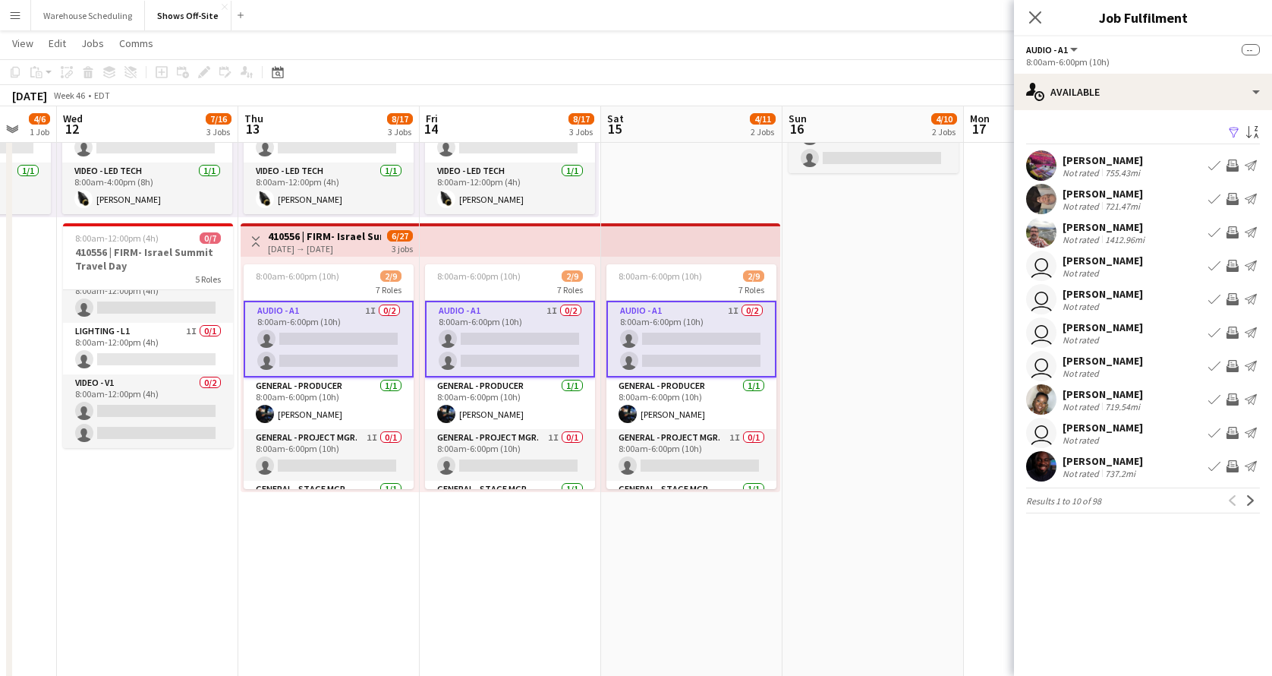
click at [1248, 490] on app-pager "Results 1 to 10 of 98 Previous Next" at bounding box center [1143, 500] width 234 height 26
click at [1248, 494] on button "Next" at bounding box center [1251, 500] width 18 height 18
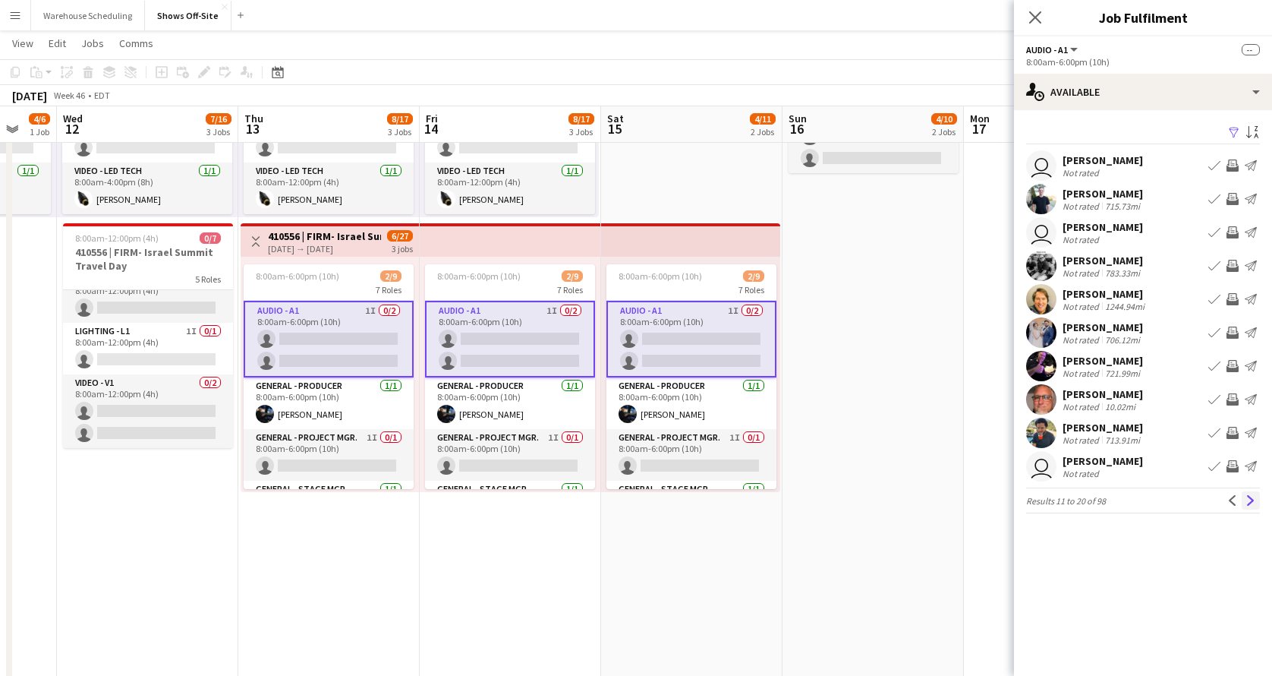
click at [1248, 494] on button "Next" at bounding box center [1251, 500] width 18 height 18
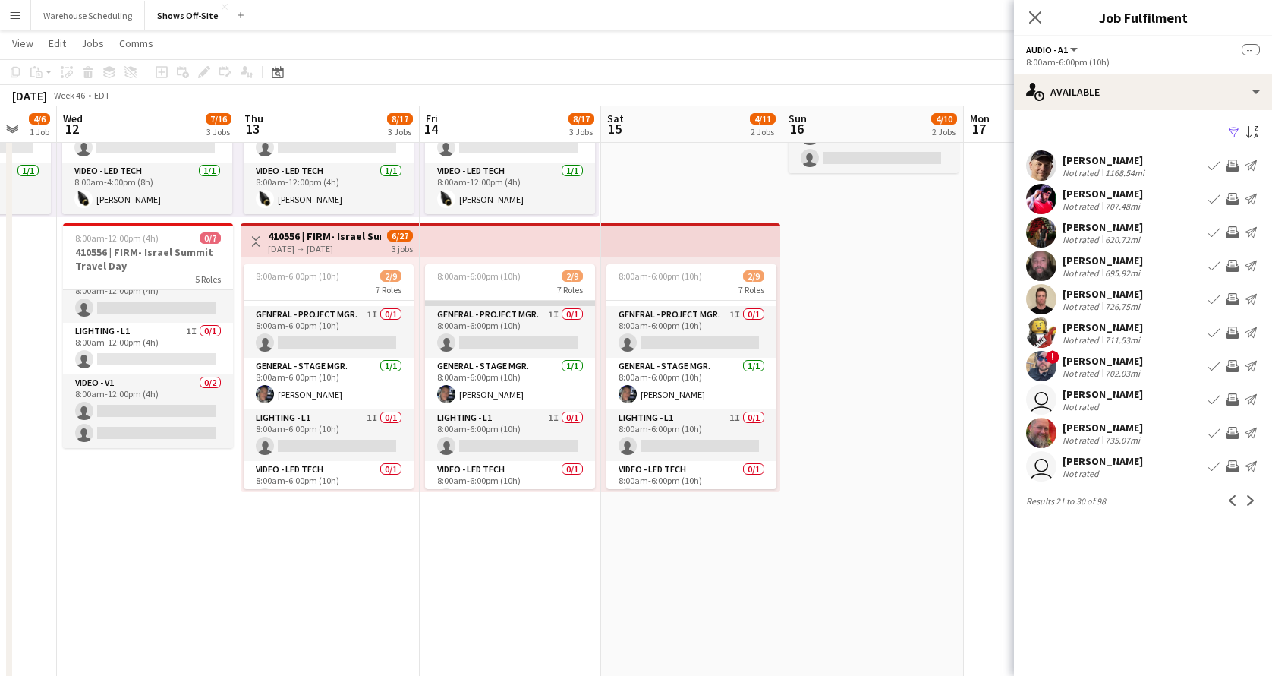
scroll to position [220, 0]
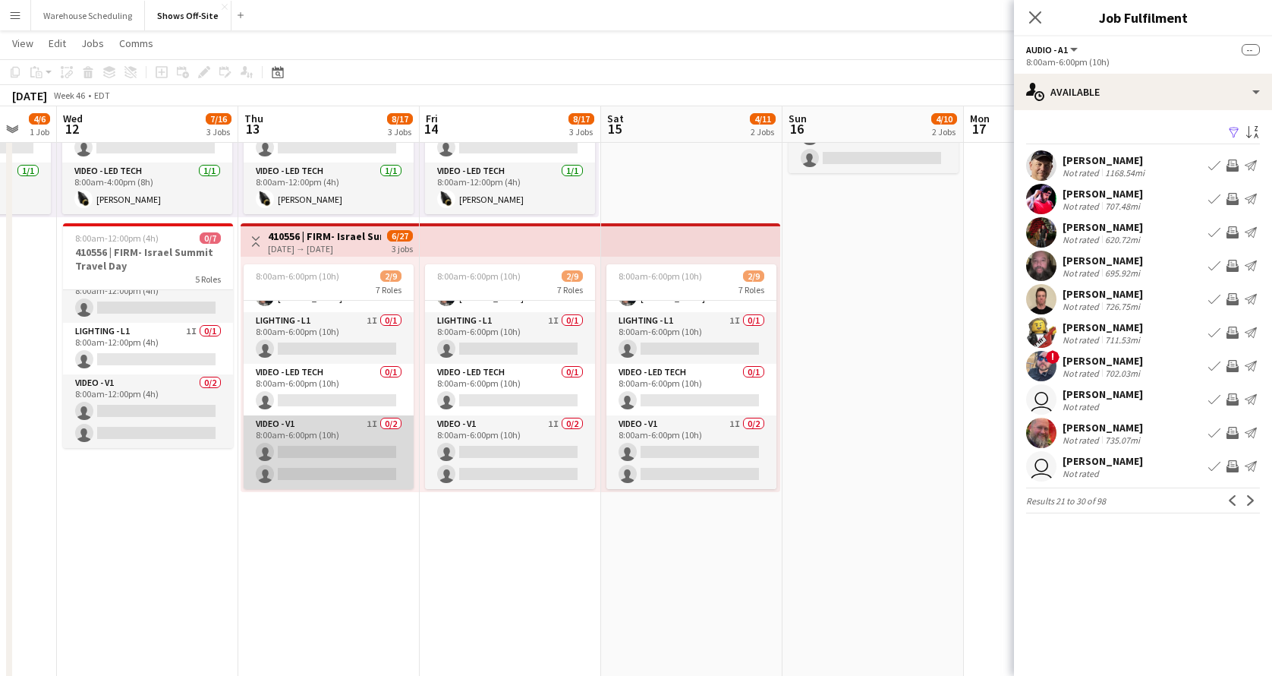
click at [318, 473] on app-card-role "Video - V1 1I 0/2 8:00am-6:00pm (10h) single-neutral-actions single-neutral-act…" at bounding box center [329, 452] width 170 height 74
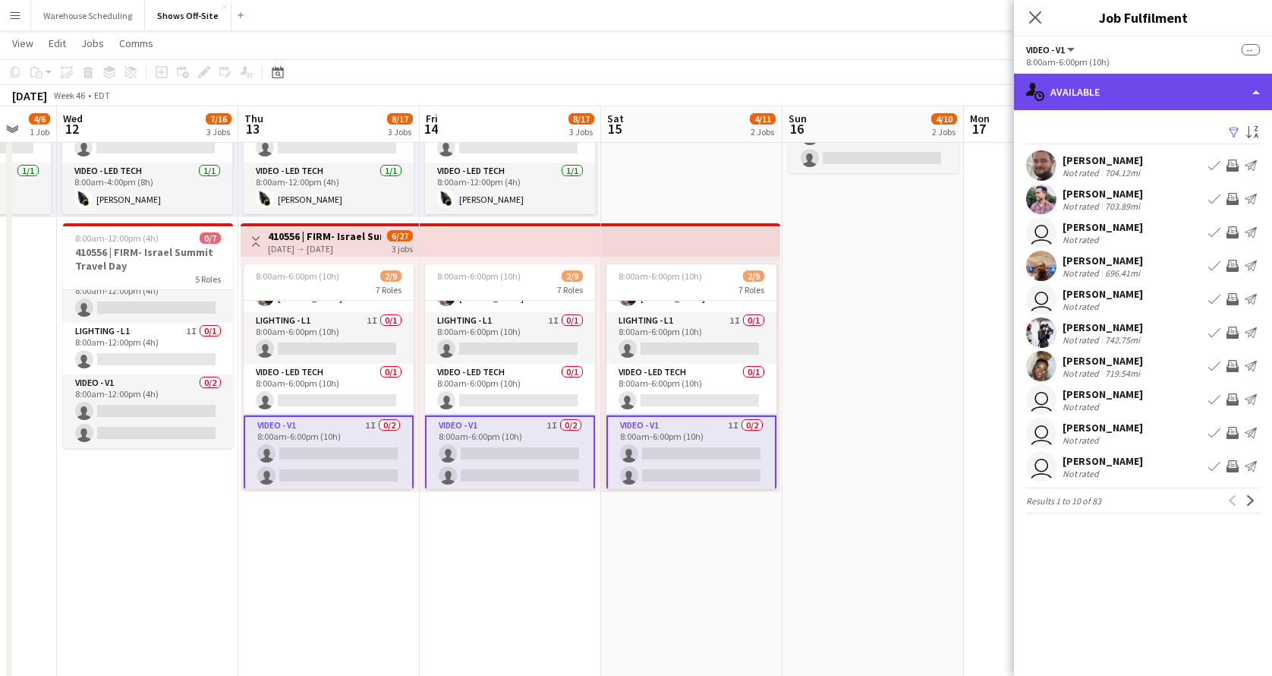
click at [1122, 105] on div "single-neutral-actions-upload Available" at bounding box center [1143, 92] width 258 height 36
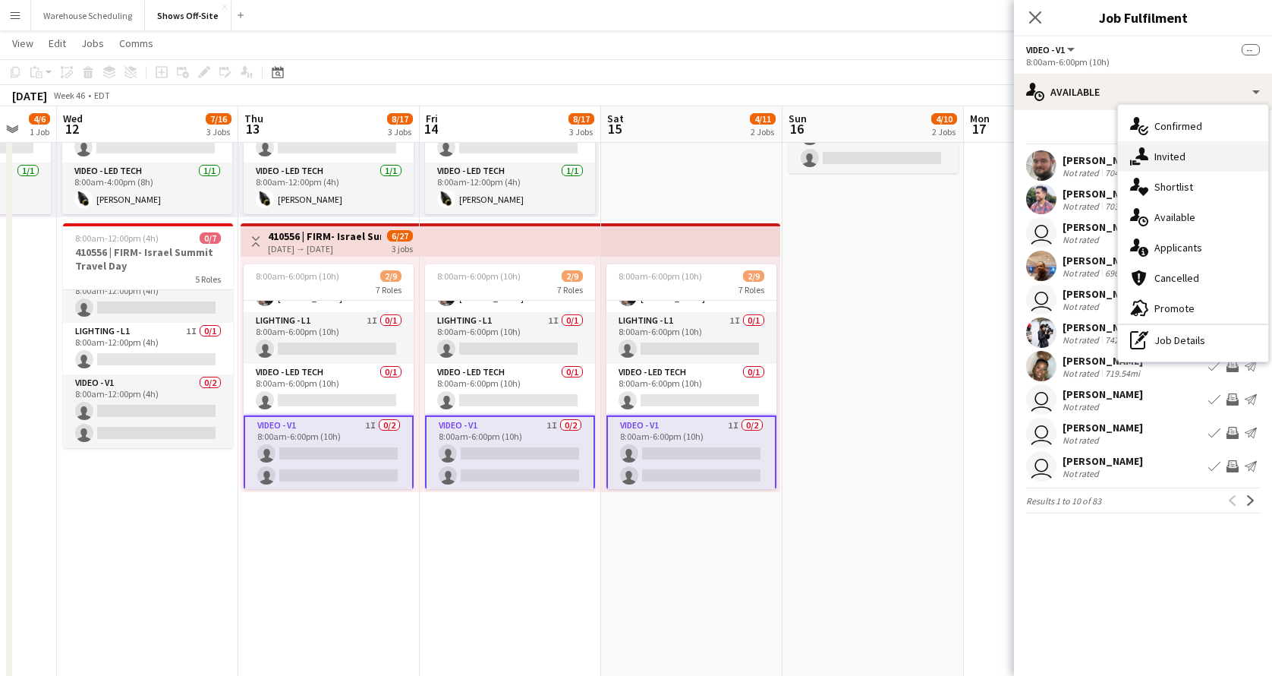
click at [1149, 146] on div "single-neutral-actions-share-1 Invited" at bounding box center [1193, 156] width 150 height 30
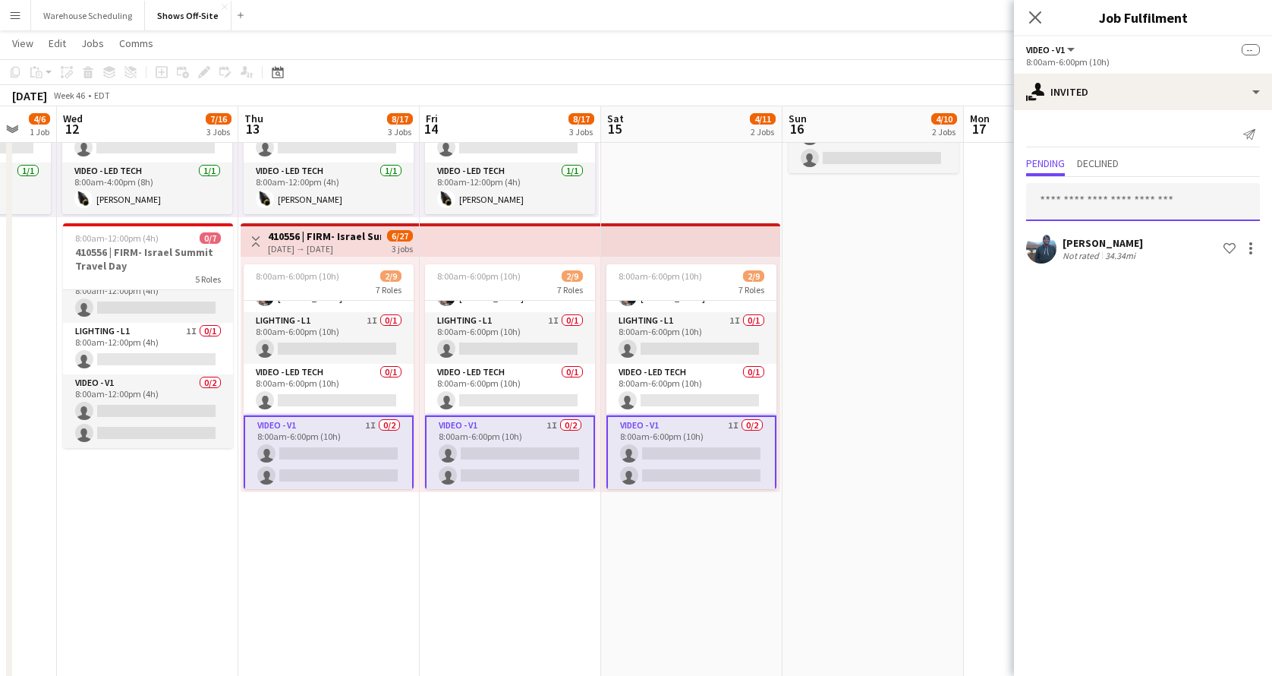
click at [1101, 200] on input "text" at bounding box center [1143, 202] width 234 height 38
type input "*******"
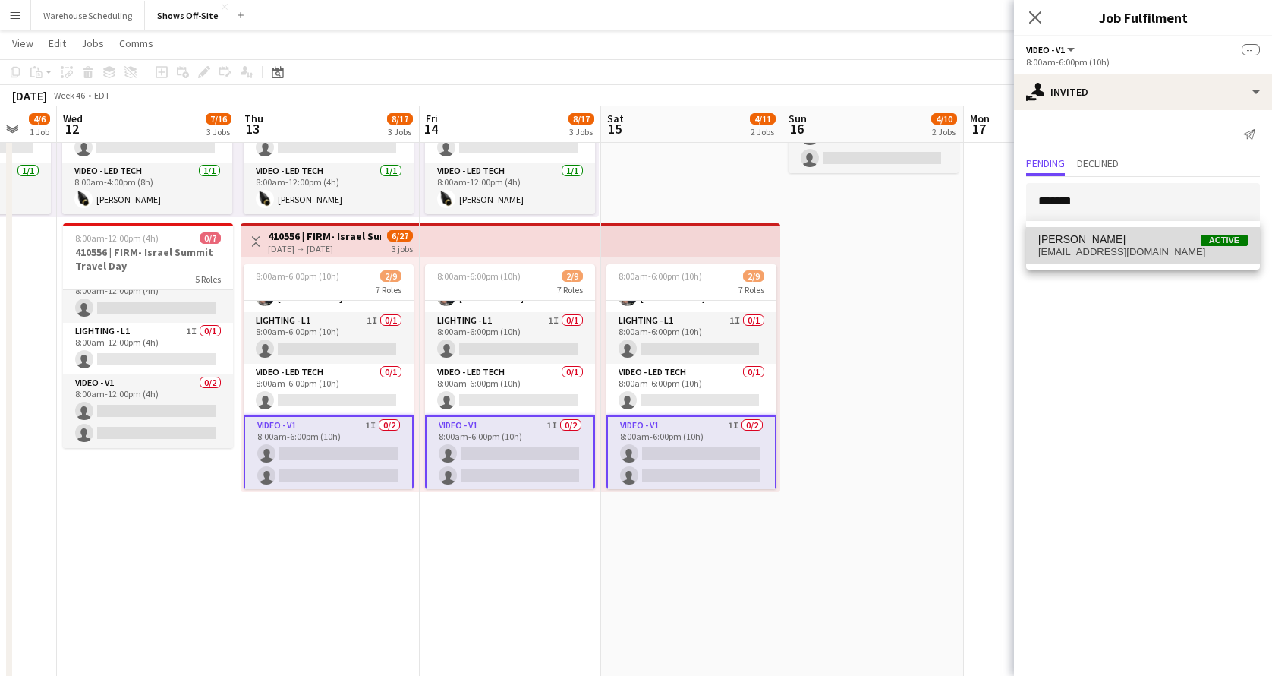
click at [1102, 249] on span "[EMAIL_ADDRESS][DOMAIN_NAME]" at bounding box center [1144, 252] width 210 height 12
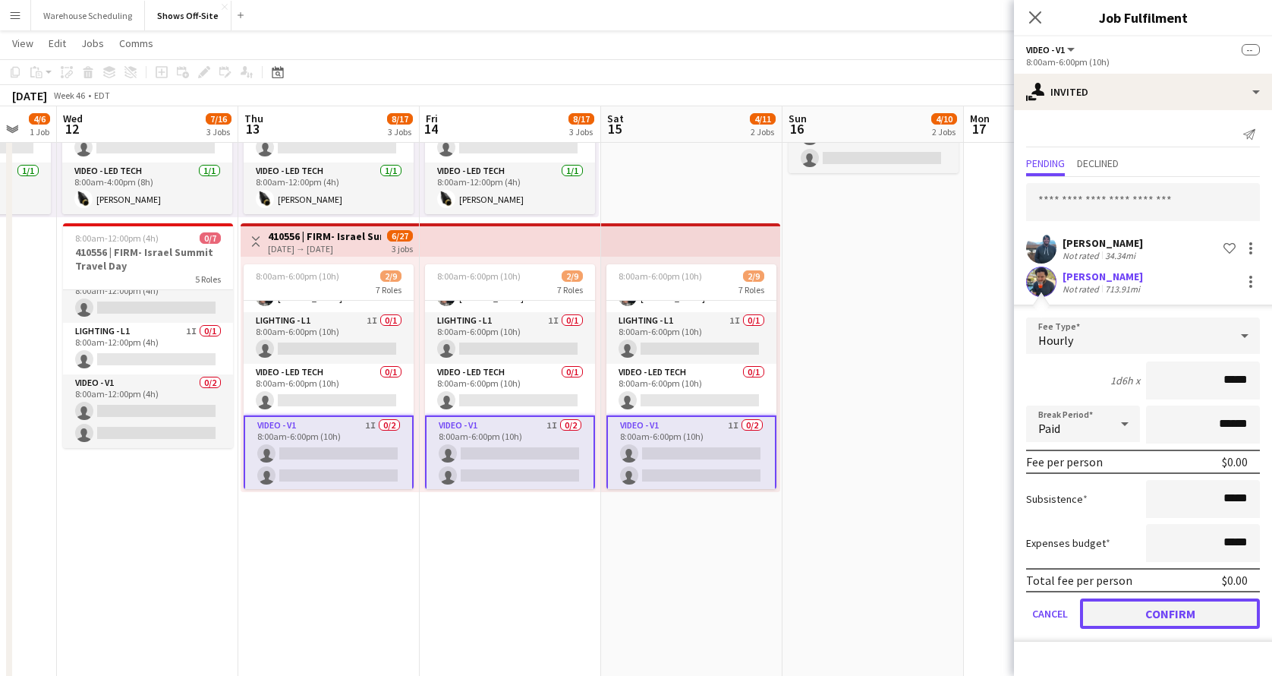
click at [1171, 572] on button "Confirm" at bounding box center [1170, 613] width 180 height 30
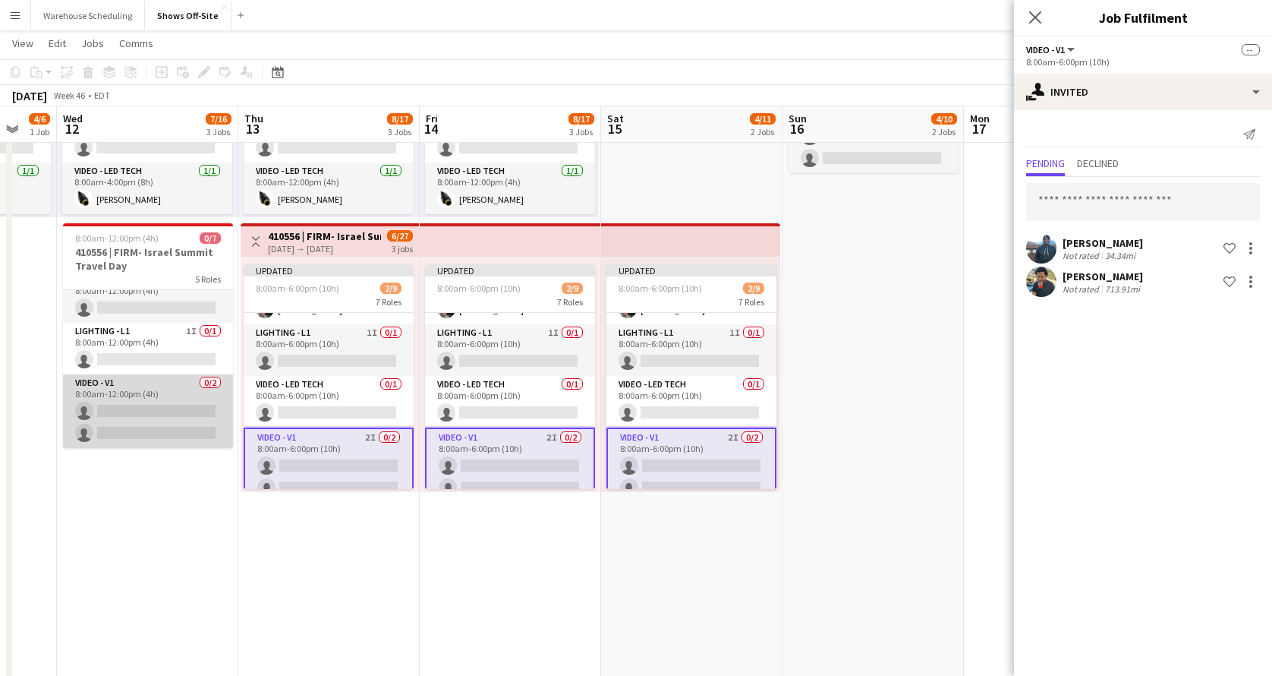
click at [209, 386] on app-card-role "Video - V1 0/2 8:00am-12:00pm (4h) single-neutral-actions single-neutral-actions" at bounding box center [148, 411] width 170 height 74
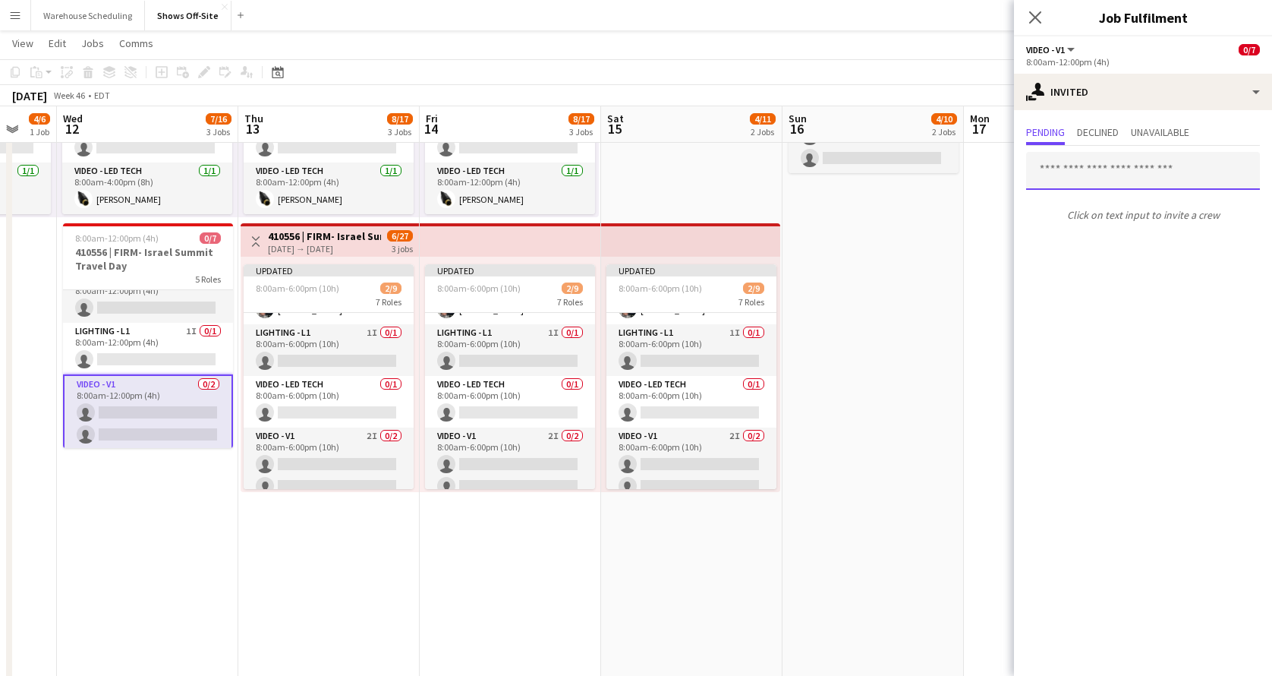
click at [1105, 171] on input "text" at bounding box center [1143, 171] width 234 height 38
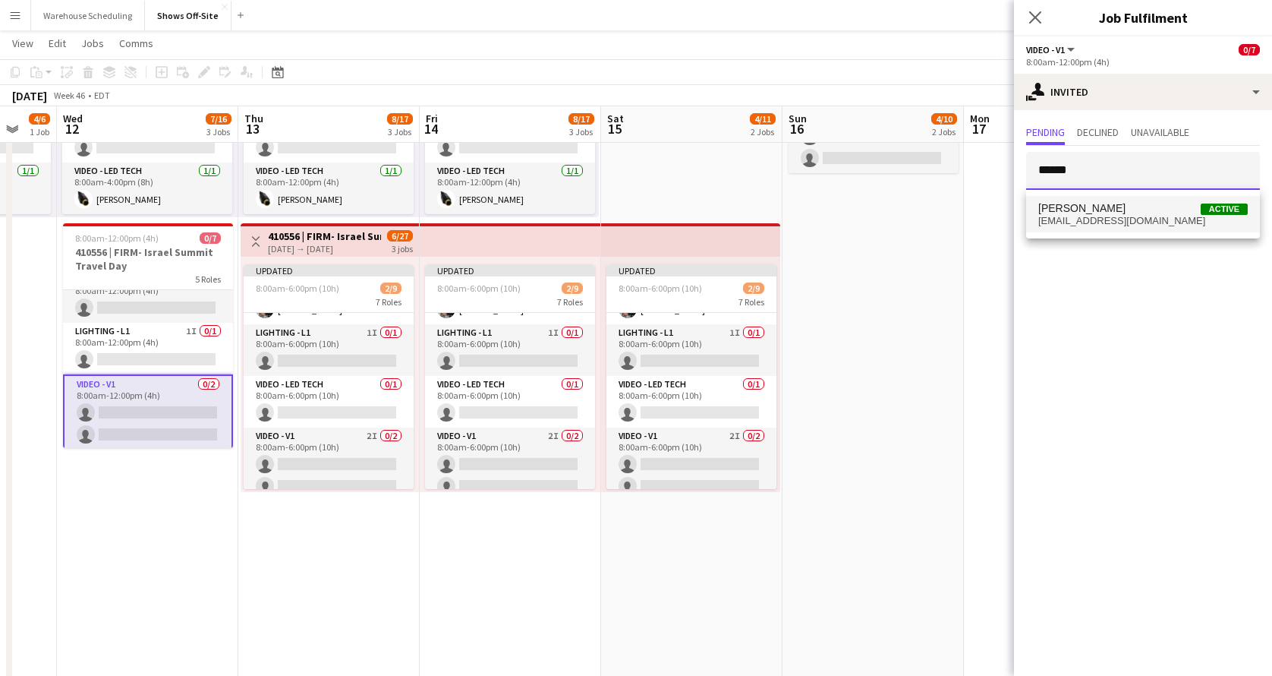
type input "******"
click at [1128, 217] on span "[EMAIL_ADDRESS][DOMAIN_NAME]" at bounding box center [1144, 221] width 210 height 12
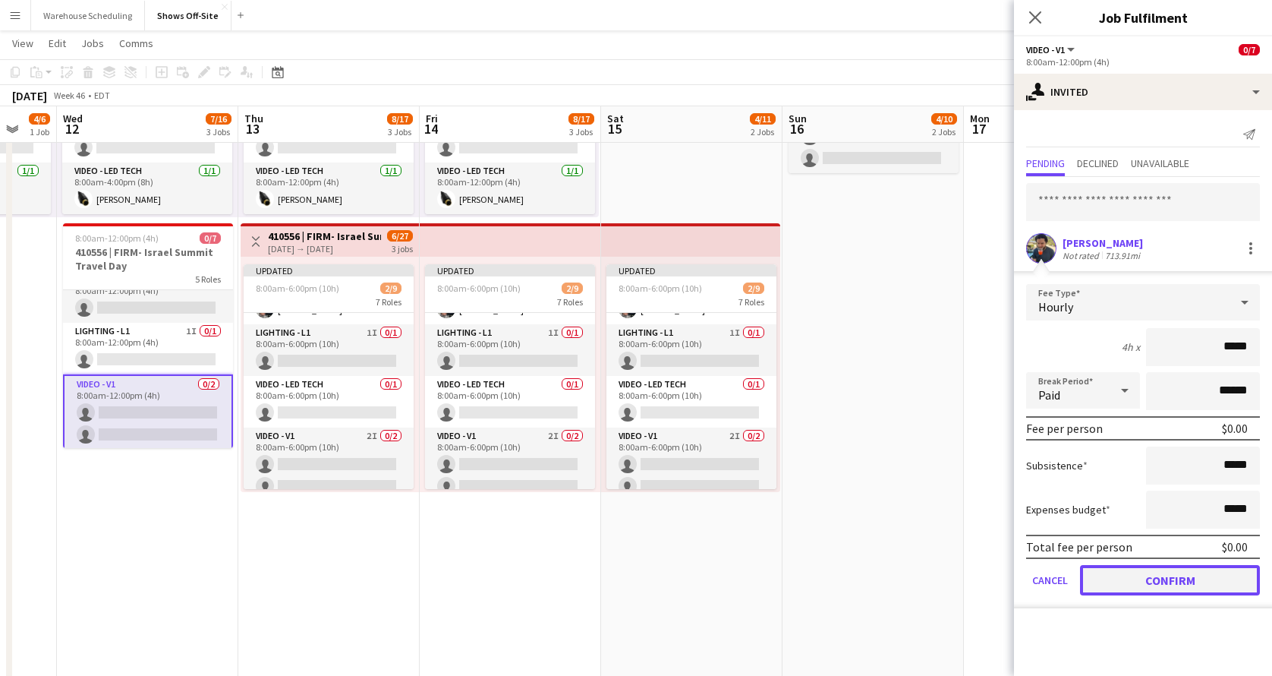
click at [1159, 572] on button "Confirm" at bounding box center [1170, 580] width 180 height 30
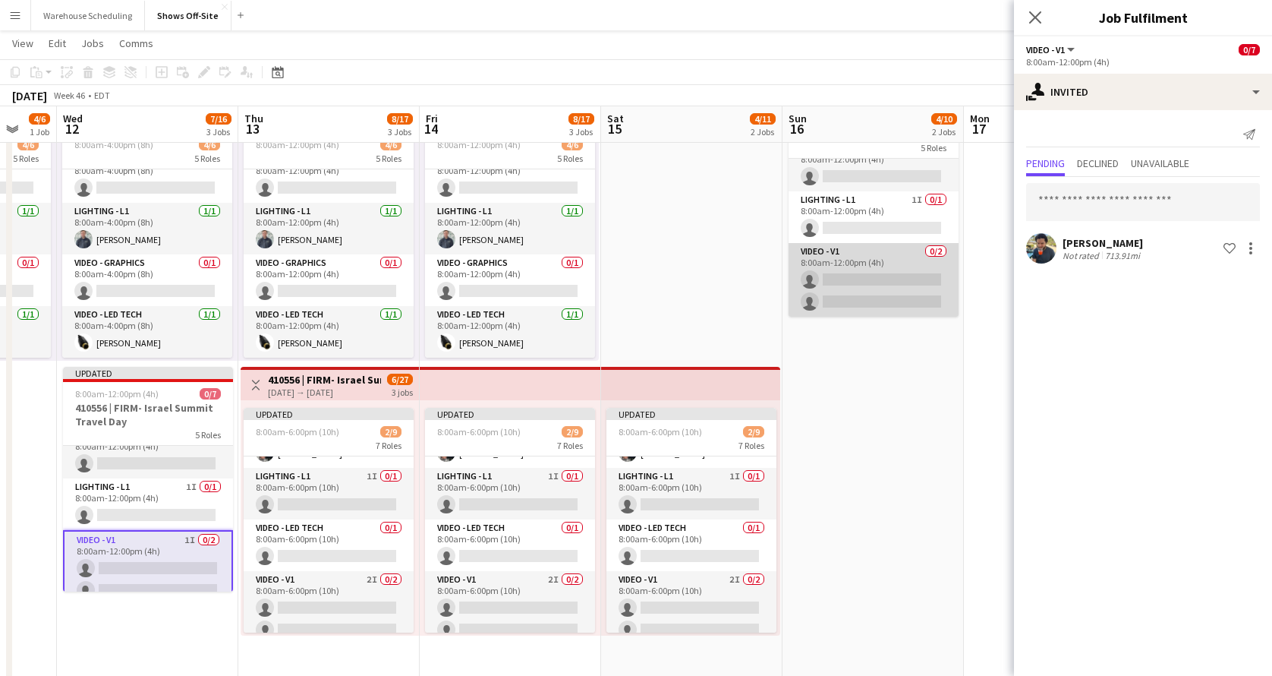
click at [858, 279] on app-card-role "Video - V1 0/2 8:00am-12:00pm (4h) single-neutral-actions single-neutral-actions" at bounding box center [874, 280] width 170 height 74
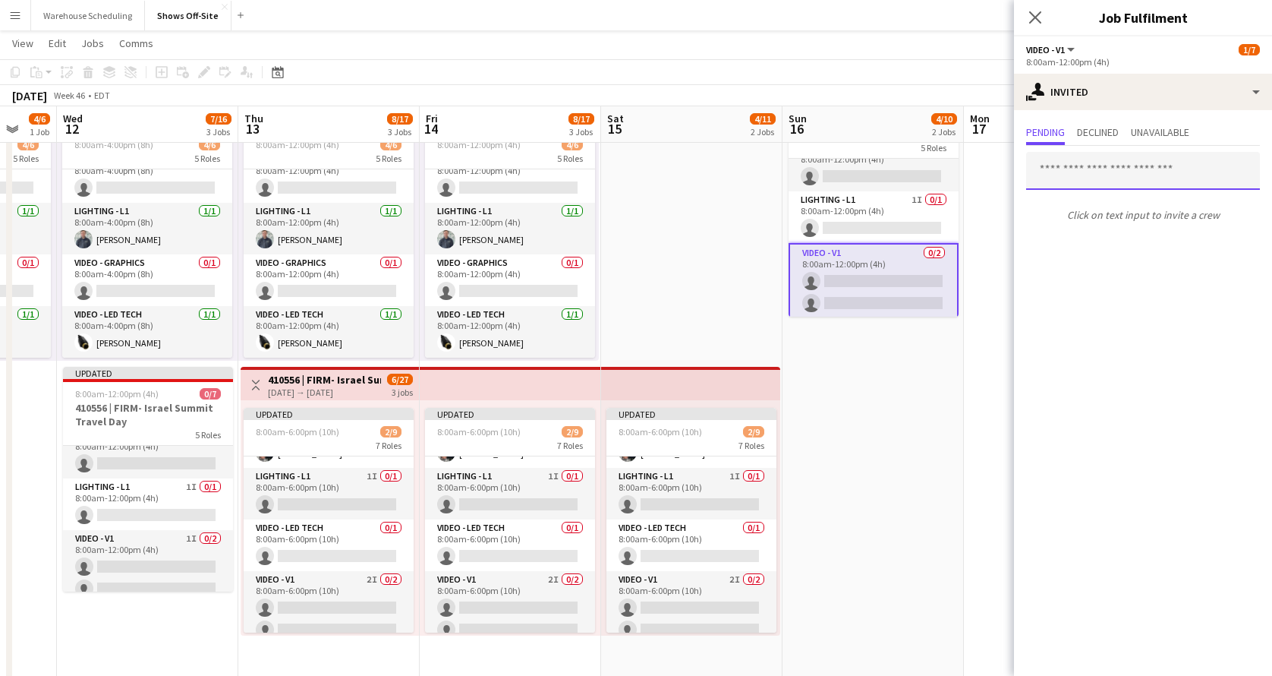
click at [1117, 167] on input "text" at bounding box center [1143, 171] width 234 height 38
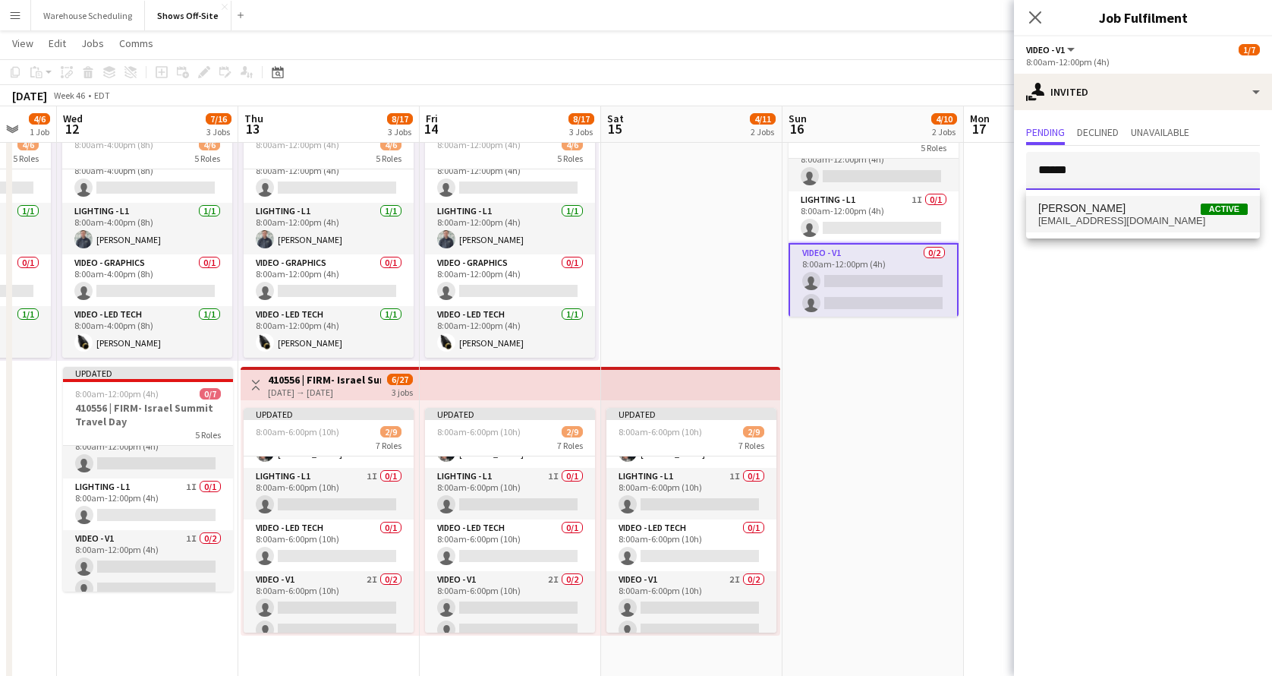
type input "******"
click at [1116, 198] on mat-option "[PERSON_NAME] Active [EMAIL_ADDRESS][DOMAIN_NAME]" at bounding box center [1143, 214] width 234 height 36
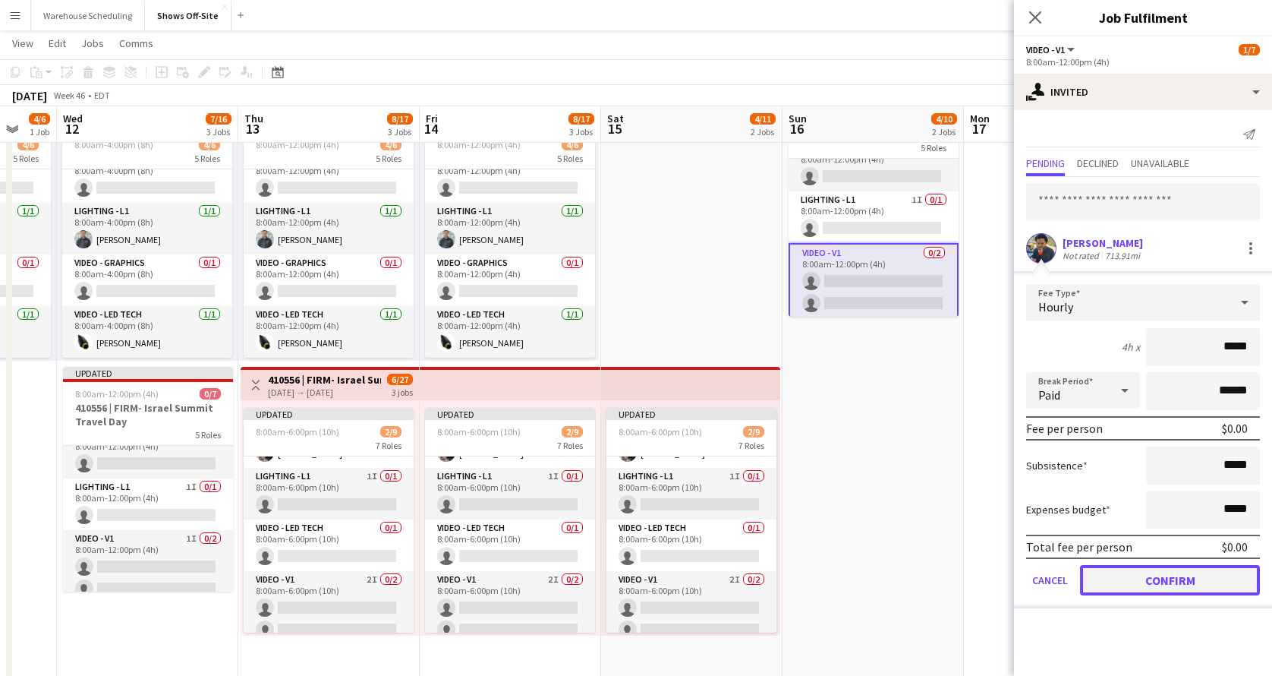
click at [1109, 572] on button "Confirm" at bounding box center [1170, 580] width 180 height 30
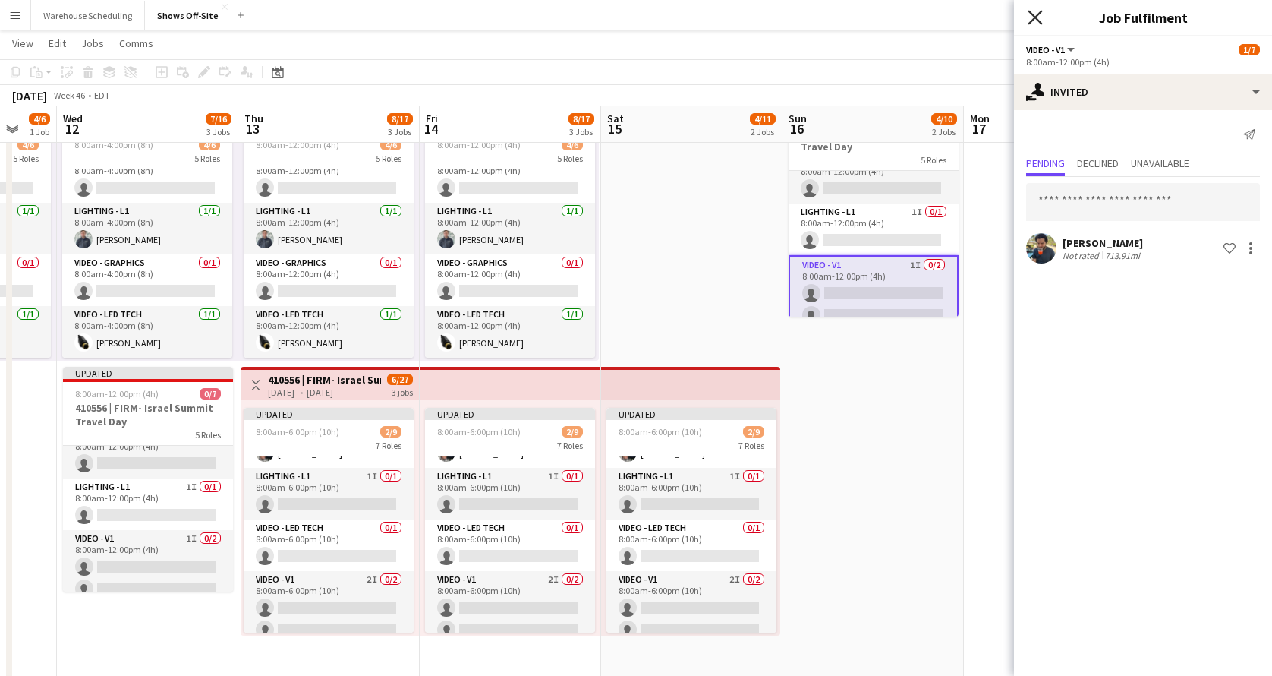
click at [1028, 17] on app-icon "Close pop-in" at bounding box center [1036, 18] width 22 height 22
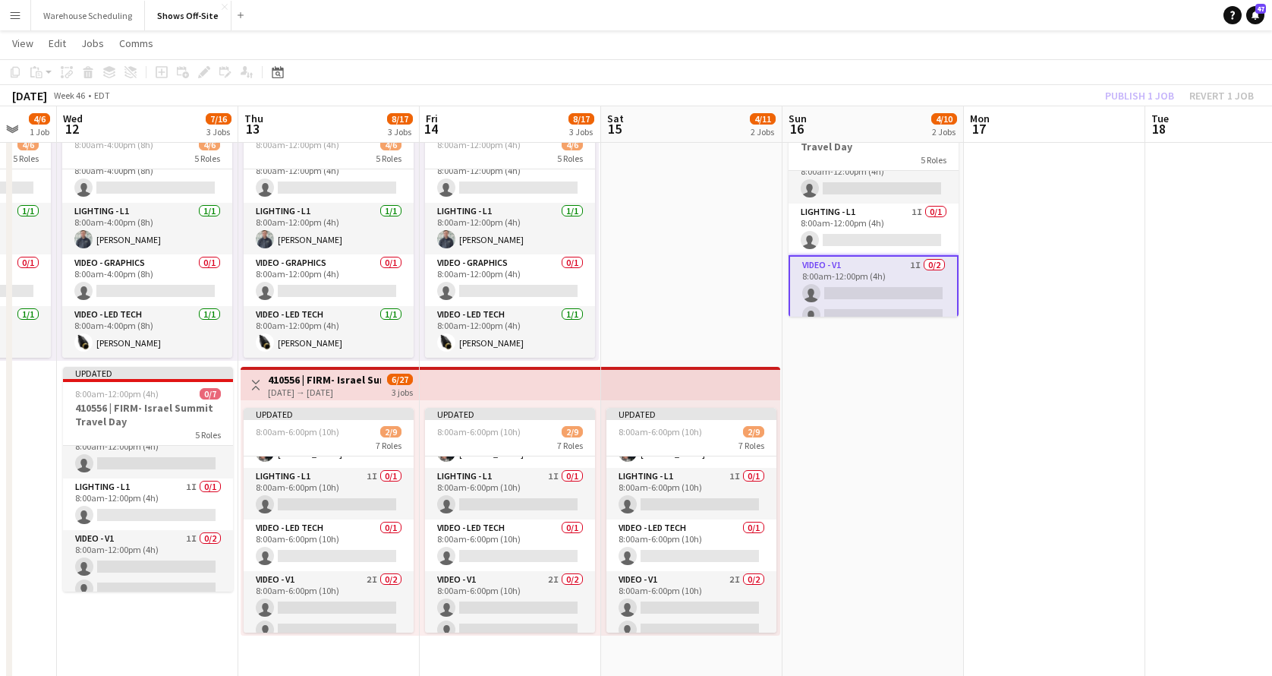
click at [1133, 65] on app-toolbar "Copy Paste Paste Command V Paste with crew Command Shift V Paste linked Job [GE…" at bounding box center [636, 72] width 1272 height 26
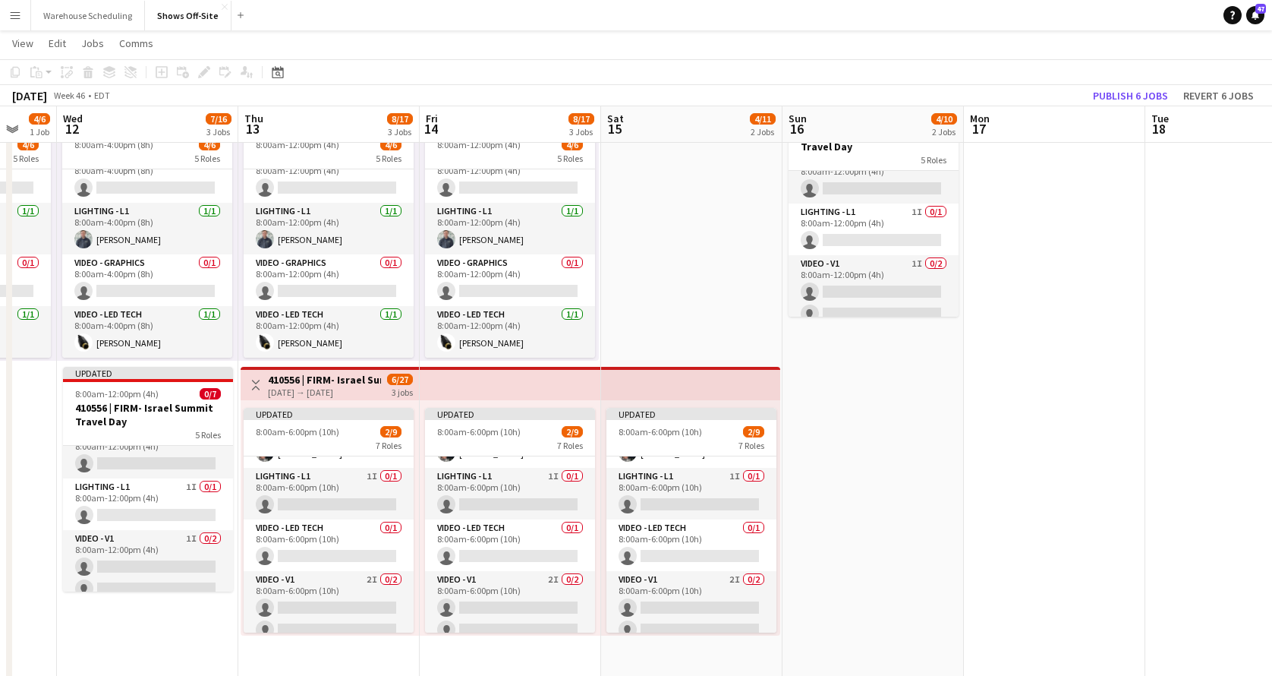
click at [1134, 106] on div "[DATE] Week 46 • EDT Publish 6 jobs Revert 6 jobs" at bounding box center [636, 95] width 1272 height 21
click at [1138, 93] on button "Publish 6 jobs" at bounding box center [1130, 96] width 87 height 20
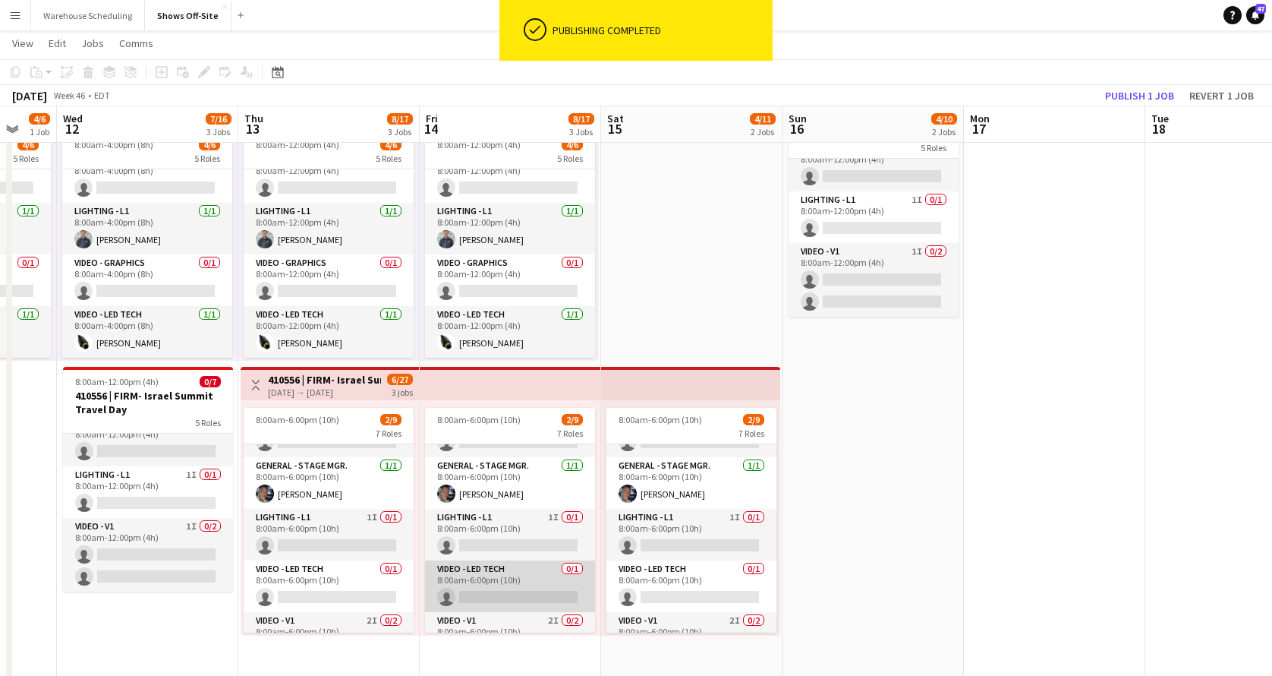
scroll to position [144, 0]
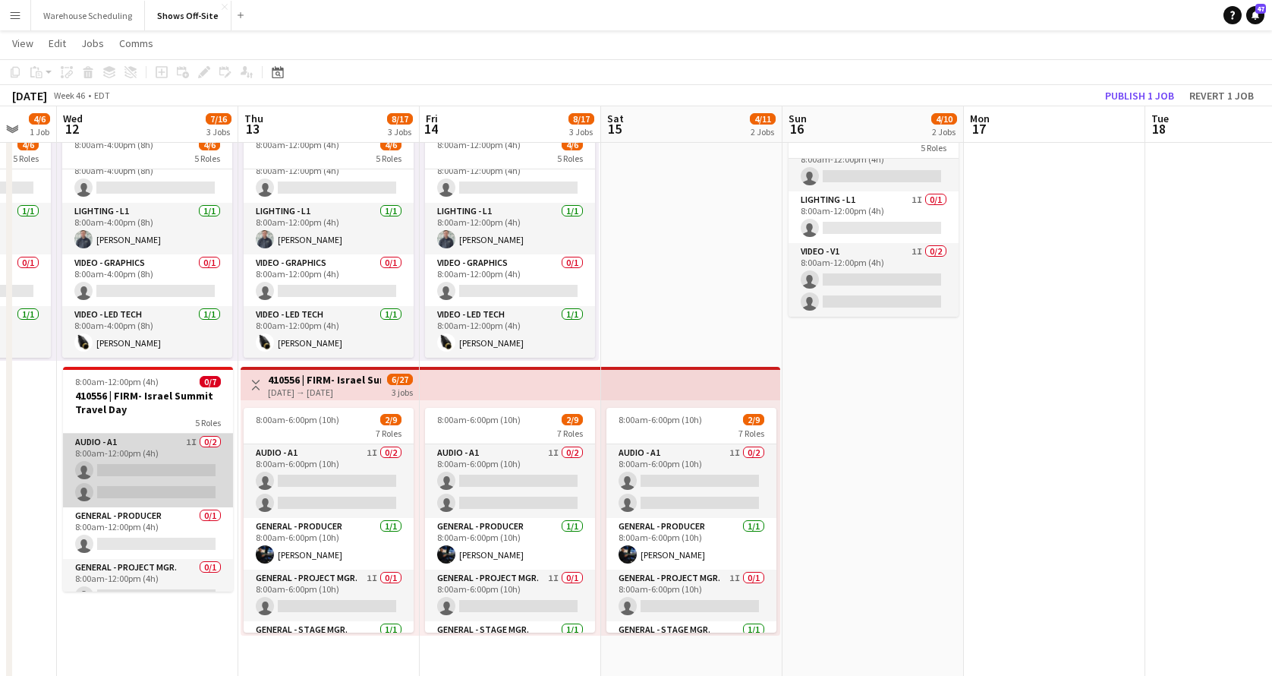
click at [175, 461] on app-card-role "Audio - A1 1I 0/2 8:00am-12:00pm (4h) single-neutral-actions single-neutral-act…" at bounding box center [148, 470] width 170 height 74
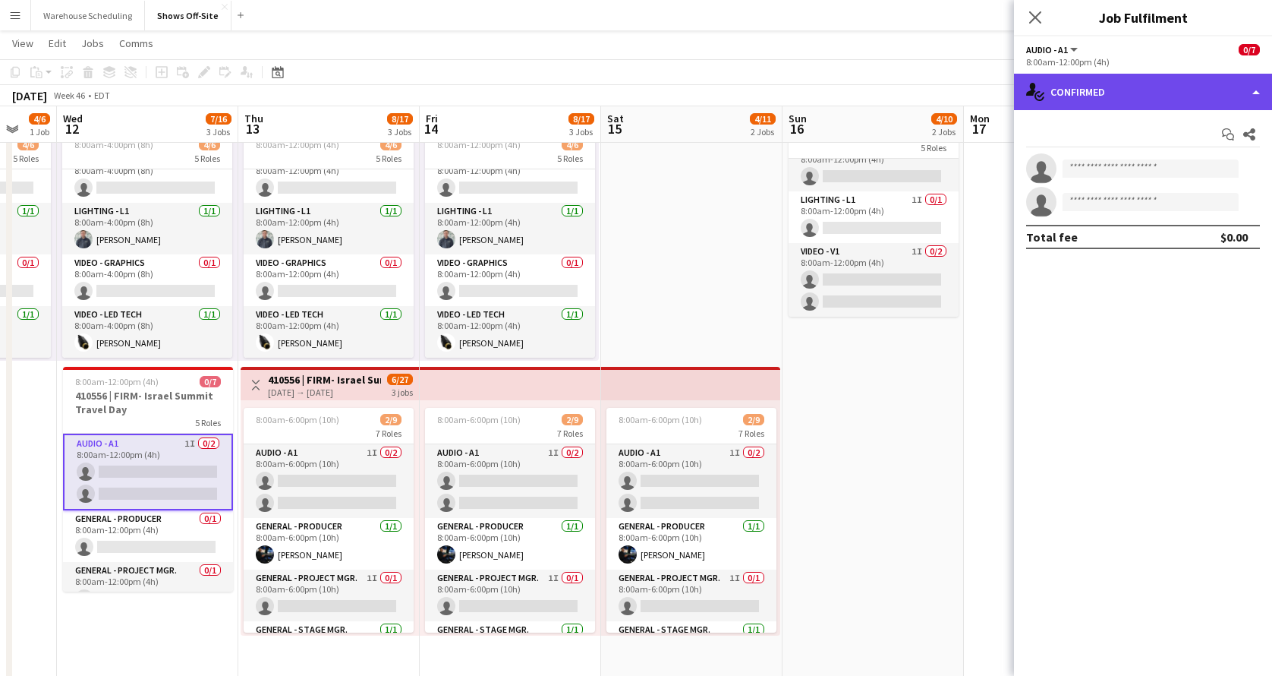
click at [1138, 81] on div "single-neutral-actions-check-2 Confirmed" at bounding box center [1143, 92] width 258 height 36
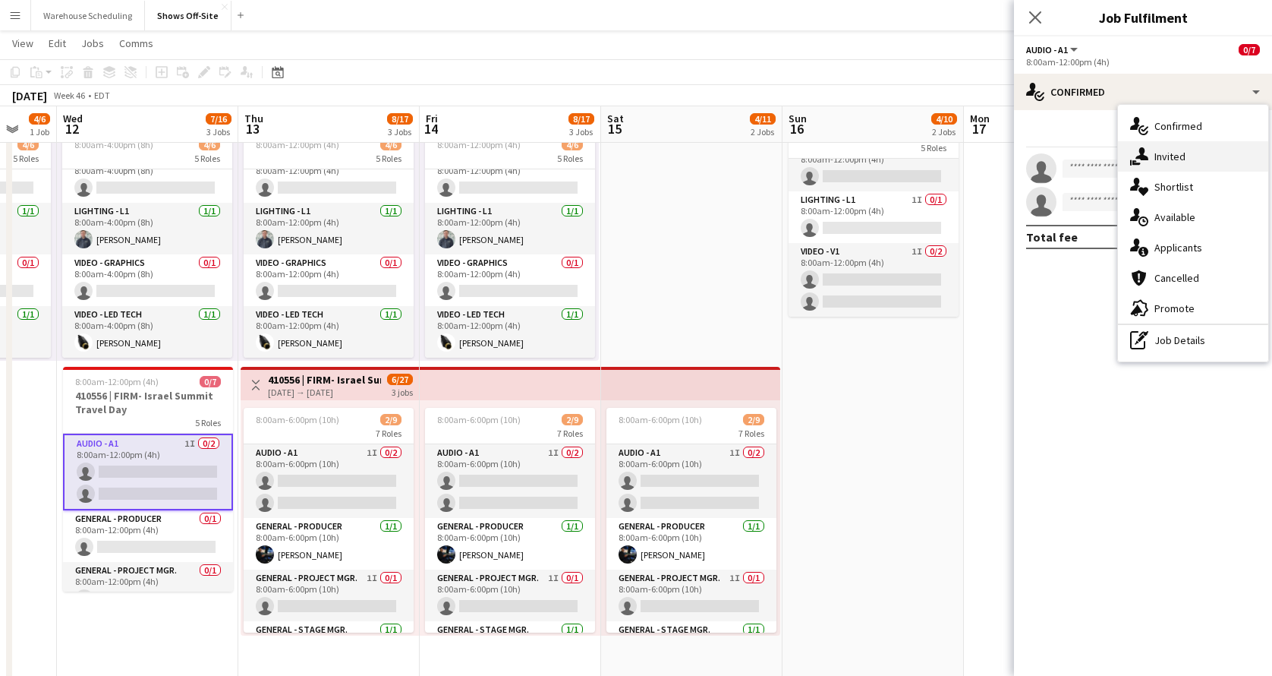
click at [1155, 150] on span "Invited" at bounding box center [1170, 157] width 31 height 14
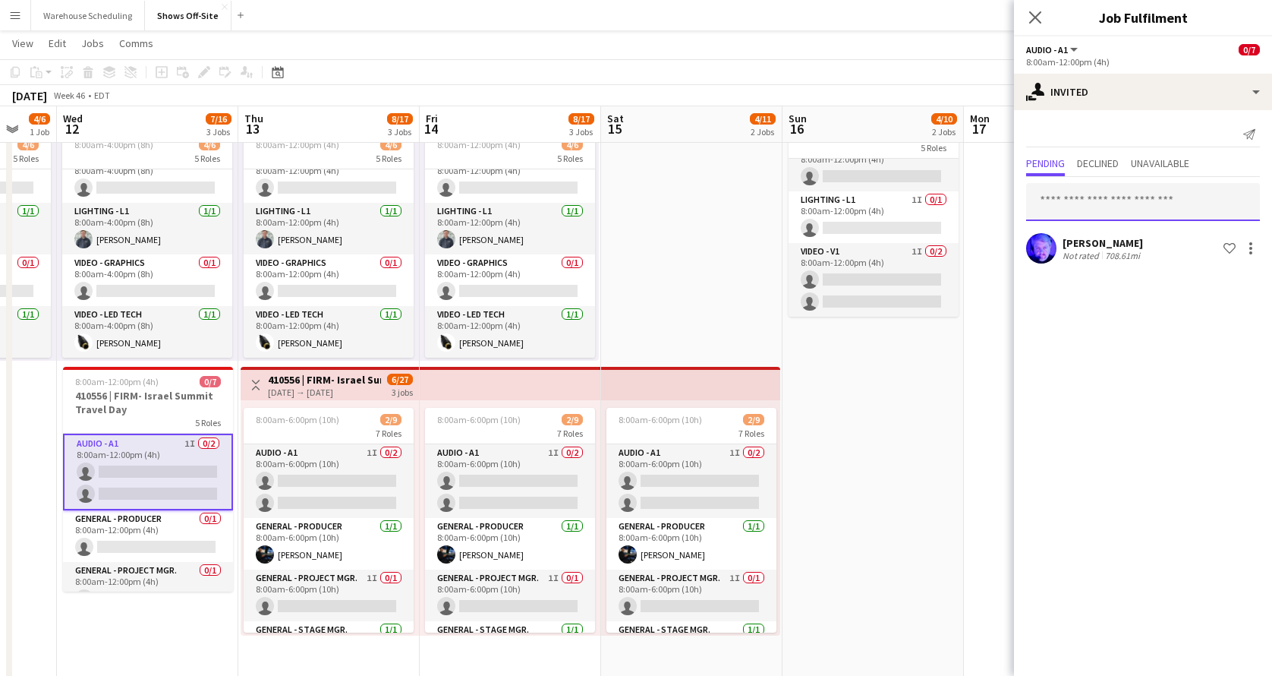
click at [1105, 206] on input "text" at bounding box center [1143, 202] width 234 height 38
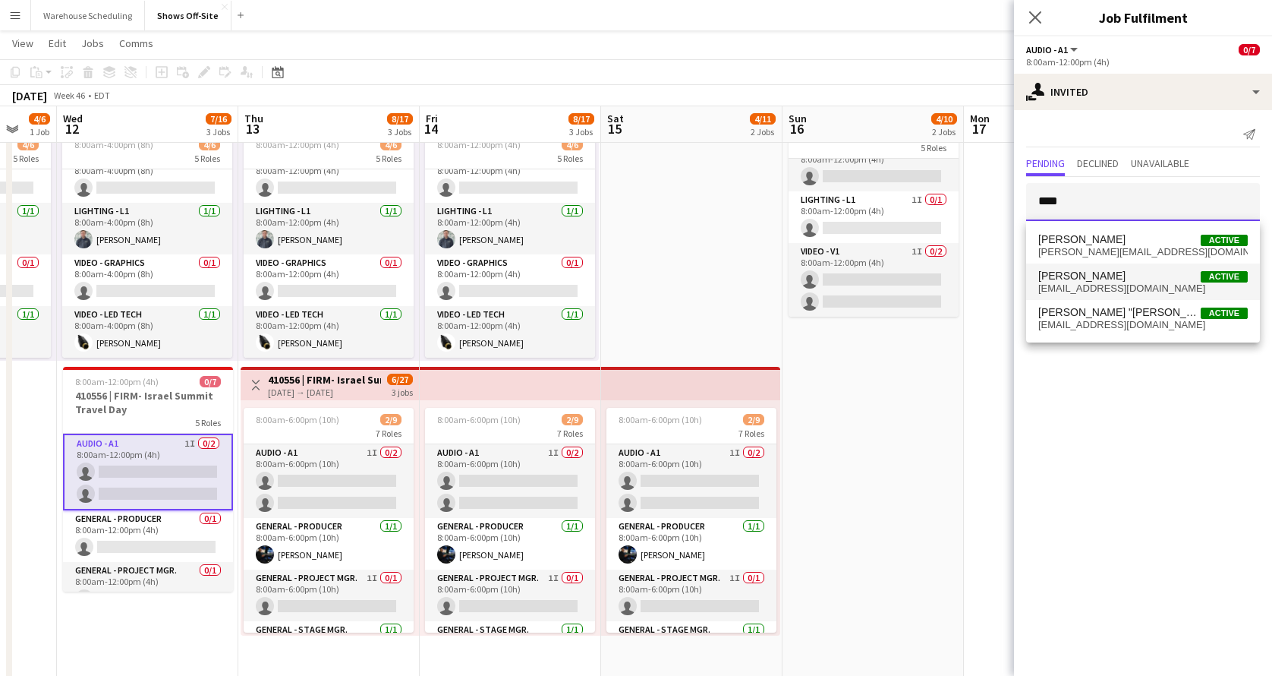
type input "****"
click at [1120, 282] on span "[EMAIL_ADDRESS][DOMAIN_NAME]" at bounding box center [1144, 288] width 210 height 12
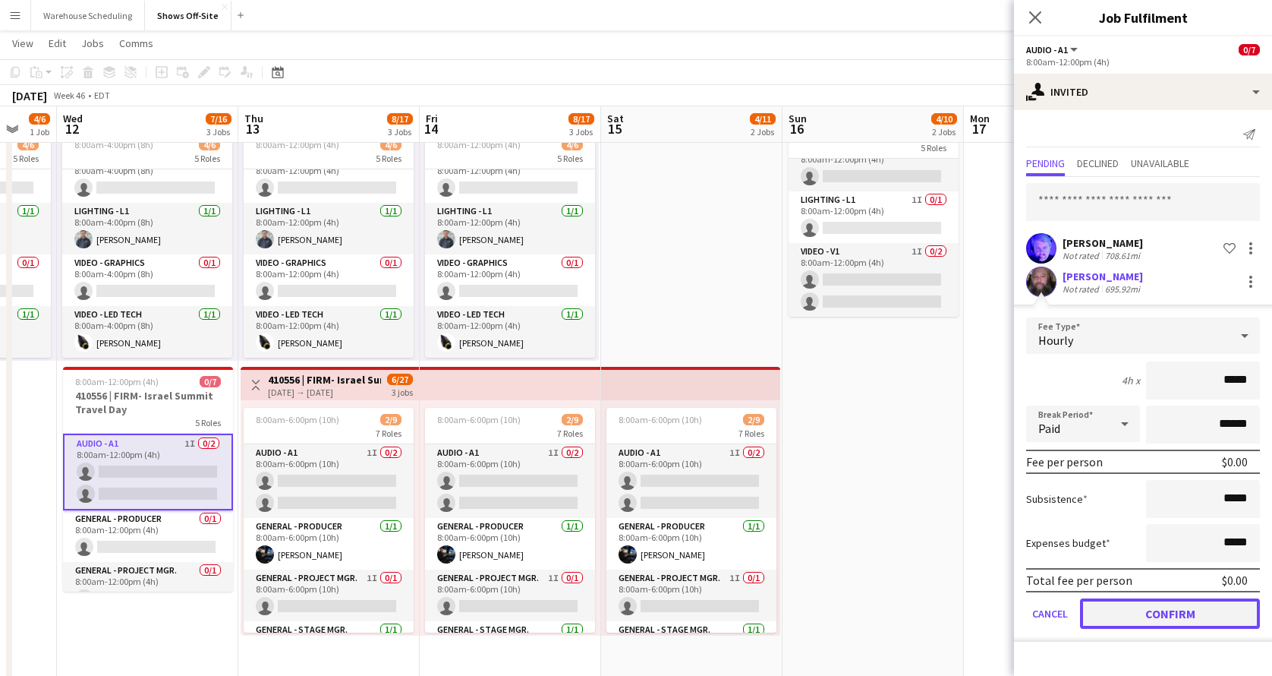
click at [1138, 572] on button "Confirm" at bounding box center [1170, 613] width 180 height 30
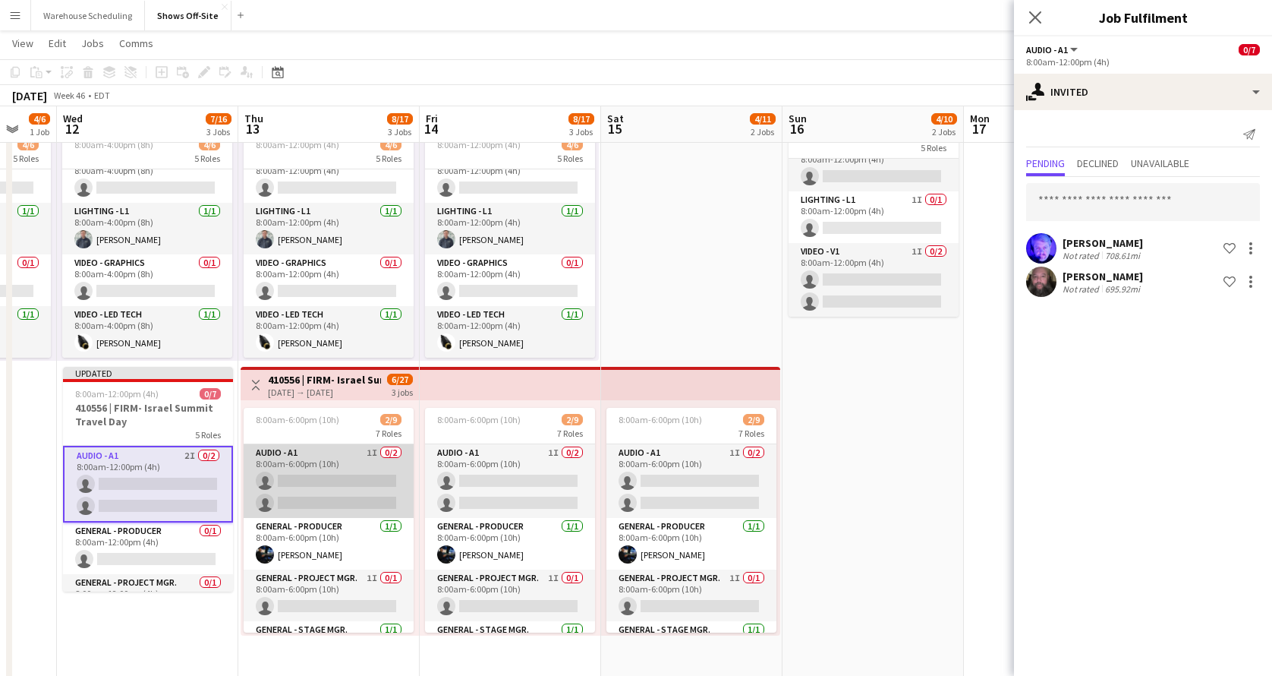
click at [378, 467] on app-card-role "Audio - A1 1I 0/2 8:00am-6:00pm (10h) single-neutral-actions single-neutral-act…" at bounding box center [329, 481] width 170 height 74
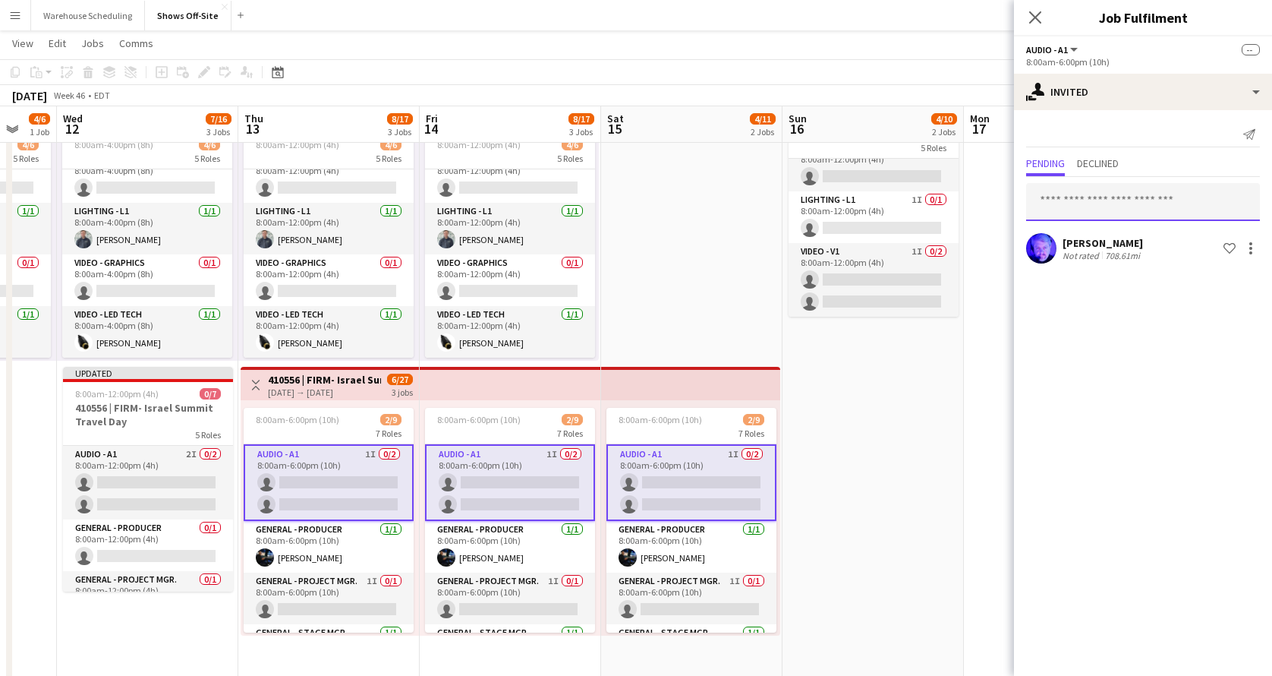
click at [1110, 197] on input "text" at bounding box center [1143, 202] width 234 height 38
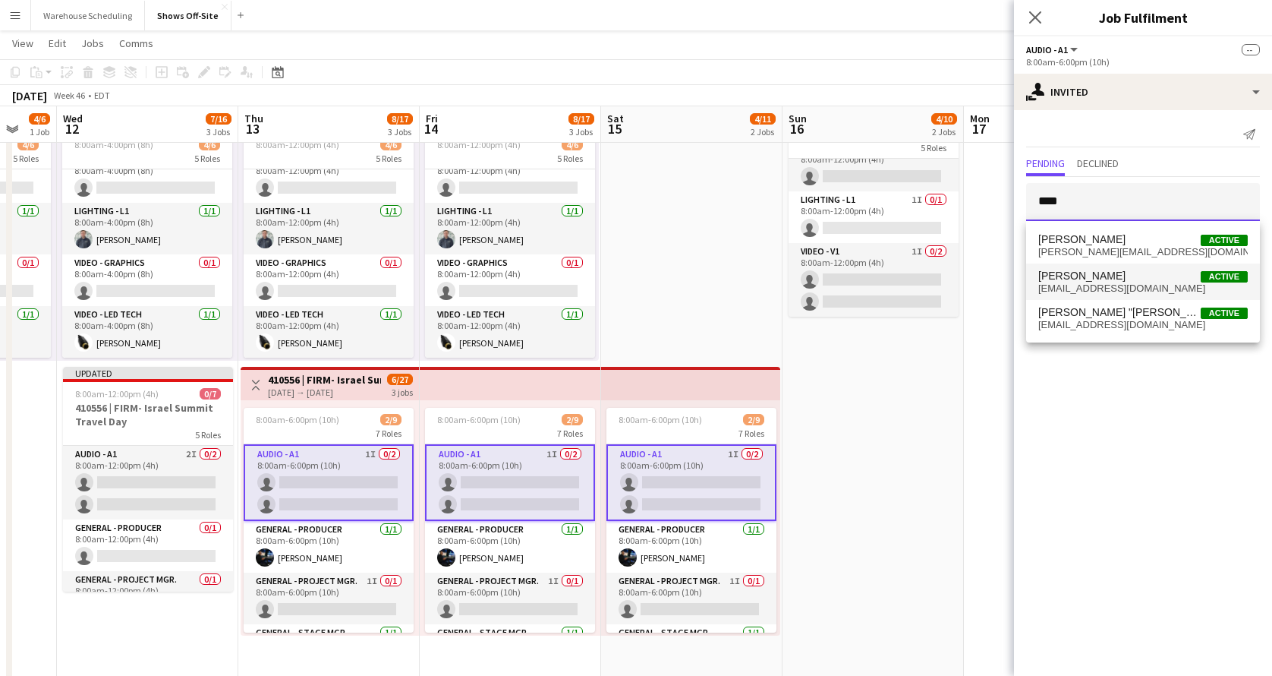
type input "****"
click at [1130, 274] on span "[PERSON_NAME] Active" at bounding box center [1144, 275] width 210 height 13
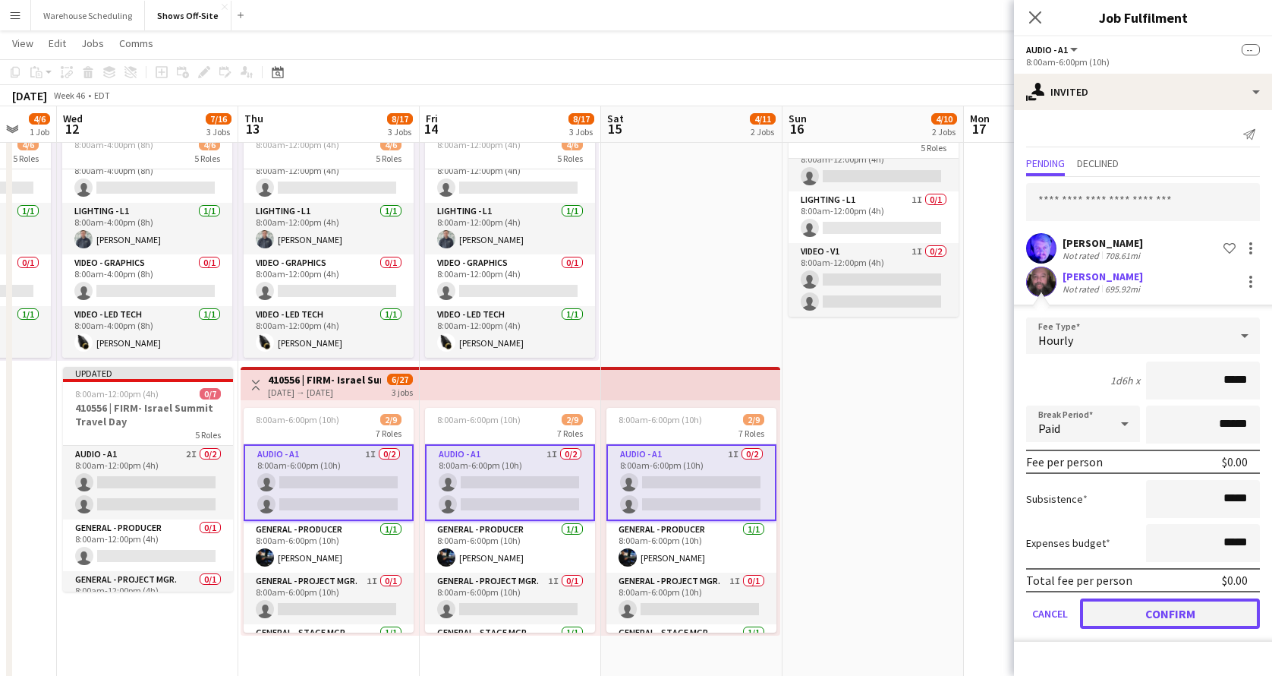
click at [1149, 572] on button "Confirm" at bounding box center [1170, 613] width 180 height 30
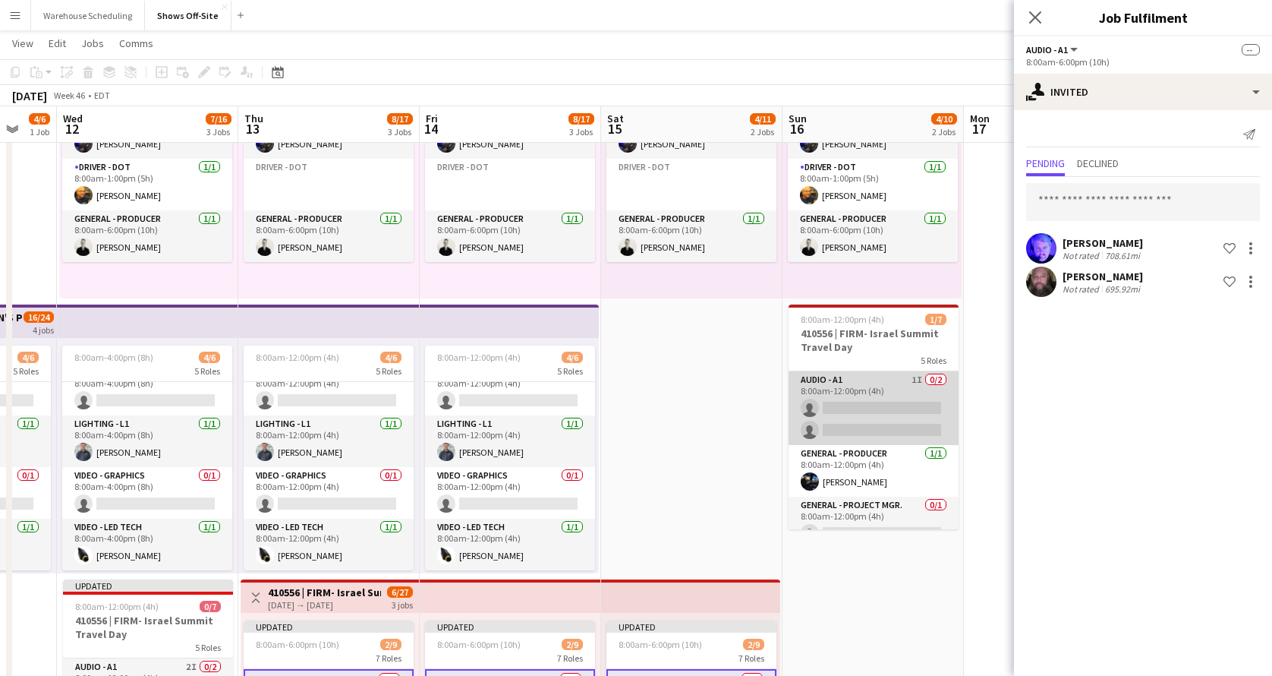
click at [881, 408] on app-card-role "Audio - A1 1I 0/2 8:00am-12:00pm (4h) single-neutral-actions single-neutral-act…" at bounding box center [874, 408] width 170 height 74
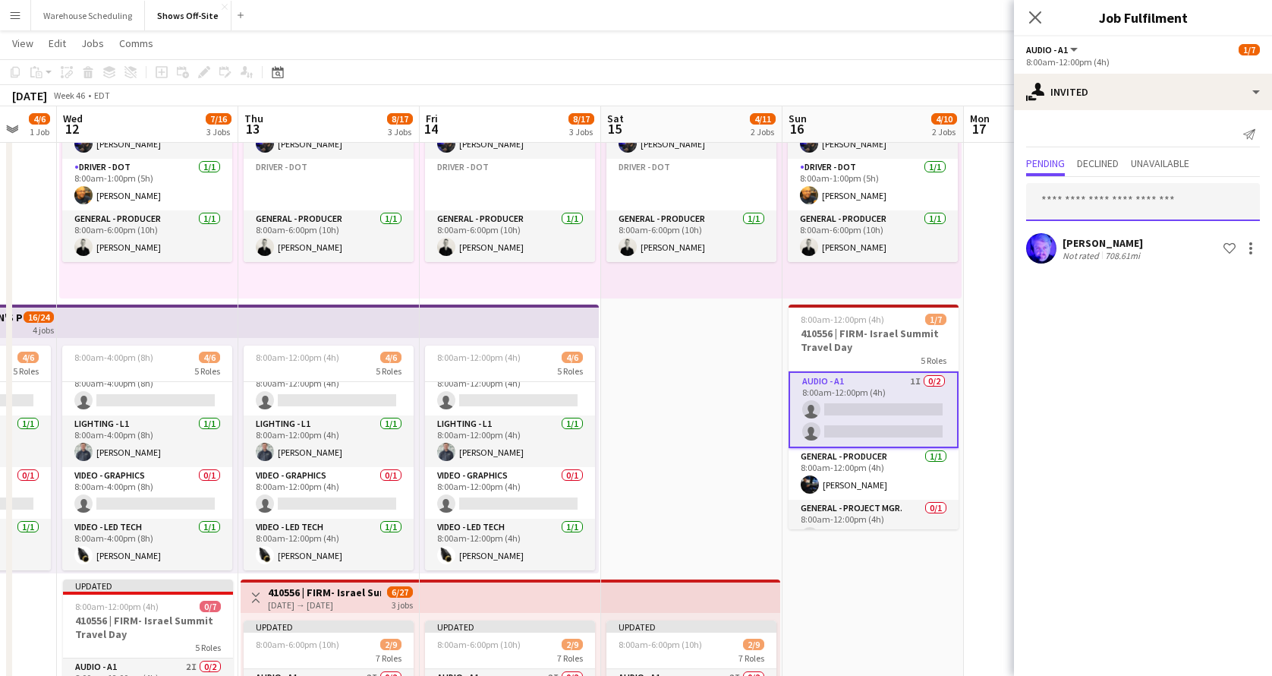
click at [1128, 206] on input "text" at bounding box center [1143, 202] width 234 height 38
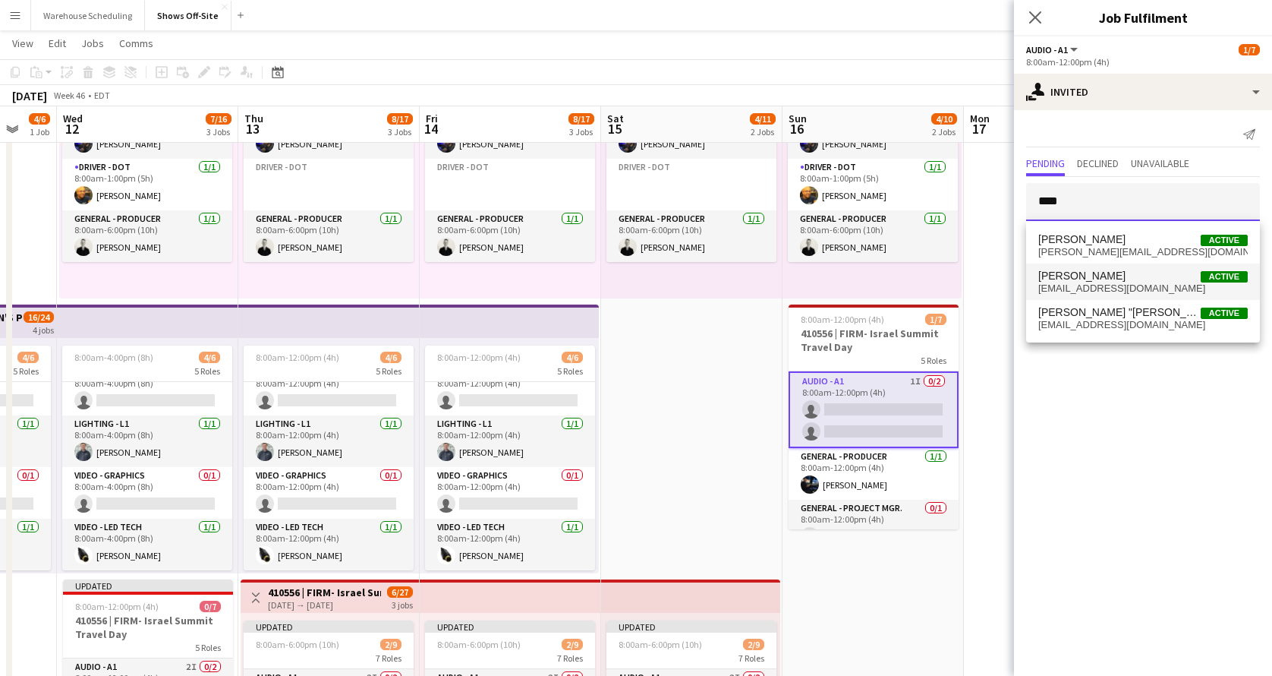
type input "****"
click at [1127, 276] on span "[PERSON_NAME] Active" at bounding box center [1144, 275] width 210 height 13
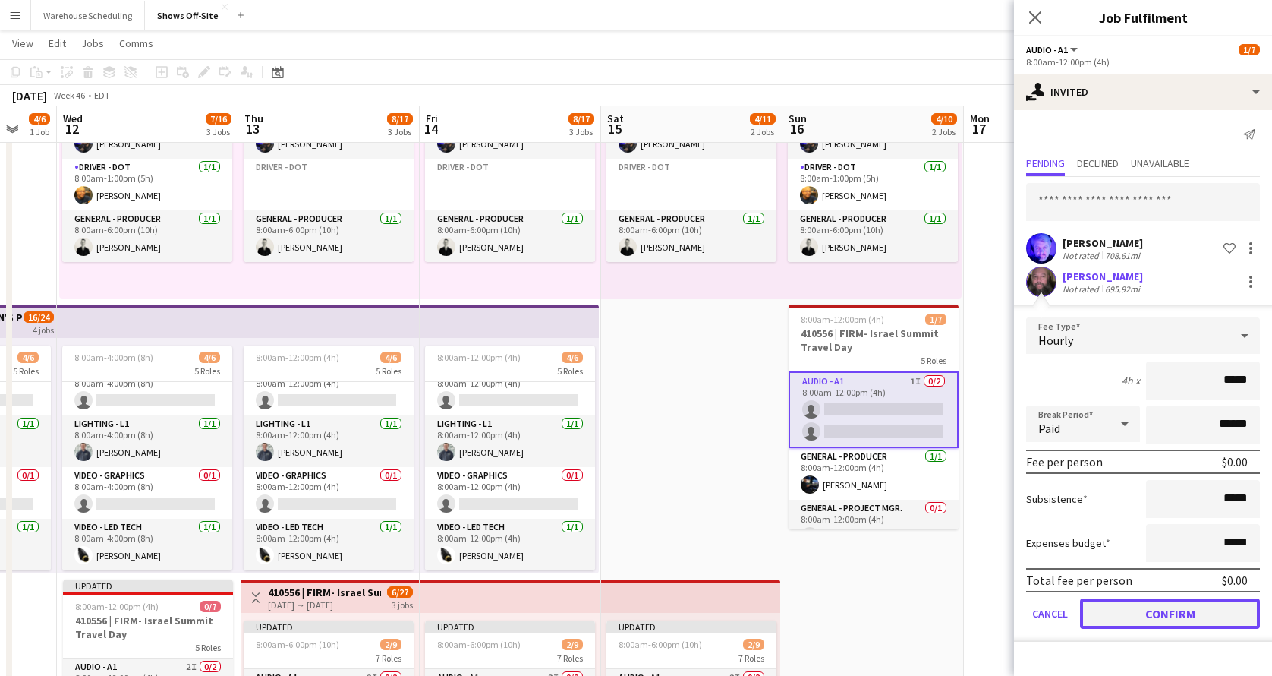
click at [1137, 572] on button "Confirm" at bounding box center [1170, 613] width 180 height 30
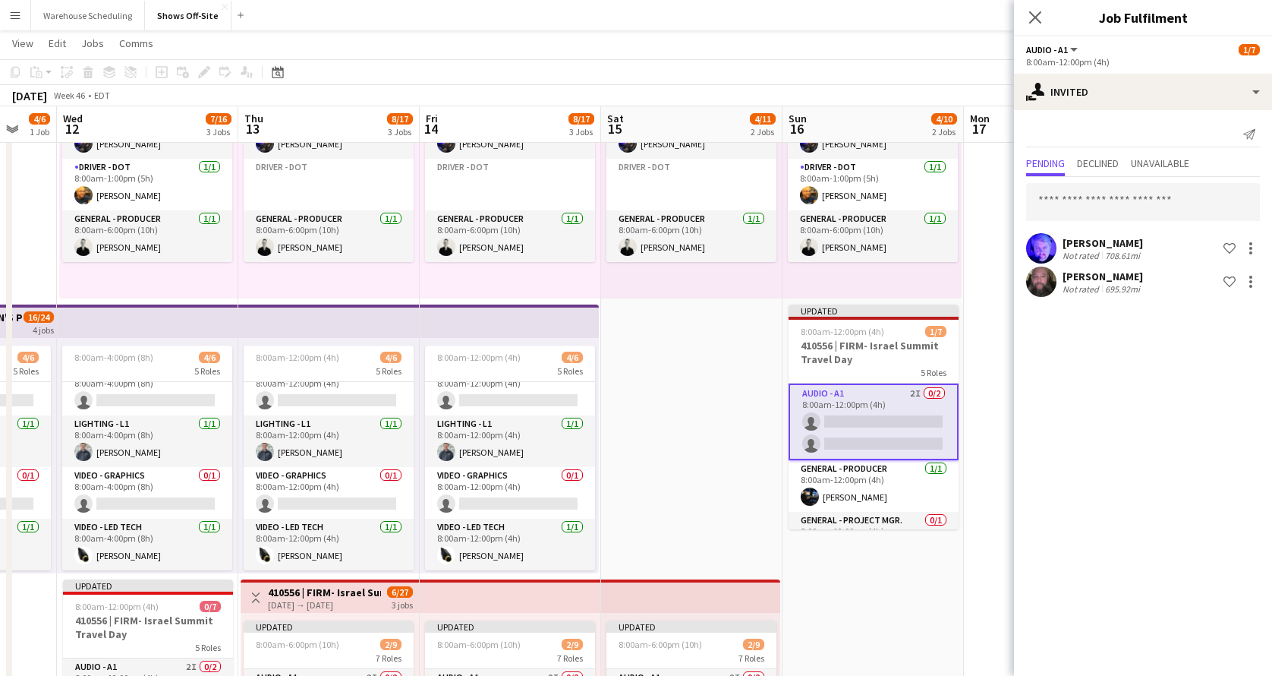
click at [1032, 4] on div "Close pop-in" at bounding box center [1035, 17] width 43 height 35
click at [1032, 11] on icon "Close pop-in" at bounding box center [1035, 17] width 14 height 14
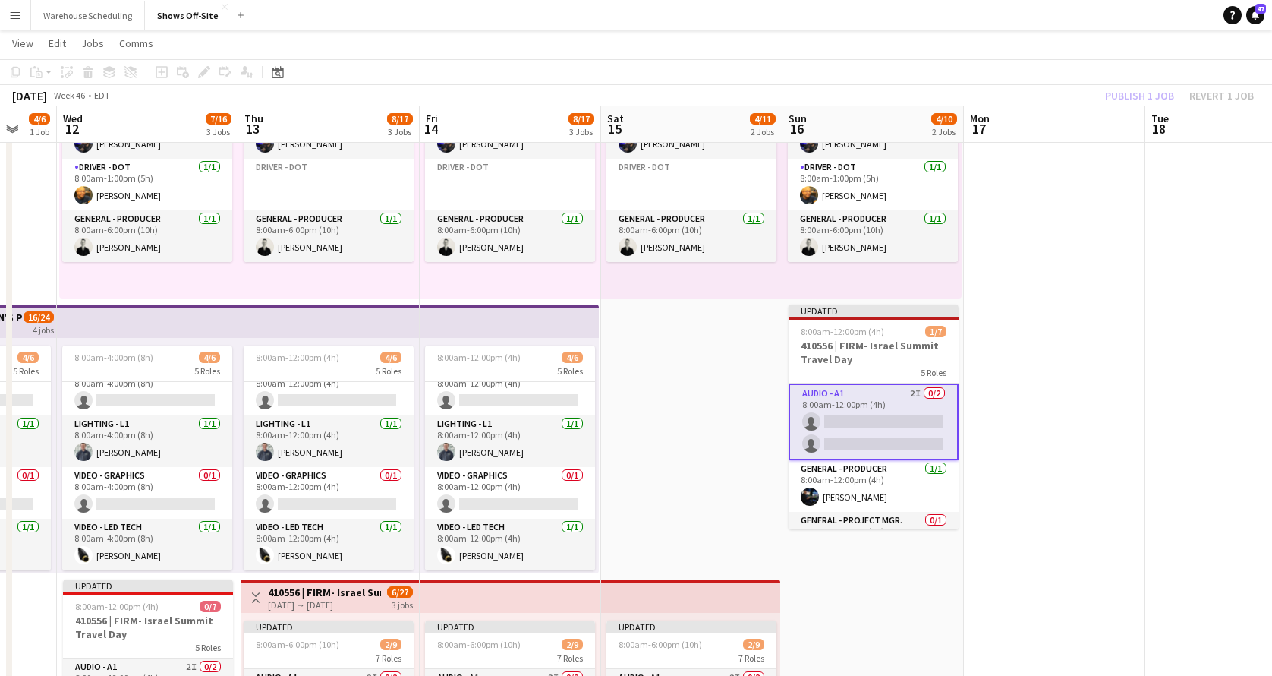
click at [1076, 59] on app-toolbar "Copy Paste Paste Command V Paste with crew Command Shift V Paste linked Job [GE…" at bounding box center [636, 72] width 1272 height 26
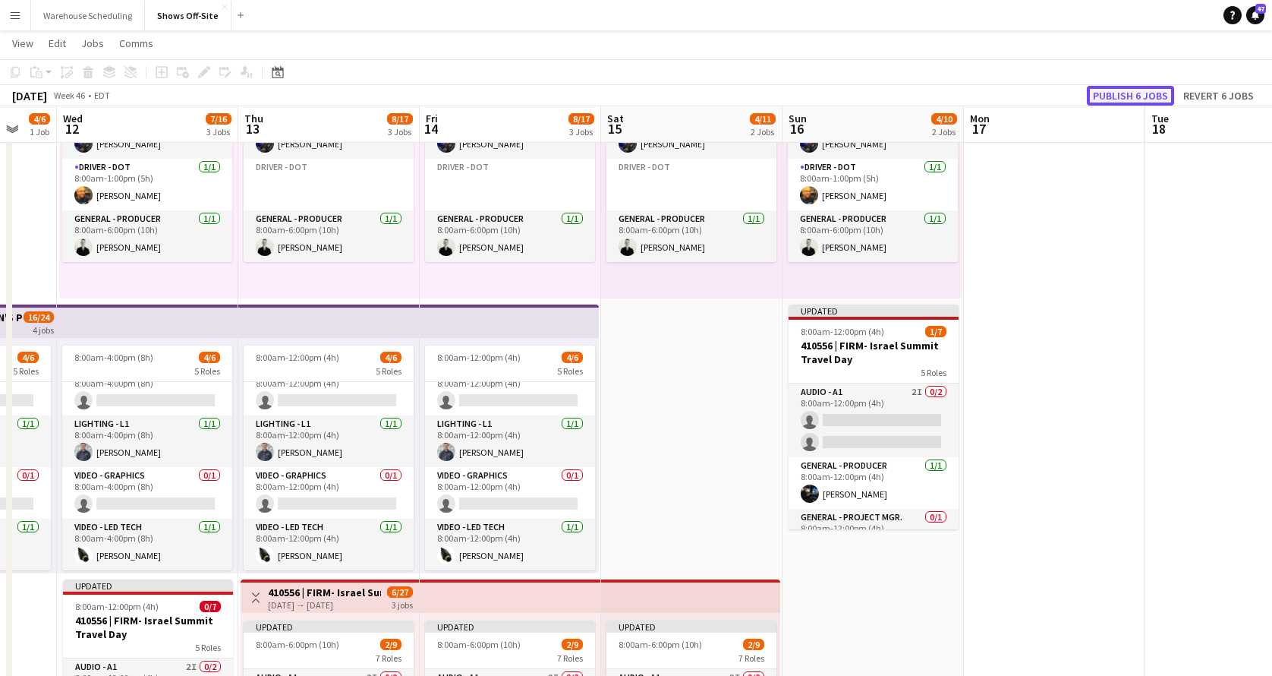
click at [1130, 98] on button "Publish 6 jobs" at bounding box center [1130, 96] width 87 height 20
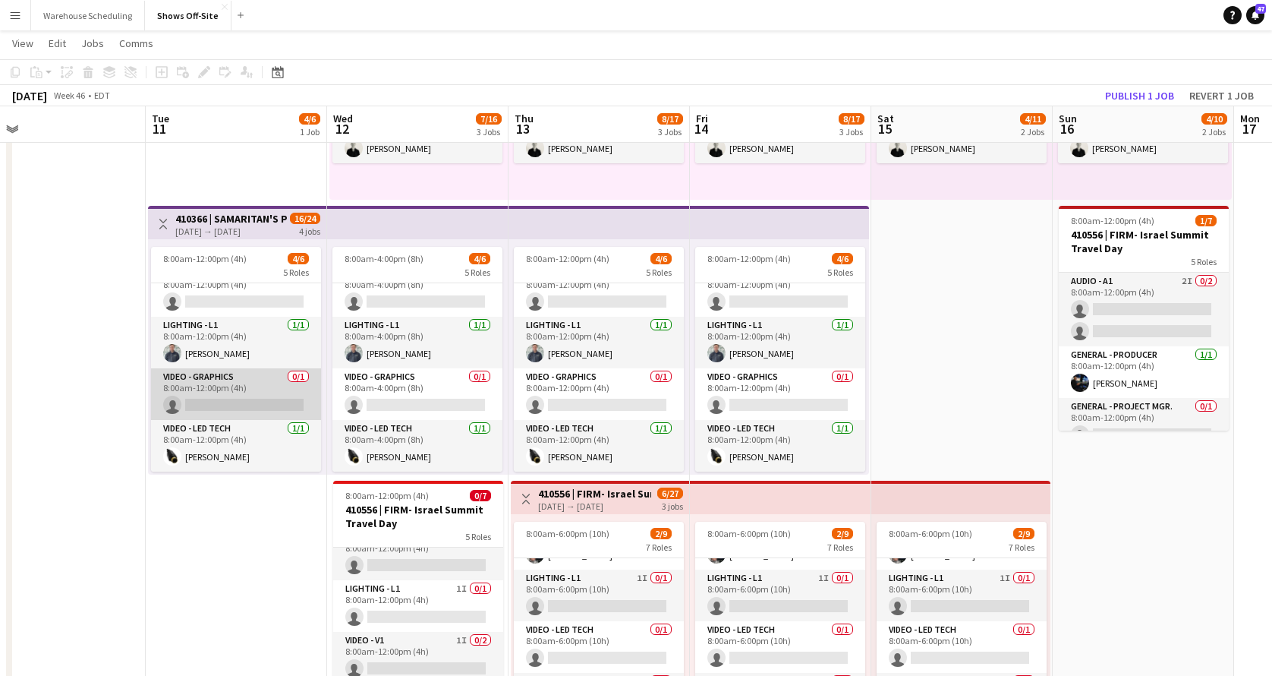
click at [270, 383] on app-card-role "Video - Graphics 0/1 8:00am-12:00pm (4h) single-neutral-actions" at bounding box center [236, 394] width 170 height 52
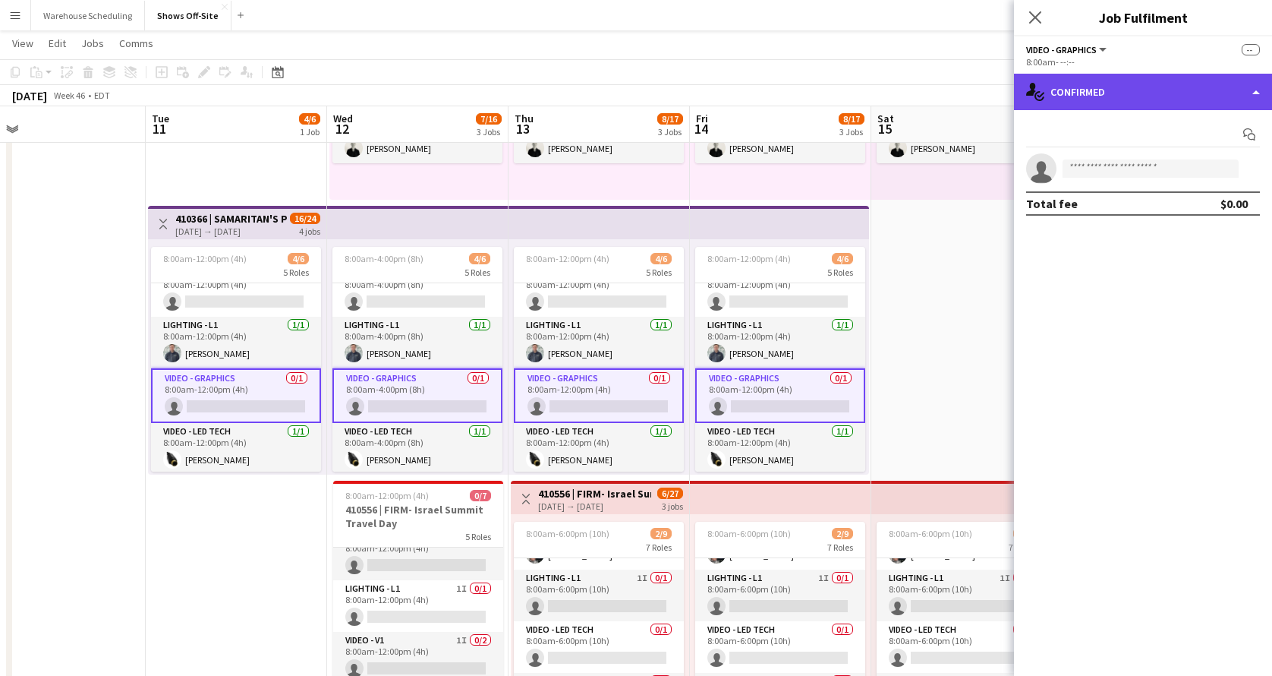
click at [1098, 96] on div "single-neutral-actions-check-2 Confirmed" at bounding box center [1143, 92] width 258 height 36
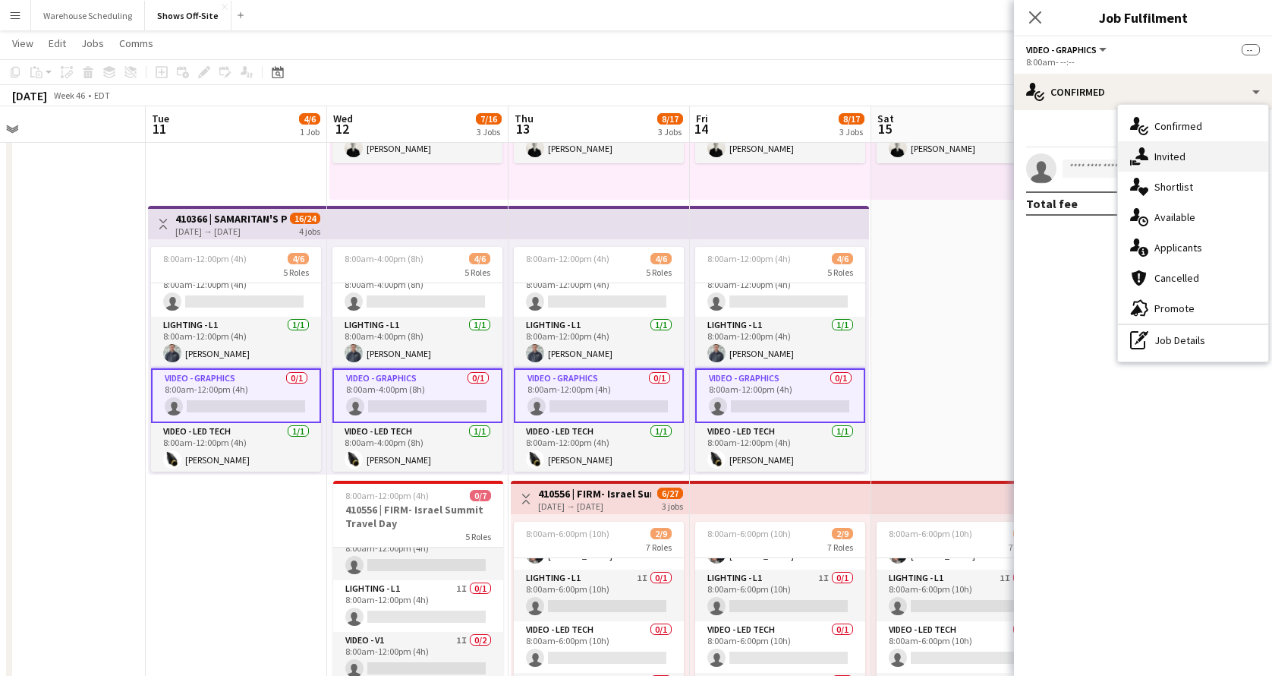
click at [1133, 152] on icon "single-neutral-actions-share-1" at bounding box center [1139, 156] width 18 height 18
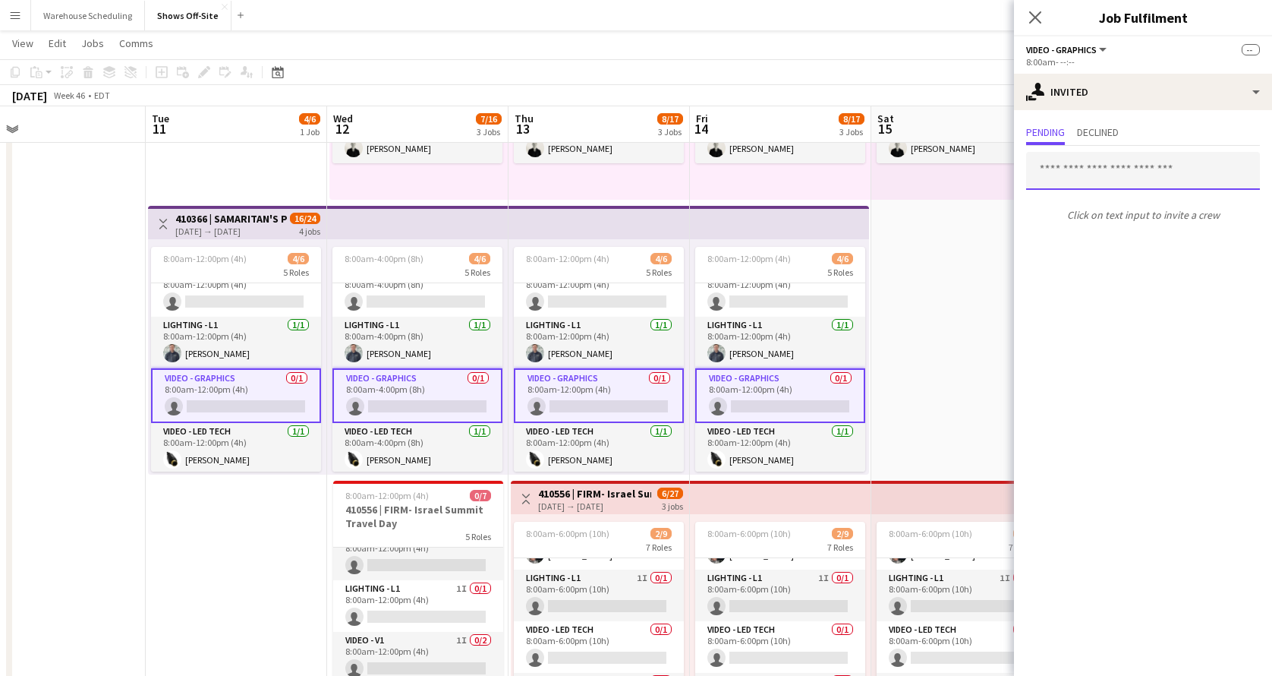
click at [1085, 168] on input "text" at bounding box center [1143, 171] width 234 height 38
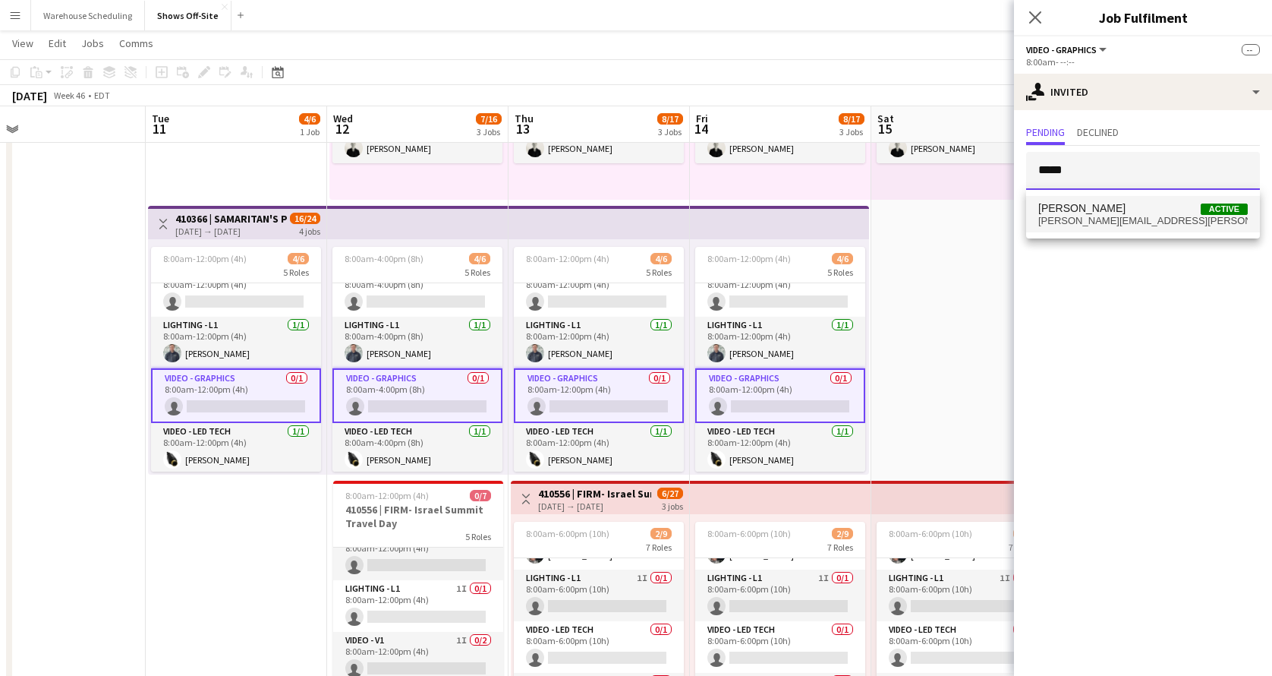
type input "*****"
click at [1132, 228] on mat-option "[PERSON_NAME] Active [PERSON_NAME][EMAIL_ADDRESS][PERSON_NAME][DOMAIN_NAME]" at bounding box center [1143, 214] width 234 height 36
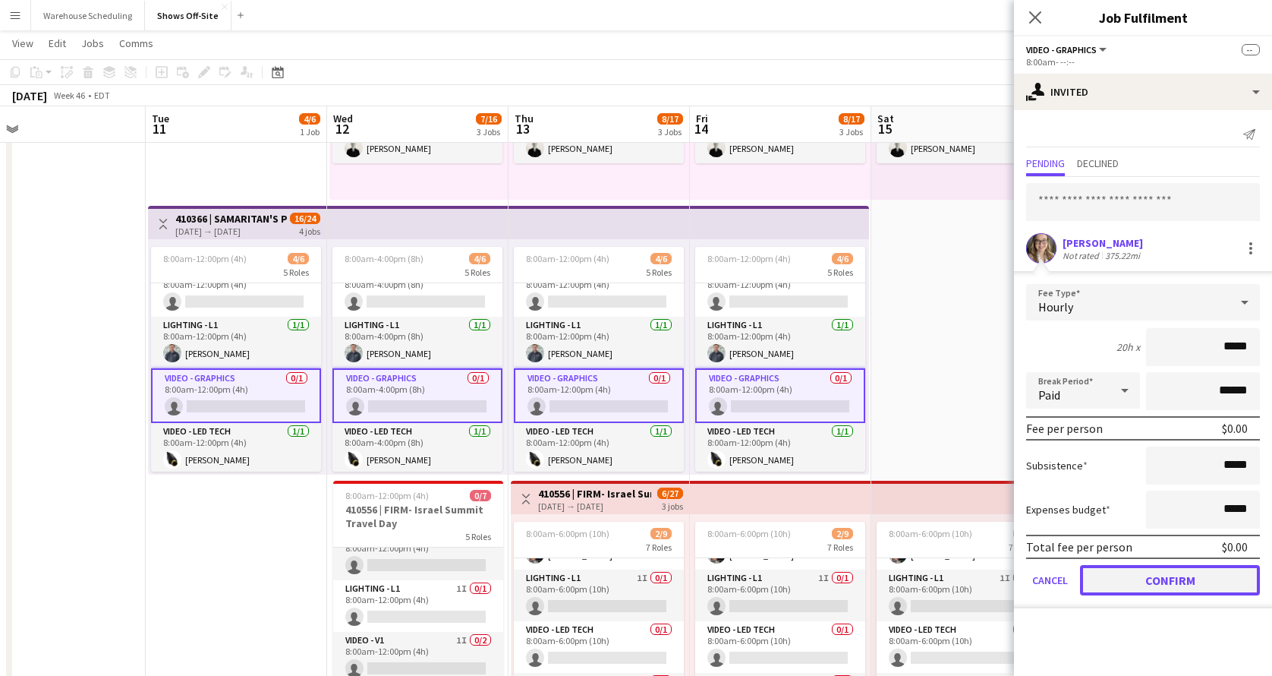
click at [1136, 572] on button "Confirm" at bounding box center [1170, 580] width 180 height 30
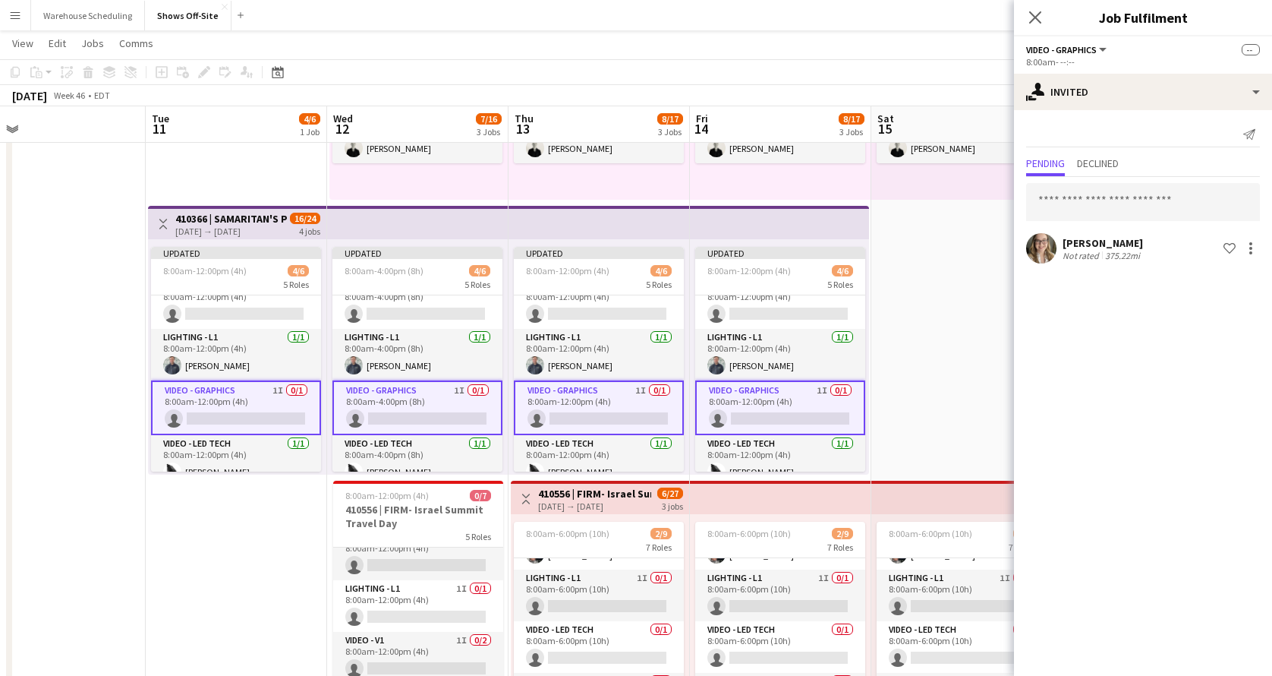
click at [1041, 5] on div "Close pop-in" at bounding box center [1035, 17] width 43 height 35
click at [1040, 15] on icon "Close pop-in" at bounding box center [1035, 17] width 14 height 14
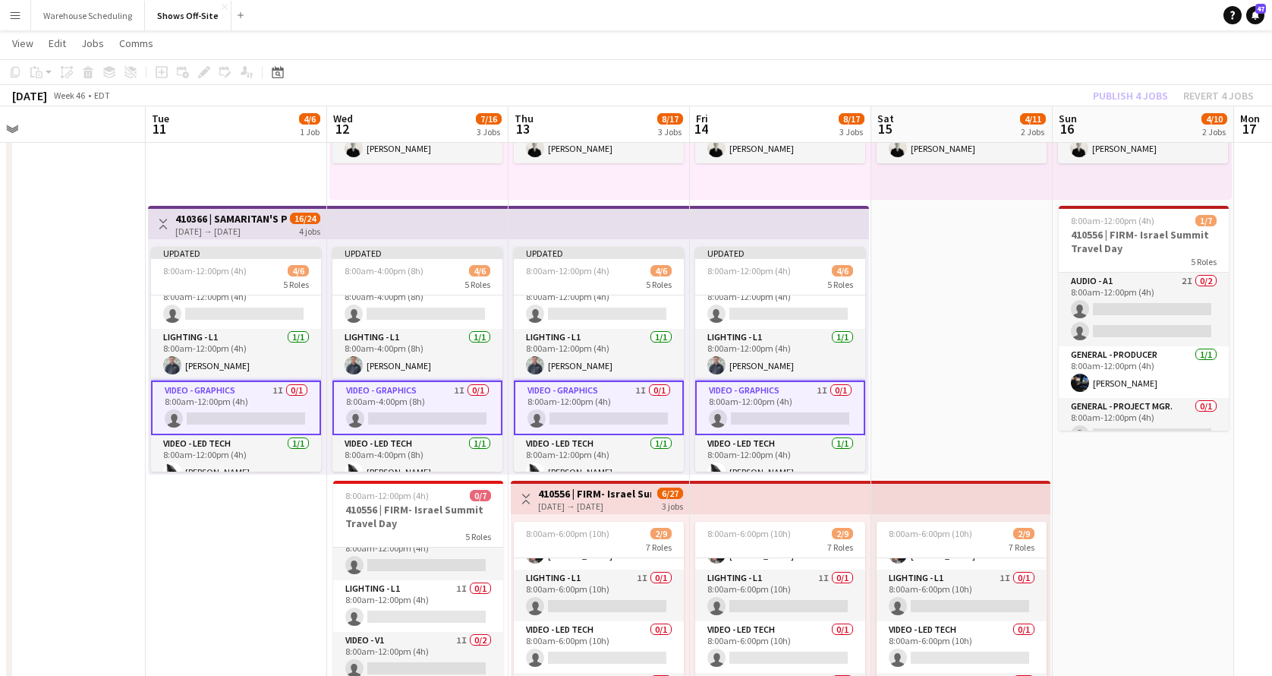
click at [1117, 90] on div "Publish 4 jobs Revert 4 jobs" at bounding box center [1173, 96] width 197 height 20
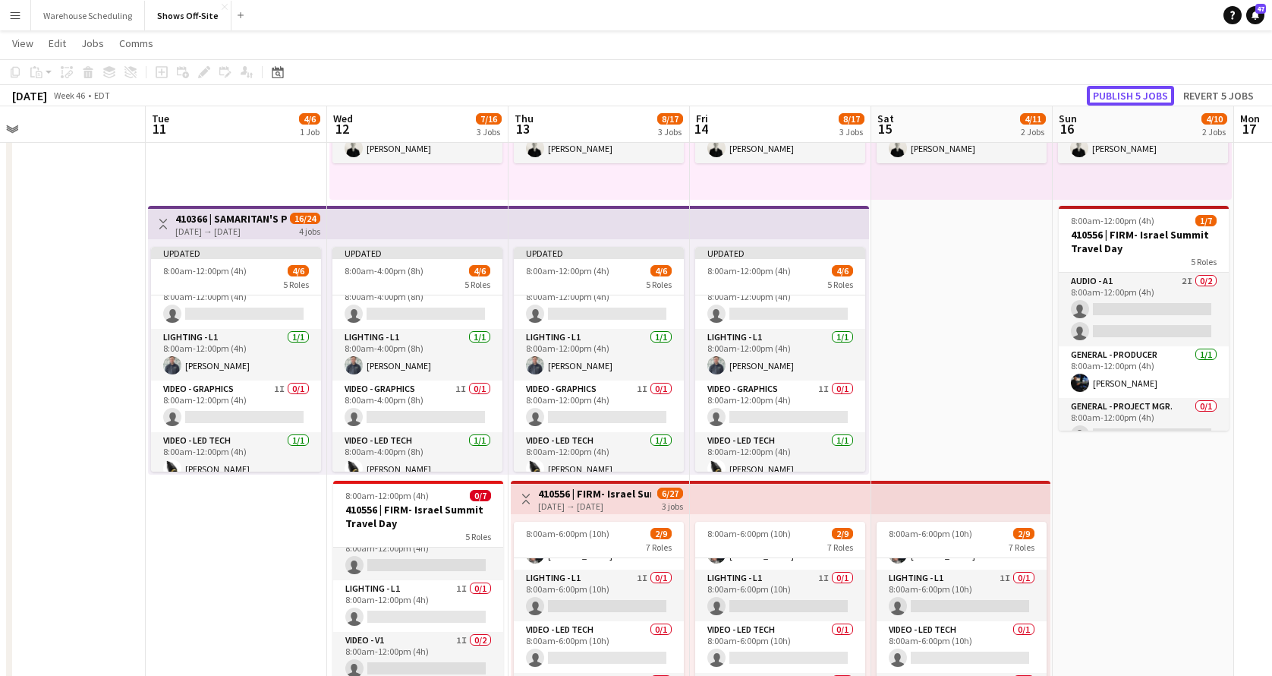
click at [1117, 90] on button "Publish 5 jobs" at bounding box center [1130, 96] width 87 height 20
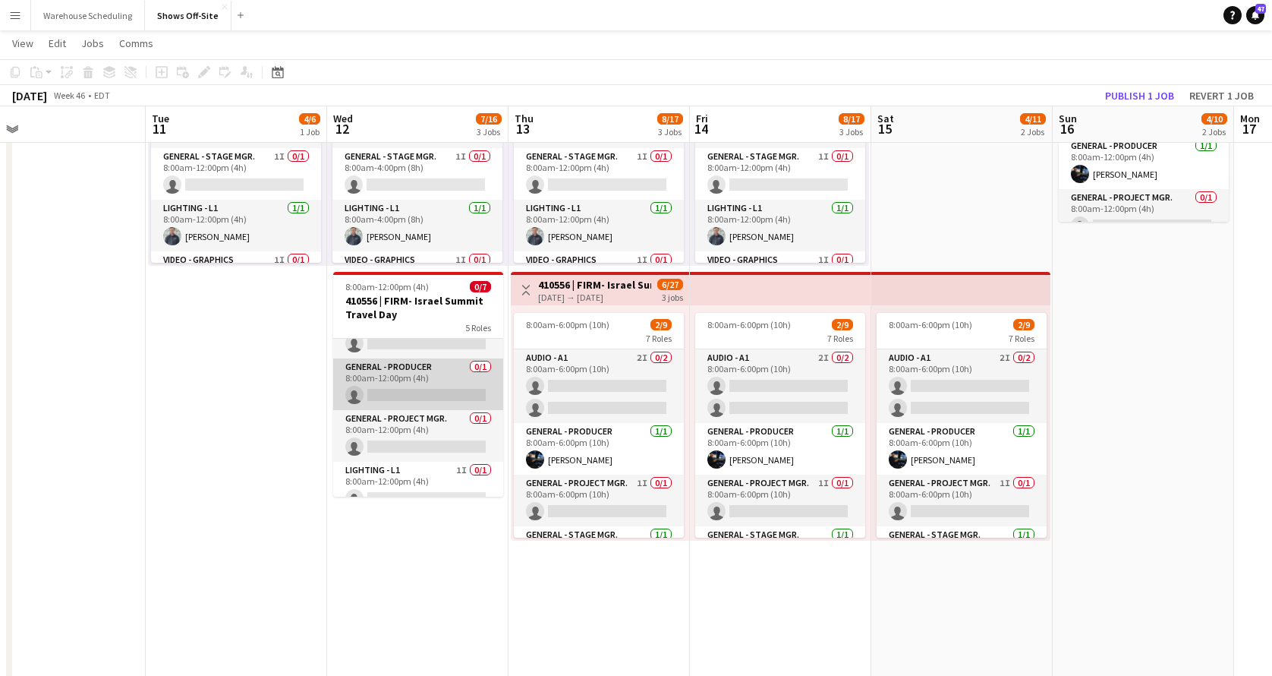
click at [439, 396] on app-card-role "General - Producer 0/1 8:00am-12:00pm (4h) single-neutral-actions" at bounding box center [418, 384] width 170 height 52
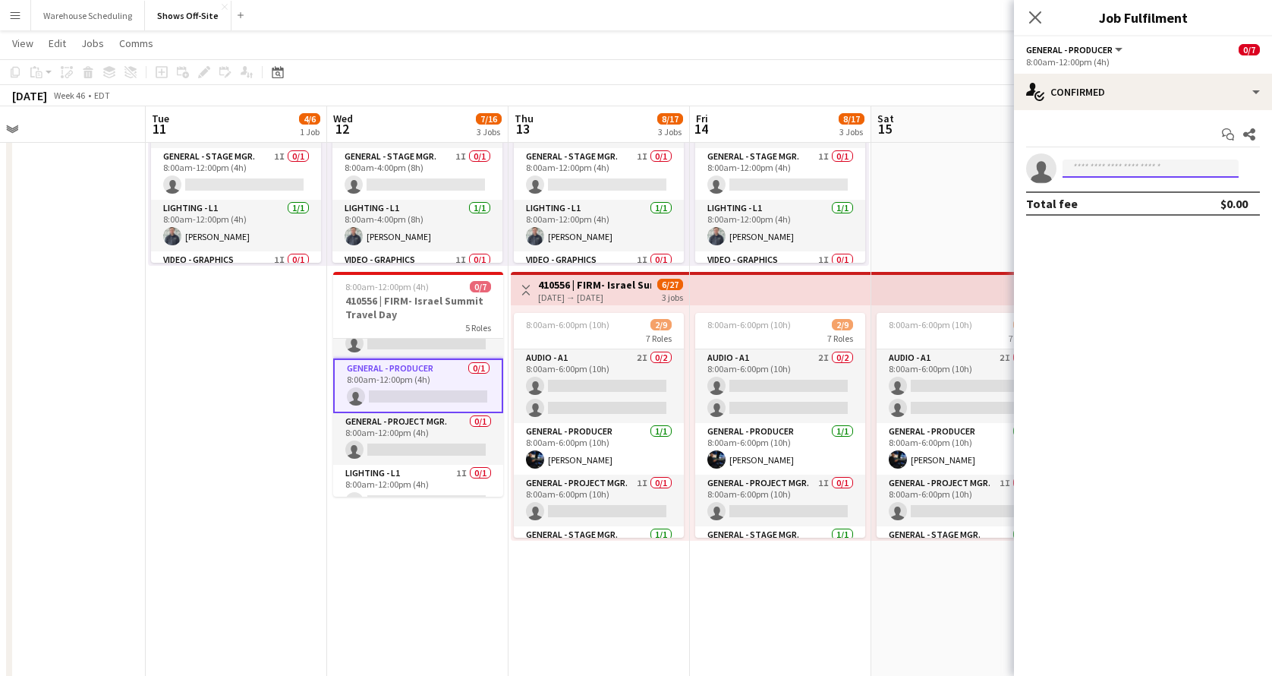
click at [1153, 171] on input at bounding box center [1151, 168] width 176 height 18
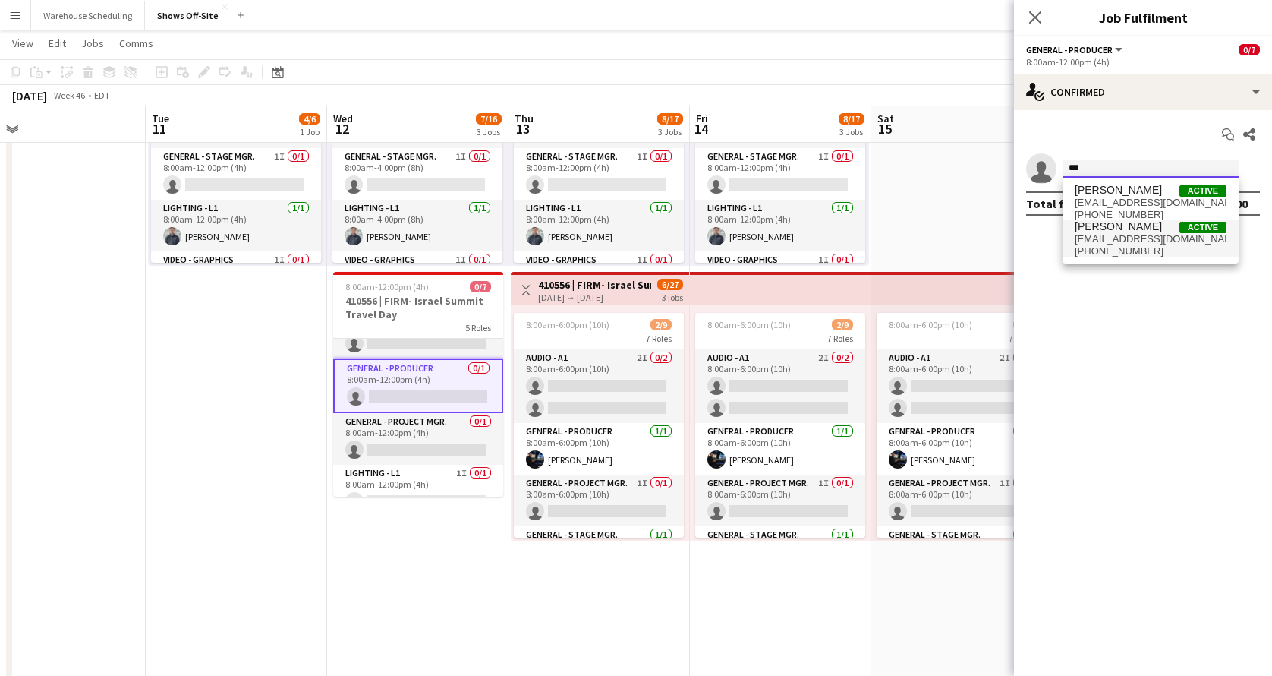
type input "***"
click at [1118, 250] on span "[PHONE_NUMBER]" at bounding box center [1151, 251] width 152 height 12
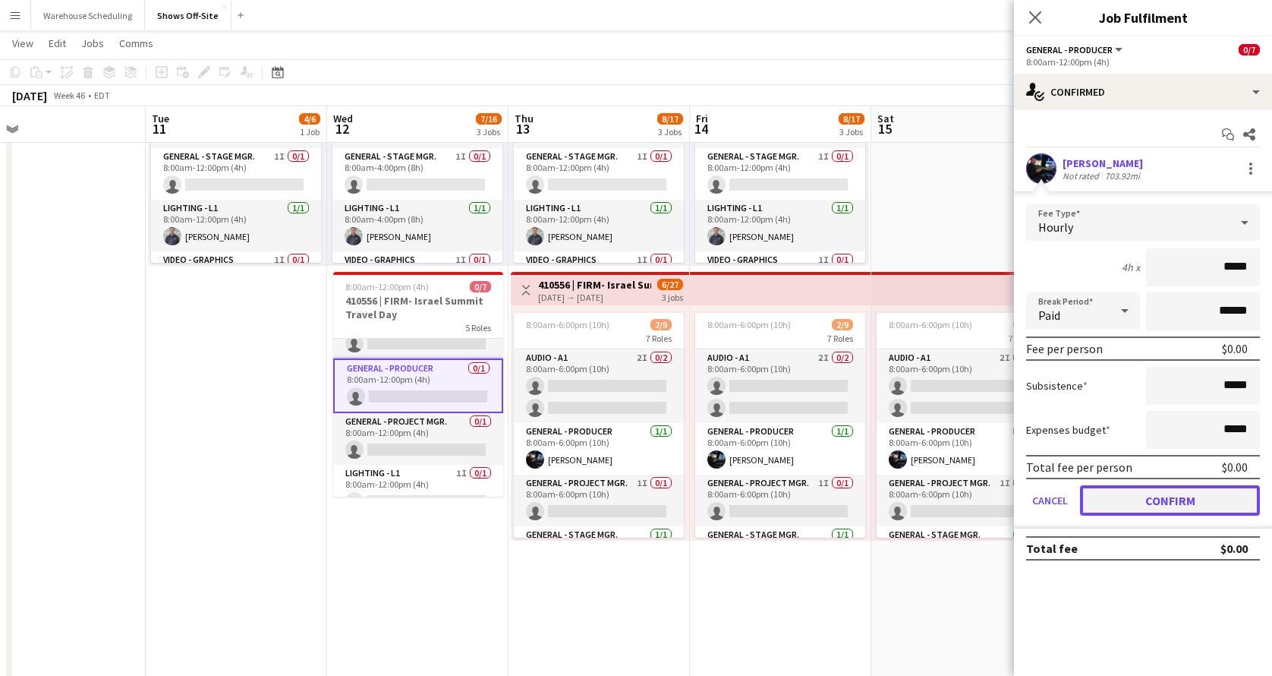
click at [1133, 493] on button "Confirm" at bounding box center [1170, 500] width 180 height 30
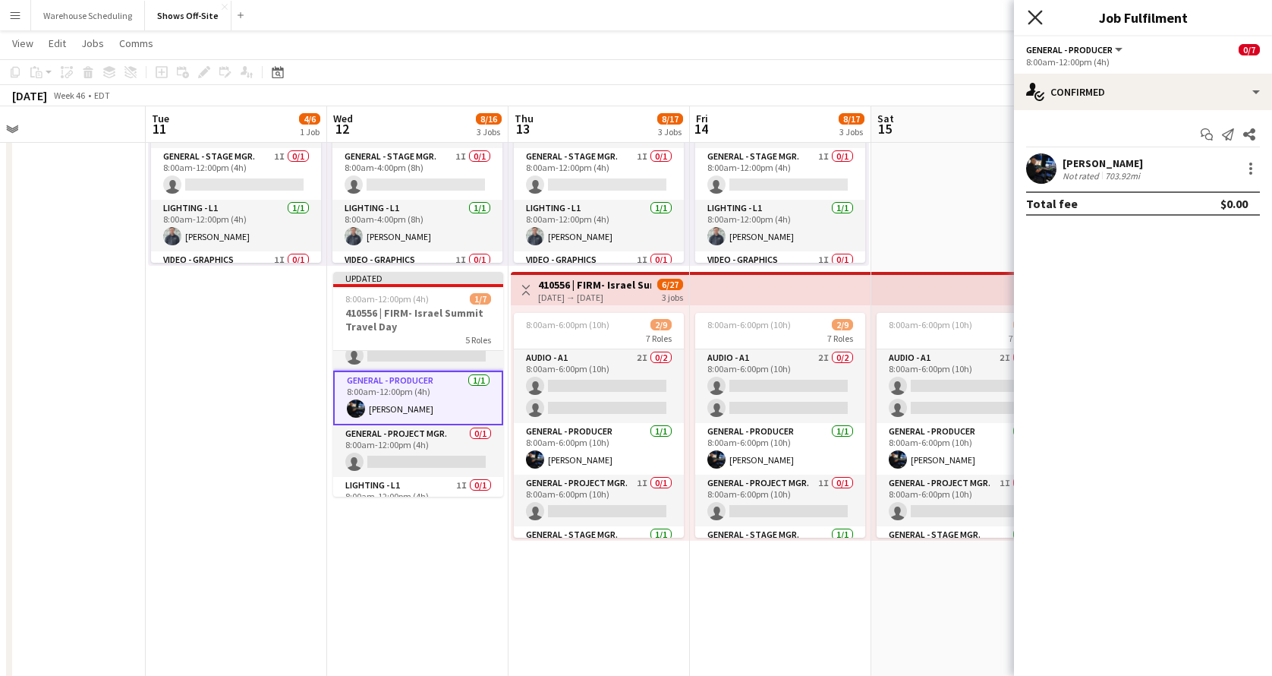
click at [1037, 24] on icon "Close pop-in" at bounding box center [1035, 17] width 14 height 14
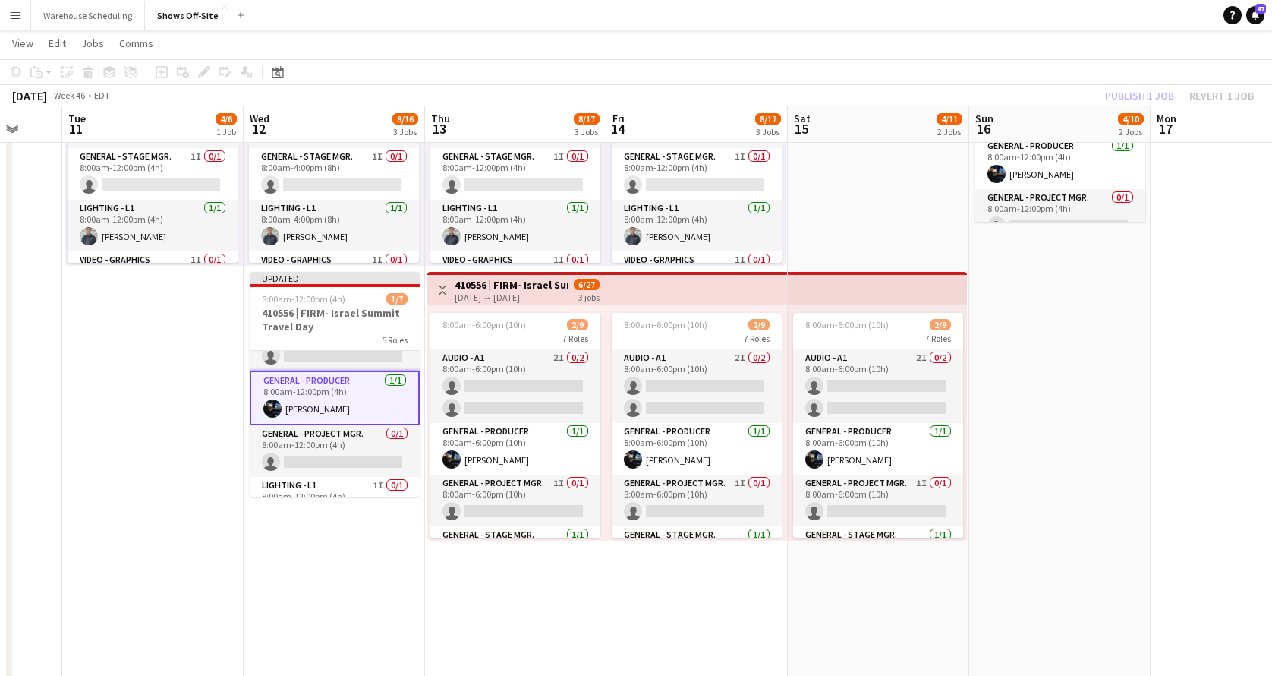
click at [1151, 90] on div "Publish 1 job Revert 1 job" at bounding box center [1179, 96] width 185 height 20
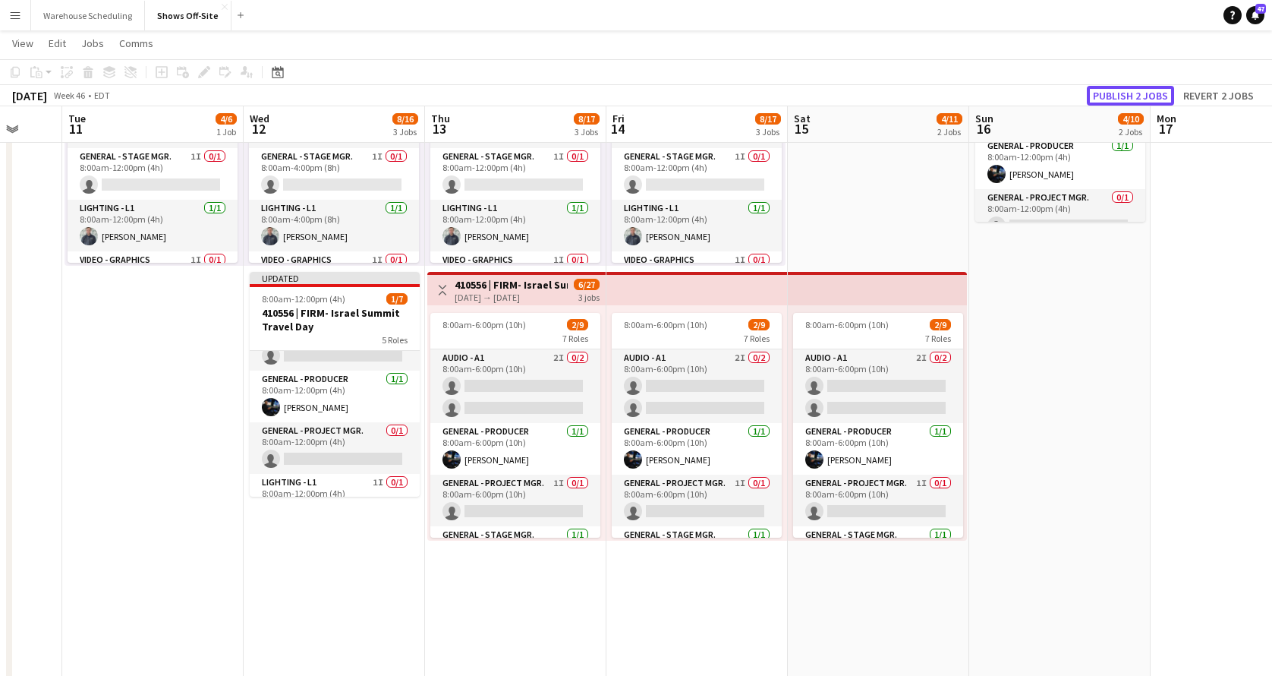
click at [1151, 90] on button "Publish 2 jobs" at bounding box center [1130, 96] width 87 height 20
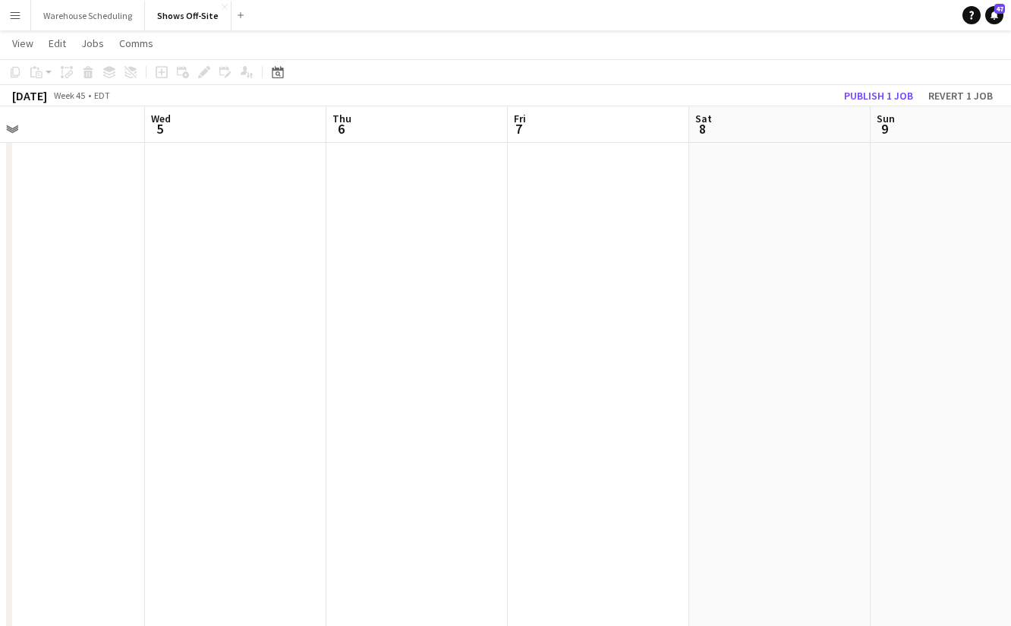
scroll to position [195, 0]
click at [279, 65] on div "Date picker" at bounding box center [278, 72] width 18 height 18
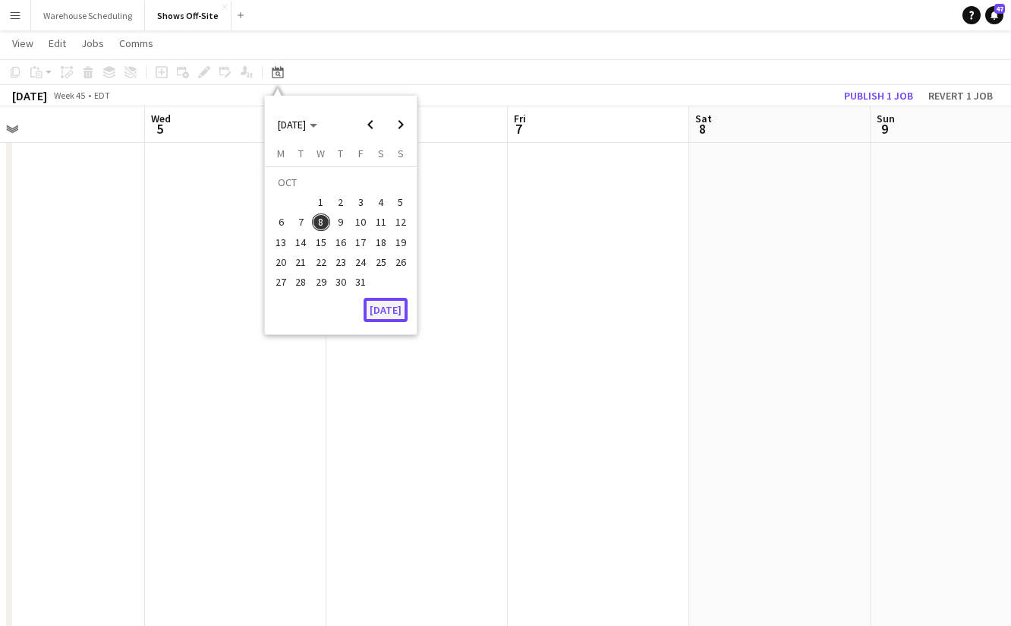
click at [388, 313] on button "[DATE]" at bounding box center [386, 310] width 44 height 24
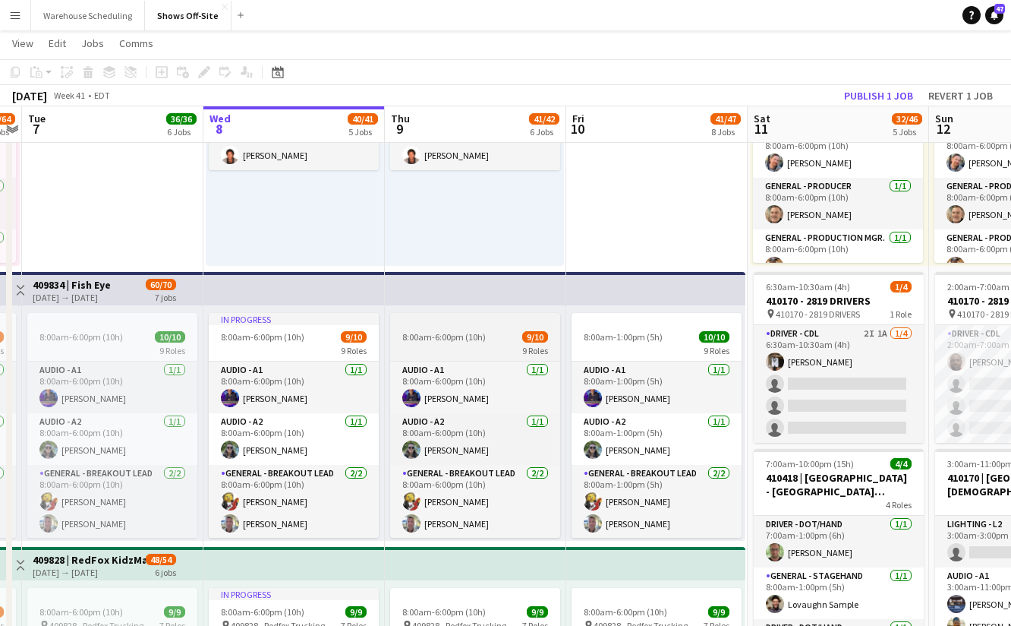
scroll to position [900, 0]
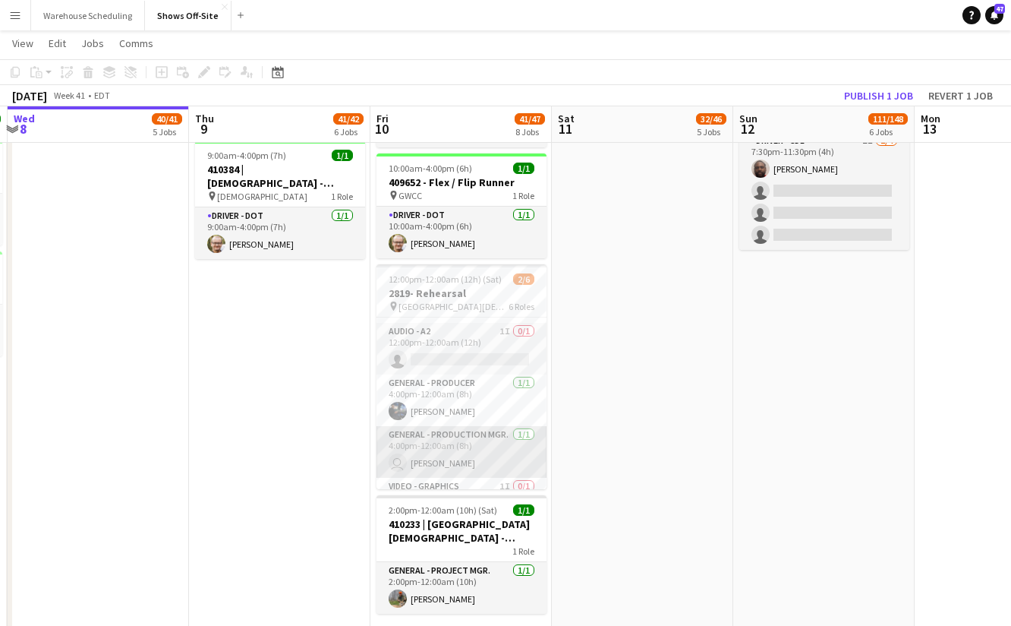
click at [477, 443] on app-card-role "General - Production Mgr. [DATE] 4:00pm-12:00am (8h) user [PERSON_NAME]" at bounding box center [462, 452] width 170 height 52
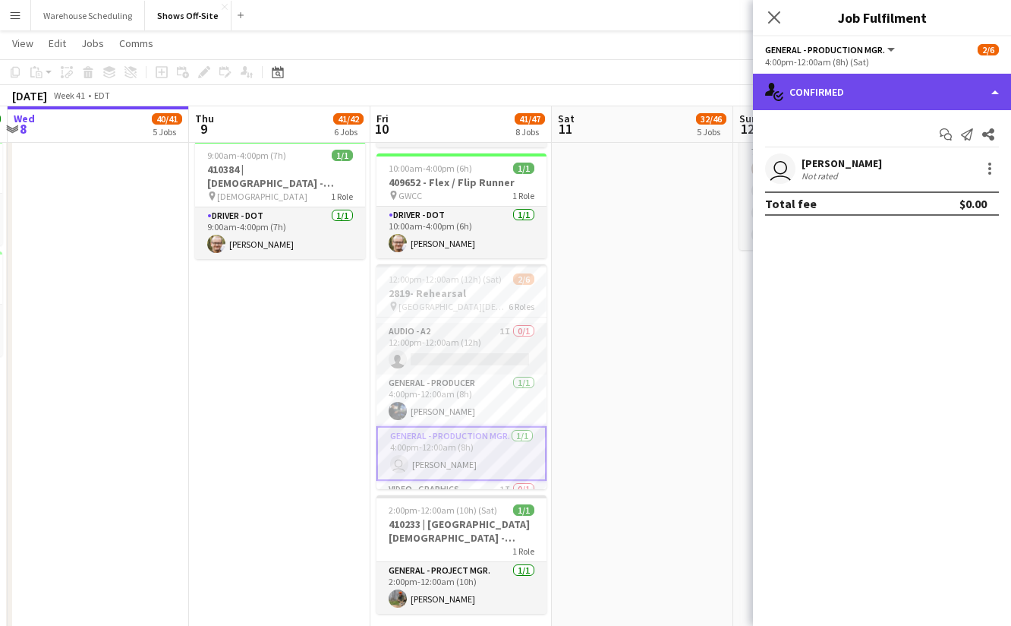
click at [861, 89] on div "single-neutral-actions-check-2 Confirmed" at bounding box center [882, 92] width 258 height 36
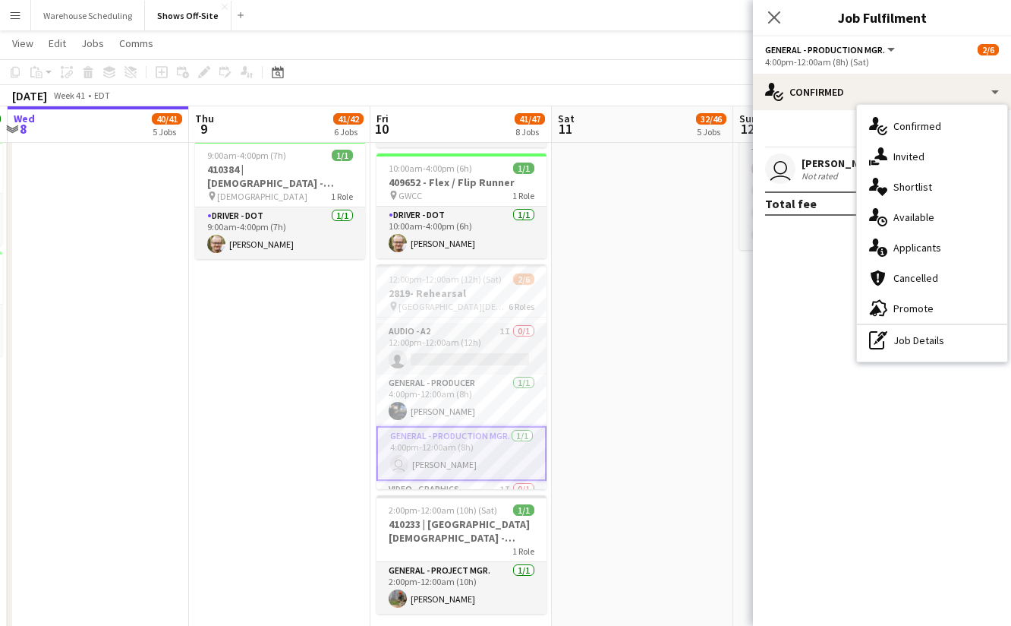
click at [903, 356] on div "single-neutral-actions-check-2 Confirmed single-neutral-actions-share-1 Invited…" at bounding box center [932, 233] width 150 height 257
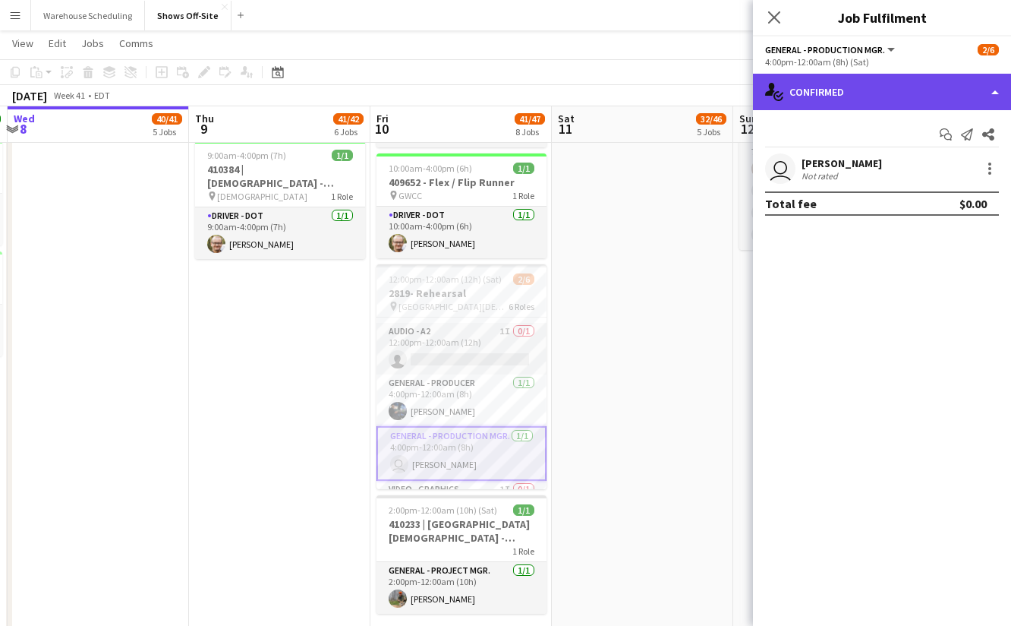
click at [892, 96] on div "single-neutral-actions-check-2 Confirmed" at bounding box center [882, 92] width 258 height 36
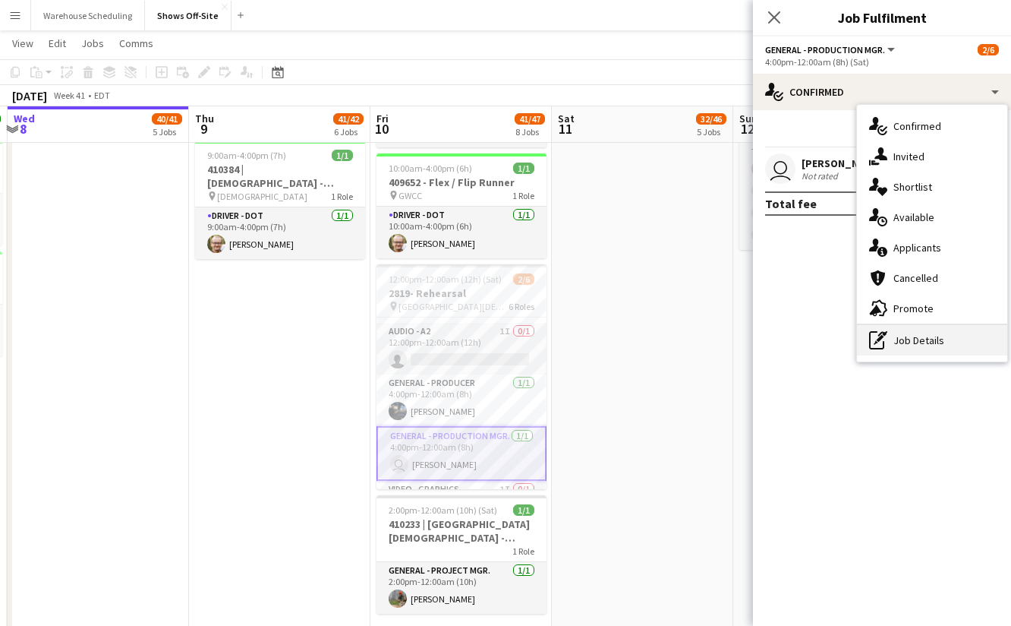
click at [938, 348] on div "pen-write Job Details" at bounding box center [932, 340] width 150 height 30
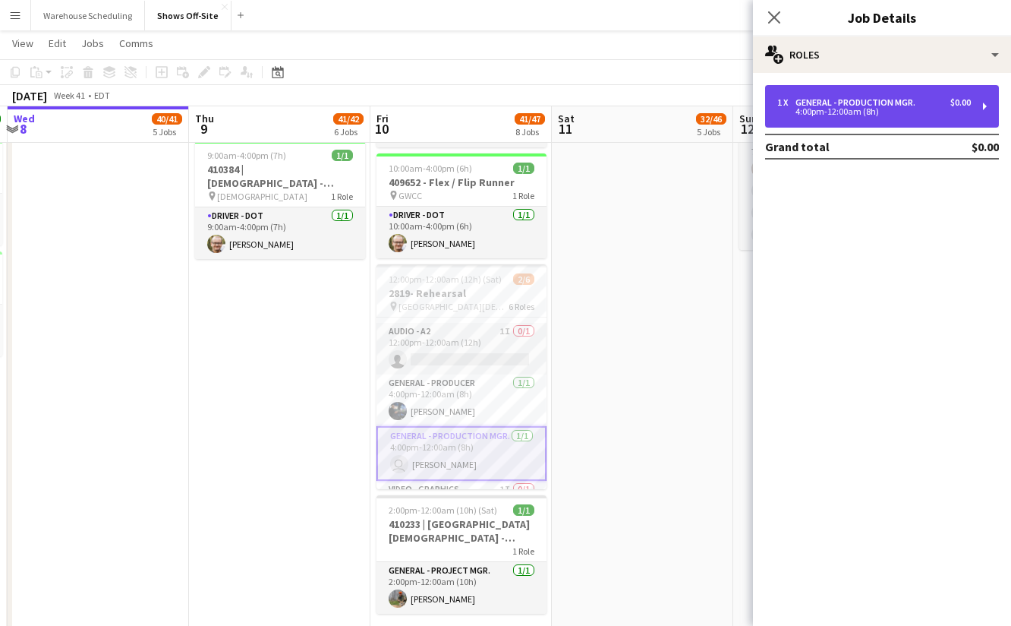
click at [846, 117] on div "1 x General - Production Mgr. $0.00 4:00pm-12:00am (8h)" at bounding box center [882, 106] width 234 height 43
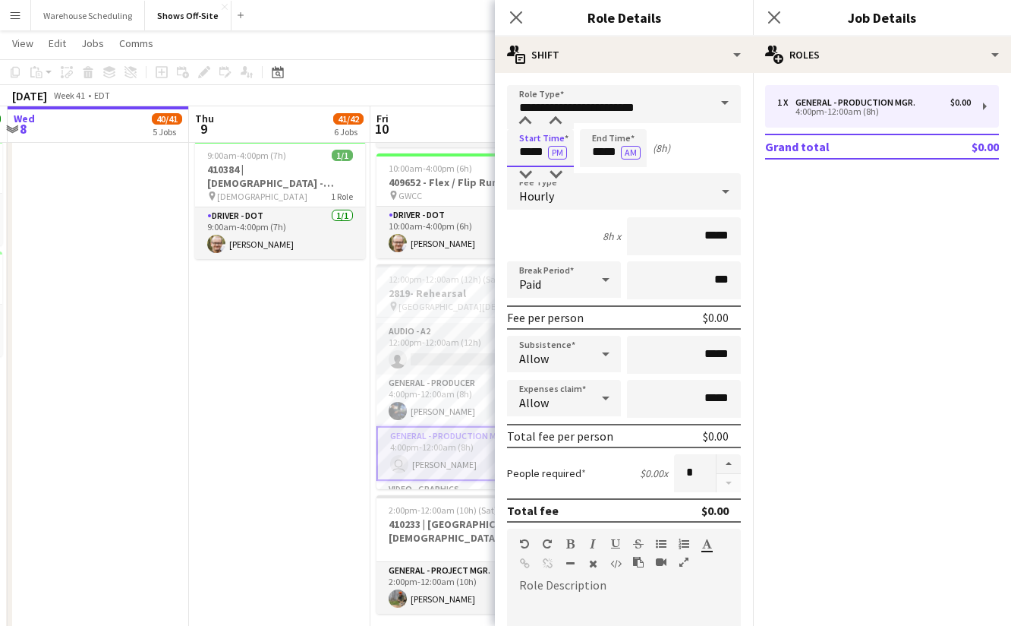
drag, startPoint x: 529, startPoint y: 150, endPoint x: 485, endPoint y: 150, distance: 44.0
type input "*****"
click at [413, 404] on app-card-role "General - Producer [DATE] 4:00pm-12:00am (8h) [PERSON_NAME]" at bounding box center [462, 400] width 170 height 52
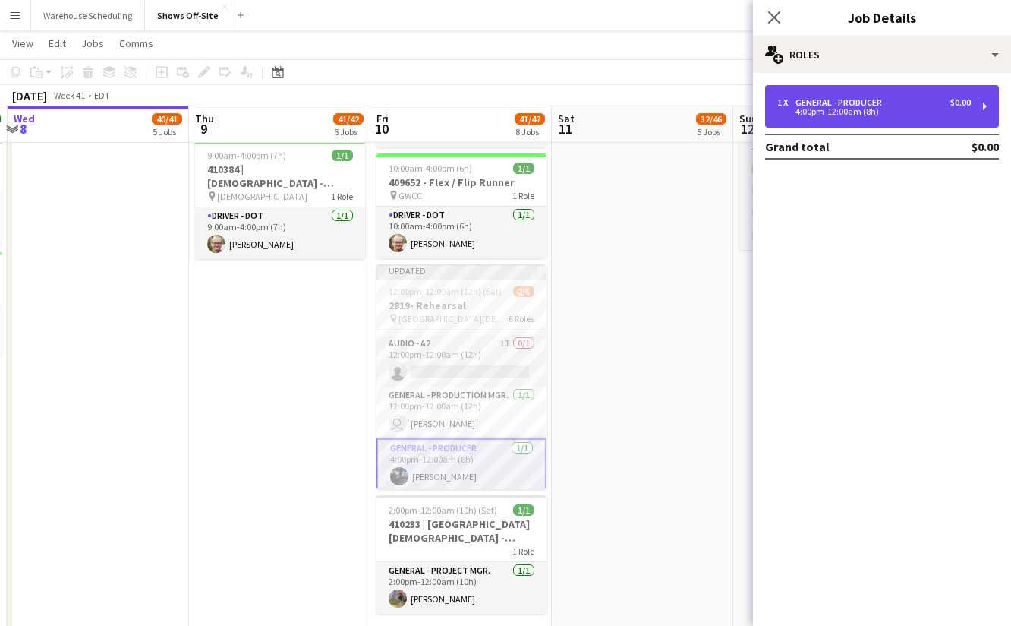
click at [837, 110] on div "4:00pm-12:00am (8h)" at bounding box center [874, 112] width 194 height 8
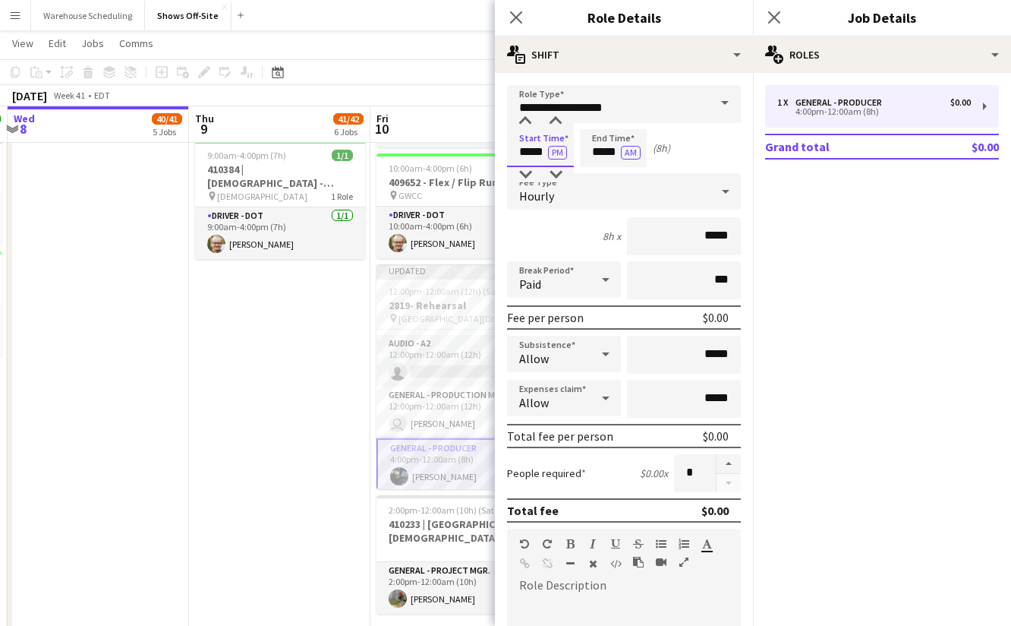
drag, startPoint x: 529, startPoint y: 149, endPoint x: 452, endPoint y: 152, distance: 77.5
type input "*****"
click at [774, 11] on icon "Close pop-in" at bounding box center [774, 17] width 14 height 14
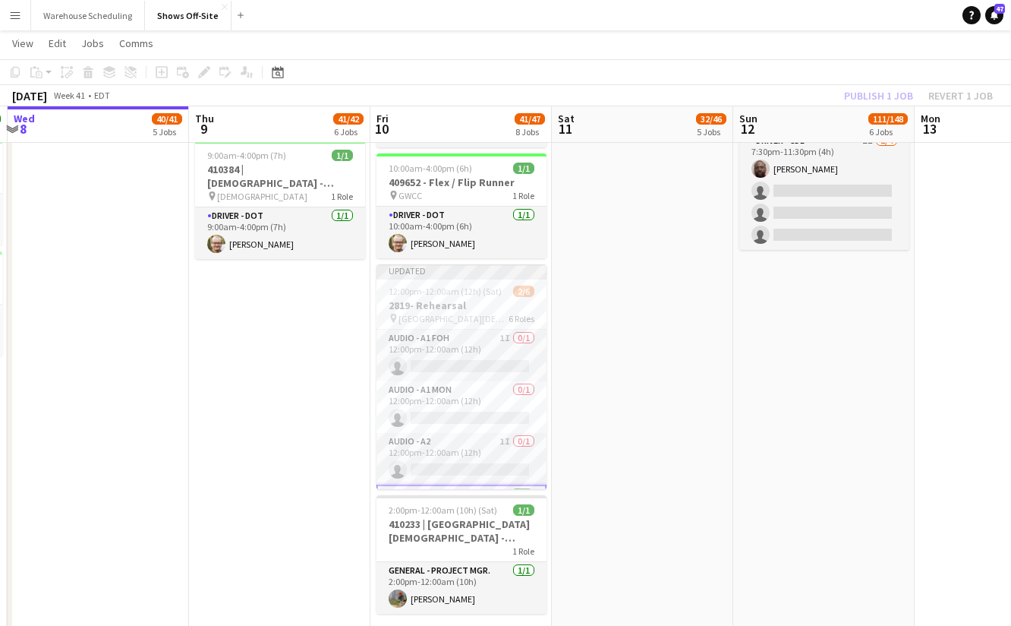
click at [895, 102] on div "Publish 1 job Revert 1 job" at bounding box center [918, 96] width 185 height 20
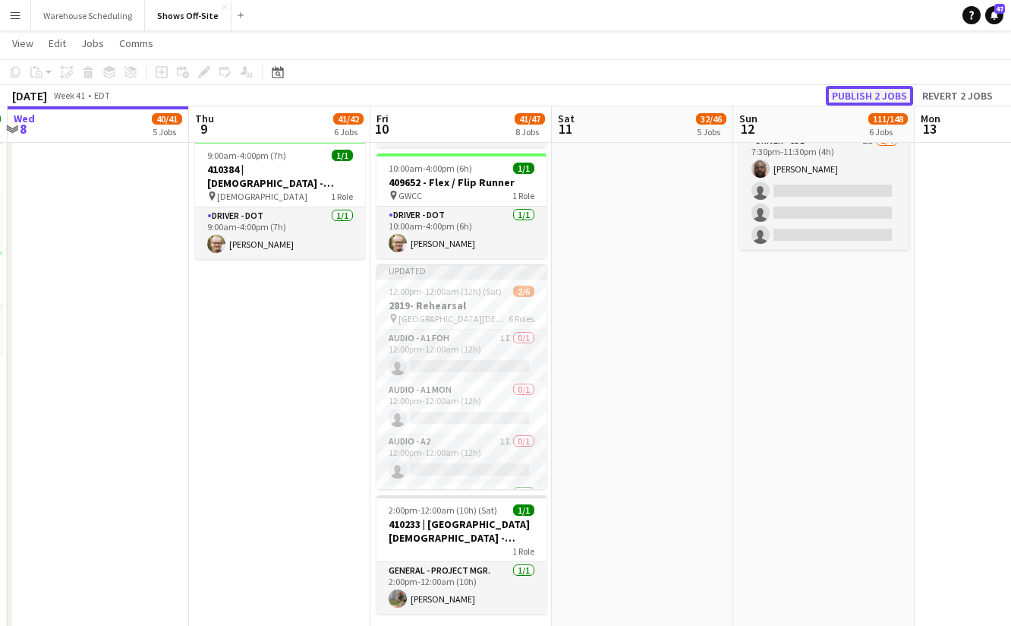
click at [894, 96] on button "Publish 2 jobs" at bounding box center [869, 96] width 87 height 20
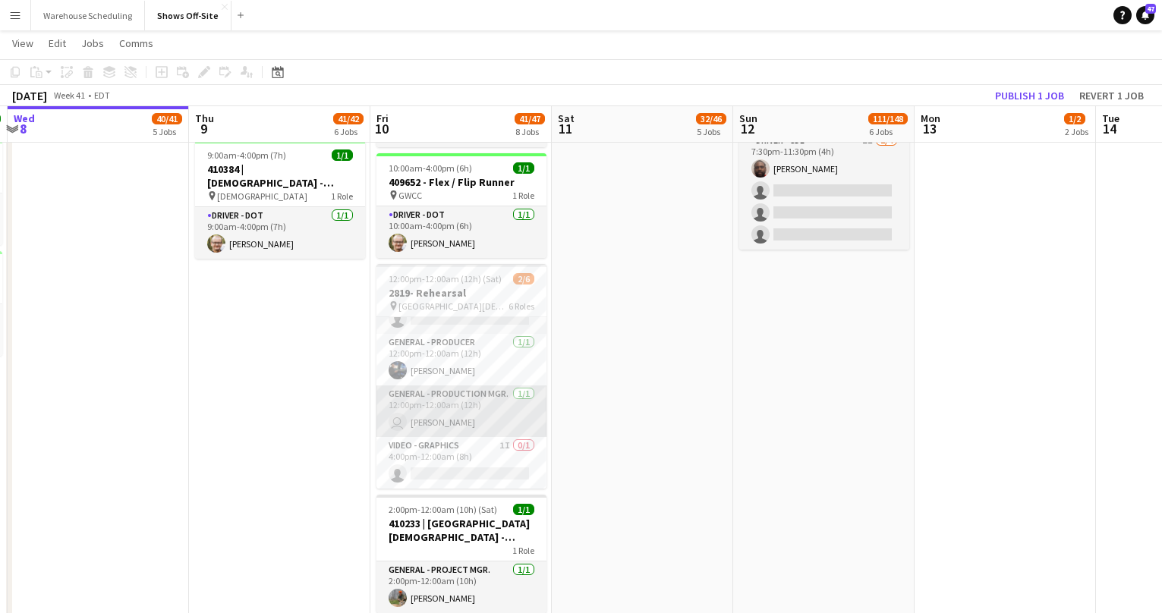
scroll to position [0, 0]
click at [440, 377] on app-card-role "Audio - A1 MON 0/1 12:00pm-12:00am (12h) single-neutral-actions" at bounding box center [462, 395] width 170 height 52
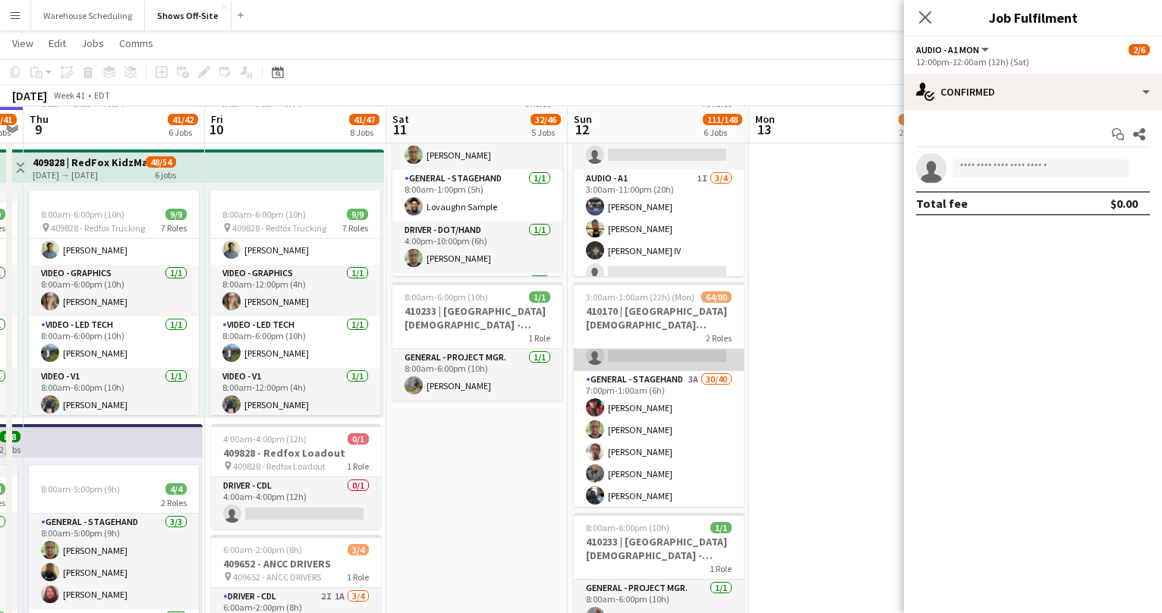
scroll to position [890, 0]
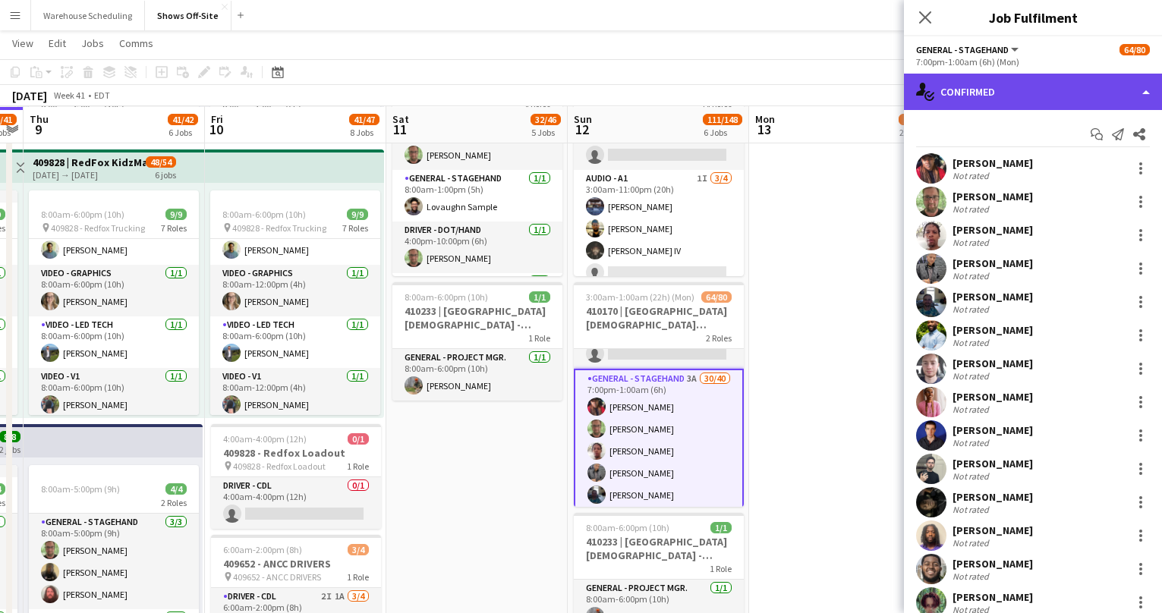
click at [1026, 86] on div "single-neutral-actions-check-2 Confirmed" at bounding box center [1033, 92] width 258 height 36
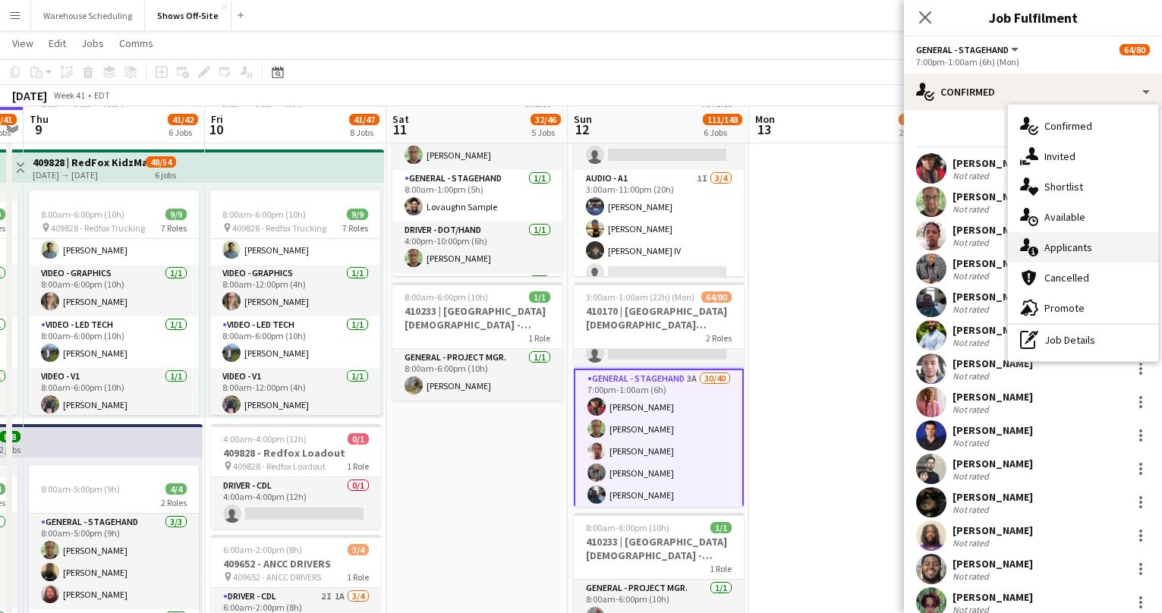
click at [1076, 254] on span "Applicants" at bounding box center [1069, 248] width 48 height 14
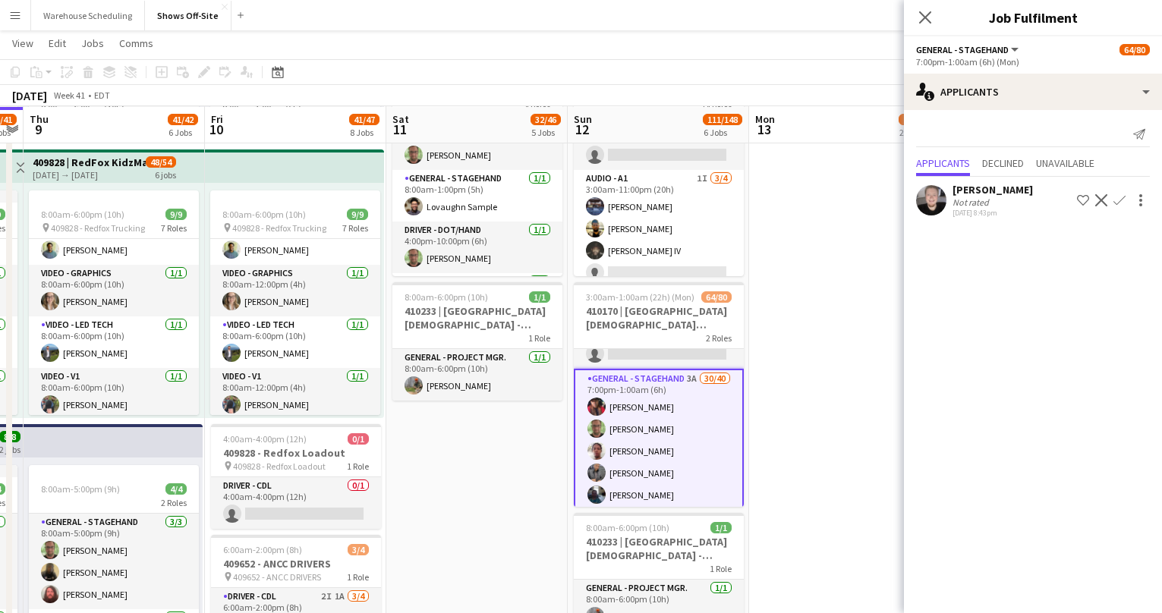
click at [1118, 199] on app-icon "Confirm" at bounding box center [1120, 200] width 12 height 12
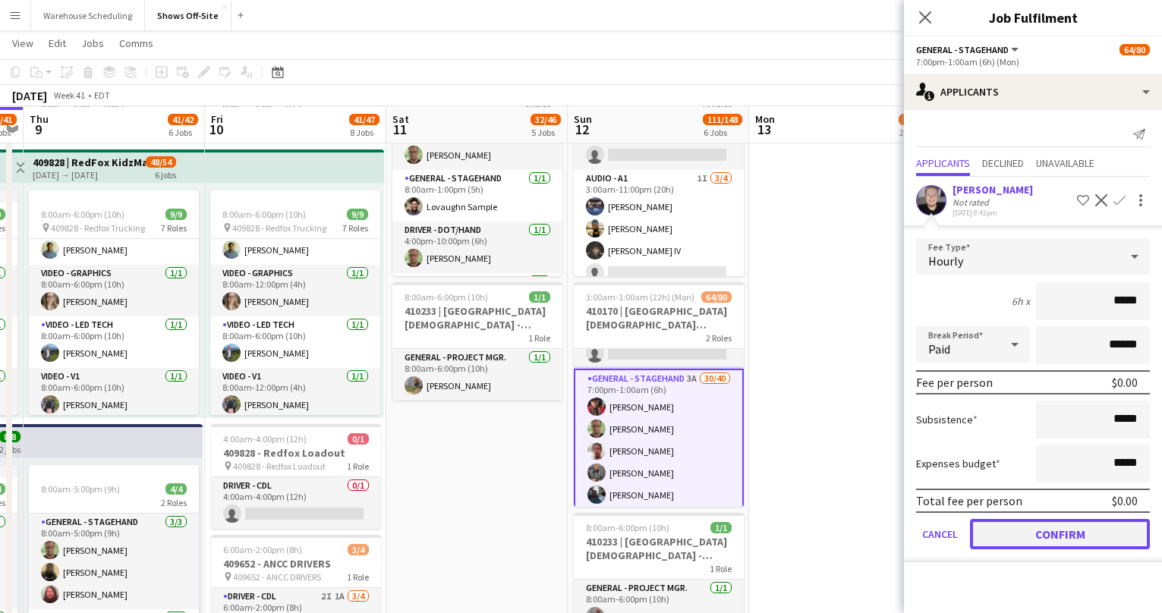
click at [1078, 542] on button "Confirm" at bounding box center [1060, 534] width 180 height 30
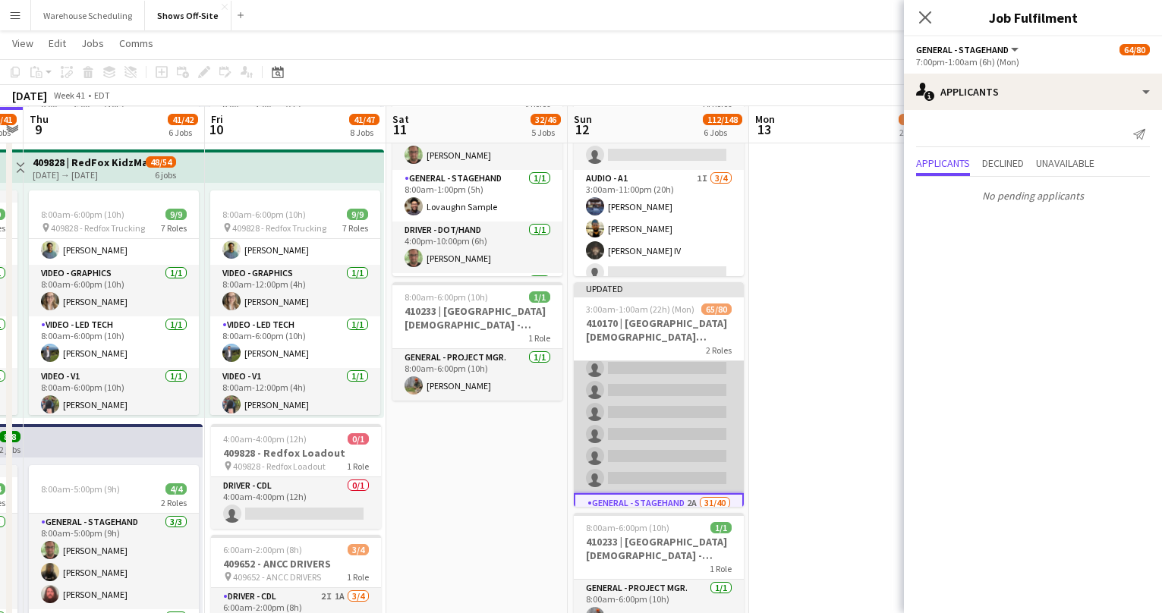
scroll to position [766, 0]
click at [651, 419] on app-card-role "General - Stagehand 1A 34/40 3:00am-1:00pm (10h) [PERSON_NAME] [PERSON_NAME] [P…" at bounding box center [659, 50] width 170 height 910
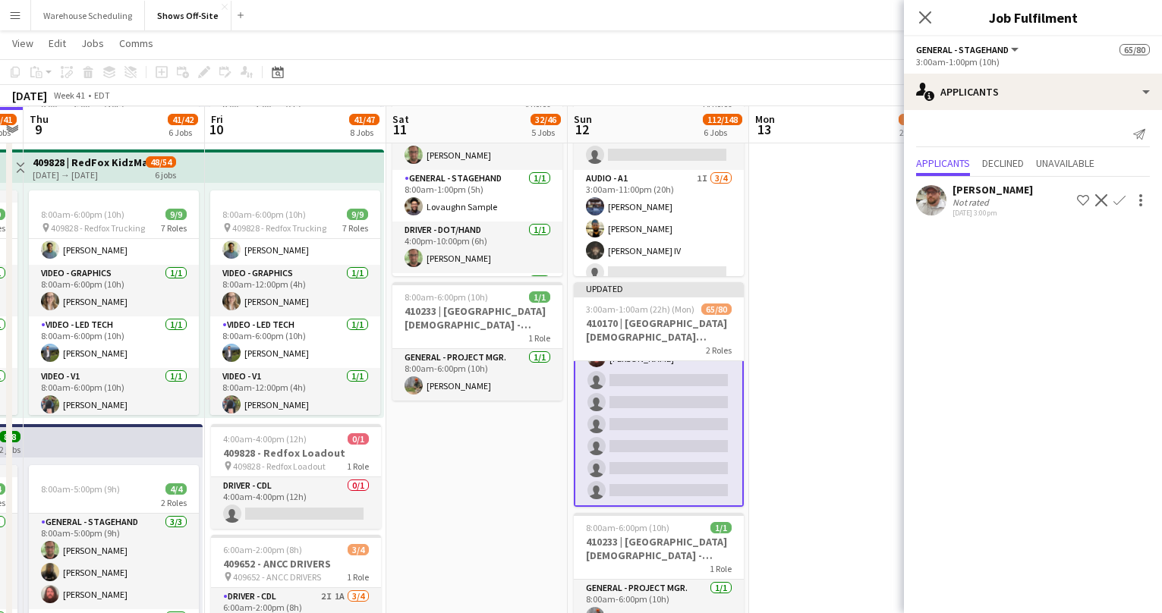
click at [1119, 203] on app-icon "Confirm" at bounding box center [1120, 200] width 12 height 12
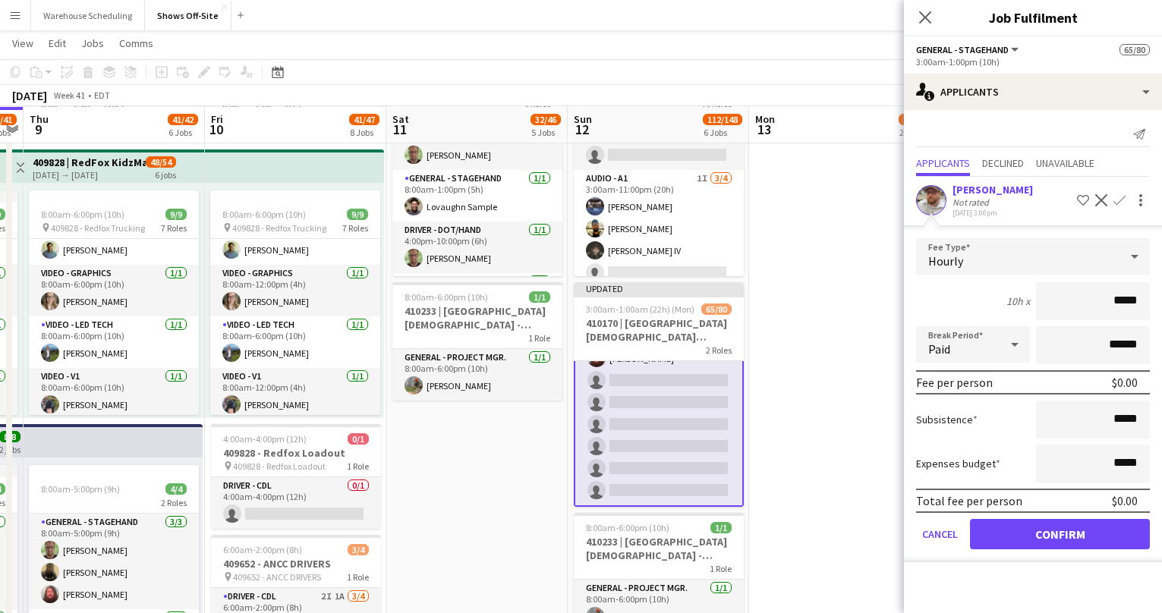
click at [928, 209] on app-user-avatar at bounding box center [931, 200] width 30 height 30
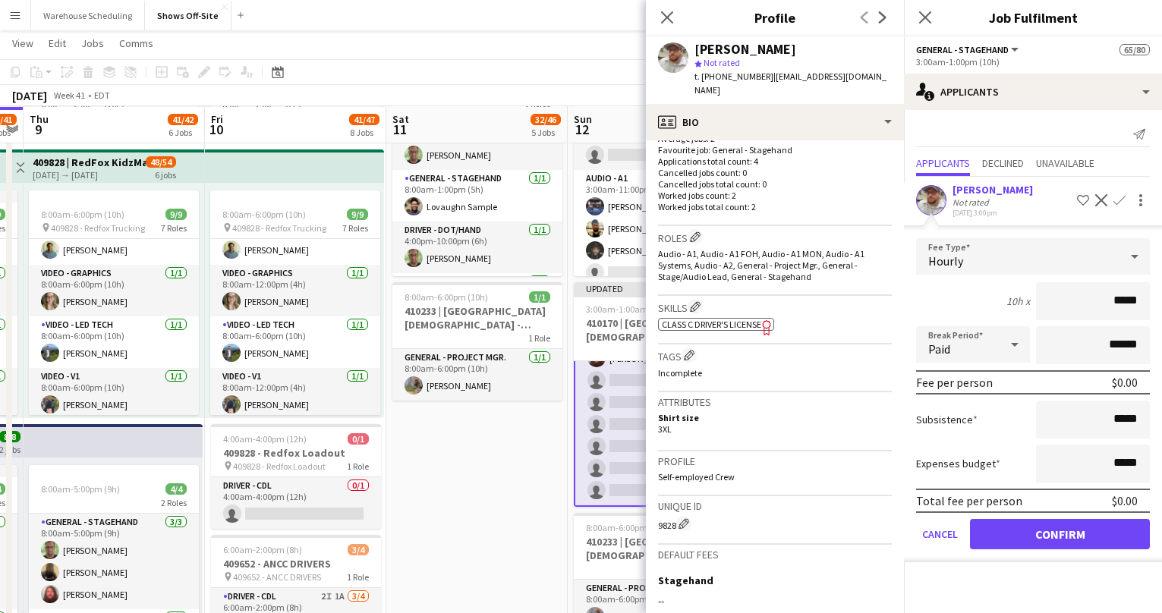
scroll to position [413, 0]
click at [1108, 534] on button "Confirm" at bounding box center [1060, 534] width 180 height 30
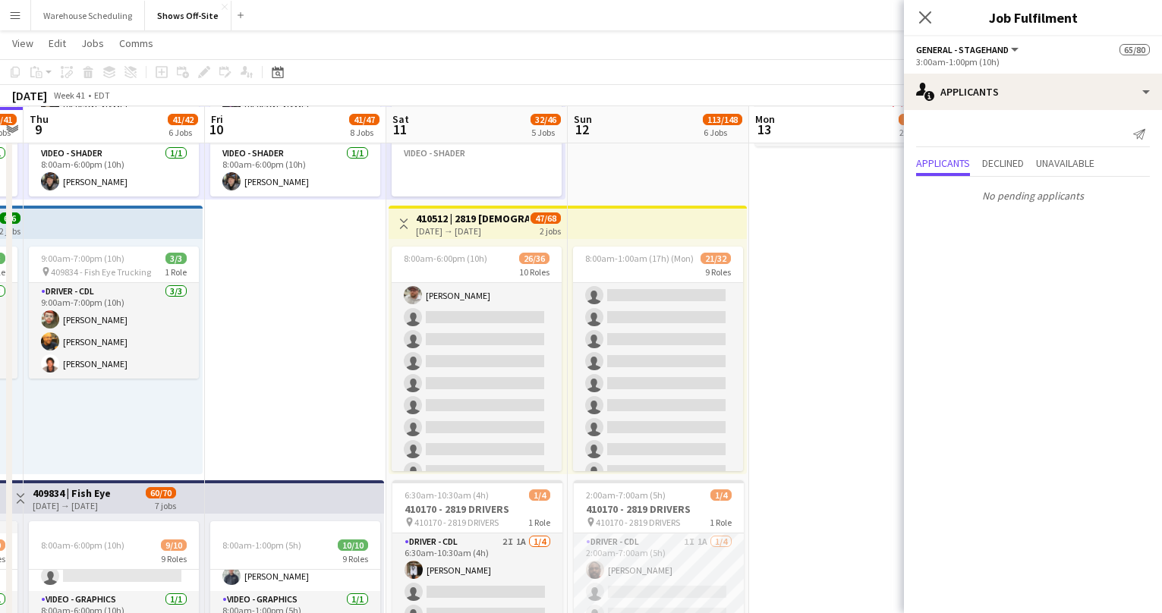
scroll to position [571, 0]
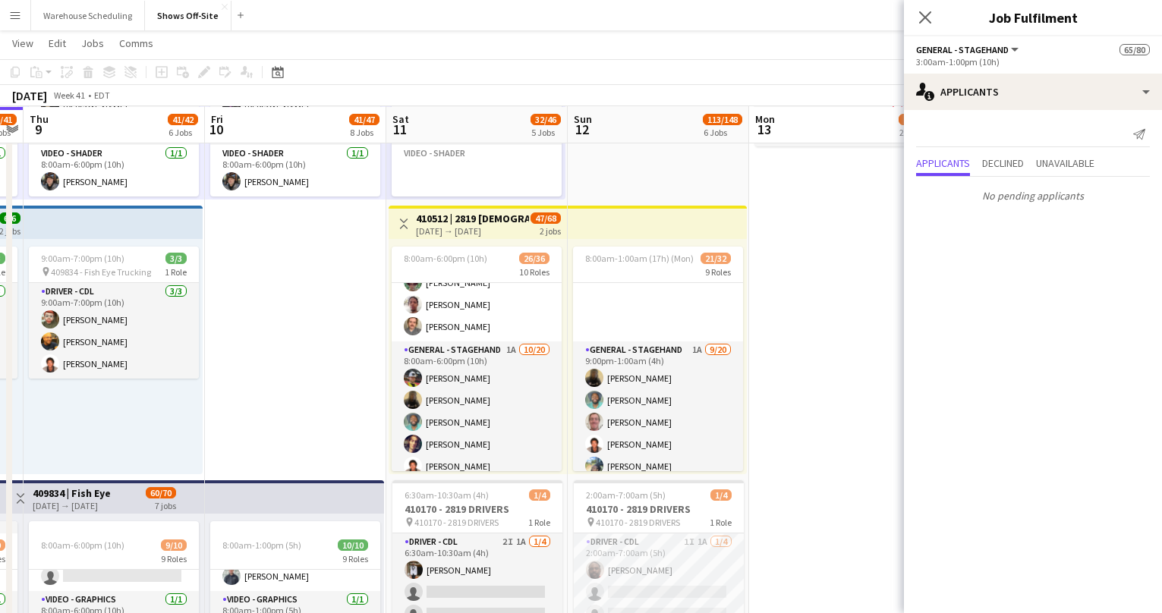
click at [489, 409] on app-card-role "General - Stagehand 1A [DATE] 8:00am-6:00pm (10h) [PERSON_NAME] [PERSON_NAME] […" at bounding box center [477, 577] width 170 height 470
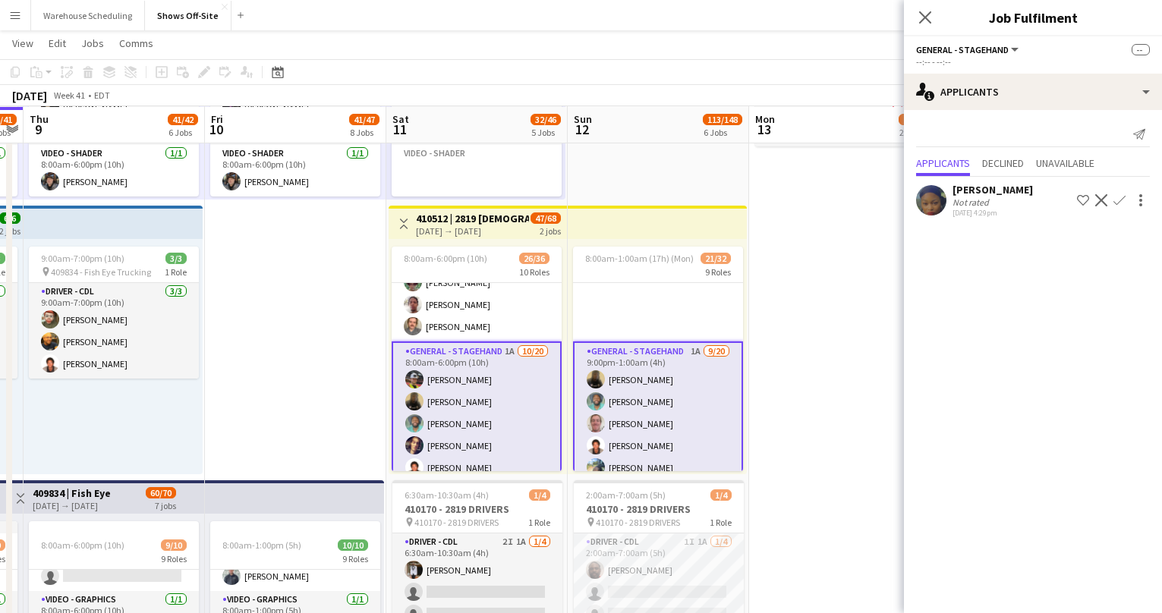
click at [1115, 198] on app-icon "Confirm" at bounding box center [1120, 200] width 12 height 12
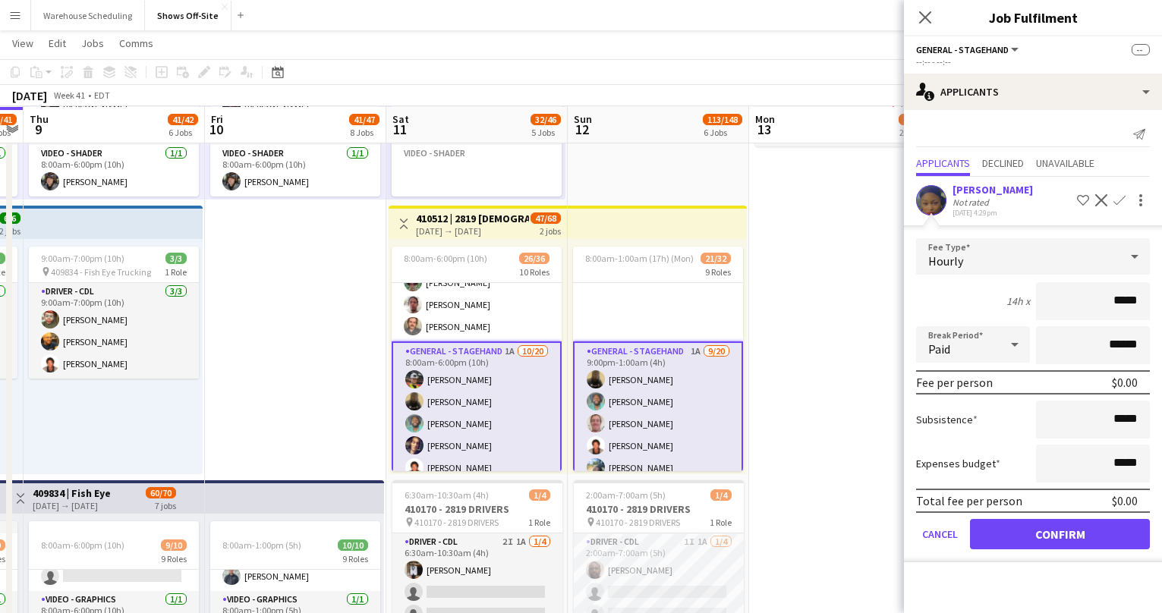
click at [1058, 553] on form "Fee Type Hourly 14h x ***** Break Period Paid ****** Fee per person $0.00 Subsi…" at bounding box center [1033, 400] width 258 height 324
click at [1057, 540] on button "Confirm" at bounding box center [1060, 534] width 180 height 30
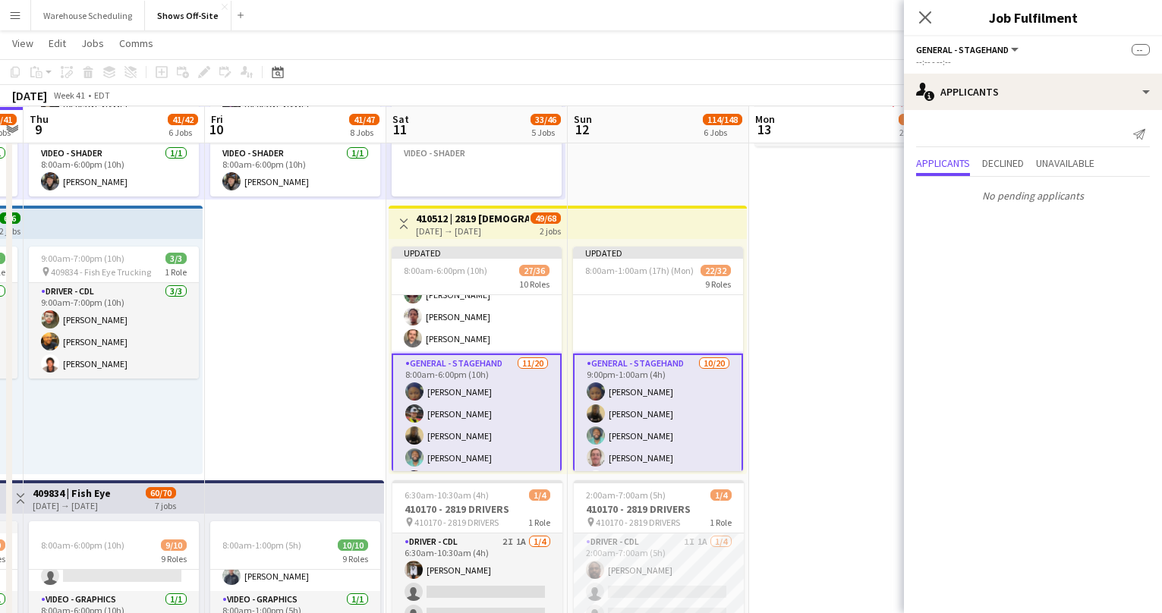
click at [621, 383] on app-card-role "General - Stagehand [DATE] 9:00pm-1:00am (4h) [PERSON_NAME] [PERSON_NAME] [PERS…" at bounding box center [658, 590] width 170 height 473
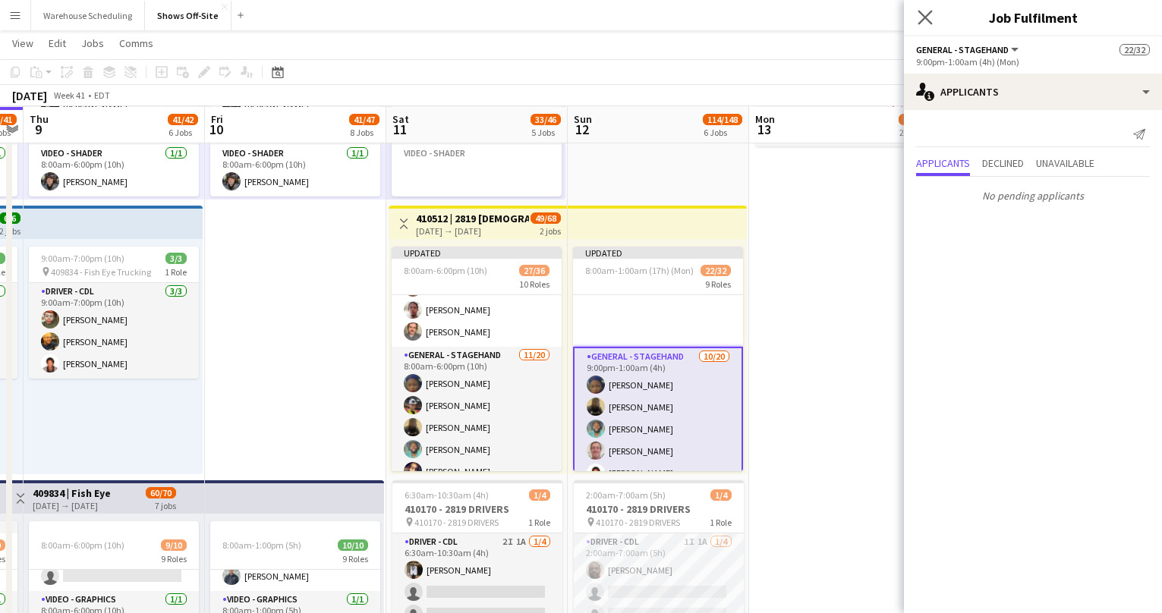
click at [926, 9] on app-icon "Close pop-in" at bounding box center [926, 18] width 22 height 22
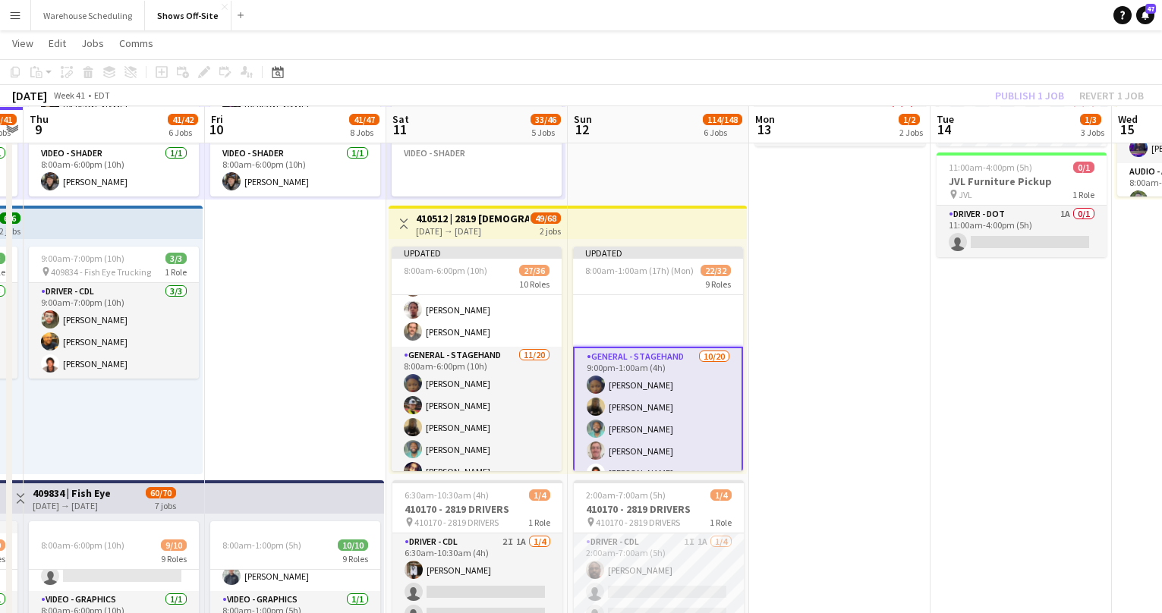
click at [972, 37] on app-page-menu "View Day view expanded Day view collapsed Month view Date picker Jump to [DATE]…" at bounding box center [581, 44] width 1162 height 29
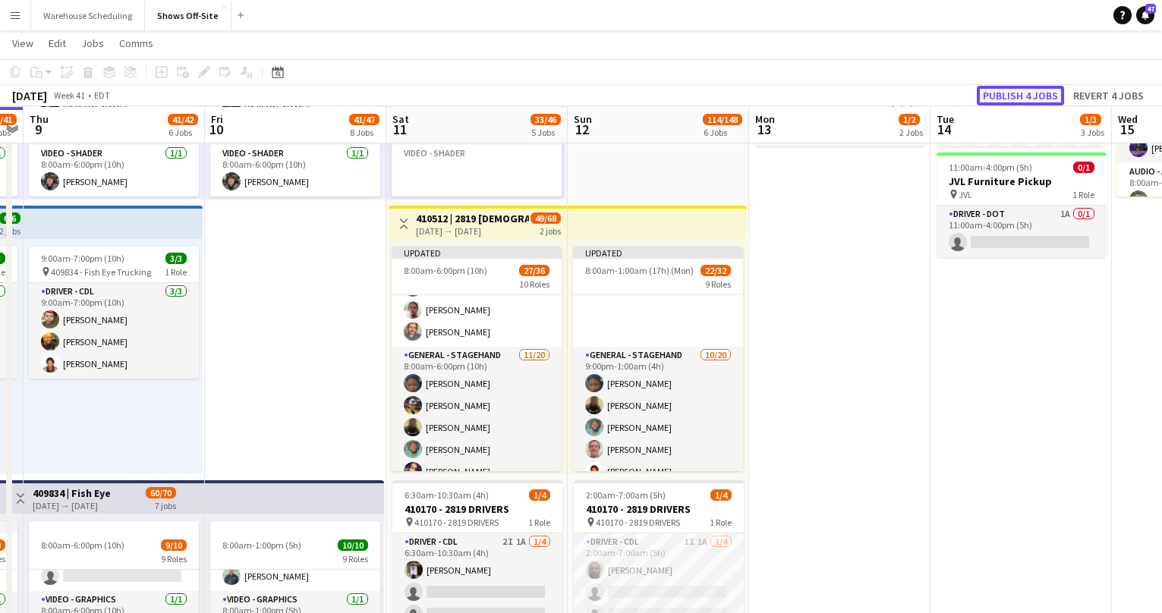
click at [995, 90] on button "Publish 4 jobs" at bounding box center [1020, 96] width 87 height 20
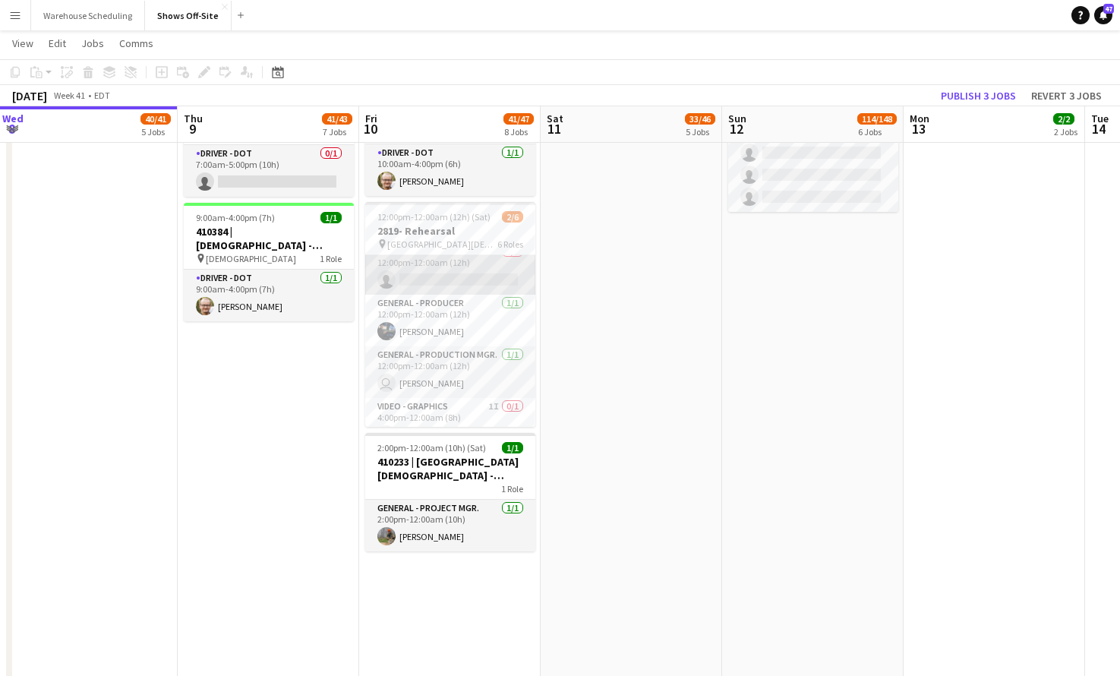
scroll to position [138, 0]
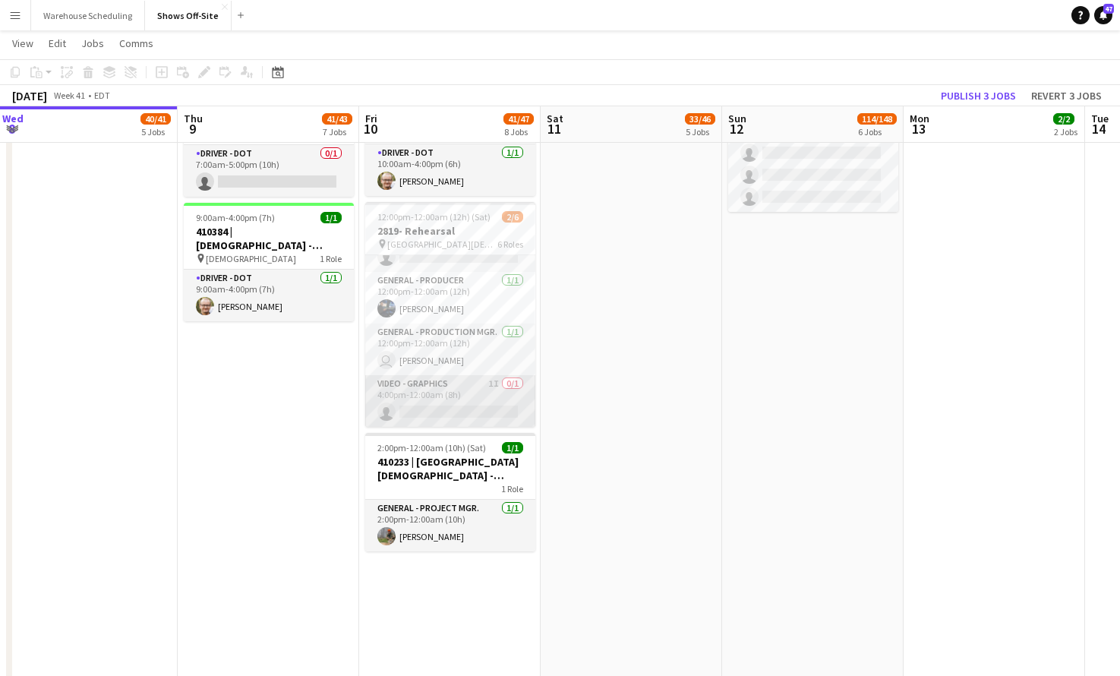
click at [438, 386] on app-card-role "Video - Graphics 1I 0/1 4:00pm-12:00am (8h) single-neutral-actions" at bounding box center [450, 401] width 170 height 52
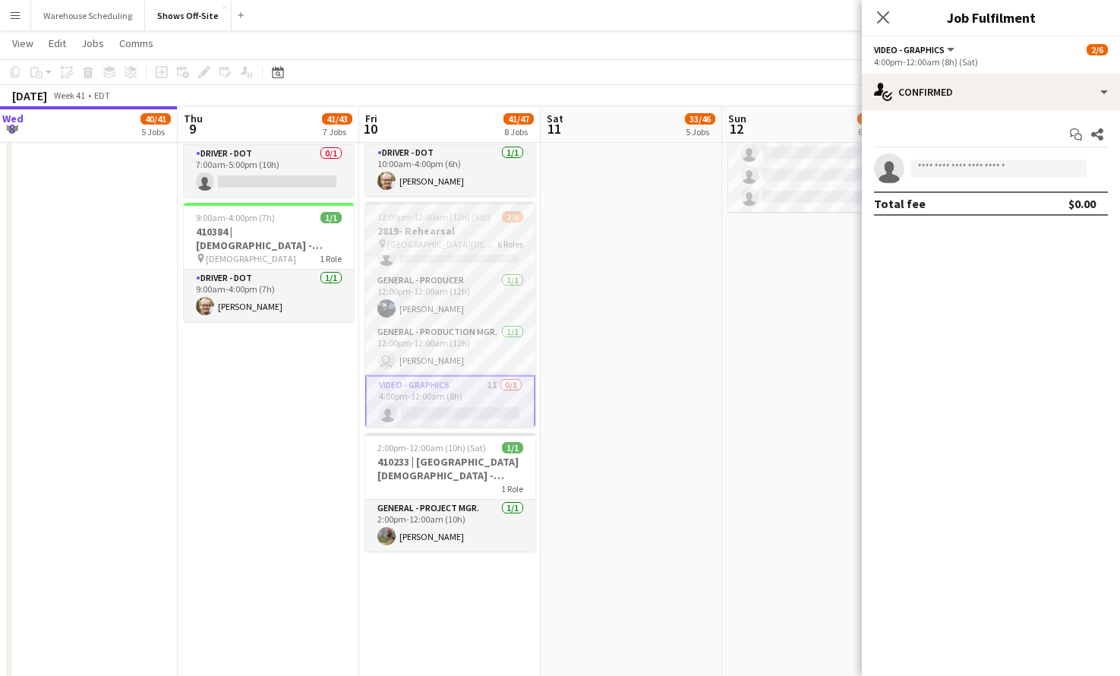
click at [441, 225] on h3 "2819- Rehearsal" at bounding box center [450, 231] width 170 height 14
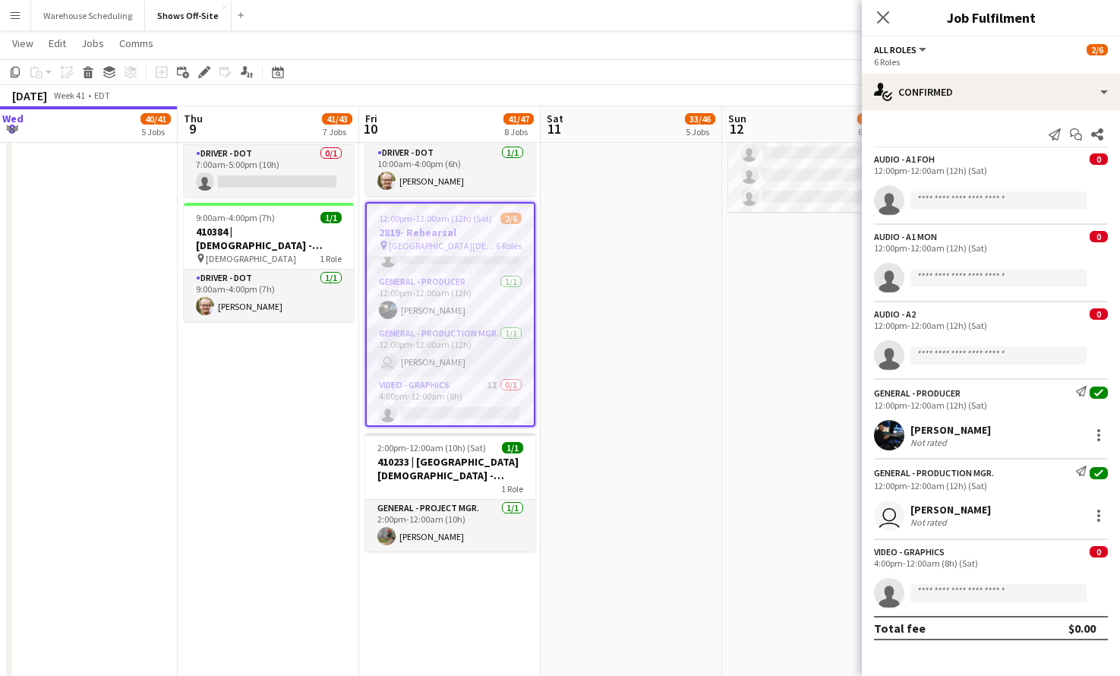
click at [976, 72] on app-options-switcher "All roles All roles Audio - A1 FOH Audio - A1 MON Audio - A2 General - Producer…" at bounding box center [991, 54] width 258 height 37
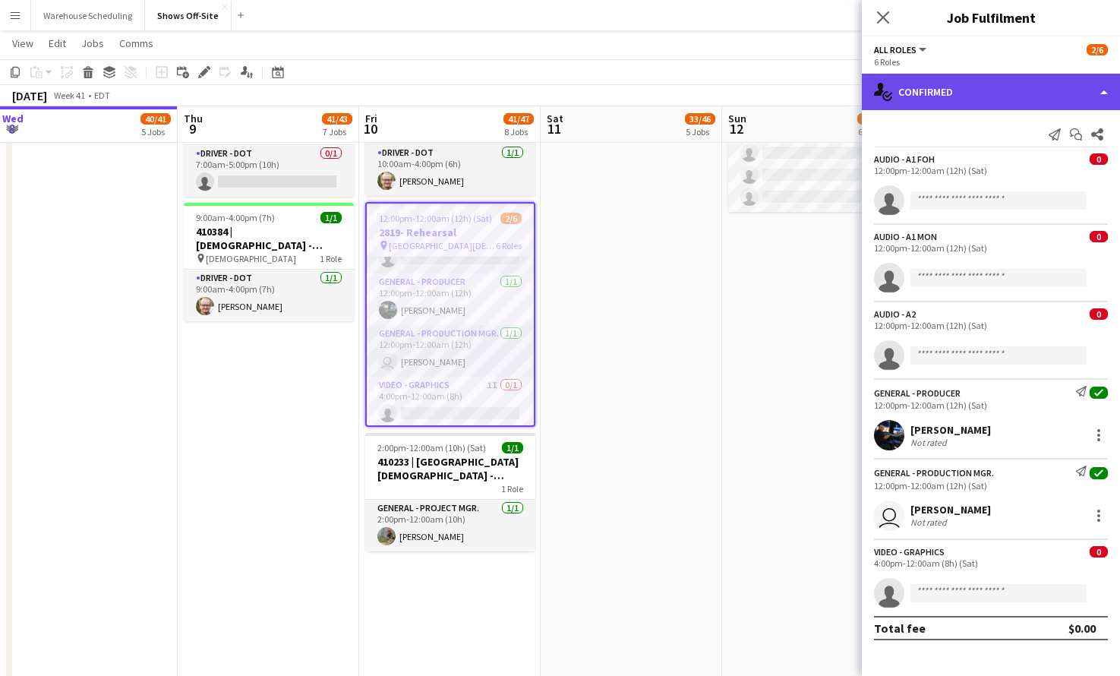
click at [976, 79] on div "single-neutral-actions-check-2 Confirmed" at bounding box center [991, 92] width 258 height 36
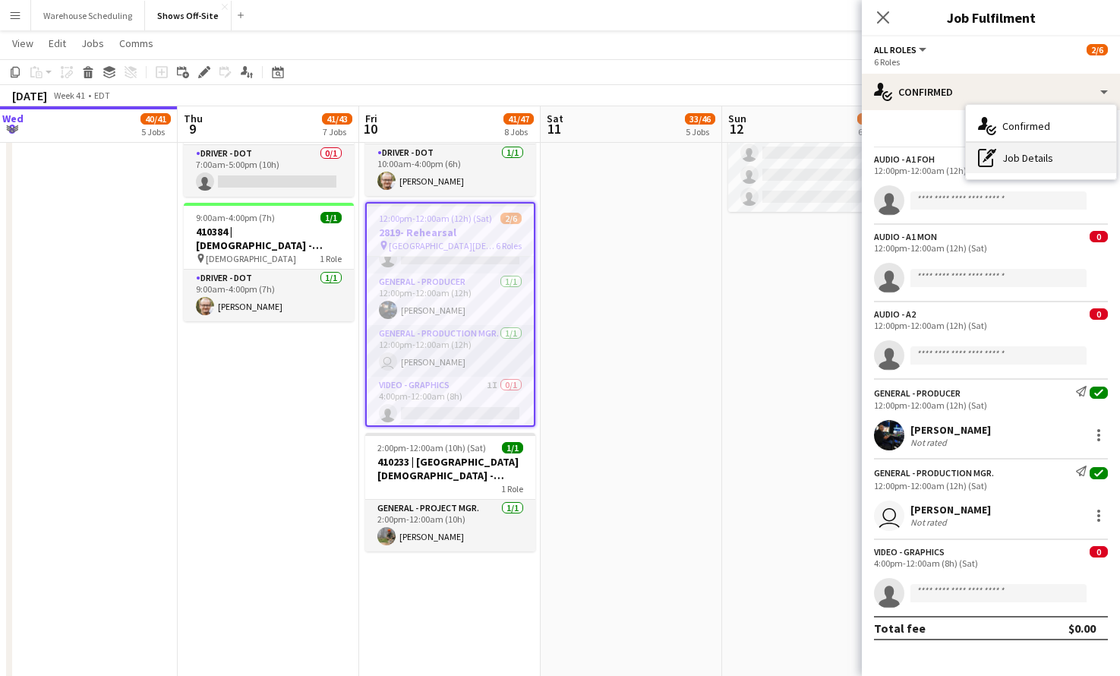
click at [1009, 157] on div "pen-write Job Details" at bounding box center [1041, 158] width 150 height 30
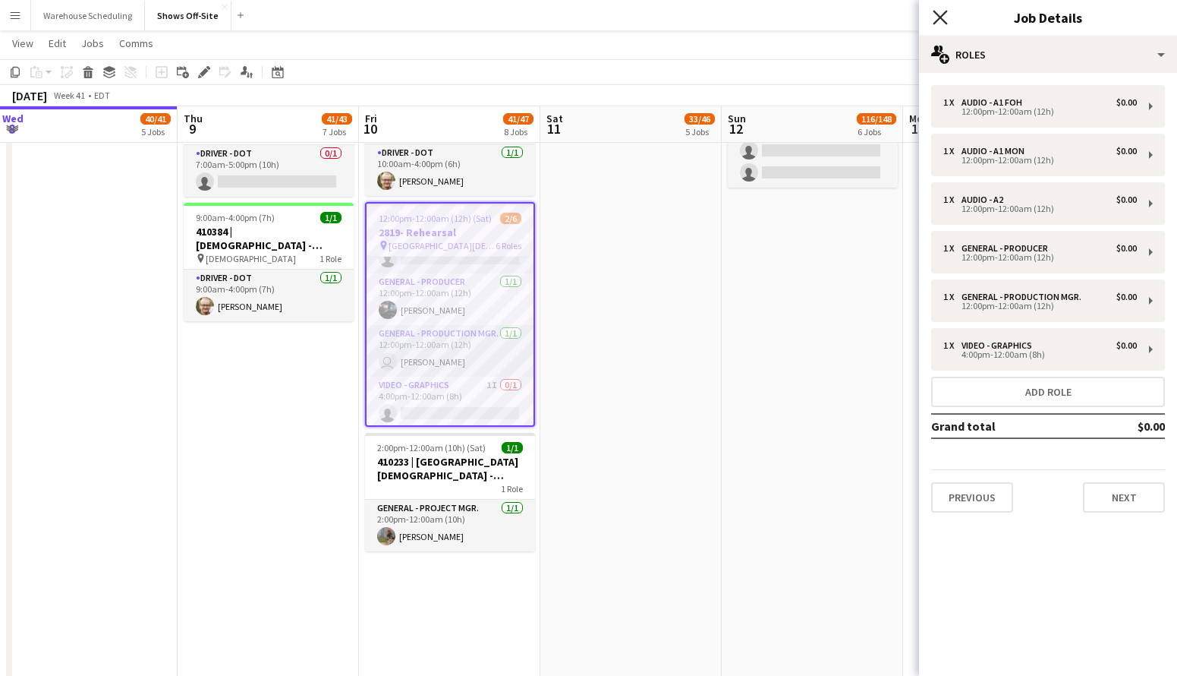
click at [944, 17] on icon "Close pop-in" at bounding box center [940, 17] width 14 height 14
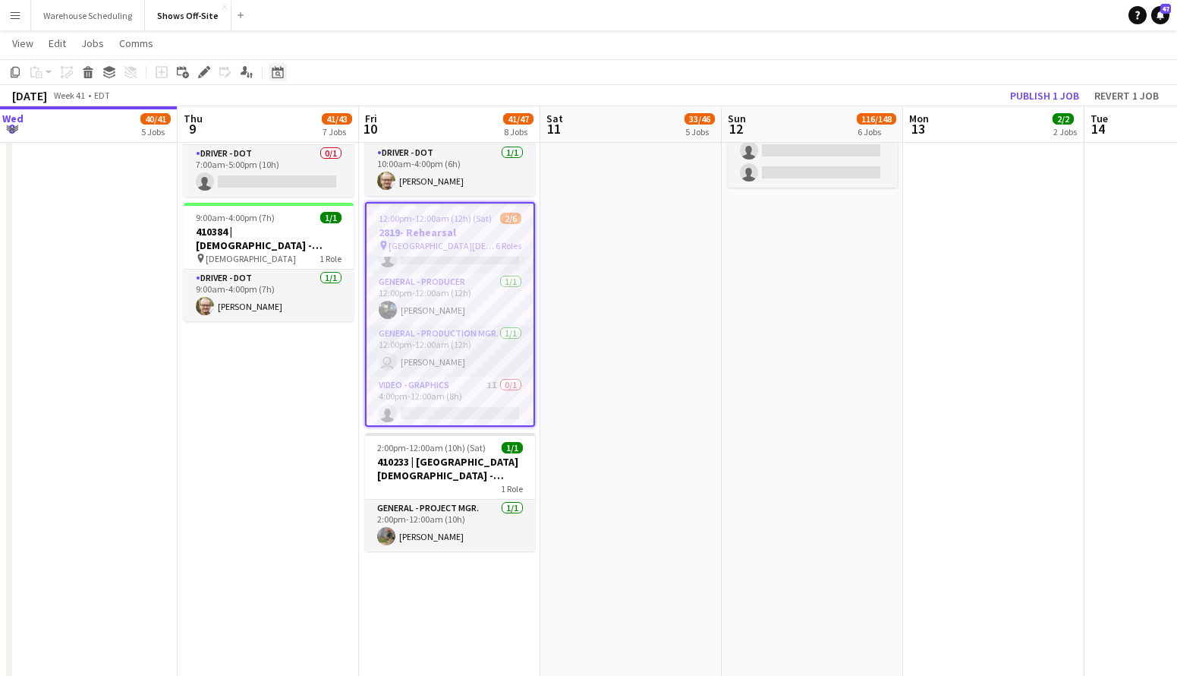
click at [275, 75] on icon "Date picker" at bounding box center [278, 72] width 12 height 12
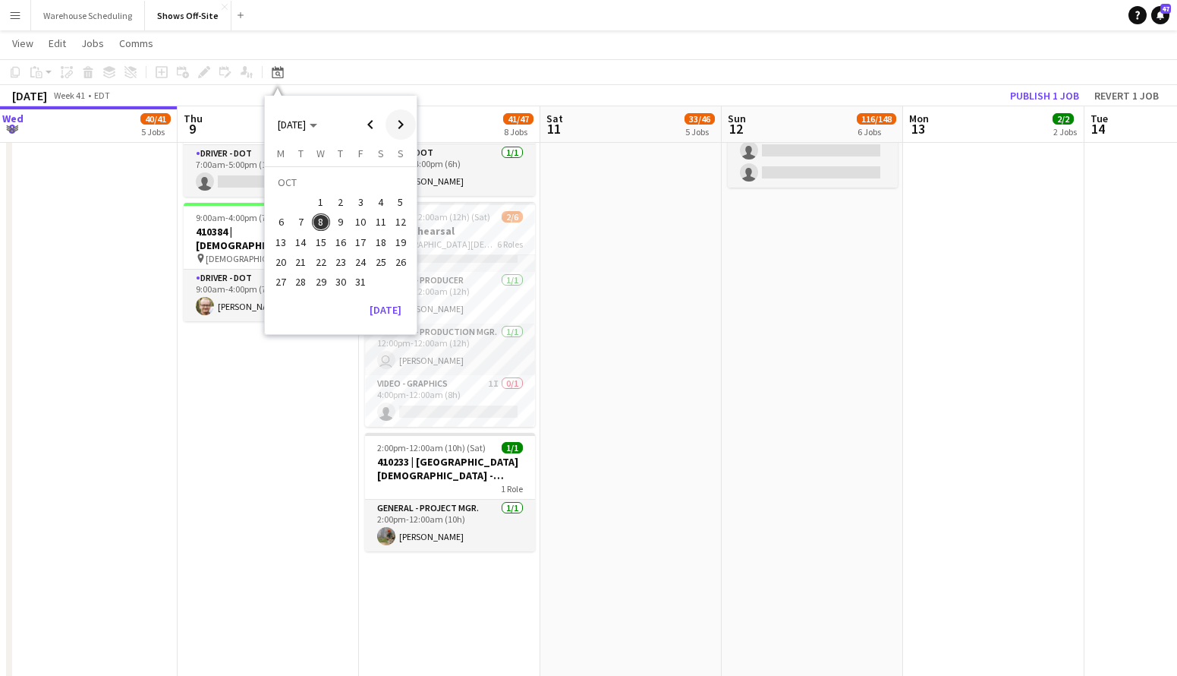
click at [403, 119] on span "Next month" at bounding box center [401, 124] width 30 height 30
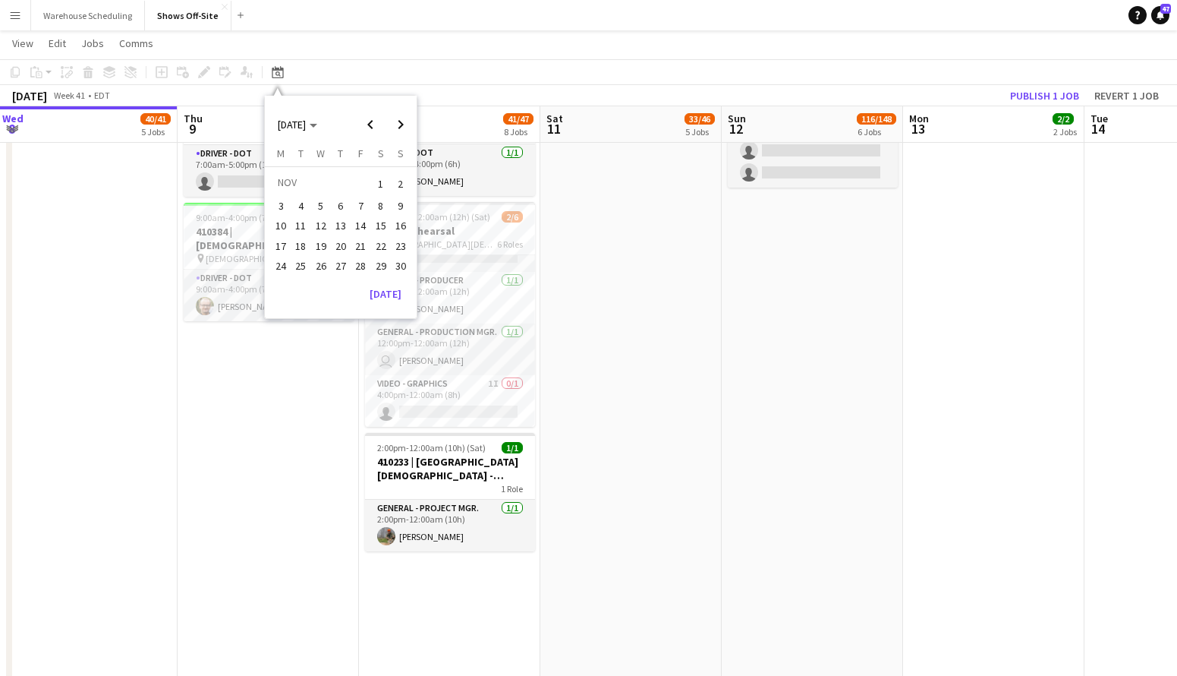
click at [327, 229] on span "12" at bounding box center [321, 226] width 18 height 18
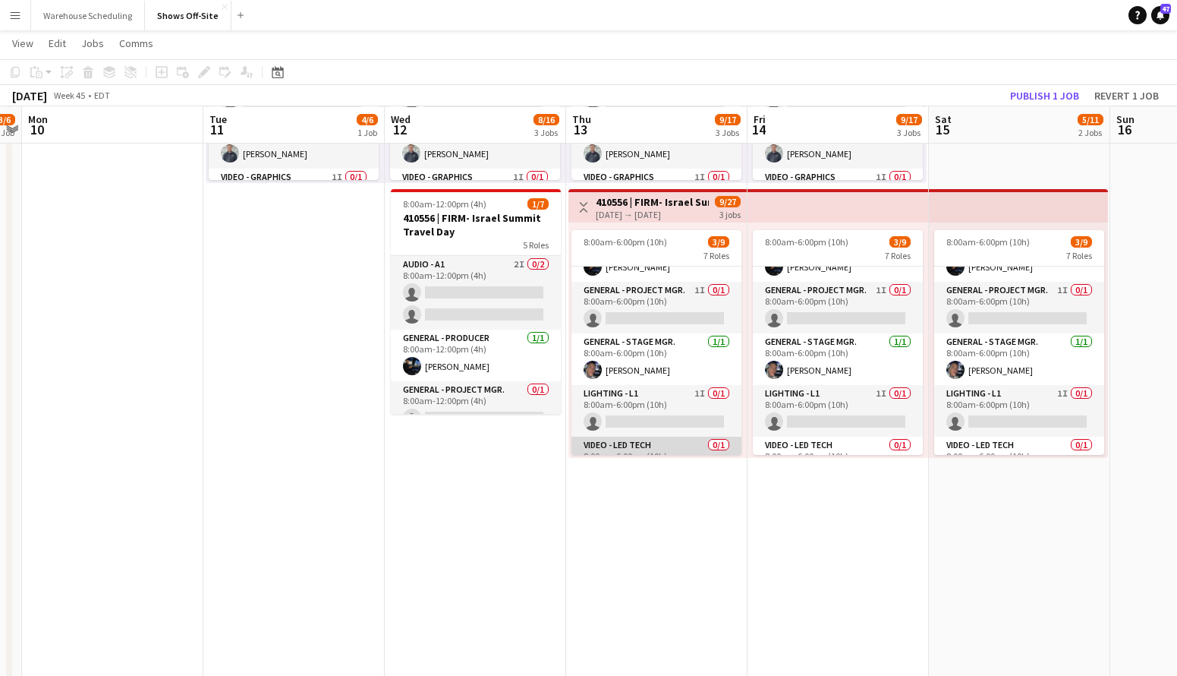
scroll to position [90, 0]
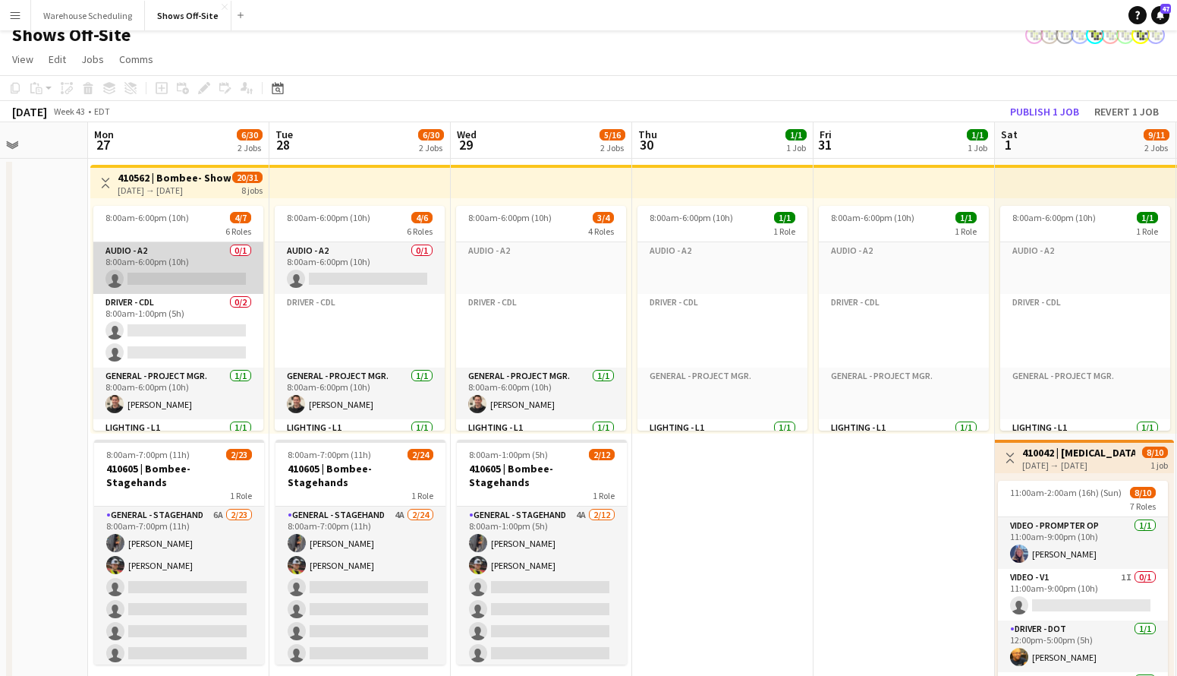
click at [197, 260] on app-card-role "Audio - A2 0/1 8:00am-6:00pm (10h) single-neutral-actions" at bounding box center [178, 268] width 170 height 52
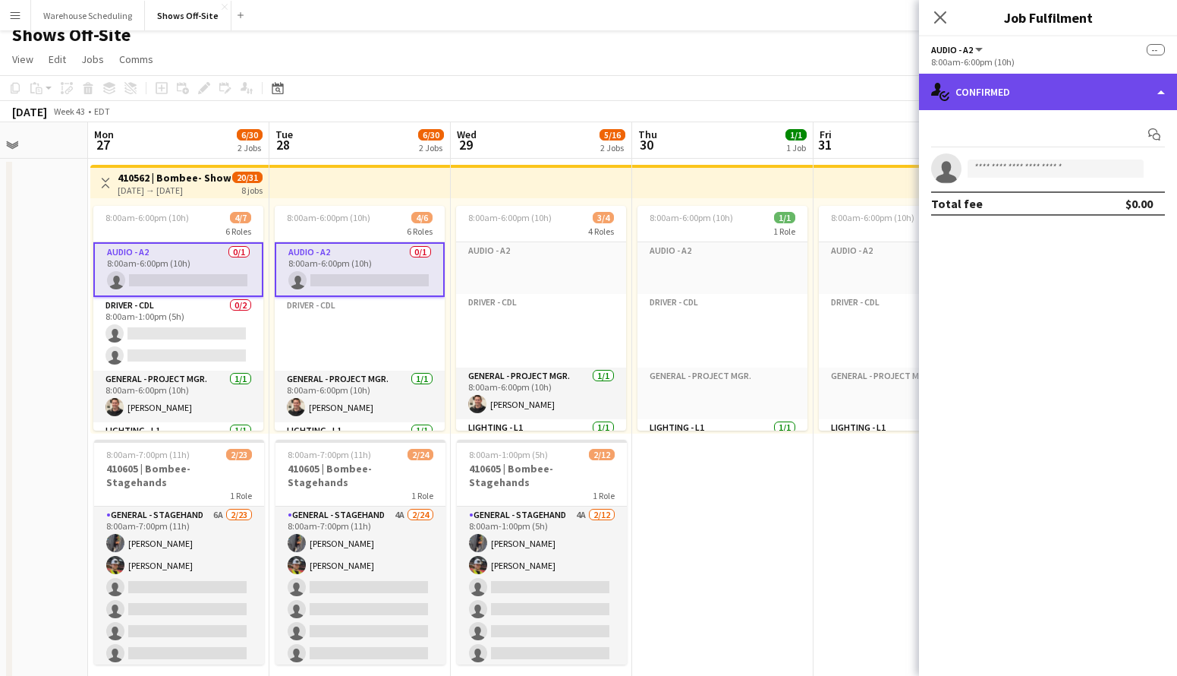
click at [1048, 105] on div "single-neutral-actions-check-2 Confirmed" at bounding box center [1048, 92] width 258 height 36
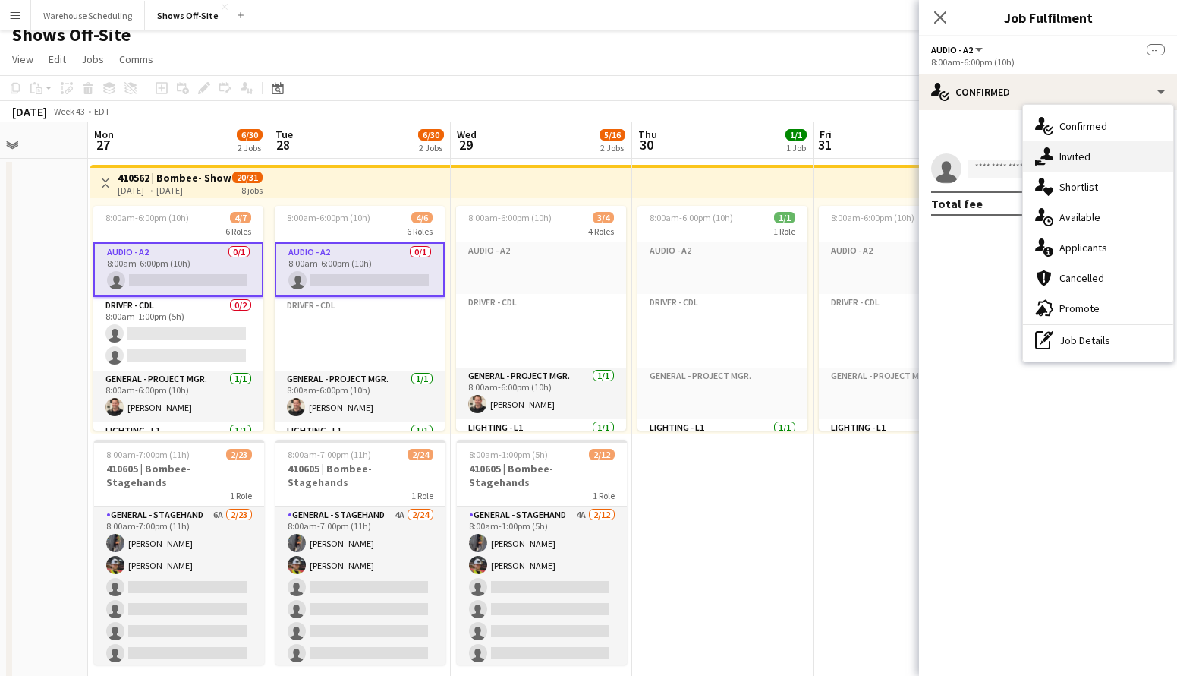
click at [1082, 155] on span "Invited" at bounding box center [1075, 157] width 31 height 14
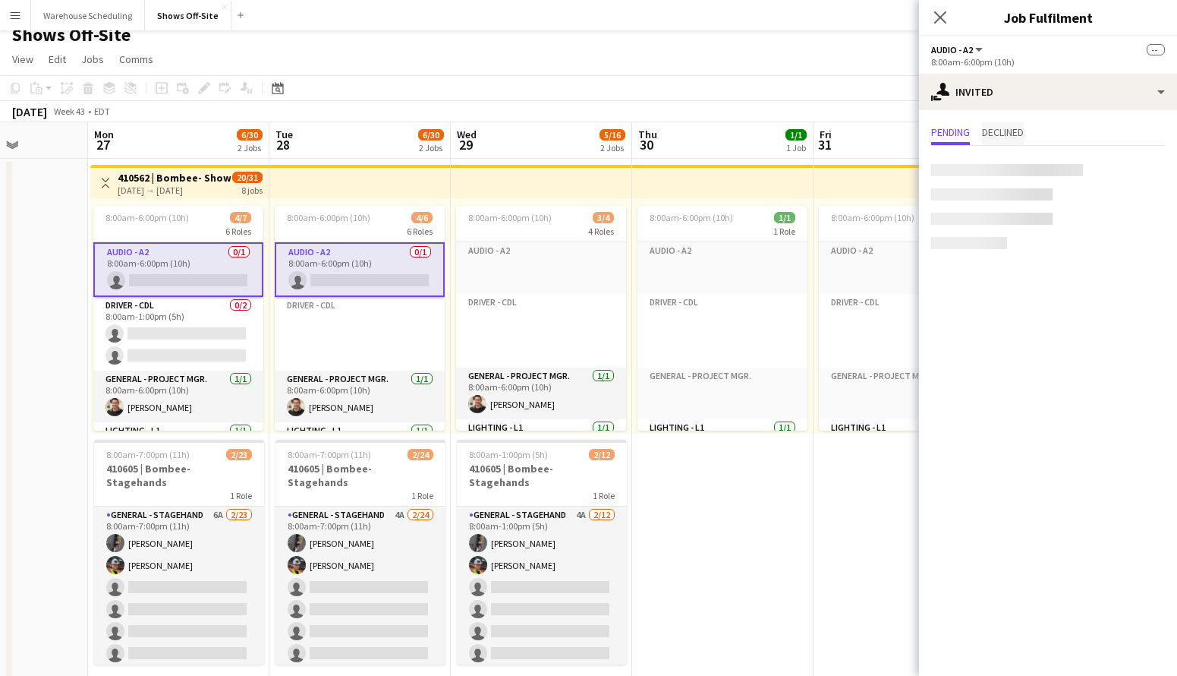
click at [1005, 134] on span "Declined" at bounding box center [1003, 132] width 42 height 11
click at [957, 136] on span "Pending" at bounding box center [950, 132] width 39 height 11
click at [1001, 178] on input "text" at bounding box center [1048, 171] width 234 height 38
type input "******"
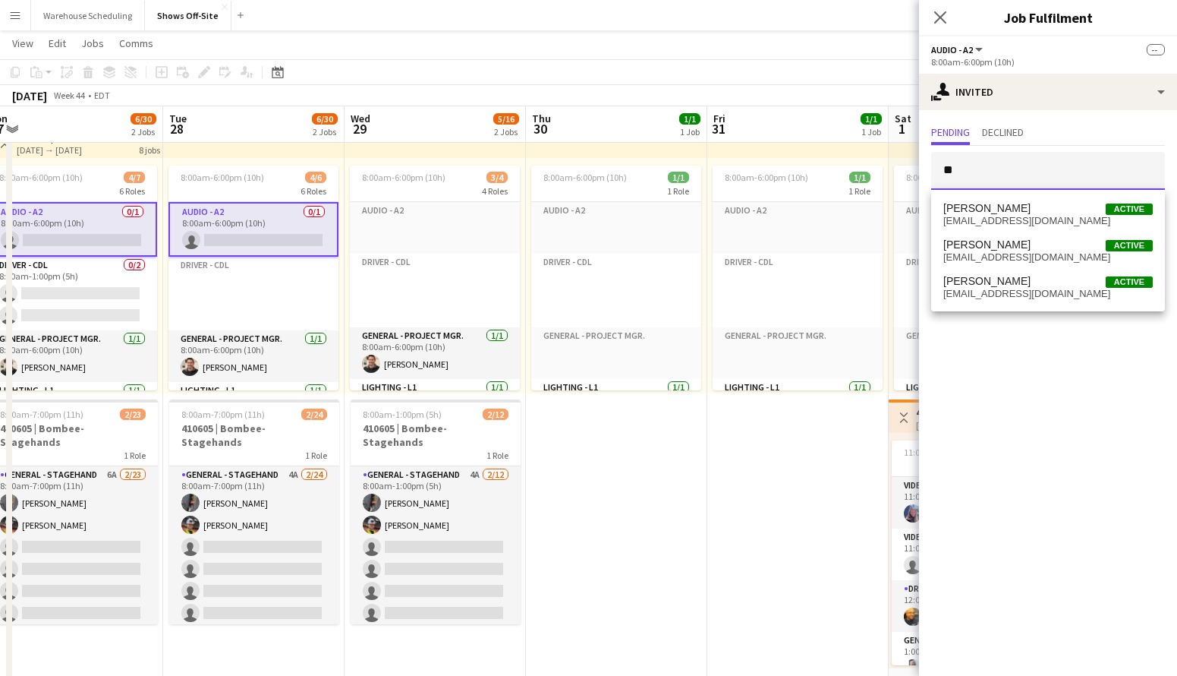
type input "*"
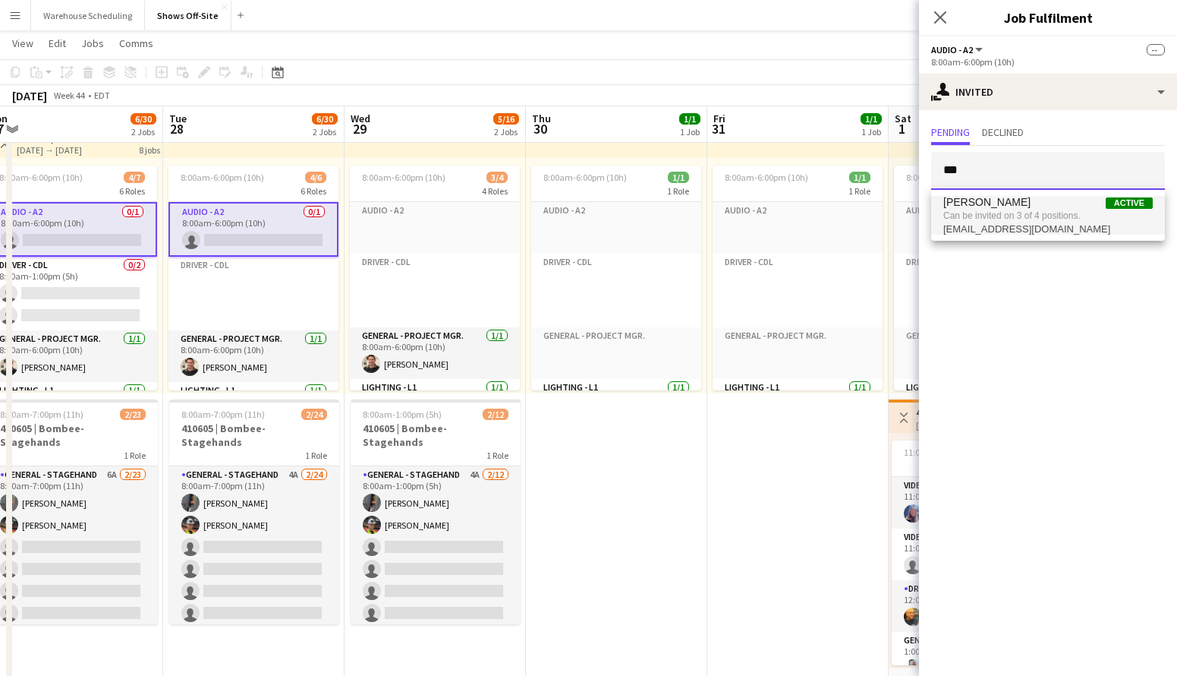
type input "***"
click at [969, 225] on span "[EMAIL_ADDRESS][DOMAIN_NAME]" at bounding box center [1049, 229] width 210 height 12
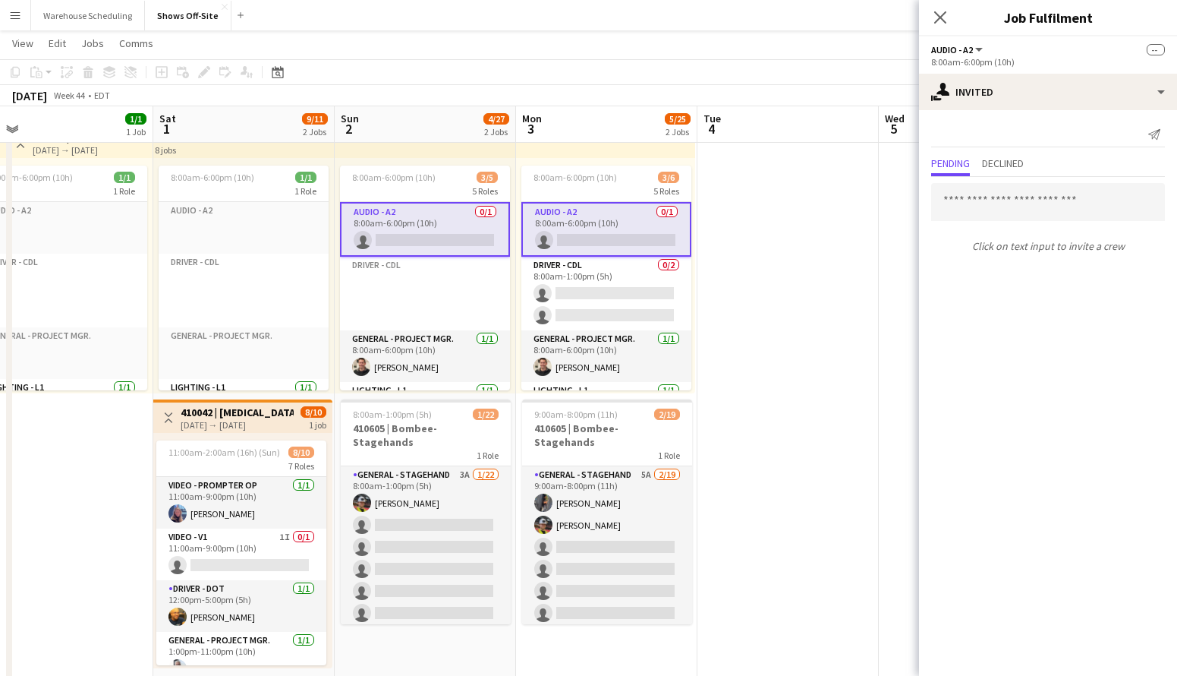
click at [430, 247] on app-card-role "Audio - A2 0/1 8:00am-6:00pm (10h) single-neutral-actions" at bounding box center [425, 229] width 170 height 55
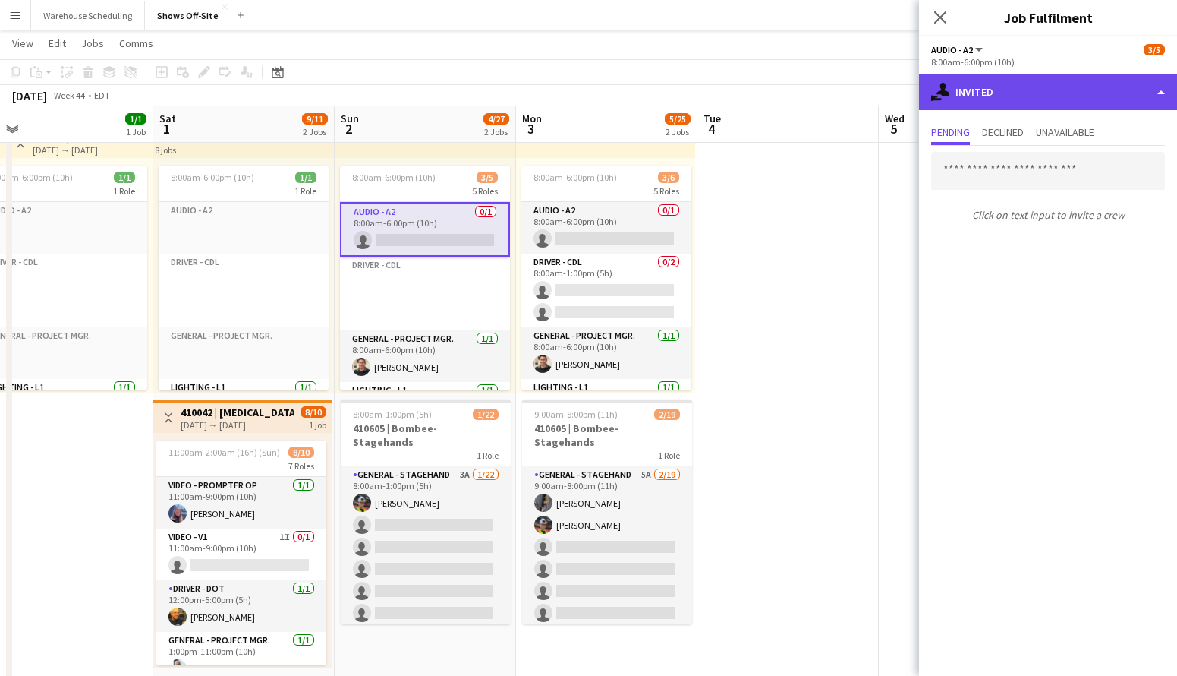
click at [1048, 97] on div "single-neutral-actions-share-1 Invited" at bounding box center [1048, 92] width 258 height 36
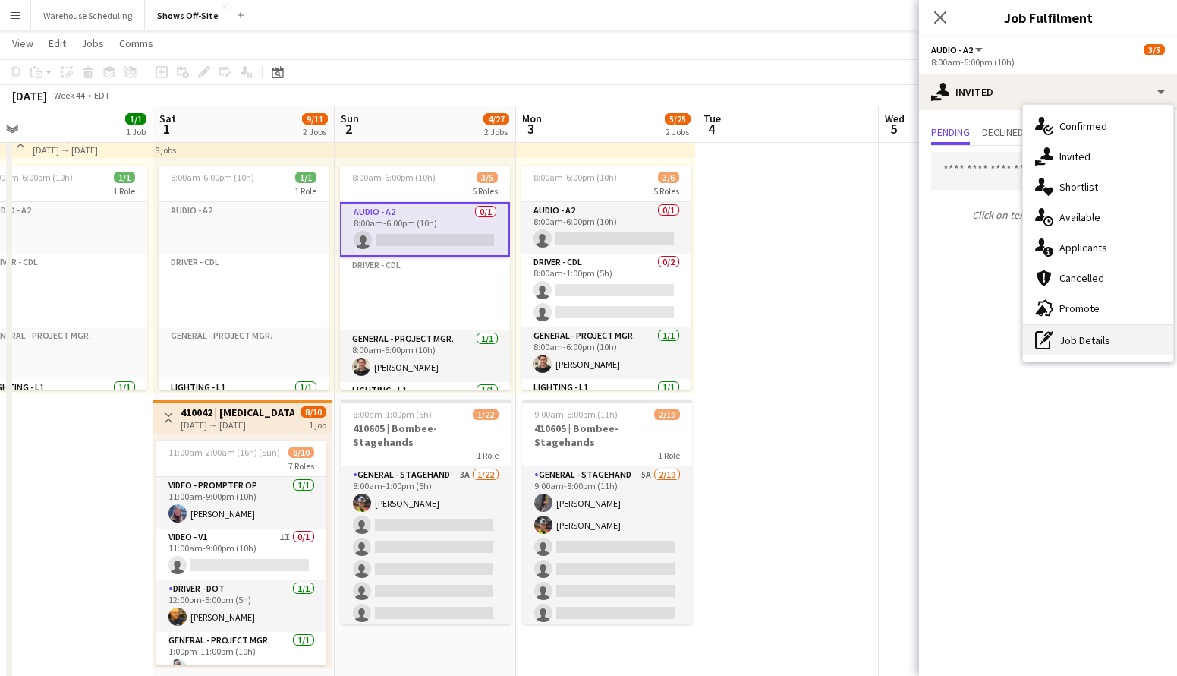
click at [1094, 329] on div "pen-write Job Details" at bounding box center [1098, 340] width 150 height 30
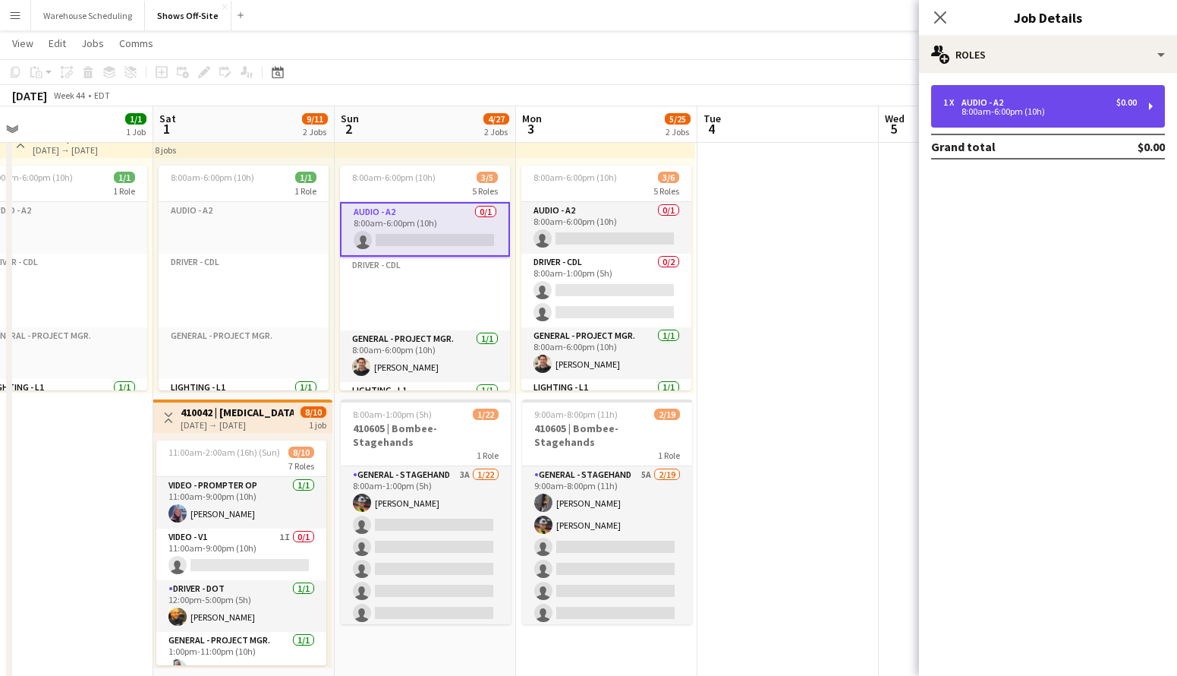
click at [1069, 109] on div "8:00am-6:00pm (10h)" at bounding box center [1041, 112] width 194 height 8
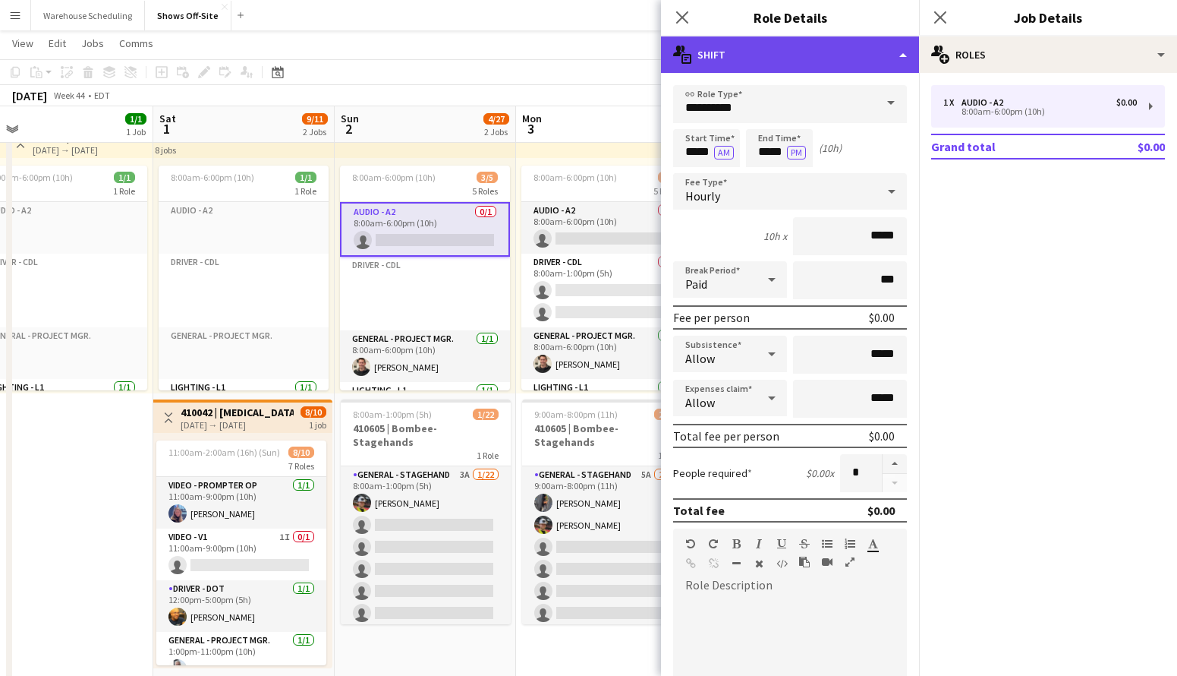
click at [835, 56] on div "multiple-actions-text Shift" at bounding box center [790, 54] width 258 height 36
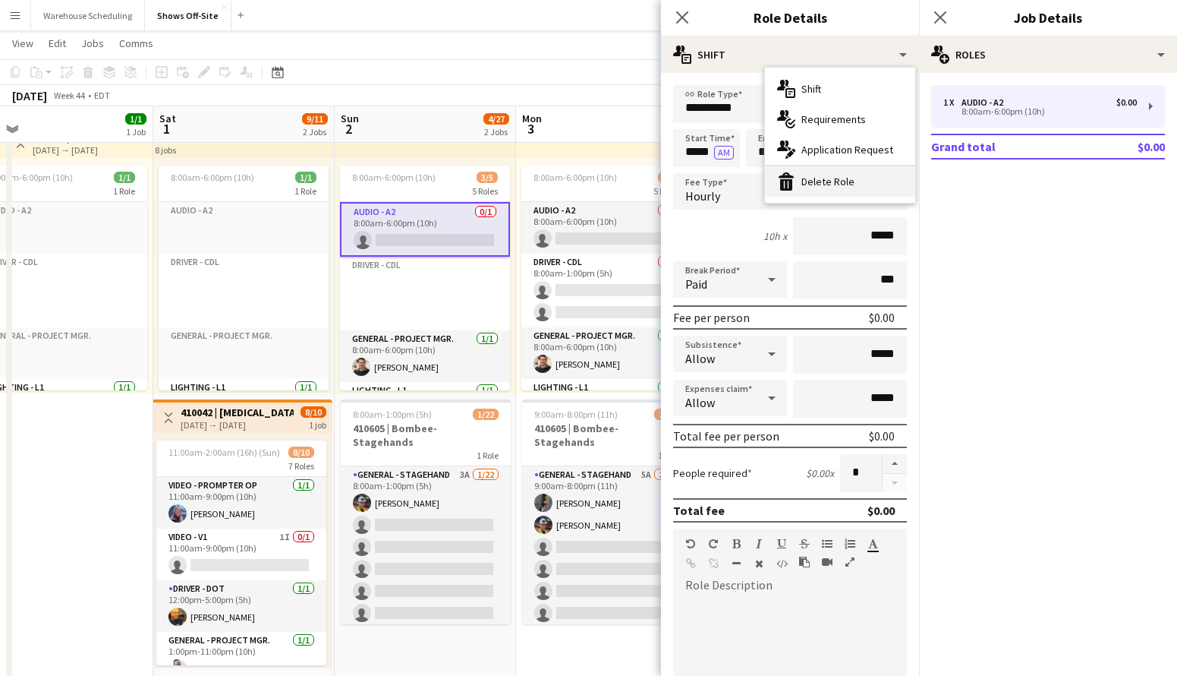
click at [818, 183] on div "bin-2 Delete Role" at bounding box center [840, 181] width 150 height 30
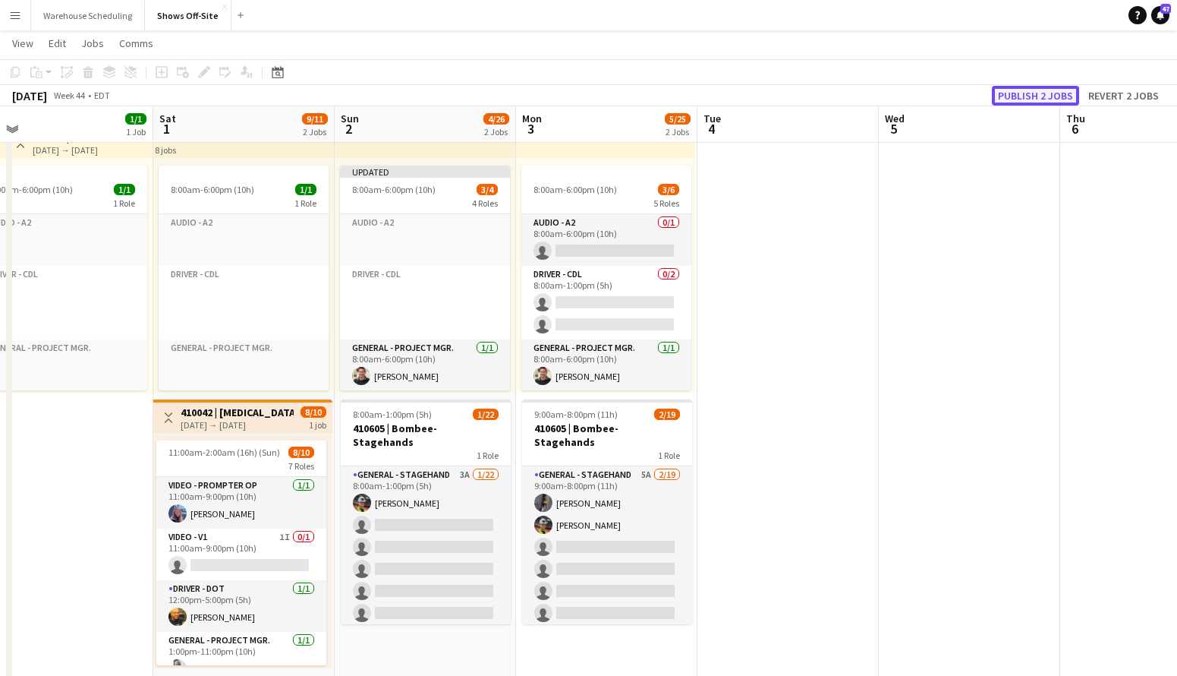
click at [1035, 92] on button "Publish 2 jobs" at bounding box center [1035, 96] width 87 height 20
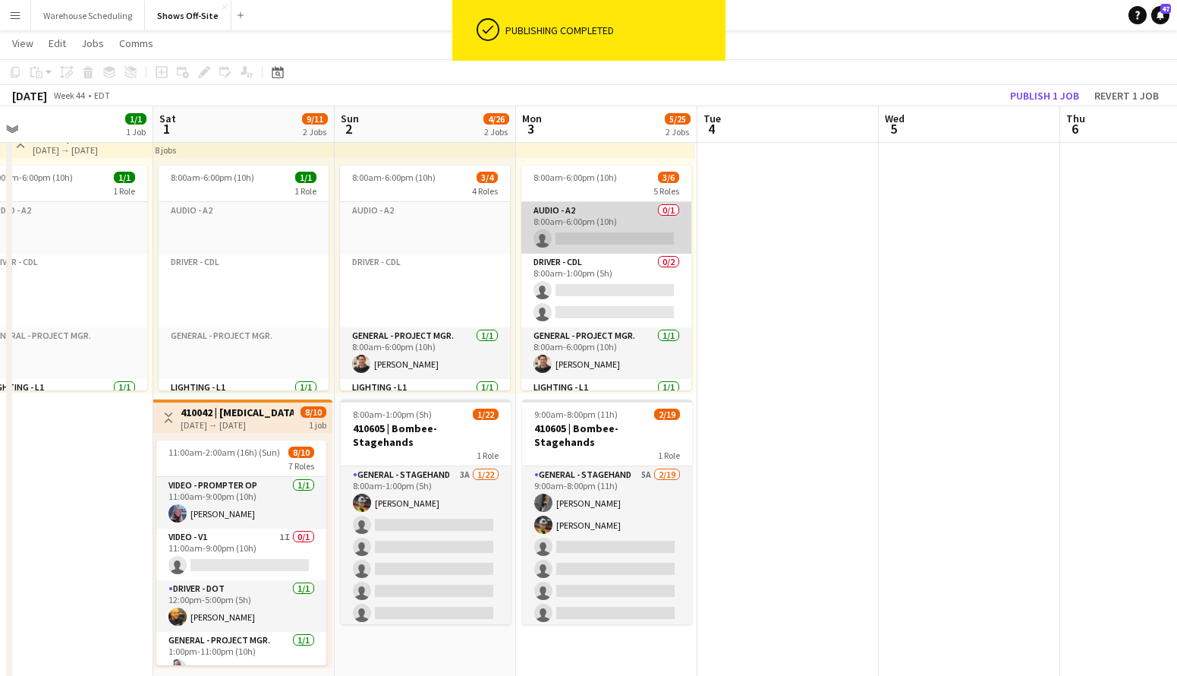
click at [609, 225] on app-card-role "Audio - A2 0/1 8:00am-6:00pm (10h) single-neutral-actions" at bounding box center [607, 228] width 170 height 52
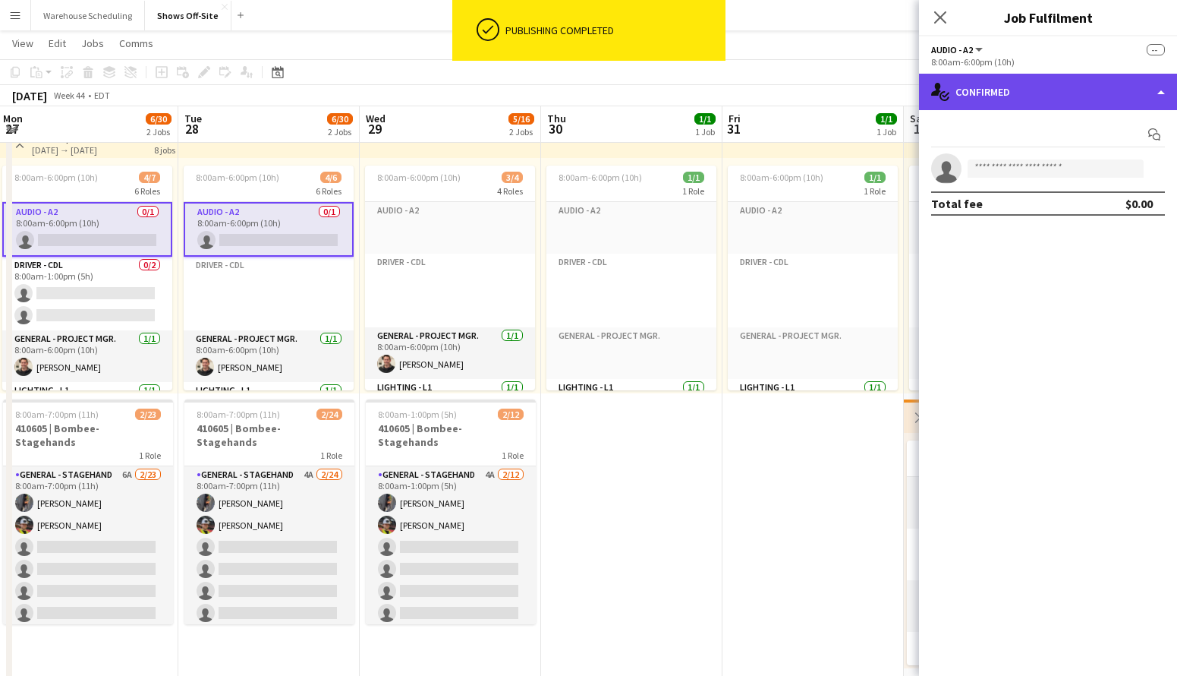
click at [1005, 109] on div "single-neutral-actions-check-2 Confirmed" at bounding box center [1048, 92] width 258 height 36
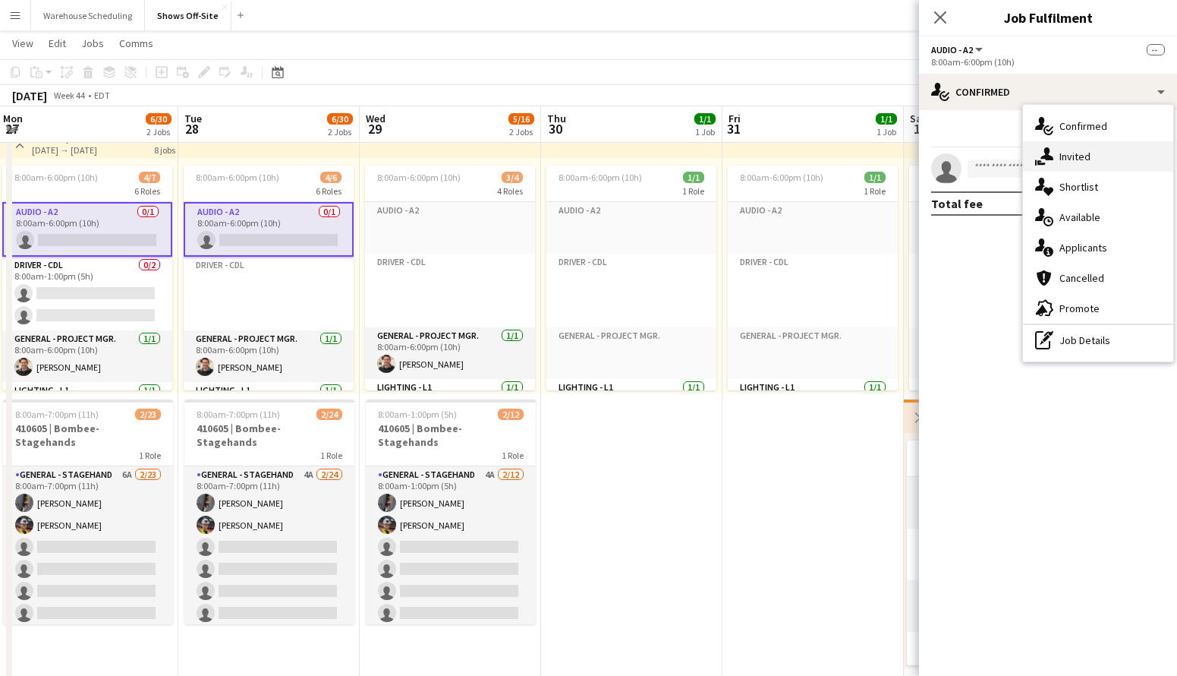
click at [1054, 161] on div "single-neutral-actions-share-1 Invited" at bounding box center [1098, 156] width 150 height 30
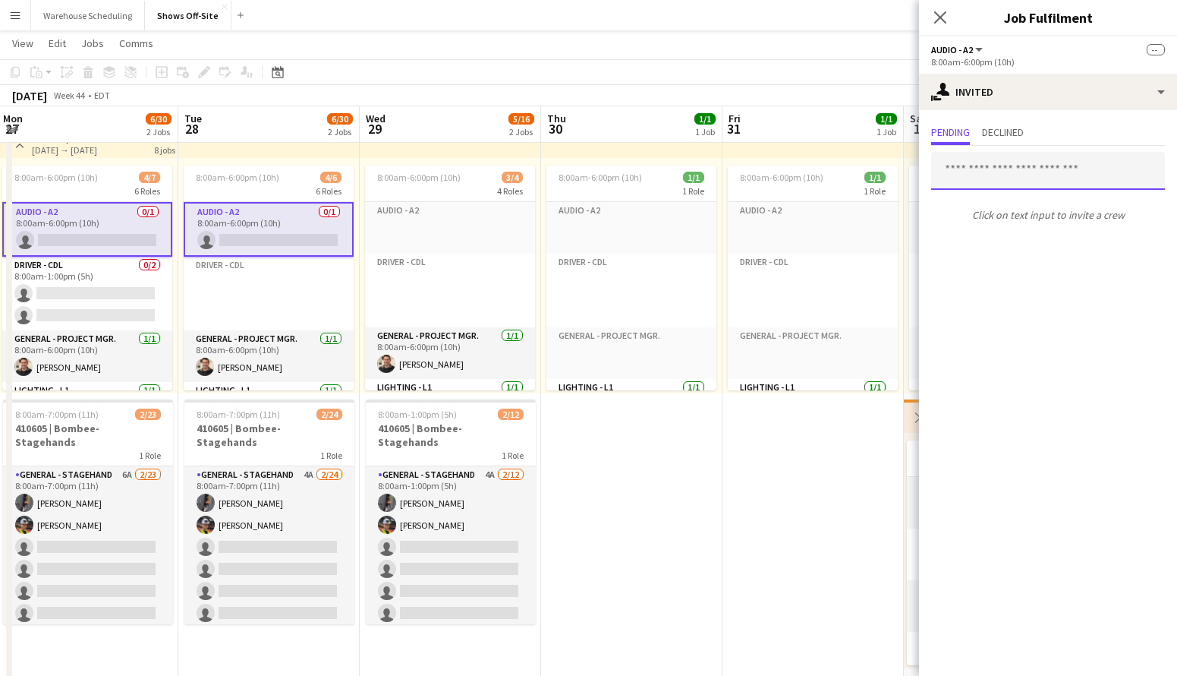
click at [1013, 169] on input "text" at bounding box center [1048, 171] width 234 height 38
type input "***"
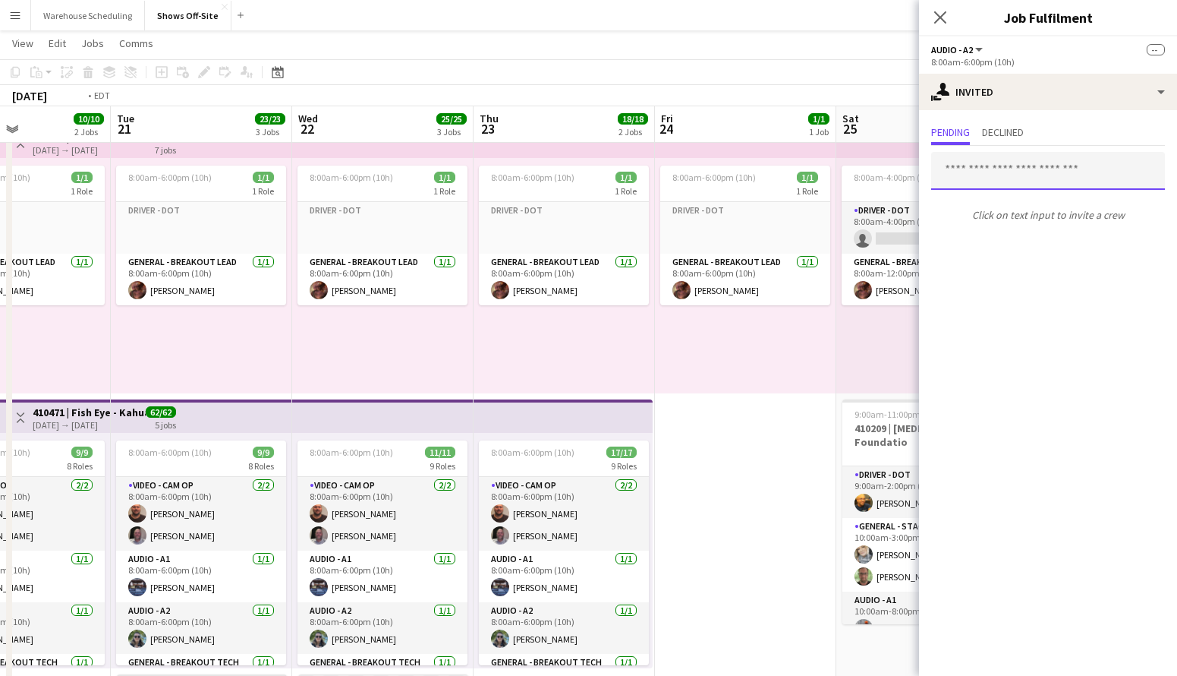
scroll to position [0, 326]
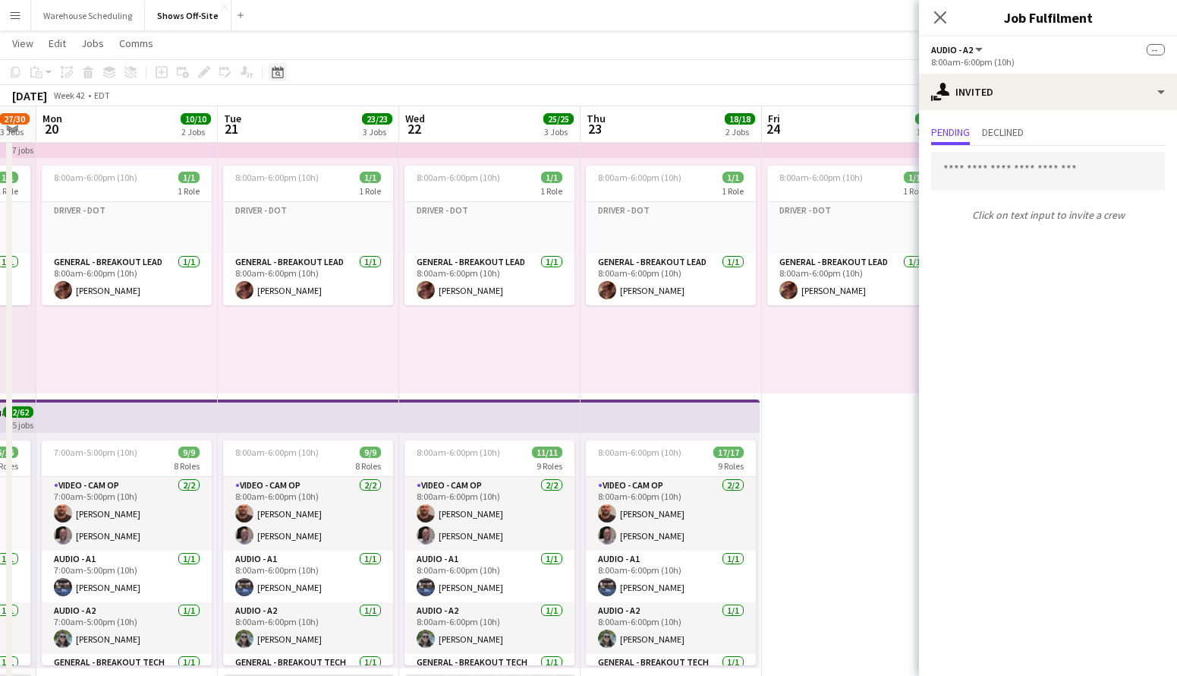
click at [276, 71] on icon "Date picker" at bounding box center [278, 72] width 12 height 12
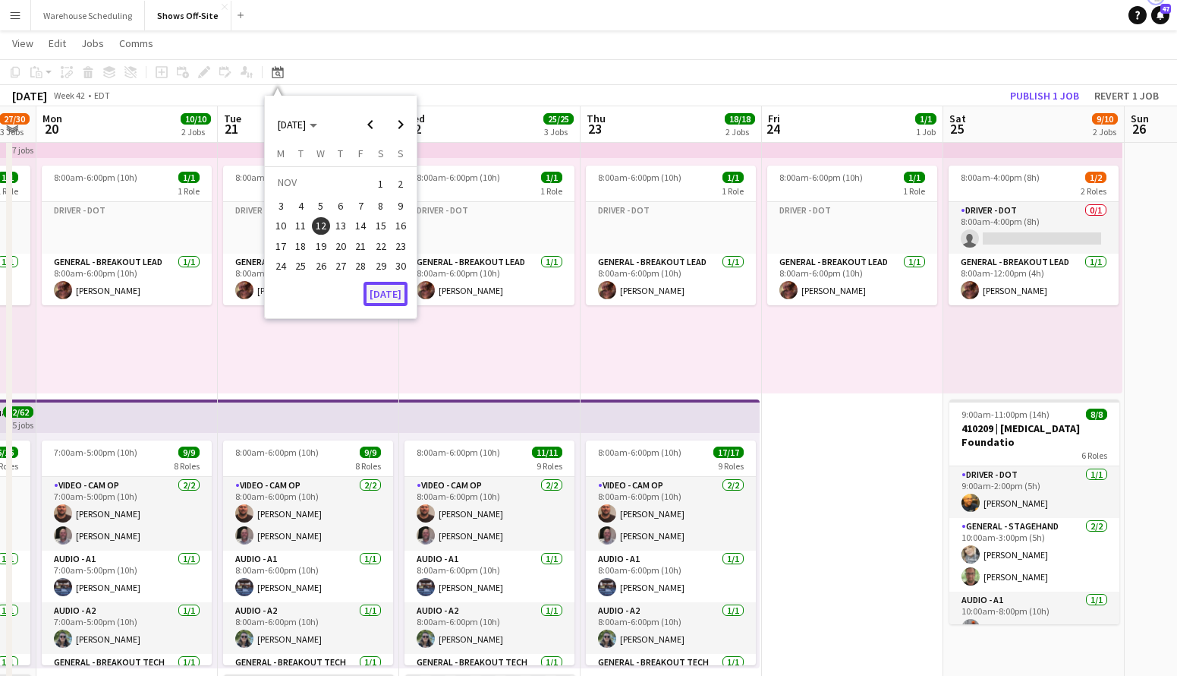
click at [383, 290] on button "[DATE]" at bounding box center [386, 294] width 44 height 24
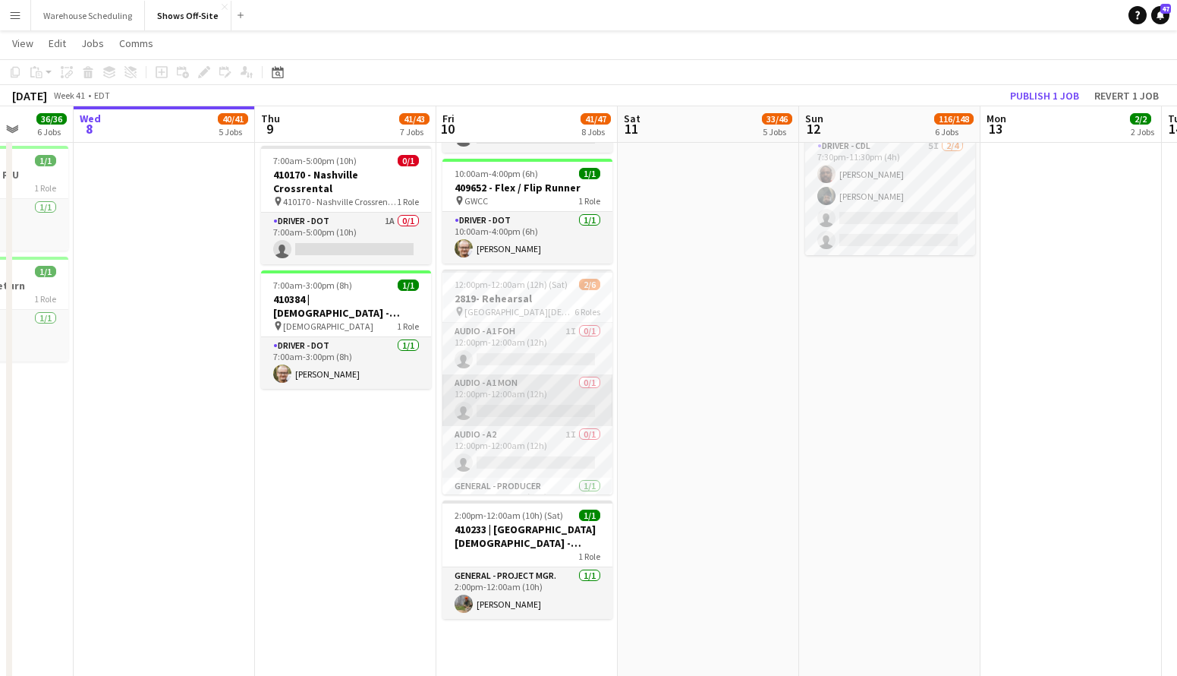
scroll to position [0, 670]
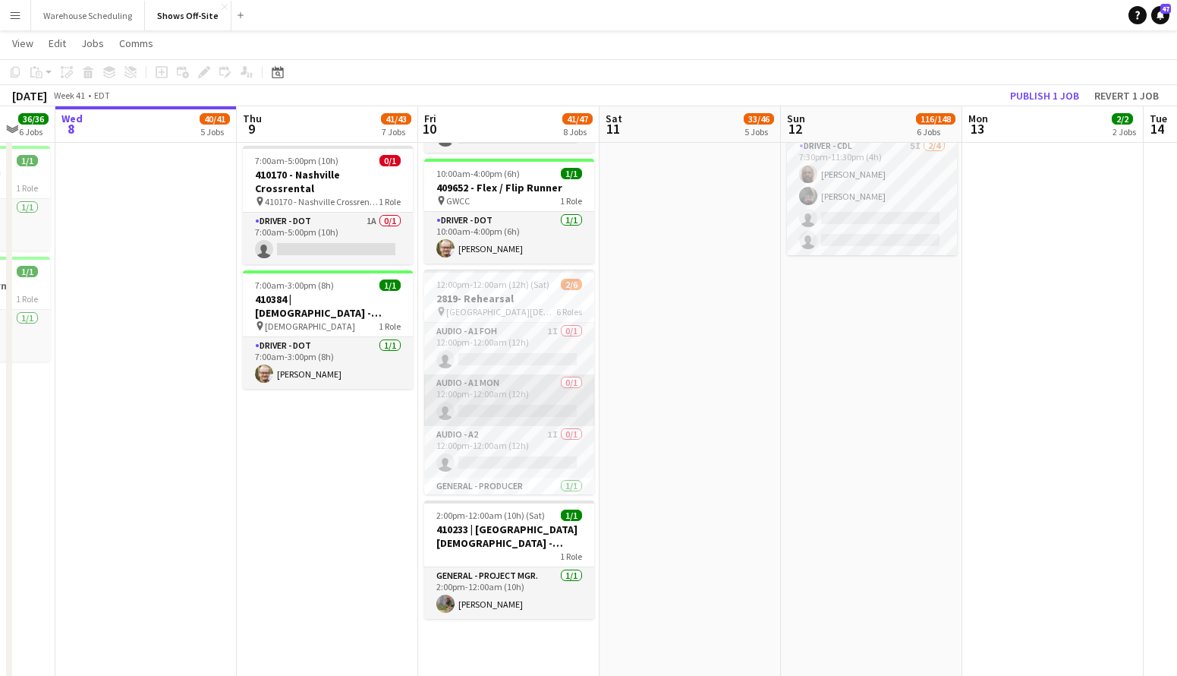
click at [505, 397] on app-card-role "Audio - A1 MON 0/1 12:00pm-12:00am (12h) single-neutral-actions" at bounding box center [509, 400] width 170 height 52
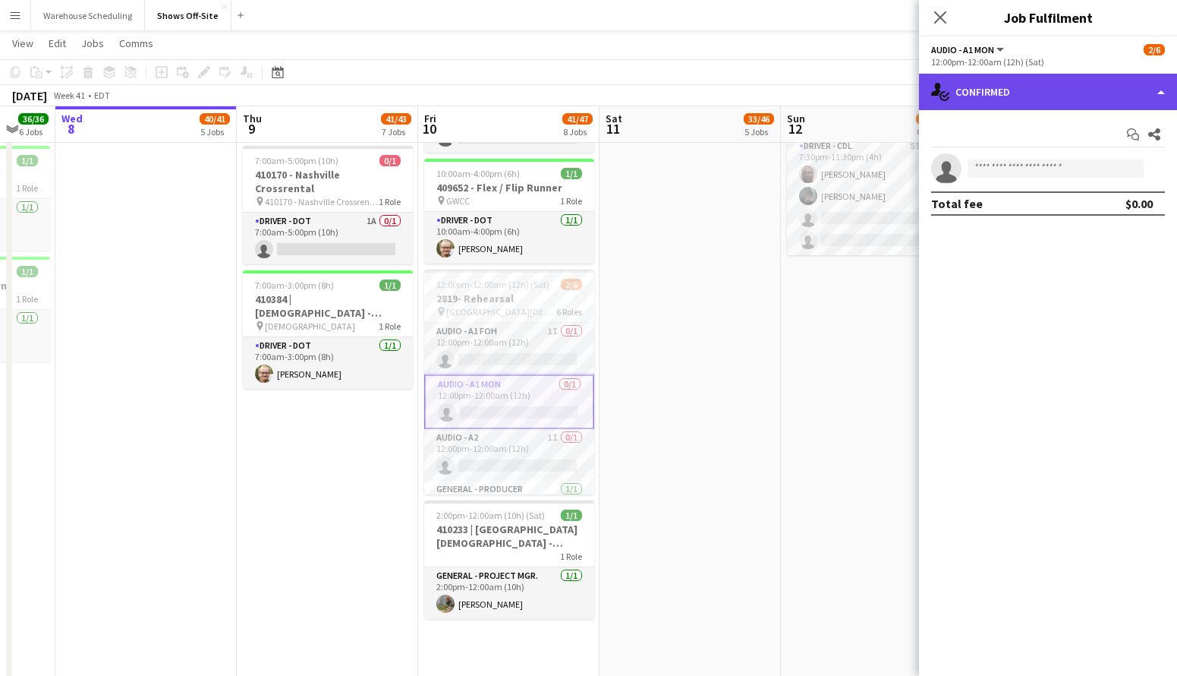
click at [1087, 96] on div "single-neutral-actions-check-2 Confirmed" at bounding box center [1048, 92] width 258 height 36
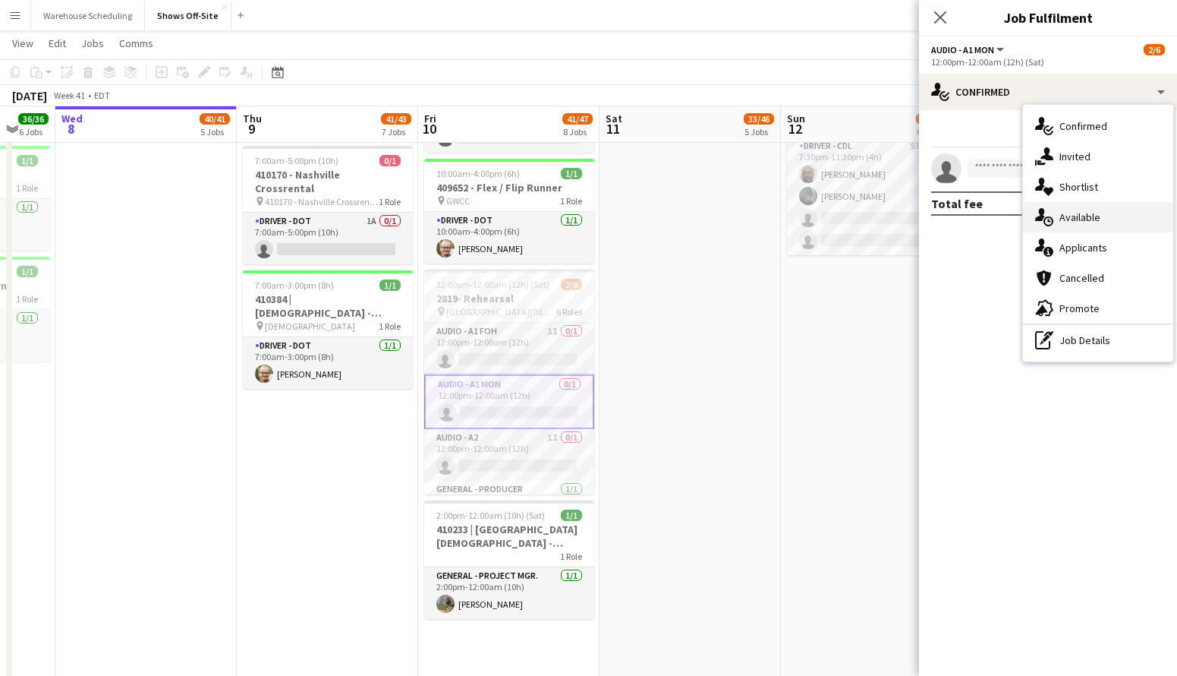
click at [1101, 227] on div "single-neutral-actions-upload Available" at bounding box center [1098, 217] width 150 height 30
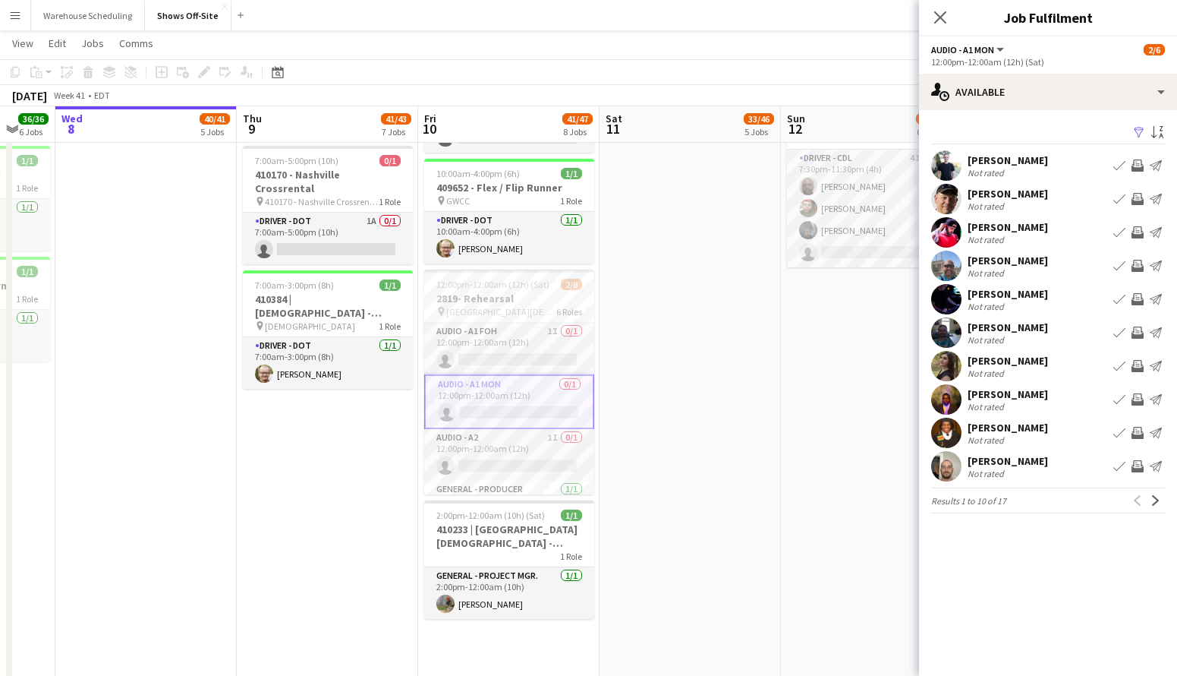
click at [951, 325] on app-user-avatar at bounding box center [946, 332] width 30 height 30
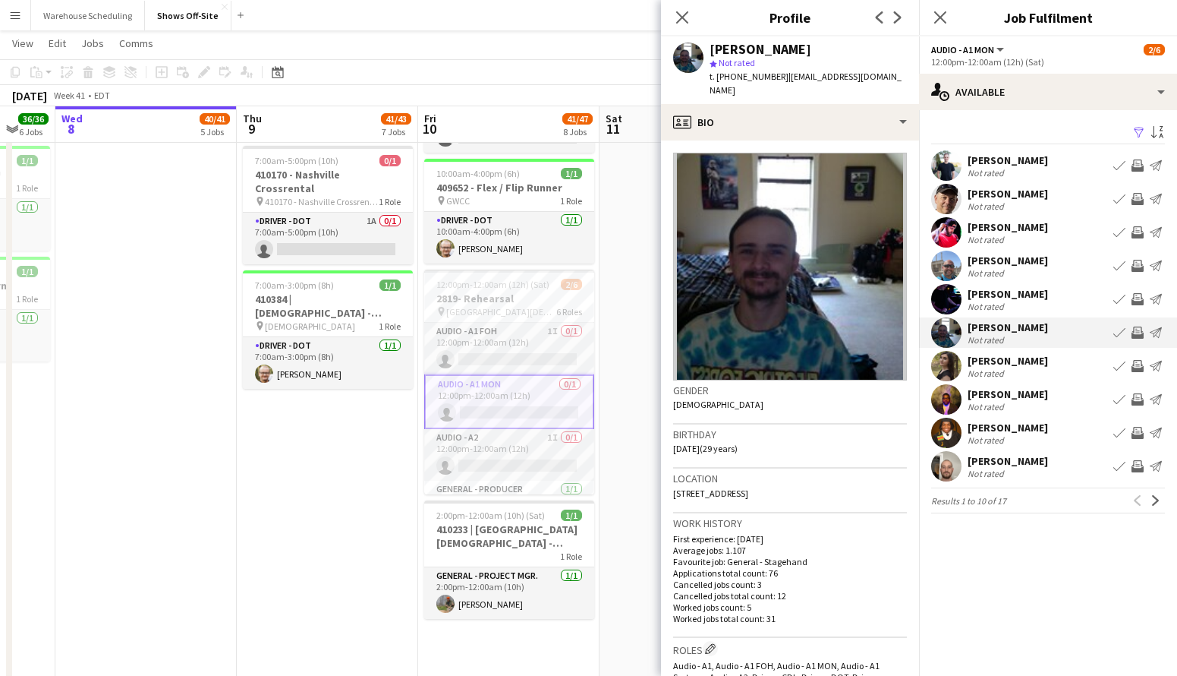
click at [941, 298] on app-user-avatar at bounding box center [946, 299] width 30 height 30
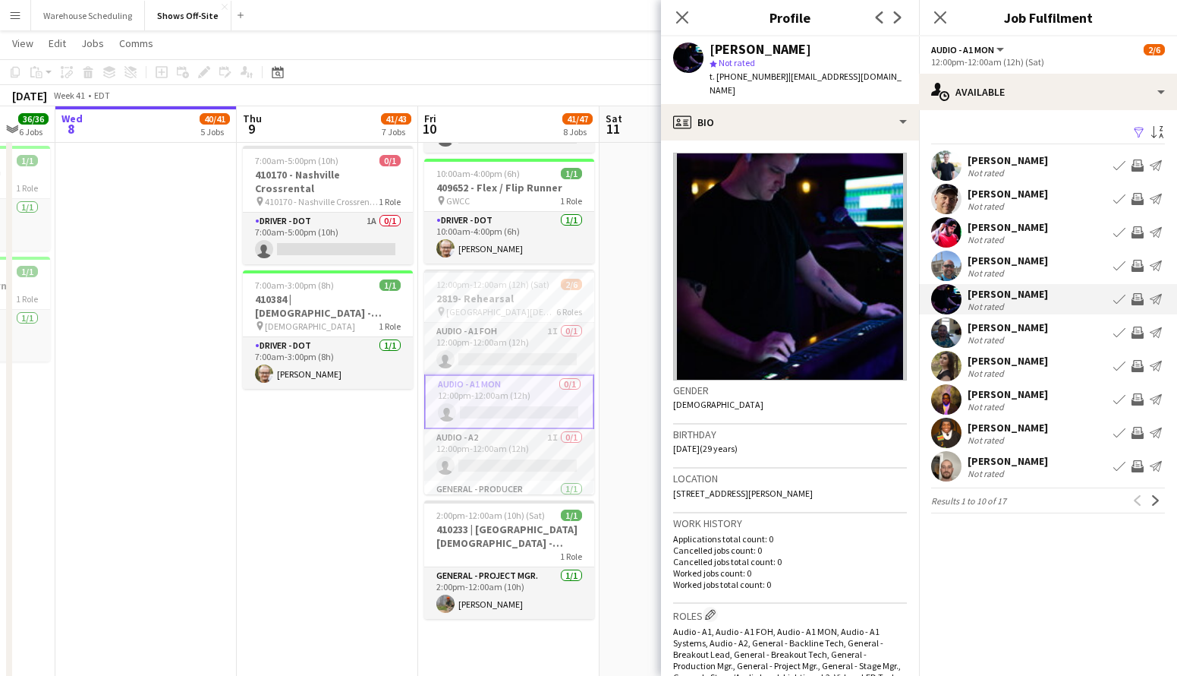
click at [947, 270] on app-user-avatar at bounding box center [946, 266] width 30 height 30
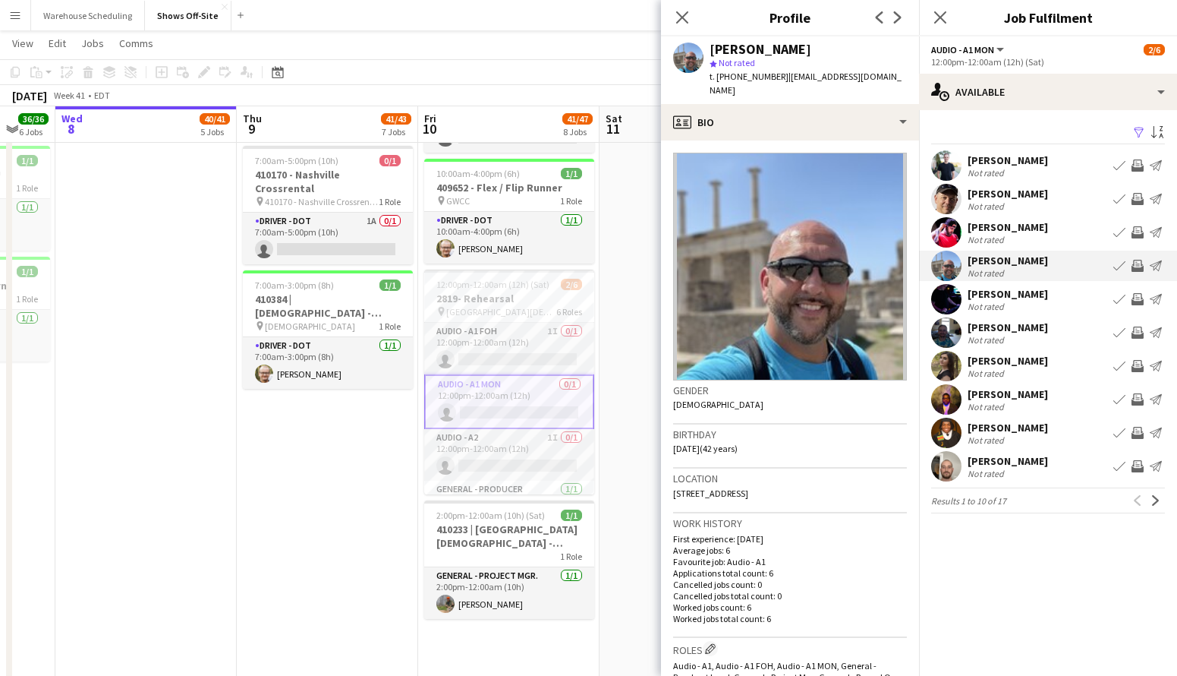
click at [949, 310] on app-user-avatar at bounding box center [946, 299] width 30 height 30
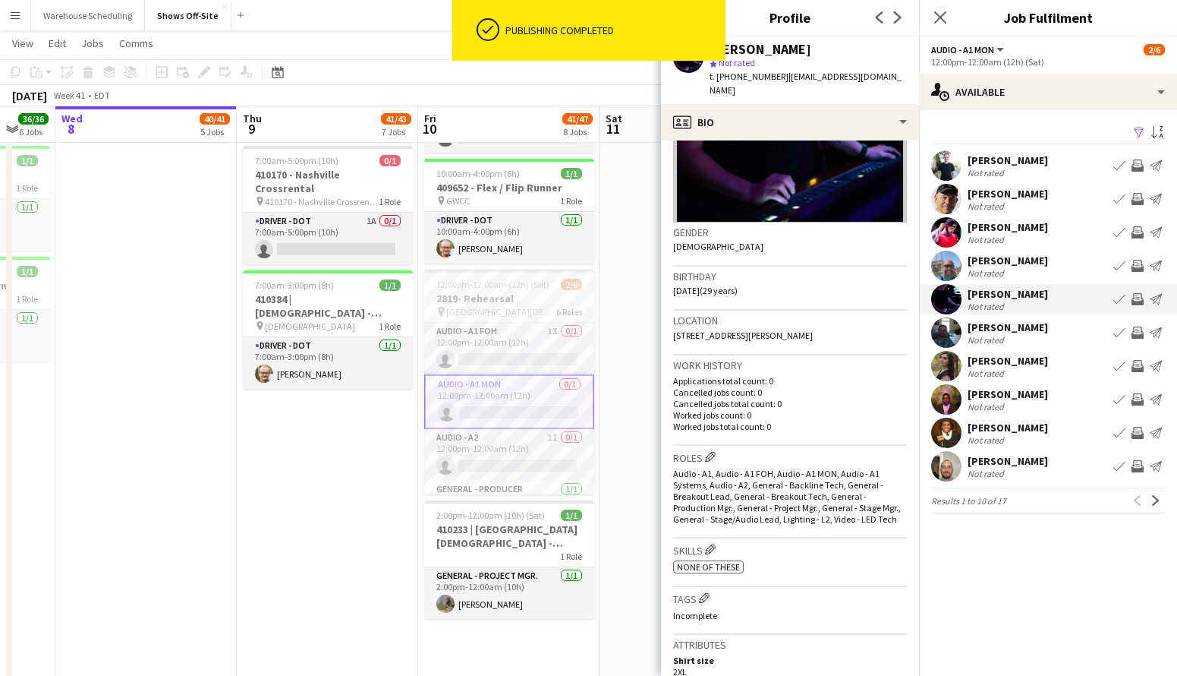
scroll to position [0, 0]
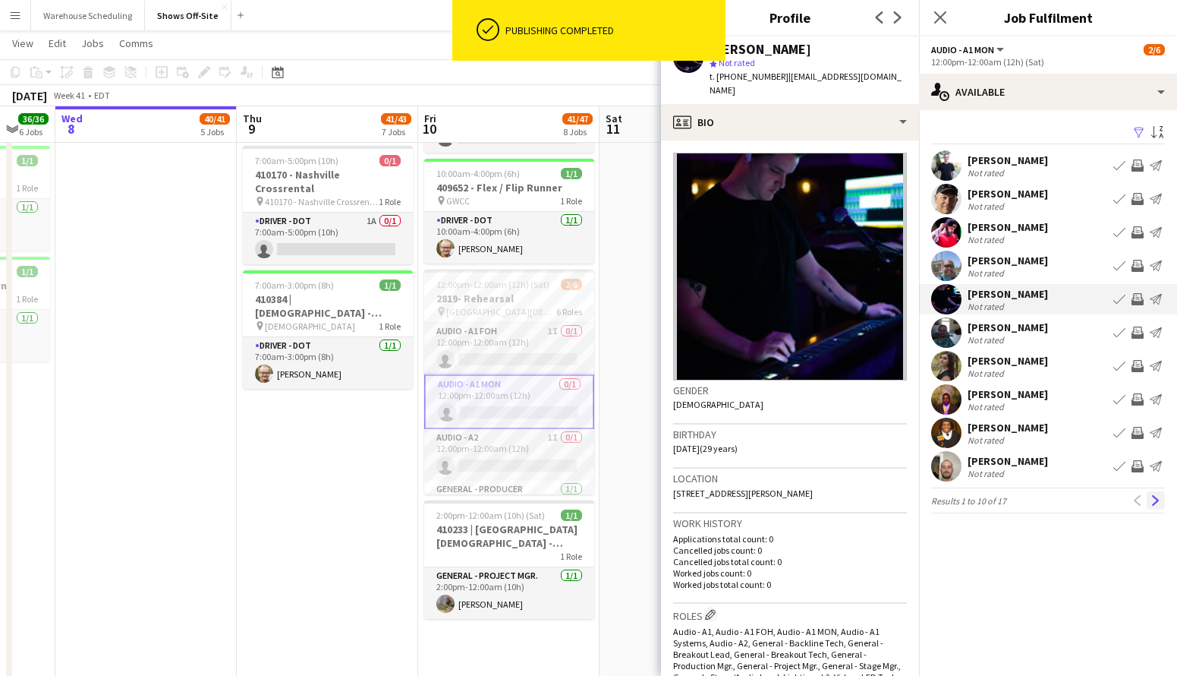
click at [1119, 495] on app-icon "Next" at bounding box center [1156, 500] width 11 height 11
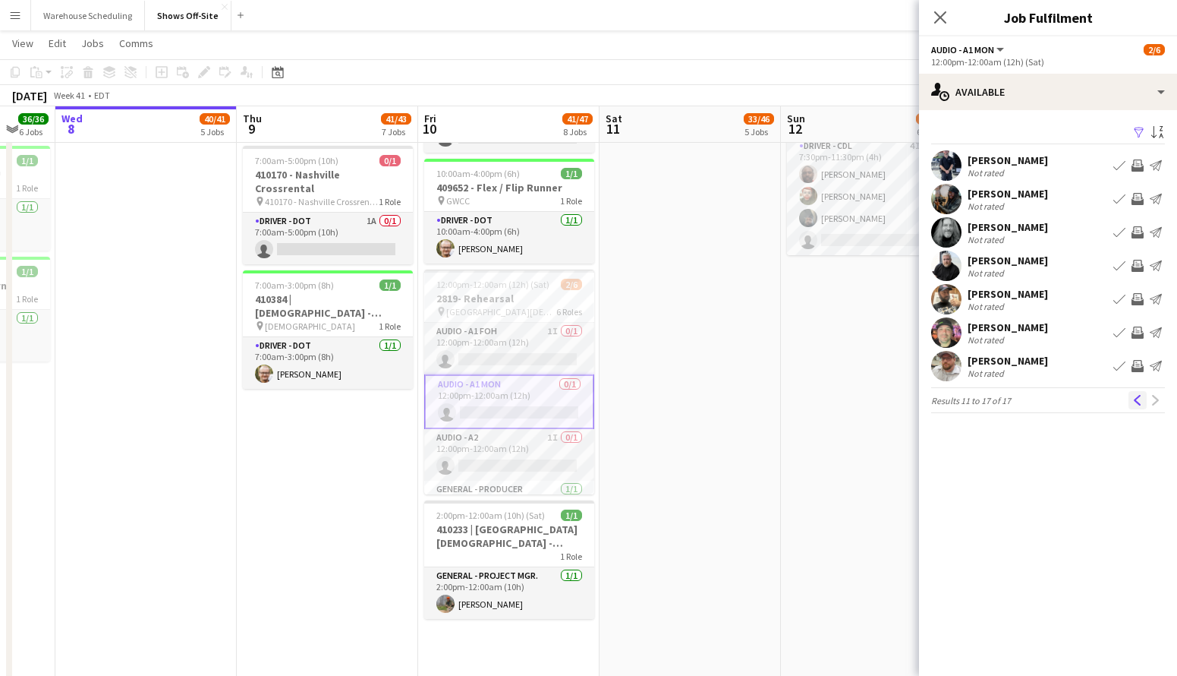
click at [1119, 399] on app-icon "Previous" at bounding box center [1138, 400] width 11 height 11
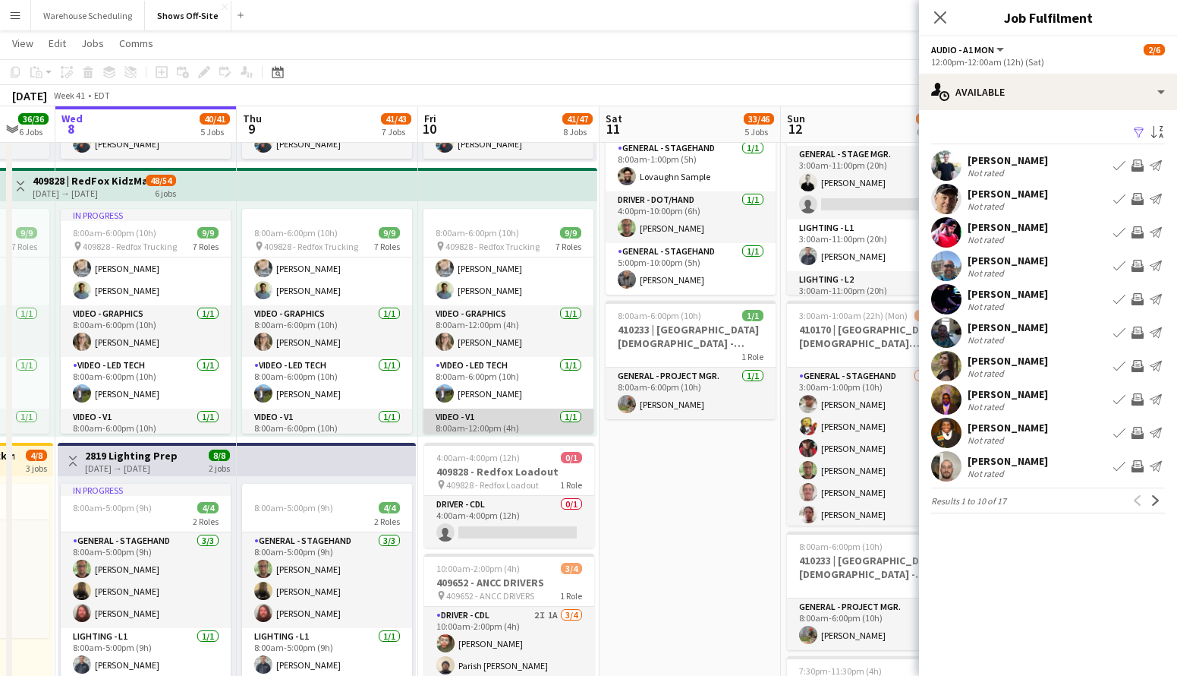
scroll to position [191, 0]
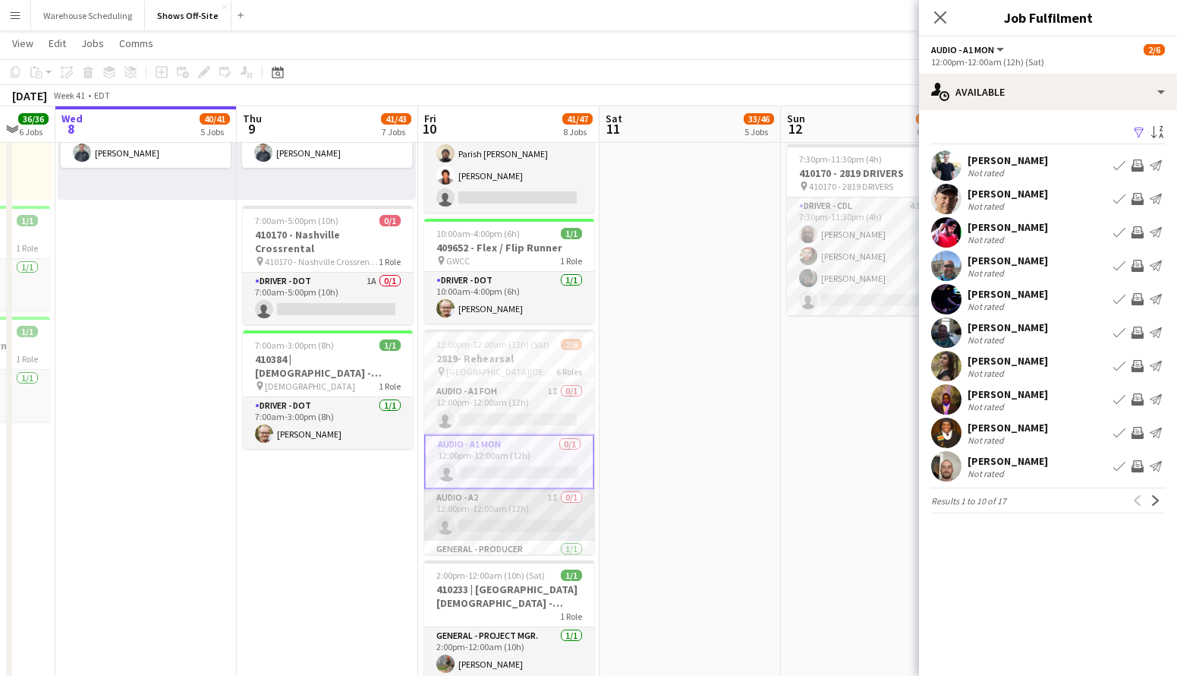
click at [531, 517] on app-card-role "Audio - A2 1I 0/1 12:00pm-12:00am (12h) single-neutral-actions" at bounding box center [509, 515] width 170 height 52
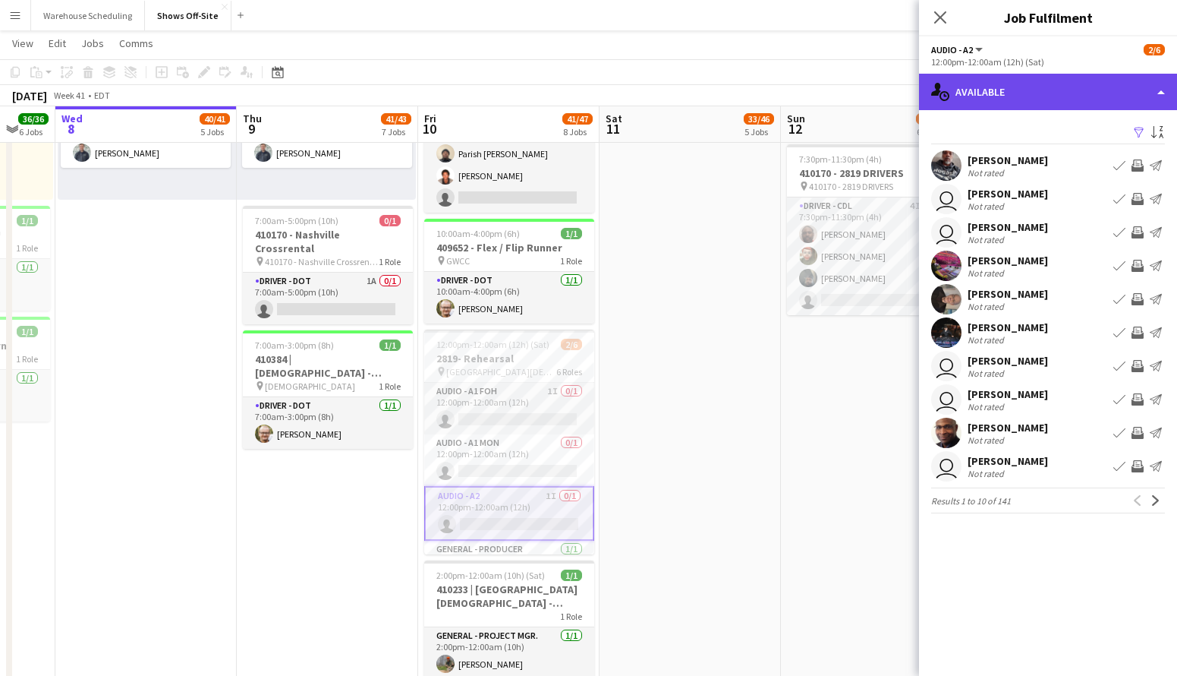
click at [1024, 88] on div "single-neutral-actions-upload Available" at bounding box center [1048, 92] width 258 height 36
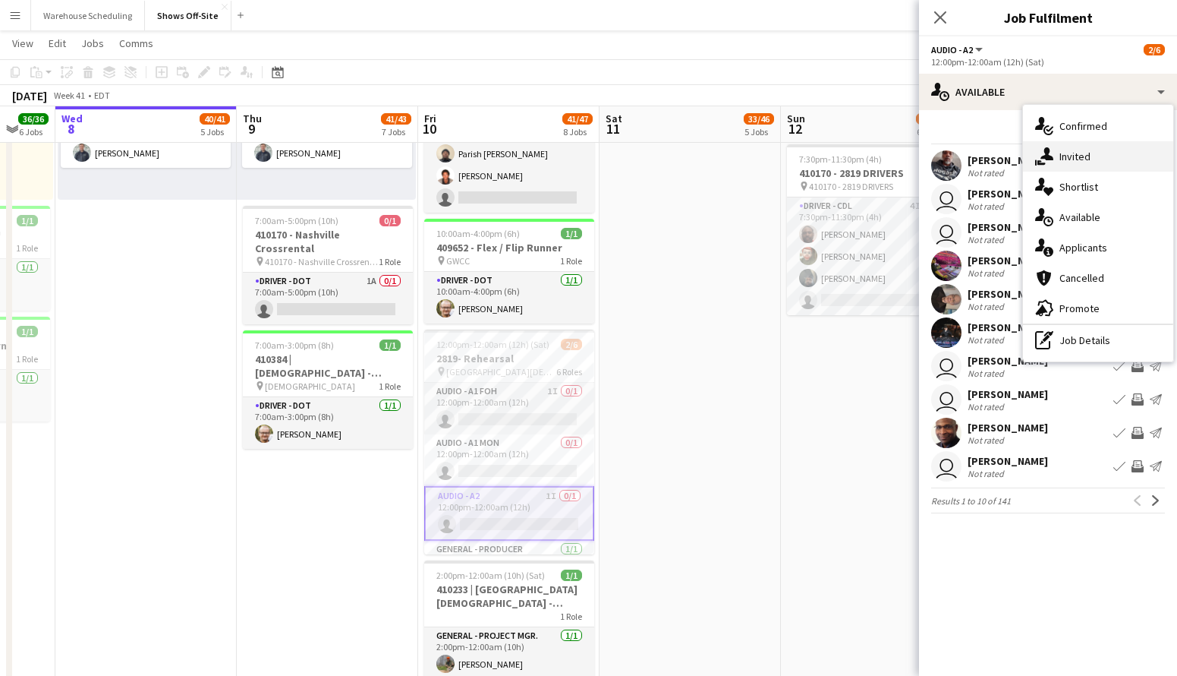
click at [1087, 159] on span "Invited" at bounding box center [1075, 157] width 31 height 14
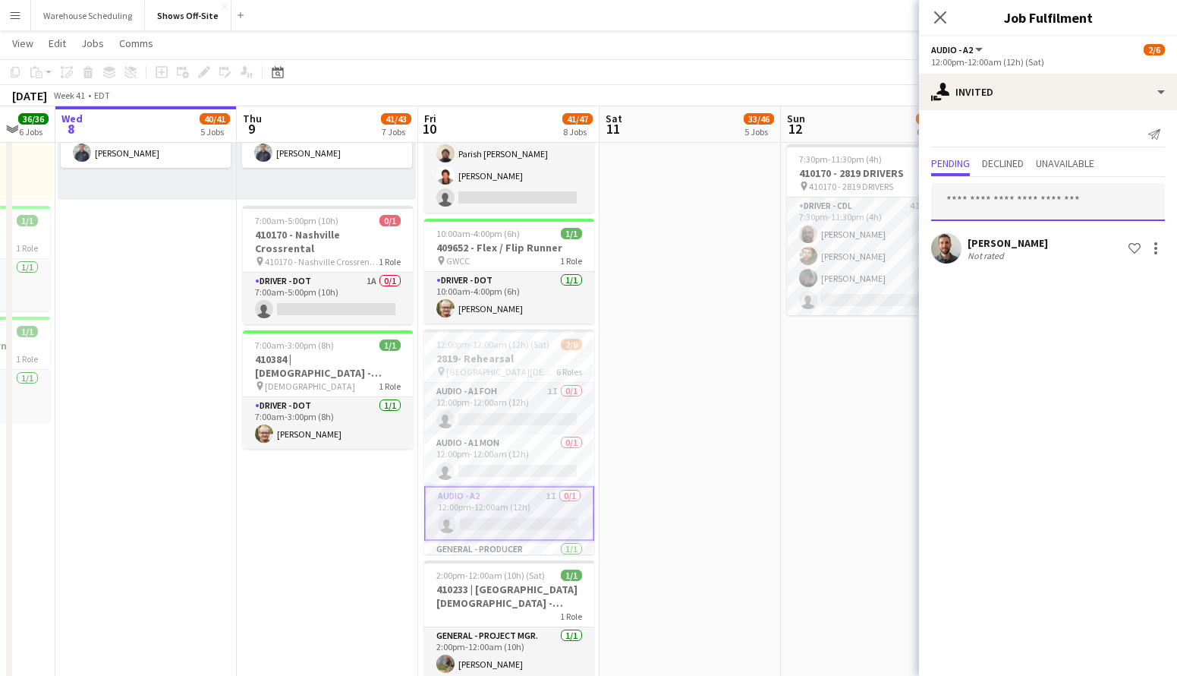
click at [1023, 208] on input "text" at bounding box center [1048, 202] width 234 height 38
click at [934, 20] on icon "Close pop-in" at bounding box center [940, 17] width 14 height 14
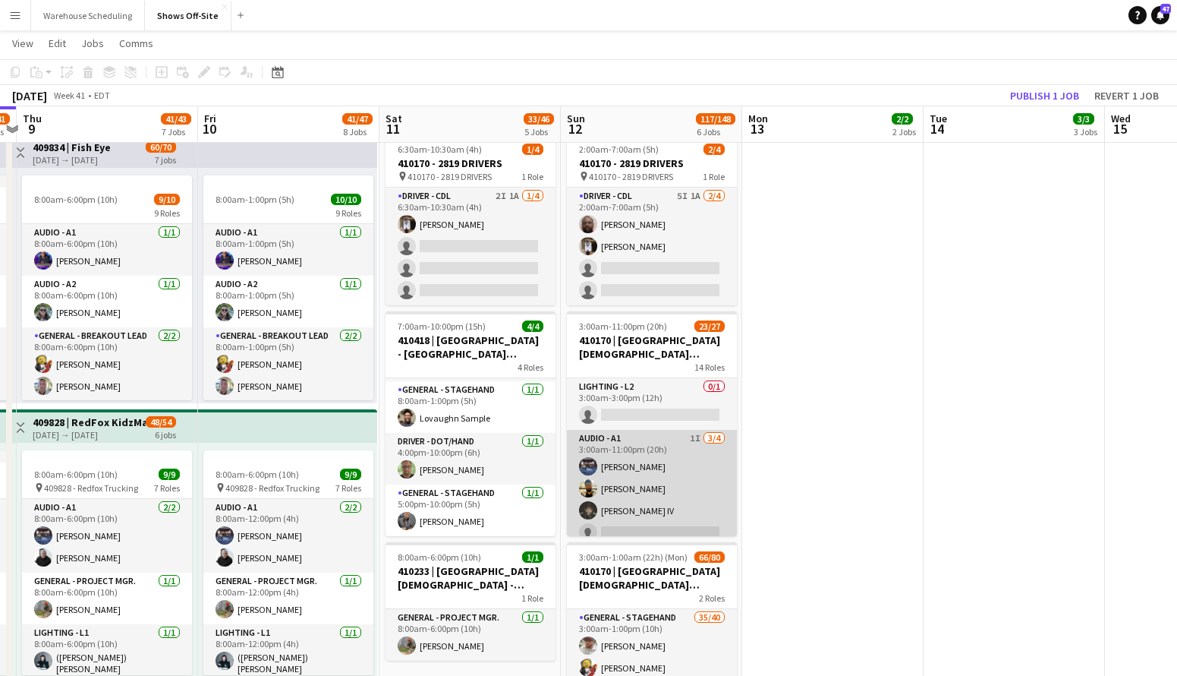
click at [608, 487] on app-card-role "Audio - A1 1I 3/4 3:00am-11:00pm (20h) Travis Stoker Mike McCoy Sylvester Willi…" at bounding box center [652, 489] width 170 height 118
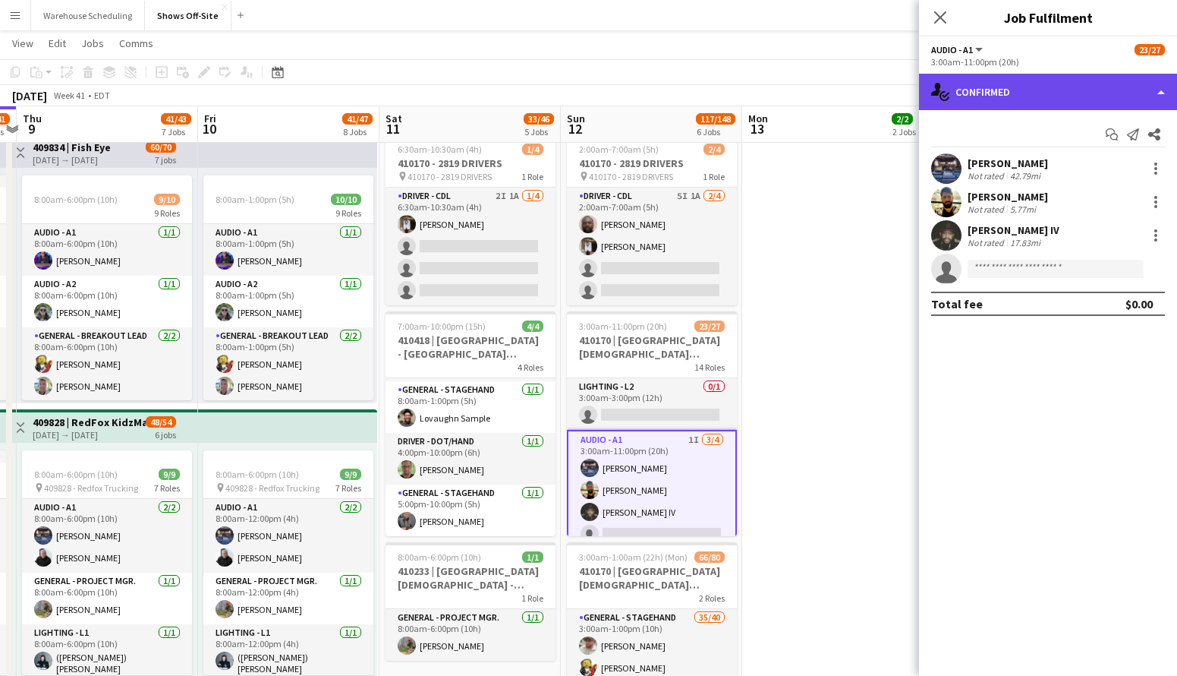
click at [1056, 109] on div "single-neutral-actions-check-2 Confirmed" at bounding box center [1048, 92] width 258 height 36
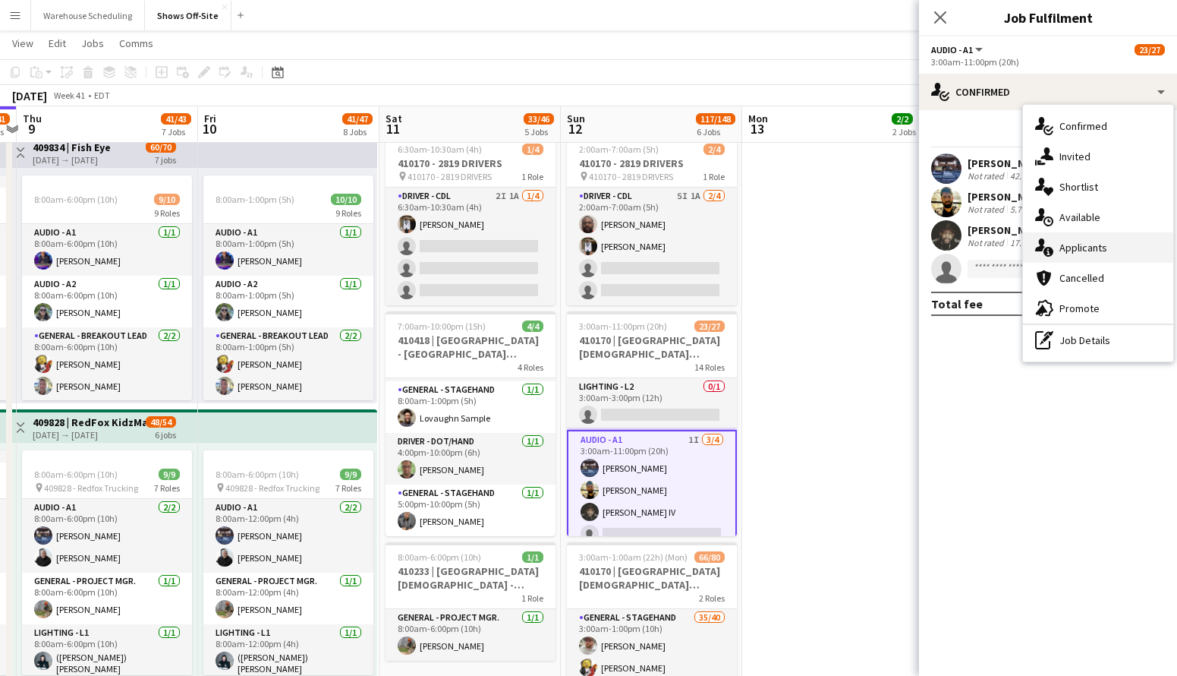
click at [1074, 250] on span "Applicants" at bounding box center [1084, 248] width 48 height 14
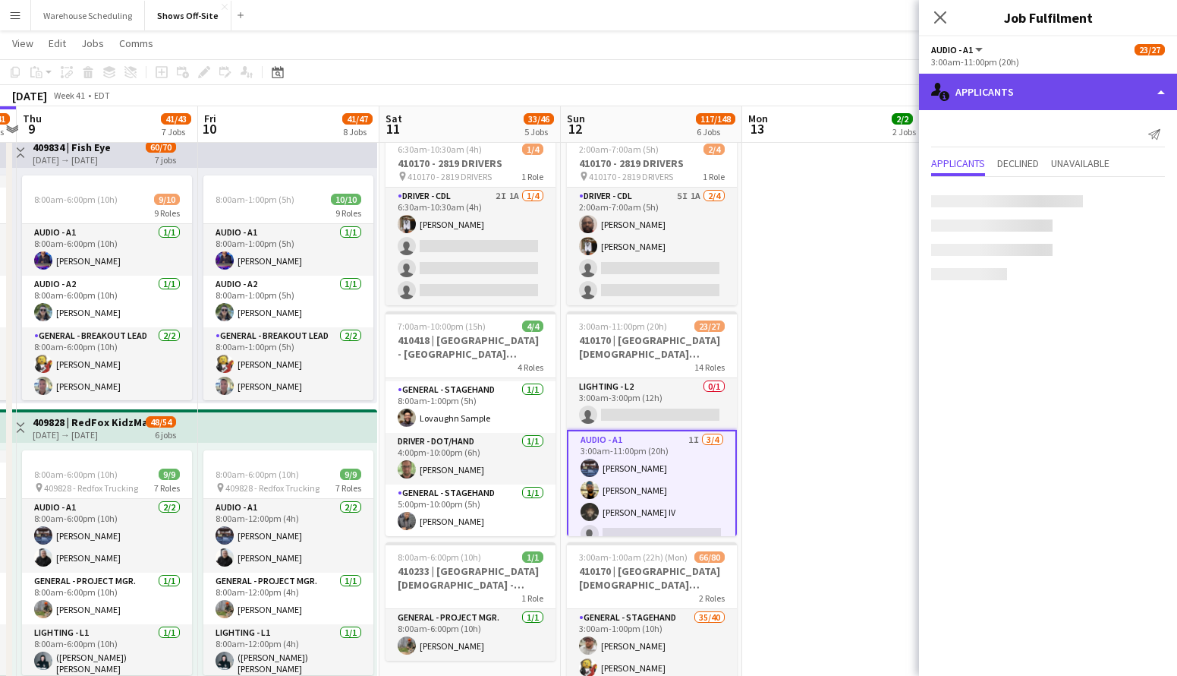
click at [1038, 91] on div "single-neutral-actions-information Applicants" at bounding box center [1048, 92] width 258 height 36
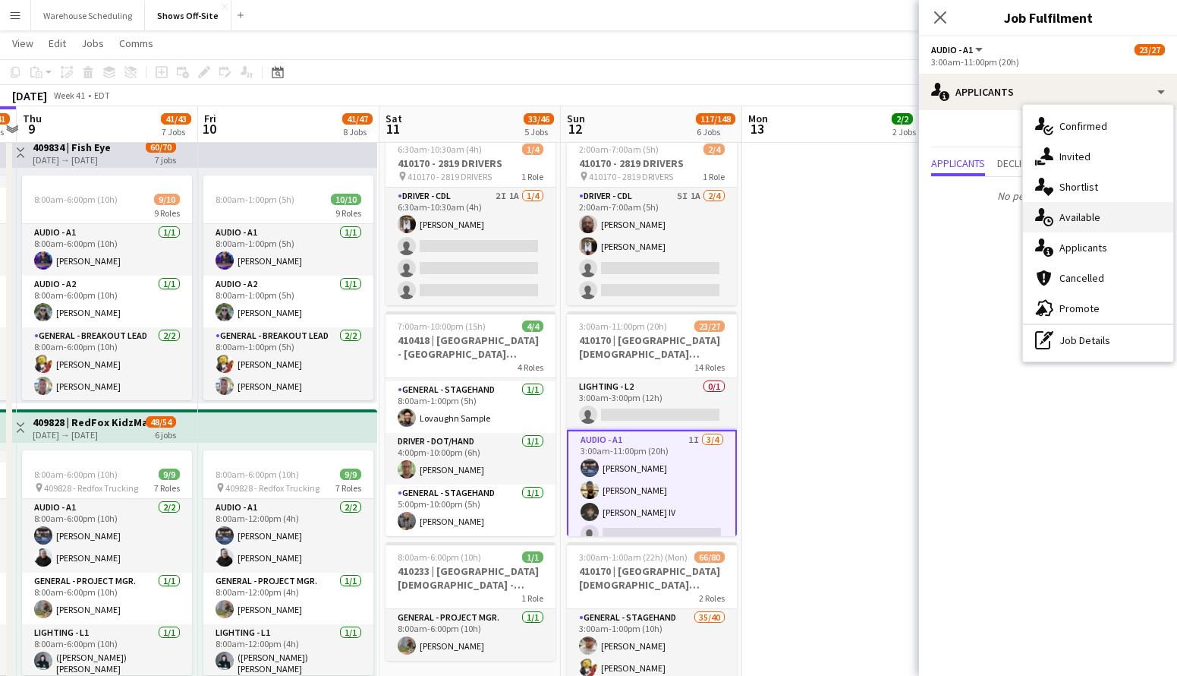
click at [1067, 216] on span "Available" at bounding box center [1080, 217] width 41 height 14
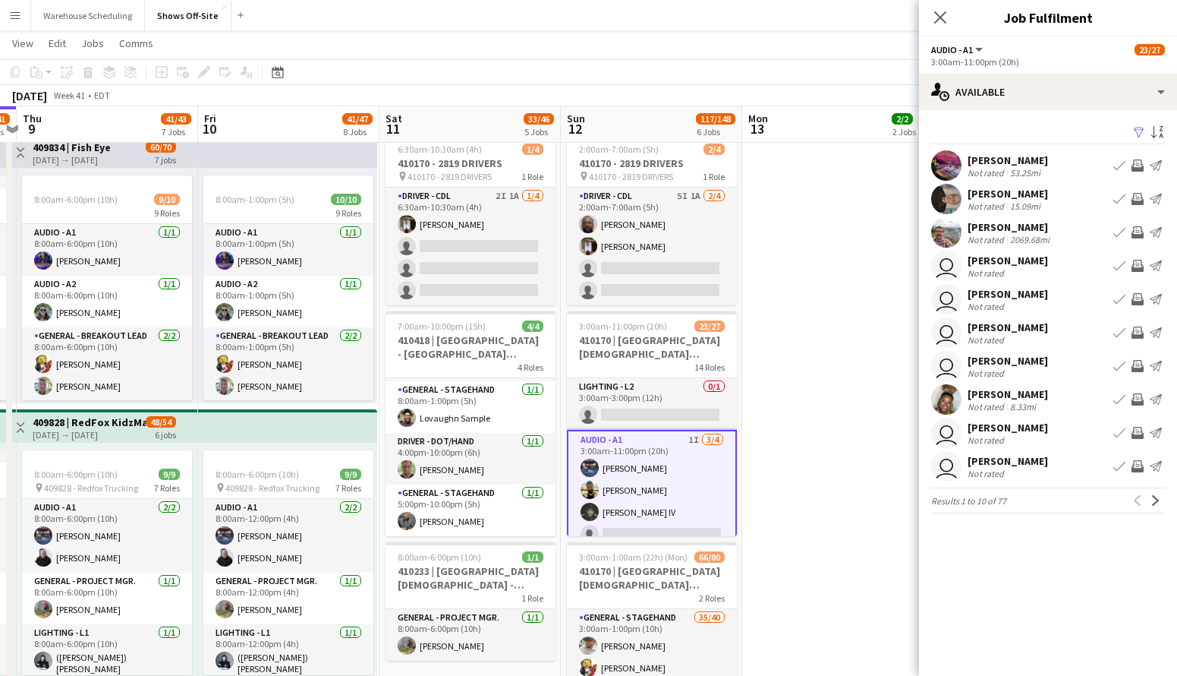
click at [947, 153] on app-user-avatar at bounding box center [946, 165] width 30 height 30
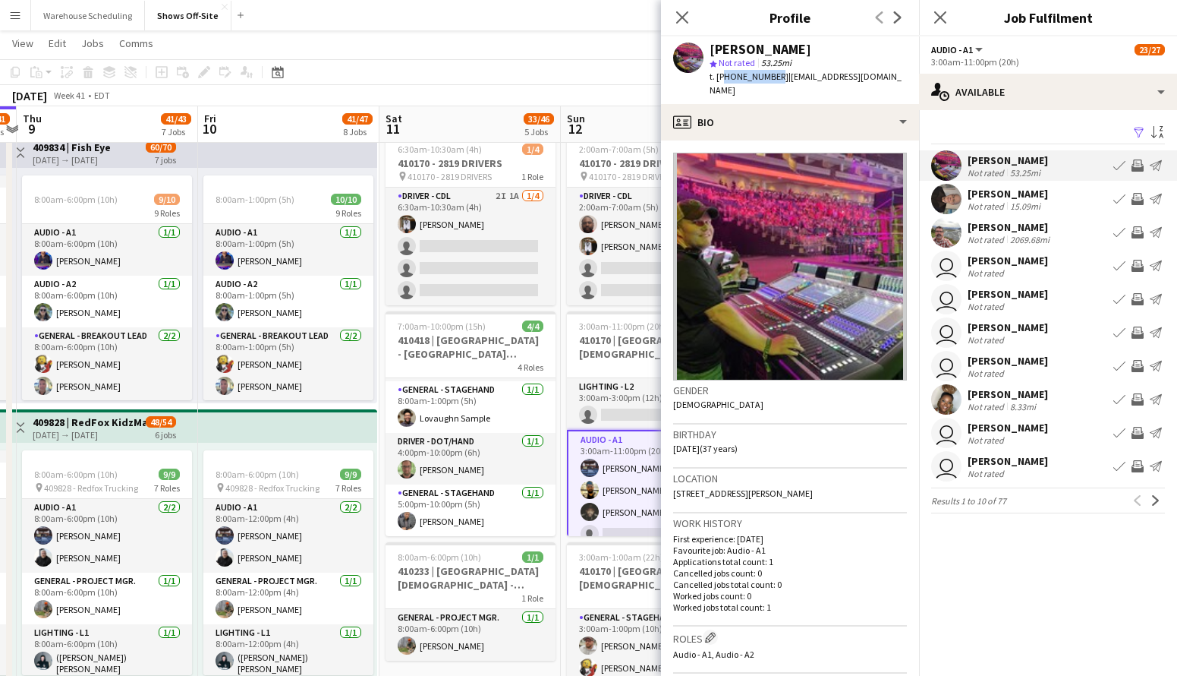
drag, startPoint x: 770, startPoint y: 78, endPoint x: 721, endPoint y: 77, distance: 48.6
click at [721, 77] on span "t. +17706548738" at bounding box center [749, 76] width 79 height 11
copy span "17706548738"
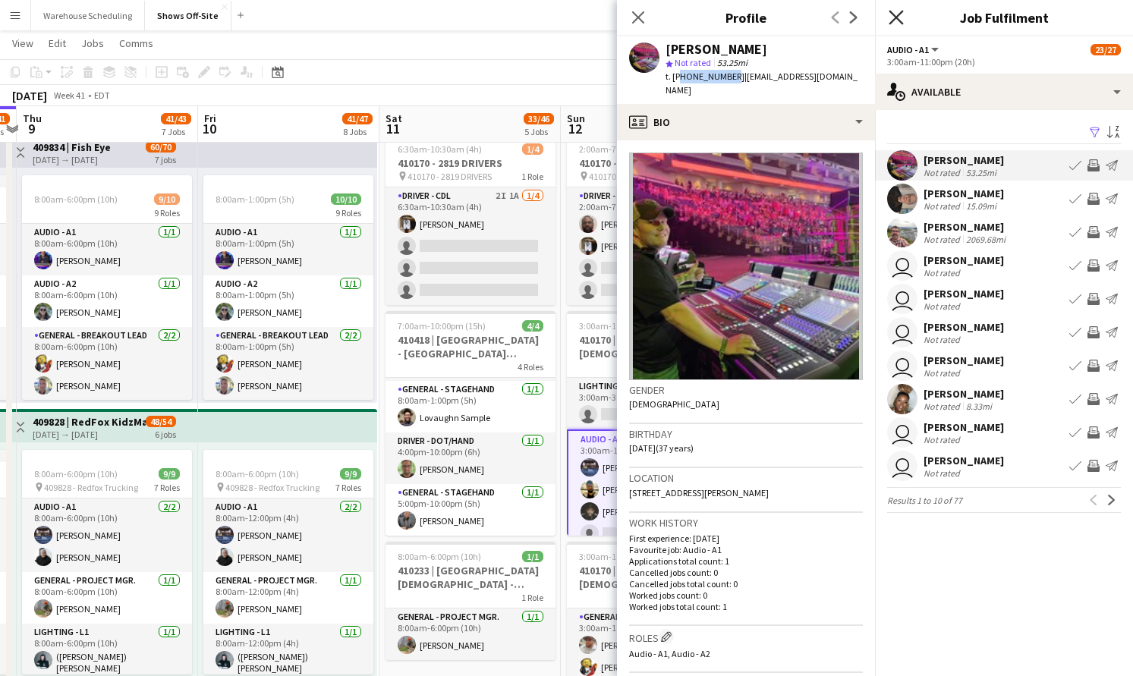
click at [897, 14] on icon "Close pop-in" at bounding box center [896, 17] width 14 height 14
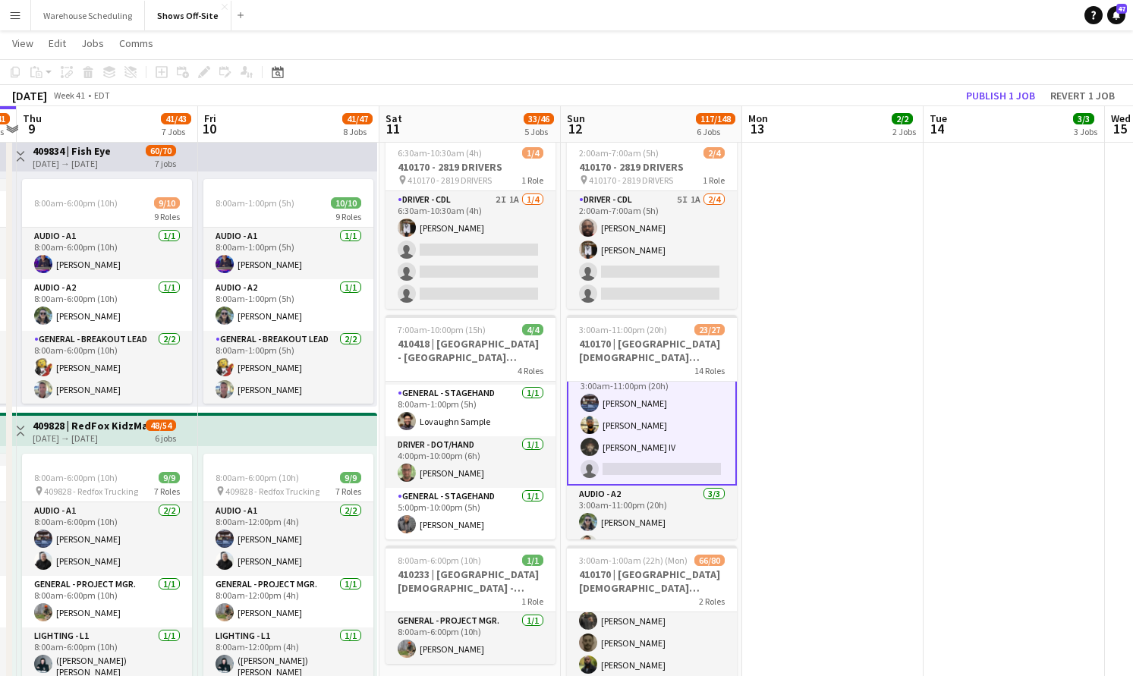
scroll to position [0, 0]
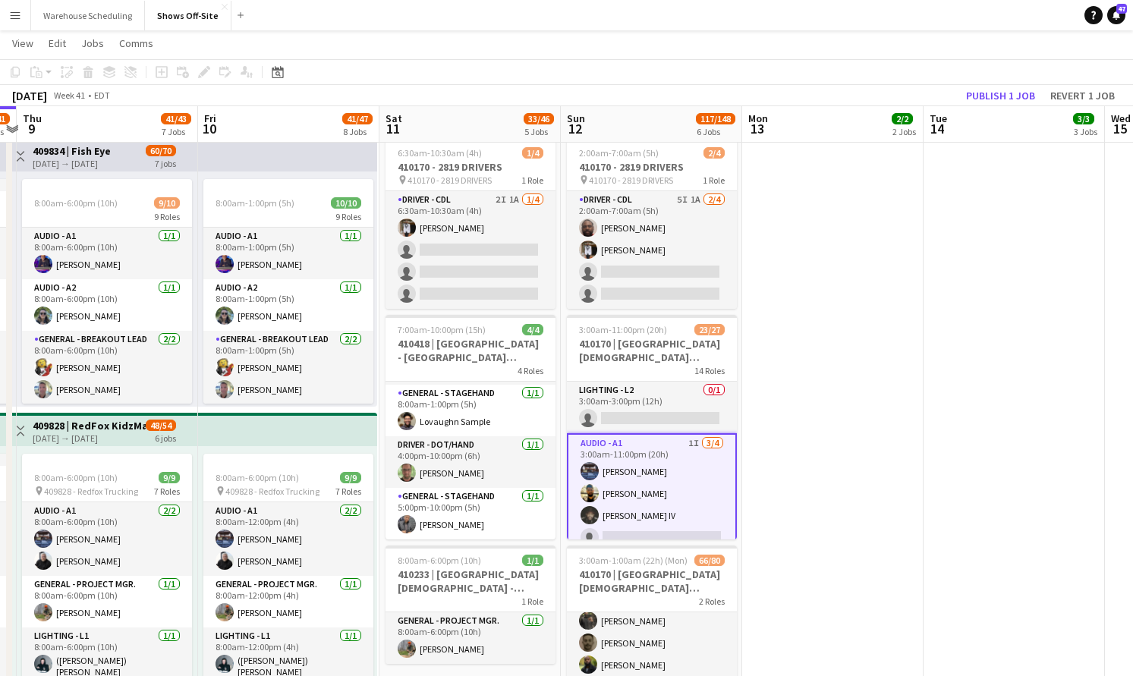
click at [648, 466] on app-card-role "Audio - A1 1I 3/4 3:00am-11:00pm (20h) Travis Stoker Mike McCoy Sylvester Willi…" at bounding box center [652, 493] width 170 height 121
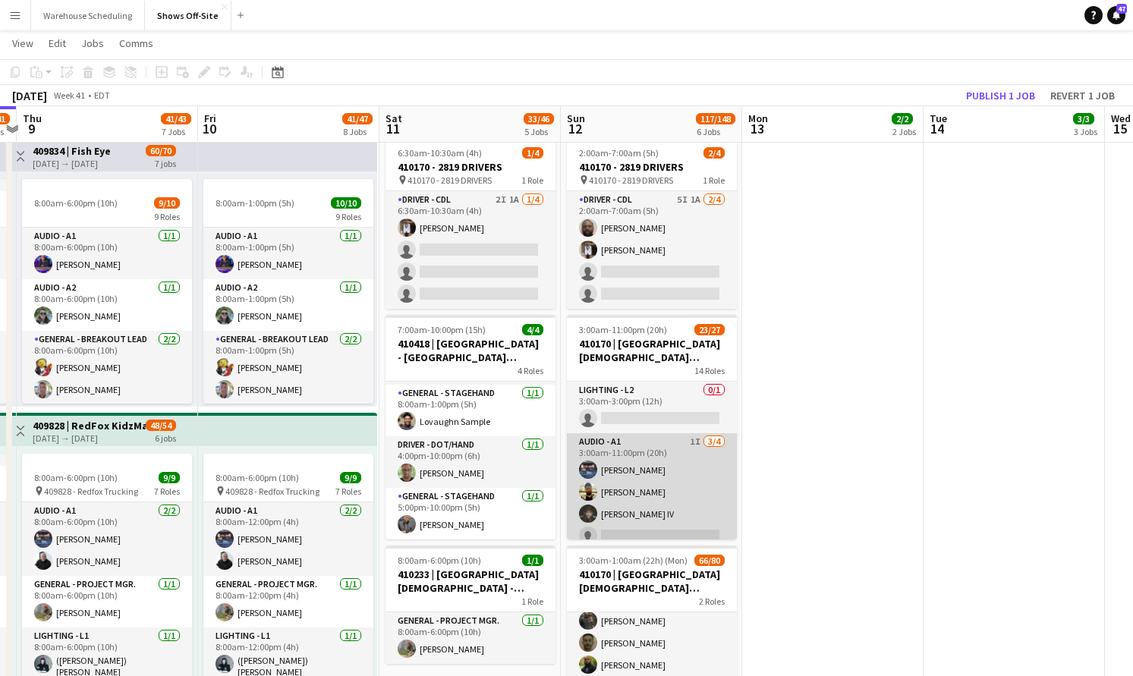
click at [685, 464] on app-card-role "Audio - A1 1I 3/4 3:00am-11:00pm (20h) Travis Stoker Mike McCoy Sylvester Willi…" at bounding box center [652, 492] width 170 height 118
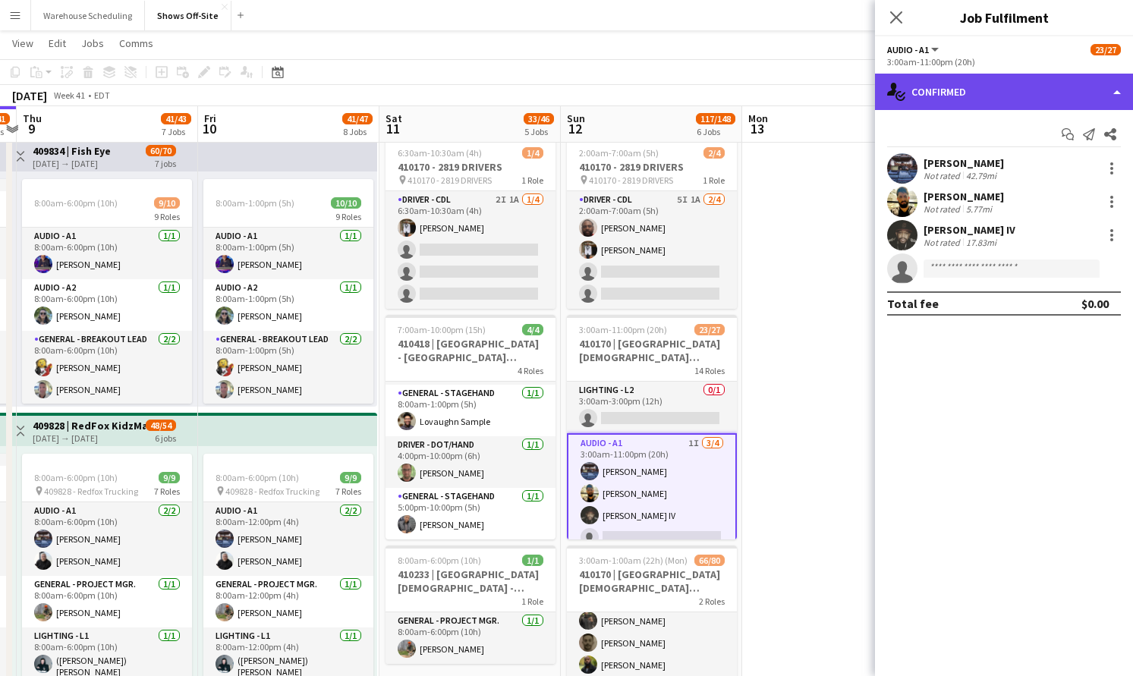
click at [966, 95] on div "single-neutral-actions-check-2 Confirmed" at bounding box center [1004, 92] width 258 height 36
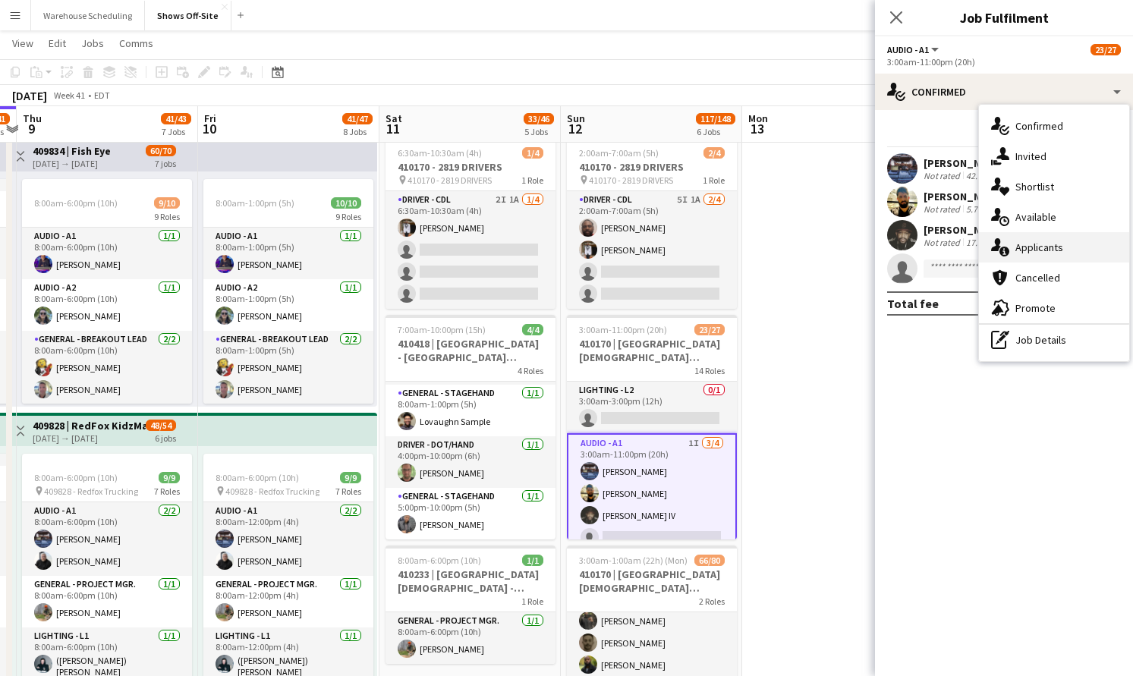
click at [1020, 258] on div "single-neutral-actions-information Applicants" at bounding box center [1054, 247] width 150 height 30
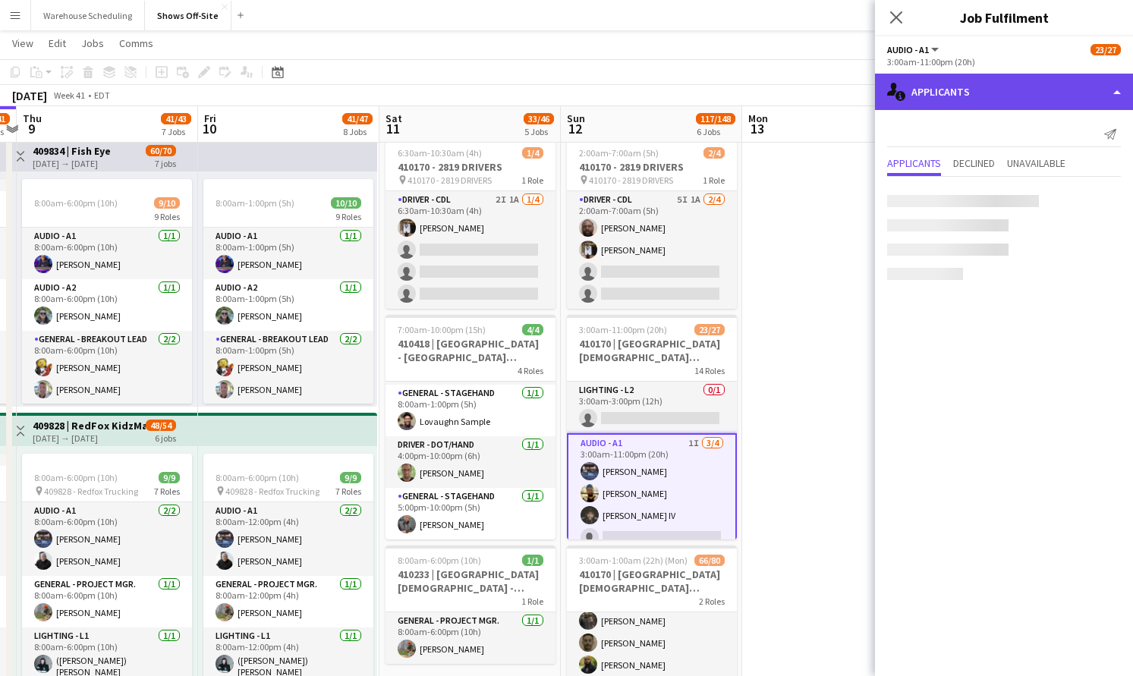
click at [982, 87] on div "single-neutral-actions-information Applicants" at bounding box center [1004, 92] width 258 height 36
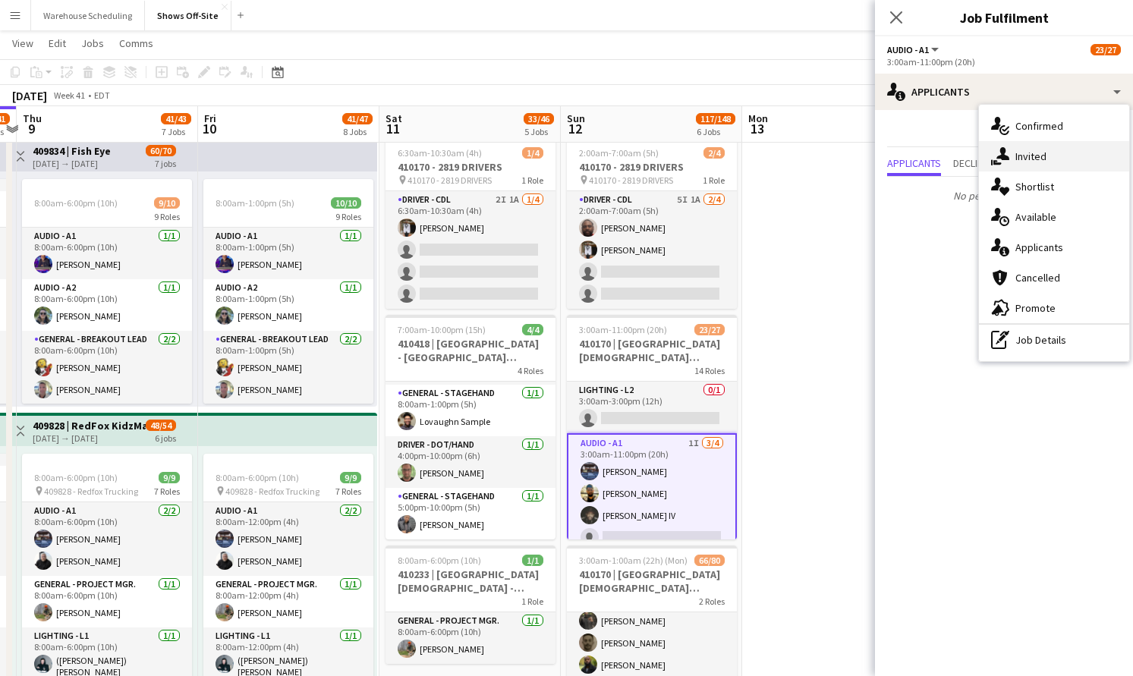
click at [1036, 165] on div "single-neutral-actions-share-1 Invited" at bounding box center [1054, 156] width 150 height 30
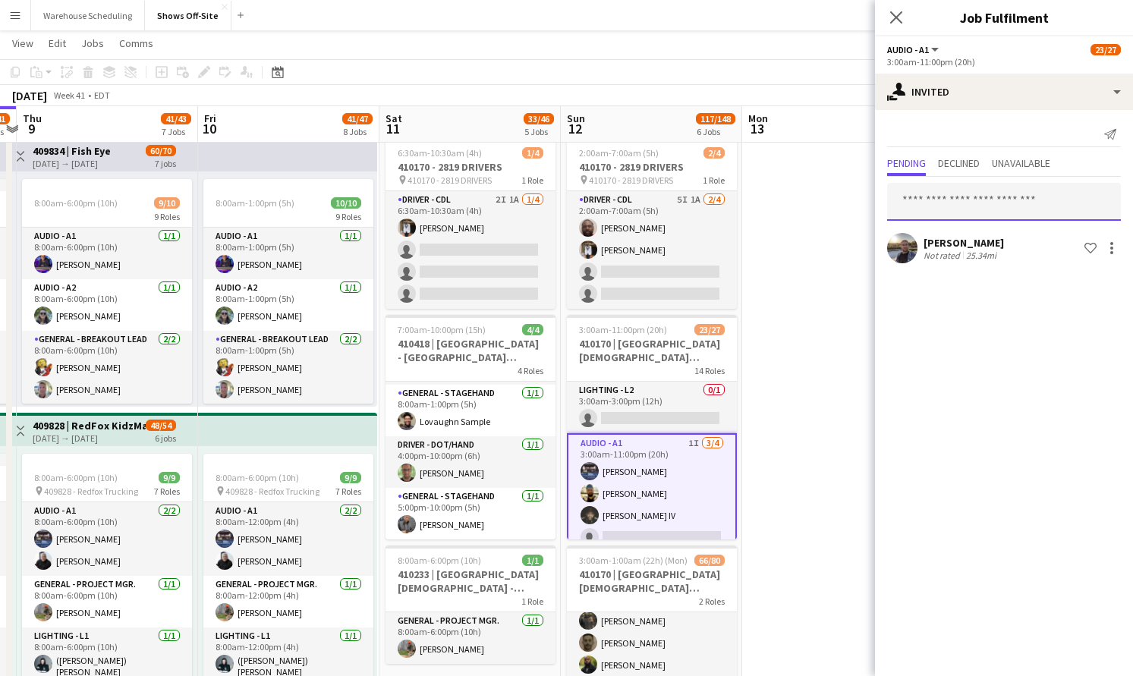
click at [954, 203] on input "text" at bounding box center [1004, 202] width 234 height 38
click at [910, 238] on app-user-avatar at bounding box center [902, 248] width 30 height 30
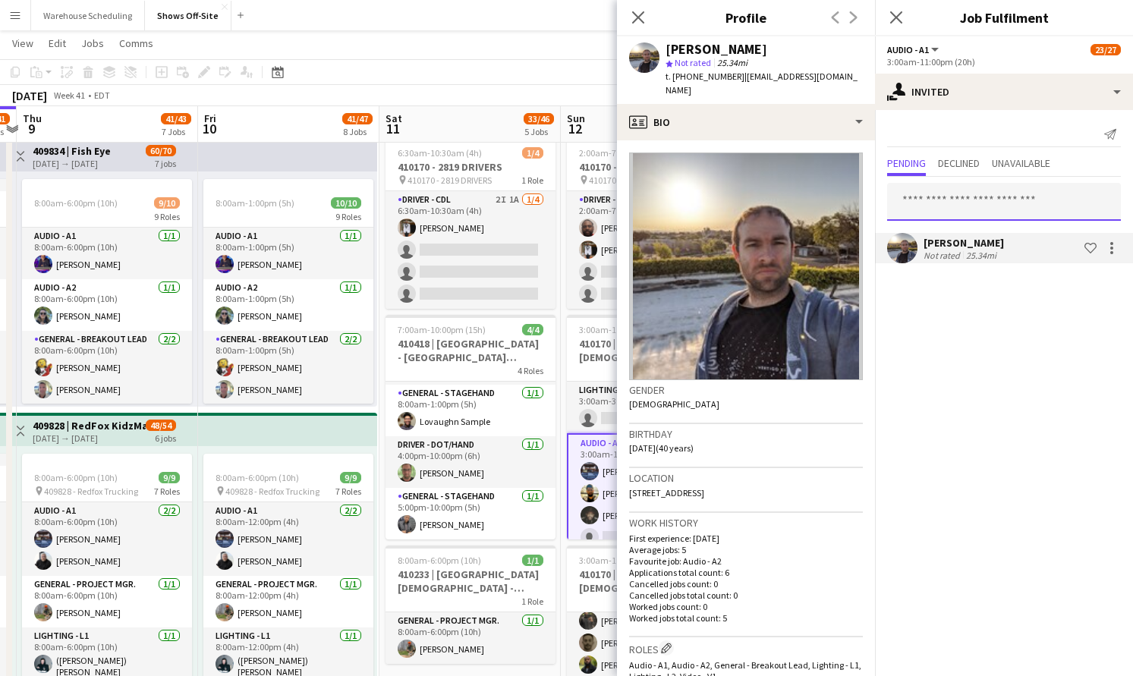
click at [931, 210] on input "text" at bounding box center [1004, 202] width 234 height 38
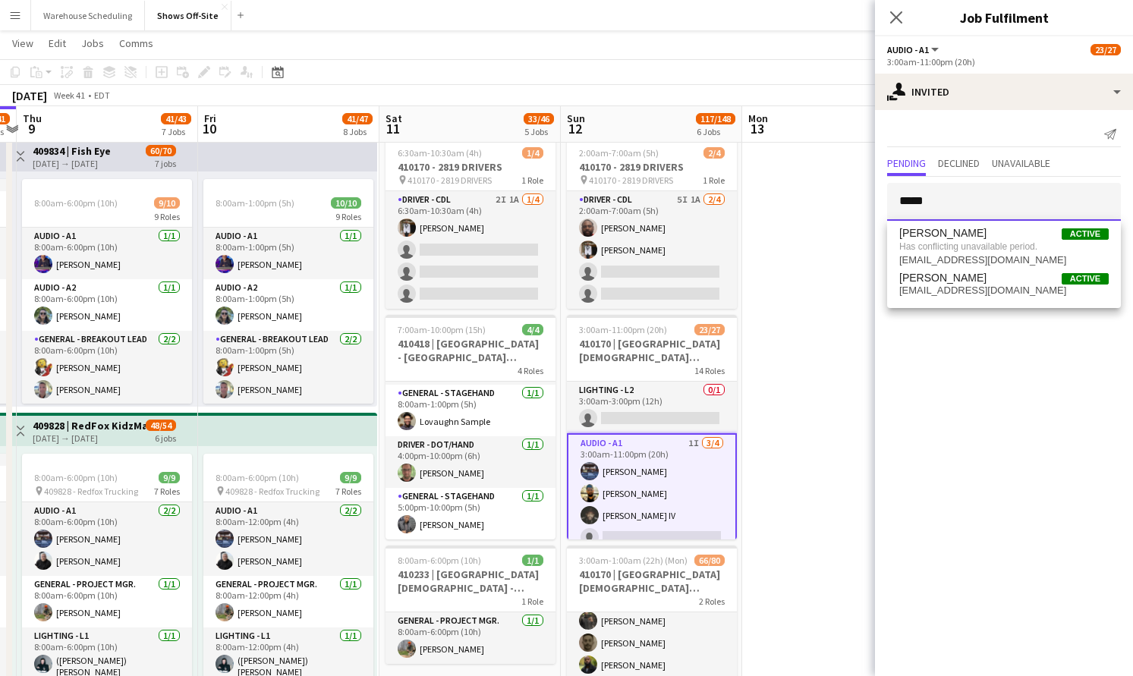
type input "*****"
click at [902, 3] on div "Close pop-in" at bounding box center [896, 17] width 43 height 35
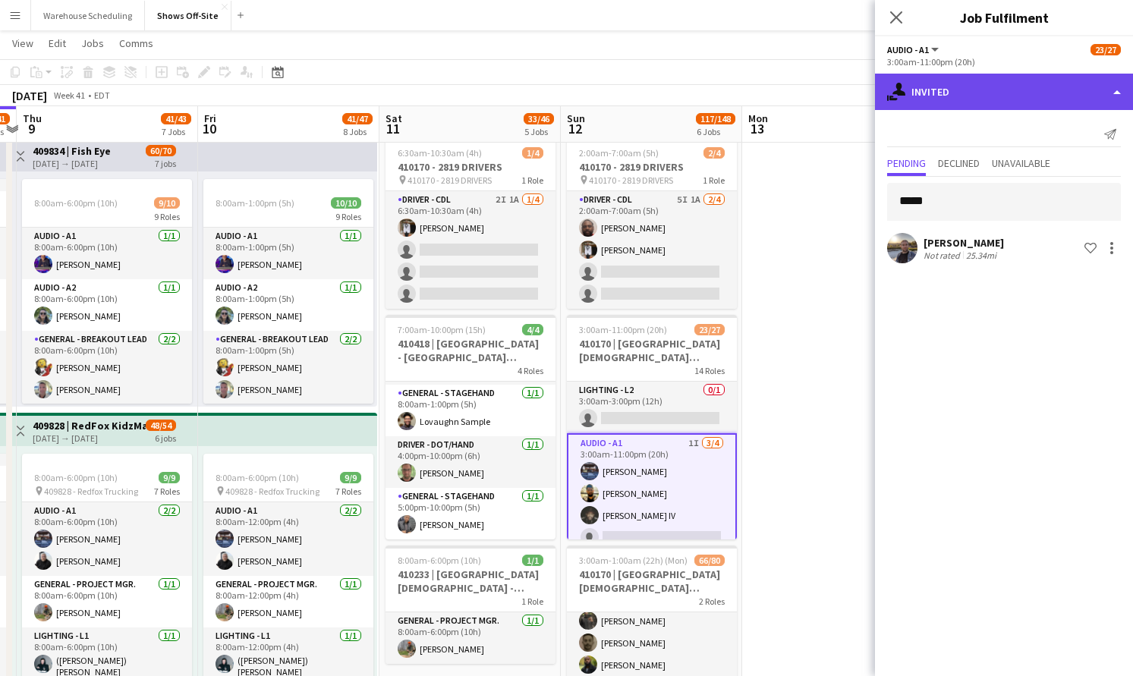
click at [981, 105] on div "single-neutral-actions-share-1 Invited" at bounding box center [1004, 92] width 258 height 36
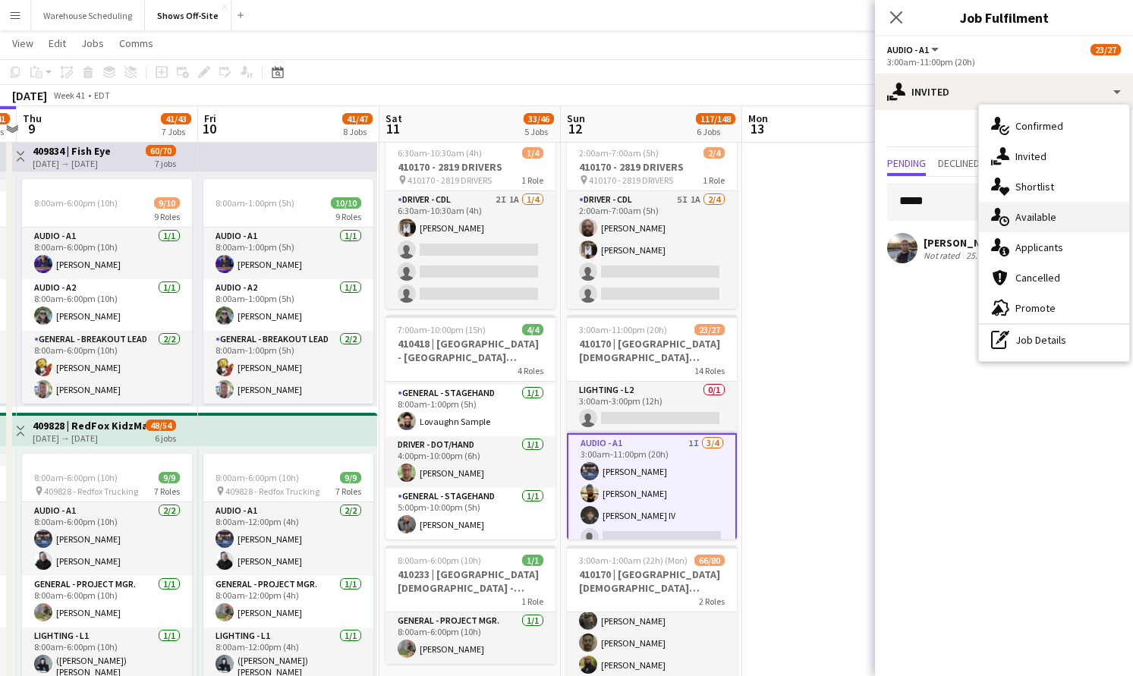
click at [1030, 226] on div "single-neutral-actions-upload Available" at bounding box center [1054, 217] width 150 height 30
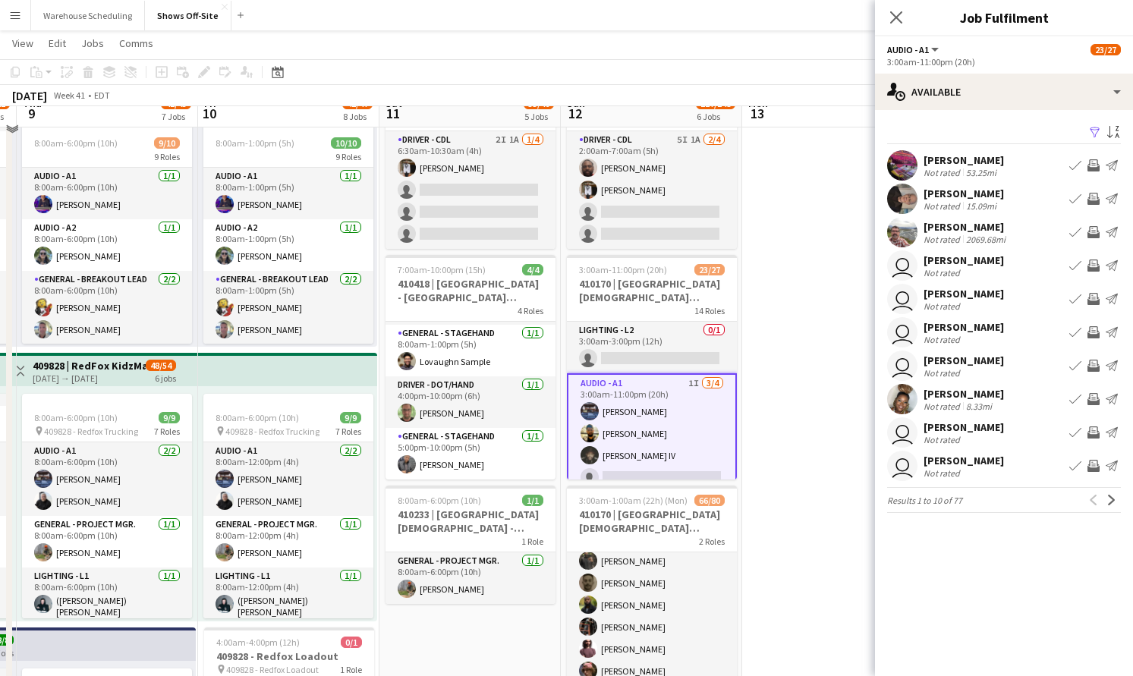
scroll to position [653, 0]
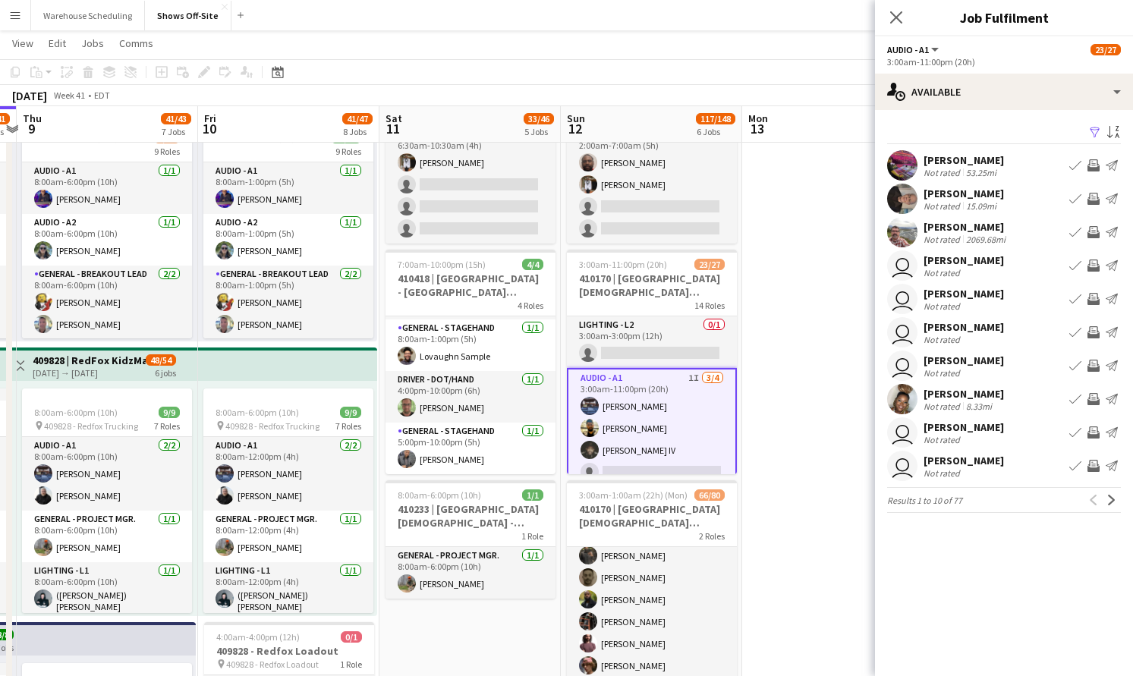
click at [907, 366] on app-user-avatar "user" at bounding box center [902, 366] width 30 height 30
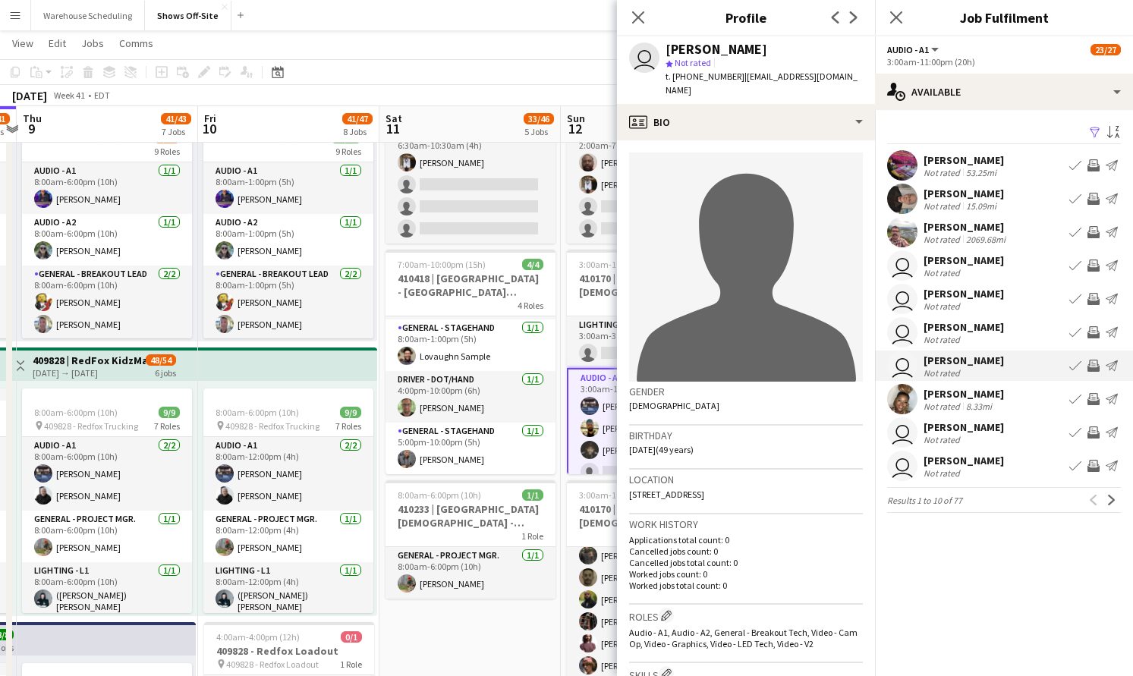
drag, startPoint x: 787, startPoint y: 47, endPoint x: 665, endPoint y: 49, distance: 122.2
click at [665, 49] on div "user Brian Bedford star Not rated t. +14045528189 | bjbedfordav@gmail.com" at bounding box center [746, 70] width 258 height 68
copy div "[PERSON_NAME]"
click at [636, 20] on icon "Close pop-in" at bounding box center [638, 17] width 14 height 14
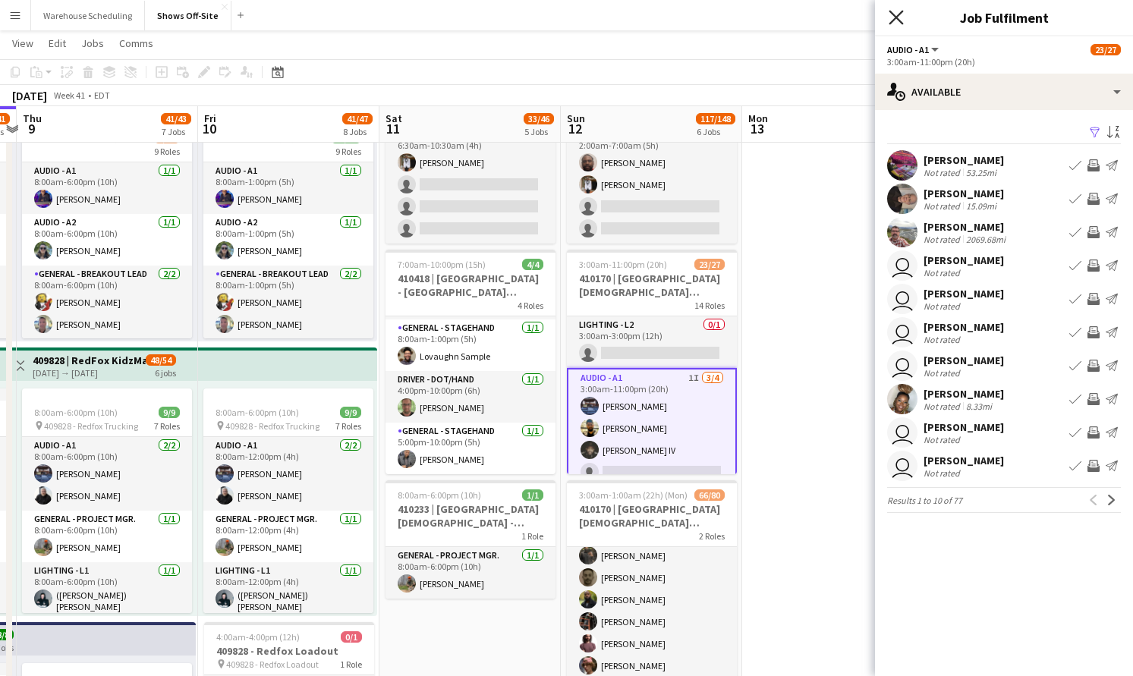
click at [890, 11] on icon at bounding box center [896, 17] width 14 height 14
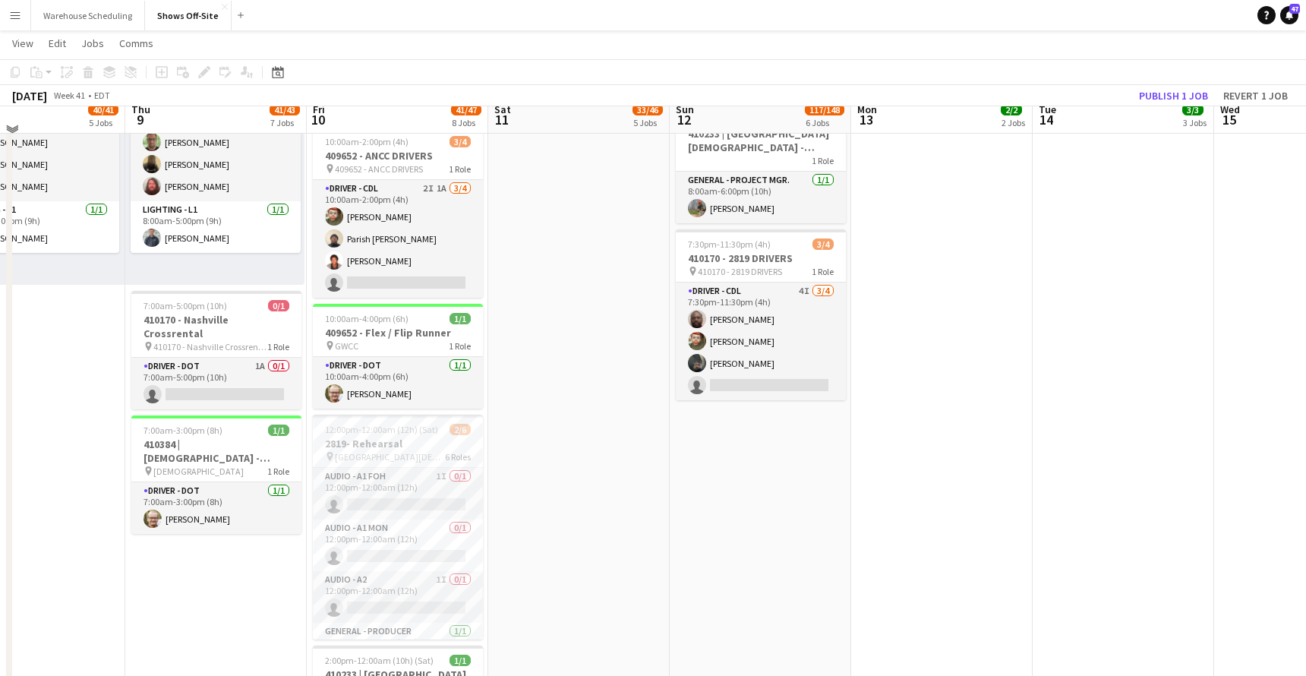
scroll to position [1245, 0]
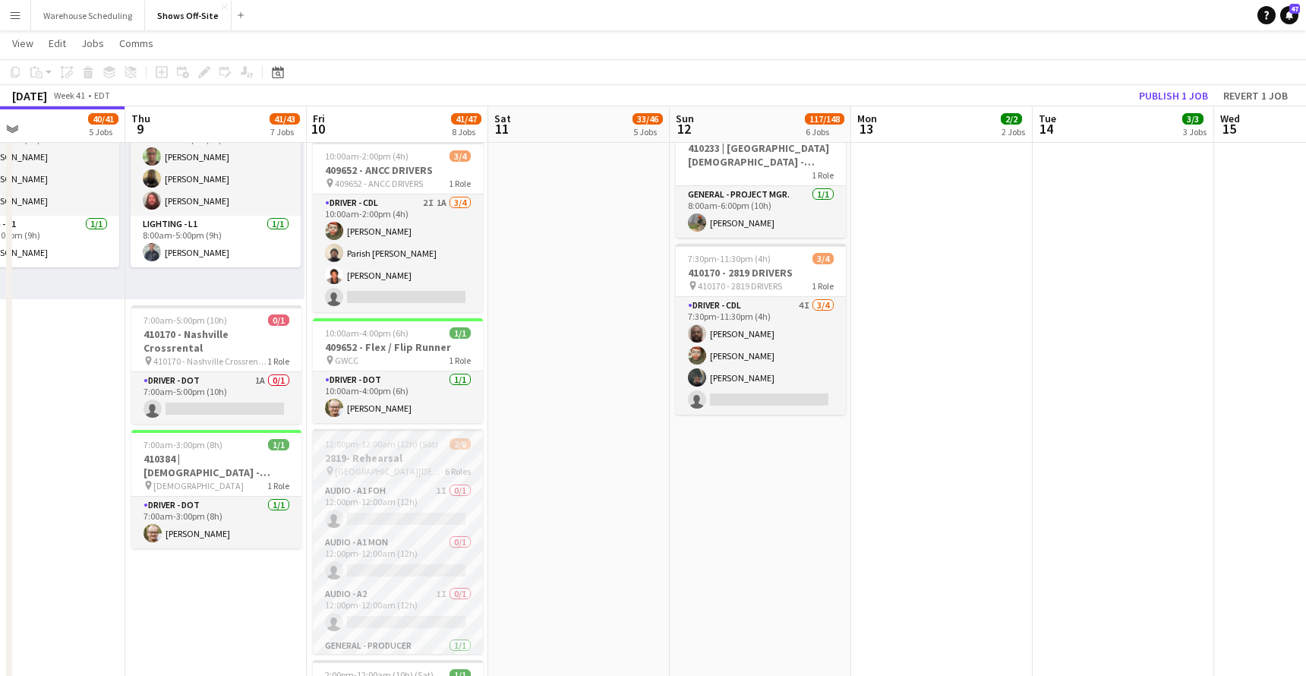
click at [418, 466] on div "pin 2819 Church 6 Roles" at bounding box center [398, 471] width 170 height 12
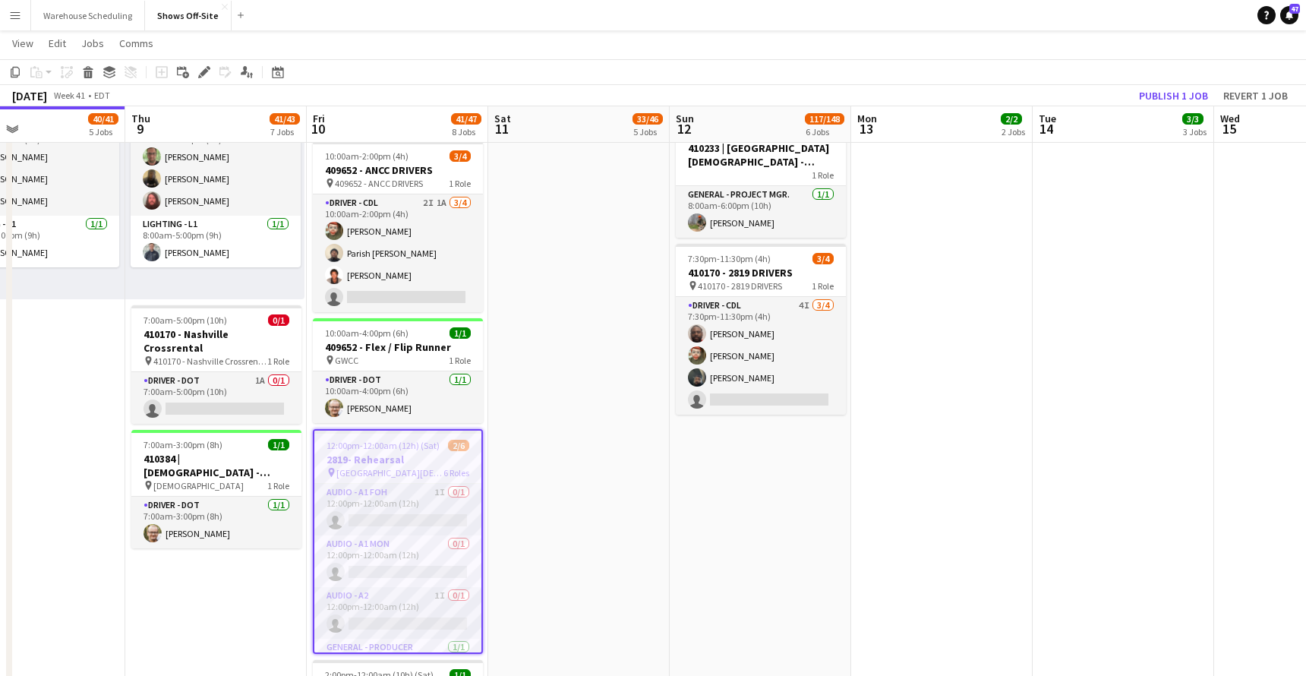
scroll to position [851, 0]
click at [408, 520] on app-card-role "Audio - A1 FOH 1I 0/1 12:00pm-12:00am (12h) single-neutral-actions" at bounding box center [397, 510] width 167 height 52
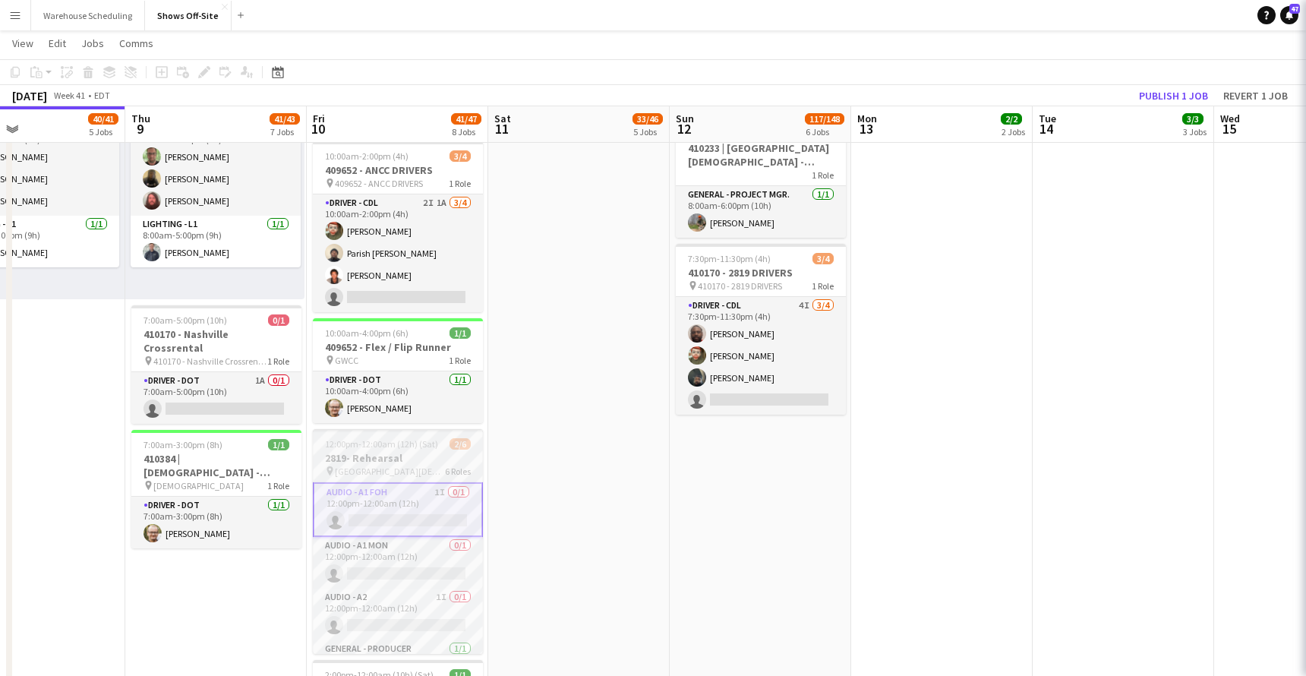
click at [420, 465] on div "pin 2819 Church 6 Roles" at bounding box center [398, 471] width 170 height 12
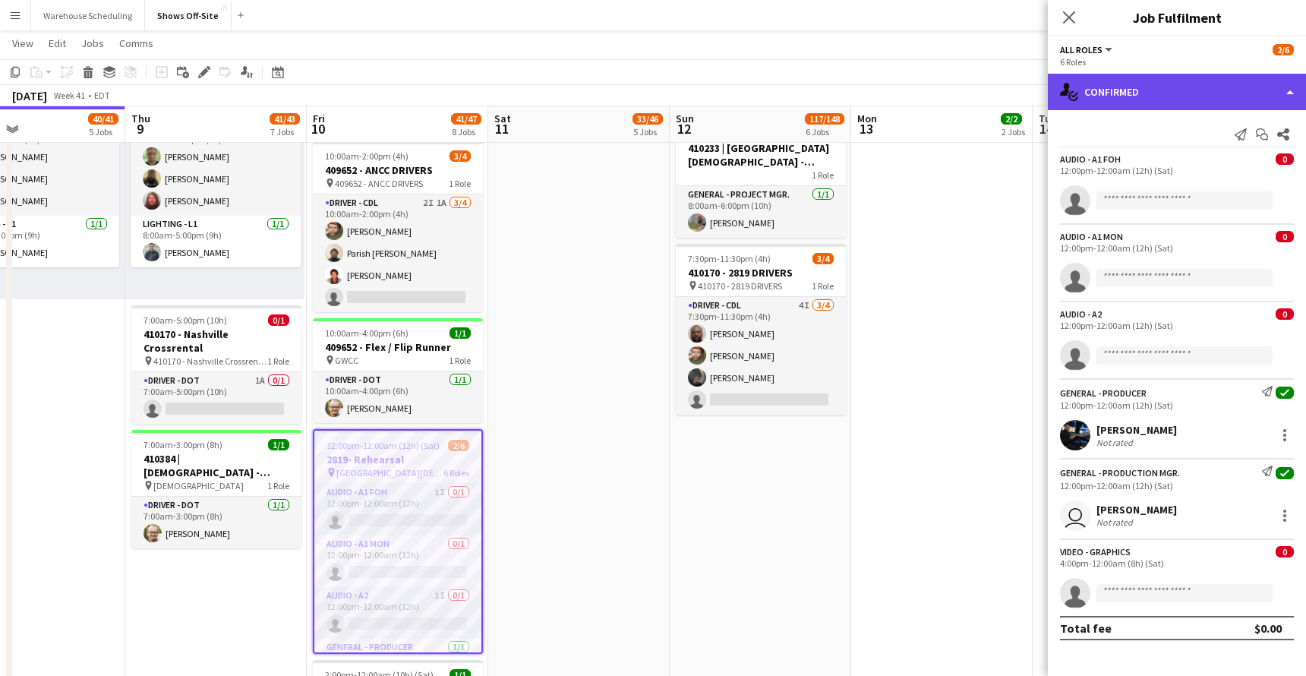
click at [1119, 90] on div "single-neutral-actions-check-2 Confirmed" at bounding box center [1177, 92] width 258 height 36
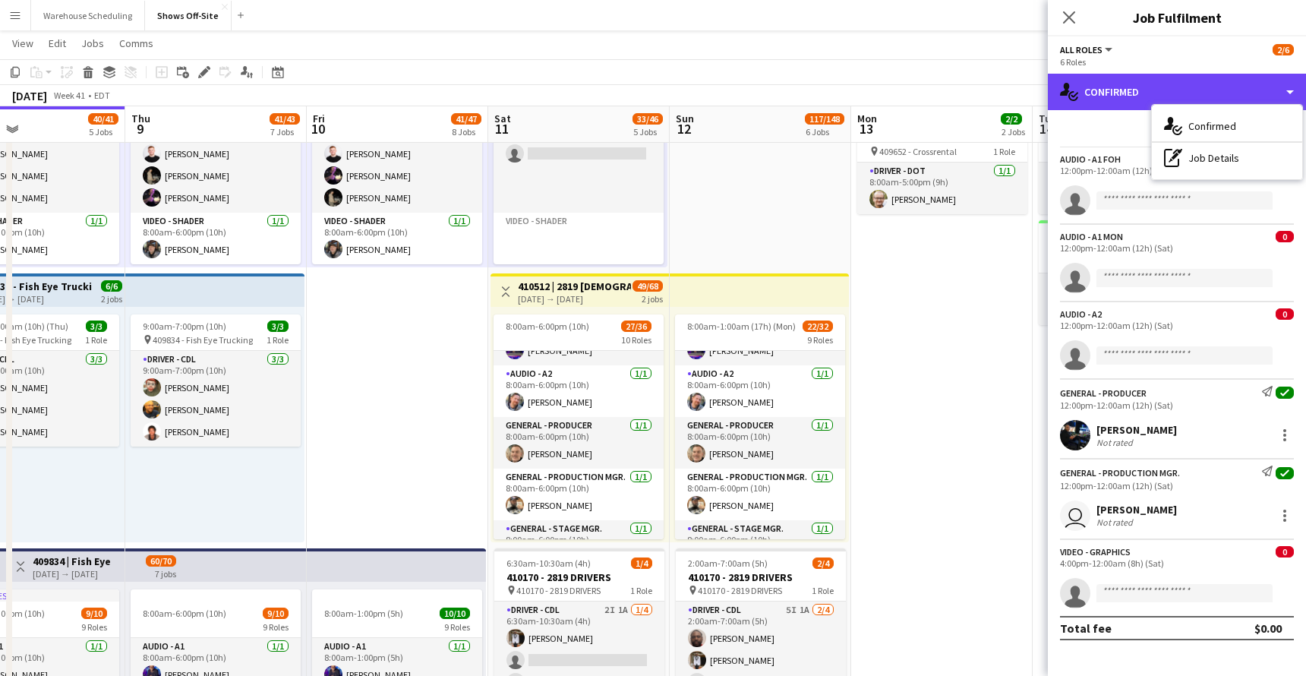
scroll to position [84, 0]
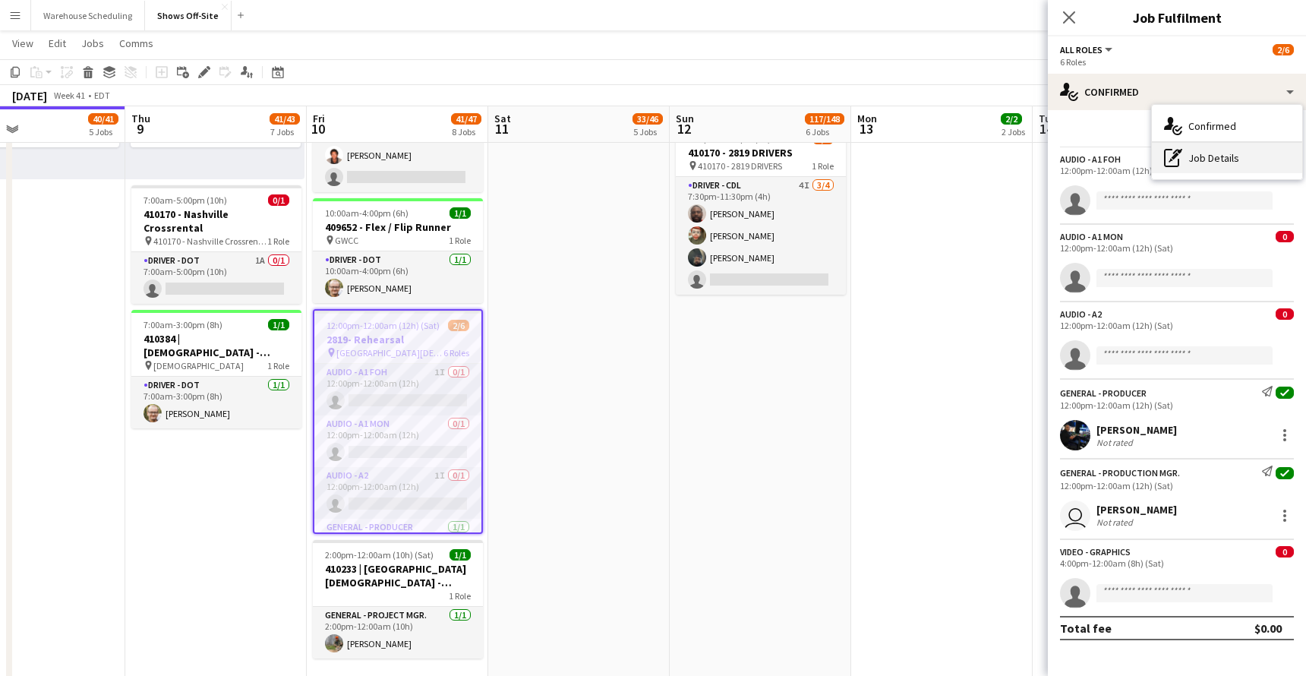
click at [1119, 159] on div "pen-write Job Details" at bounding box center [1227, 158] width 150 height 30
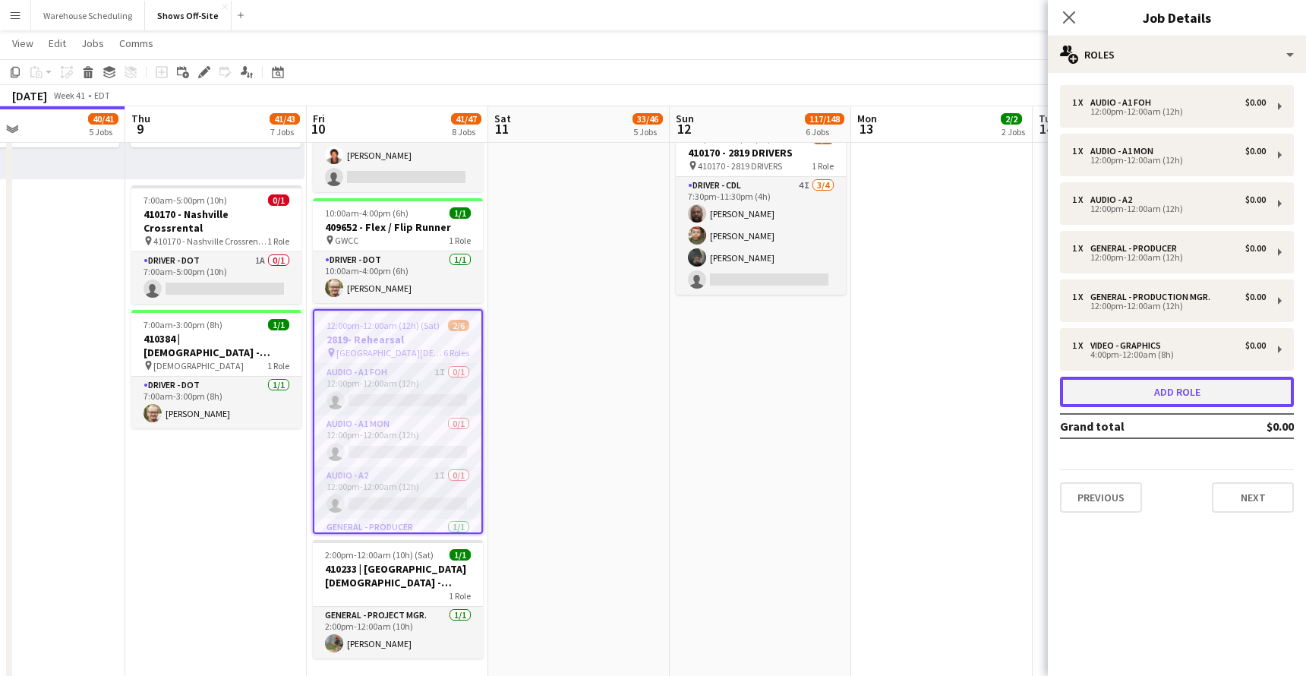
click at [1119, 401] on button "Add role" at bounding box center [1177, 392] width 234 height 30
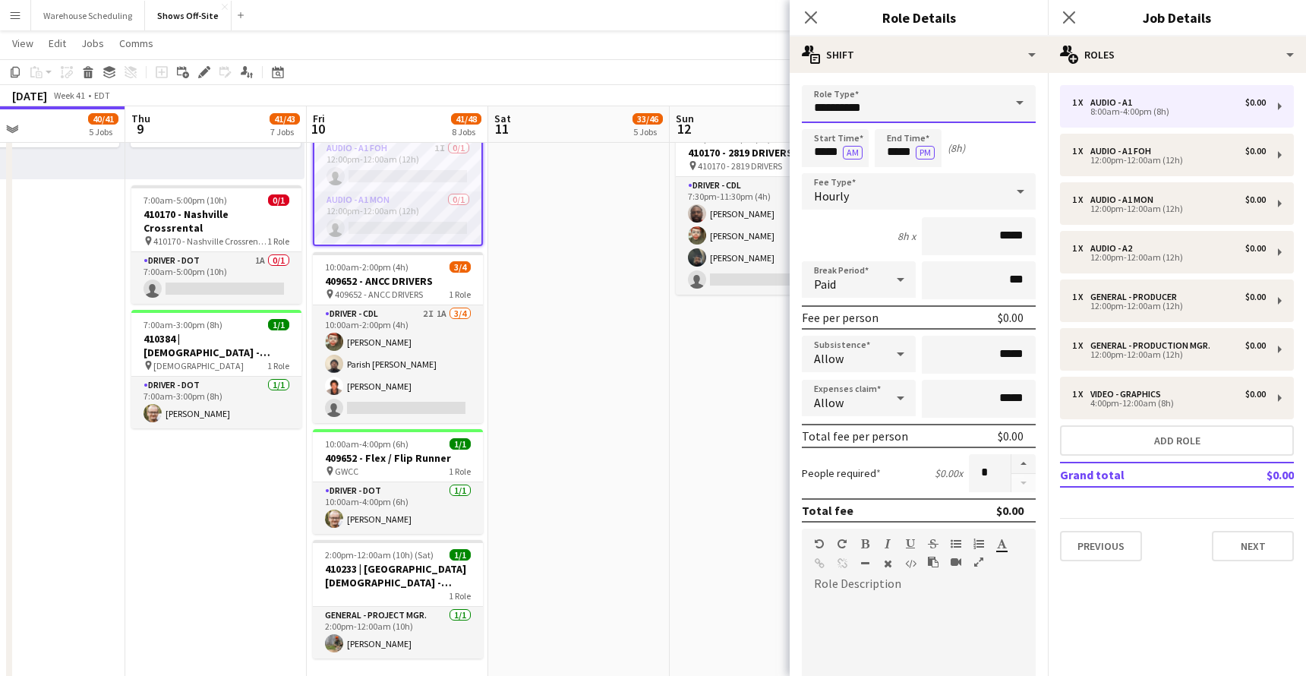
click at [894, 114] on input "**********" at bounding box center [919, 104] width 234 height 38
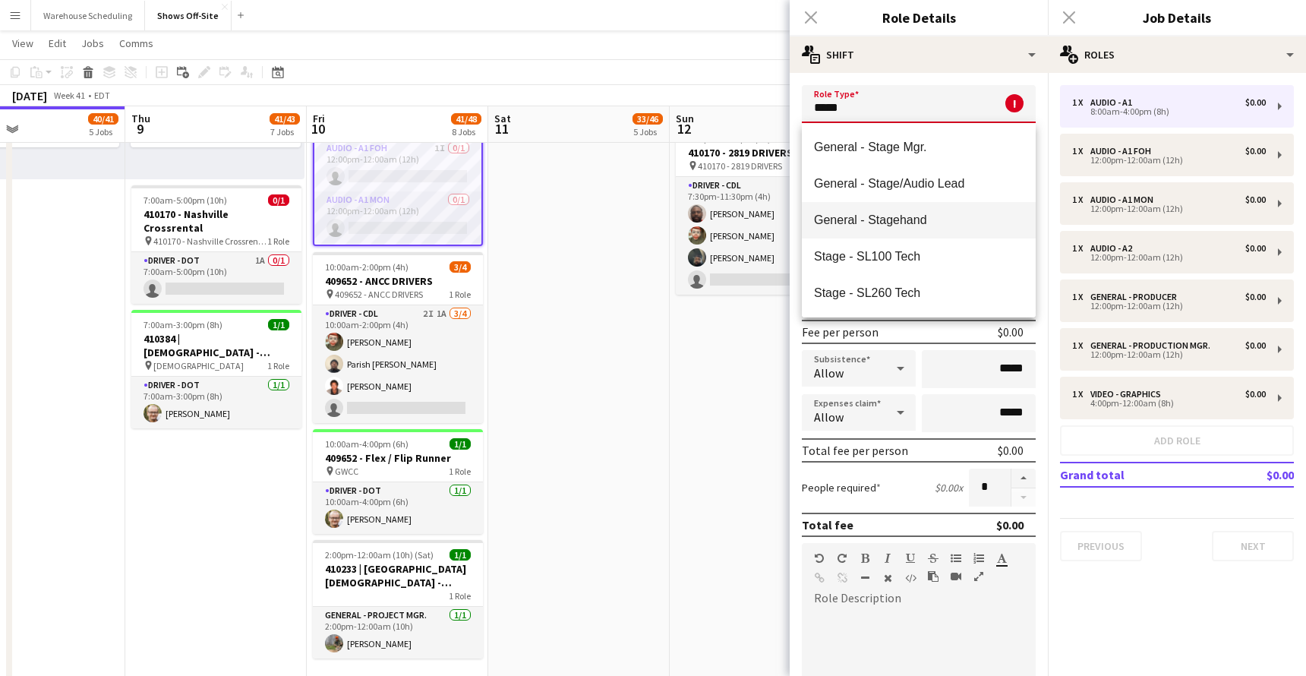
click at [930, 216] on span "General - Stagehand" at bounding box center [919, 220] width 210 height 14
type input "**********"
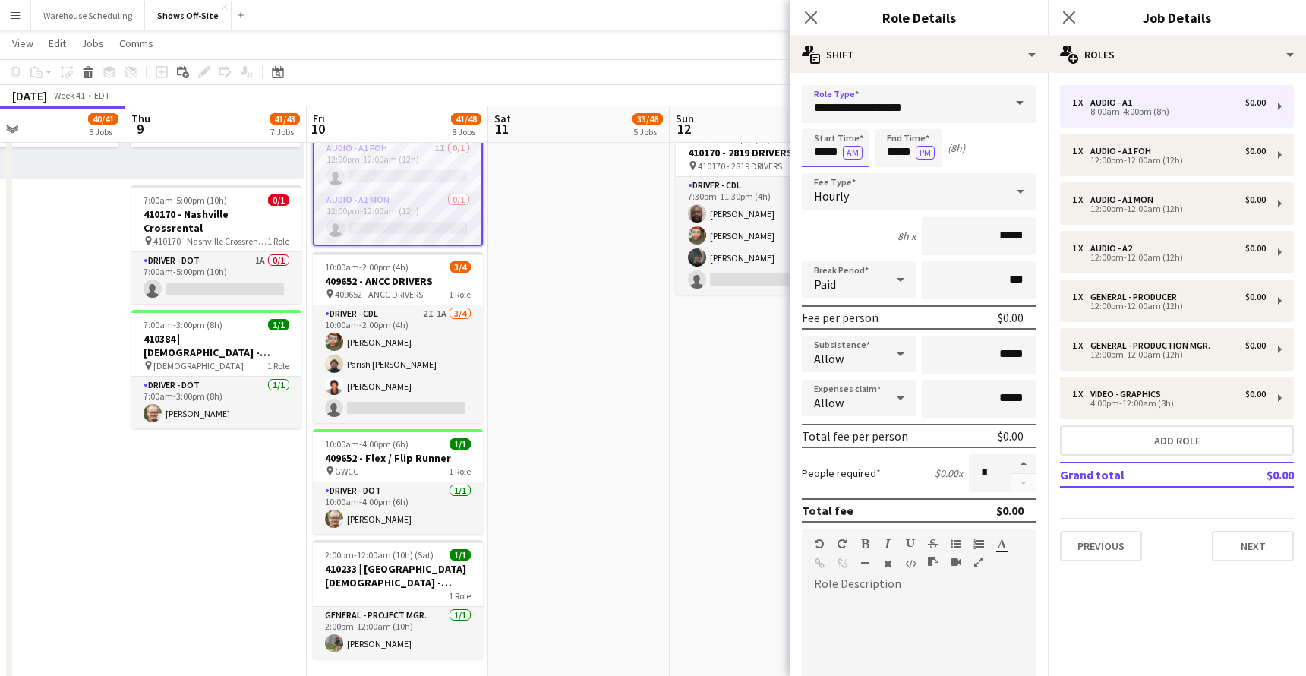
click at [832, 150] on input "*****" at bounding box center [835, 148] width 67 height 38
click at [850, 148] on button "AM" at bounding box center [853, 153] width 20 height 14
click at [825, 150] on input "*****" at bounding box center [835, 148] width 67 height 38
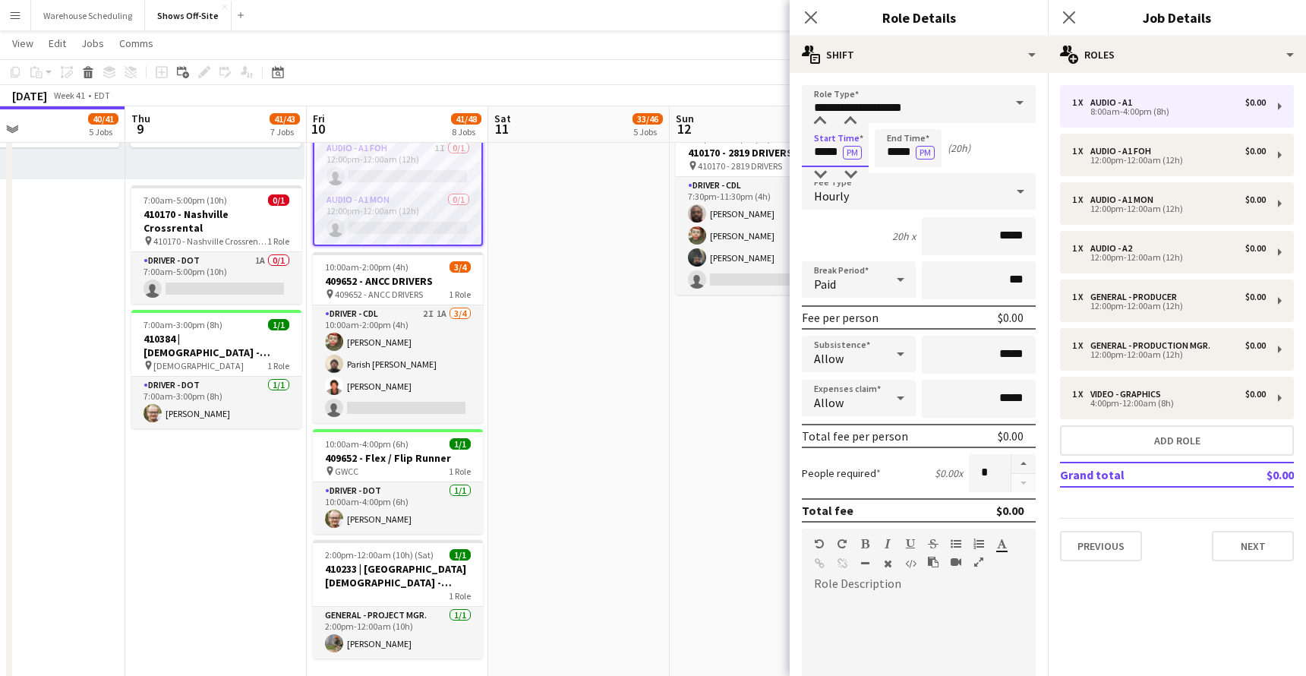
click at [825, 150] on input "*****" at bounding box center [835, 148] width 67 height 38
click at [825, 155] on input "*****" at bounding box center [835, 148] width 67 height 38
type input "*****"
click at [1016, 465] on button "button" at bounding box center [1023, 464] width 24 height 20
type input "*"
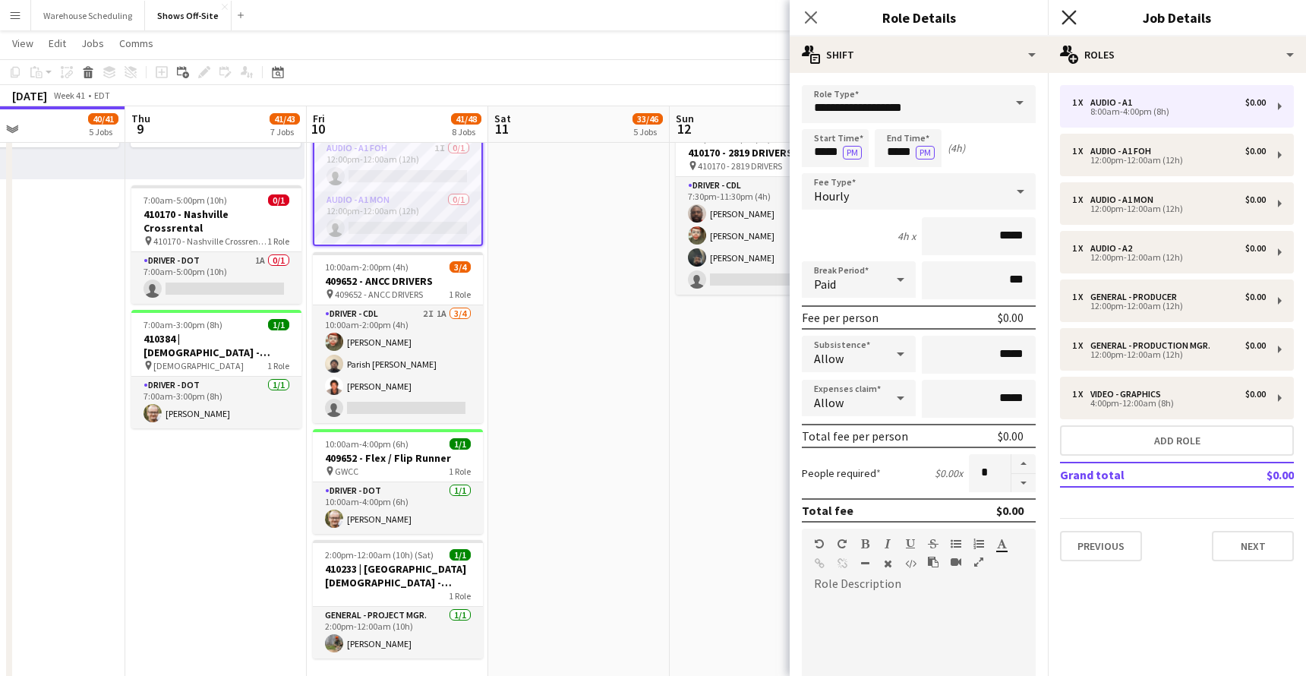
click at [1067, 19] on icon at bounding box center [1068, 17] width 14 height 14
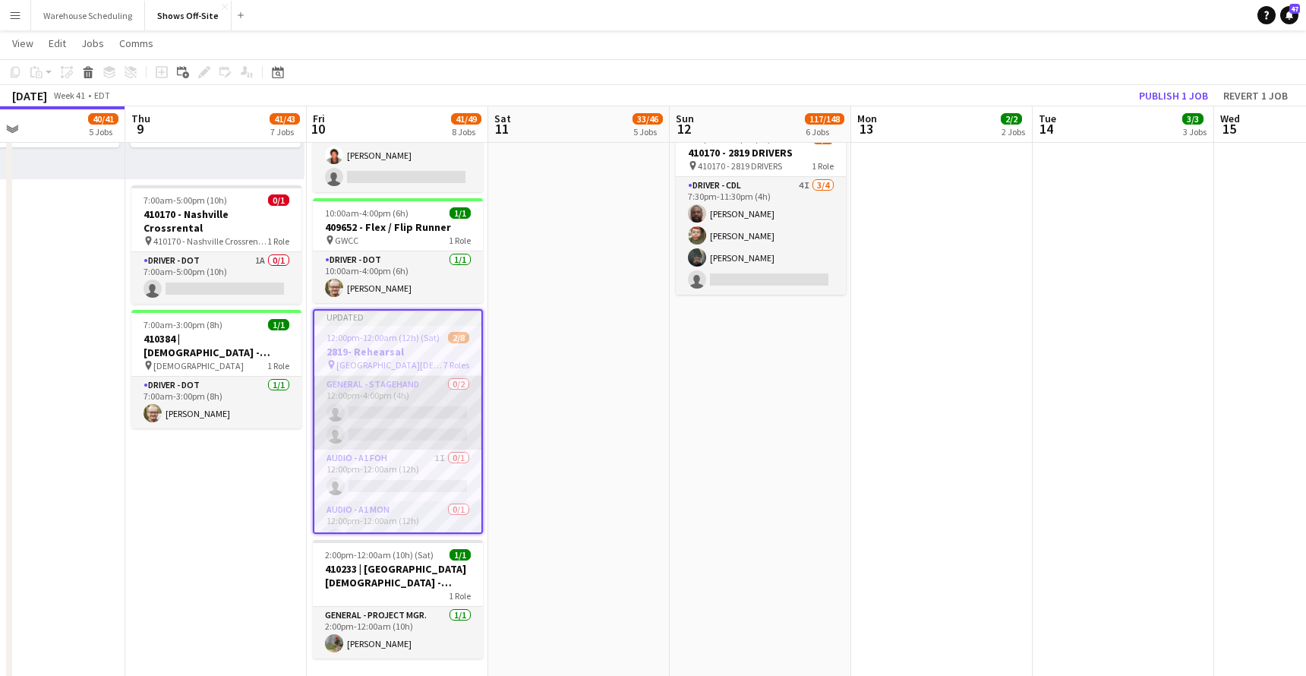
click at [412, 401] on app-card-role "General - Stagehand 0/2 12:00pm-4:00pm (4h) single-neutral-actions single-neutr…" at bounding box center [397, 413] width 167 height 74
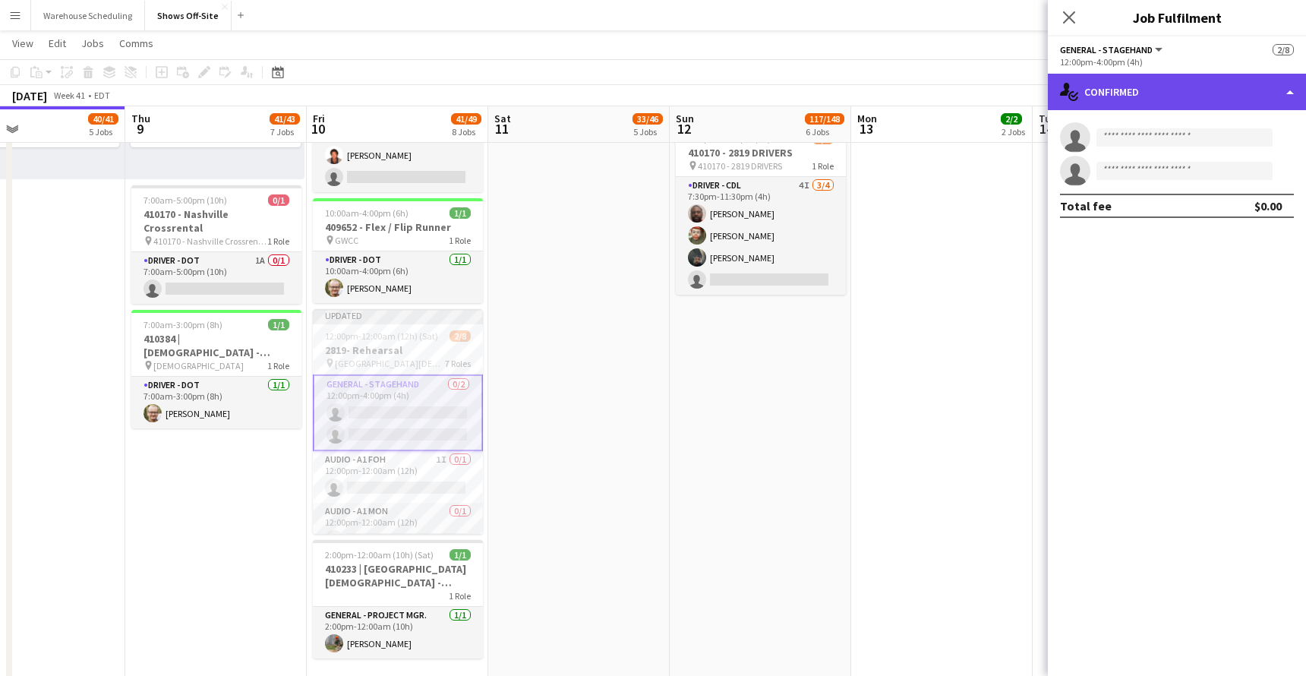
click at [1119, 102] on div "single-neutral-actions-check-2 Confirmed" at bounding box center [1177, 92] width 258 height 36
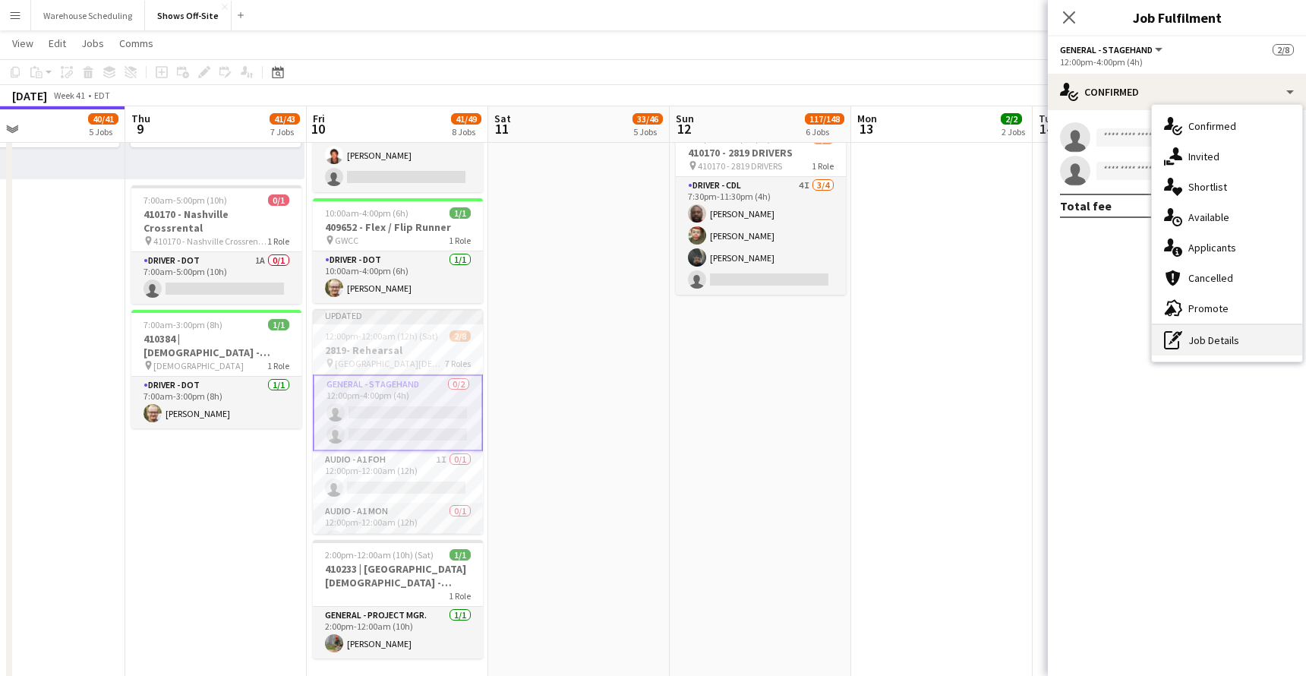
click at [1119, 336] on div "pen-write Job Details" at bounding box center [1227, 340] width 150 height 30
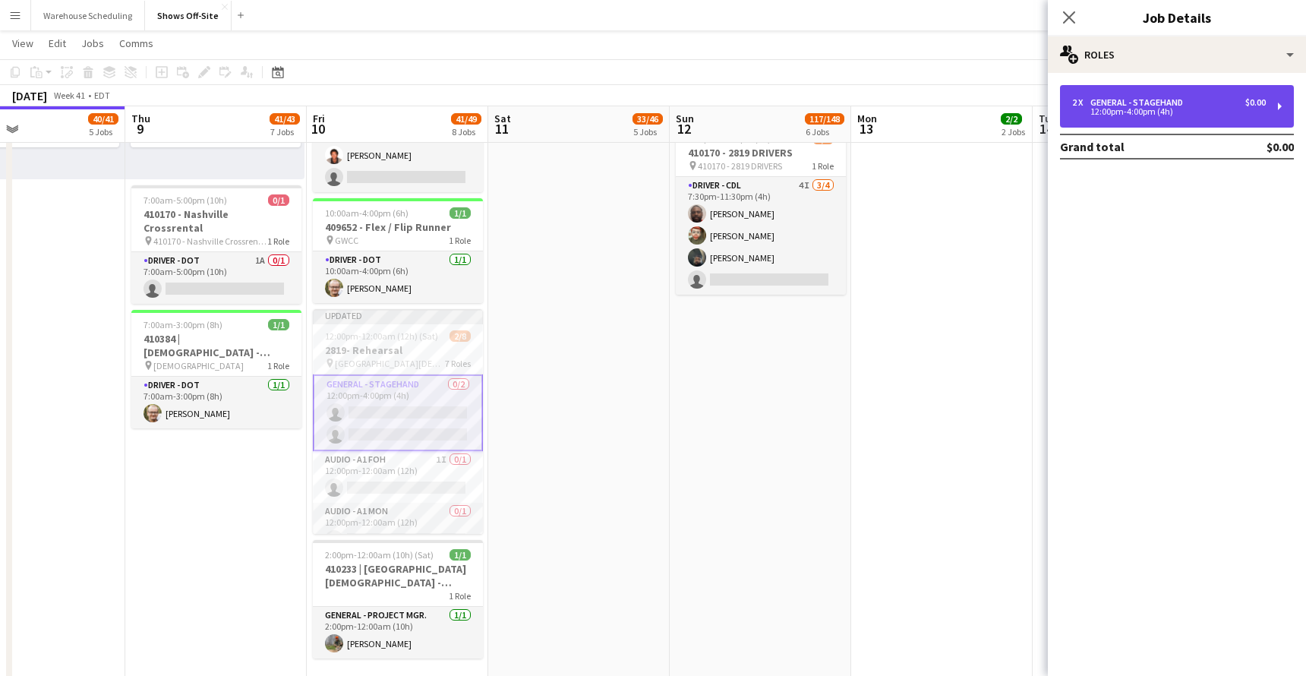
click at [1119, 96] on div "2 x General - Stagehand $0.00 12:00pm-4:00pm (4h)" at bounding box center [1177, 106] width 234 height 43
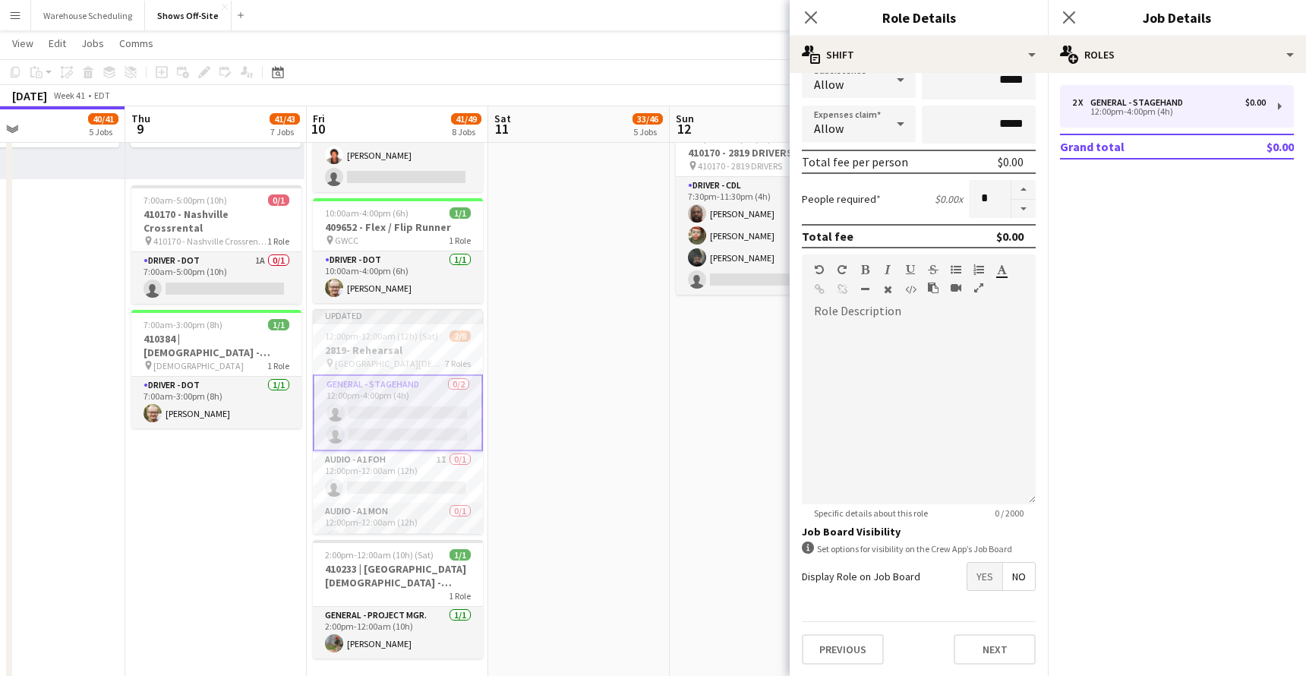
click at [995, 577] on span "Yes" at bounding box center [984, 576] width 35 height 27
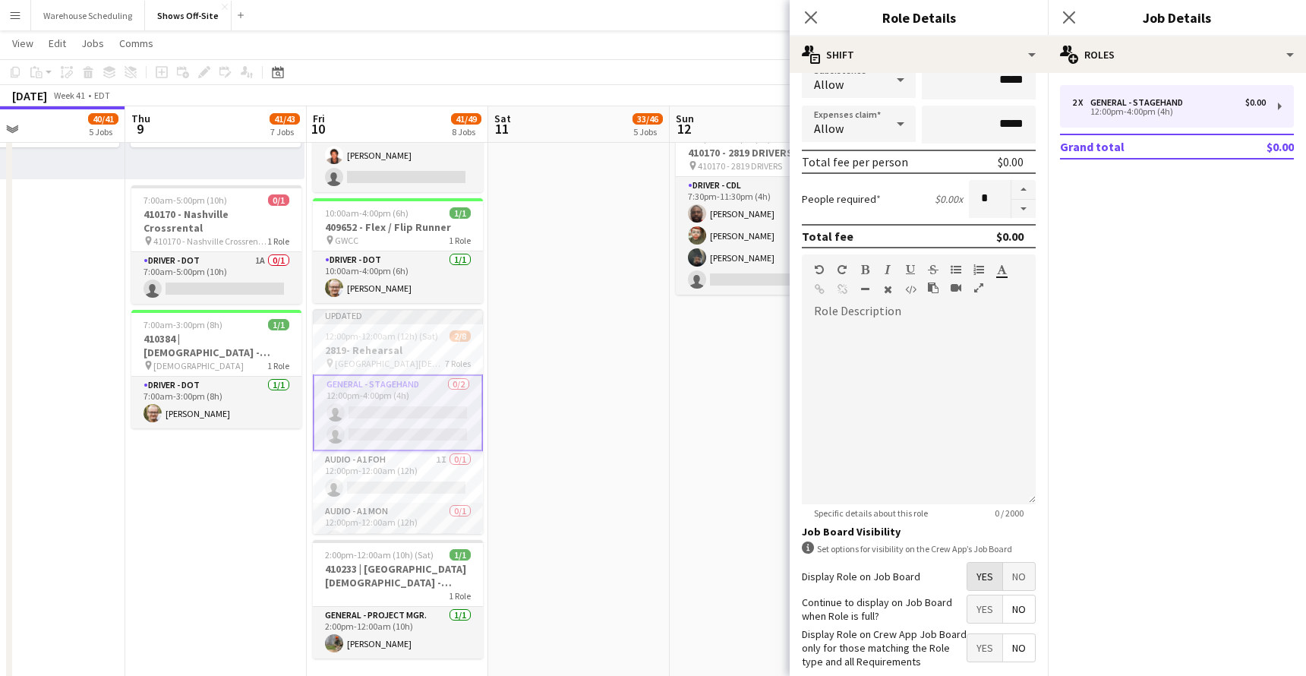
scroll to position [352, 0]
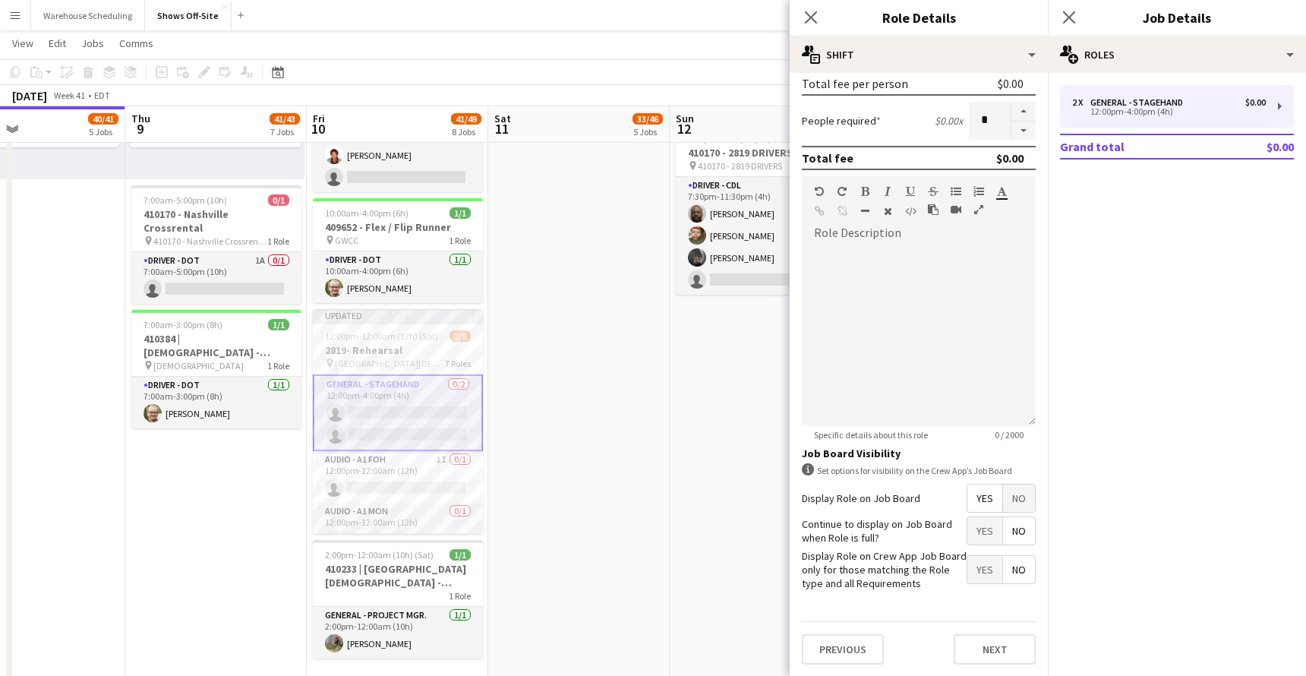
click at [994, 571] on span "Yes" at bounding box center [984, 569] width 35 height 27
click at [1072, 12] on icon "Close pop-in" at bounding box center [1068, 17] width 14 height 14
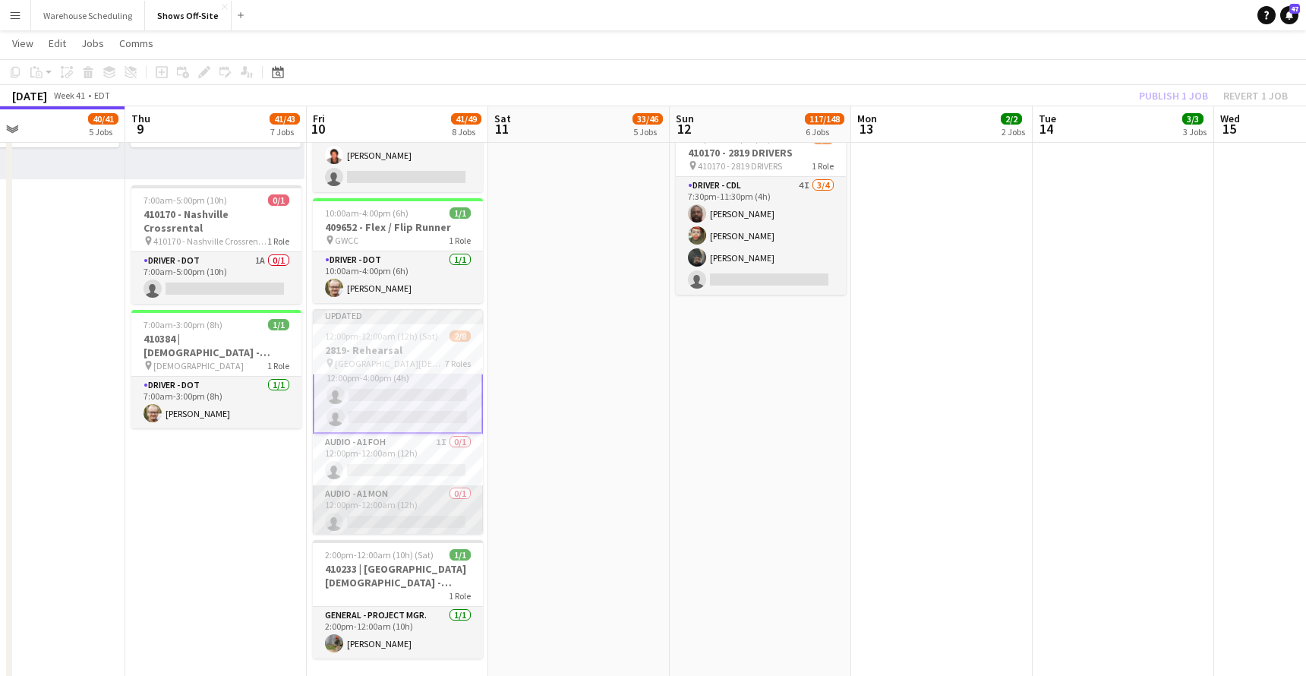
scroll to position [0, 0]
click at [1119, 94] on div "Publish 1 job Revert 1 job" at bounding box center [1212, 96] width 185 height 20
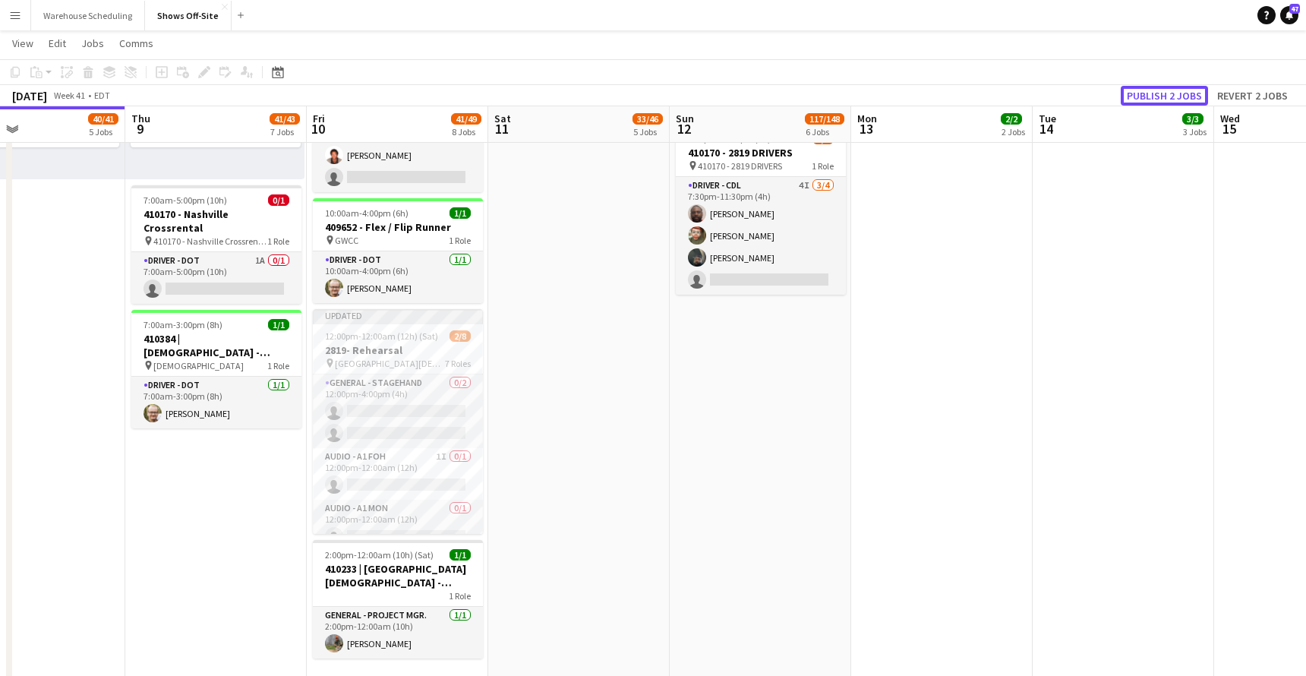
click at [1119, 94] on button "Publish 2 jobs" at bounding box center [1163, 96] width 87 height 20
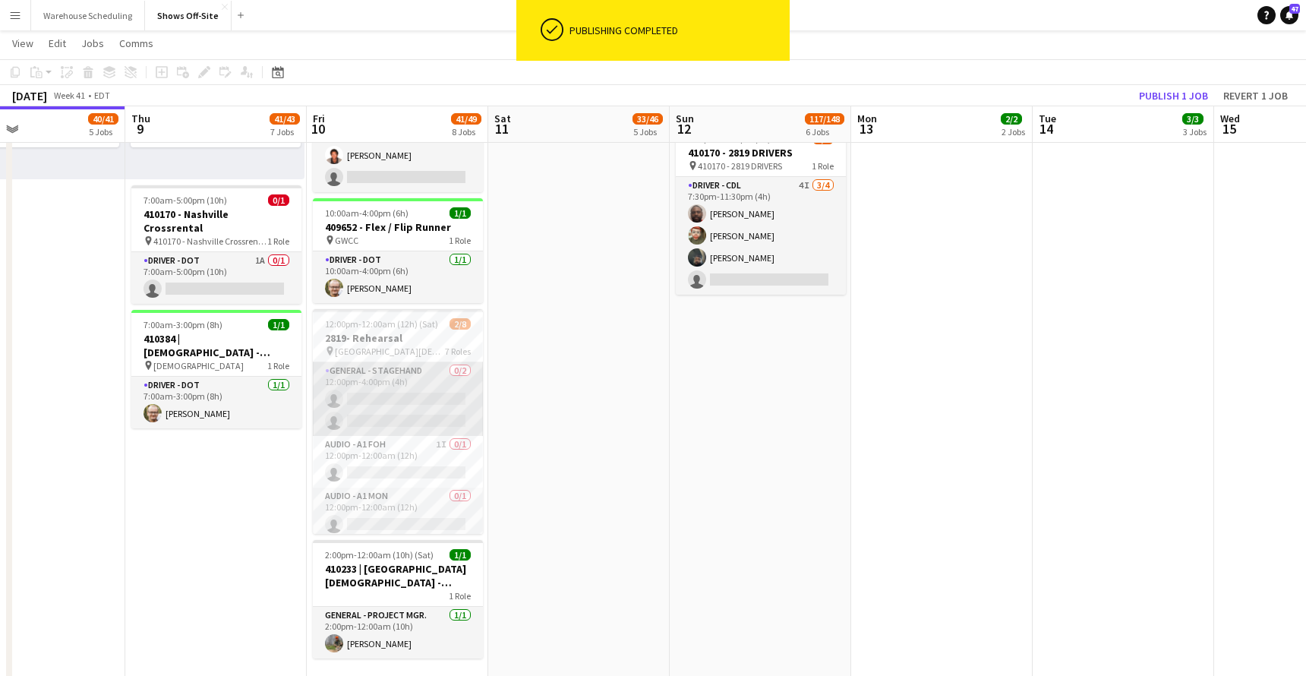
click at [392, 399] on app-card-role "General - Stagehand 0/2 12:00pm-4:00pm (4h) single-neutral-actions single-neutr…" at bounding box center [398, 399] width 170 height 74
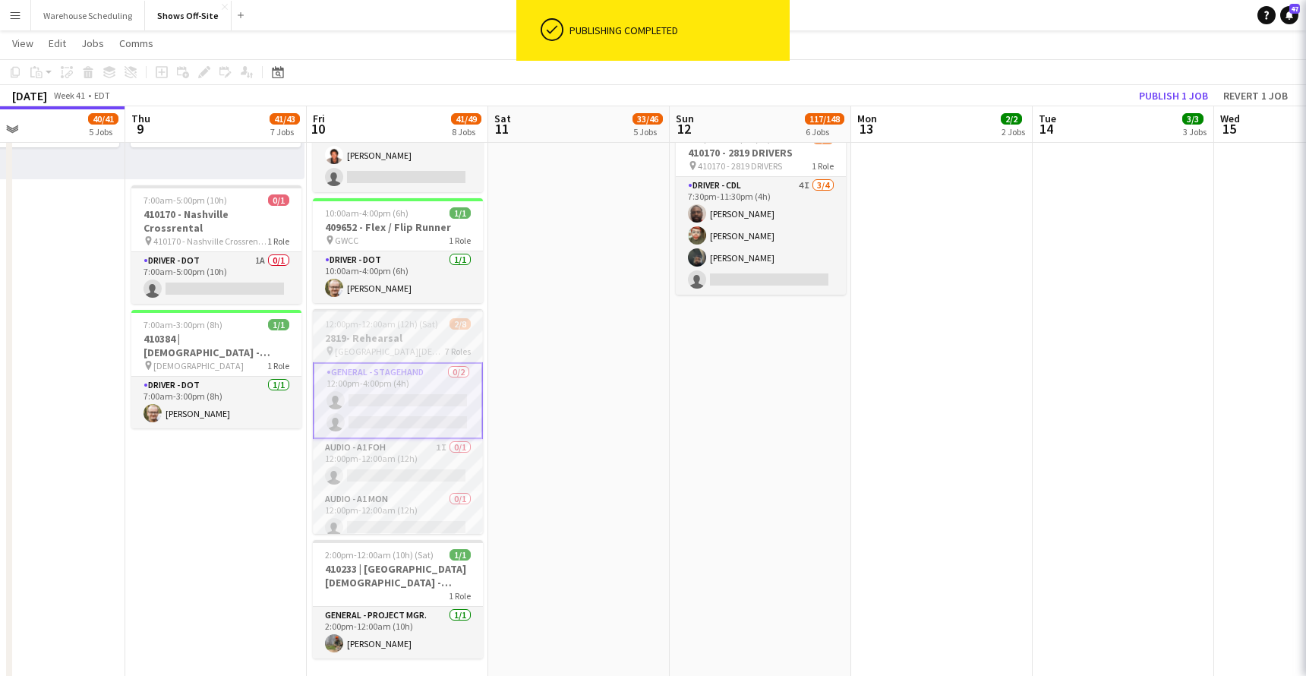
click at [410, 345] on div "pin 2819 Church 7 Roles" at bounding box center [398, 351] width 170 height 12
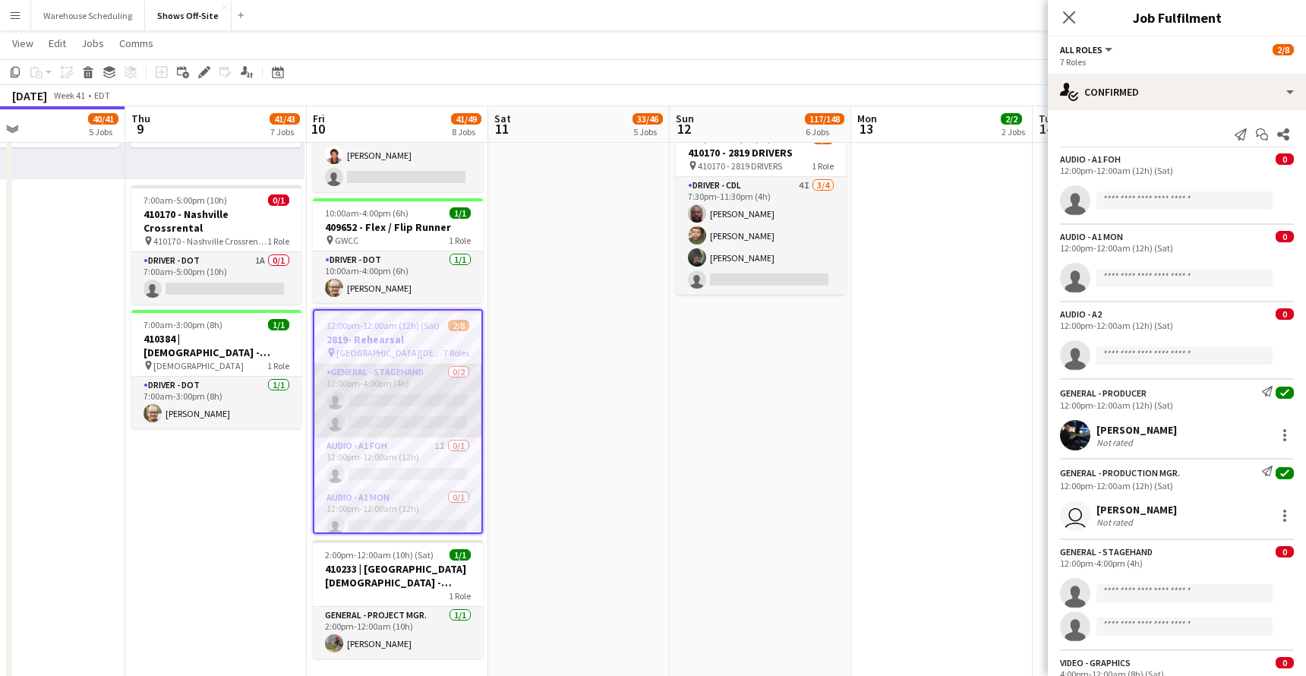
click at [410, 387] on app-card-role "General - Stagehand 0/2 12:00pm-4:00pm (4h) single-neutral-actions single-neutr…" at bounding box center [397, 401] width 167 height 74
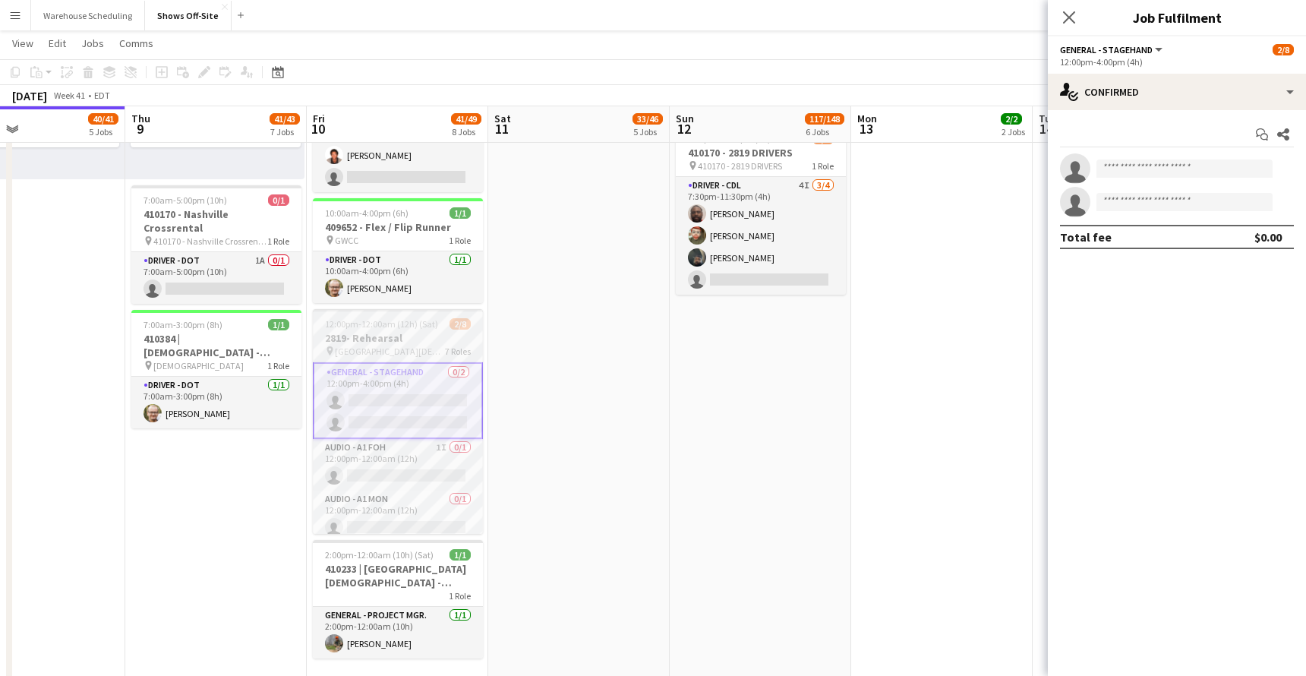
click at [424, 345] on div "pin 2819 Church 7 Roles" at bounding box center [398, 351] width 170 height 12
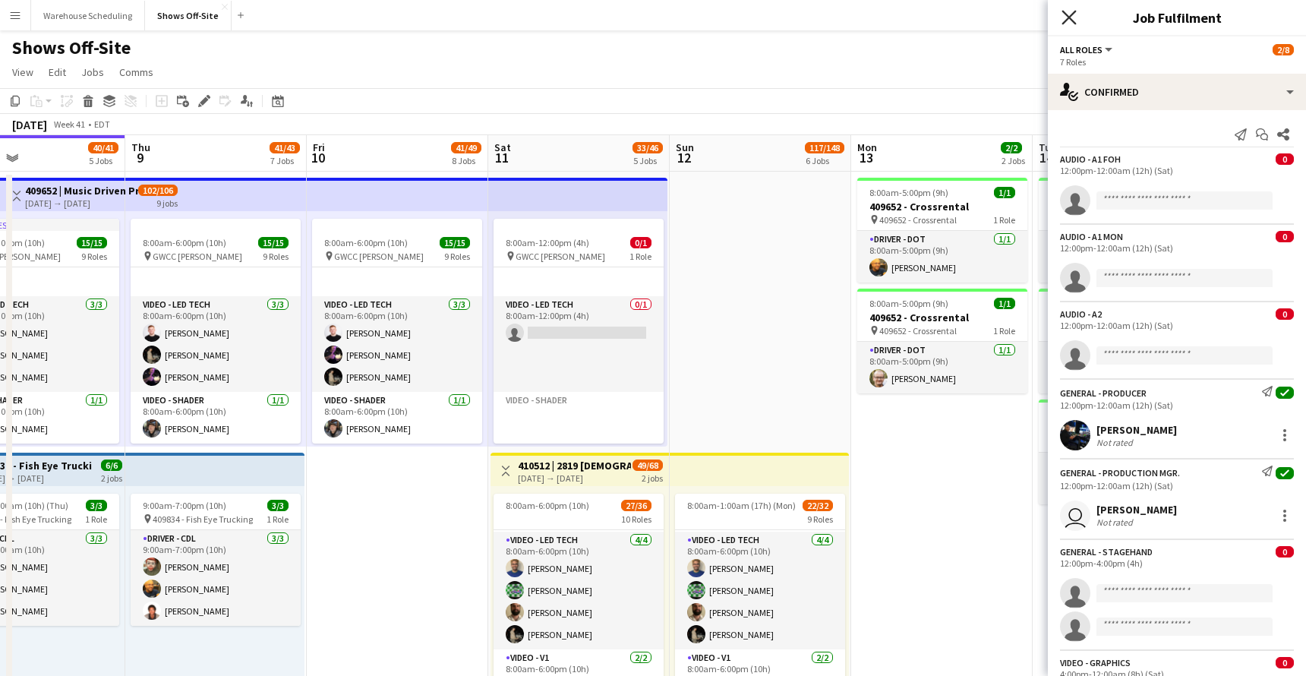
click at [1068, 17] on icon at bounding box center [1068, 17] width 14 height 14
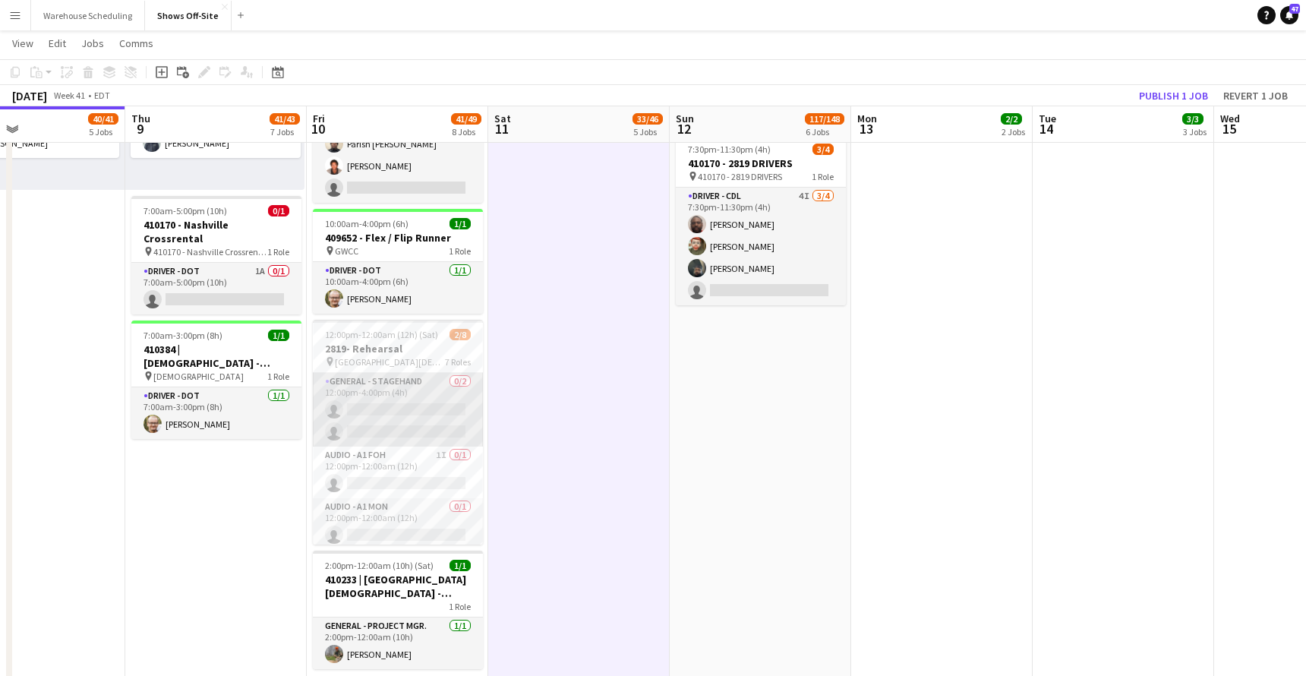
click at [428, 413] on app-card-role "General - Stagehand 0/2 12:00pm-4:00pm (4h) single-neutral-actions single-neutr…" at bounding box center [398, 410] width 170 height 74
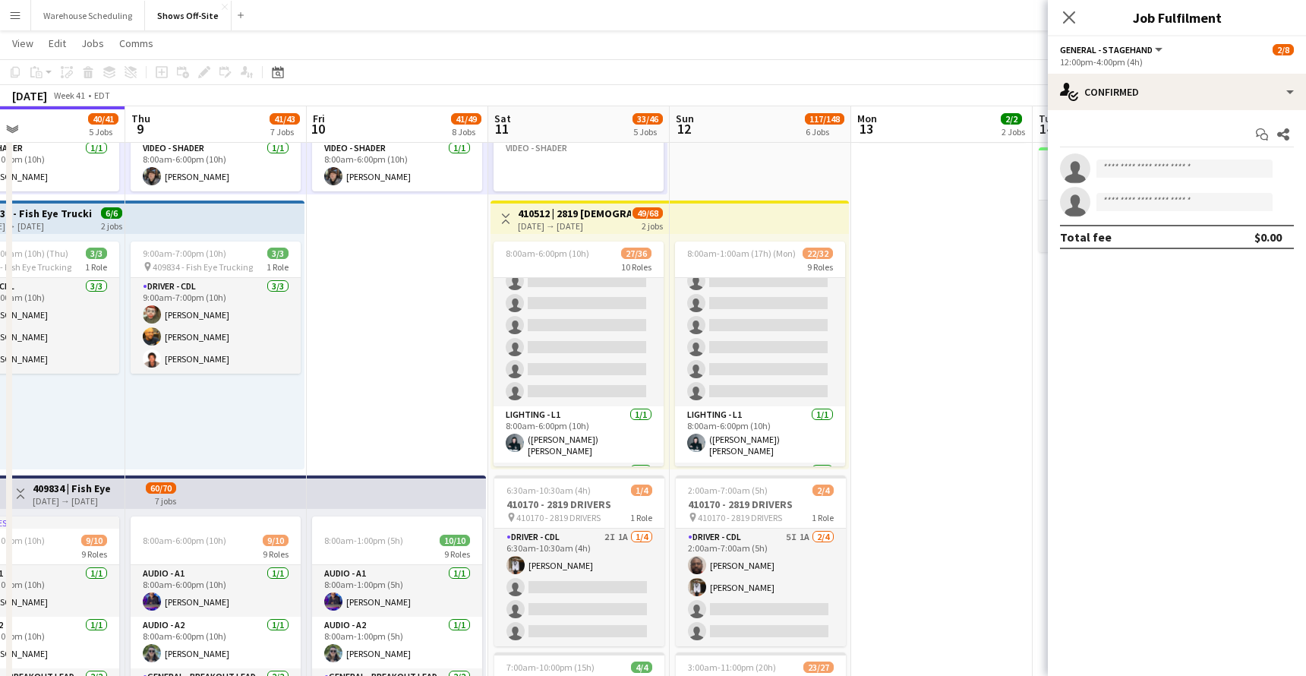
scroll to position [682, 0]
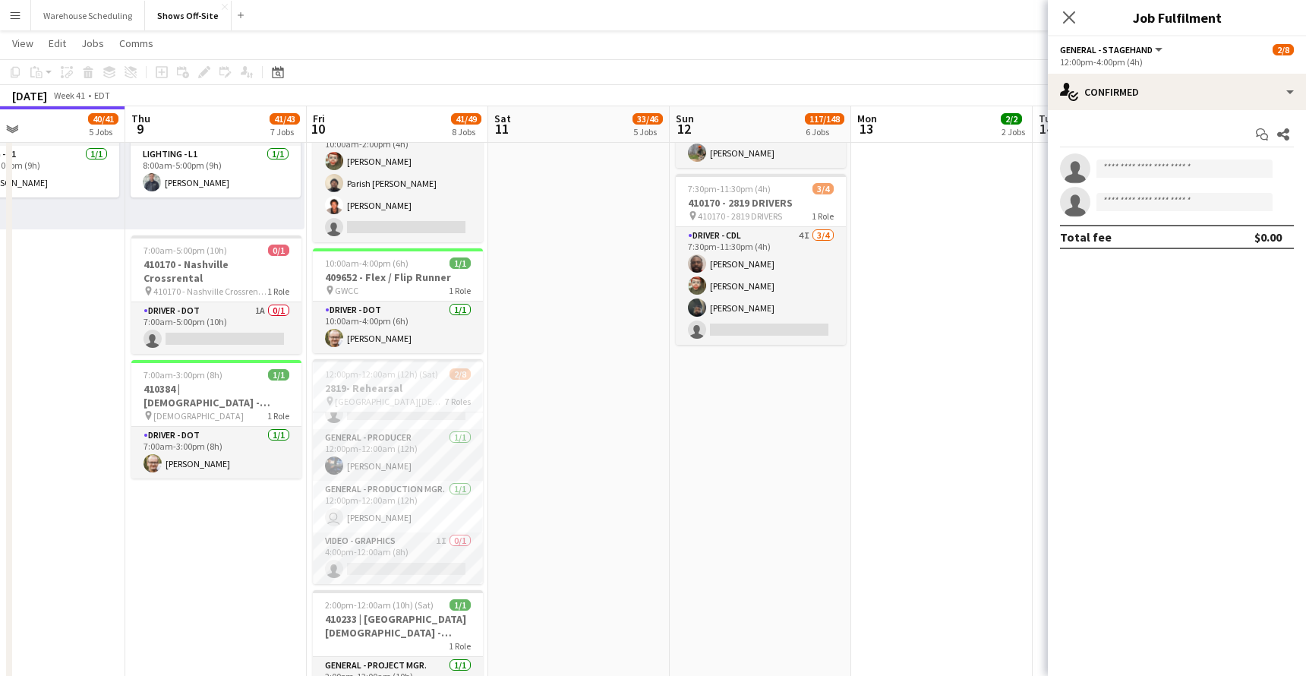
click at [532, 39] on app-page-menu "View Day view expanded Day view collapsed Month view Date picker Jump to [DATE]…" at bounding box center [653, 44] width 1306 height 29
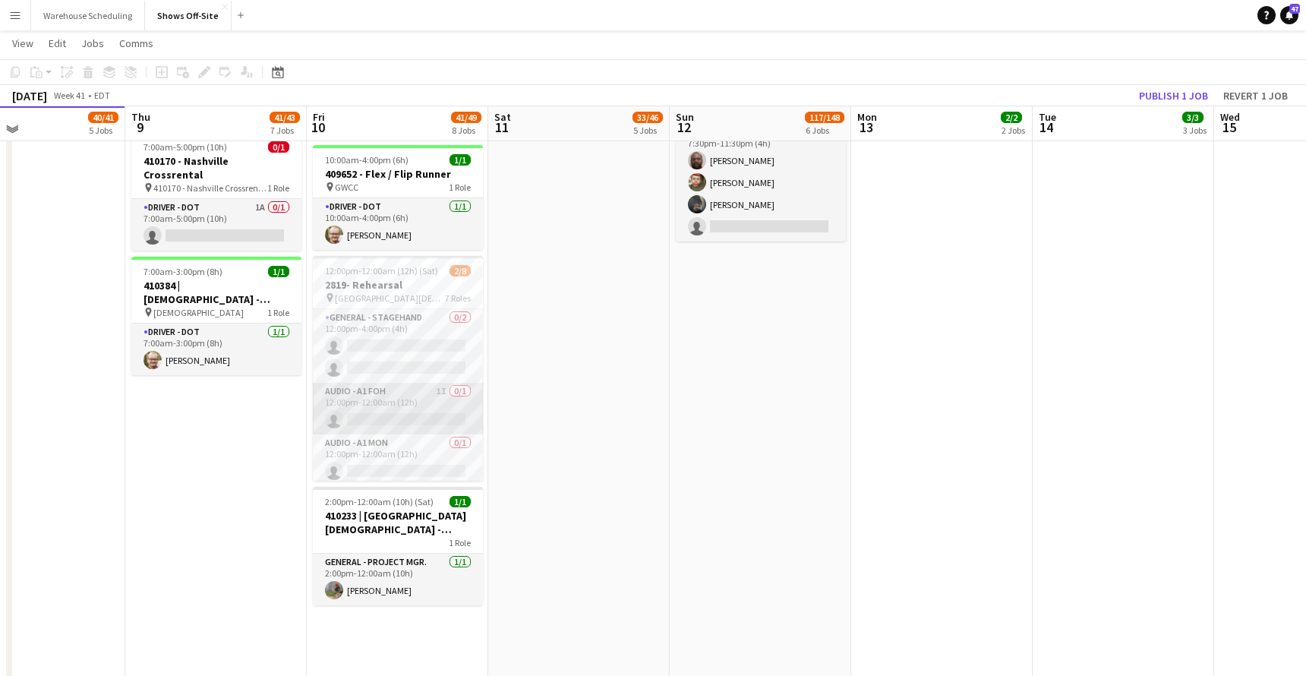
scroll to position [1407, 0]
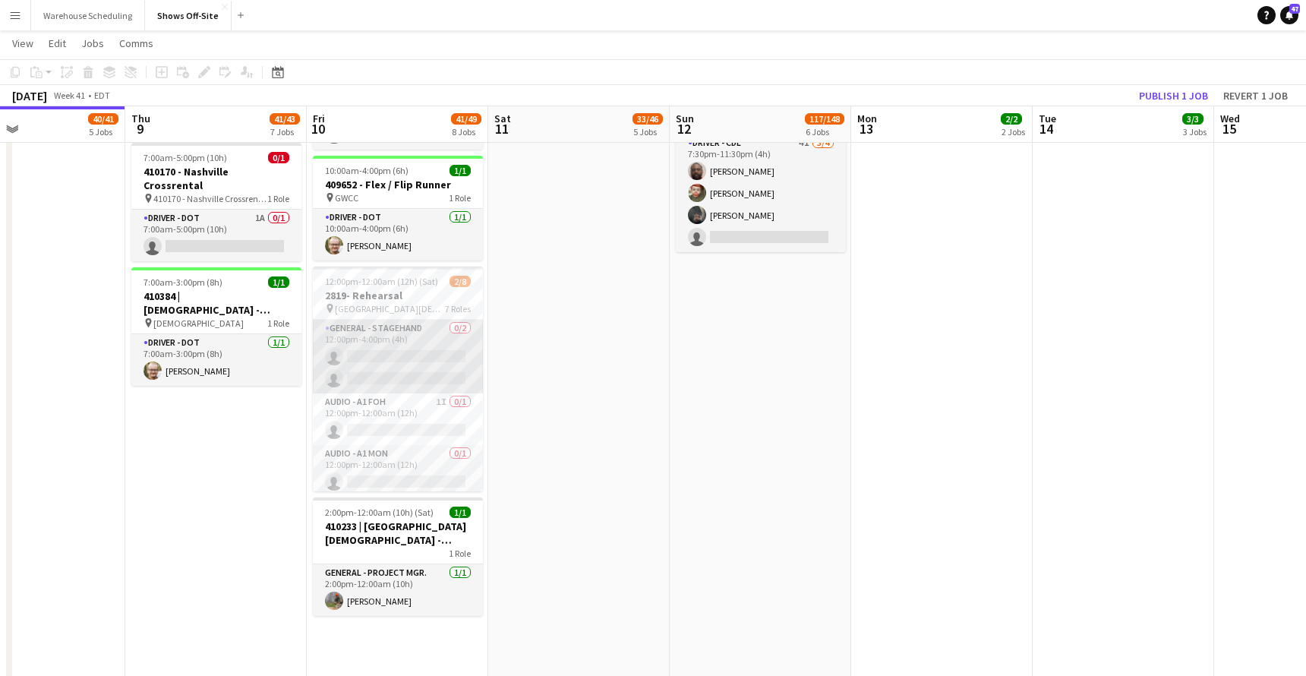
click at [407, 348] on app-card-role "General - Stagehand 0/2 12:00pm-4:00pm (4h) single-neutral-actions single-neutr…" at bounding box center [398, 357] width 170 height 74
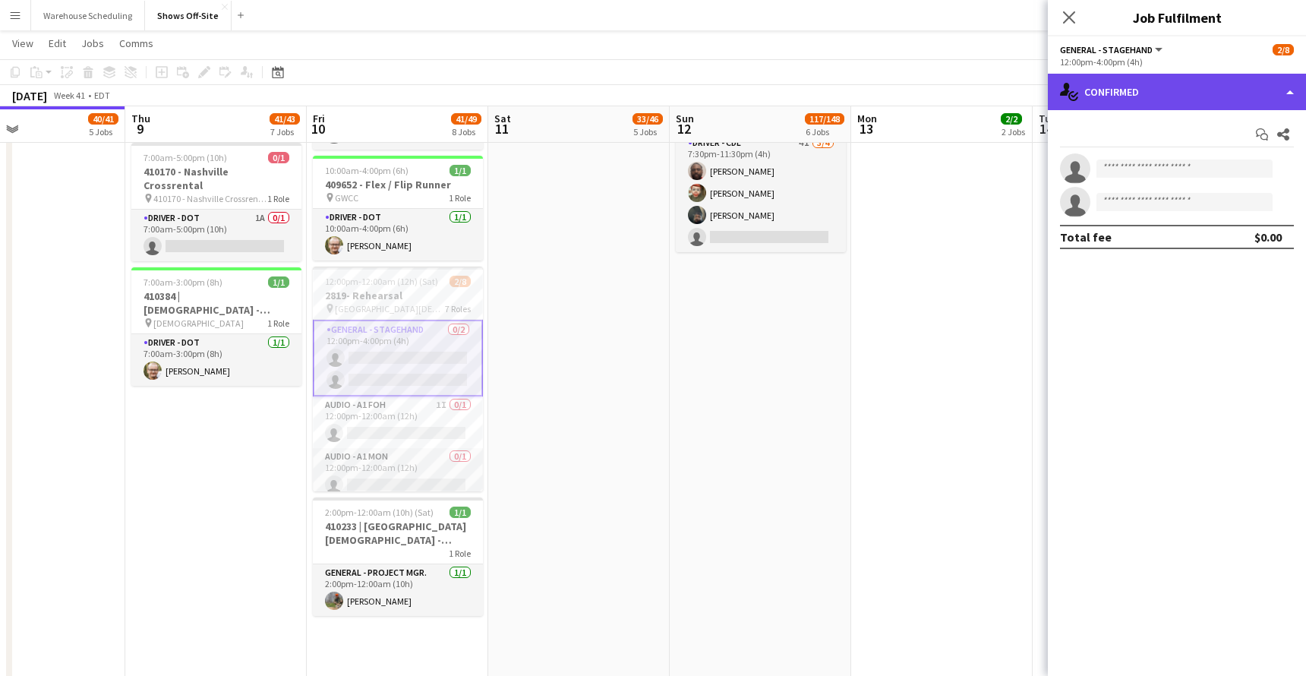
click at [1119, 92] on div "single-neutral-actions-check-2 Confirmed" at bounding box center [1177, 92] width 258 height 36
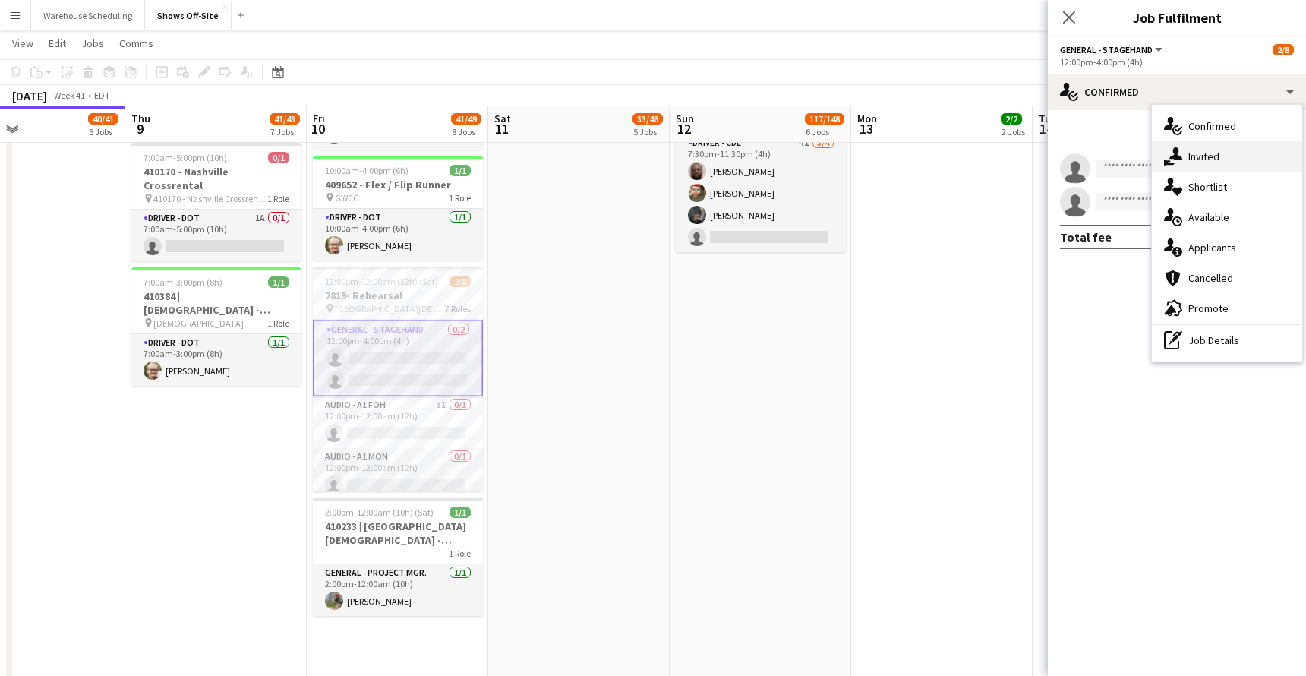
click at [1119, 149] on div "single-neutral-actions-share-1 Invited" at bounding box center [1227, 156] width 150 height 30
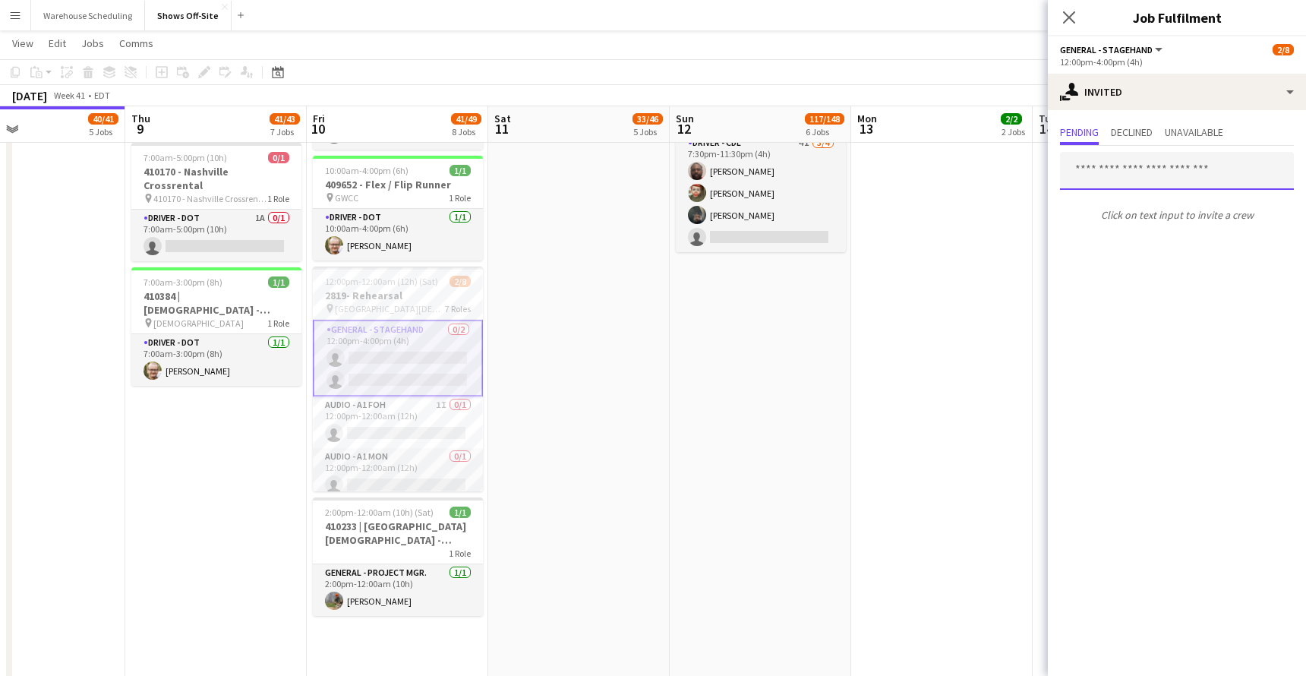
click at [1109, 164] on input "text" at bounding box center [1177, 171] width 234 height 38
type input "*****"
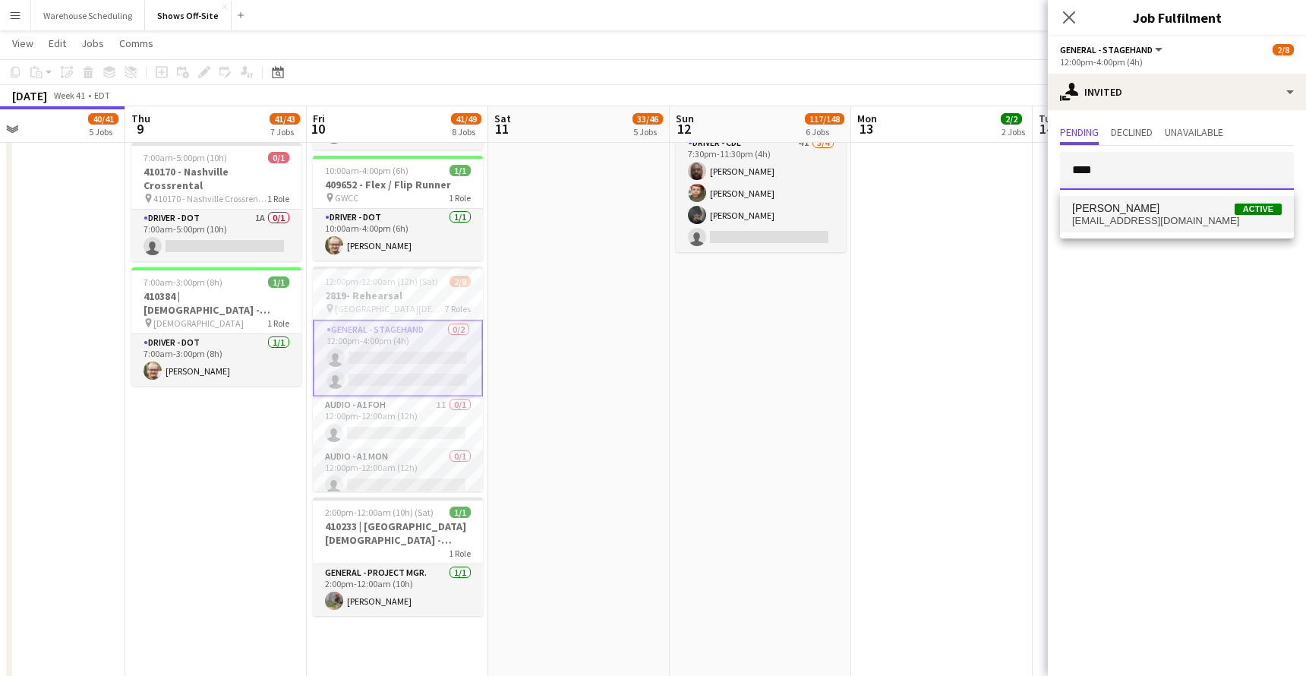
type input "****"
click at [1119, 207] on span "[PERSON_NAME]" at bounding box center [1115, 208] width 87 height 13
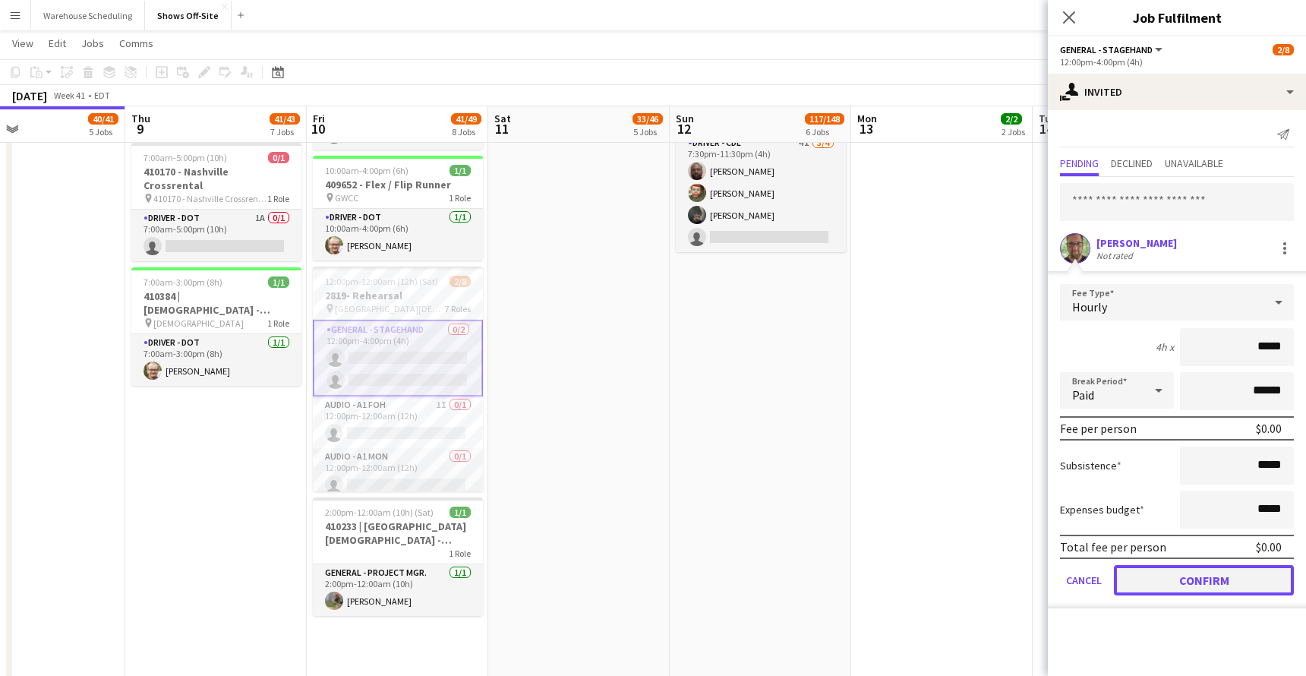
click at [1119, 582] on button "Confirm" at bounding box center [1204, 580] width 180 height 30
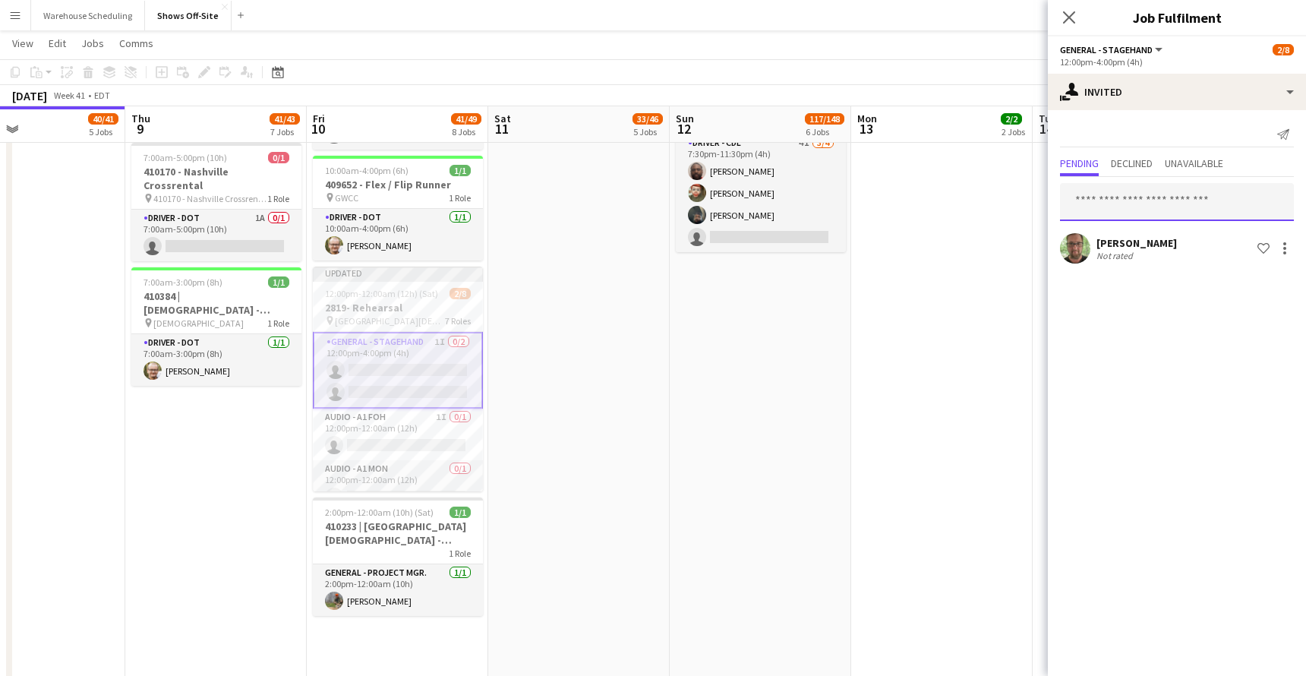
click at [1102, 206] on input "text" at bounding box center [1177, 202] width 234 height 38
type input "****"
type input "*"
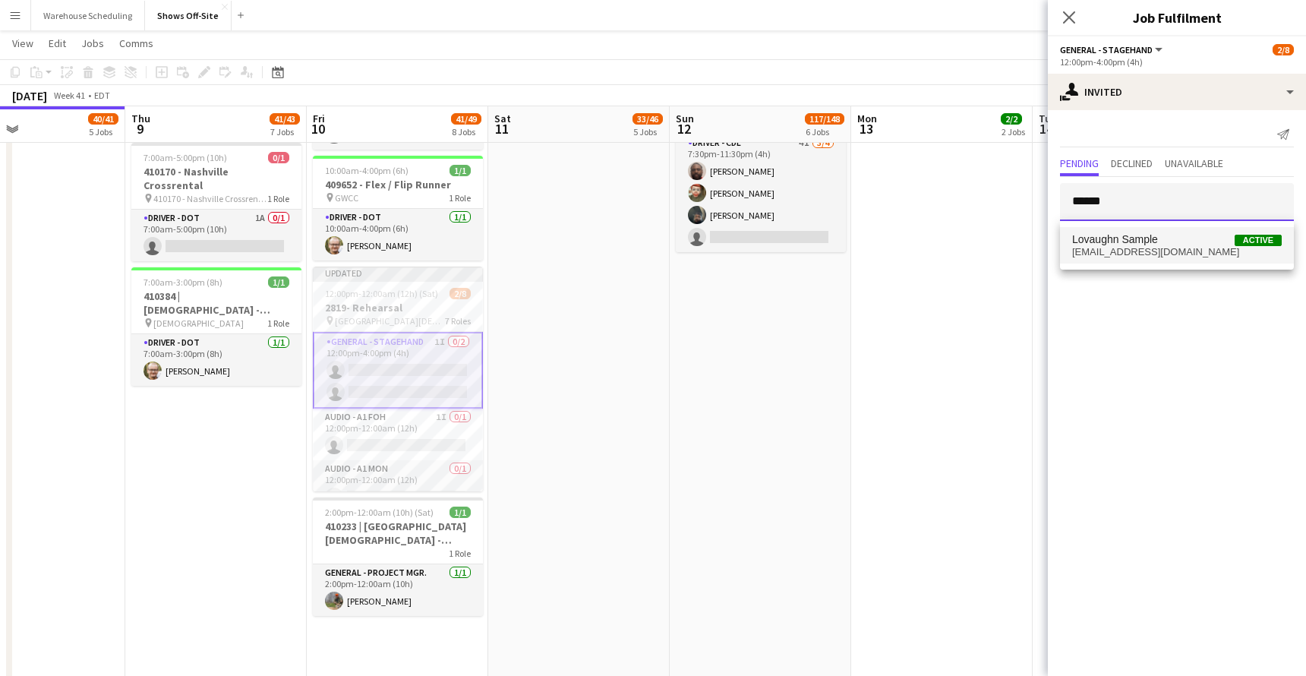
type input "******"
click at [1119, 229] on mat-option "Lovaughn Sample Active lovaughn_sample@yahoo.com" at bounding box center [1177, 245] width 234 height 36
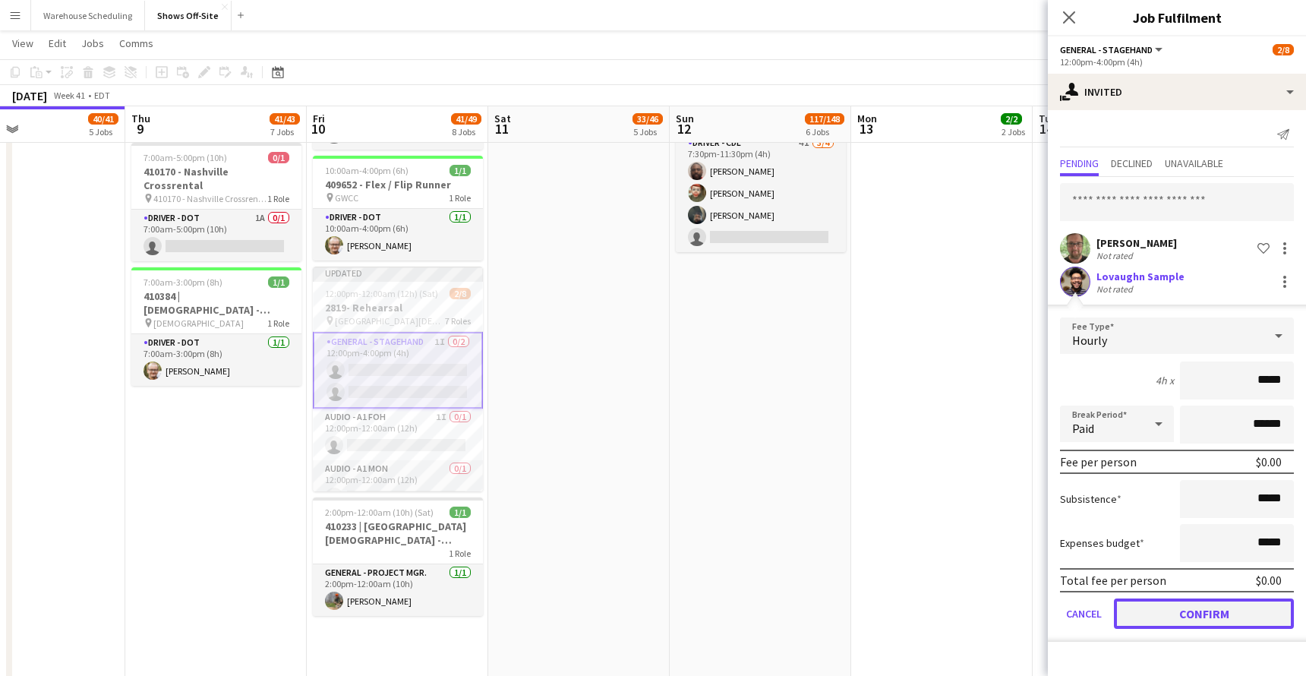
click at [1119, 607] on button "Confirm" at bounding box center [1204, 613] width 180 height 30
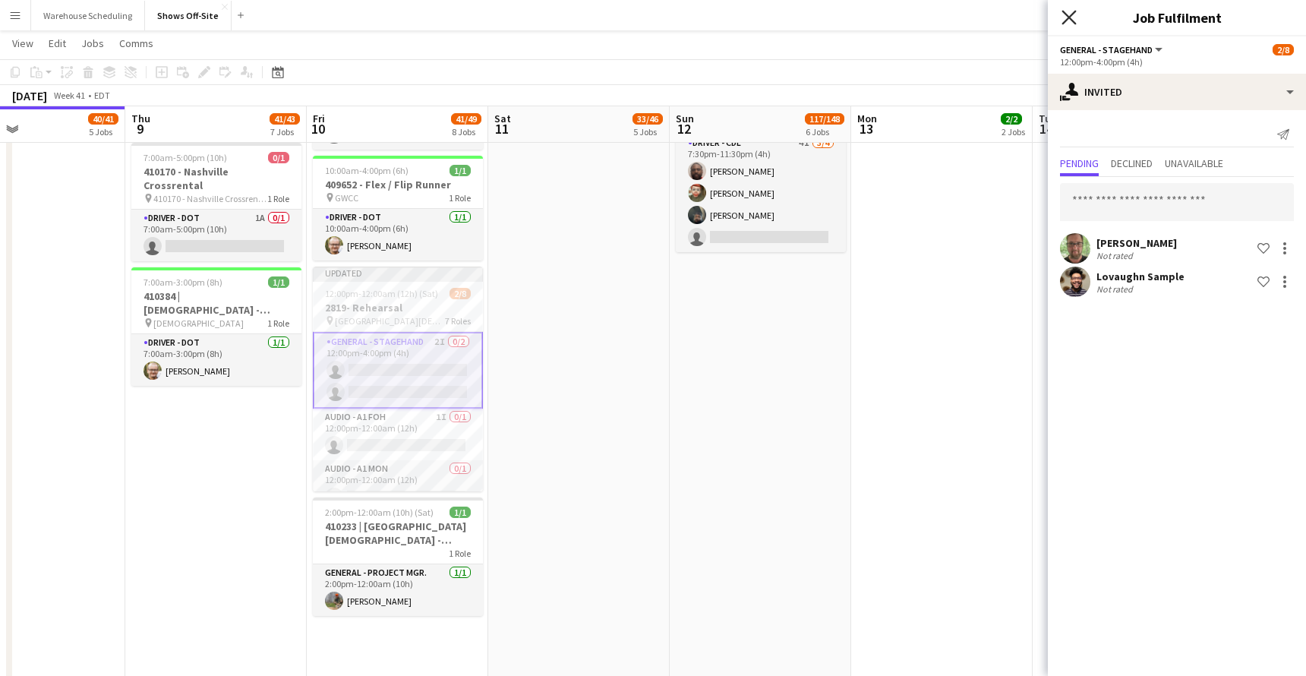
click at [1065, 14] on icon at bounding box center [1068, 17] width 14 height 14
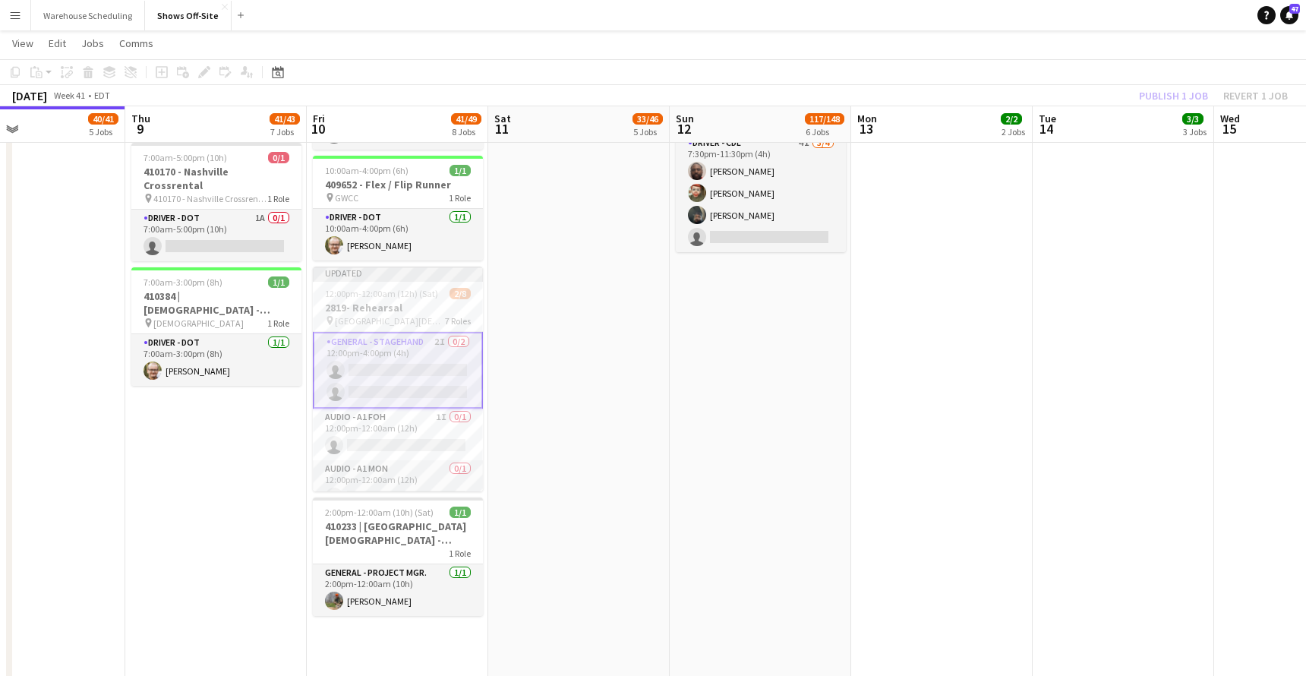
click at [1119, 74] on app-toolbar "Copy Paste Paste Command V Paste with crew Command Shift V Paste linked Job [GE…" at bounding box center [653, 72] width 1306 height 26
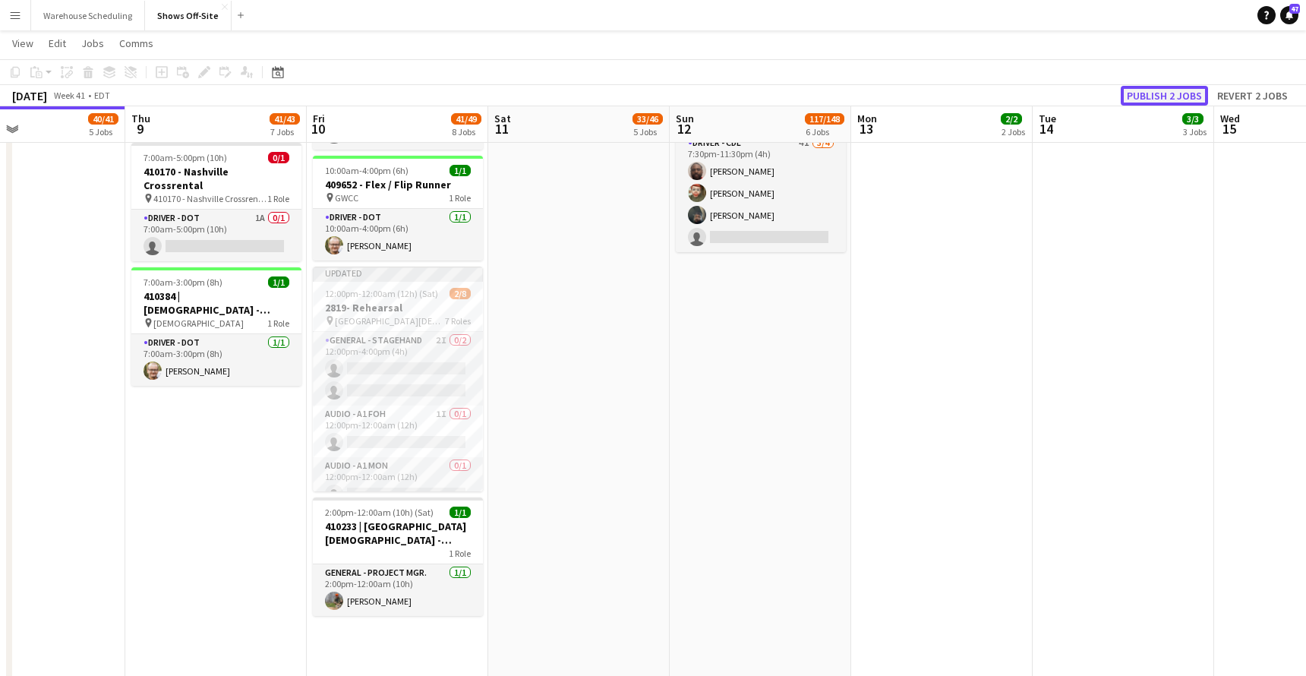
click at [1119, 96] on button "Publish 2 jobs" at bounding box center [1163, 96] width 87 height 20
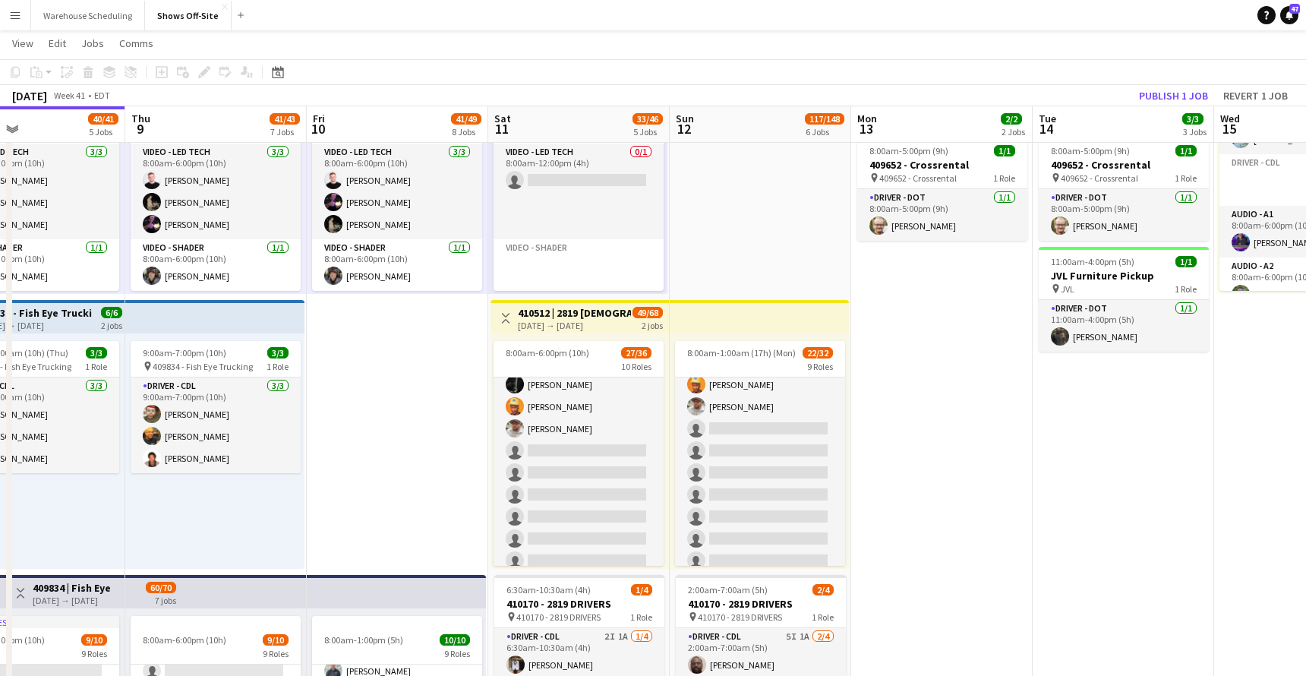
scroll to position [550, 0]
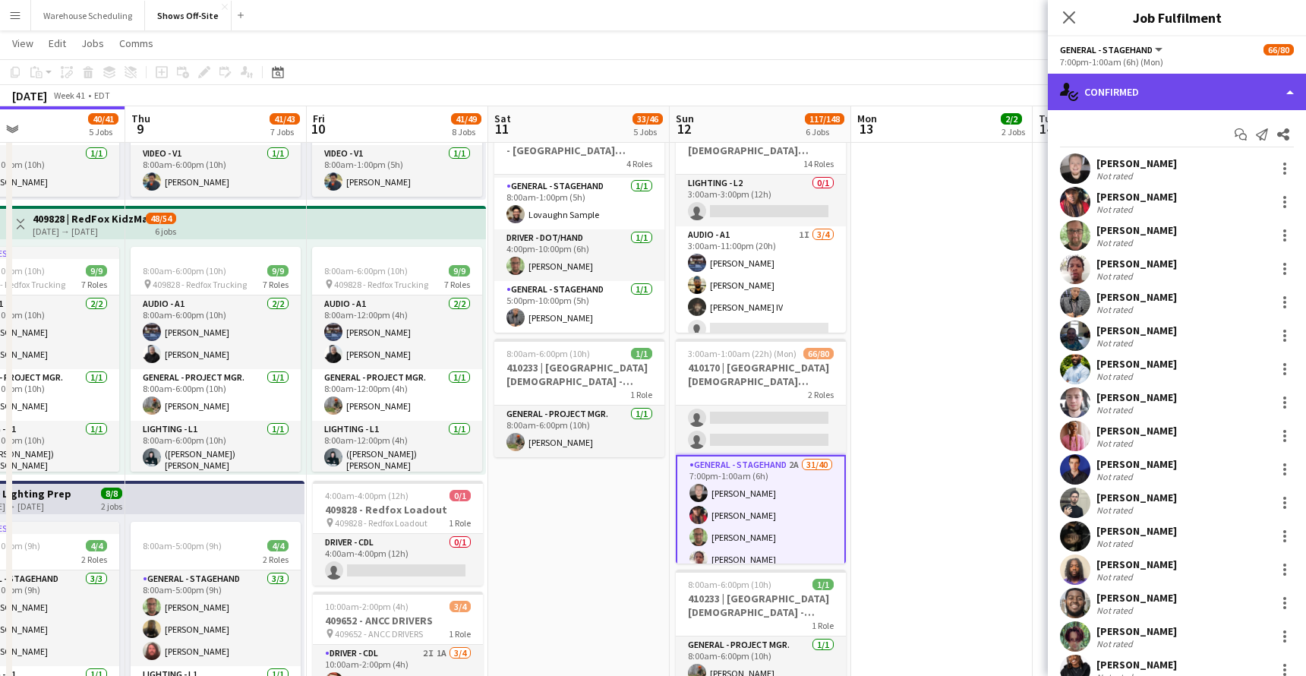
click at [1119, 92] on div "single-neutral-actions-check-2 Confirmed" at bounding box center [1177, 92] width 258 height 36
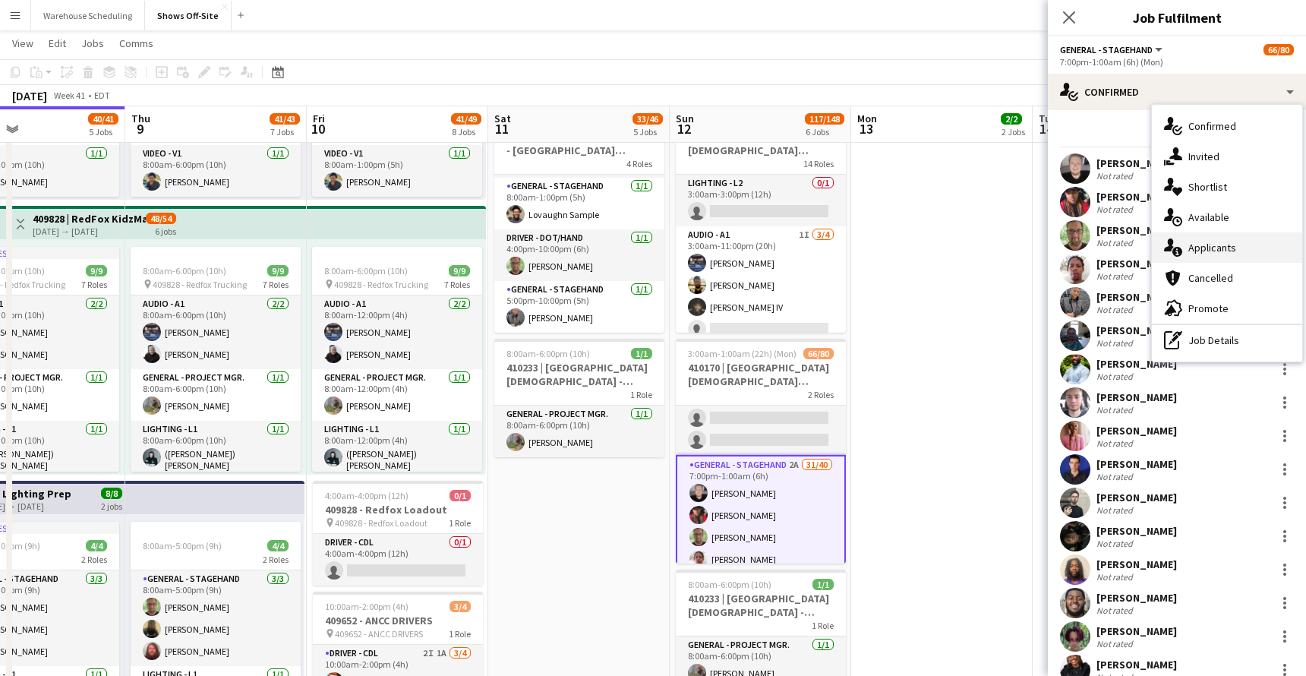
click at [1119, 251] on span "Applicants" at bounding box center [1212, 248] width 48 height 14
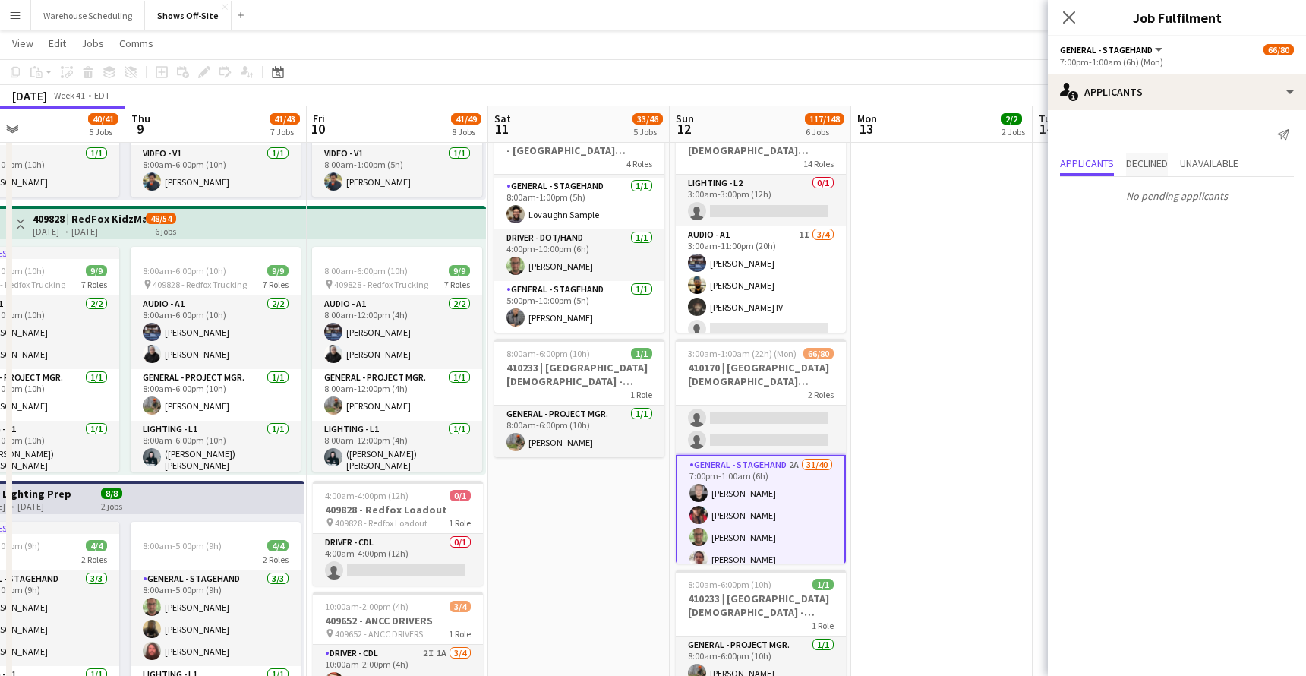
click at [1119, 161] on span "Declined" at bounding box center [1147, 163] width 42 height 11
click at [1119, 128] on span "Unavailable" at bounding box center [1209, 132] width 58 height 11
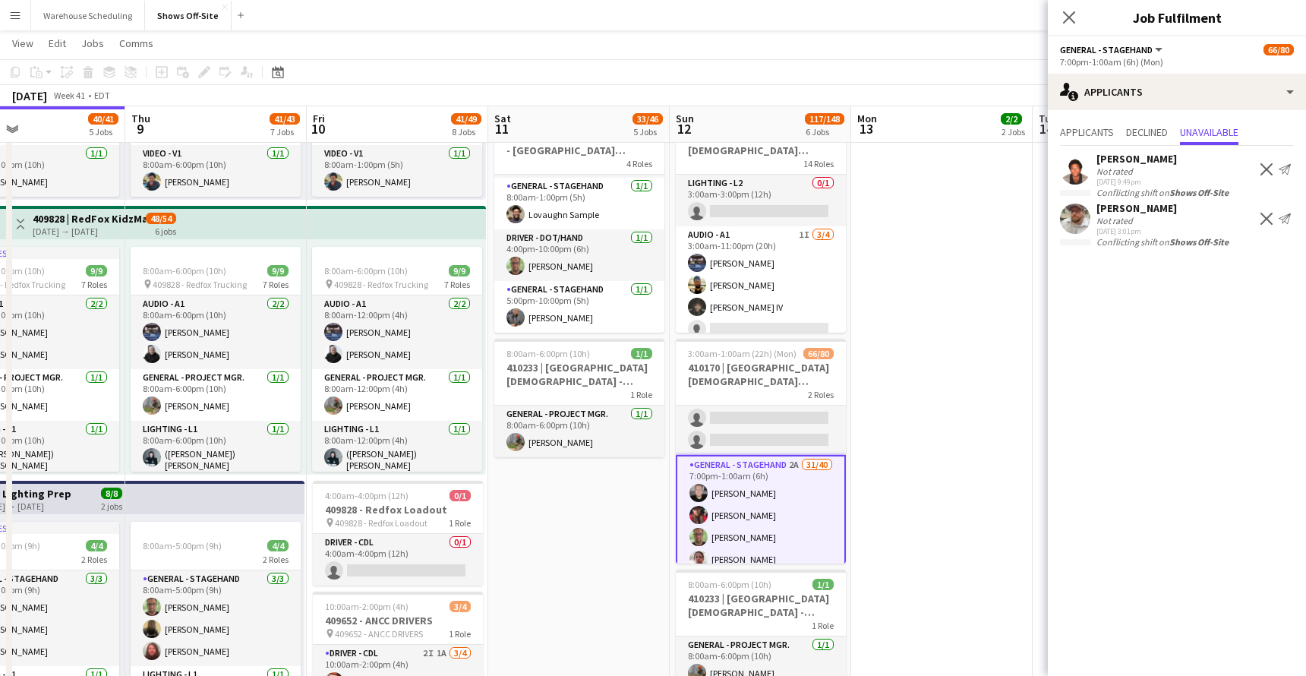
click at [1119, 169] on app-icon "Decline" at bounding box center [1266, 169] width 12 height 12
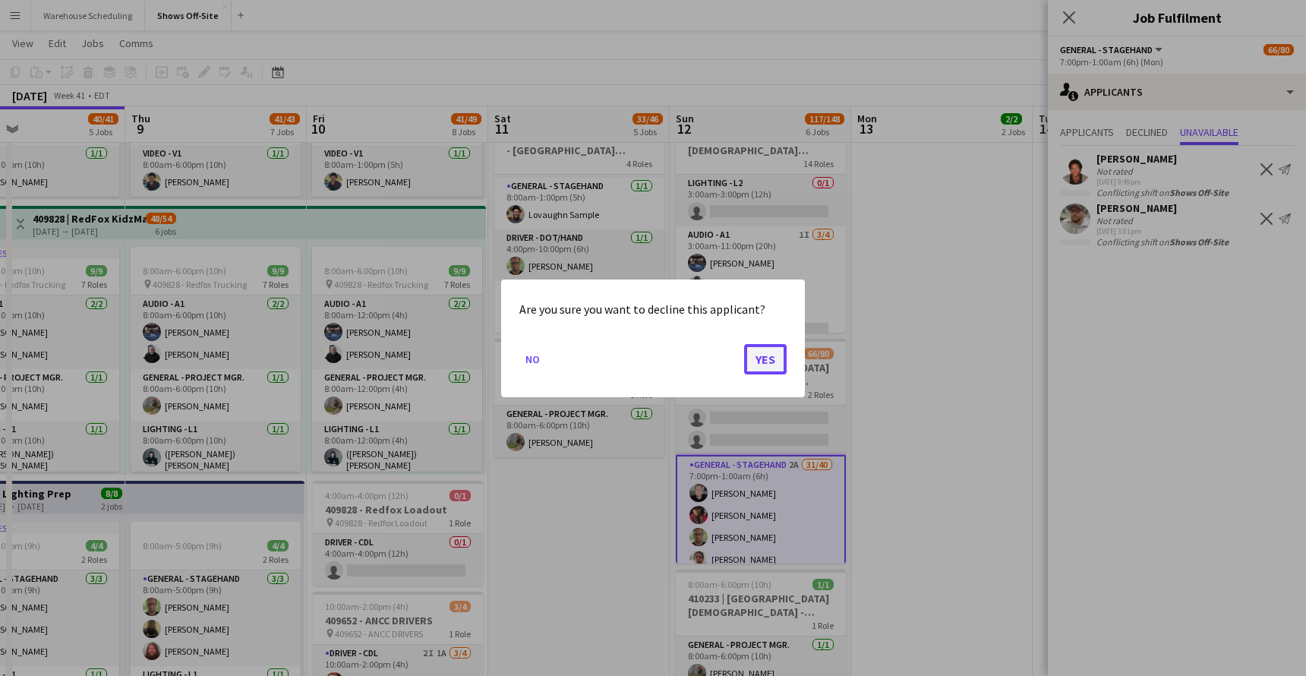
click at [780, 359] on button "Yes" at bounding box center [765, 358] width 43 height 30
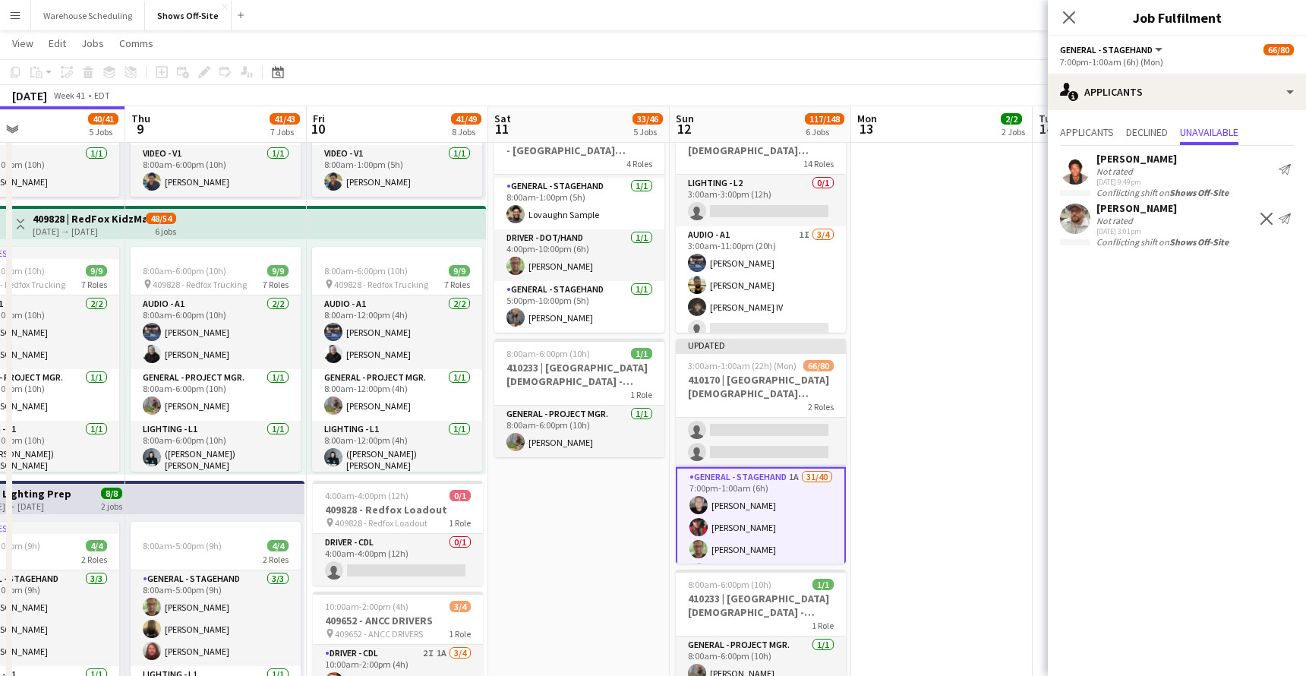
click at [1119, 218] on app-icon "Decline" at bounding box center [1266, 219] width 12 height 12
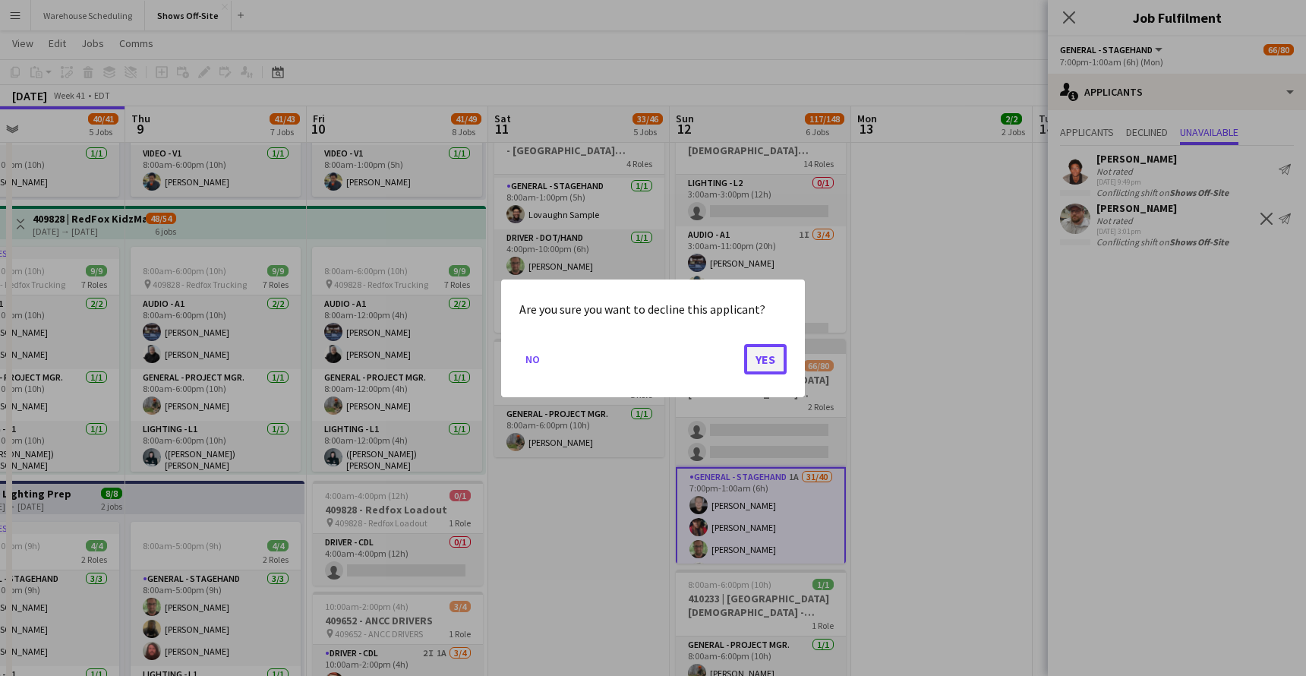
click at [755, 352] on button "Yes" at bounding box center [765, 358] width 43 height 30
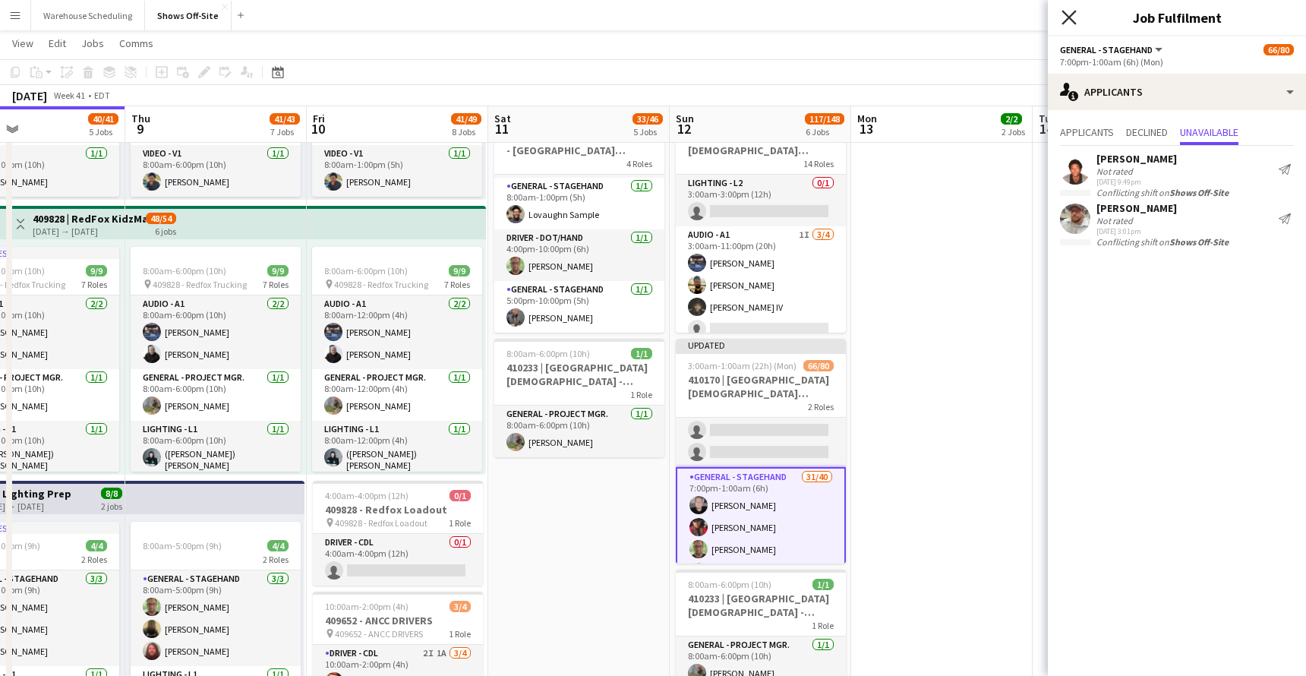
click at [1067, 11] on icon "Close pop-in" at bounding box center [1068, 17] width 14 height 14
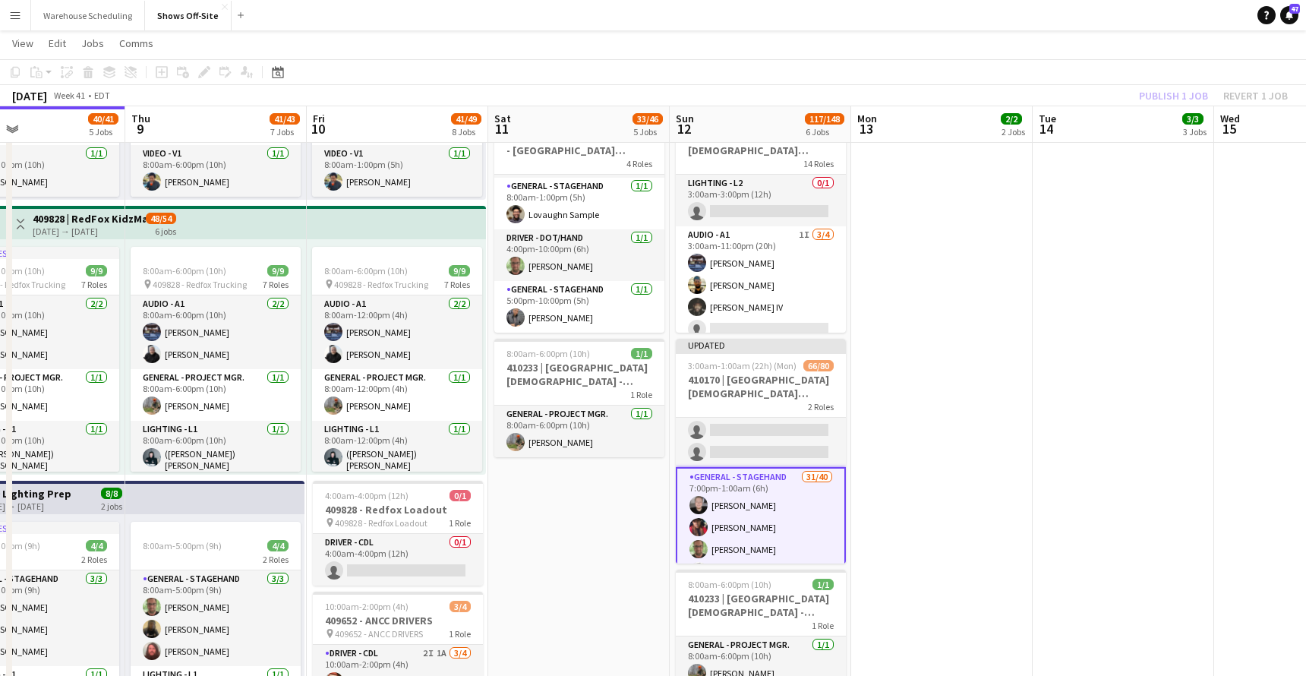
click at [1119, 49] on app-page-menu "View Day view expanded Day view collapsed Month view Date picker Jump to [DATE]…" at bounding box center [653, 44] width 1306 height 29
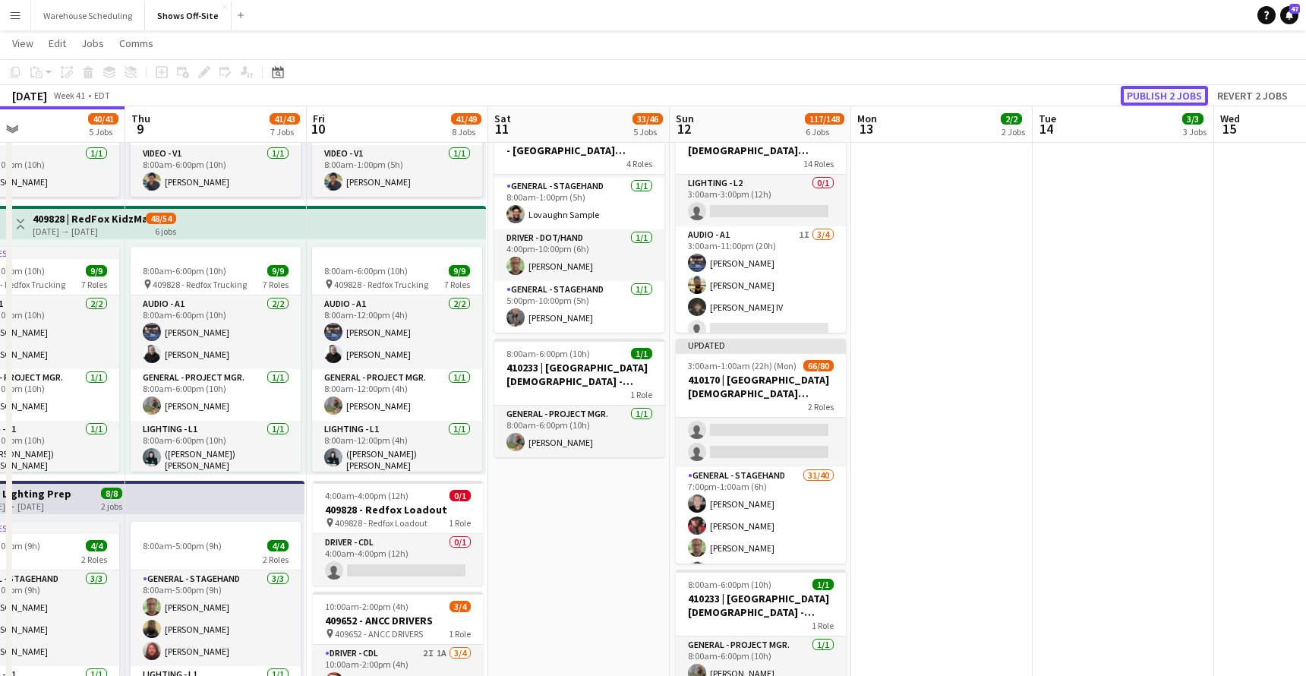
click at [1119, 94] on button "Publish 2 jobs" at bounding box center [1163, 96] width 87 height 20
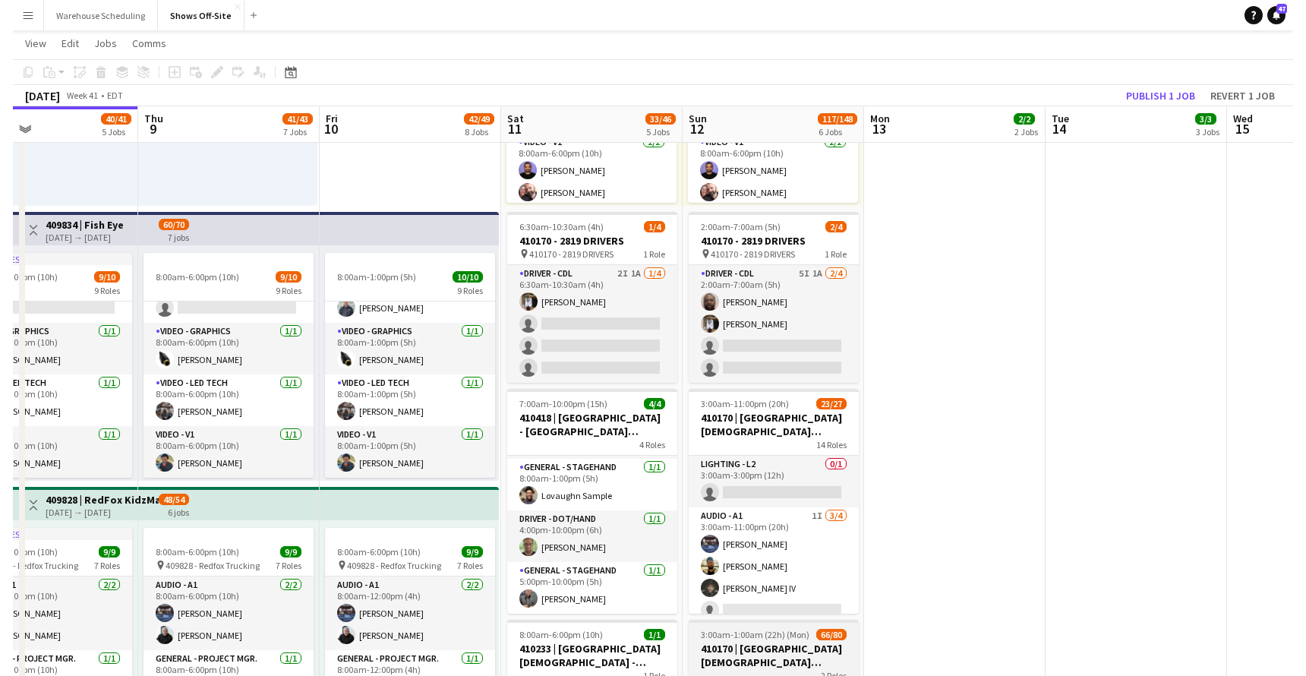
scroll to position [522, 0]
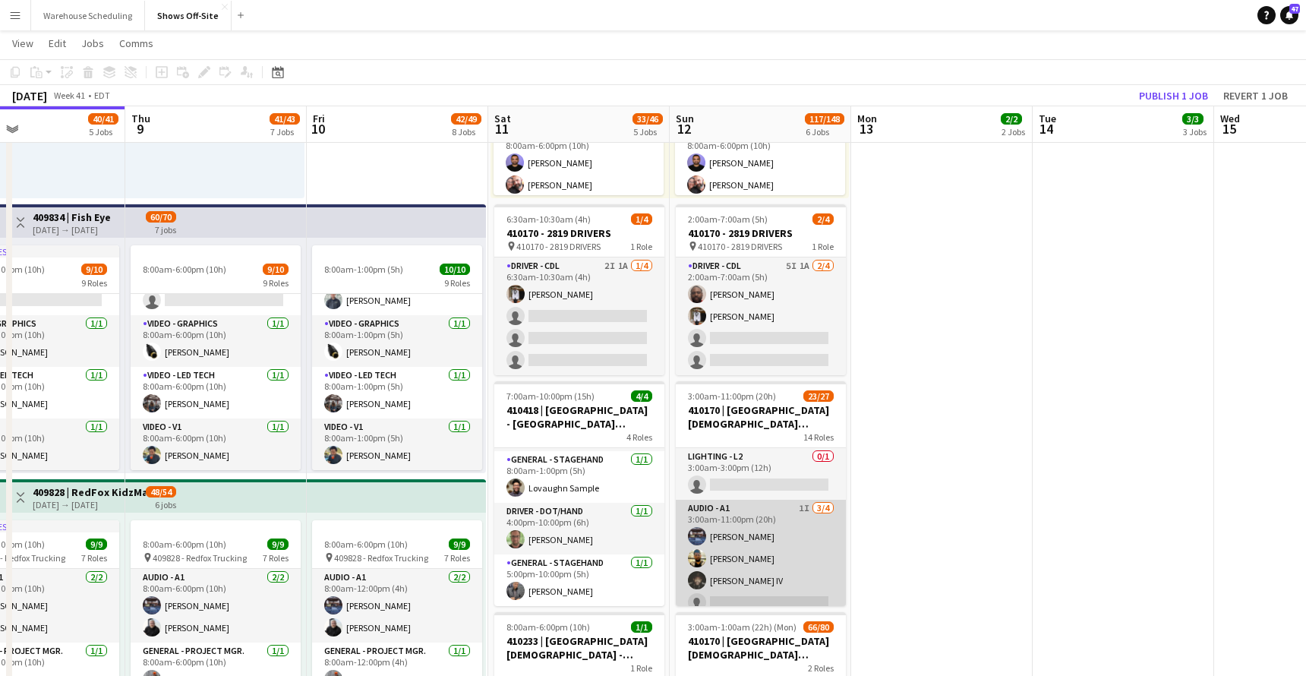
click at [754, 525] on app-card-role "Audio - A1 1I 3/4 3:00am-11:00pm (20h) Travis Stoker Mike McCoy Sylvester Willi…" at bounding box center [761, 559] width 170 height 118
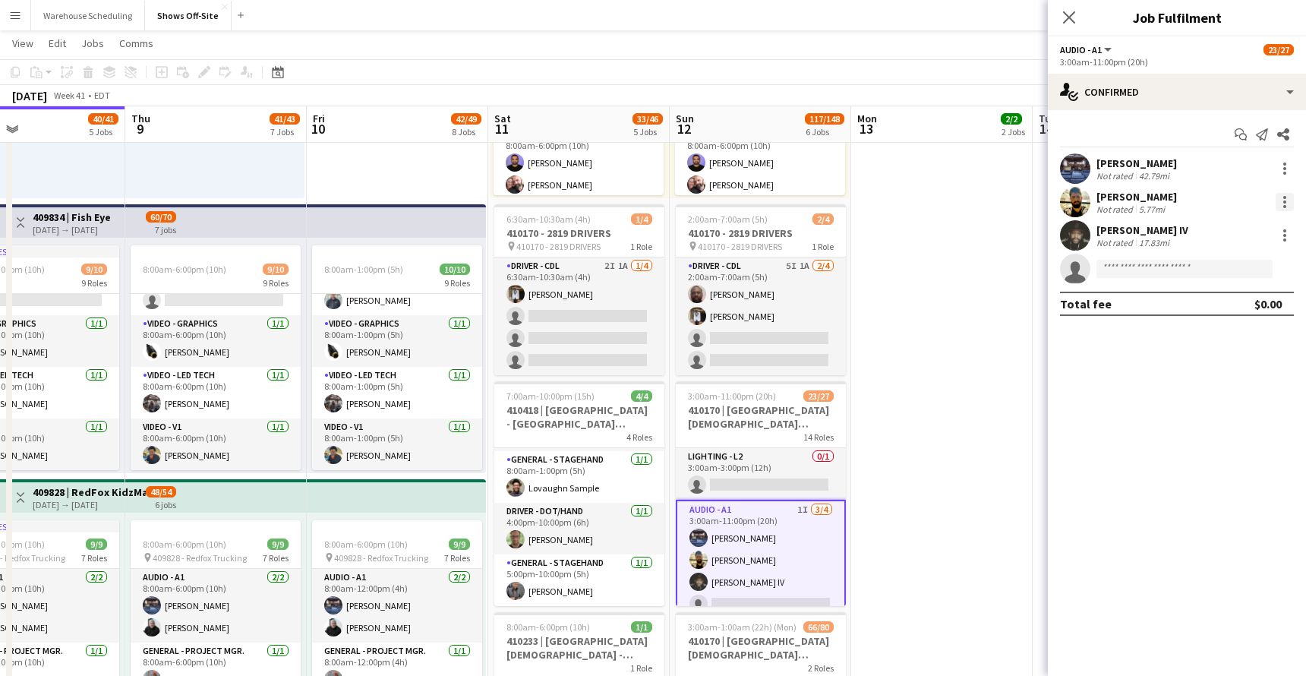
click at [1119, 202] on div at bounding box center [1284, 202] width 18 height 18
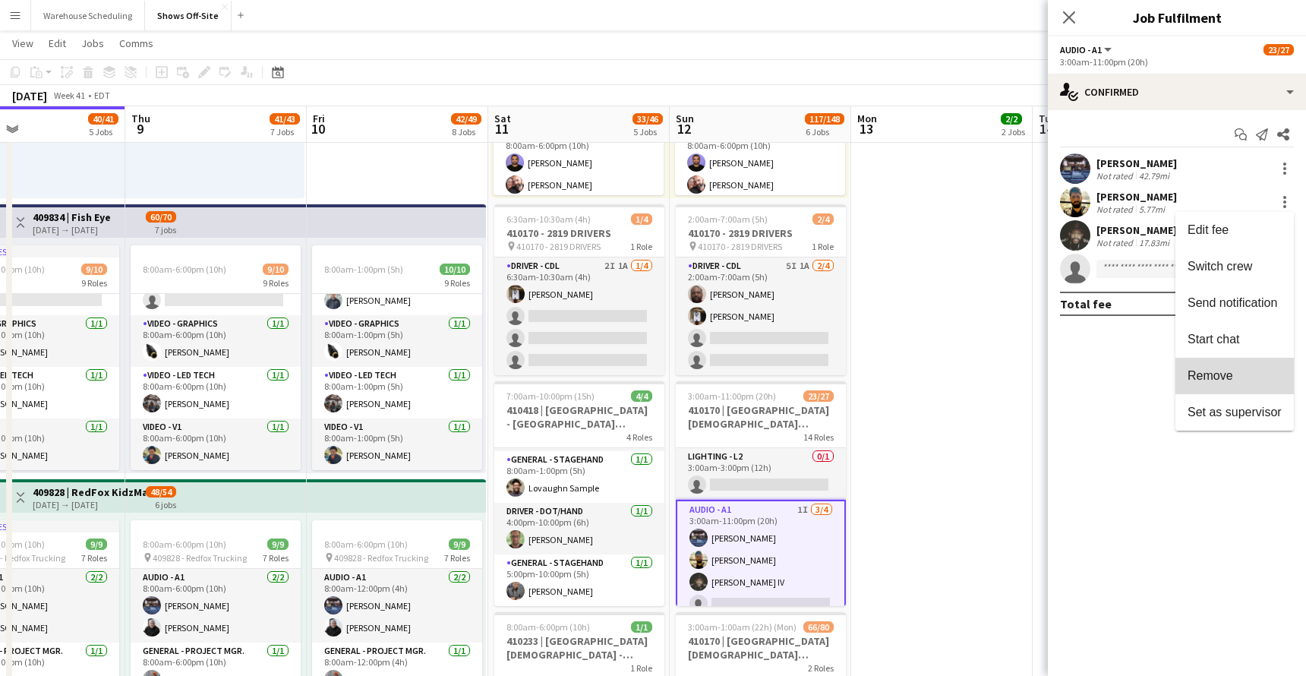
click at [1119, 380] on span "Remove" at bounding box center [1210, 375] width 46 height 13
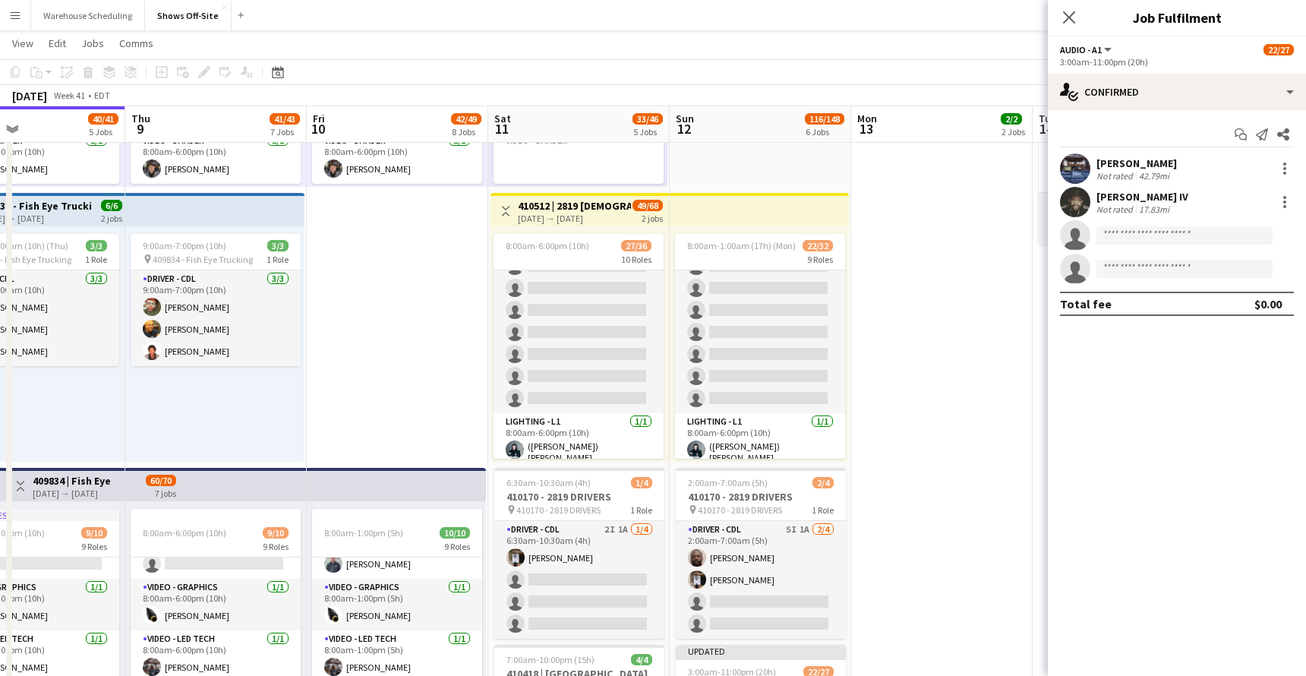
scroll to position [689, 0]
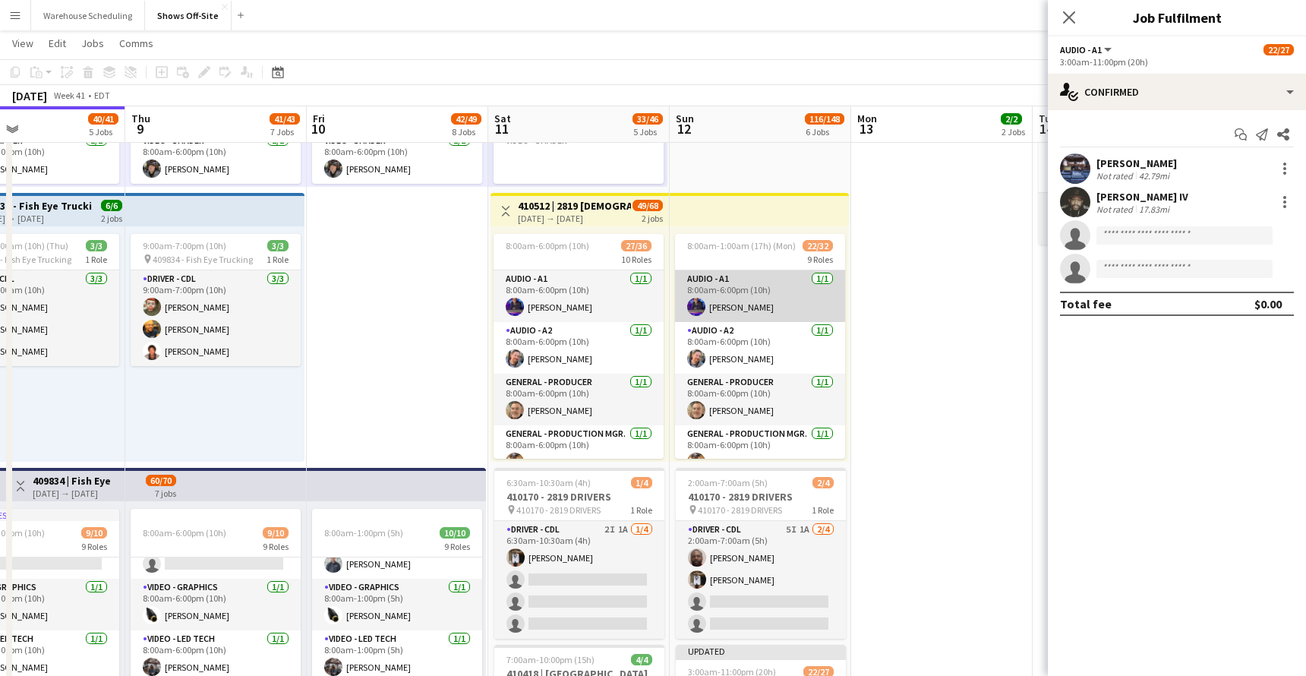
click at [775, 301] on app-card-role "Audio - A1 1/1 8:00am-6:00pm (10h) Christopher Pou" at bounding box center [760, 296] width 170 height 52
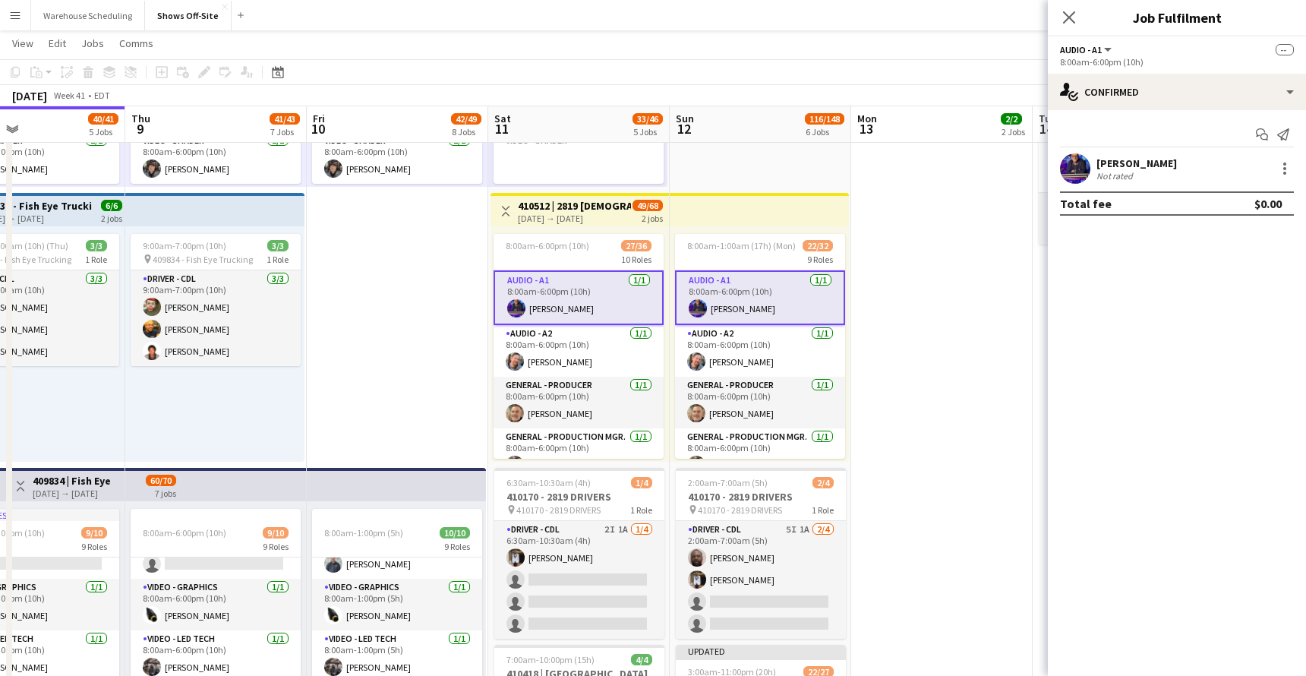
click at [790, 295] on app-card-role "Audio - A1 1/1 8:00am-6:00pm (10h) Christopher Pou" at bounding box center [760, 297] width 170 height 55
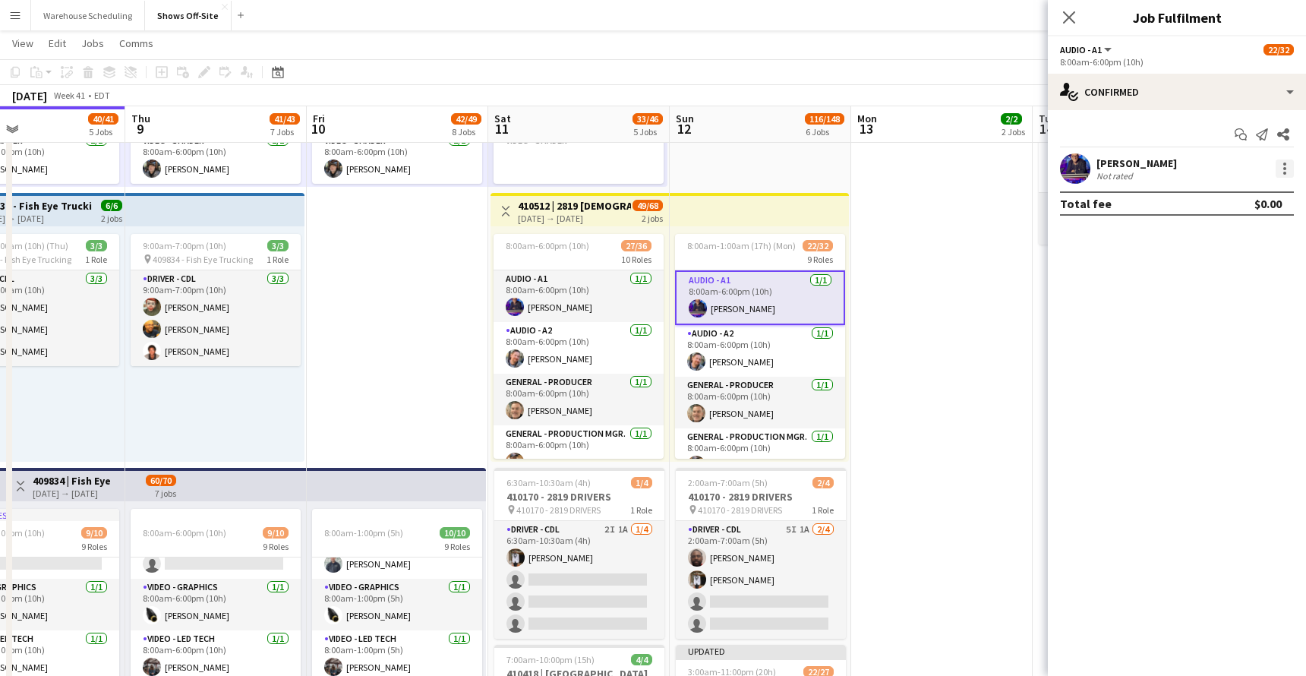
click at [1119, 166] on div at bounding box center [1284, 168] width 18 height 18
click at [1119, 314] on button "Remove" at bounding box center [1234, 306] width 118 height 36
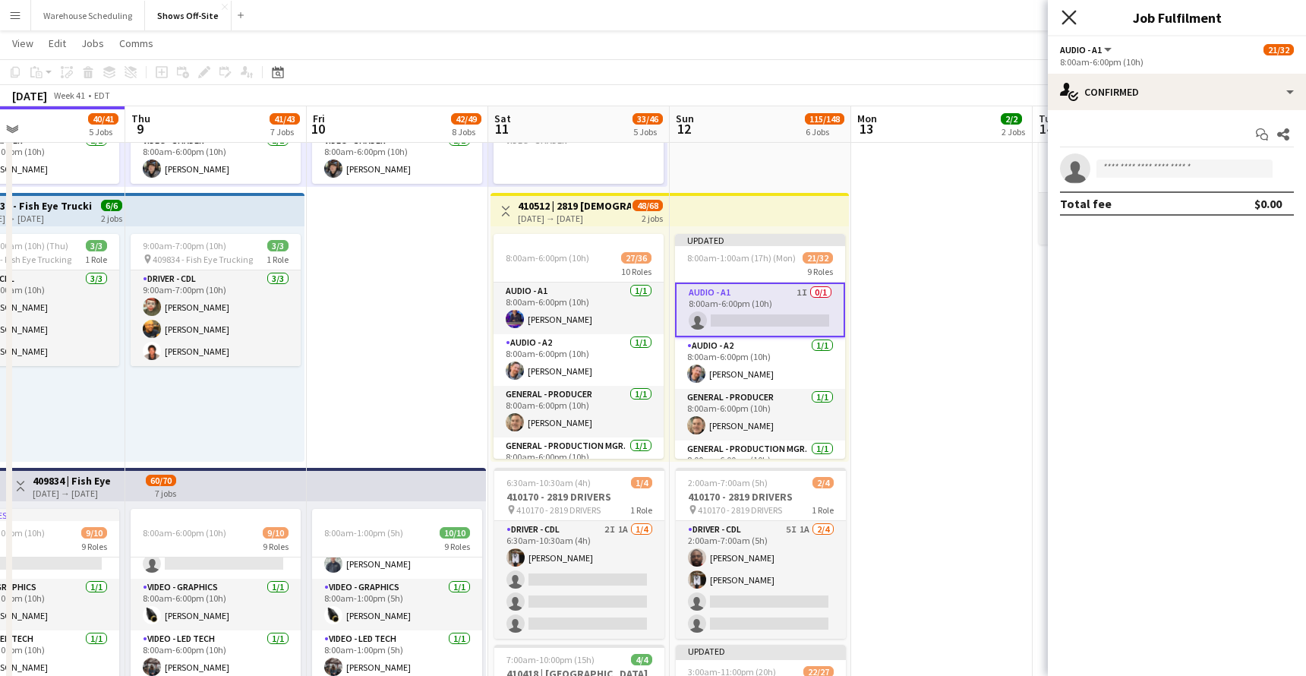
click at [1070, 20] on icon "Close pop-in" at bounding box center [1068, 17] width 14 height 14
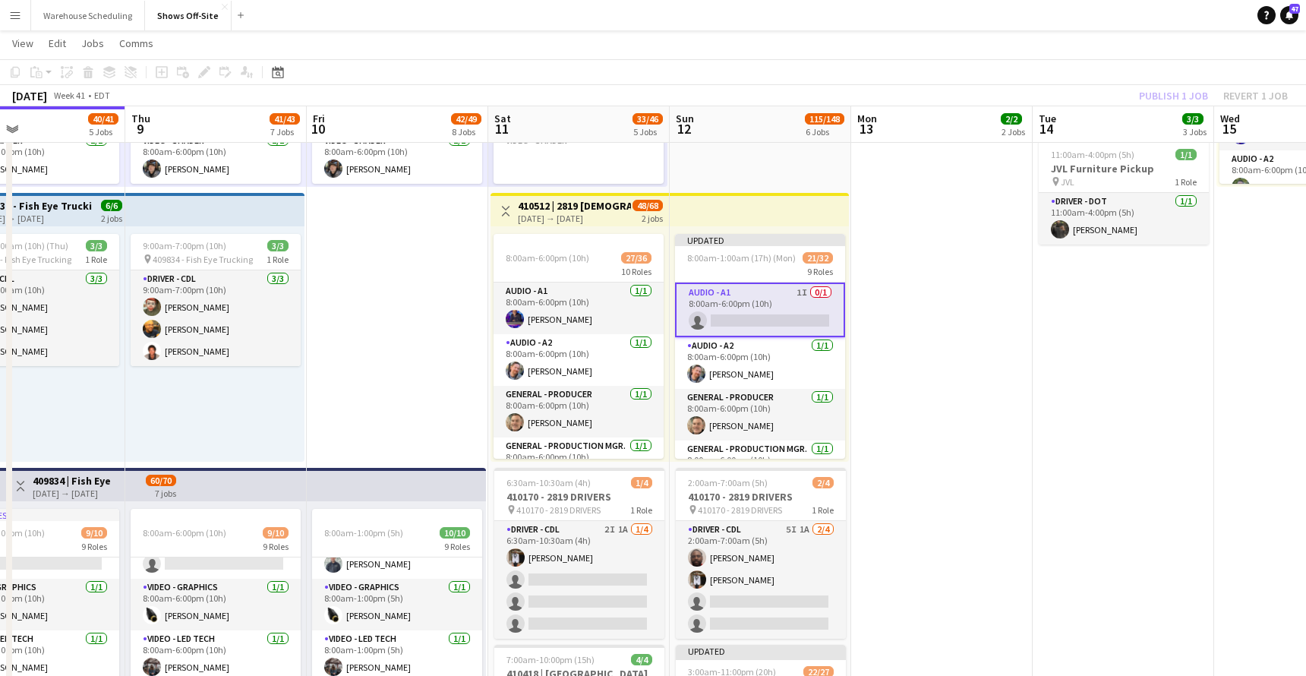
click at [1119, 93] on div "Publish 1 job Revert 1 job" at bounding box center [1212, 96] width 185 height 20
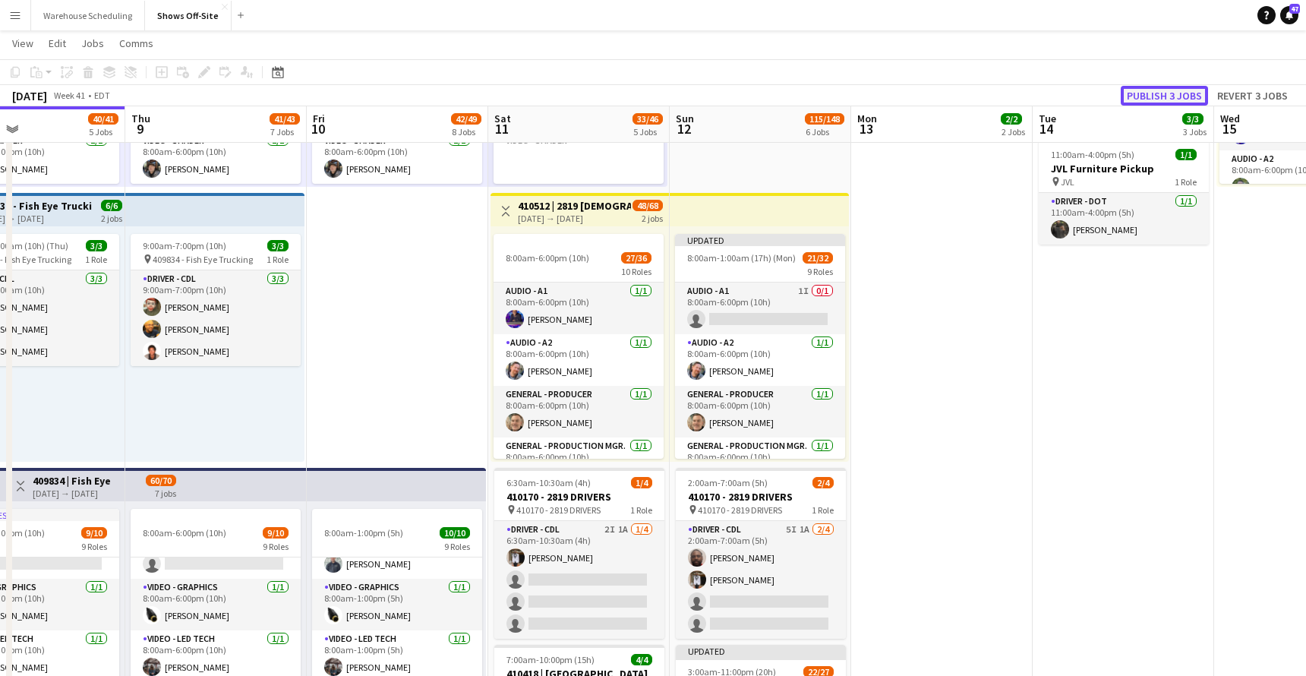
click at [1119, 93] on button "Publish 3 jobs" at bounding box center [1163, 96] width 87 height 20
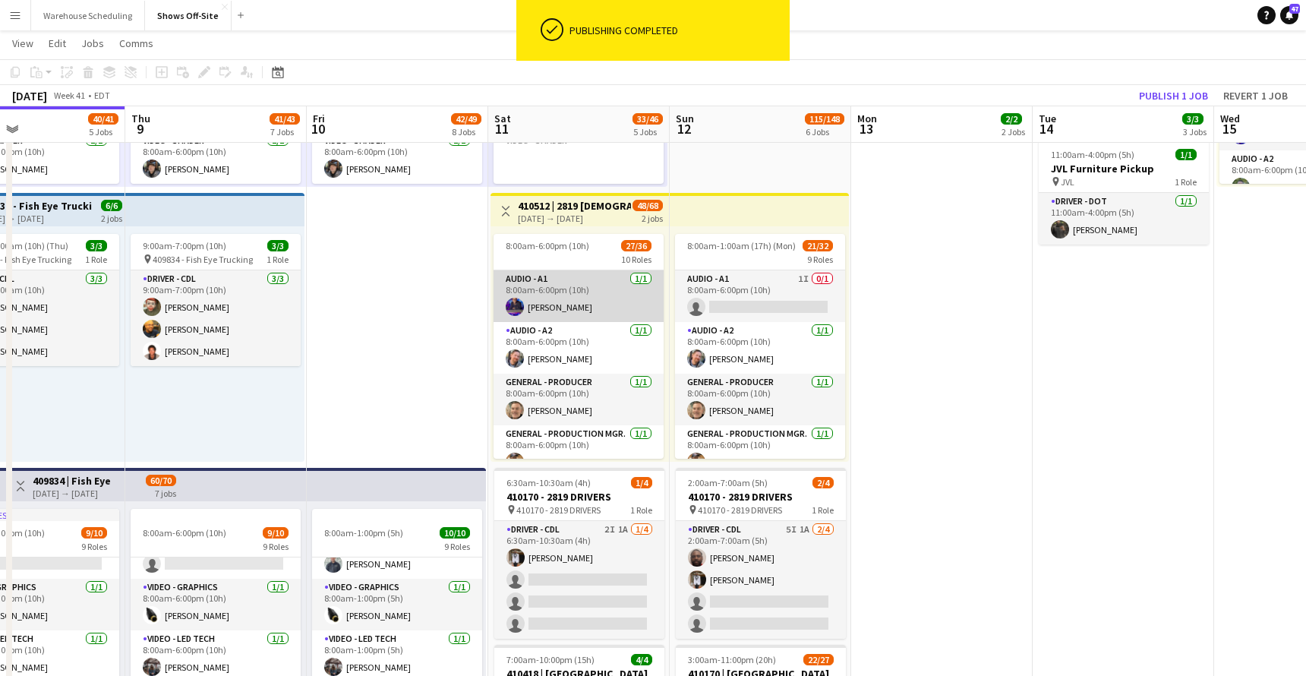
click at [580, 300] on app-card-role "Audio - A1 1/1 8:00am-6:00pm (10h) Christopher Pou" at bounding box center [578, 296] width 170 height 52
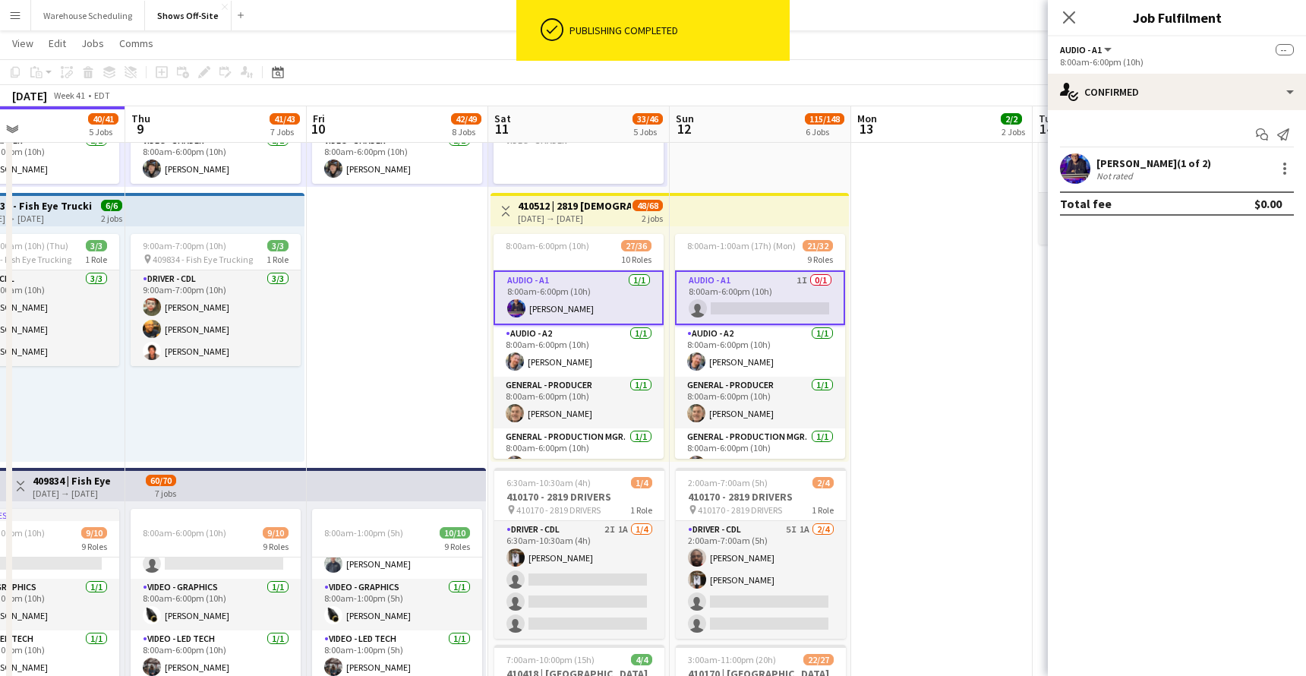
click at [580, 300] on app-card-role "Audio - A1 1/1 8:00am-6:00pm (10h) Christopher Pou" at bounding box center [578, 297] width 170 height 55
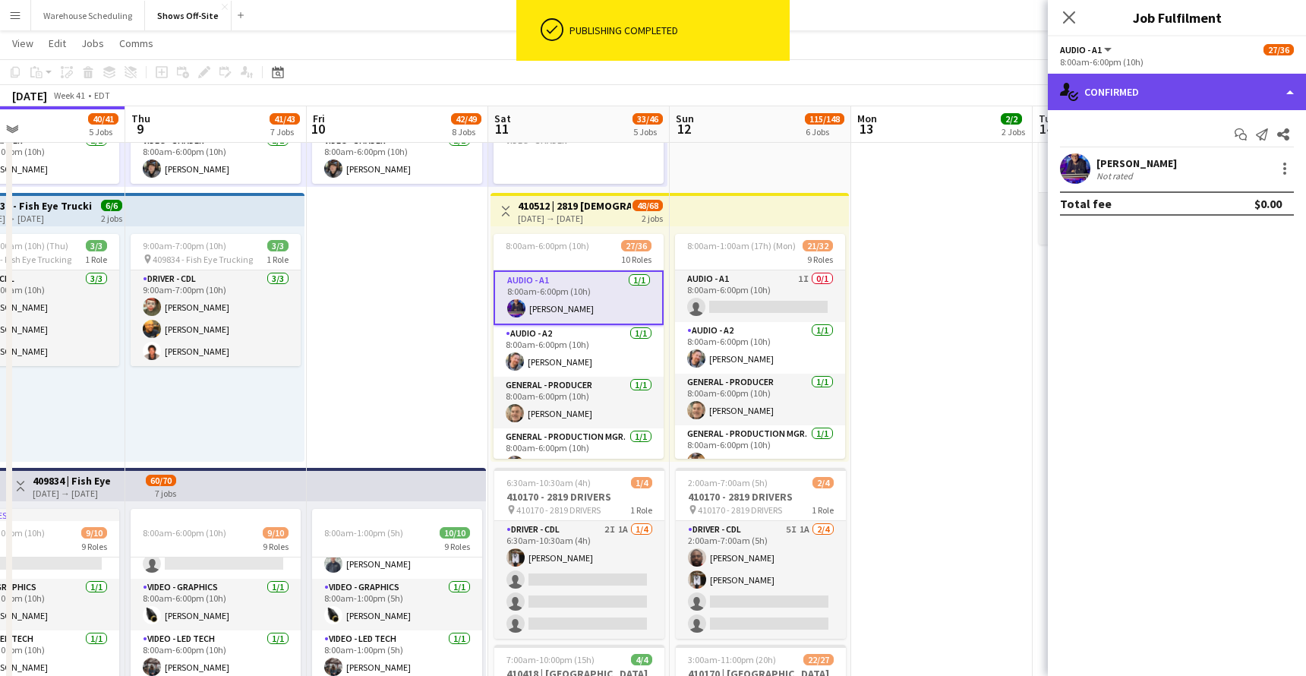
click at [1119, 98] on div "single-neutral-actions-check-2 Confirmed" at bounding box center [1177, 92] width 258 height 36
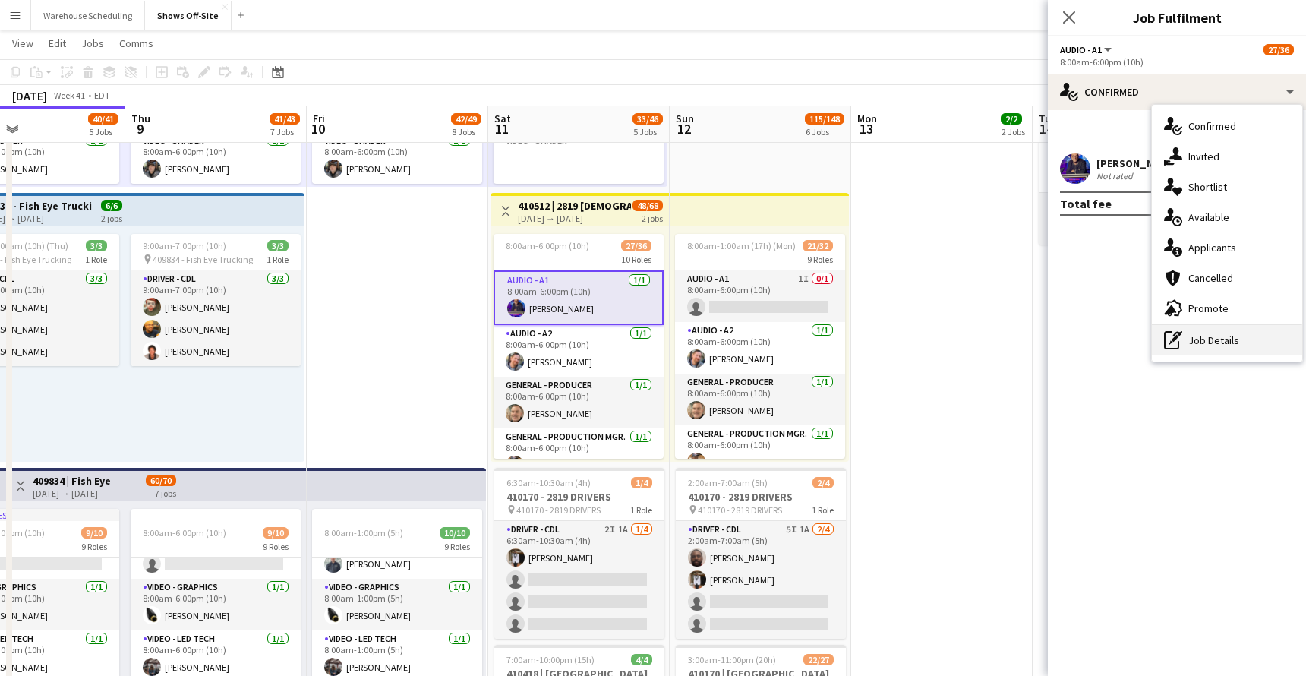
click at [1119, 329] on div "pen-write Job Details" at bounding box center [1227, 340] width 150 height 30
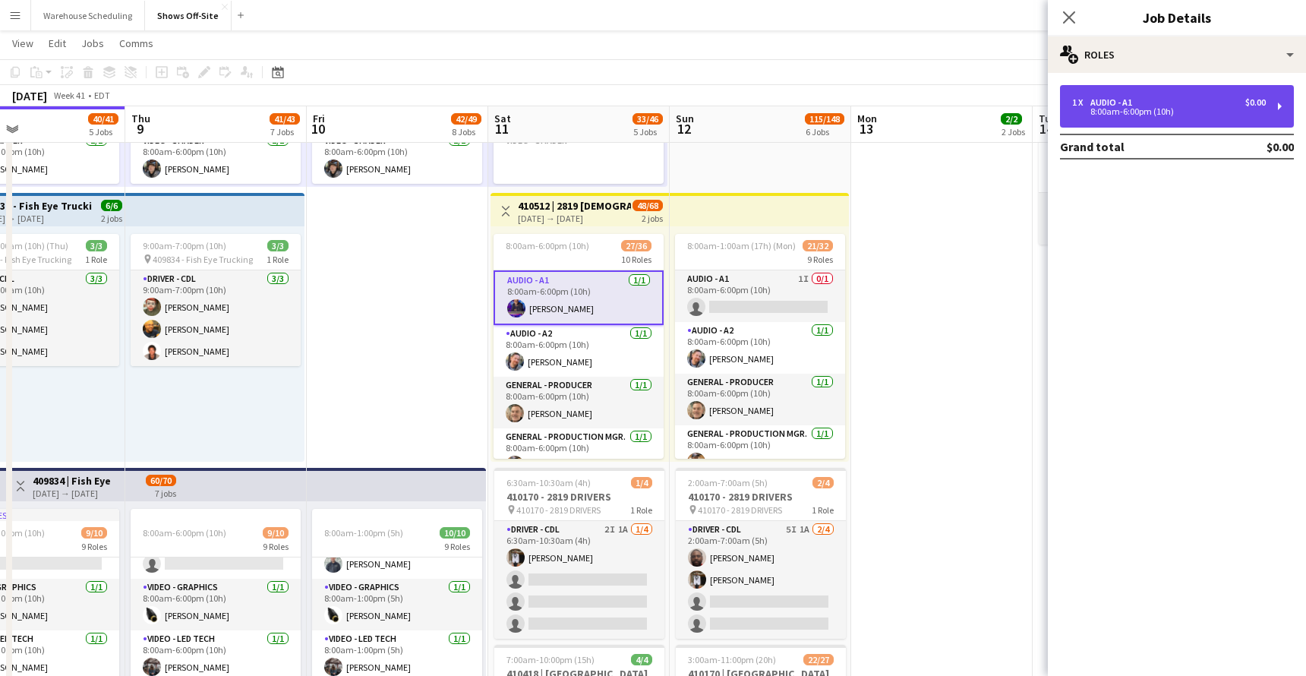
click at [1119, 108] on div "8:00am-6:00pm (10h)" at bounding box center [1169, 112] width 194 height 8
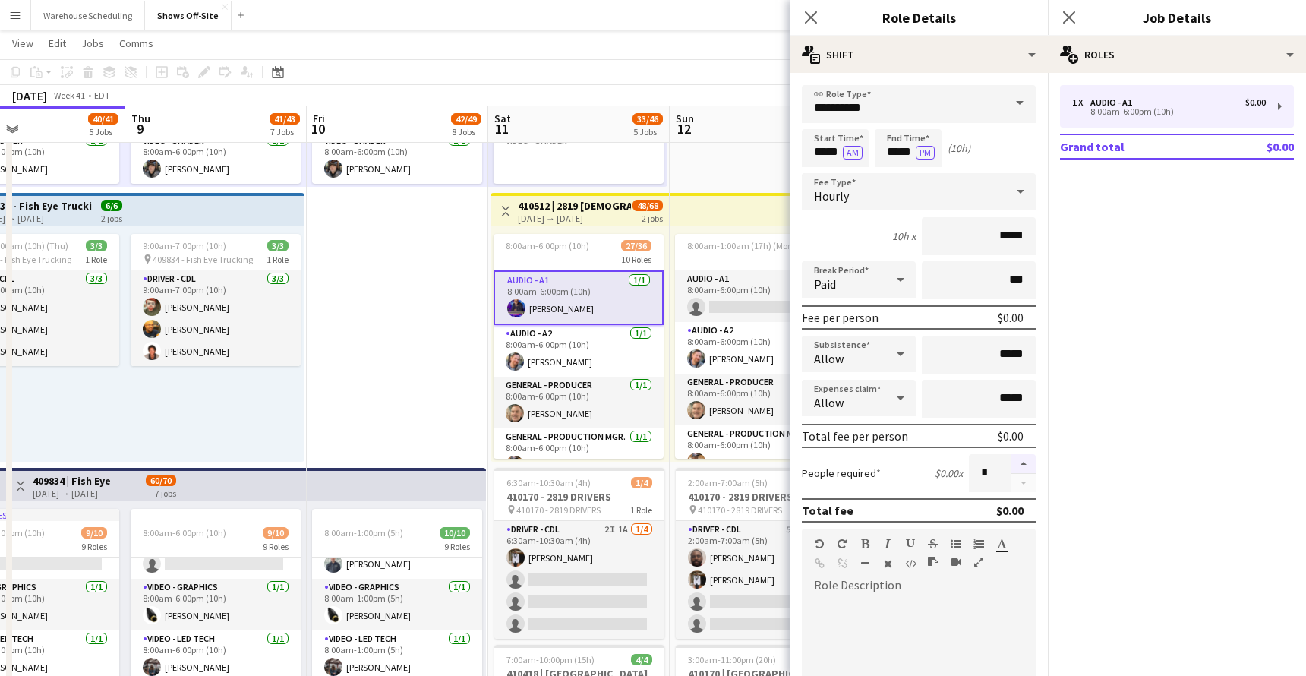
click at [1023, 463] on button "button" at bounding box center [1023, 464] width 24 height 20
type input "*"
click at [818, 17] on app-icon "Close pop-in" at bounding box center [811, 18] width 22 height 22
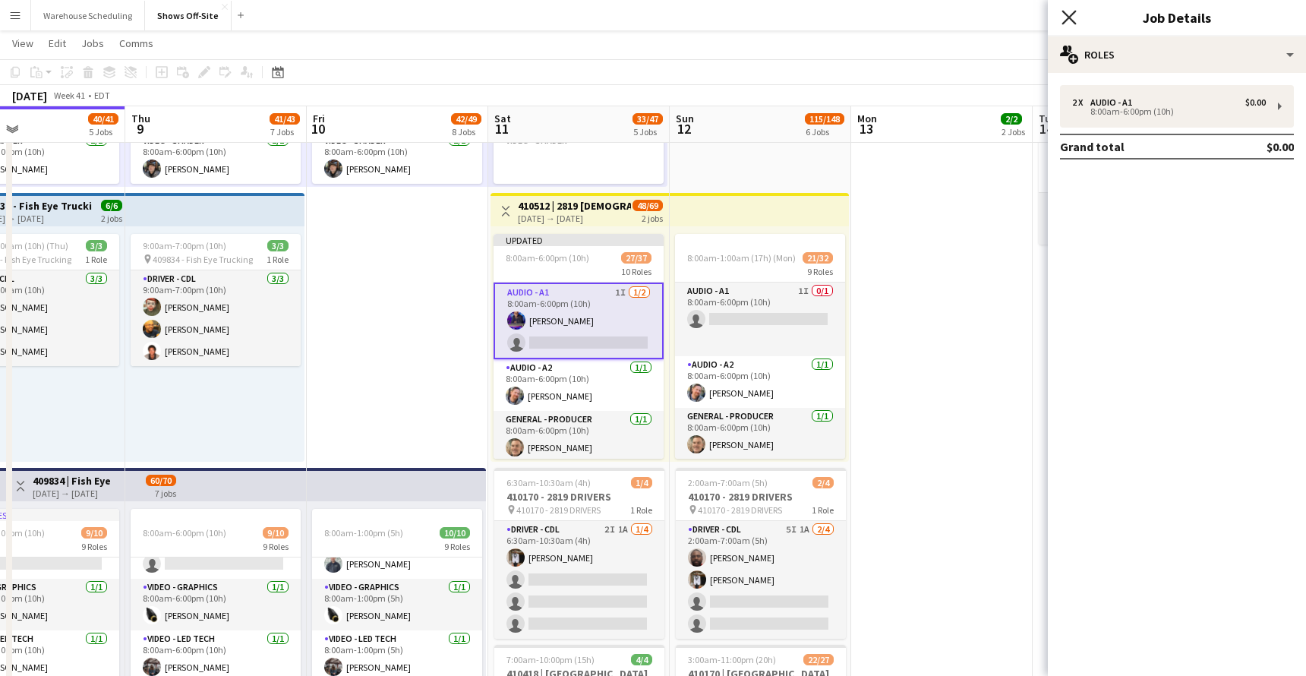
click at [1071, 20] on icon at bounding box center [1068, 17] width 14 height 14
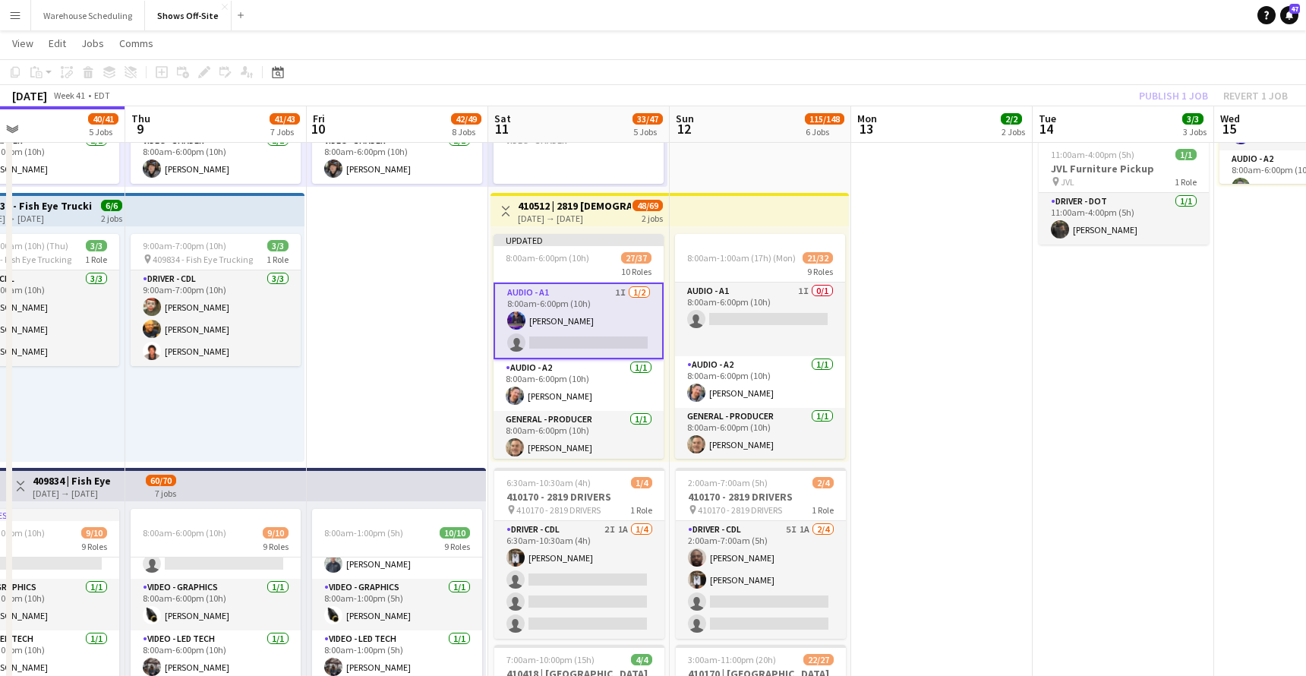
click at [578, 321] on app-card-role "Audio - A1 1I 1/2 8:00am-6:00pm (10h) Christopher Pou single-neutral-actions" at bounding box center [578, 320] width 170 height 77
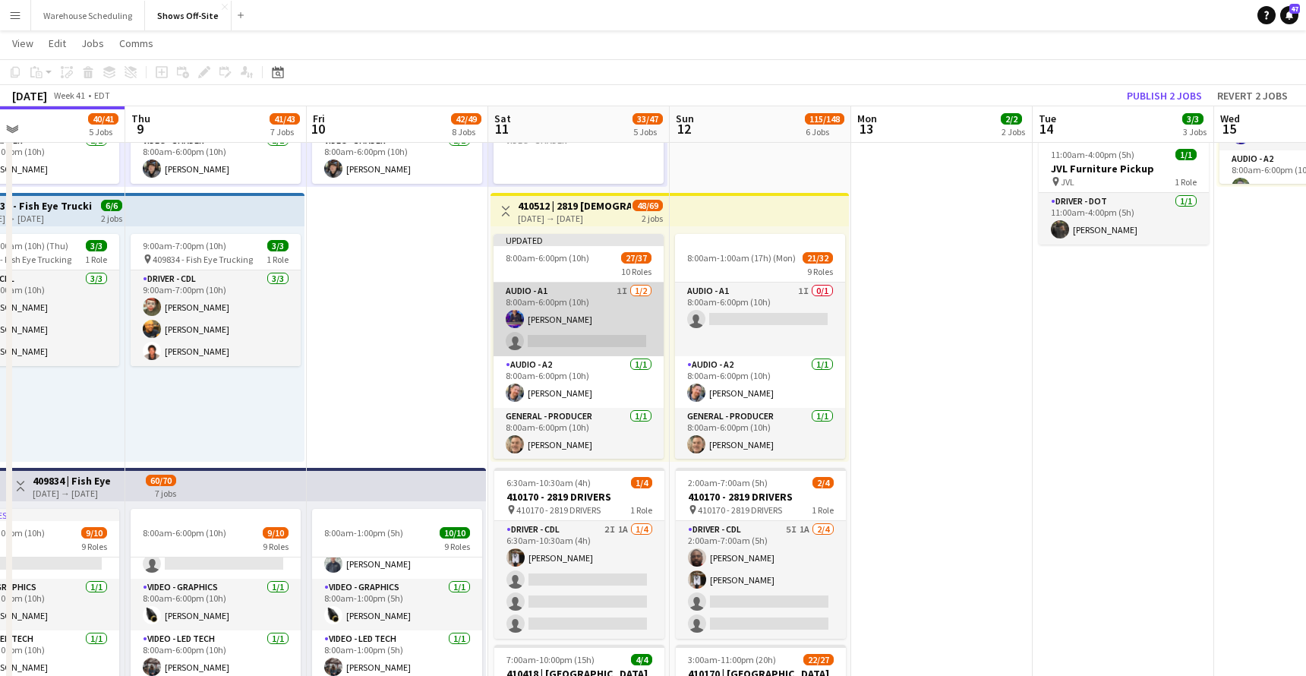
click at [578, 320] on app-card-role "Audio - A1 1I 1/2 8:00am-6:00pm (10h) Christopher Pou single-neutral-actions" at bounding box center [578, 319] width 170 height 74
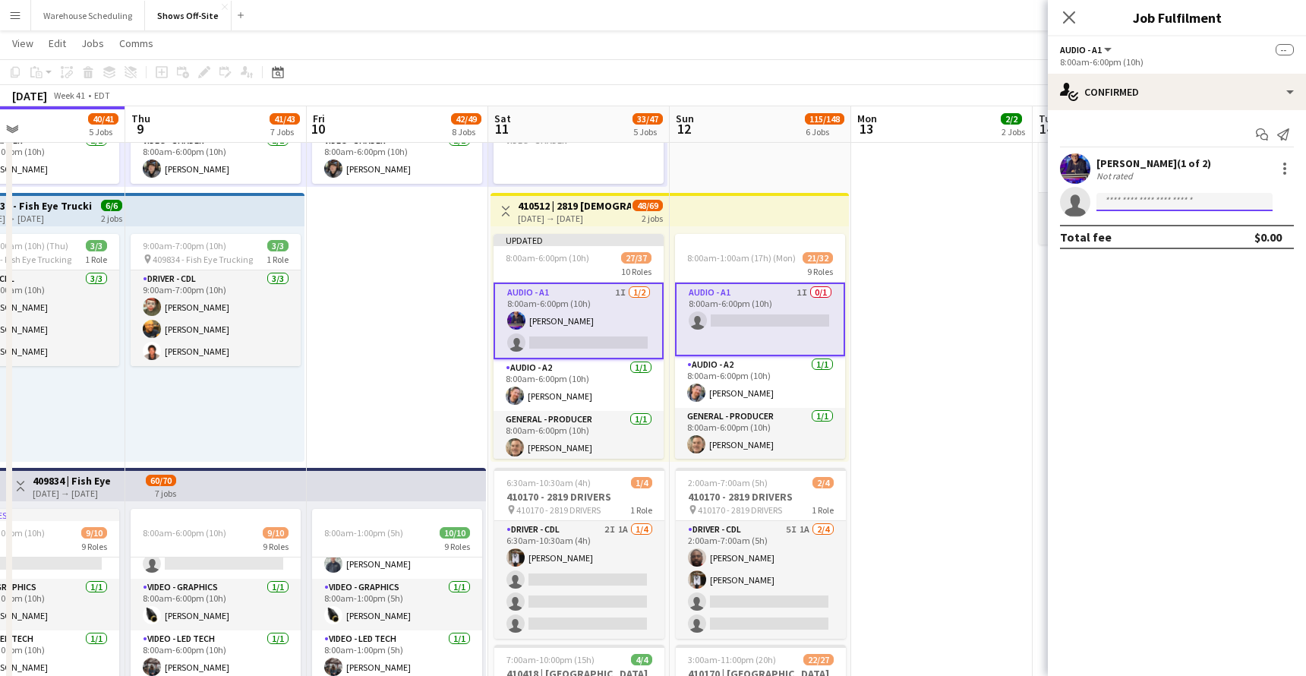
click at [1119, 200] on input at bounding box center [1184, 202] width 176 height 18
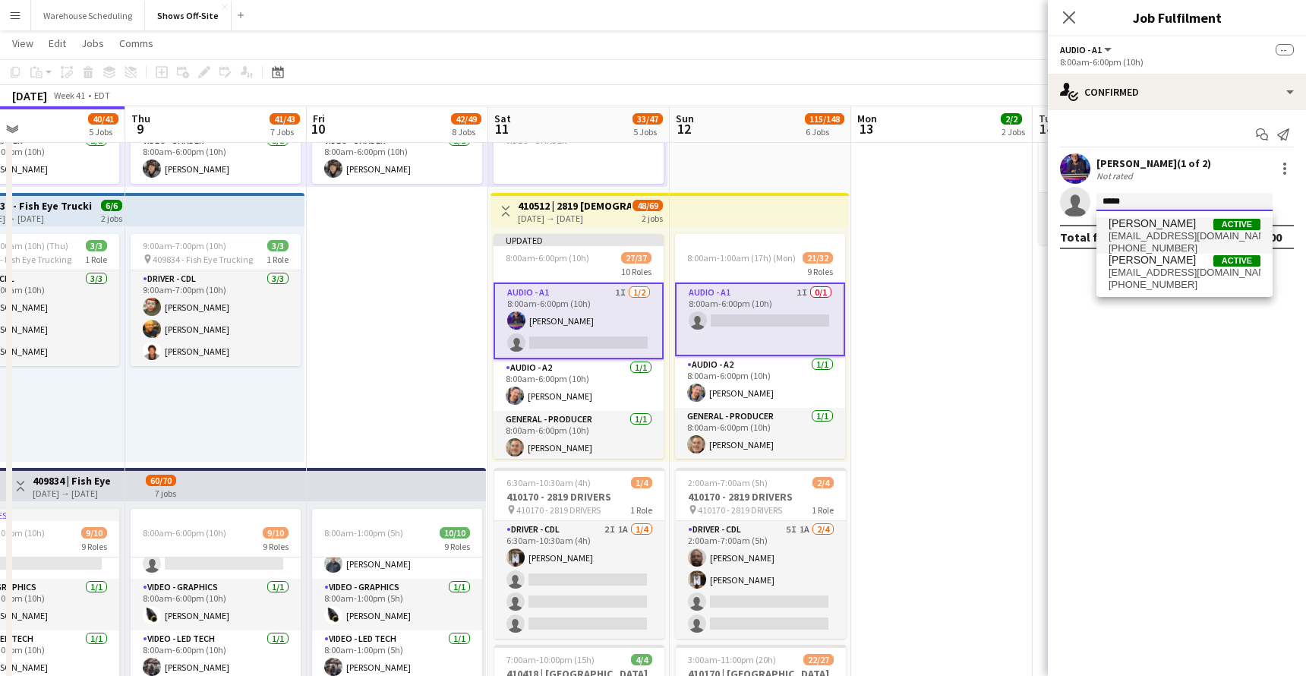
type input "*****"
click at [1119, 239] on span "mjmccoy789@gmail.com" at bounding box center [1184, 236] width 152 height 12
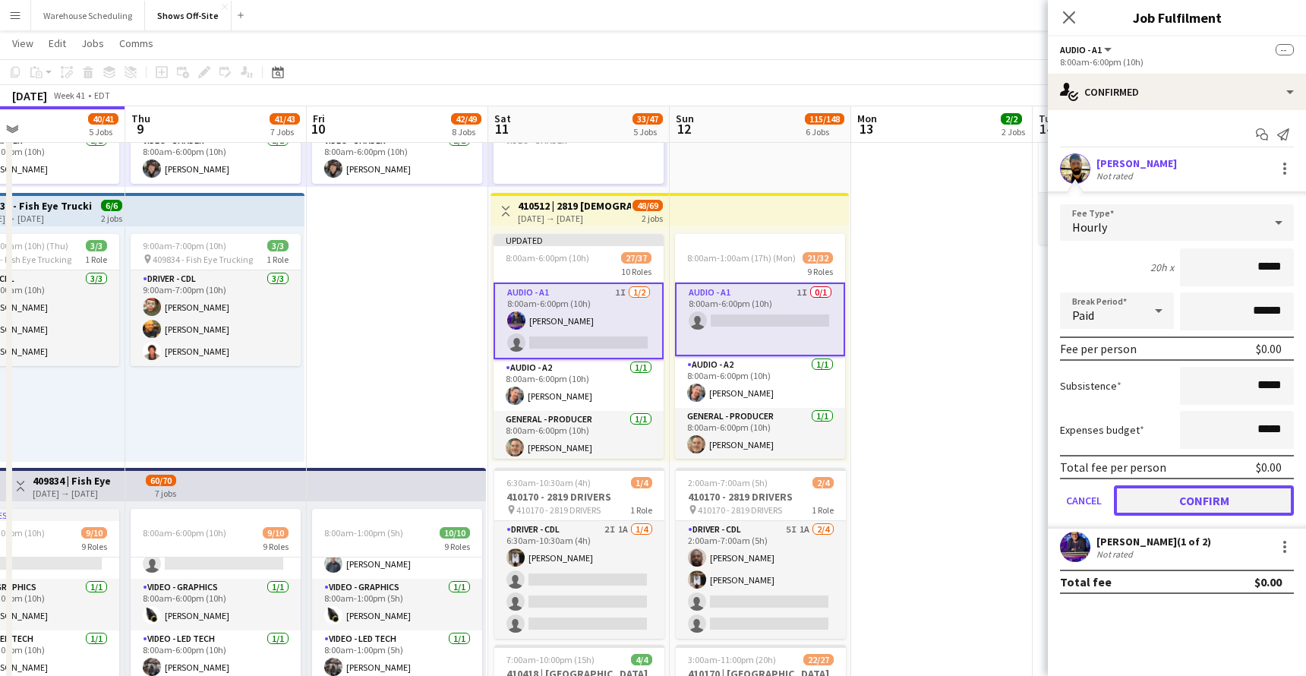
click at [1119, 500] on button "Confirm" at bounding box center [1204, 500] width 180 height 30
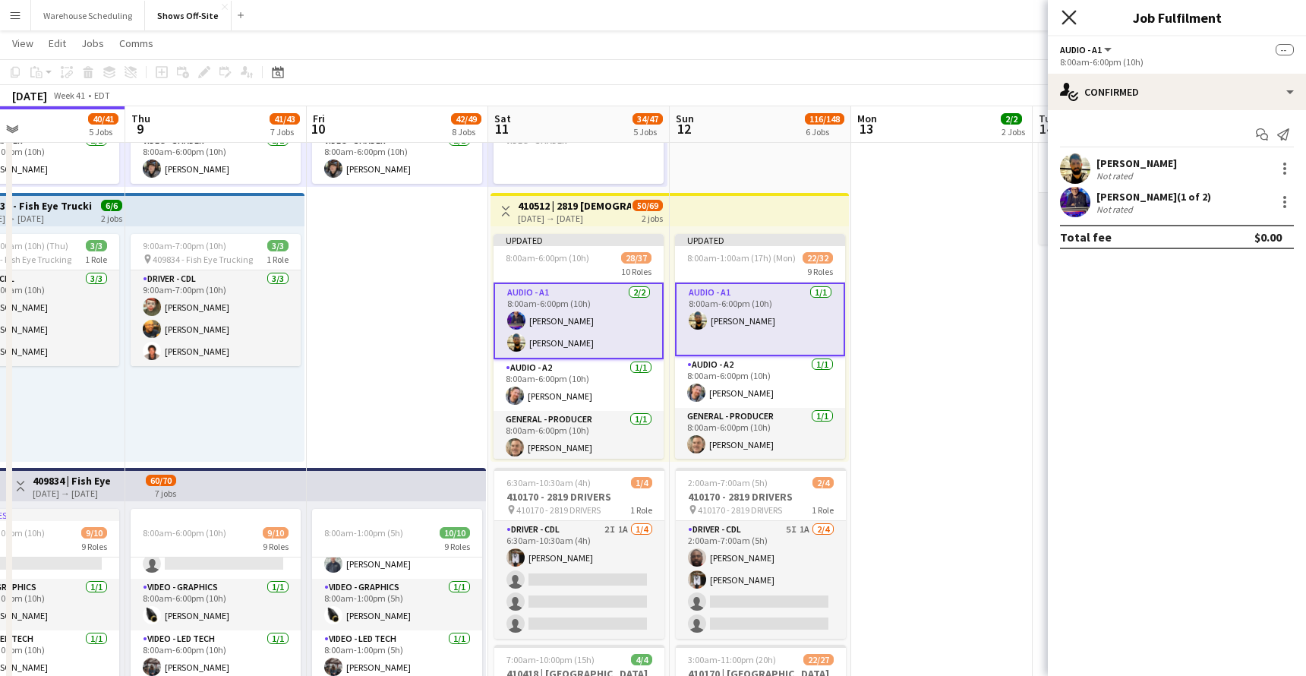
click at [1073, 14] on icon at bounding box center [1068, 17] width 14 height 14
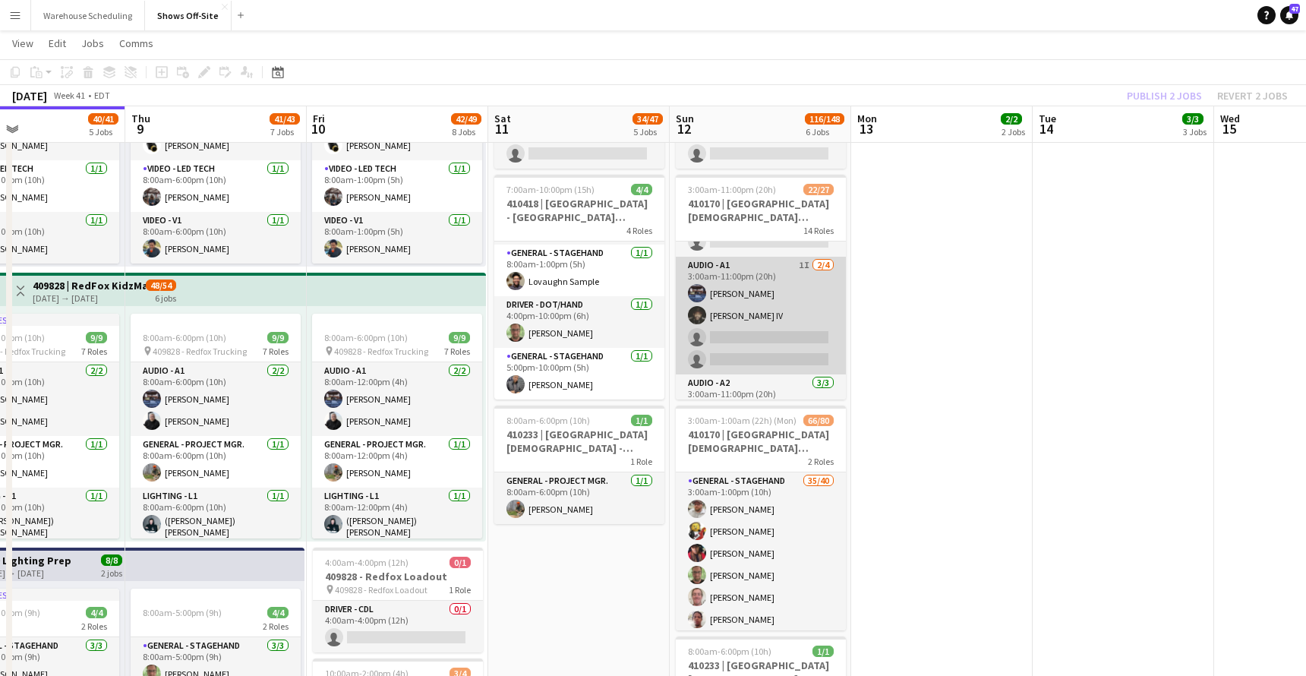
click at [805, 329] on app-card-role "Audio - A1 1I 2/4 3:00am-11:00pm (20h) Travis Stoker Sylvester Williams IV sing…" at bounding box center [761, 316] width 170 height 118
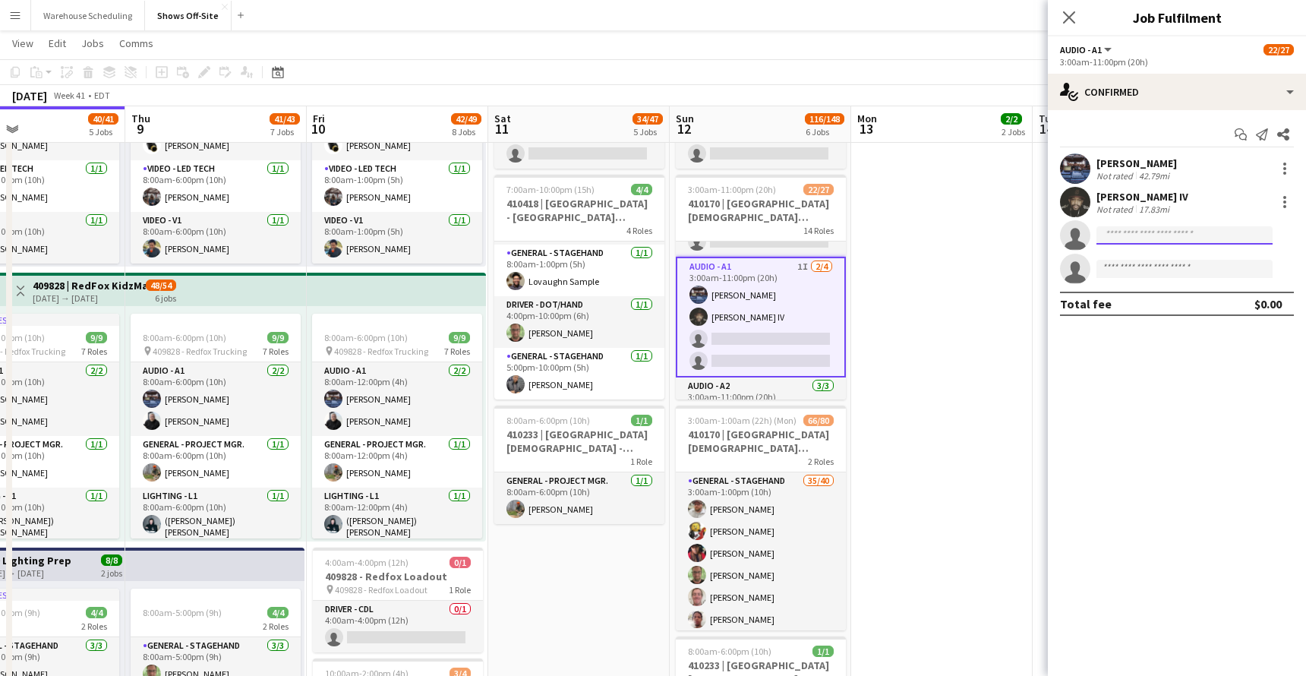
click at [1119, 228] on input at bounding box center [1184, 235] width 176 height 18
type input "***"
click at [1119, 270] on span "[EMAIL_ADDRESS][DOMAIN_NAME]" at bounding box center [1184, 269] width 152 height 12
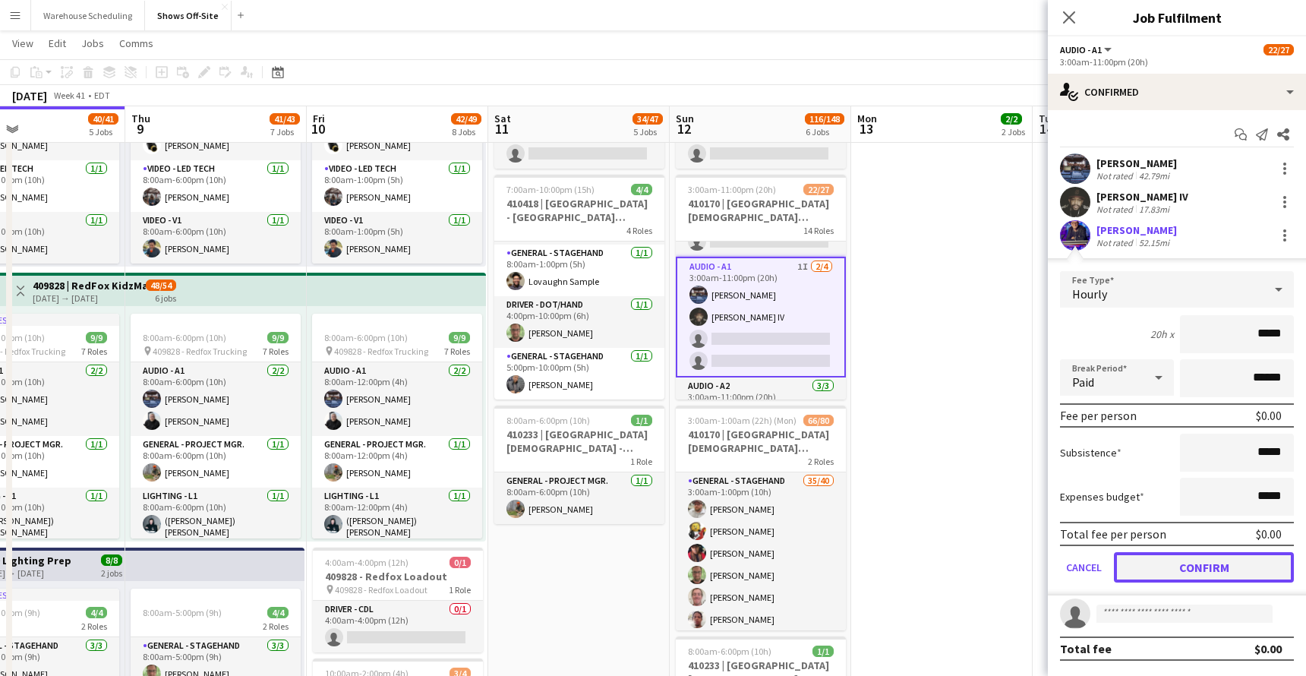
click at [1119, 565] on button "Confirm" at bounding box center [1204, 567] width 180 height 30
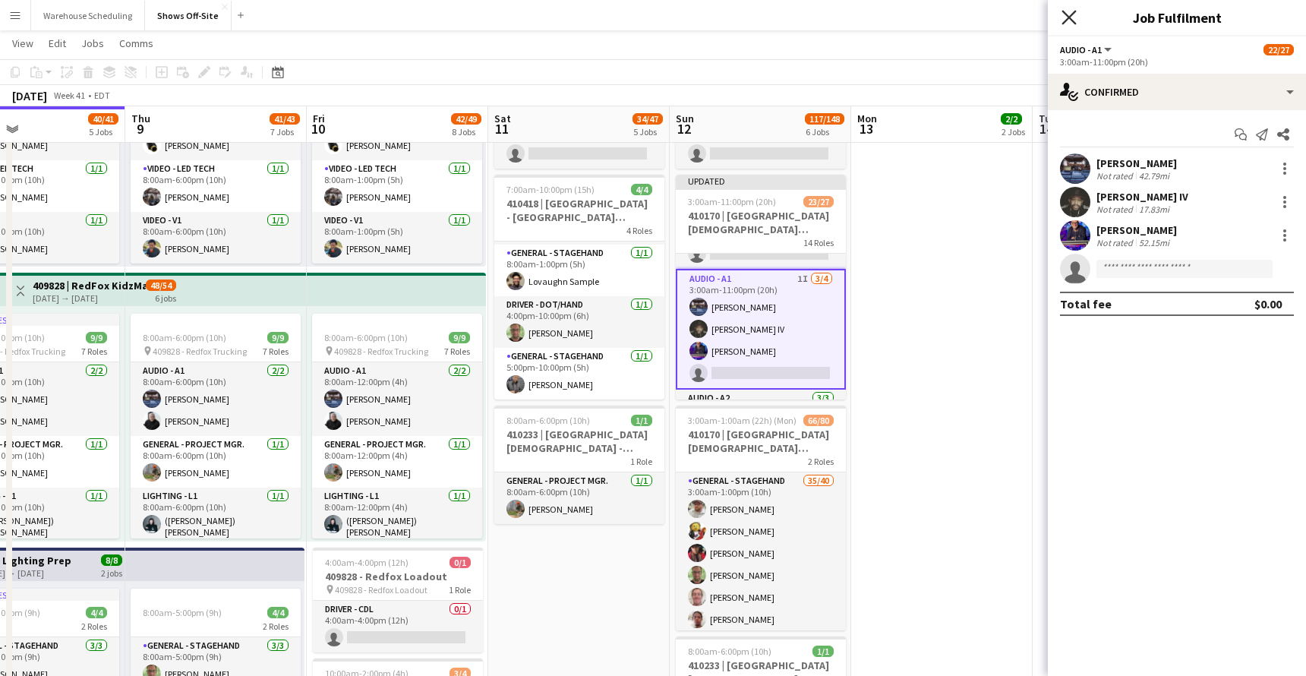
click at [1068, 11] on icon "Close pop-in" at bounding box center [1068, 17] width 14 height 14
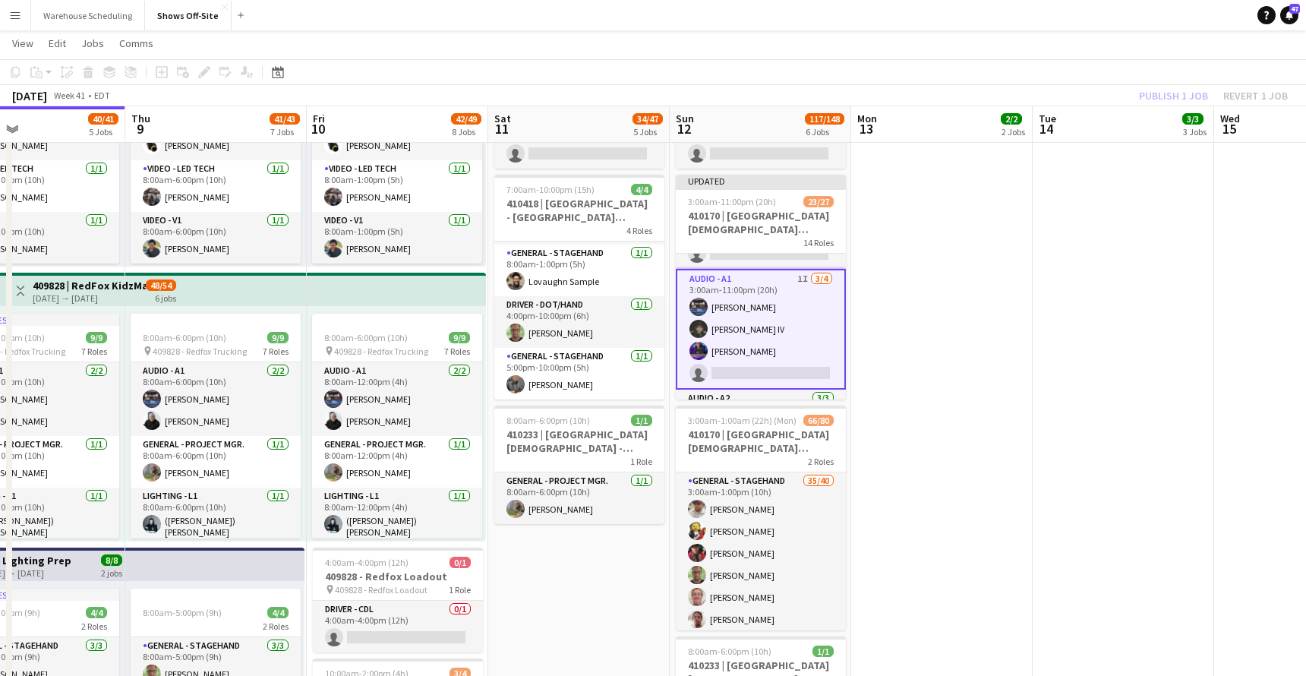
click at [1119, 86] on div "Publish 1 job Revert 1 job" at bounding box center [1212, 96] width 185 height 20
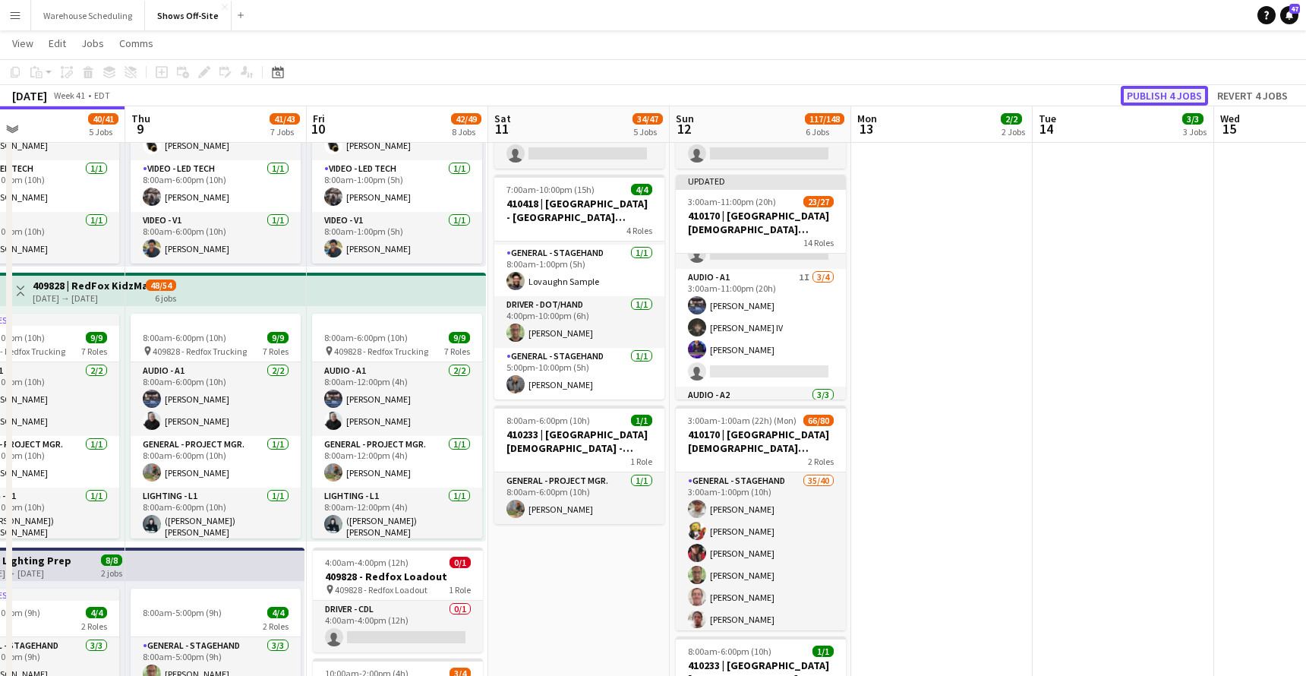
click at [1119, 92] on button "Publish 4 jobs" at bounding box center [1163, 96] width 87 height 20
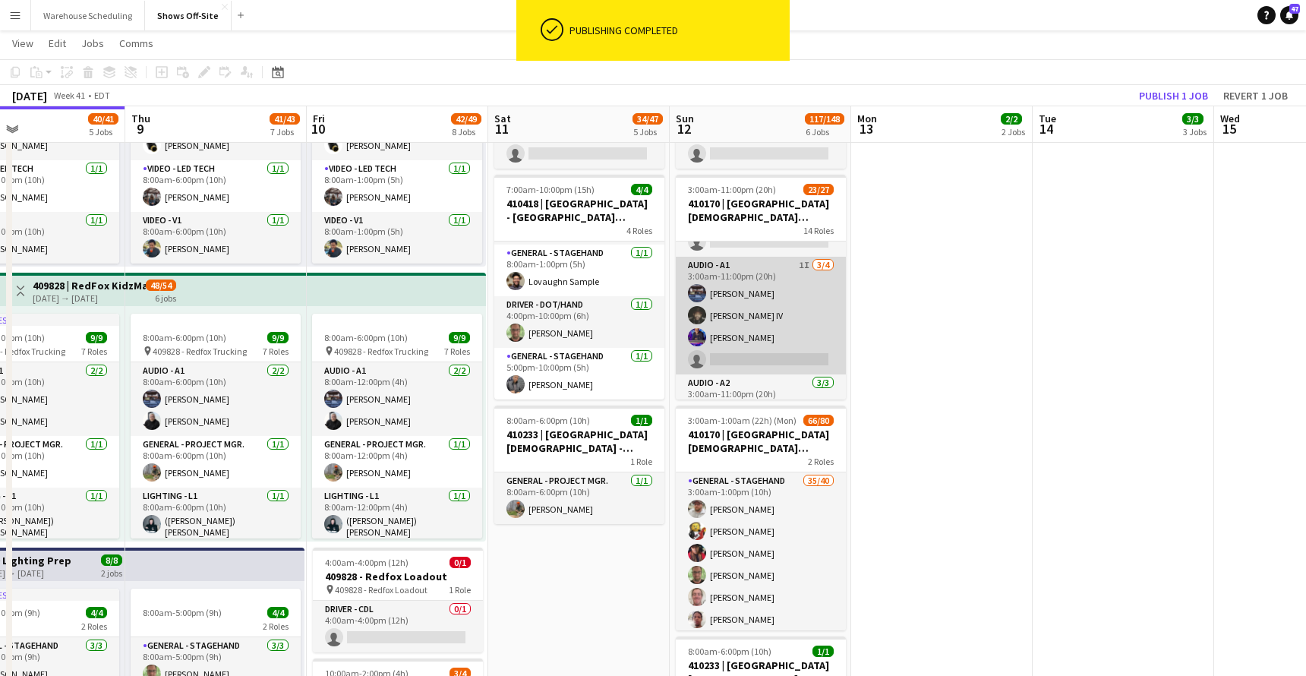
click at [774, 311] on app-card-role "Audio - A1 1I 3/4 3:00am-11:00pm (20h) Travis Stoker Sylvester Williams IV Chri…" at bounding box center [761, 316] width 170 height 118
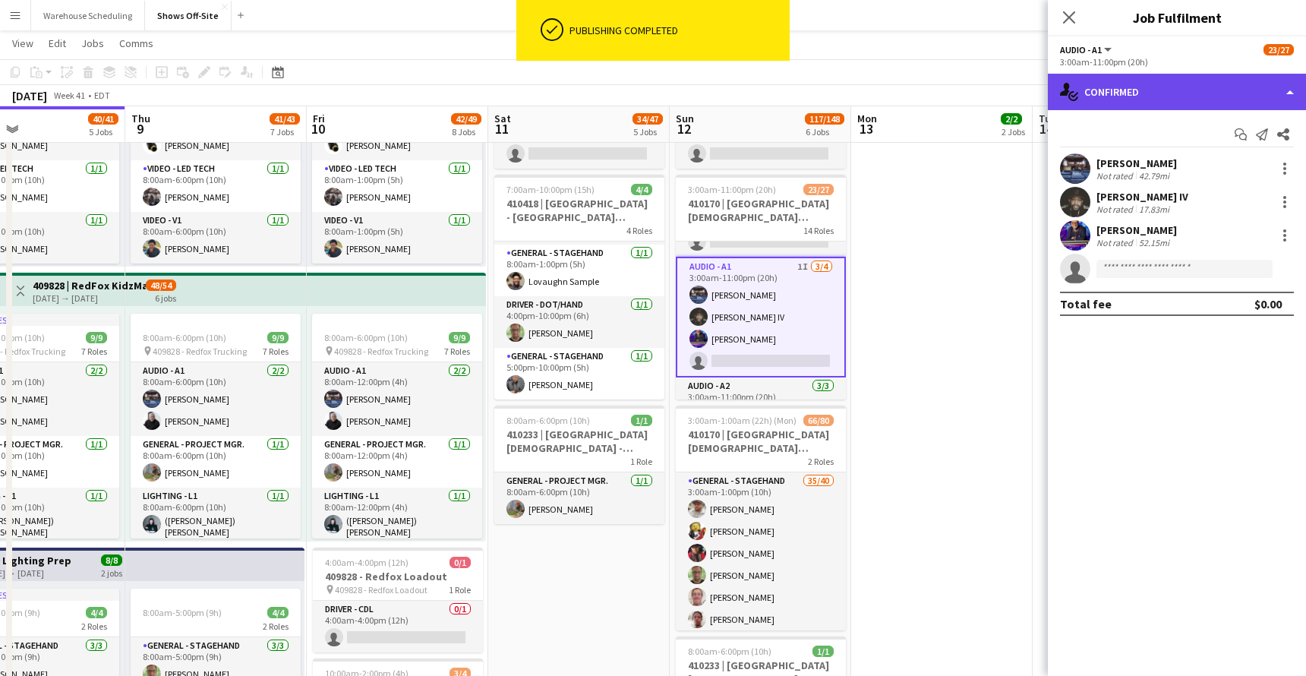
click at [1119, 93] on div "single-neutral-actions-check-2 Confirmed" at bounding box center [1177, 92] width 258 height 36
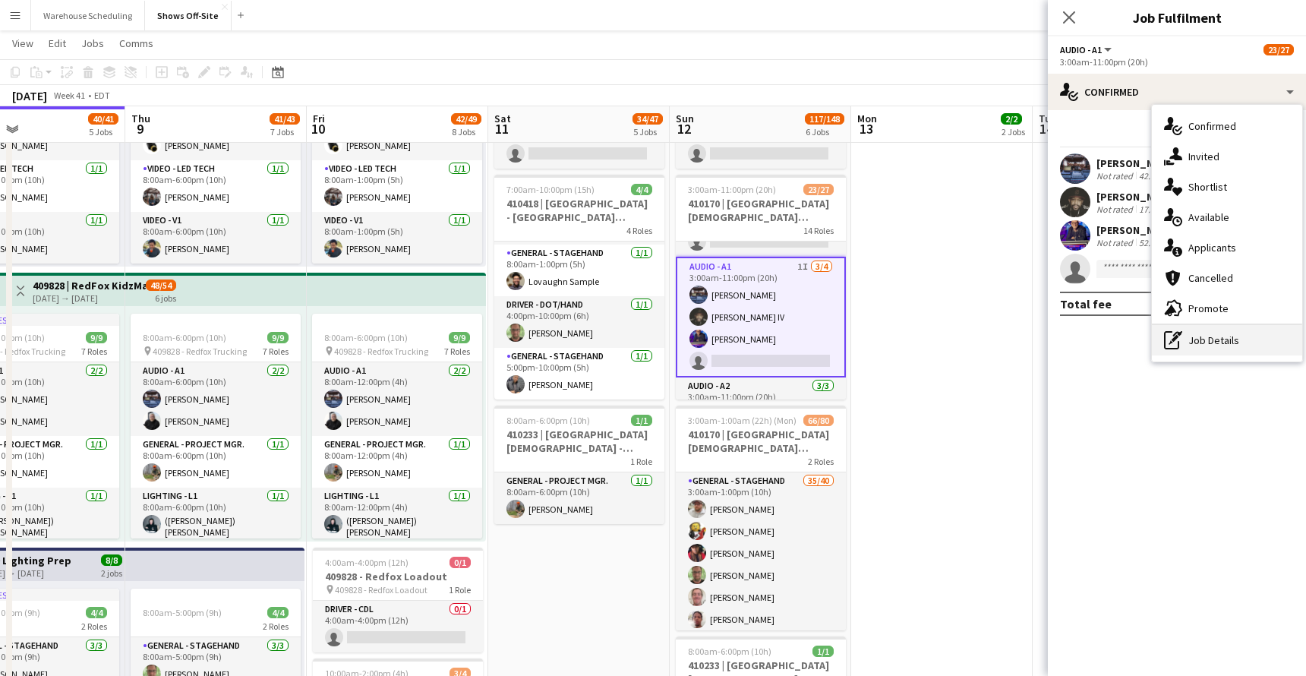
click at [1119, 346] on div "pen-write Job Details" at bounding box center [1227, 340] width 150 height 30
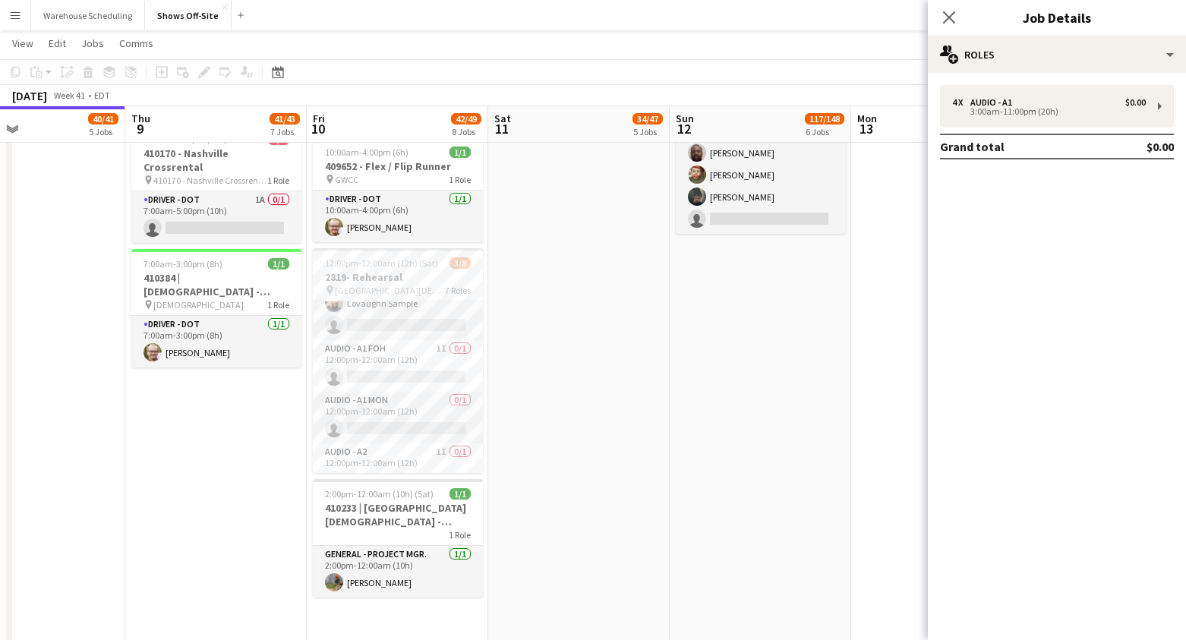
scroll to position [0, 0]
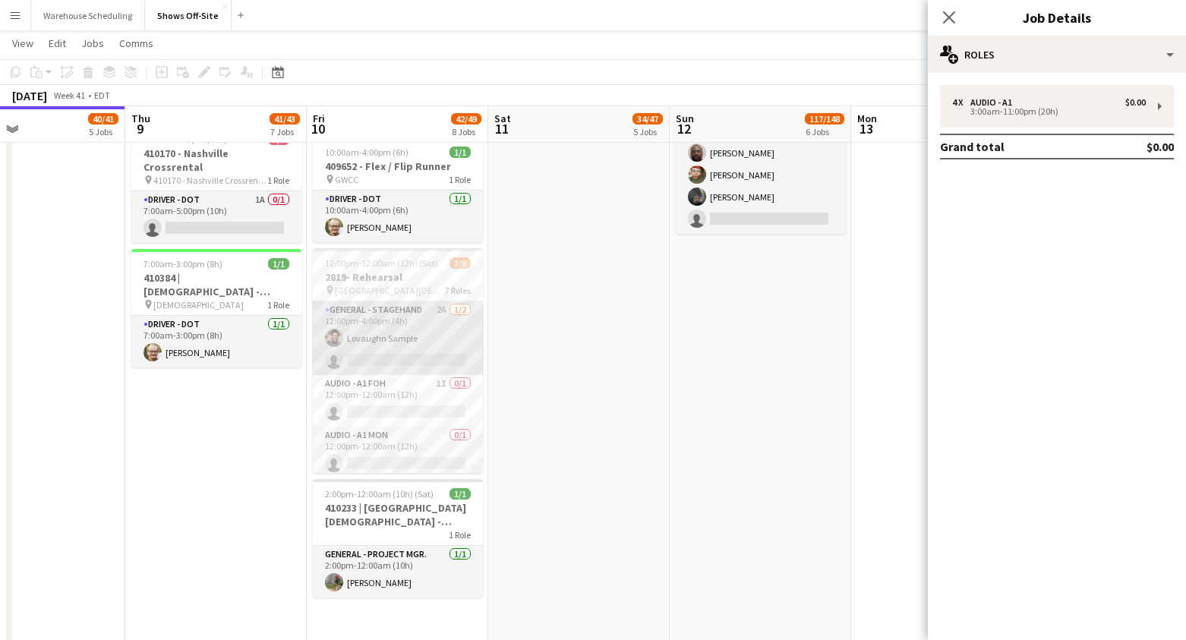
click at [418, 344] on app-card-role "General - Stagehand 2A 1/2 12:00pm-4:00pm (4h) Lovaughn Sample single-neutral-a…" at bounding box center [398, 338] width 170 height 74
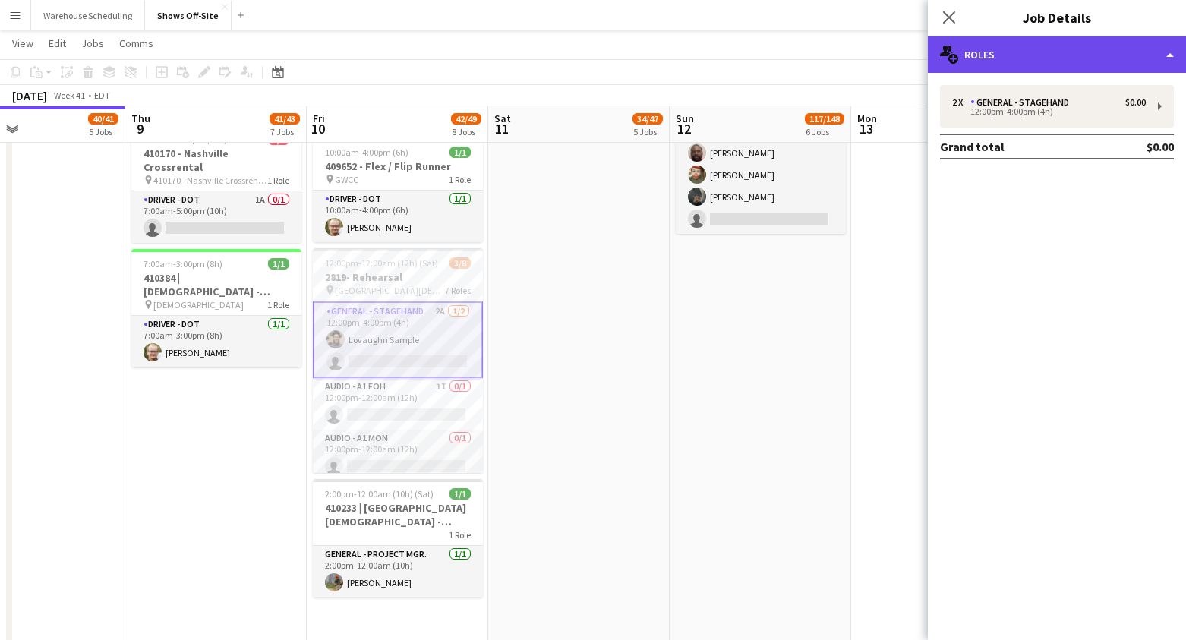
click at [987, 61] on div "multiple-users-add Roles" at bounding box center [1057, 54] width 258 height 36
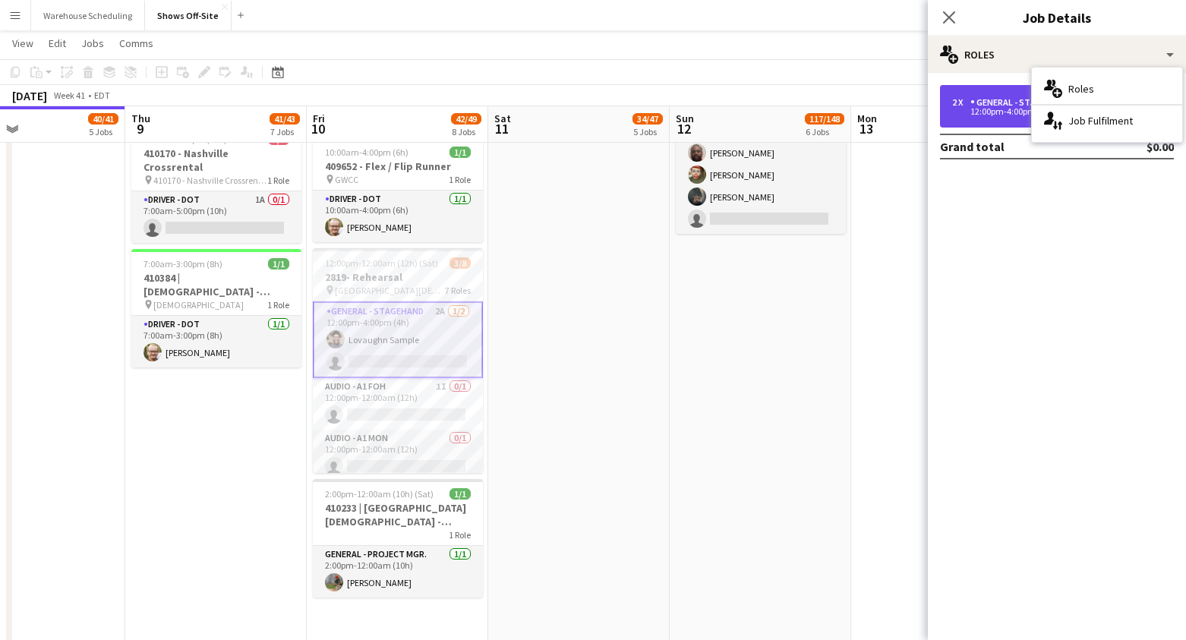
click at [991, 114] on div "12:00pm-4:00pm (4h)" at bounding box center [1049, 112] width 194 height 8
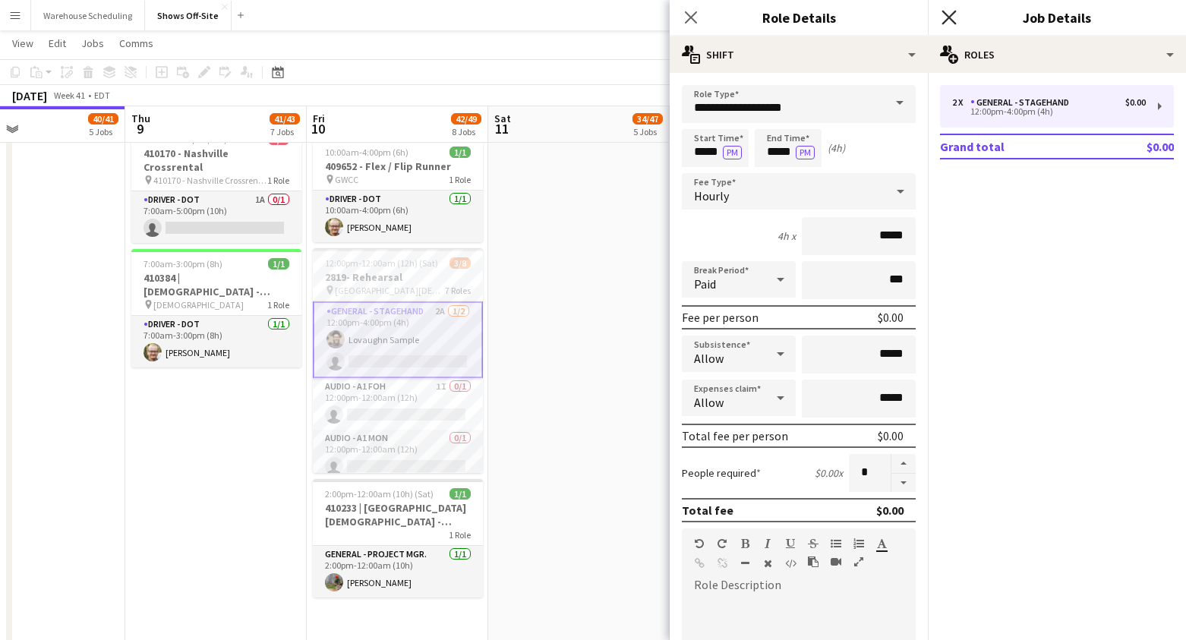
click at [945, 14] on icon at bounding box center [948, 17] width 14 height 14
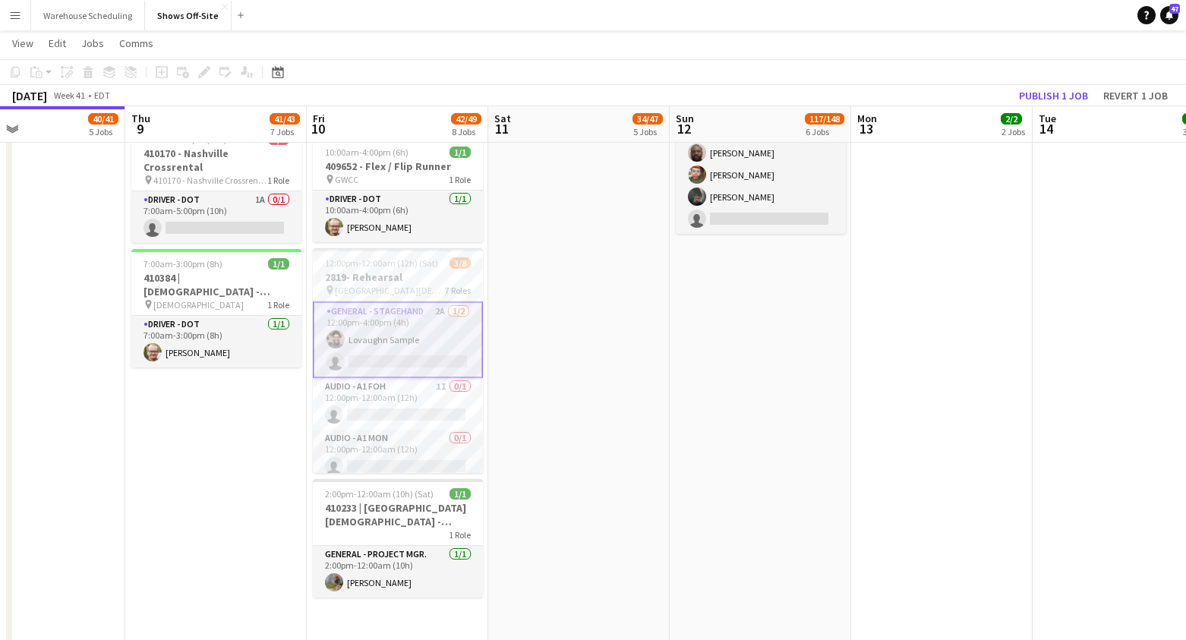
scroll to position [0, 418]
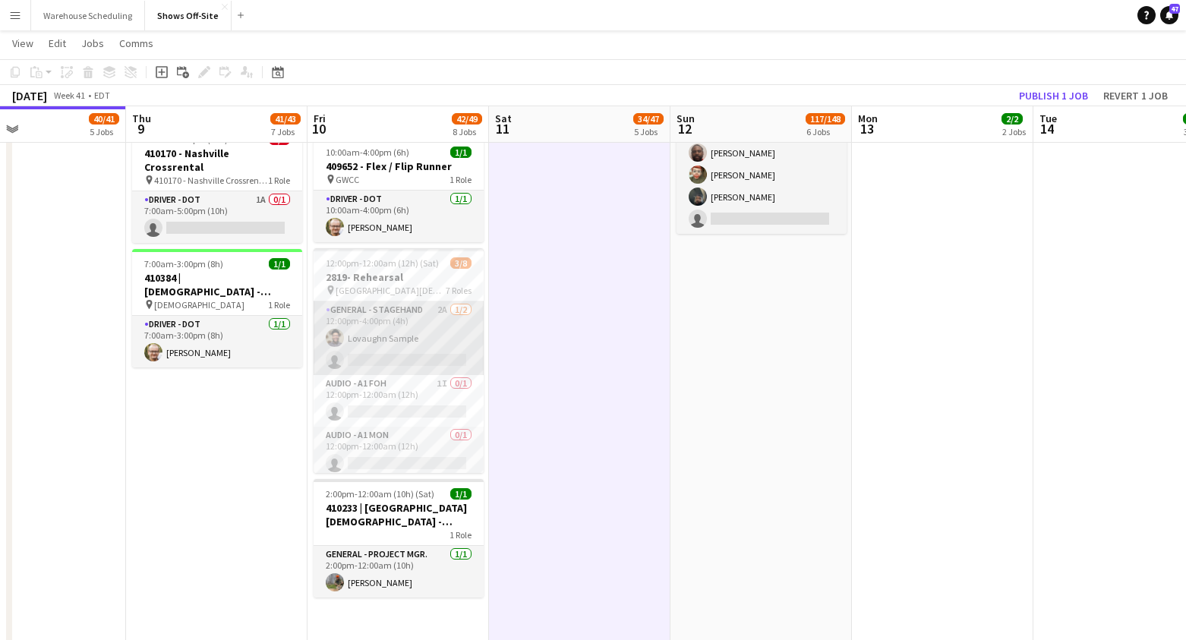
click at [398, 342] on app-card-role "General - Stagehand 2A 1/2 12:00pm-4:00pm (4h) Lovaughn Sample single-neutral-a…" at bounding box center [399, 338] width 170 height 74
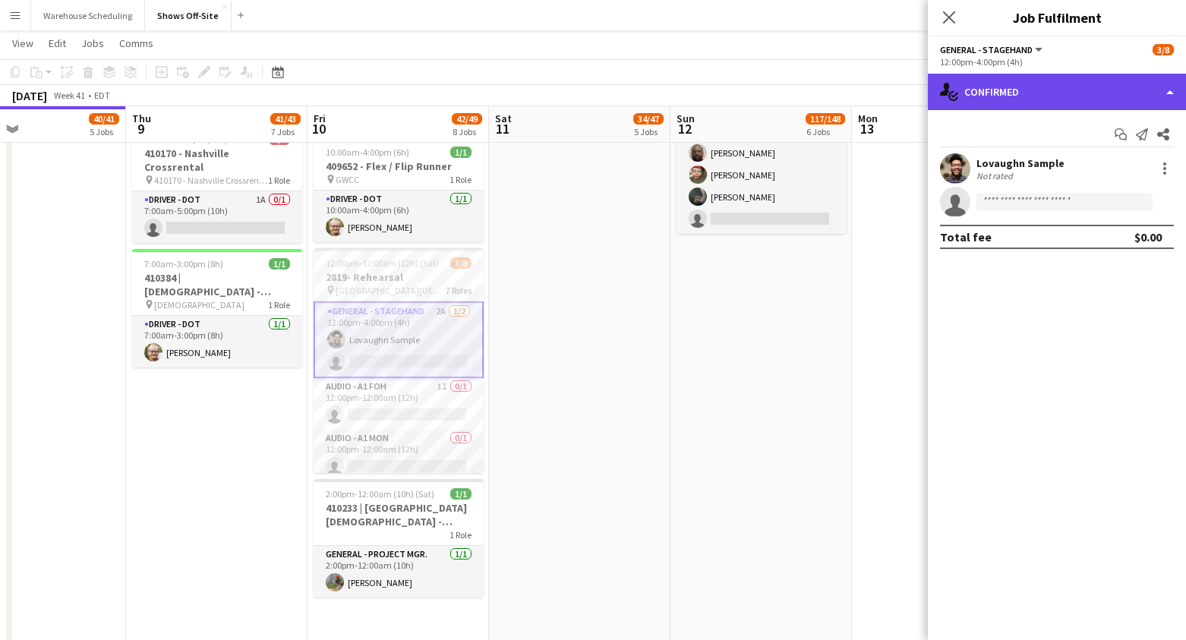
click at [1063, 98] on div "single-neutral-actions-check-2 Confirmed" at bounding box center [1057, 92] width 258 height 36
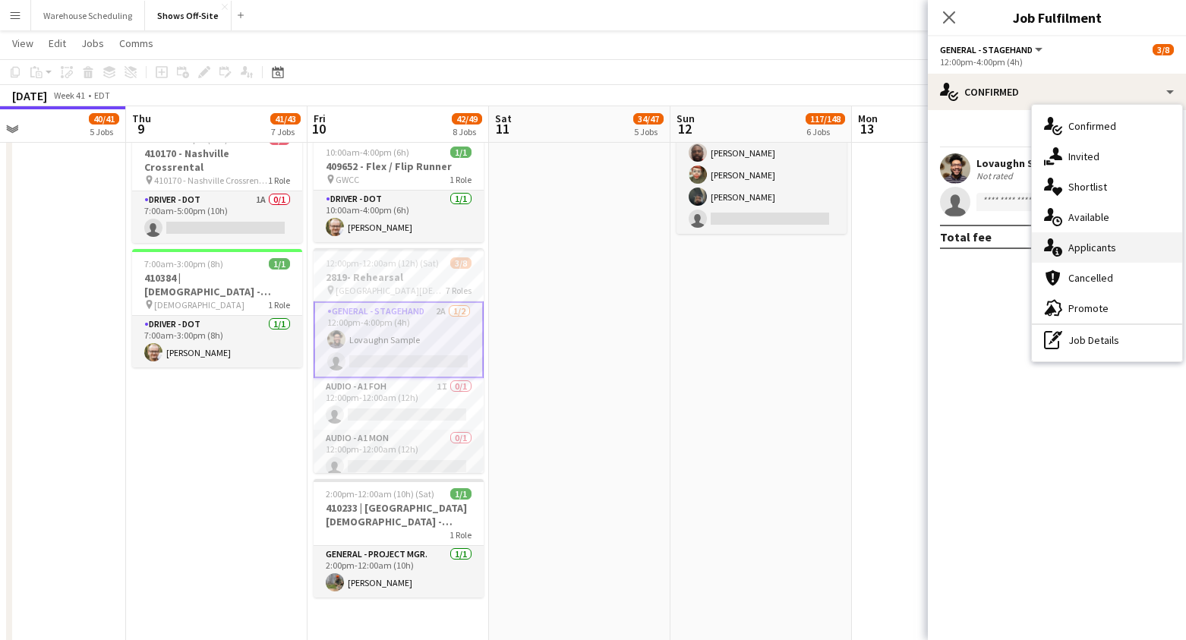
click at [1097, 248] on span "Applicants" at bounding box center [1092, 248] width 48 height 14
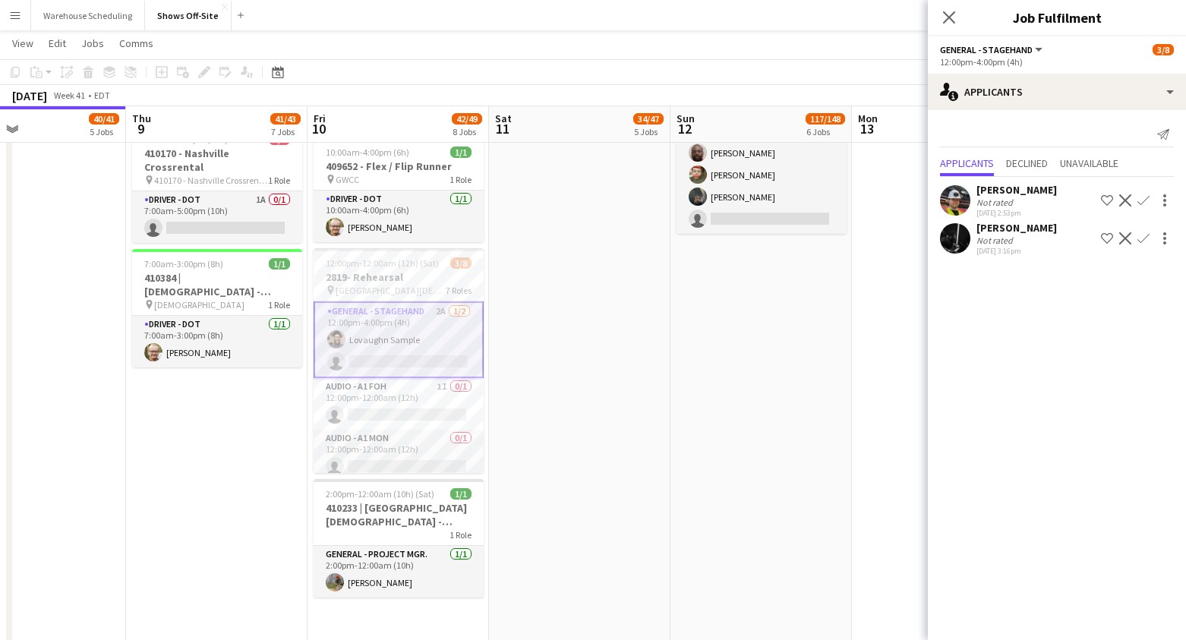
click at [958, 240] on app-user-avatar at bounding box center [955, 238] width 30 height 30
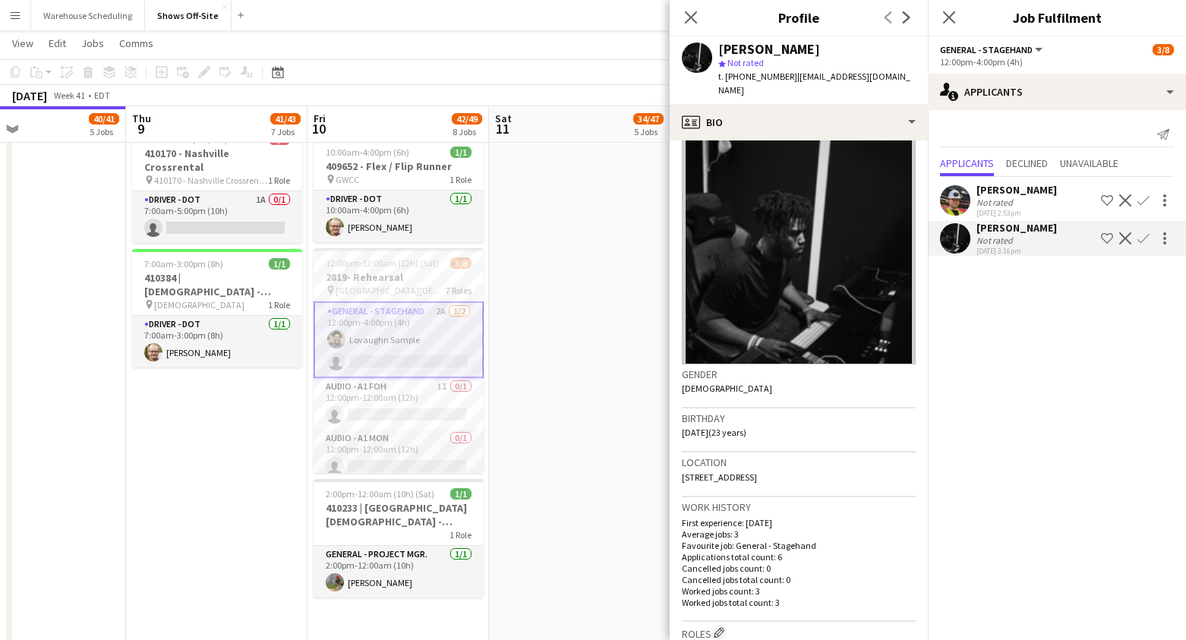
scroll to position [0, 0]
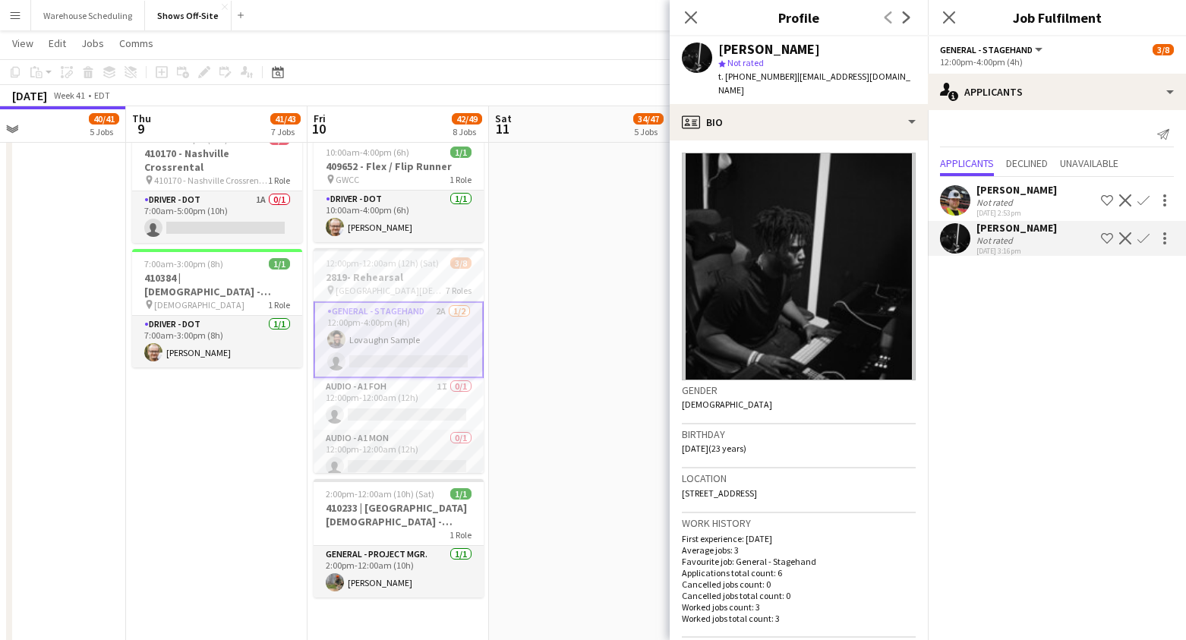
click at [1119, 241] on app-icon "Confirm" at bounding box center [1143, 238] width 12 height 12
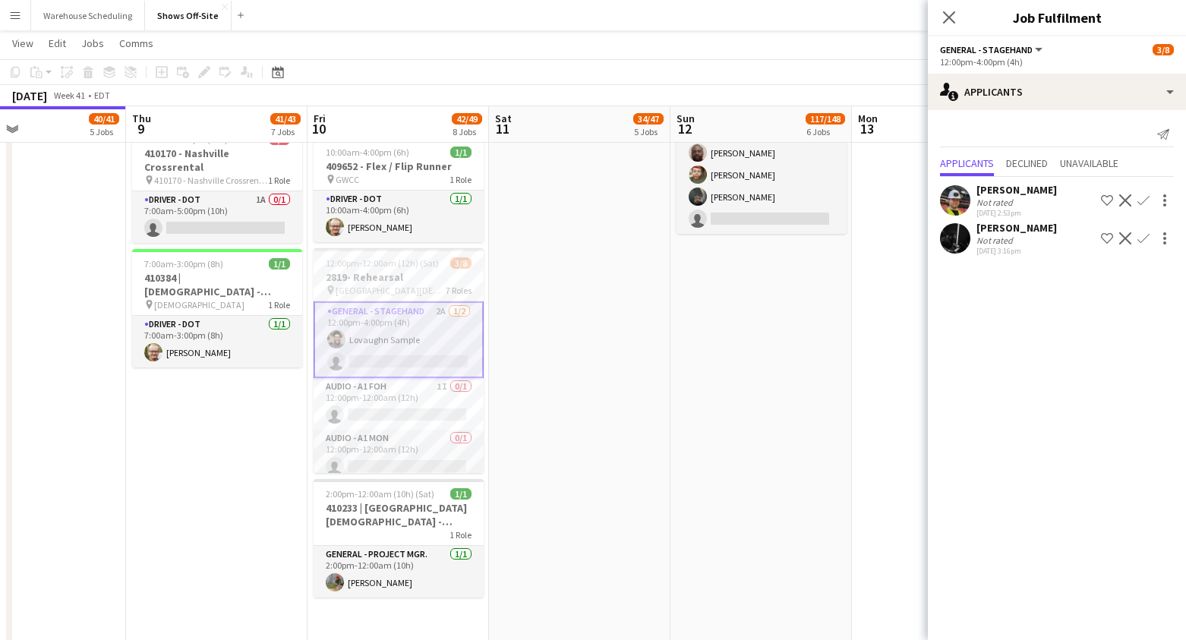
click at [1119, 241] on app-icon "Confirm" at bounding box center [1143, 238] width 12 height 12
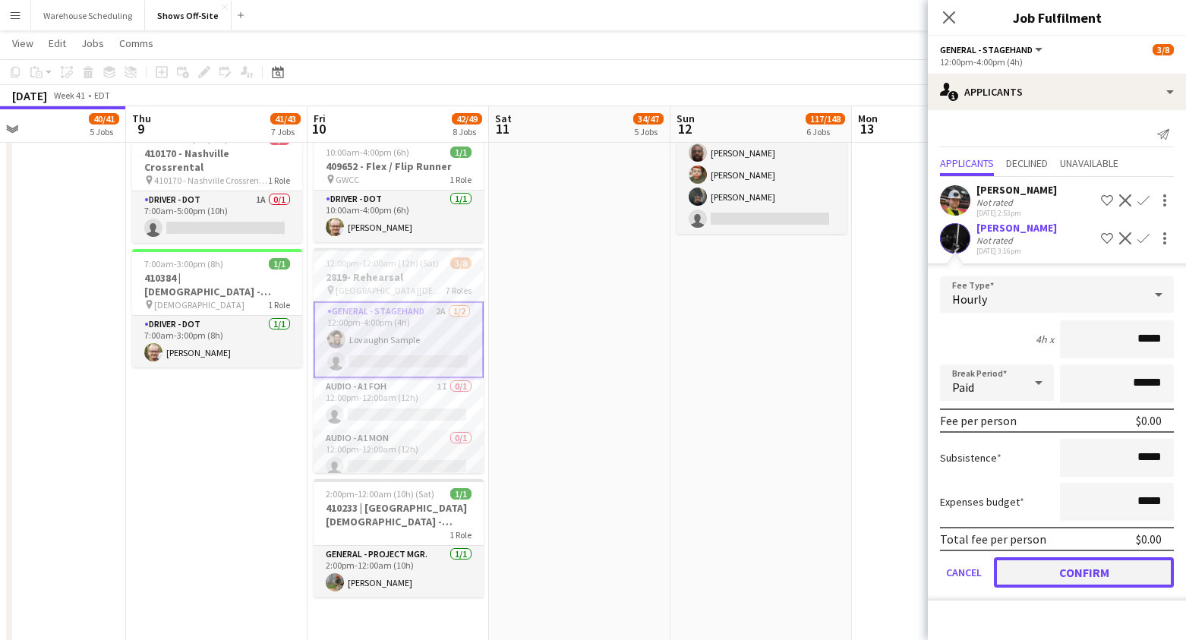
click at [1054, 575] on button "Confirm" at bounding box center [1084, 572] width 180 height 30
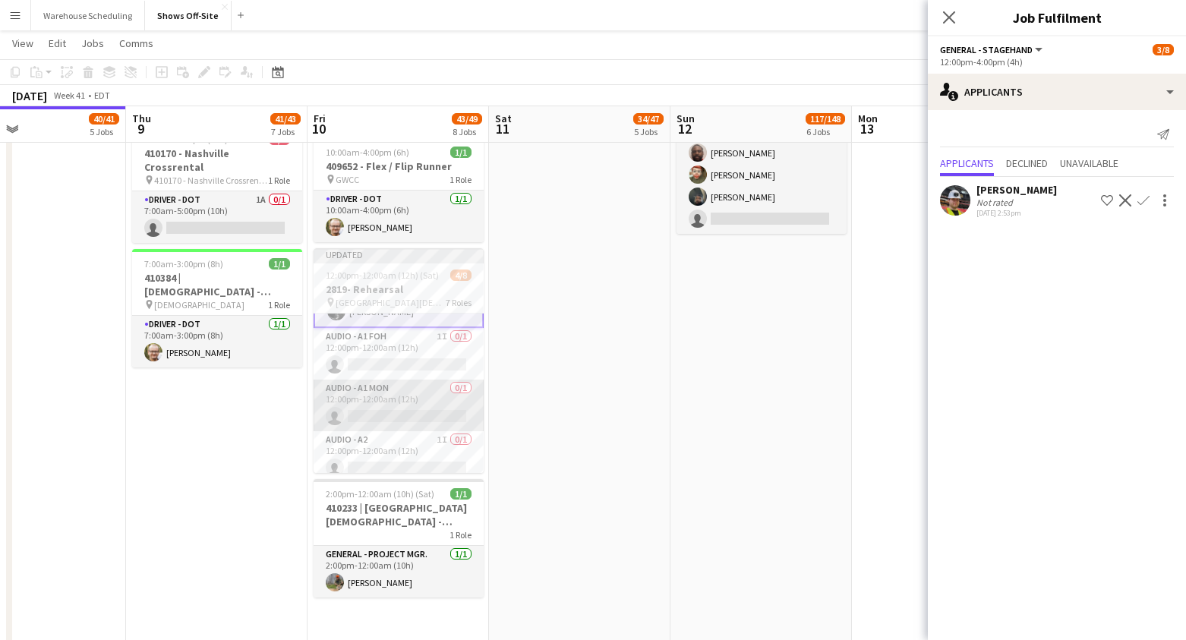
click at [403, 413] on app-card-role "Audio - A1 MON 0/1 12:00pm-12:00am (12h) single-neutral-actions" at bounding box center [399, 406] width 170 height 52
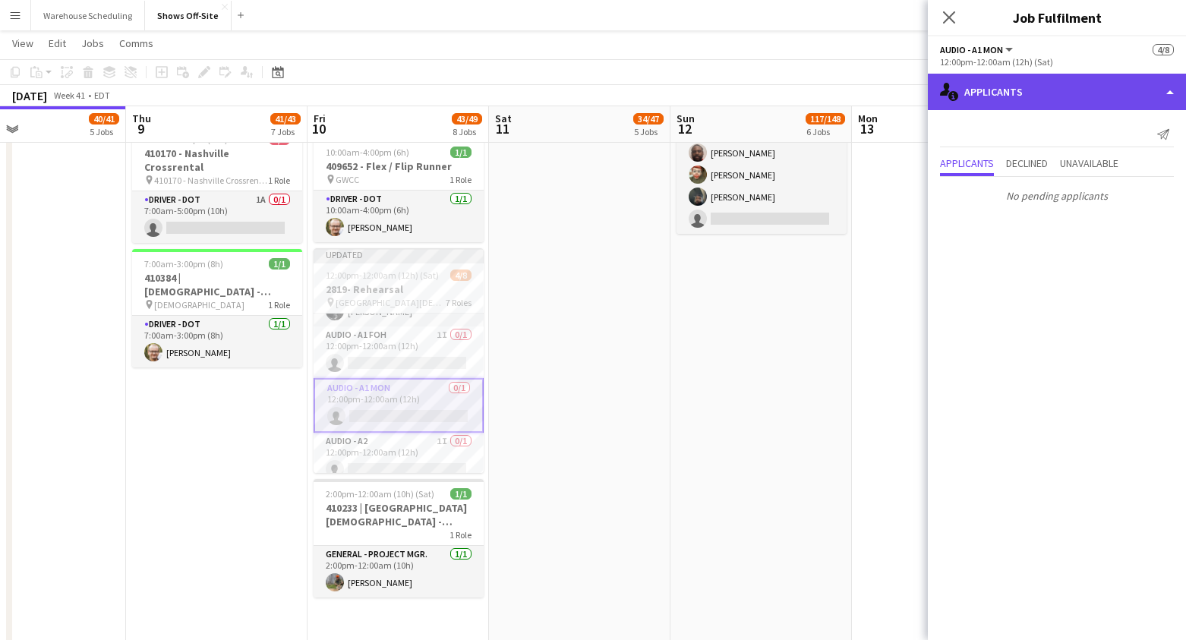
click at [1029, 95] on div "single-neutral-actions-information Applicants" at bounding box center [1057, 92] width 258 height 36
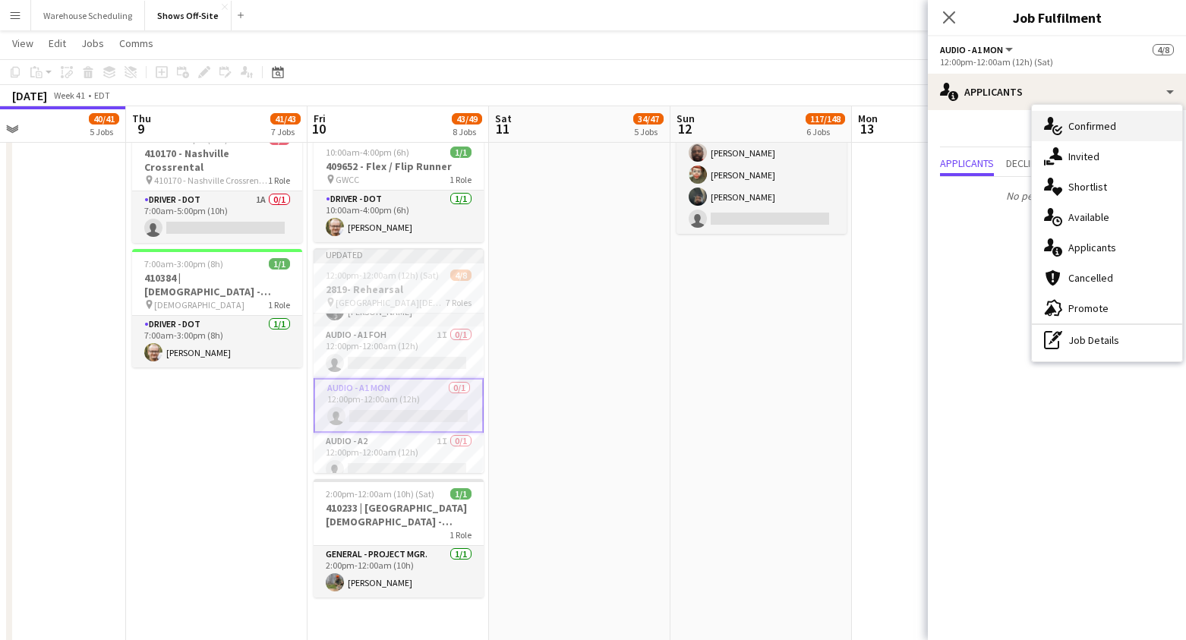
click at [1065, 128] on div "single-neutral-actions-check-2 Confirmed" at bounding box center [1107, 126] width 150 height 30
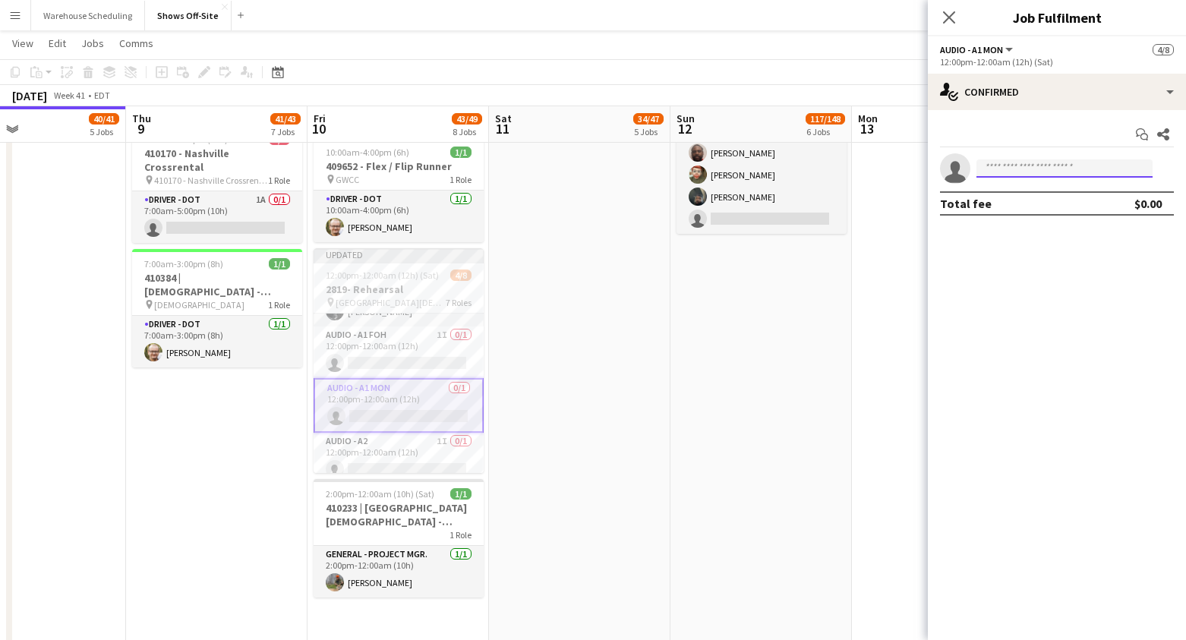
click at [1041, 172] on input at bounding box center [1064, 168] width 176 height 18
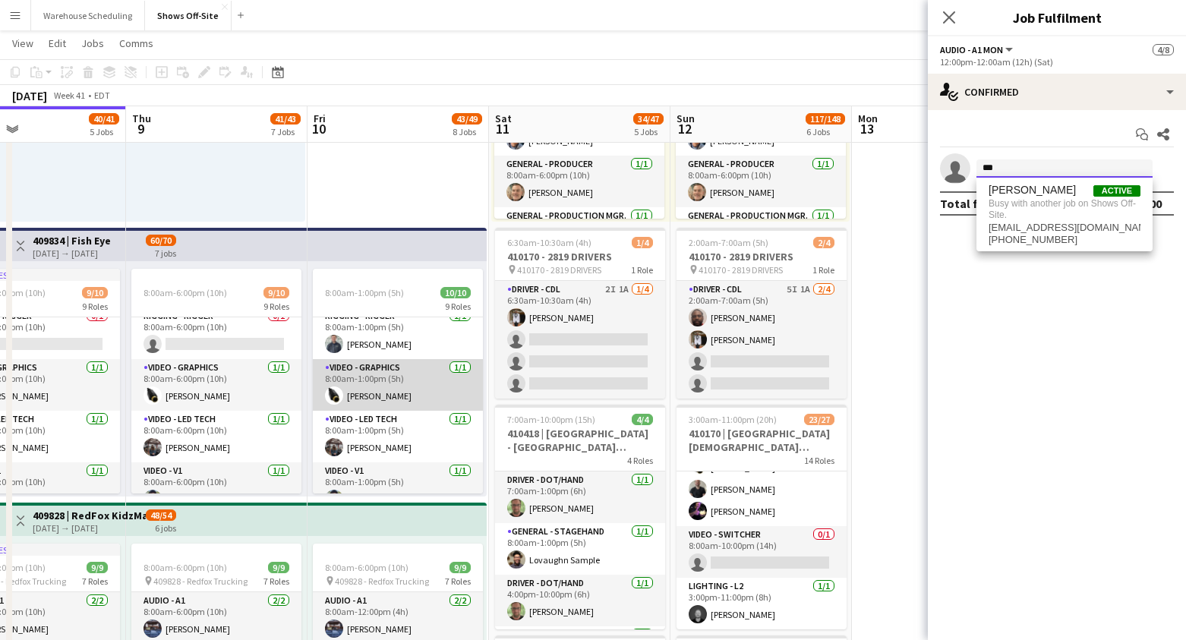
scroll to position [273, 0]
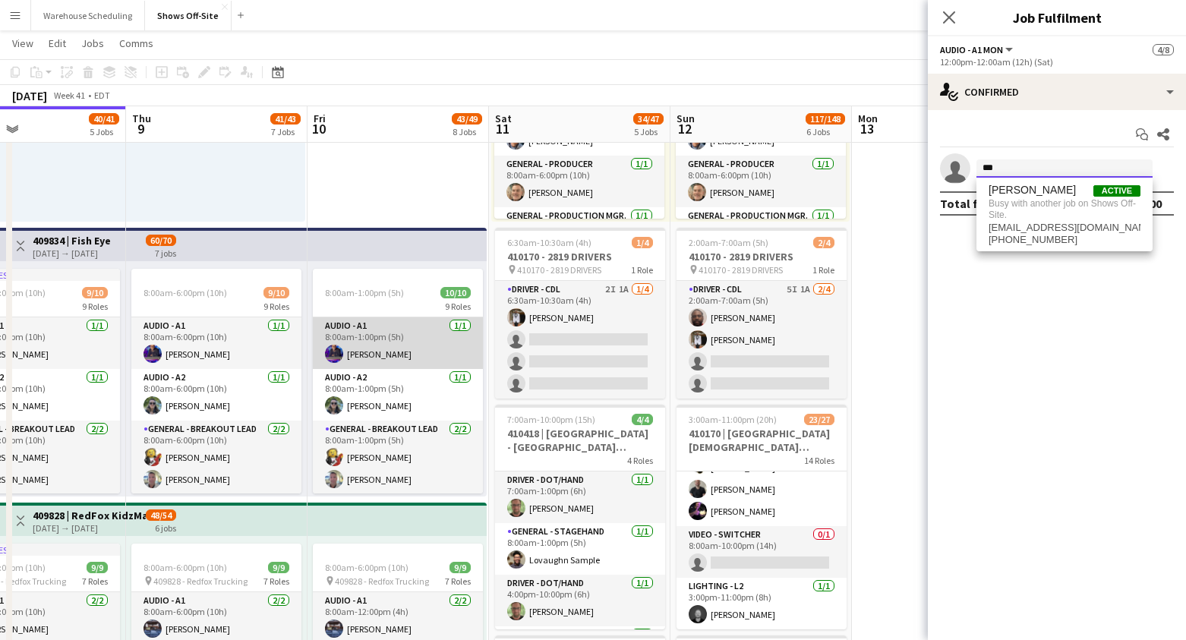
type input "***"
click at [400, 343] on app-card-role "Audio - A1 1/1 8:00am-1:00pm (5h) Christopher Pou" at bounding box center [398, 343] width 170 height 52
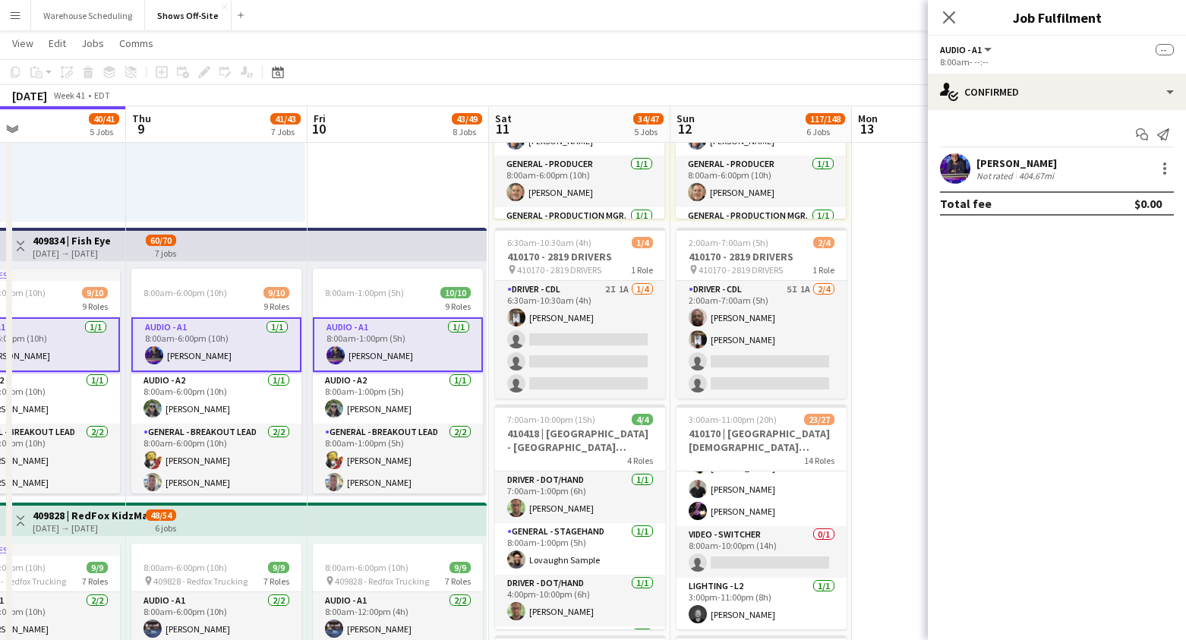
click at [400, 343] on app-card-role "Audio - A1 1/1 8:00am-1:00pm (5h) Christopher Pou" at bounding box center [398, 344] width 170 height 55
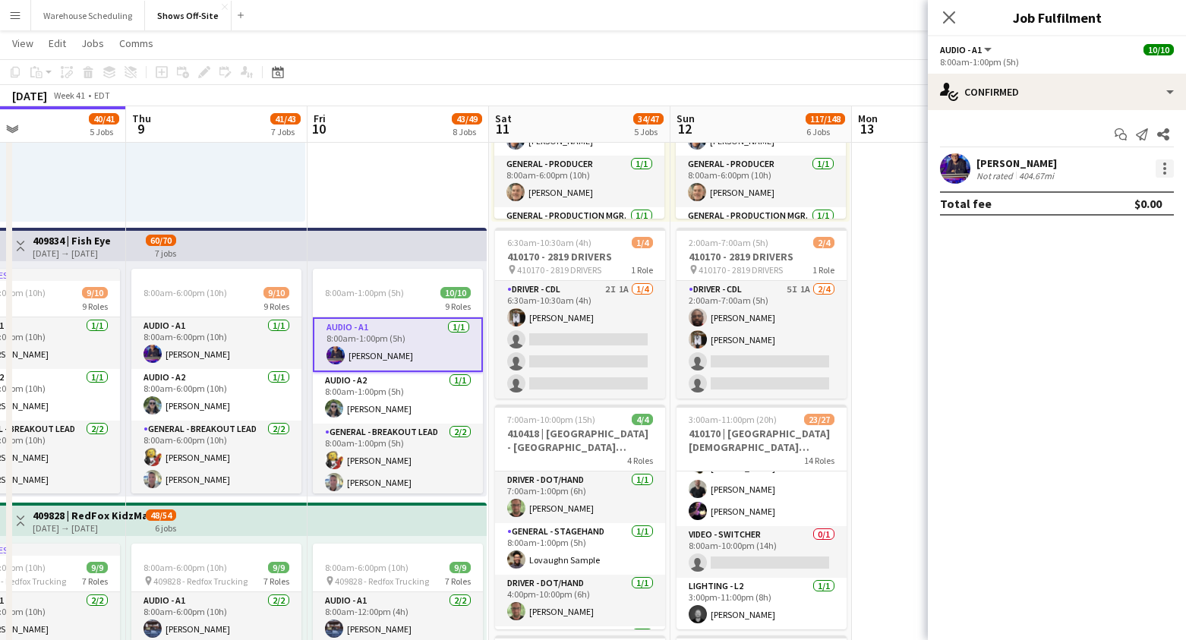
click at [1119, 171] on div at bounding box center [1164, 168] width 18 height 18
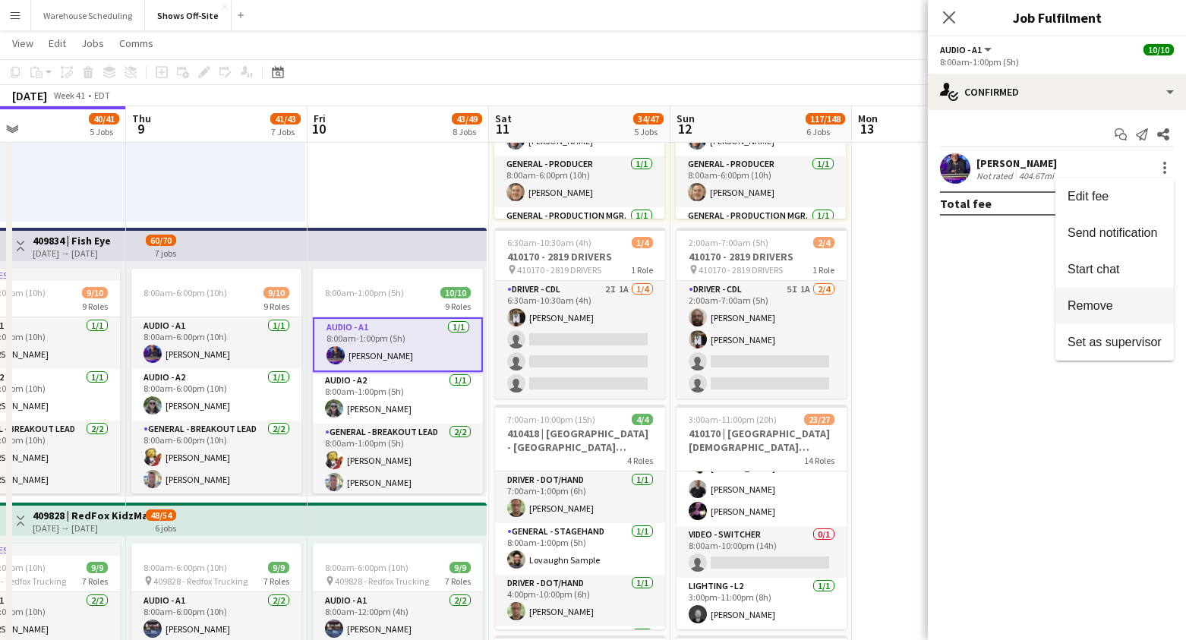
click at [1113, 308] on span "Remove" at bounding box center [1114, 306] width 94 height 14
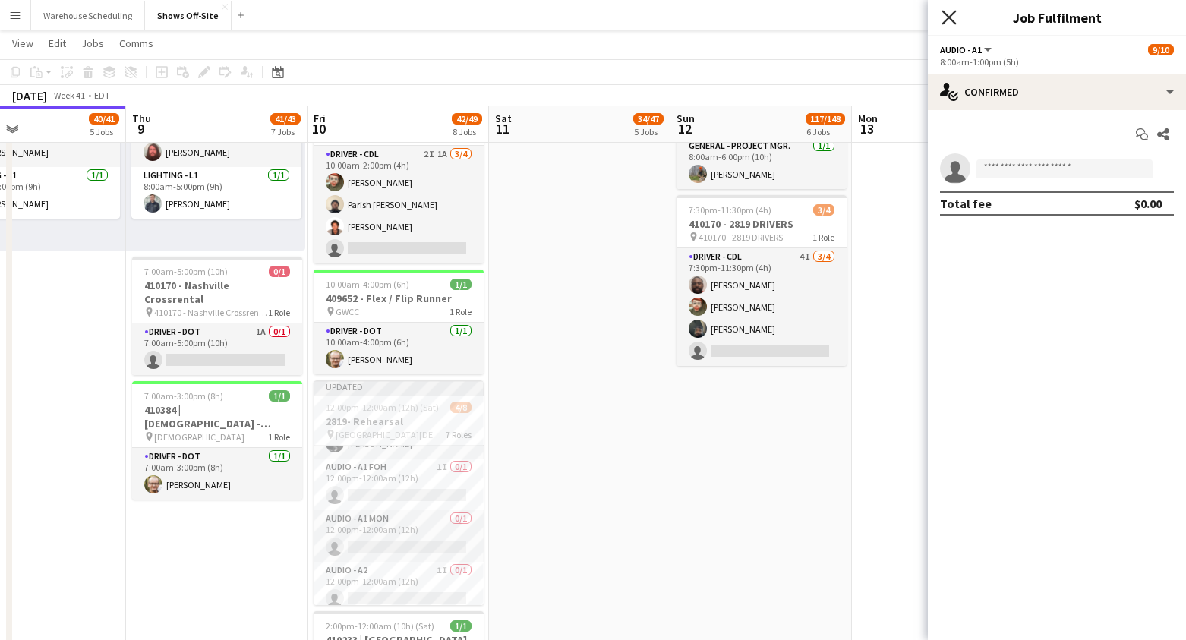
click at [950, 24] on icon "Close pop-in" at bounding box center [948, 17] width 14 height 14
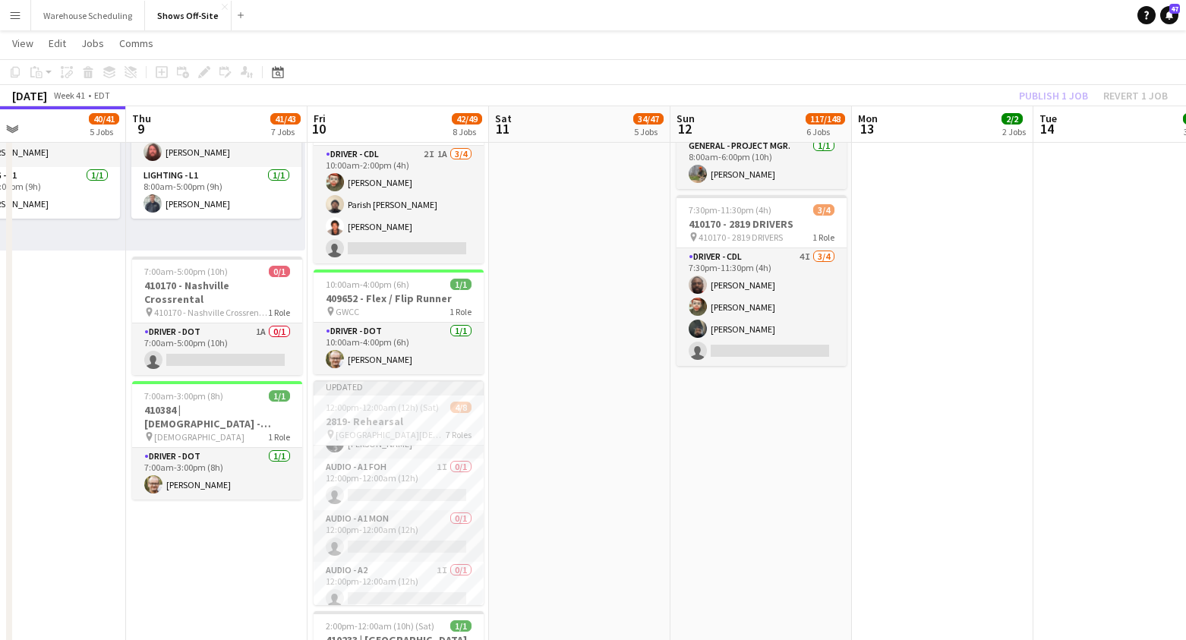
click at [1012, 59] on app-toolbar "Copy Paste Paste Command V Paste with crew Command Shift V Paste linked Job [GE…" at bounding box center [593, 72] width 1186 height 26
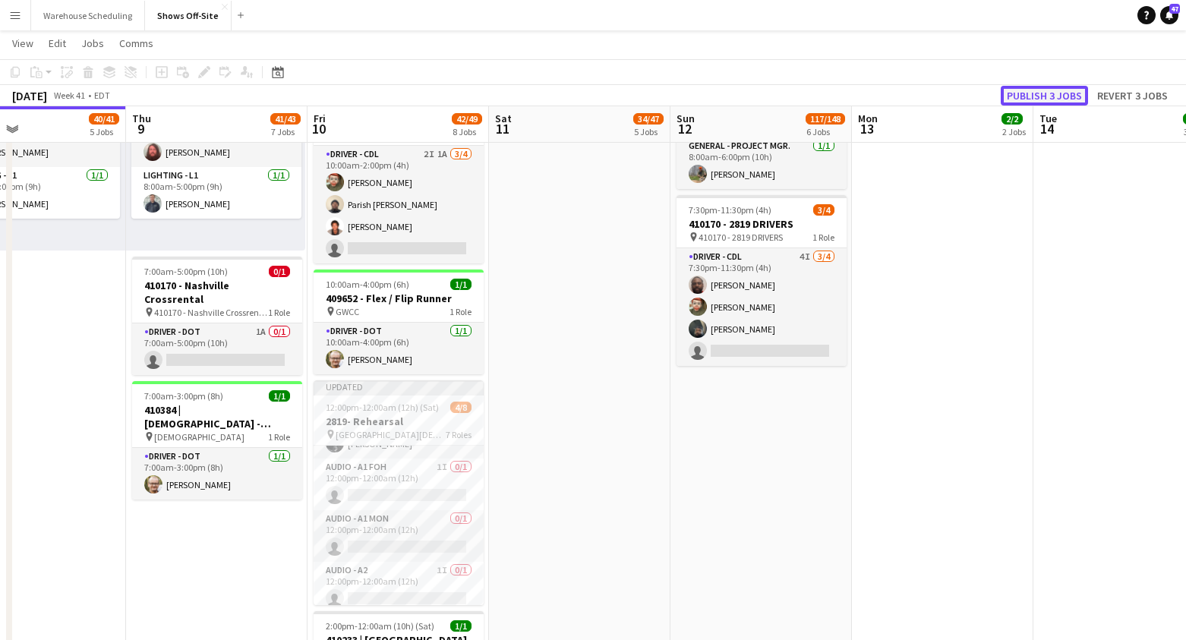
click at [1028, 94] on button "Publish 3 jobs" at bounding box center [1044, 96] width 87 height 20
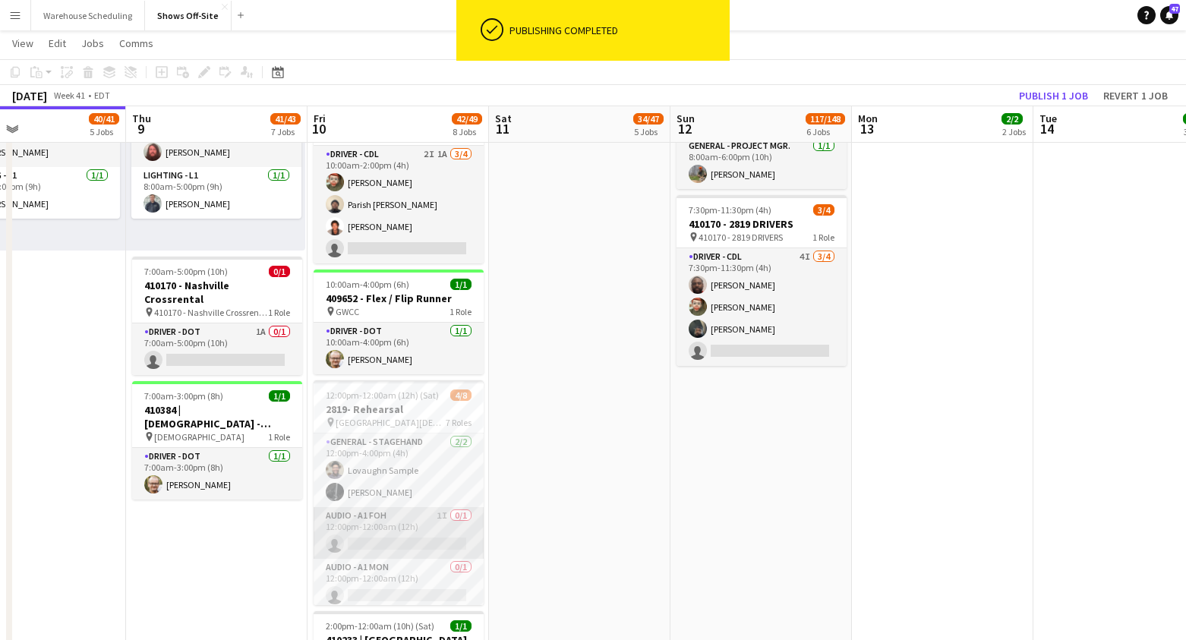
click at [396, 531] on app-card-role "Audio - A1 FOH 1I 0/1 12:00pm-12:00am (12h) single-neutral-actions" at bounding box center [399, 533] width 170 height 52
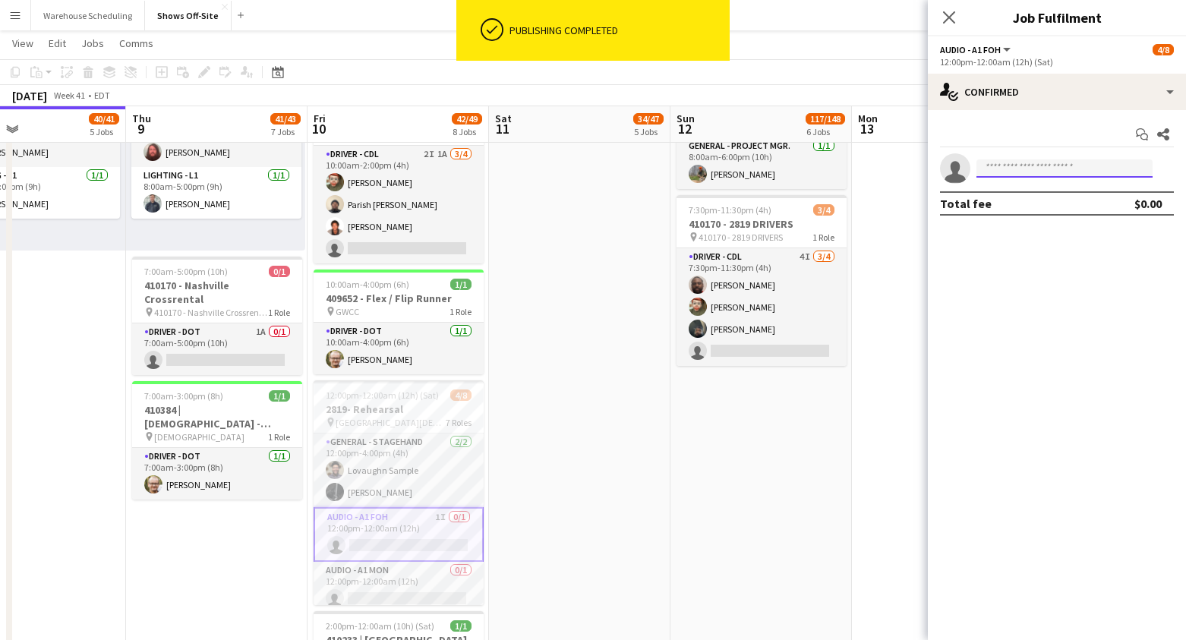
click at [1067, 168] on input at bounding box center [1064, 168] width 176 height 18
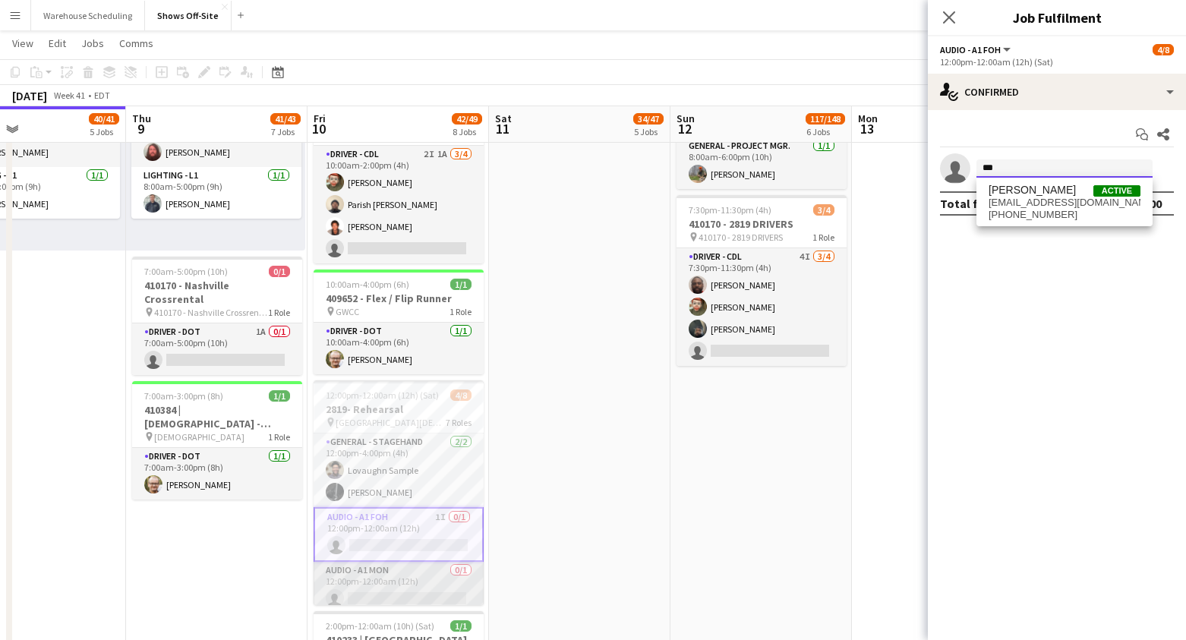
type input "***"
click at [403, 585] on app-card-role "Audio - A1 MON 0/1 12:00pm-12:00am (12h) single-neutral-actions" at bounding box center [398, 588] width 170 height 52
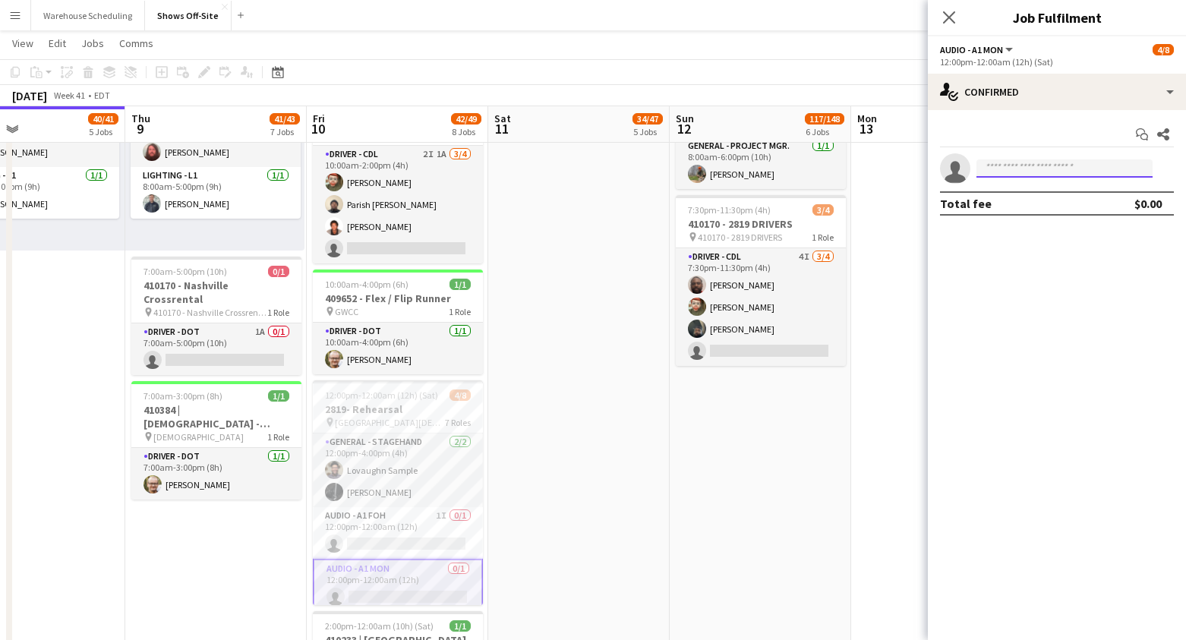
click at [1028, 172] on input at bounding box center [1064, 168] width 176 height 18
type input "***"
click at [1056, 206] on span "[EMAIL_ADDRESS][DOMAIN_NAME]" at bounding box center [1064, 203] width 152 height 12
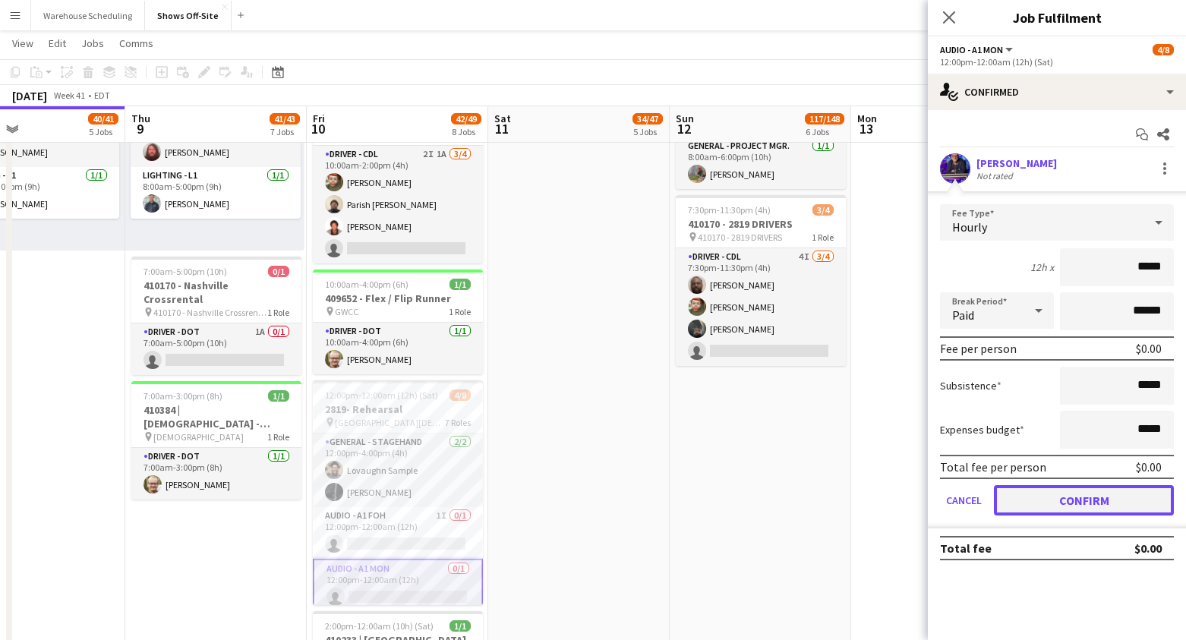
click at [1043, 503] on button "Confirm" at bounding box center [1084, 500] width 180 height 30
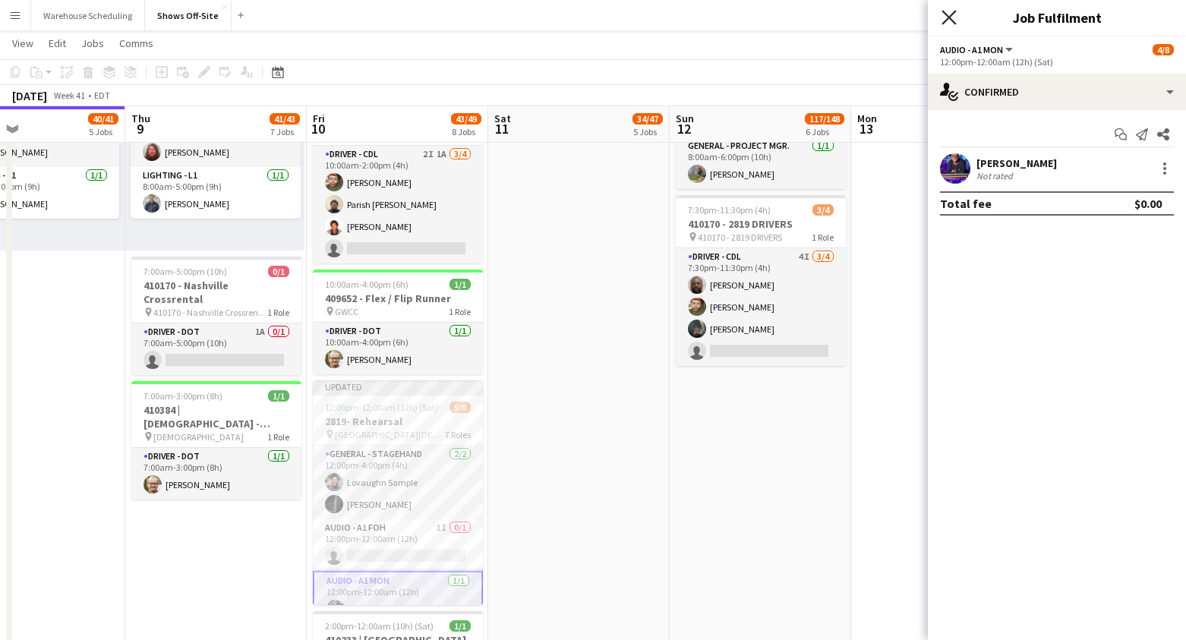
click at [954, 15] on icon "Close pop-in" at bounding box center [948, 17] width 14 height 14
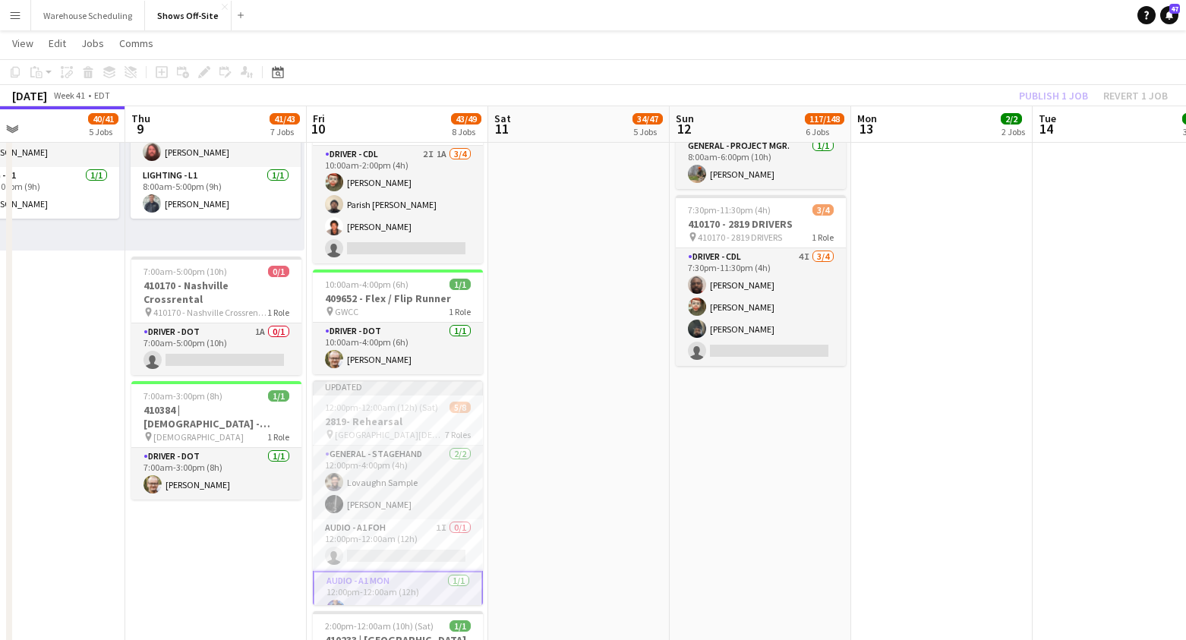
click at [1003, 61] on app-toolbar "Copy Paste Paste Command V Paste with crew Command Shift V Paste linked Job [GE…" at bounding box center [593, 72] width 1186 height 26
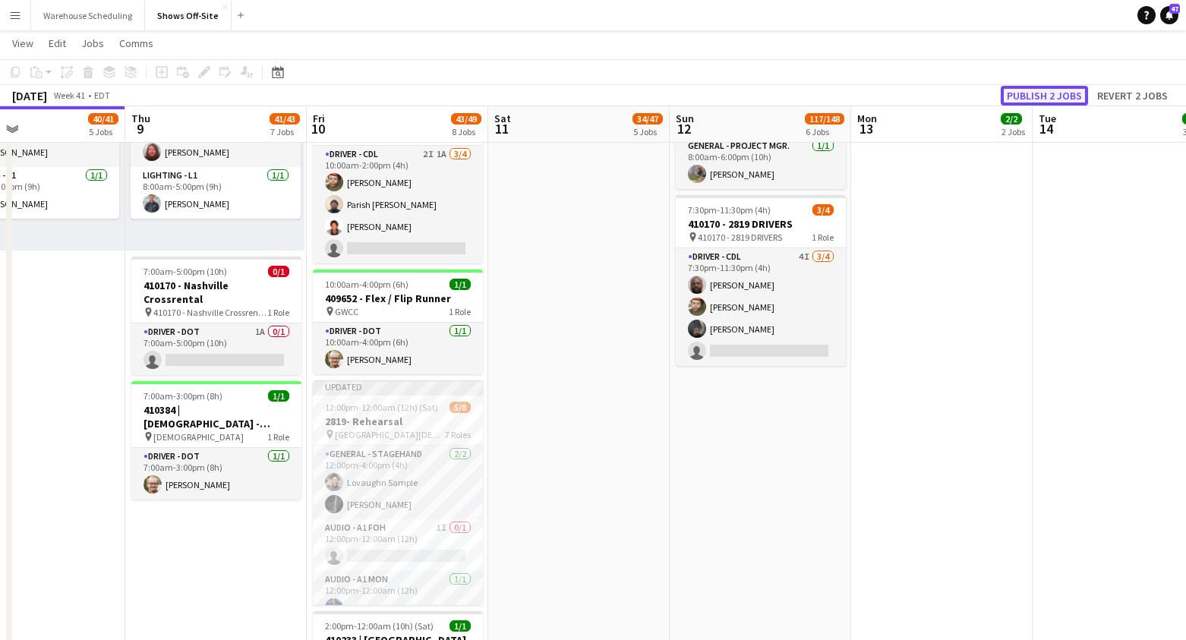
click at [1055, 99] on button "Publish 2 jobs" at bounding box center [1044, 96] width 87 height 20
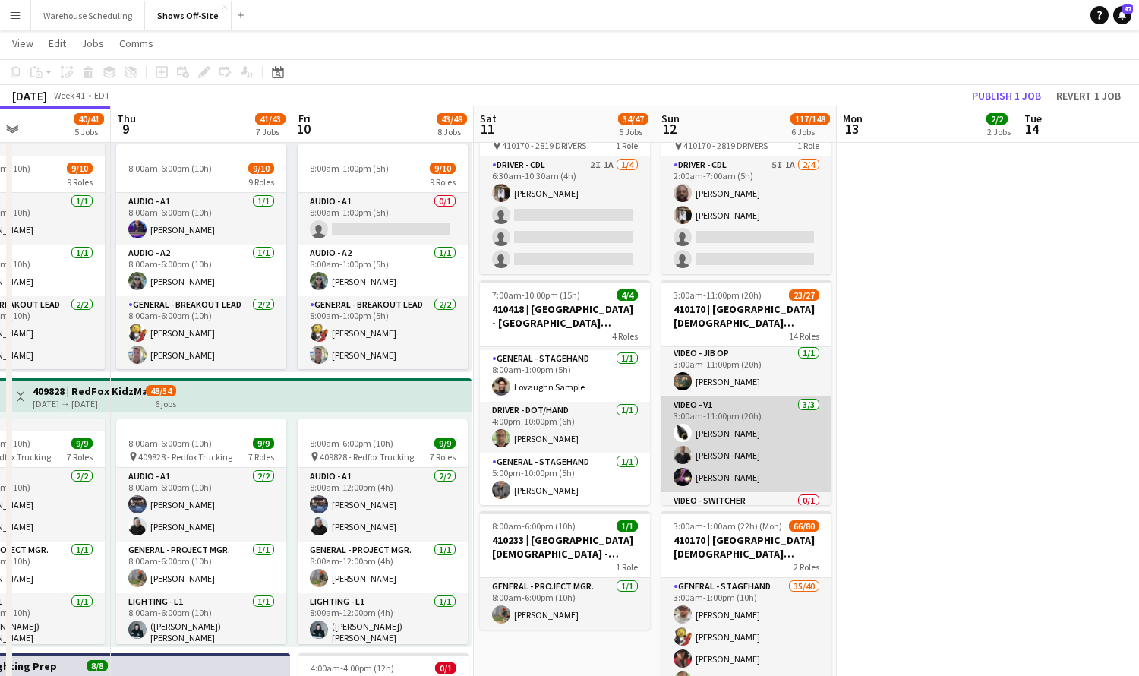
scroll to position [760, 0]
click at [745, 483] on app-card-role "Video - V1 3/3 3:00am-11:00pm (20h) Dakota Crowder Kyle Phillips Nate Cook" at bounding box center [746, 445] width 170 height 96
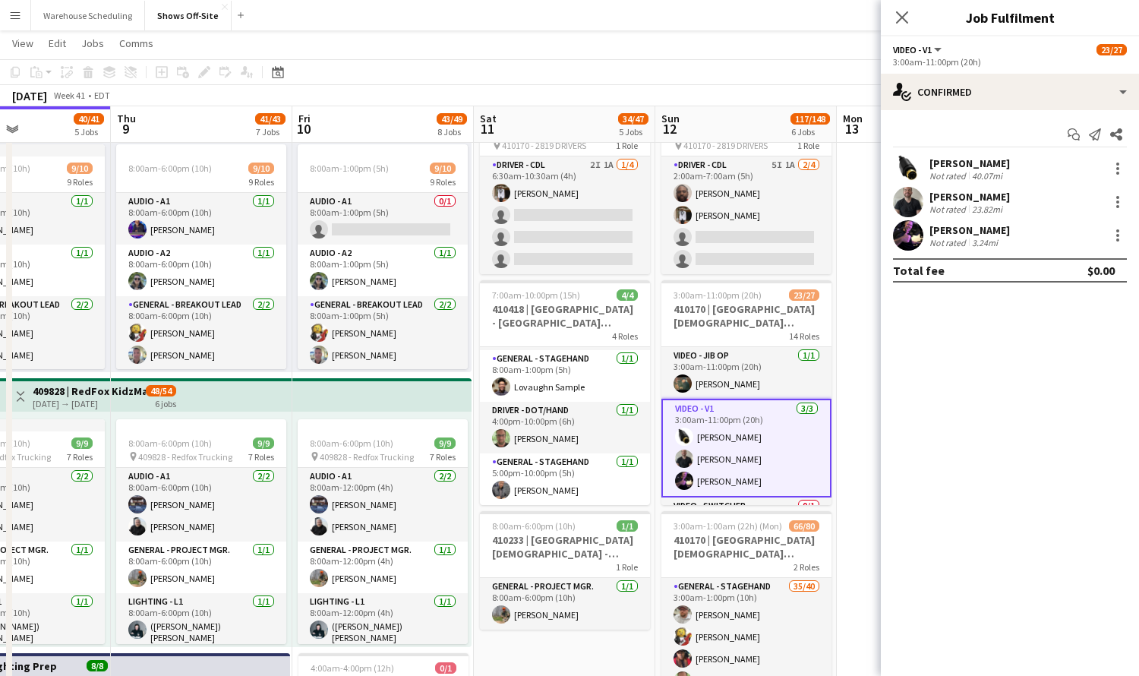
scroll to position [771, 0]
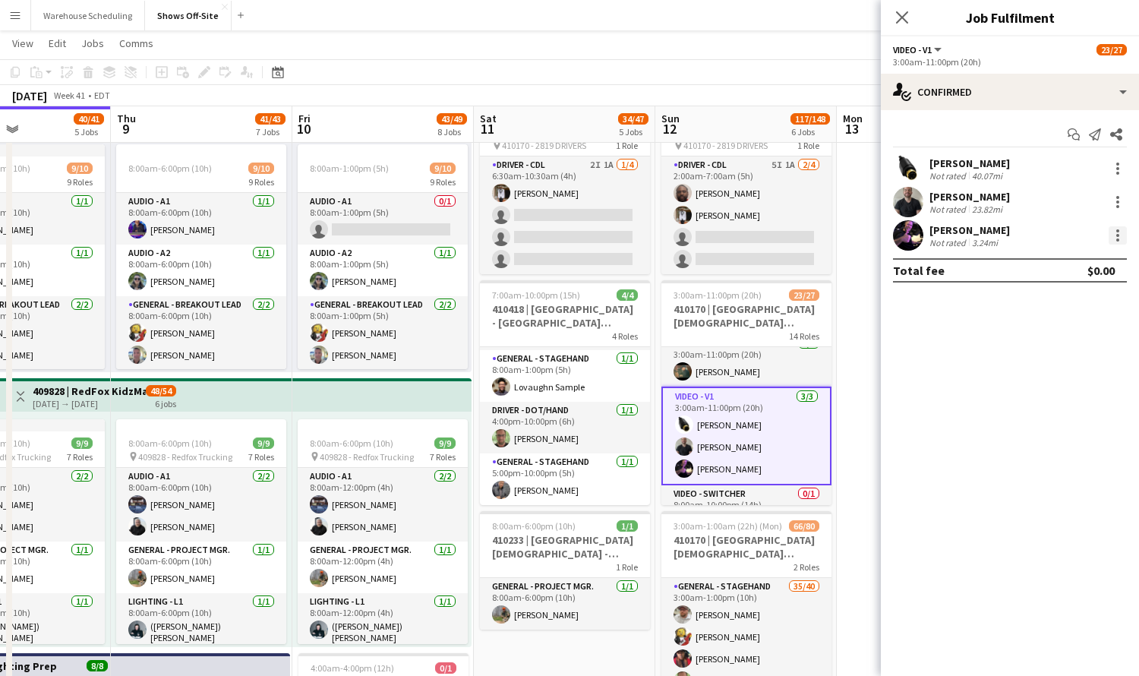
click at [1118, 232] on div at bounding box center [1117, 235] width 18 height 18
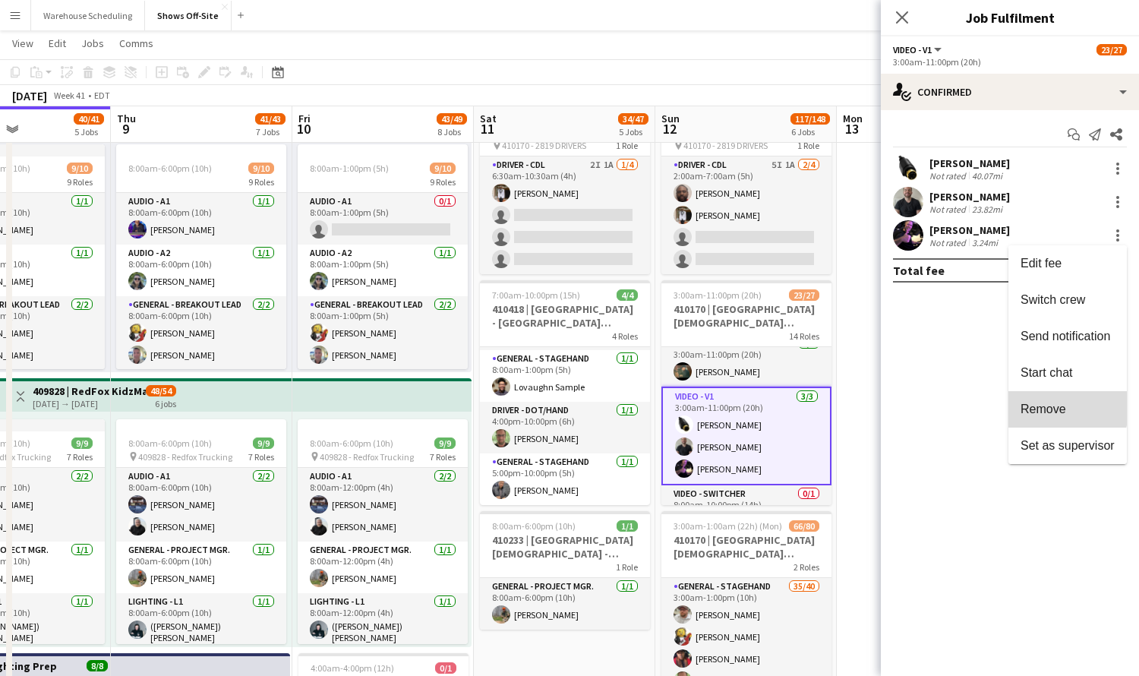
click at [1045, 406] on span "Remove" at bounding box center [1043, 408] width 46 height 13
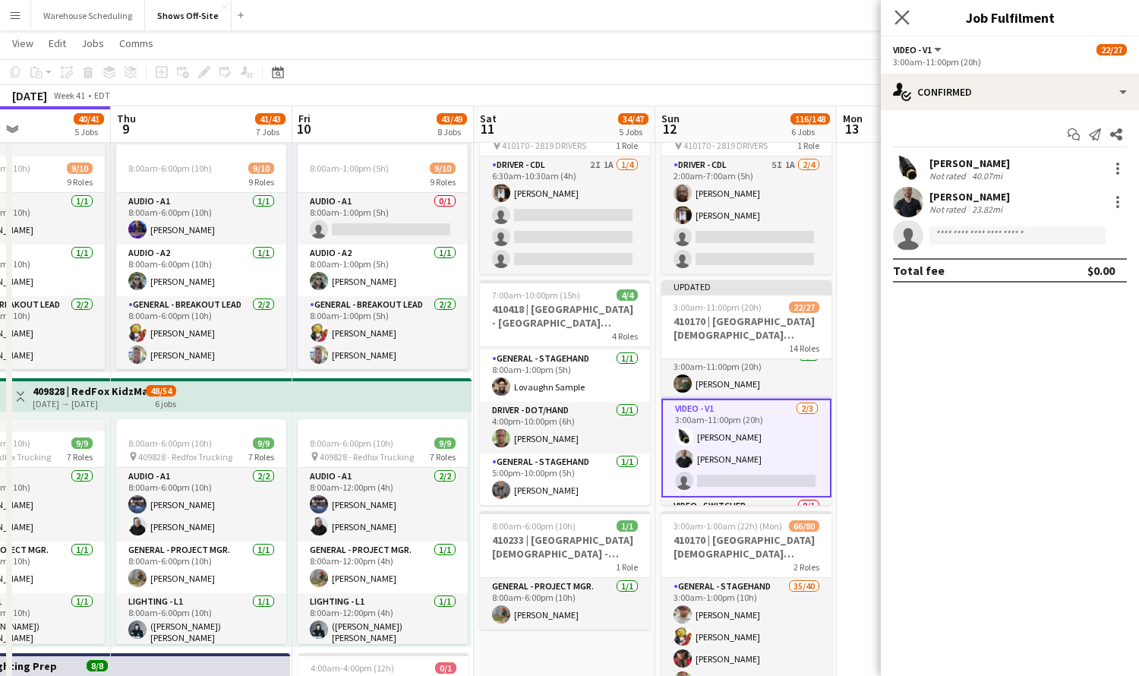
click at [910, 17] on app-icon "Close pop-in" at bounding box center [902, 18] width 22 height 22
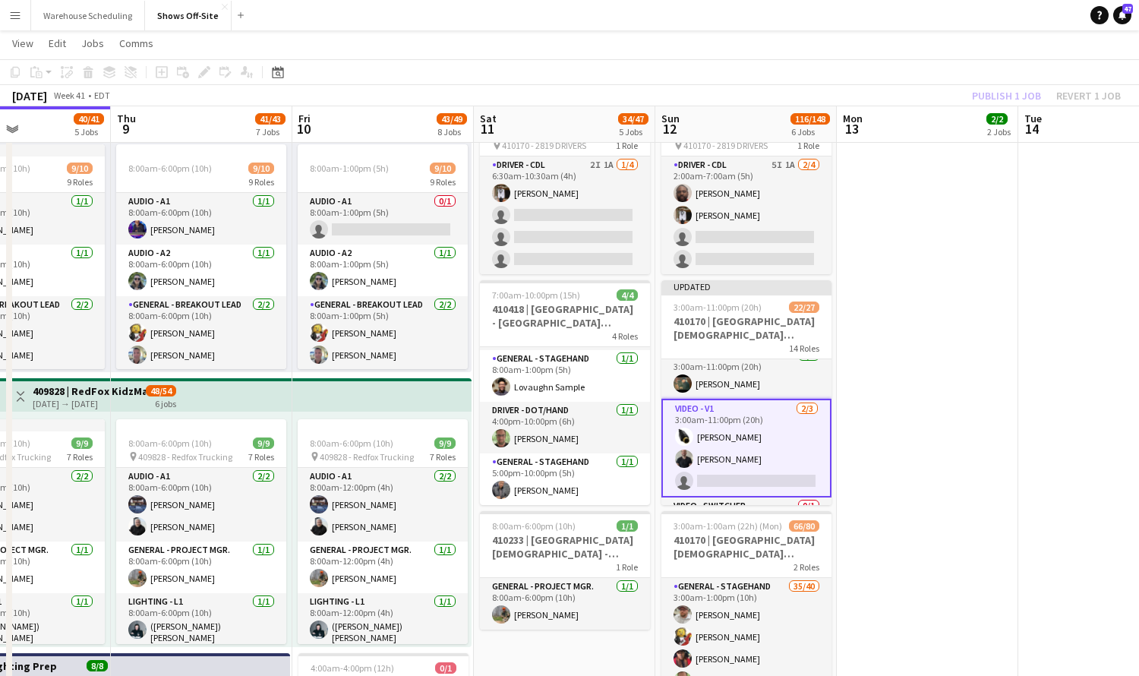
click at [976, 84] on app-toolbar "Copy Paste Paste Command V Paste with crew Command Shift V Paste linked Job [GE…" at bounding box center [569, 72] width 1139 height 26
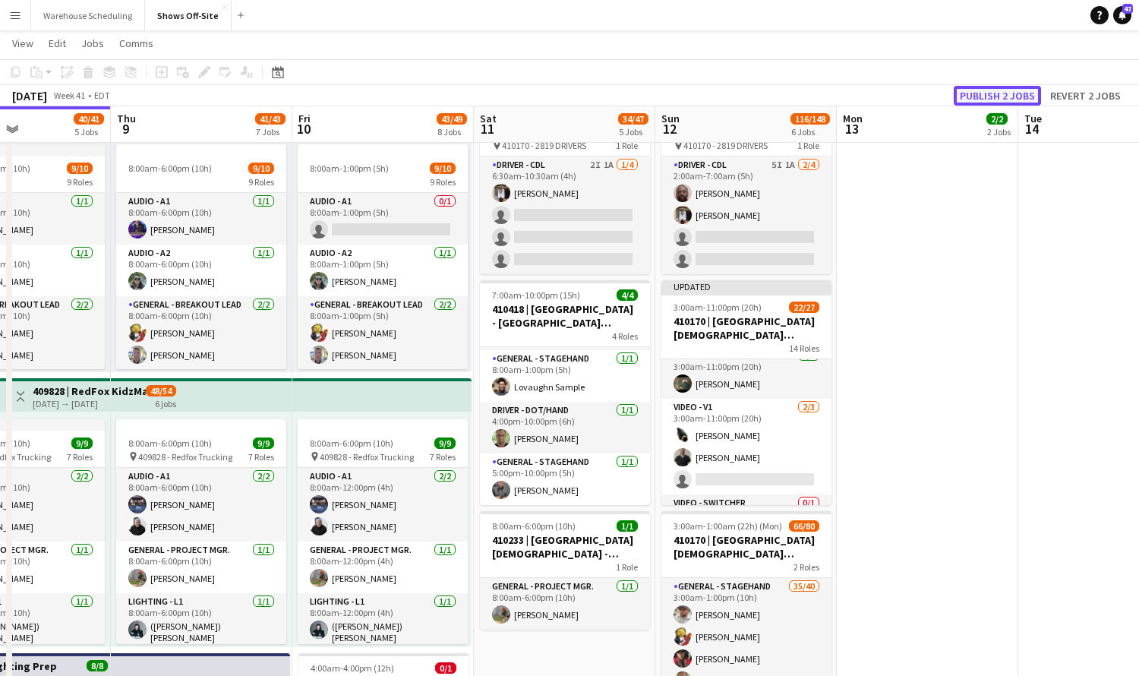
click at [979, 87] on button "Publish 2 jobs" at bounding box center [996, 96] width 87 height 20
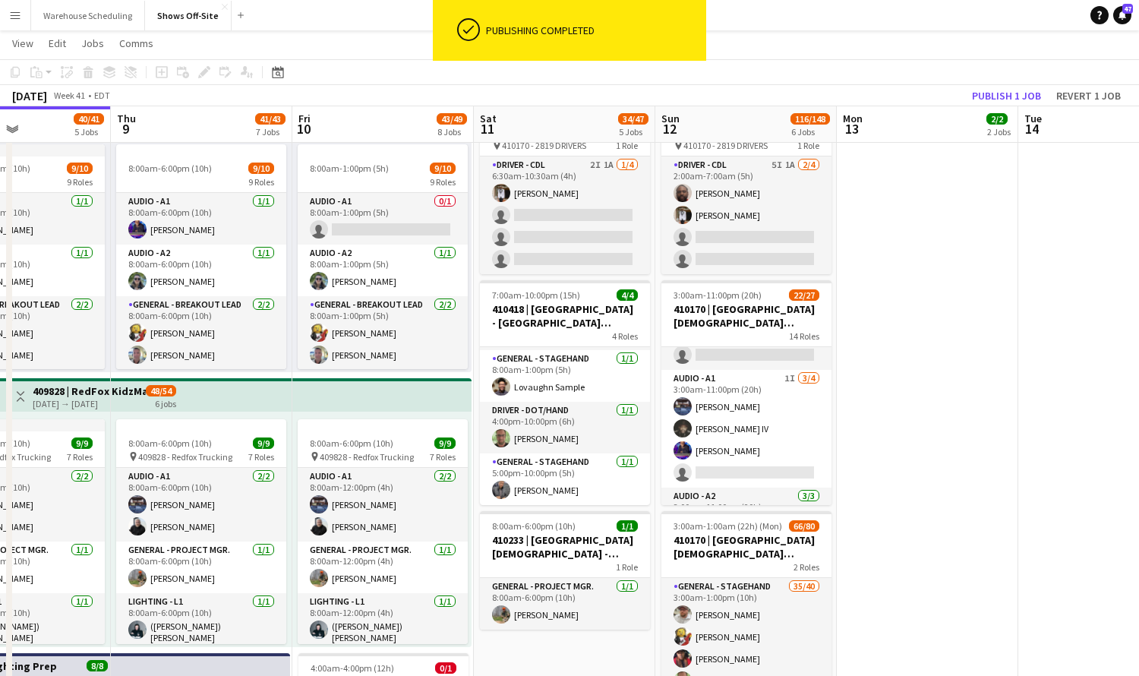
scroll to position [0, 0]
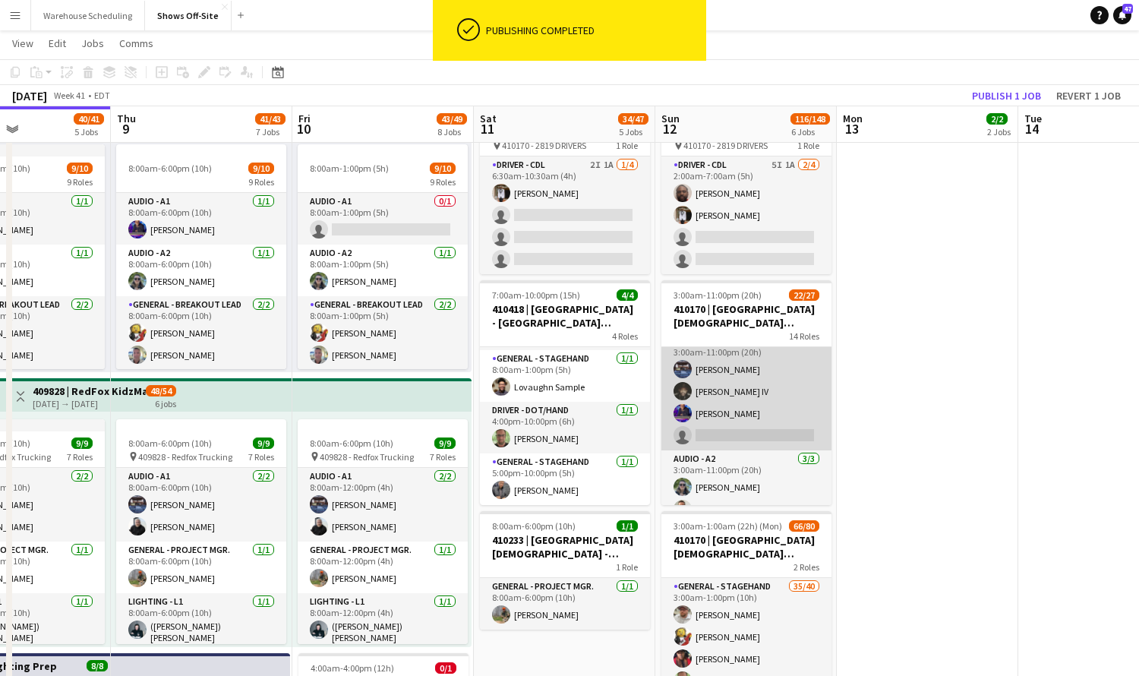
click at [764, 431] on app-card-role "Audio - A1 1I 3/4 3:00am-11:00pm (20h) Travis Stoker Sylvester Williams IV Chri…" at bounding box center [746, 392] width 170 height 118
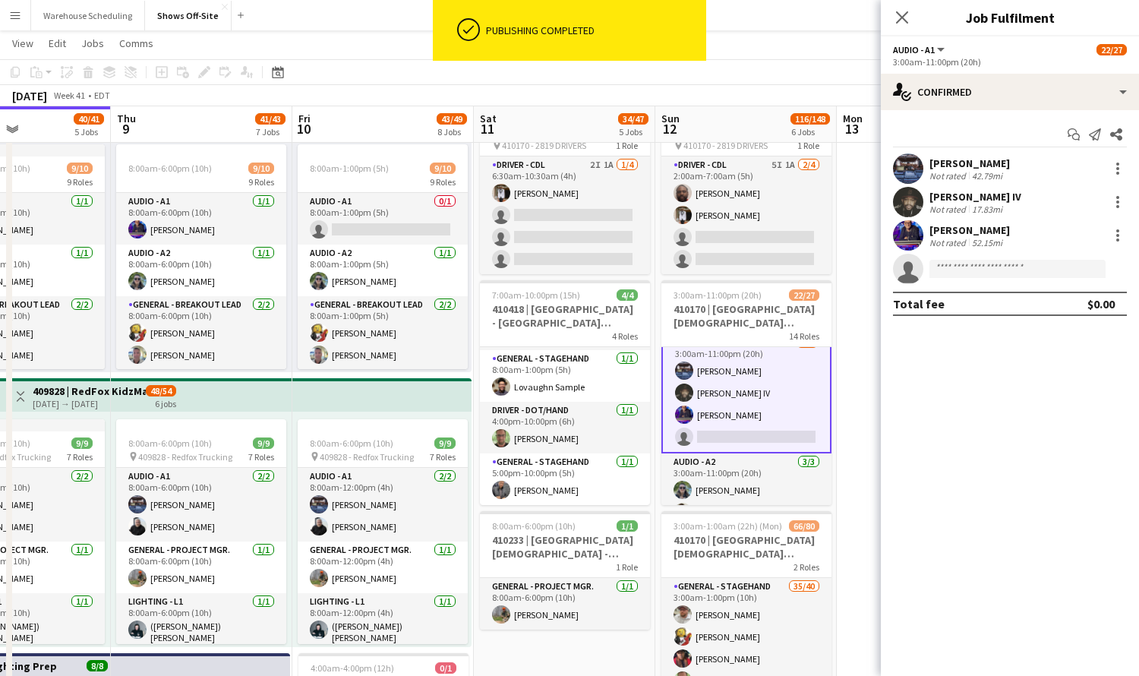
scroll to position [68, 0]
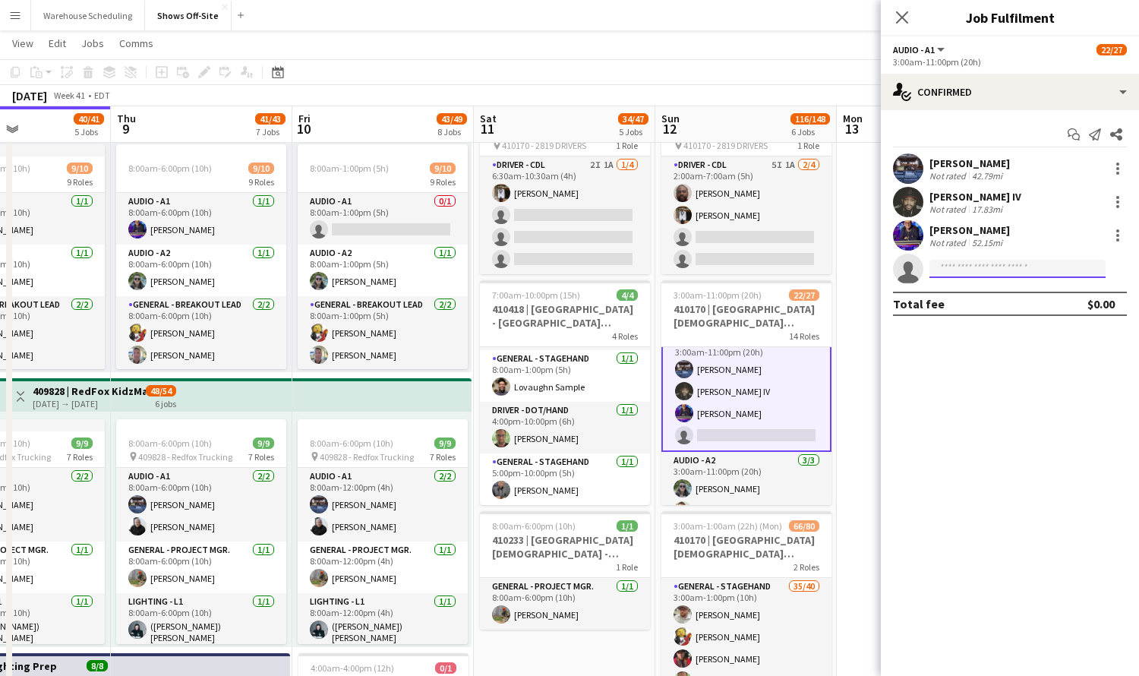
click at [1001, 265] on input at bounding box center [1017, 269] width 176 height 18
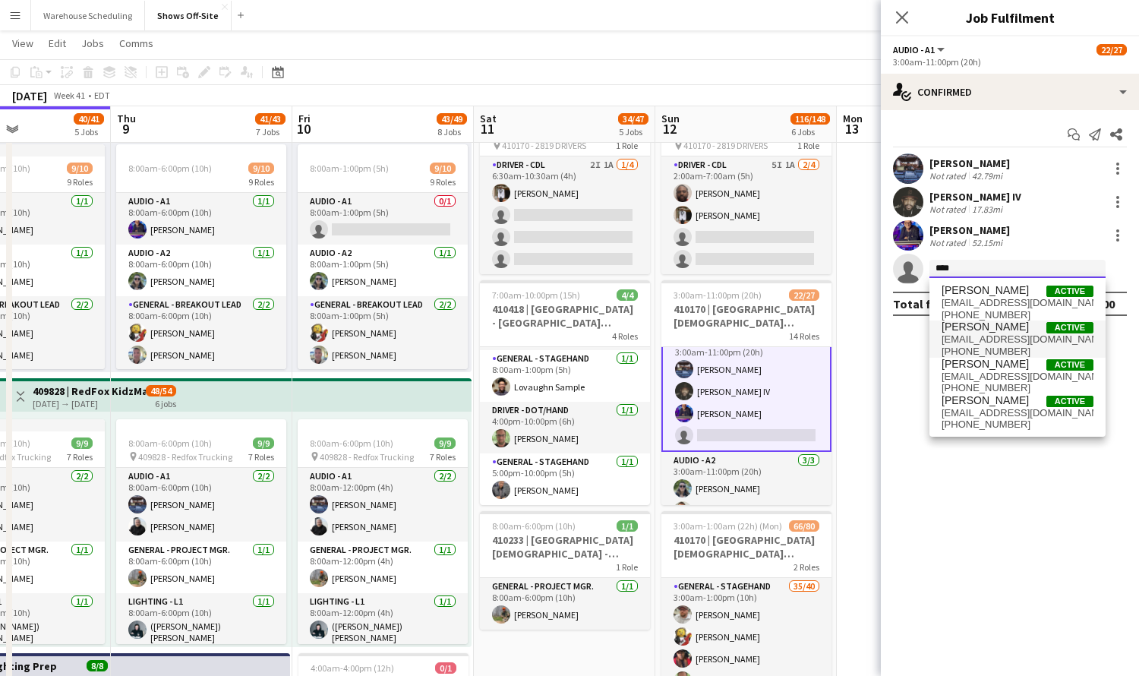
type input "****"
click at [994, 347] on span "+14049923297" at bounding box center [1017, 351] width 152 height 12
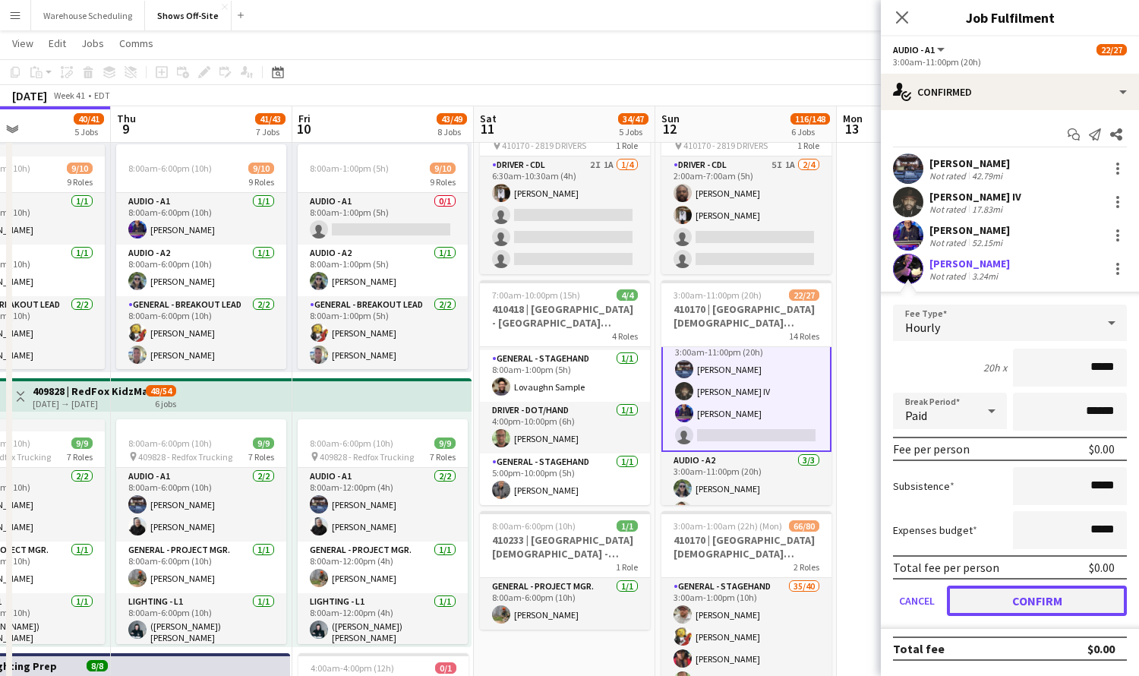
click at [1007, 604] on button "Confirm" at bounding box center [1037, 600] width 180 height 30
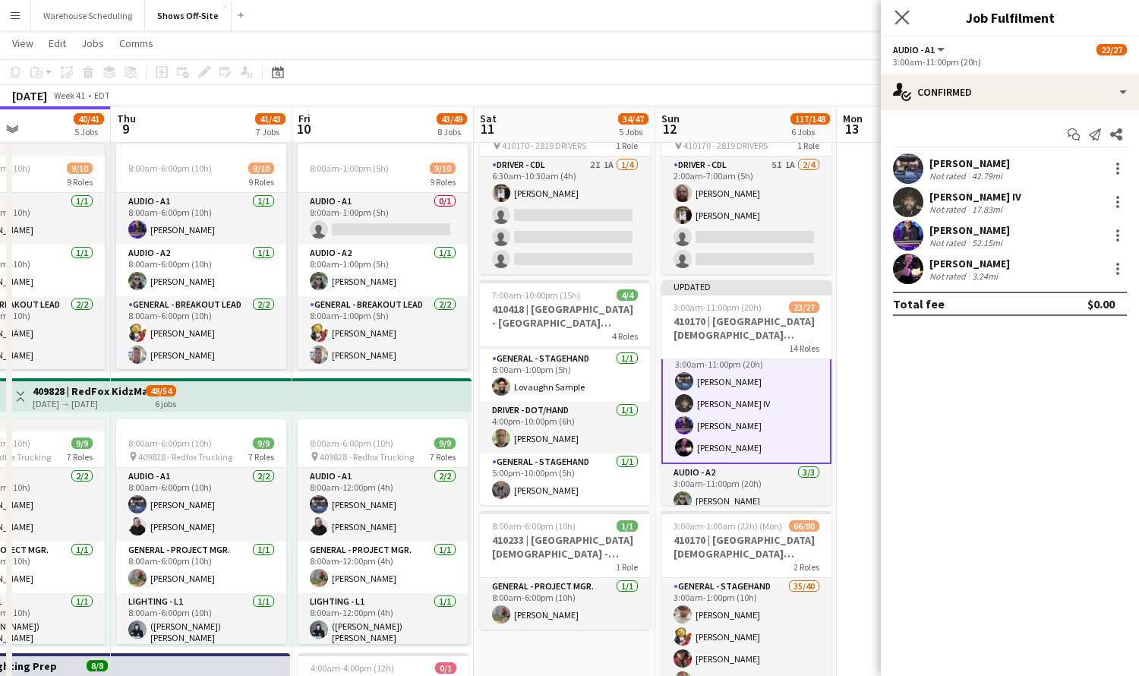
click at [903, 24] on icon "Close pop-in" at bounding box center [901, 17] width 14 height 14
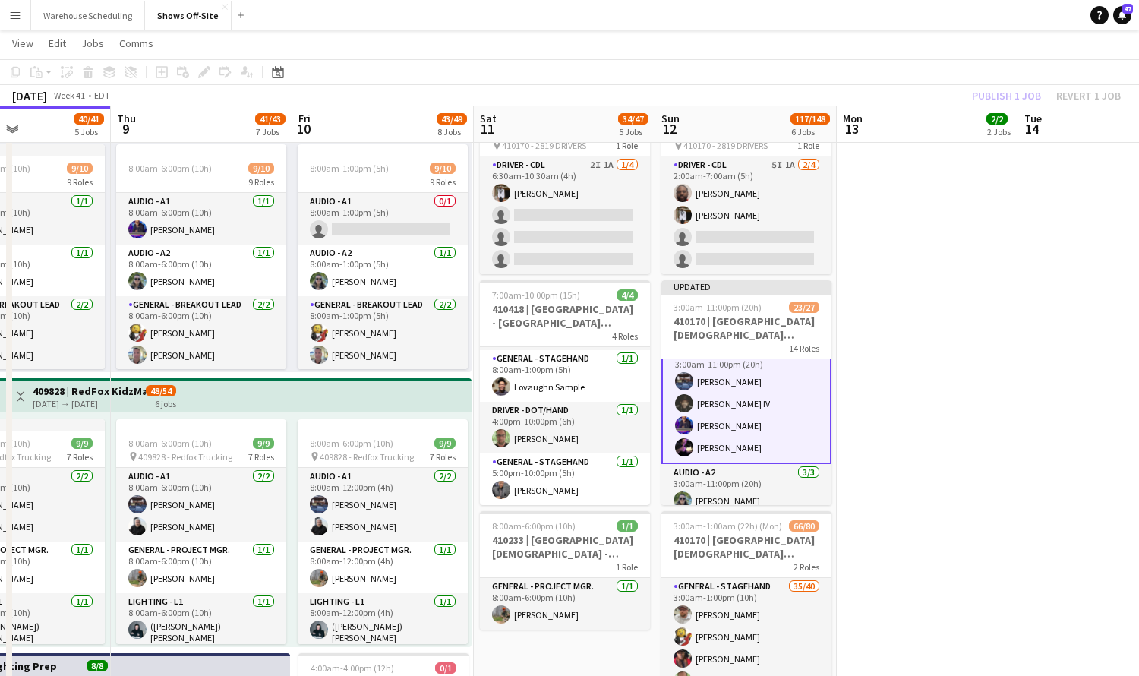
click at [974, 54] on app-page-menu "View Day view expanded Day view collapsed Month view Date picker Jump to [DATE]…" at bounding box center [569, 44] width 1139 height 29
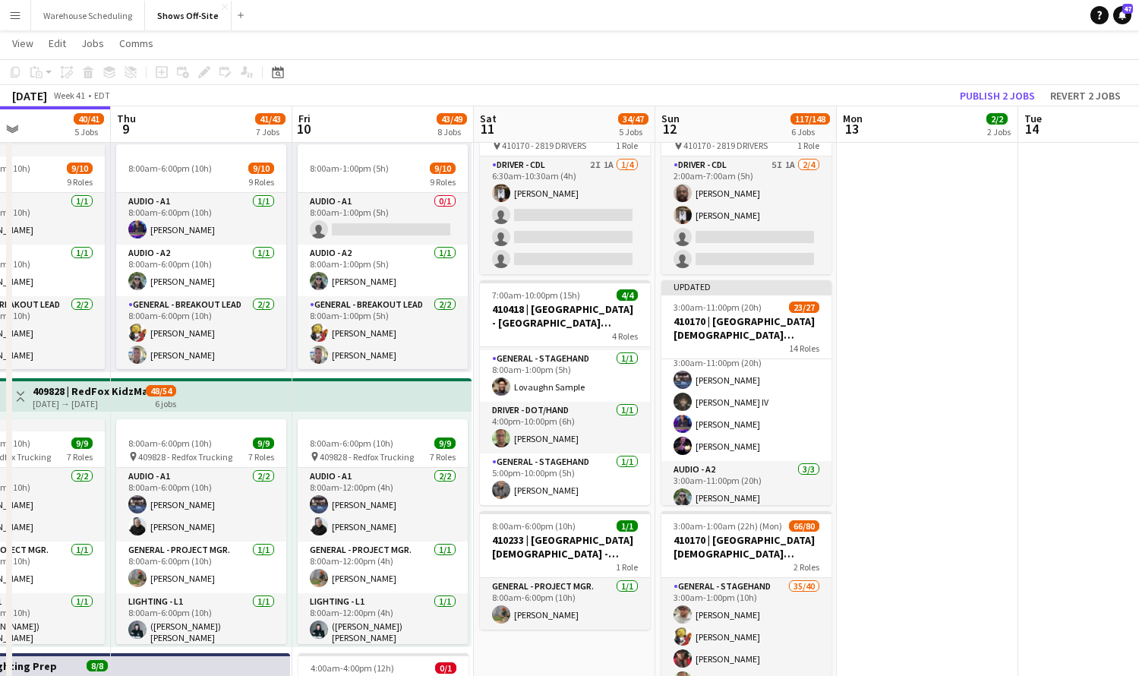
scroll to position [66, 0]
click at [990, 93] on button "Publish 2 jobs" at bounding box center [996, 96] width 87 height 20
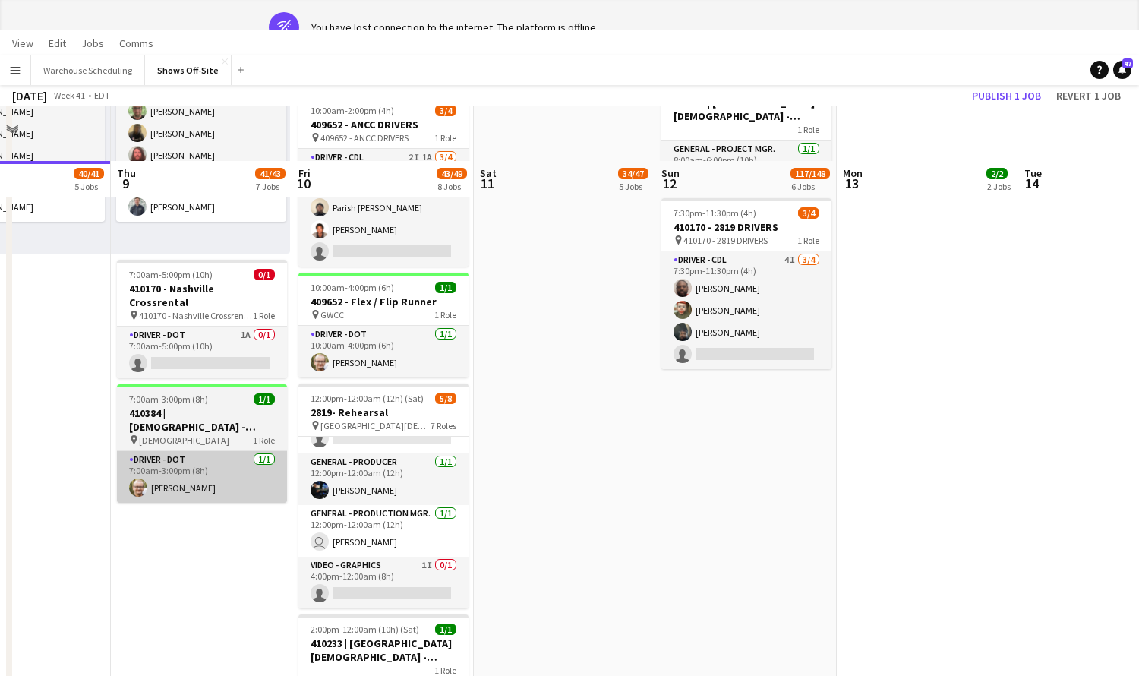
scroll to position [0, 0]
